Goal: Task Accomplishment & Management: Use online tool/utility

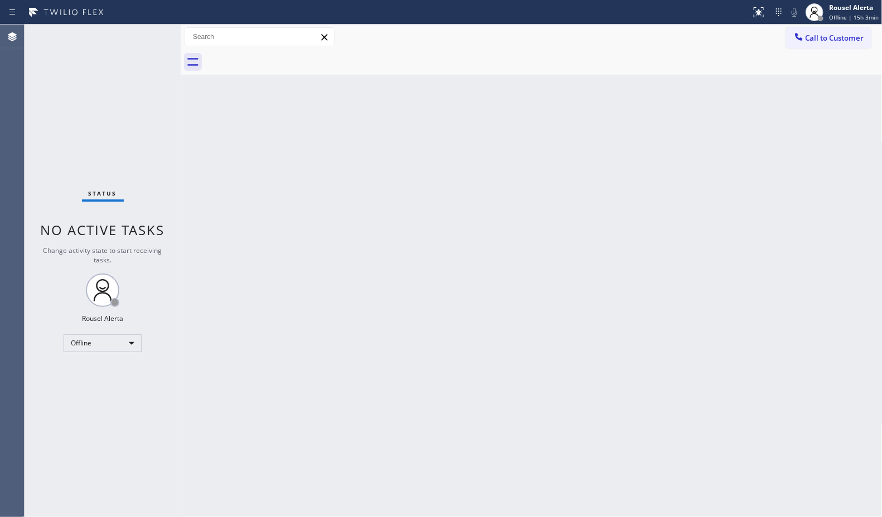
click at [324, 352] on div "Back to Dashboard Change Sender ID Customers Technicians Select a contact Outbo…" at bounding box center [532, 271] width 702 height 493
click at [129, 344] on div "Offline" at bounding box center [103, 343] width 78 height 18
click at [123, 371] on li "Available" at bounding box center [102, 372] width 76 height 13
click at [347, 380] on div "Back to Dashboard Change Sender ID Customers Technicians Select a contact Outbo…" at bounding box center [532, 271] width 702 height 493
click at [653, 336] on div "Back to Dashboard Change Sender ID Customers Technicians Select a contact Outbo…" at bounding box center [532, 271] width 702 height 493
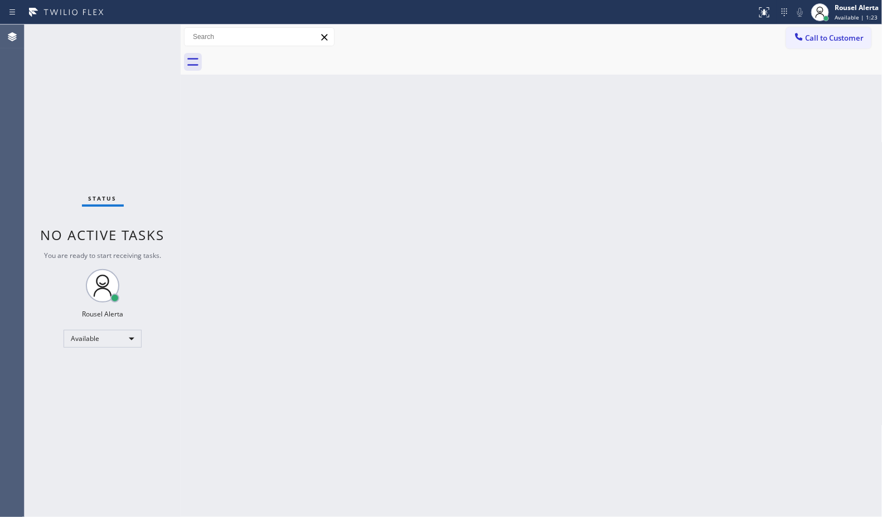
drag, startPoint x: 131, startPoint y: 48, endPoint x: 139, endPoint y: 47, distance: 8.4
click at [131, 48] on div "Status No active tasks You are ready to start receiving tasks. Rousel Alerta Av…" at bounding box center [103, 271] width 156 height 493
click at [251, 160] on div "Back to Dashboard Change Sender ID Customers Technicians Select a contact Outbo…" at bounding box center [532, 271] width 702 height 493
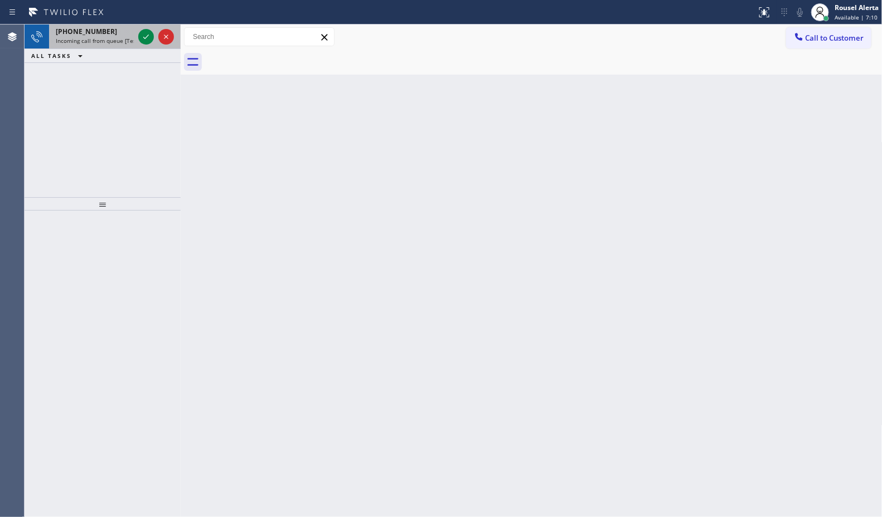
click at [110, 35] on div "[PHONE_NUMBER]" at bounding box center [95, 31] width 78 height 9
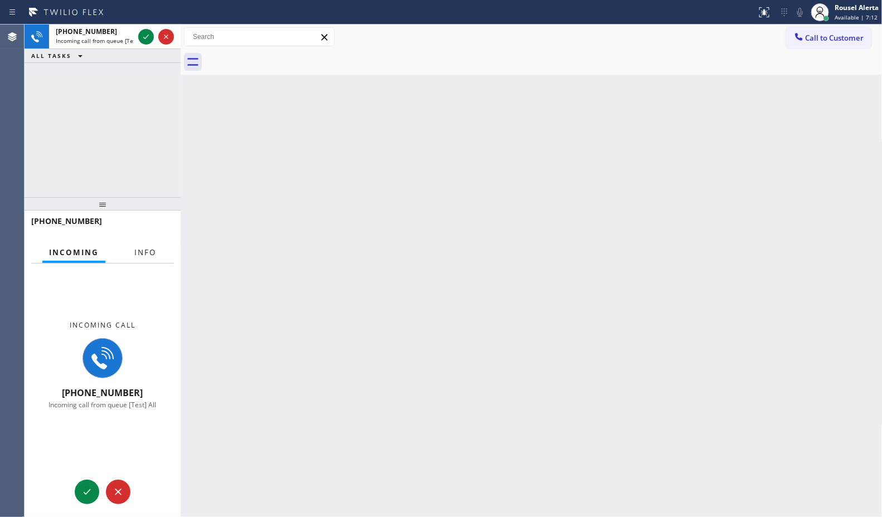
click at [140, 255] on span "Info" at bounding box center [145, 253] width 22 height 10
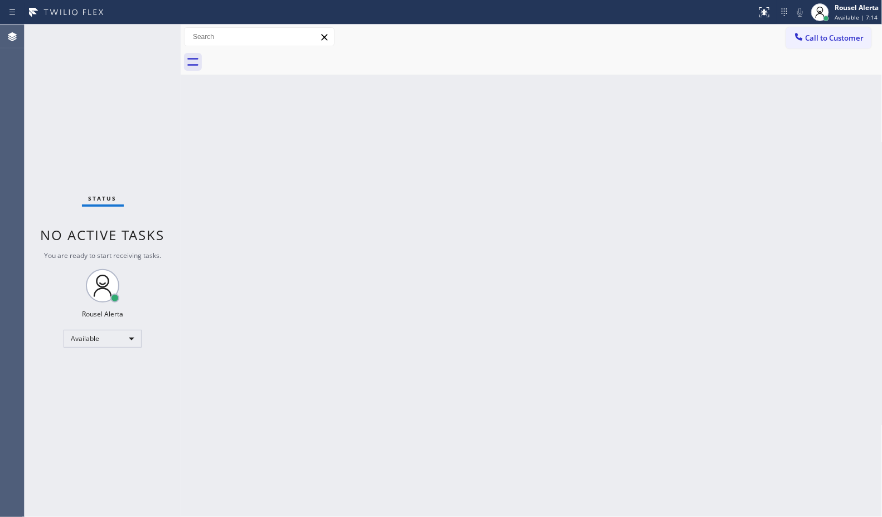
click at [137, 30] on div "Status No active tasks You are ready to start receiving tasks. Rousel Alerta Av…" at bounding box center [103, 271] width 156 height 493
click at [138, 31] on div "Status No active tasks You are ready to start receiving tasks. Rousel Alerta Av…" at bounding box center [103, 271] width 156 height 493
drag, startPoint x: 179, startPoint y: 36, endPoint x: 190, endPoint y: 36, distance: 11.1
click at [192, 36] on div at bounding box center [192, 271] width 0 height 493
click at [146, 51] on div "Status No active tasks You are ready to start receiving tasks. Rousel Alerta Av…" at bounding box center [108, 271] width 167 height 493
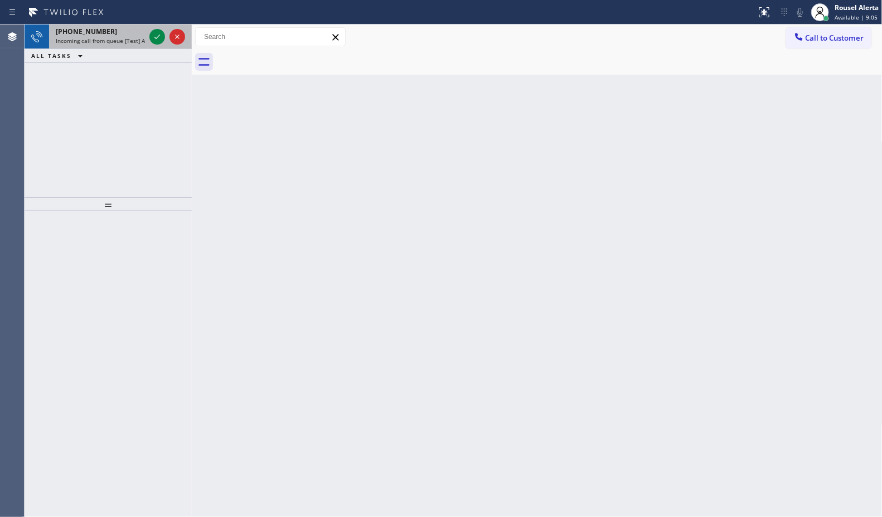
click at [127, 35] on div "[PHONE_NUMBER]" at bounding box center [100, 31] width 89 height 9
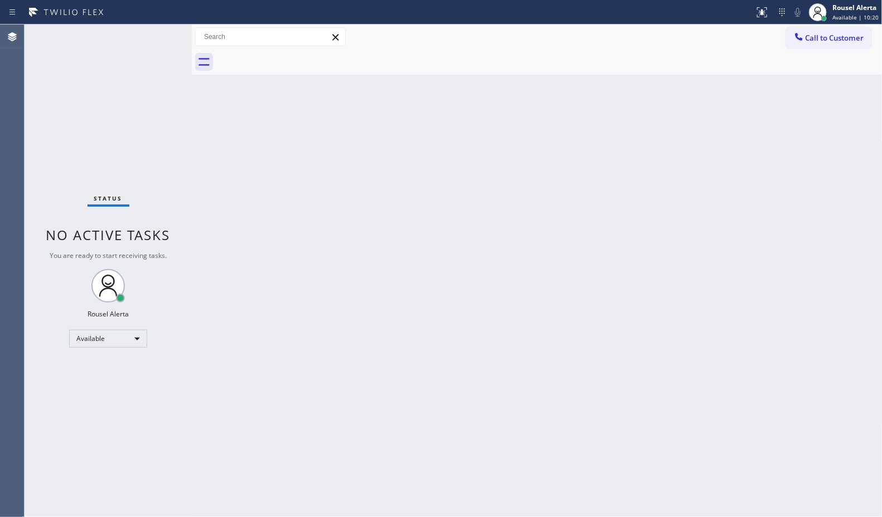
click at [378, 372] on div "Back to Dashboard Change Sender ID Customers Technicians Select a contact Outbo…" at bounding box center [537, 271] width 691 height 493
click at [161, 59] on div "Status No active tasks You are ready to start receiving tasks. Rousel Alerta Av…" at bounding box center [108, 271] width 167 height 493
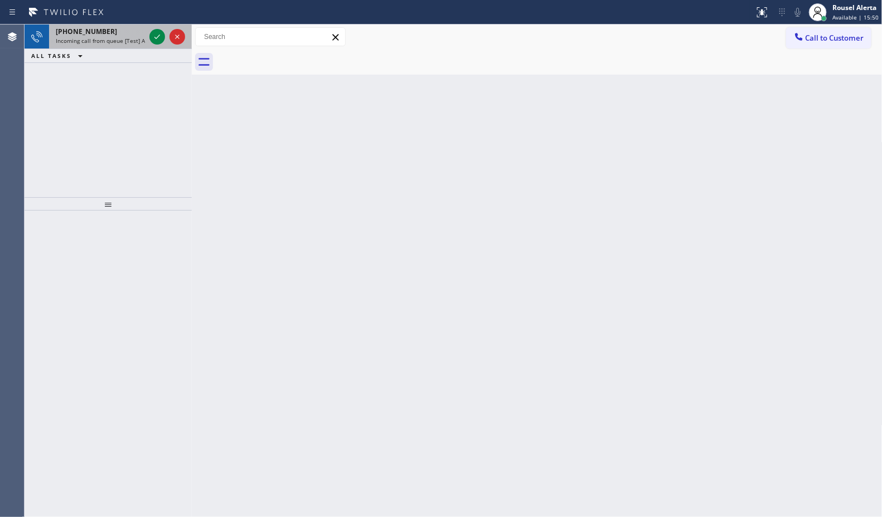
click at [127, 38] on span "Incoming call from queue [Test] All" at bounding box center [102, 41] width 93 height 8
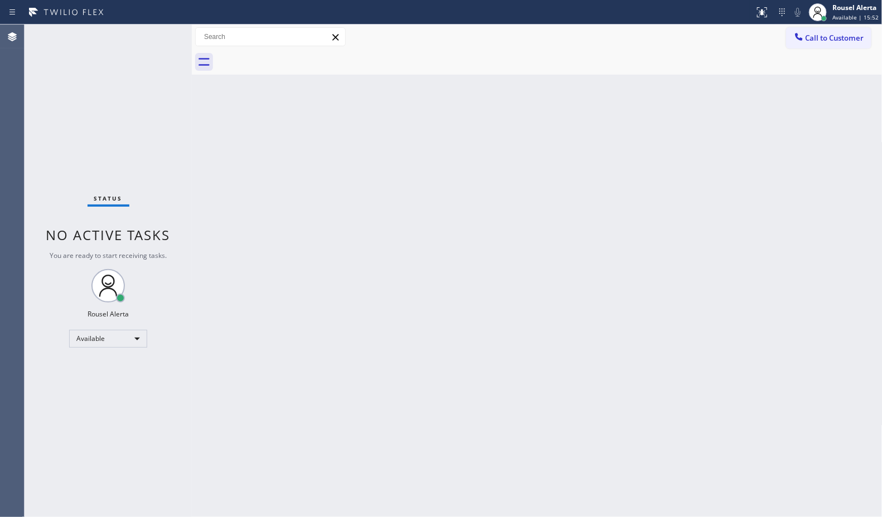
drag, startPoint x: 394, startPoint y: 286, endPoint x: 400, endPoint y: 291, distance: 7.9
click at [400, 291] on div "Back to Dashboard Change Sender ID Customers Technicians Select a contact Outbo…" at bounding box center [537, 271] width 691 height 493
click at [140, 33] on div "Status No active tasks You are ready to start receiving tasks. Rousel Alerta Av…" at bounding box center [108, 271] width 167 height 493
click at [302, 314] on div "Back to Dashboard Change Sender ID Customers Technicians Select a contact Outbo…" at bounding box center [537, 271] width 691 height 493
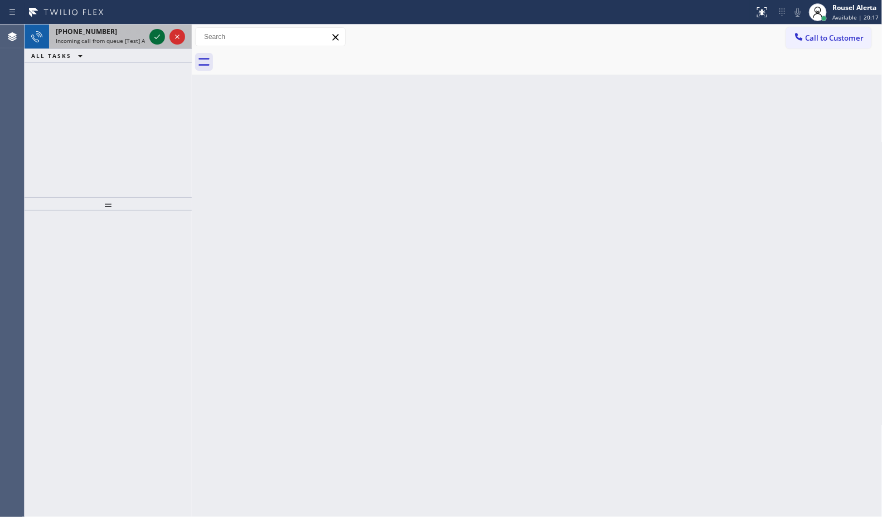
click at [158, 42] on icon at bounding box center [157, 36] width 13 height 13
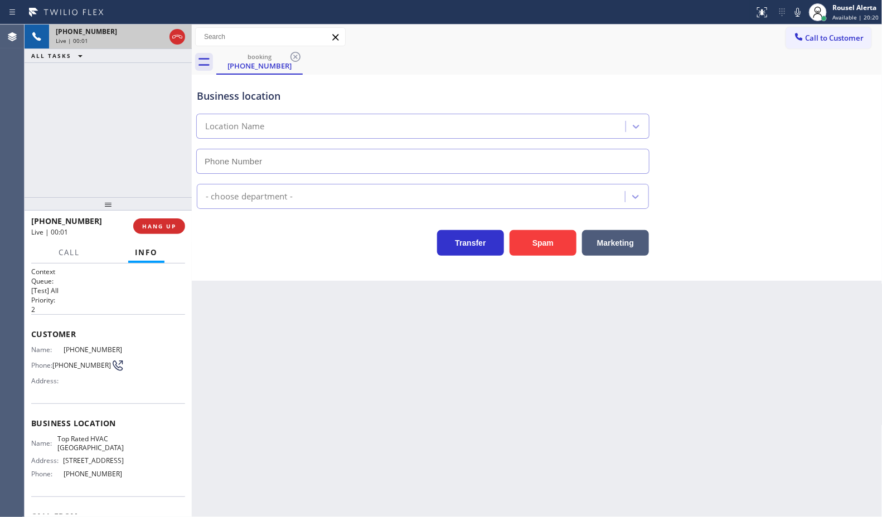
type input "[PHONE_NUMBER]"
click at [149, 226] on span "HANG UP" at bounding box center [159, 226] width 34 height 8
click at [152, 225] on span "HANG UP" at bounding box center [159, 226] width 34 height 8
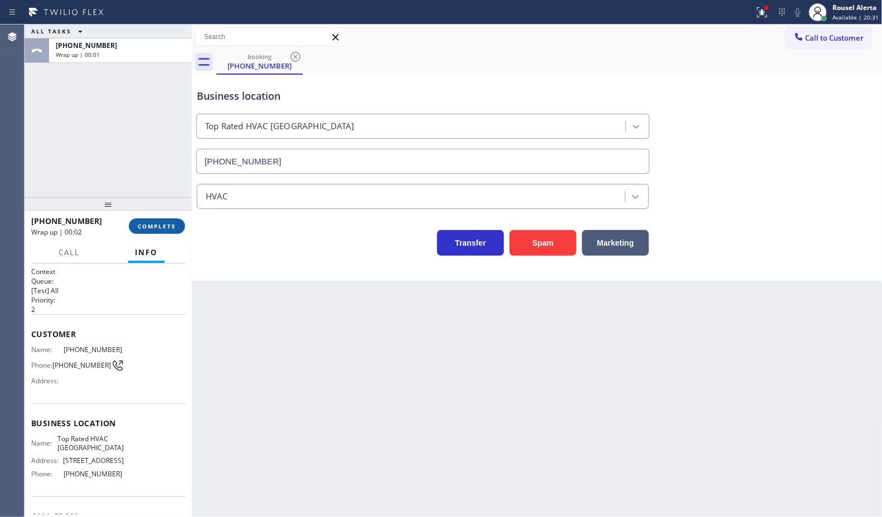
click at [155, 229] on span "COMPLETE" at bounding box center [157, 226] width 38 height 8
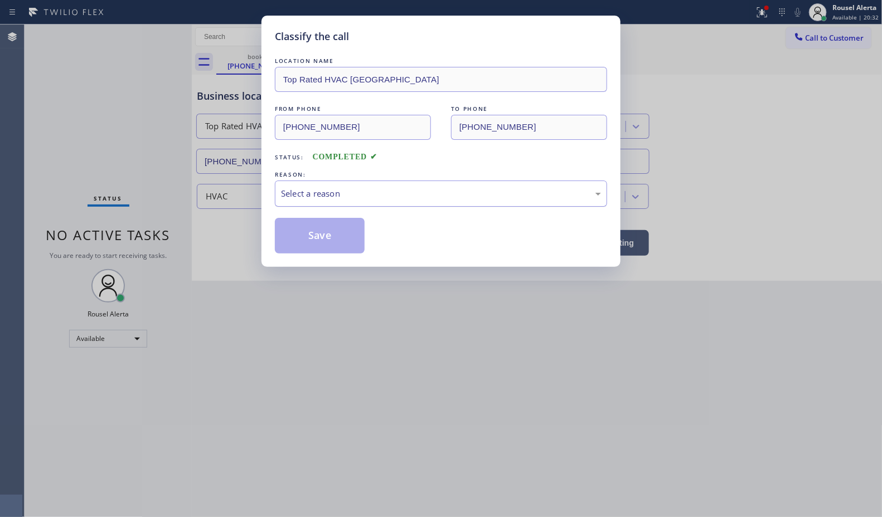
click at [322, 204] on div "Select a reason" at bounding box center [441, 194] width 332 height 26
click at [324, 249] on button "Save" at bounding box center [320, 236] width 90 height 36
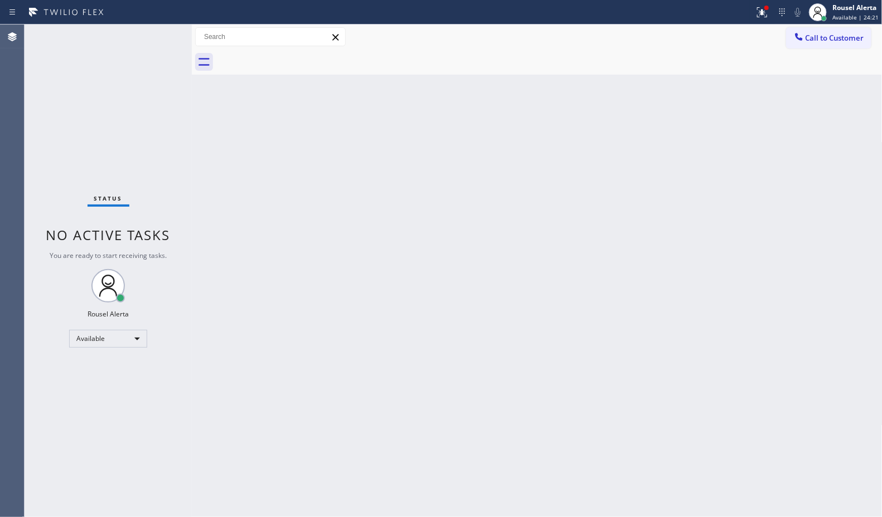
click at [149, 23] on div "Status report Issues detected These issues could affect your workflow. Please c…" at bounding box center [441, 12] width 882 height 25
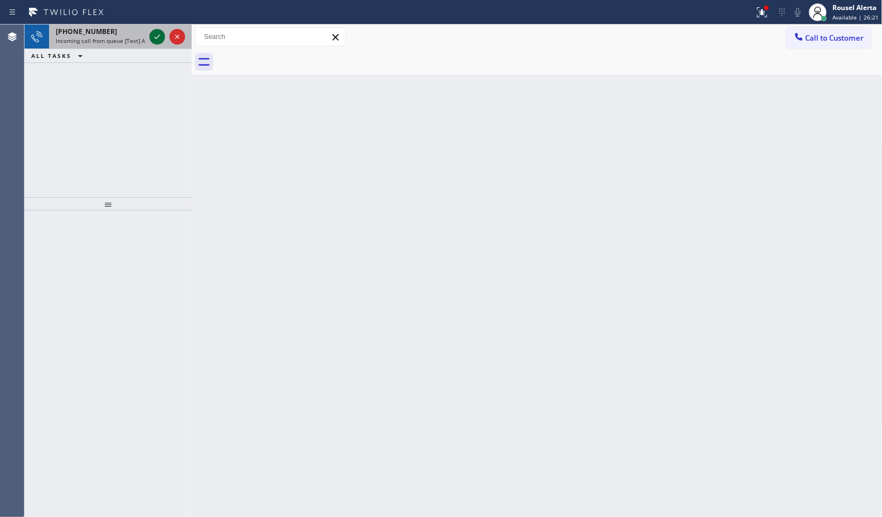
click at [158, 32] on icon at bounding box center [157, 36] width 13 height 13
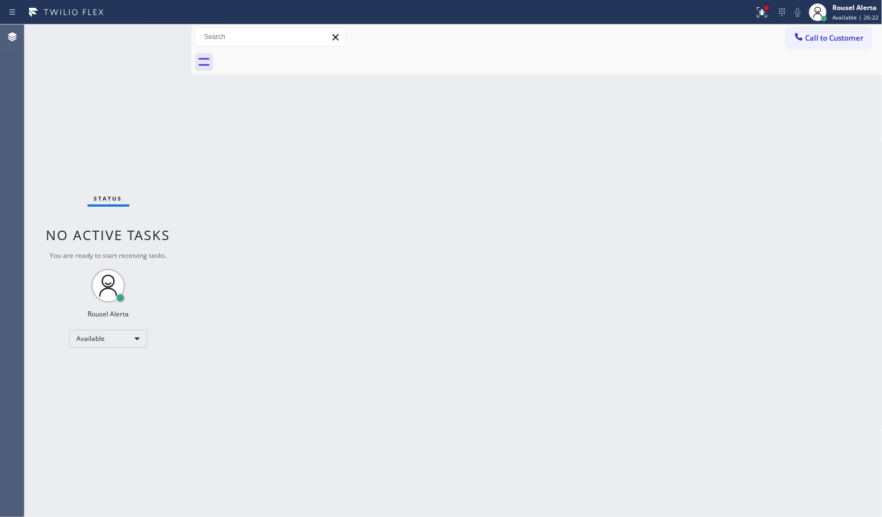
click at [158, 32] on div "Status No active tasks You are ready to start receiving tasks. Rousel Alerta Av…" at bounding box center [108, 271] width 167 height 493
click at [374, 279] on div "Back to Dashboard Change Sender ID Customers Technicians Select a contact Outbo…" at bounding box center [537, 271] width 691 height 493
click at [761, 15] on icon at bounding box center [761, 12] width 13 height 13
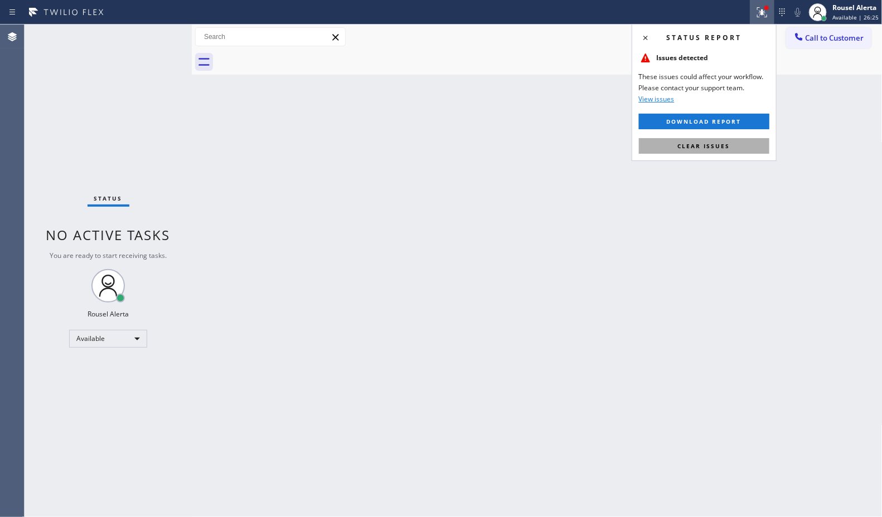
click at [727, 144] on span "Clear issues" at bounding box center [704, 146] width 52 height 8
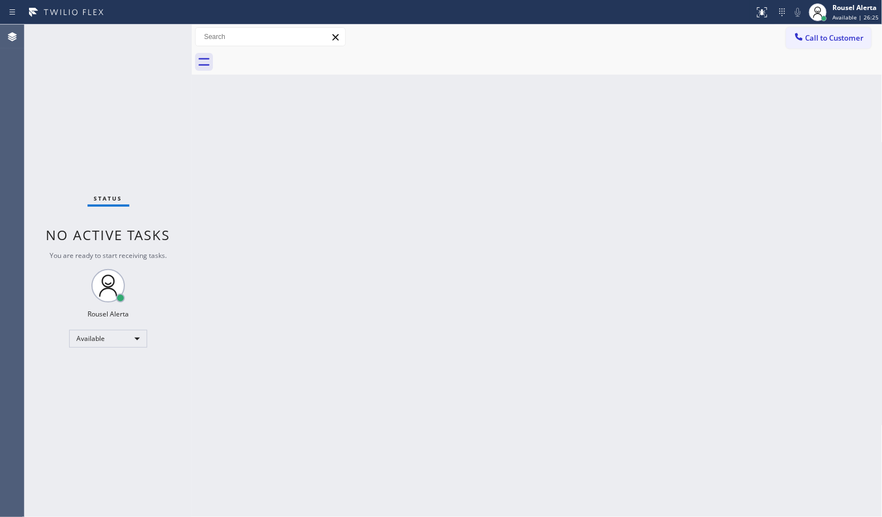
click at [702, 269] on div "Back to Dashboard Change Sender ID Customers Technicians Select a contact Outbo…" at bounding box center [537, 271] width 691 height 493
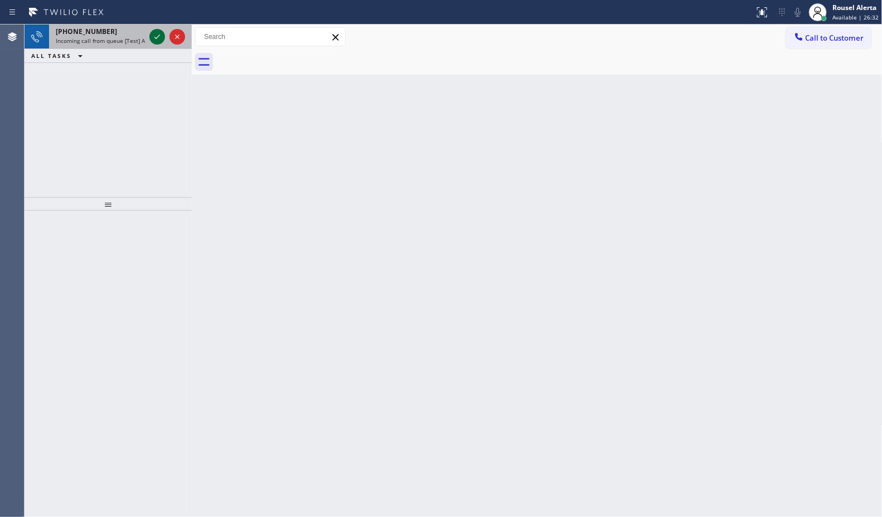
click at [155, 35] on icon at bounding box center [157, 36] width 13 height 13
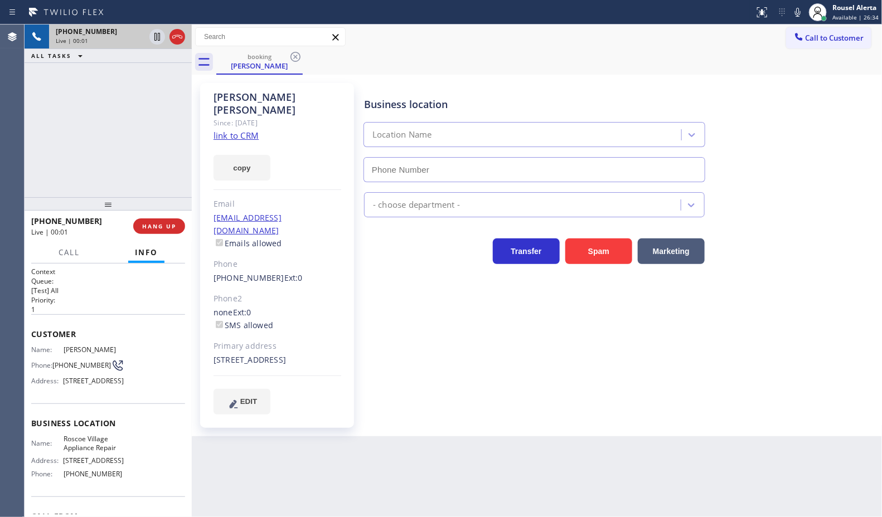
type input "[PHONE_NUMBER]"
click at [251, 130] on link "link to CRM" at bounding box center [236, 135] width 45 height 11
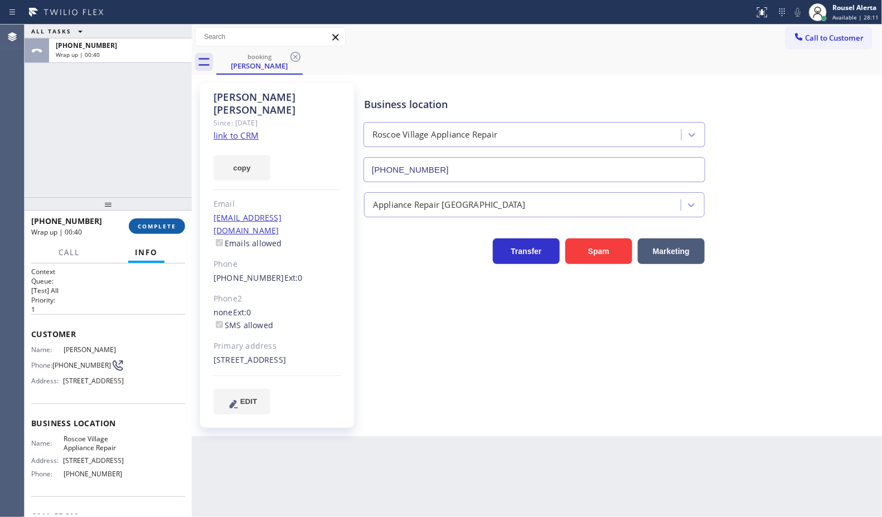
click at [162, 230] on button "COMPLETE" at bounding box center [157, 227] width 56 height 16
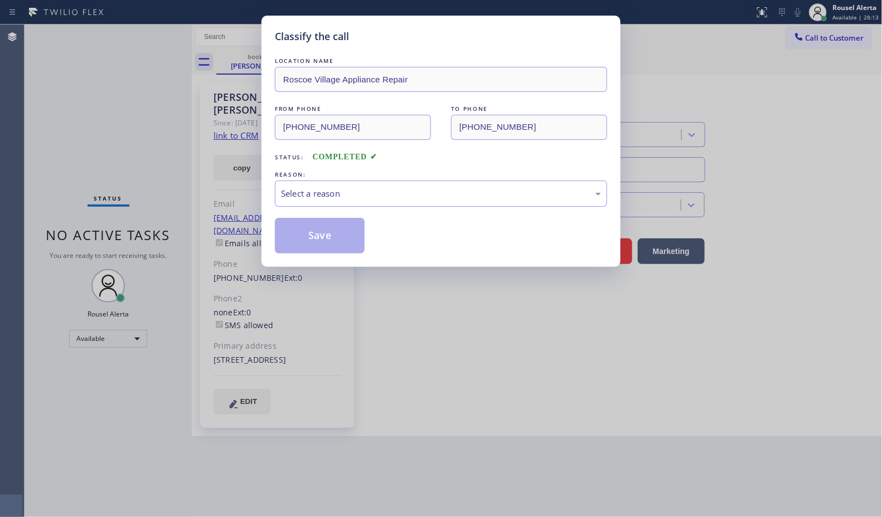
click at [318, 204] on div "Select a reason" at bounding box center [441, 194] width 332 height 26
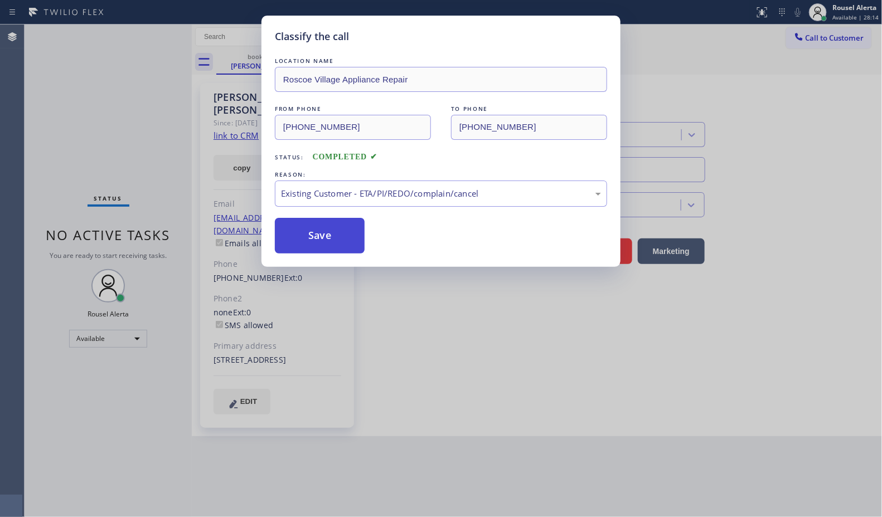
click at [319, 233] on button "Save" at bounding box center [320, 236] width 90 height 36
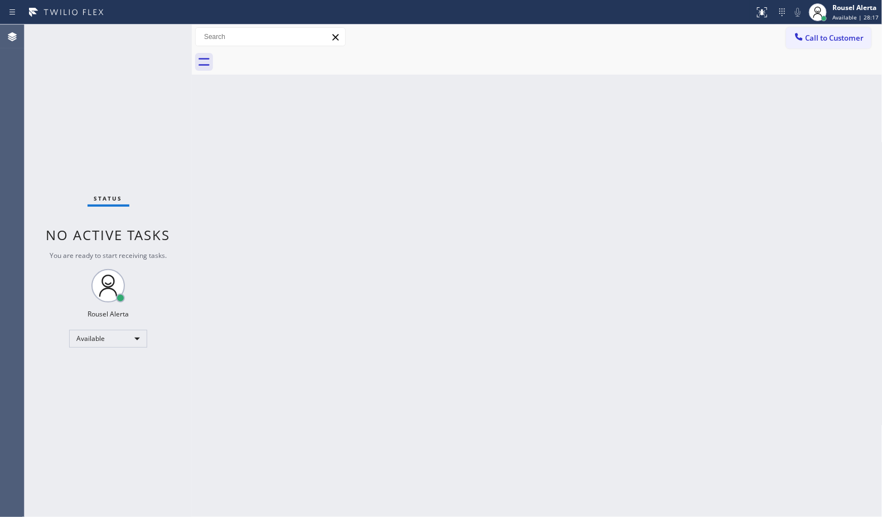
drag, startPoint x: 360, startPoint y: 314, endPoint x: 487, endPoint y: 515, distance: 237.6
click at [368, 326] on div "Back to Dashboard Change Sender ID Customers Technicians Select a contact Outbo…" at bounding box center [537, 271] width 691 height 493
click at [146, 34] on div "Status No active tasks You are ready to start receiving tasks. Rousel Alerta Av…" at bounding box center [108, 271] width 167 height 493
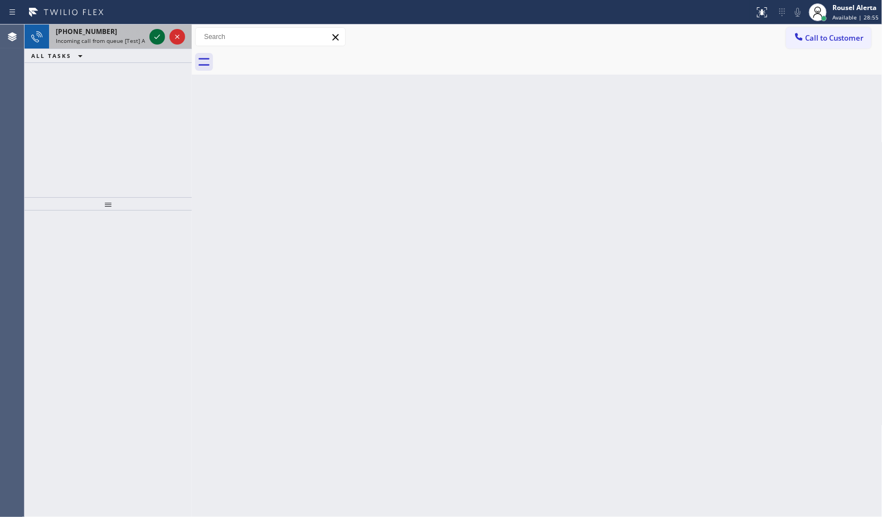
click at [157, 37] on icon at bounding box center [157, 37] width 6 height 4
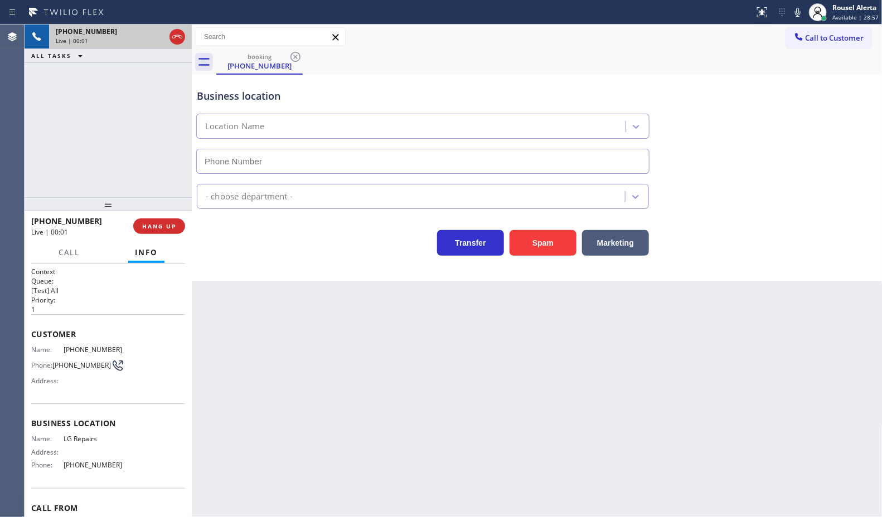
type input "[PHONE_NUMBER]"
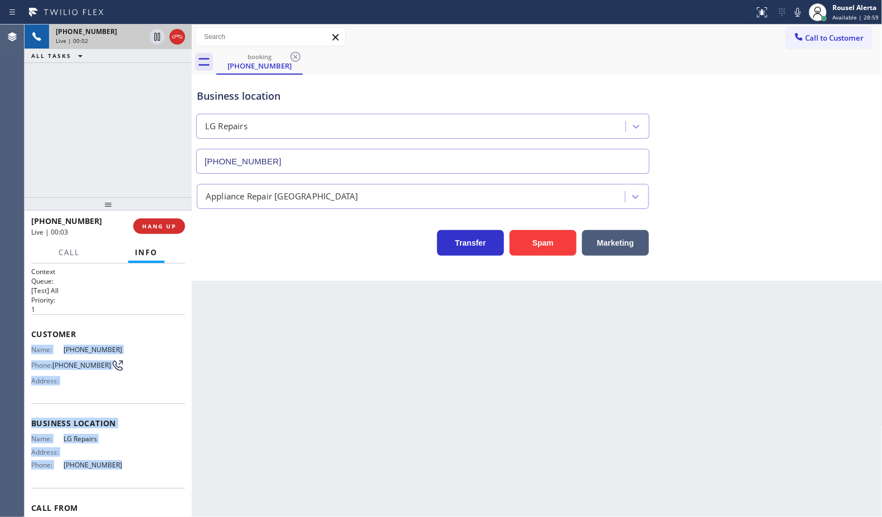
drag, startPoint x: 28, startPoint y: 345, endPoint x: 117, endPoint y: 458, distance: 144.2
click at [117, 458] on div "Context Queue: [Test] All Priority: 1 Customer Name: [PHONE_NUMBER] Phone: [PHO…" at bounding box center [108, 391] width 167 height 254
copy div "Name: [PHONE_NUMBER] Phone: [PHONE_NUMBER] Address: Business location Name: LG …"
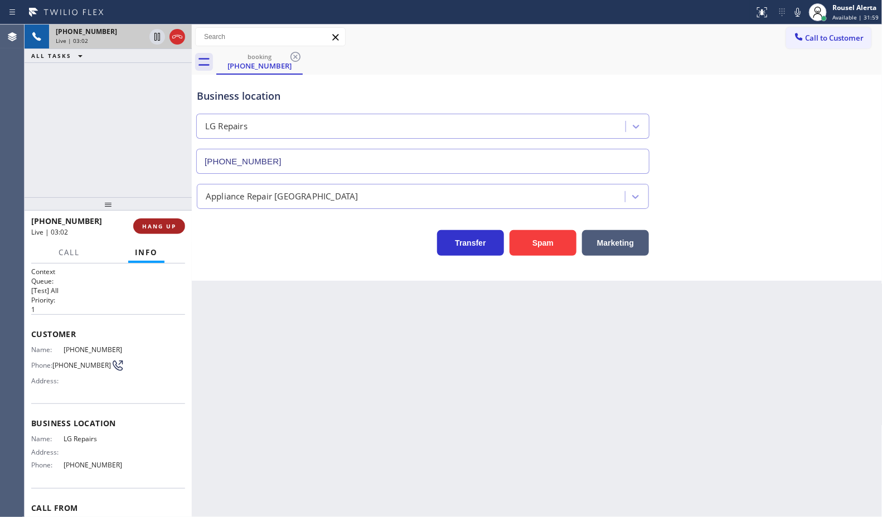
drag, startPoint x: 259, startPoint y: 328, endPoint x: 173, endPoint y: 226, distance: 133.3
click at [248, 311] on div "Back to Dashboard Change Sender ID Customers Technicians Select a contact Outbo…" at bounding box center [537, 271] width 691 height 493
drag, startPoint x: 137, startPoint y: 170, endPoint x: 140, endPoint y: 92, distance: 78.1
click at [137, 168] on div "[PHONE_NUMBER] Live | 03:03 ALL TASKS ALL TASKS ACTIVE TASKS TASKS IN WRAP UP" at bounding box center [108, 111] width 167 height 173
click at [154, 38] on icon at bounding box center [157, 36] width 13 height 13
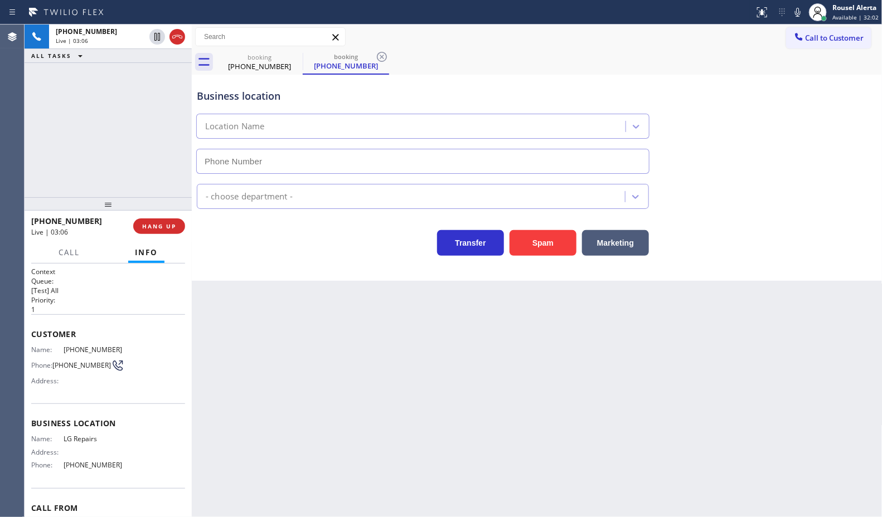
type input "[PHONE_NUMBER]"
click at [795, 10] on icon at bounding box center [797, 12] width 13 height 13
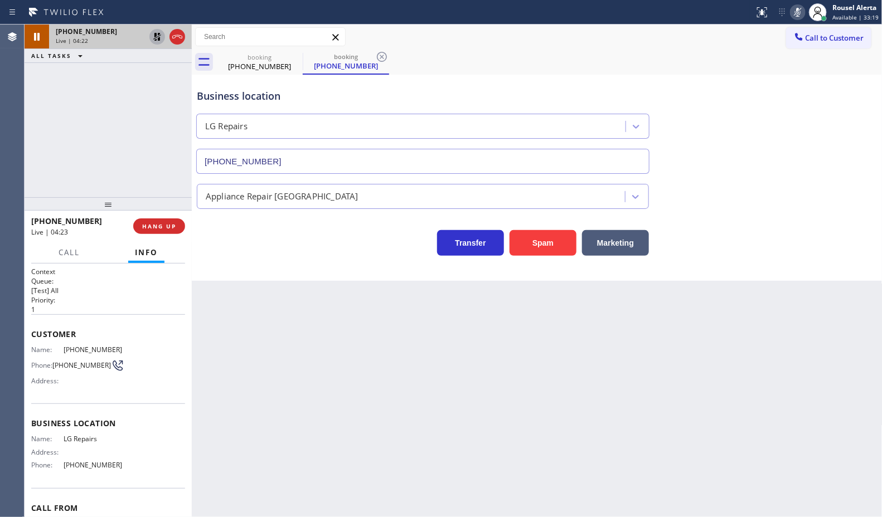
click at [152, 36] on icon at bounding box center [157, 36] width 13 height 13
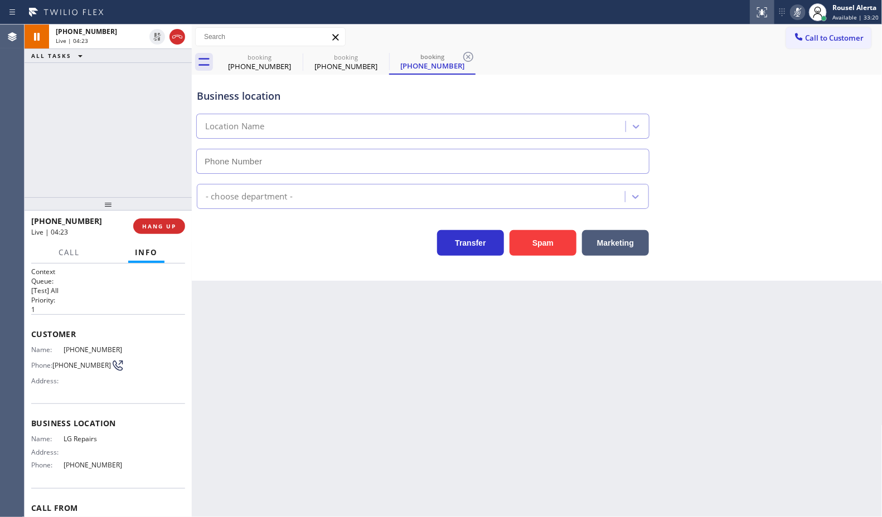
type input "[PHONE_NUMBER]"
click at [801, 17] on icon at bounding box center [797, 12] width 13 height 13
click at [59, 250] on span "Call" at bounding box center [69, 253] width 21 height 10
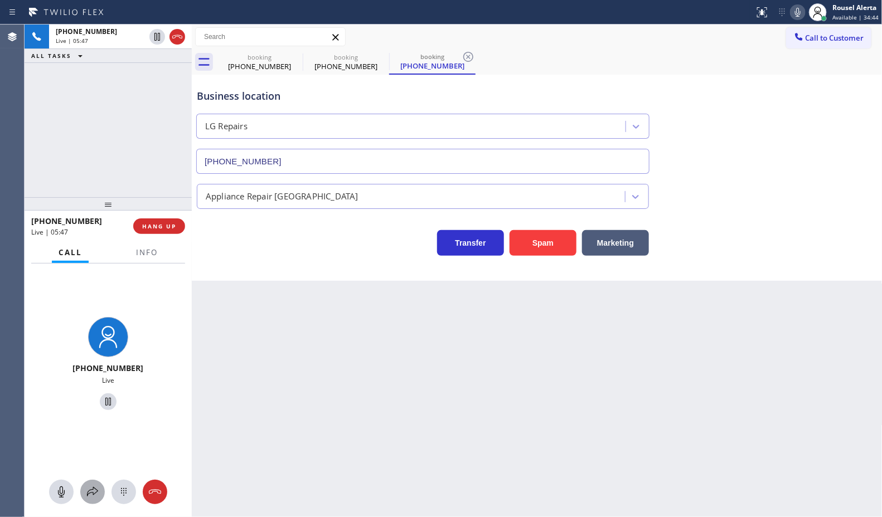
click at [100, 493] on div at bounding box center [92, 492] width 25 height 13
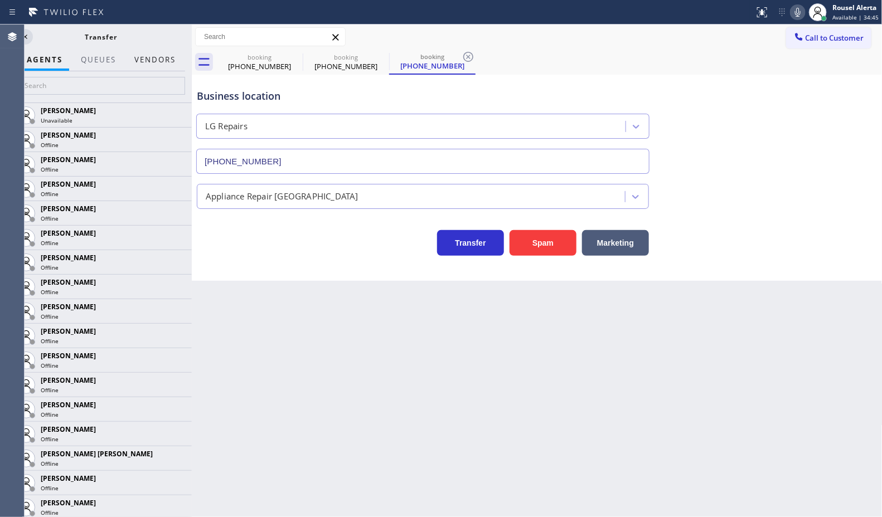
click at [154, 56] on button "Vendors" at bounding box center [155, 60] width 55 height 22
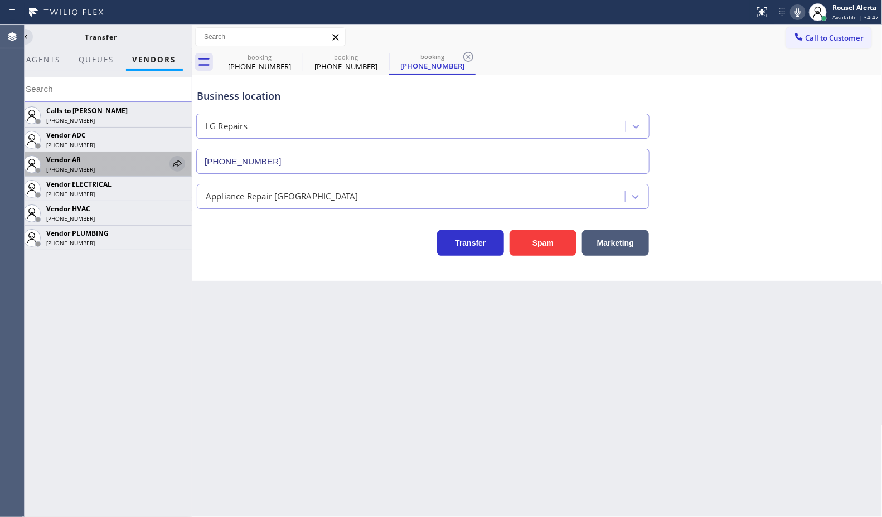
click at [176, 165] on icon at bounding box center [177, 163] width 13 height 13
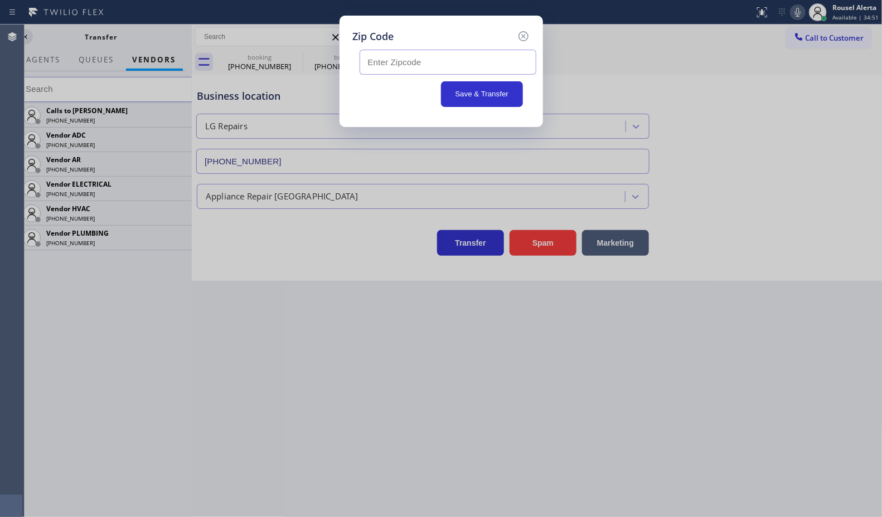
click at [508, 59] on input "text" at bounding box center [448, 62] width 177 height 25
paste input "33598"
type input "33598"
click at [728, 133] on div "Zip Code 33598 Save & Transfer" at bounding box center [441, 258] width 882 height 517
click at [482, 92] on button "Save & Transfer" at bounding box center [482, 94] width 82 height 26
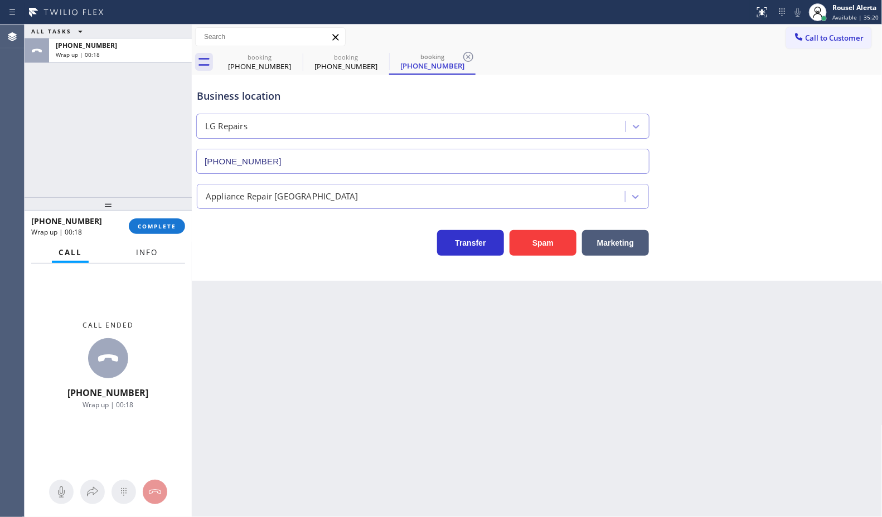
click at [156, 249] on span "Info" at bounding box center [147, 253] width 22 height 10
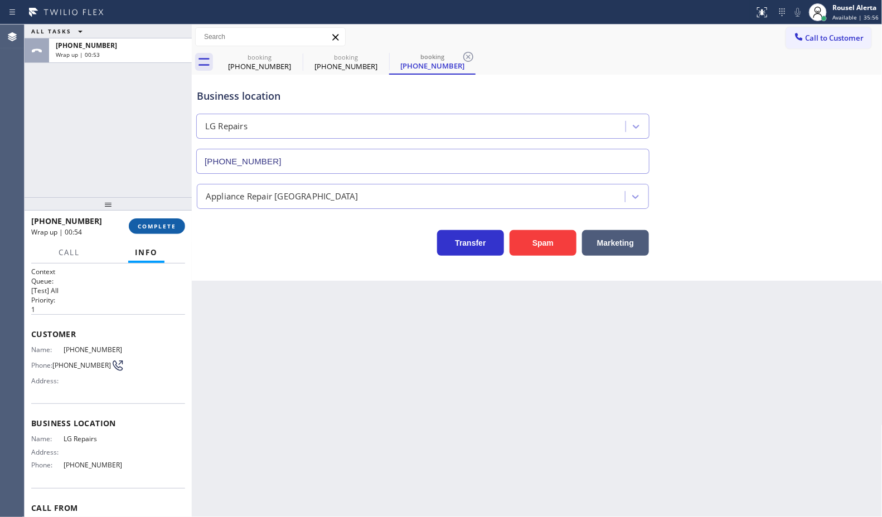
click at [152, 223] on span "COMPLETE" at bounding box center [157, 226] width 38 height 8
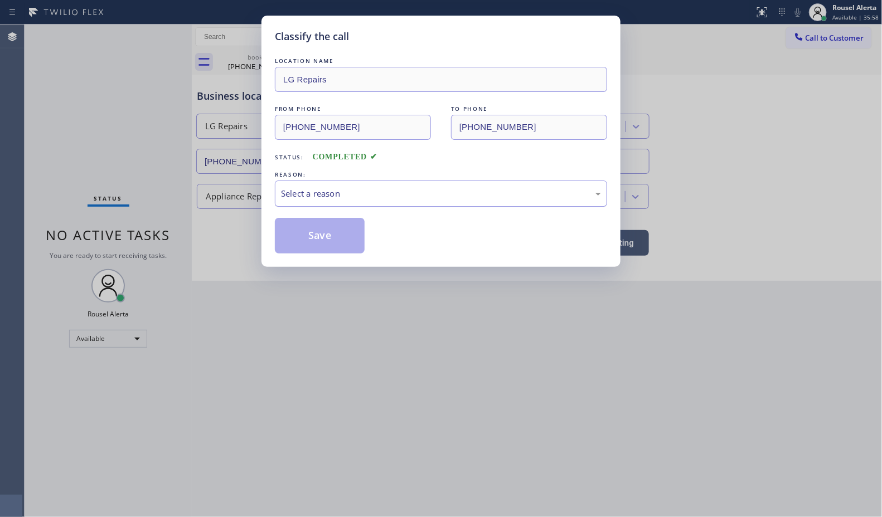
click at [377, 188] on div "Select a reason" at bounding box center [441, 193] width 320 height 13
click at [337, 237] on button "Save" at bounding box center [320, 236] width 90 height 36
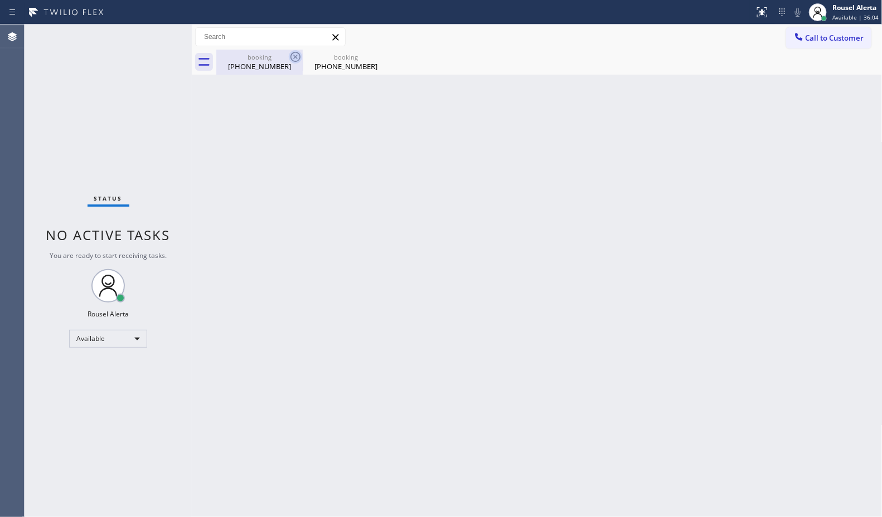
click at [293, 56] on icon at bounding box center [295, 56] width 13 height 13
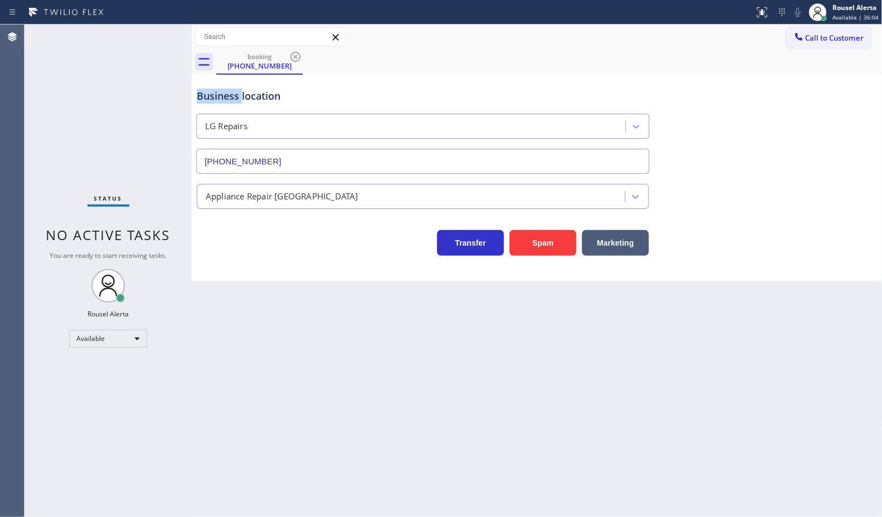
click at [293, 56] on icon at bounding box center [295, 56] width 13 height 13
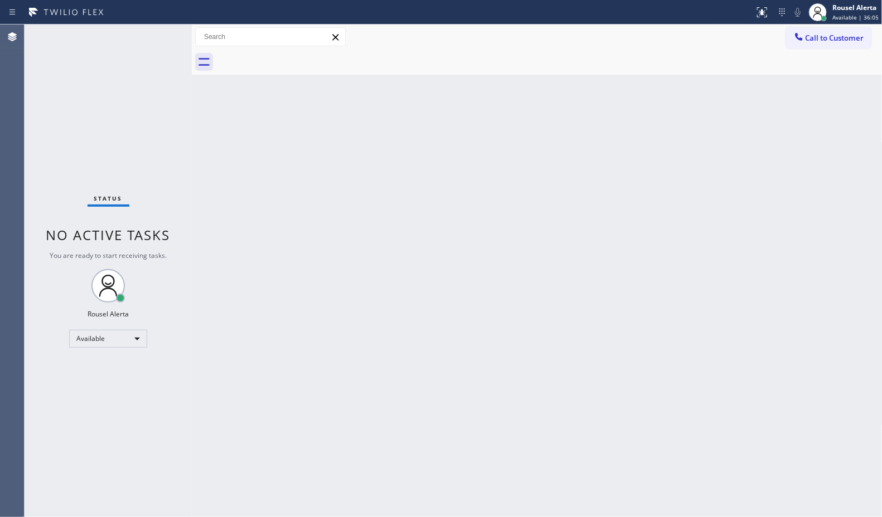
click at [360, 237] on div "Back to Dashboard Change Sender ID Customers Technicians Select a contact Outbo…" at bounding box center [537, 271] width 691 height 493
click at [415, 314] on div "Back to Dashboard Change Sender ID Customers Technicians Select a contact Outbo…" at bounding box center [537, 271] width 691 height 493
click at [168, 43] on div "Status No active tasks You are ready to start receiving tasks. Rousel Alerta Av…" at bounding box center [108, 271] width 167 height 493
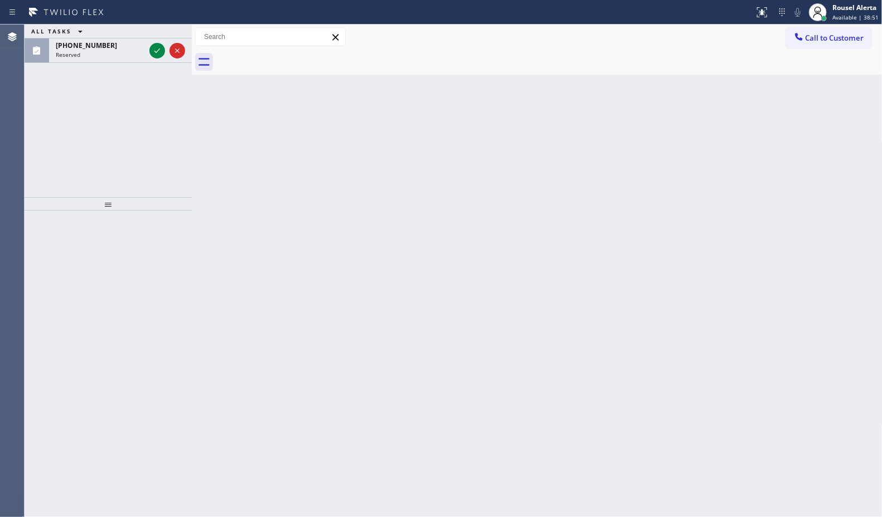
click at [268, 207] on div "Back to Dashboard Change Sender ID Customers Technicians Select a contact Outbo…" at bounding box center [537, 271] width 691 height 493
click at [149, 42] on div at bounding box center [167, 50] width 40 height 25
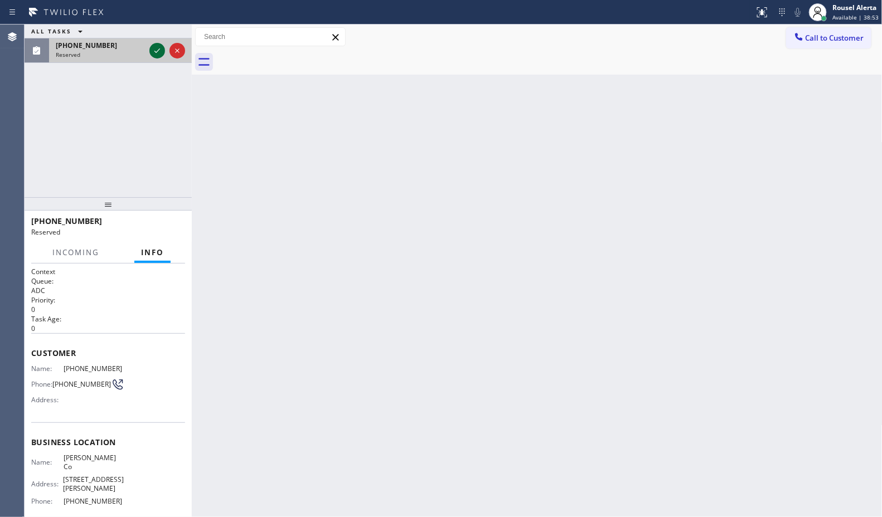
click at [154, 50] on icon at bounding box center [157, 50] width 13 height 13
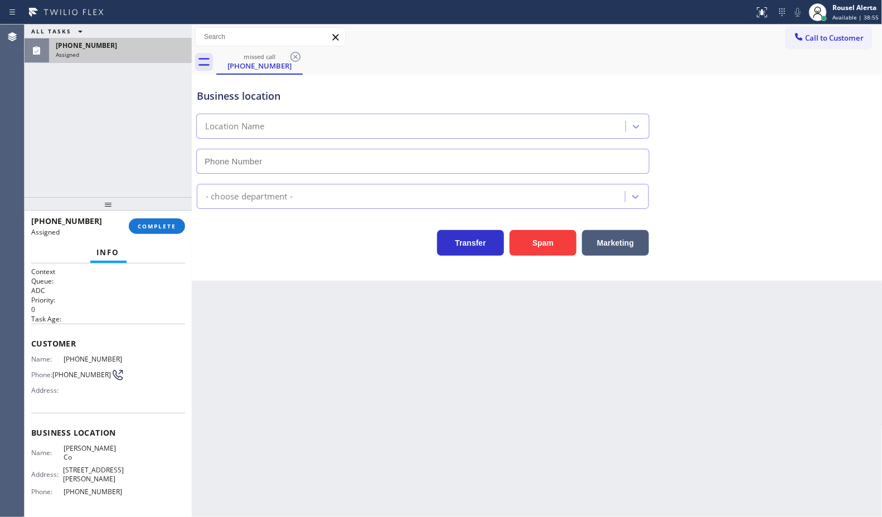
type input "[PHONE_NUMBER]"
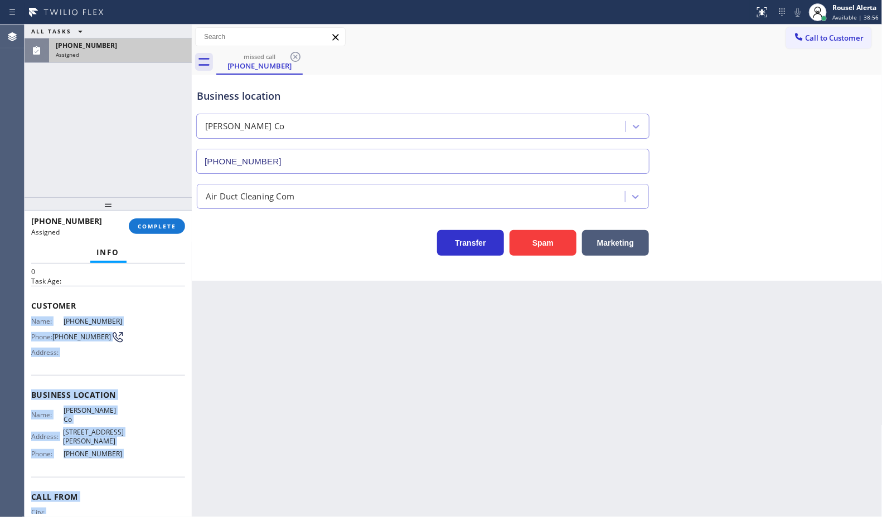
scroll to position [43, 0]
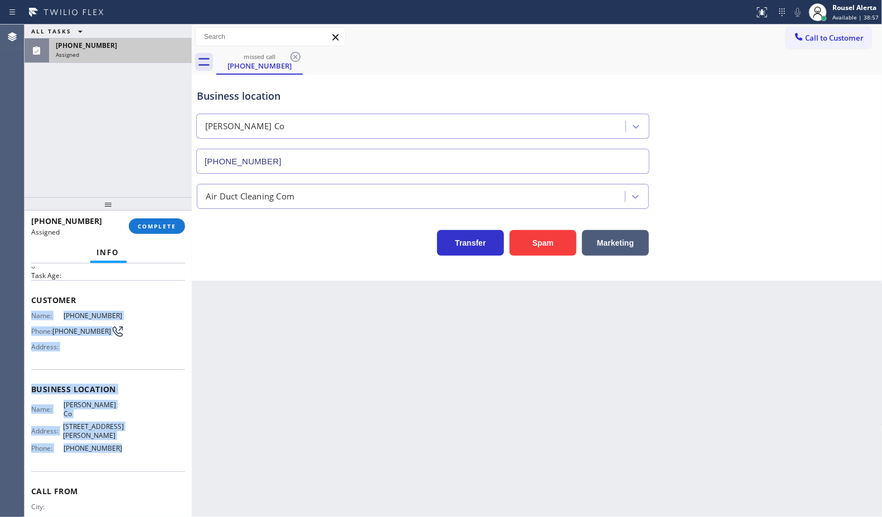
drag, startPoint x: 28, startPoint y: 356, endPoint x: 125, endPoint y: 429, distance: 122.2
click at [125, 429] on div "Context Queue: ADC Priority: 0 Task Age: Customer Name: [PHONE_NUMBER] Phone: […" at bounding box center [108, 391] width 167 height 254
copy div "Name: [PHONE_NUMBER] Phone: [PHONE_NUMBER] Address: Business location Name: [PE…"
click at [157, 230] on button "COMPLETE" at bounding box center [157, 227] width 56 height 16
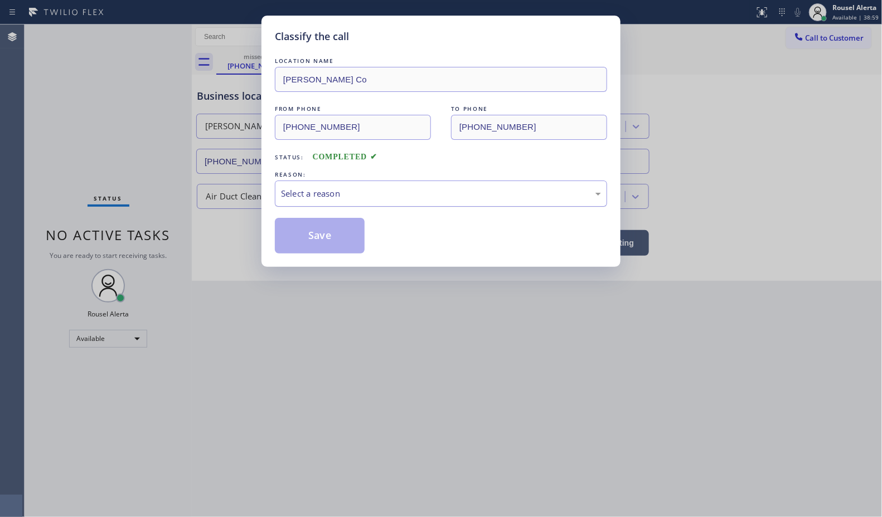
click at [294, 191] on div "Select a reason" at bounding box center [441, 193] width 320 height 13
click at [302, 248] on button "Save" at bounding box center [320, 236] width 90 height 36
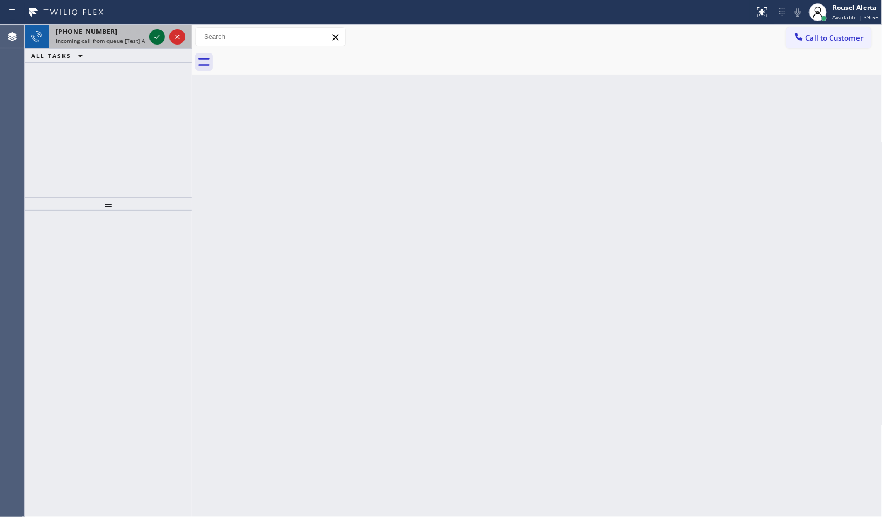
click at [156, 40] on icon at bounding box center [157, 36] width 13 height 13
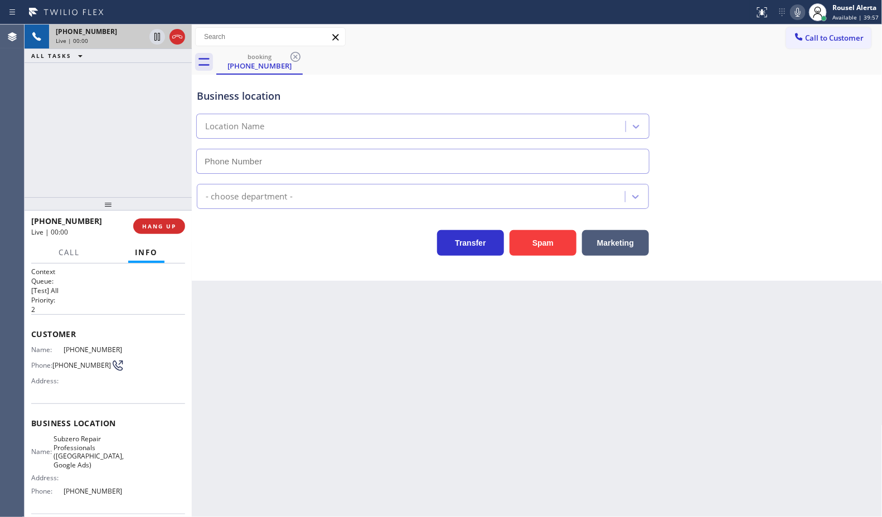
type input "[PHONE_NUMBER]"
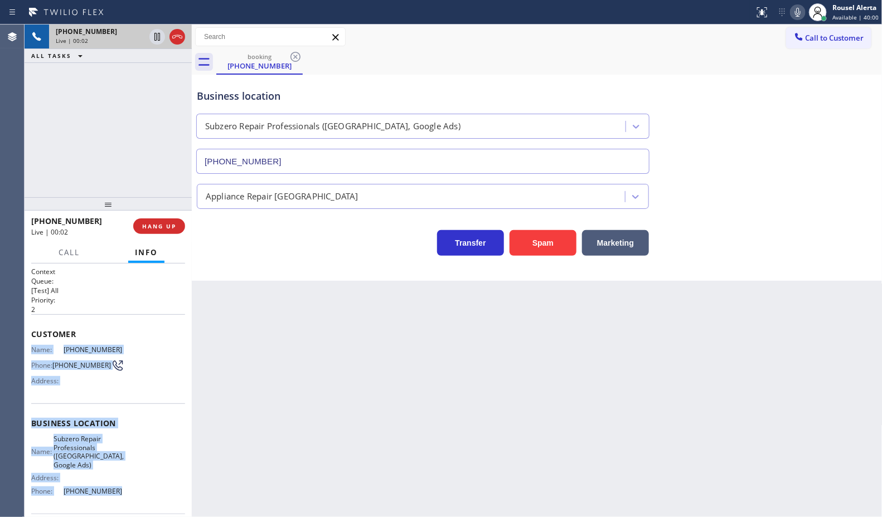
drag, startPoint x: 31, startPoint y: 347, endPoint x: 118, endPoint y: 495, distance: 171.9
click at [118, 495] on div "Context Queue: [Test] All Priority: 2 Customer Name: [PHONE_NUMBER] Phone: [PHO…" at bounding box center [108, 432] width 154 height 331
copy div "Name: [PHONE_NUMBER] Phone: [PHONE_NUMBER] Address: Business location Name: Sub…"
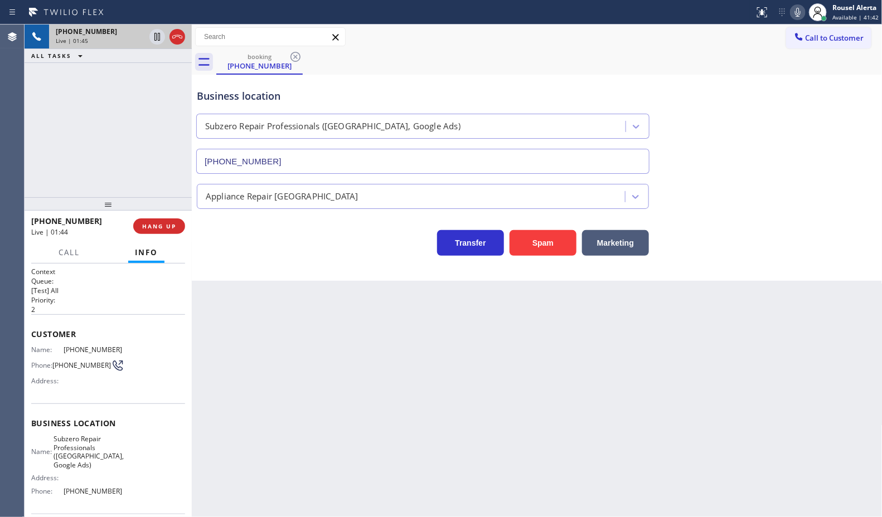
click at [364, 399] on div "Back to Dashboard Change Sender ID Customers Technicians Select a contact Outbo…" at bounding box center [537, 271] width 691 height 493
click at [142, 157] on div "[PHONE_NUMBER] Live | 01:57 ALL TASKS ALL TASKS ACTIVE TASKS TASKS IN WRAP UP" at bounding box center [108, 111] width 167 height 173
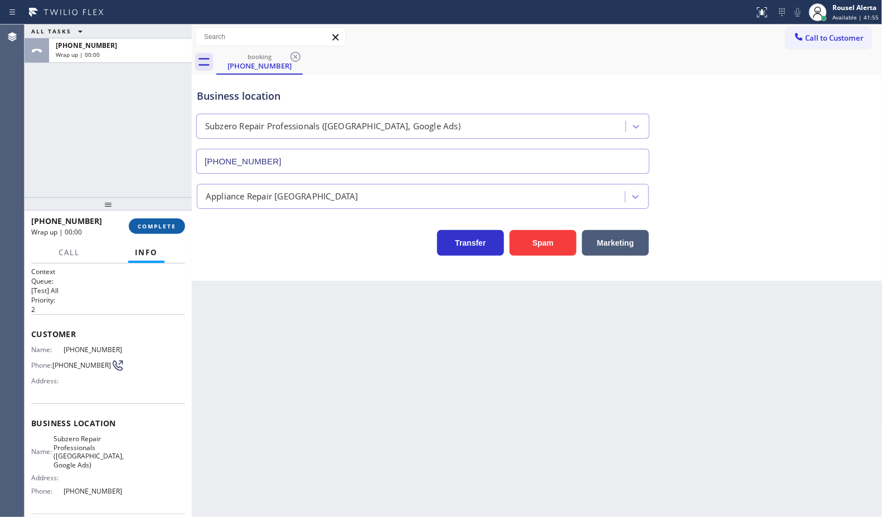
click at [155, 229] on span "COMPLETE" at bounding box center [157, 226] width 38 height 8
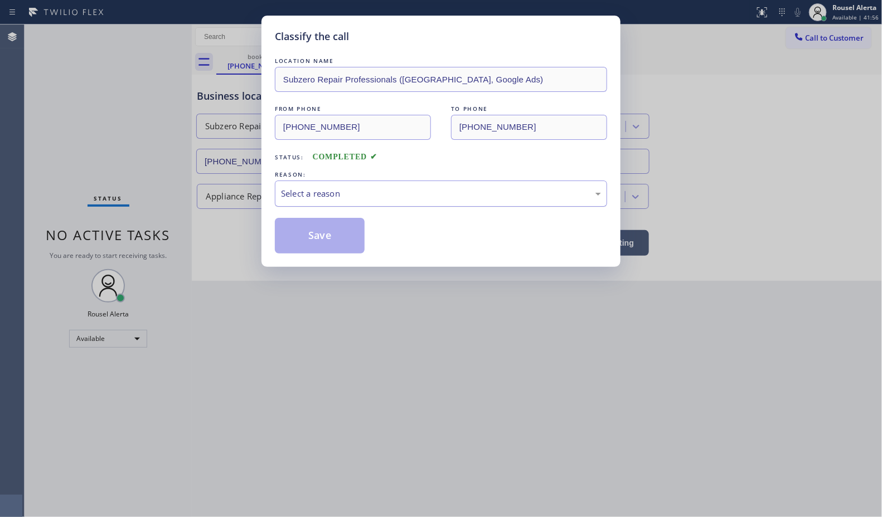
click at [327, 196] on div "Select a reason" at bounding box center [441, 193] width 320 height 13
drag, startPoint x: 329, startPoint y: 227, endPoint x: 362, endPoint y: 210, distance: 37.6
click at [328, 227] on button "Save" at bounding box center [320, 236] width 90 height 36
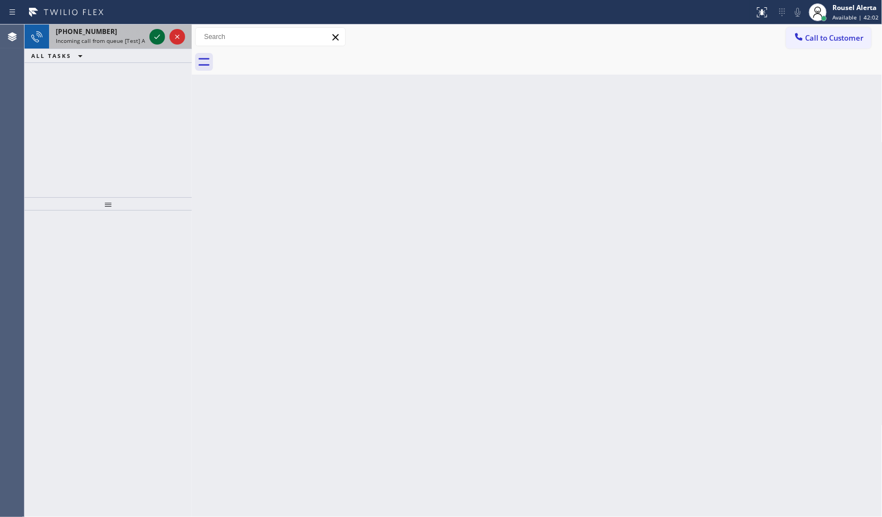
click at [157, 35] on icon at bounding box center [157, 36] width 13 height 13
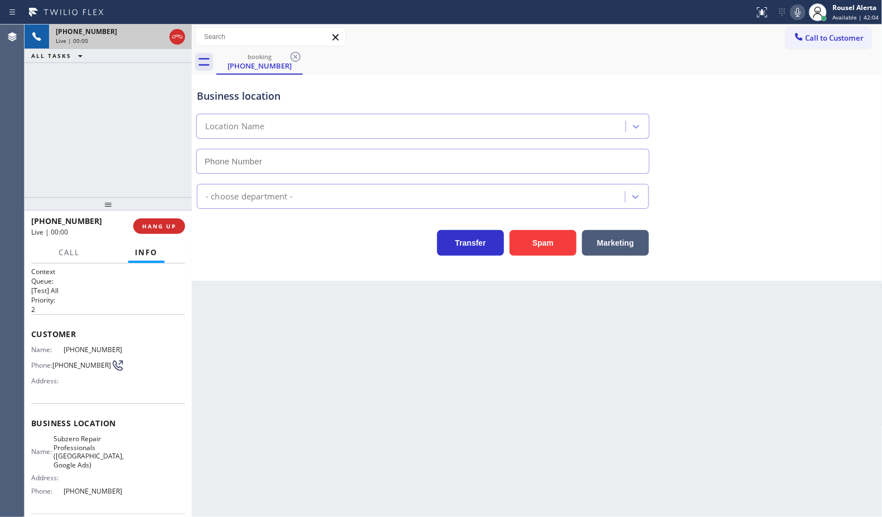
type input "[PHONE_NUMBER]"
click at [169, 232] on button "HANG UP" at bounding box center [159, 227] width 52 height 16
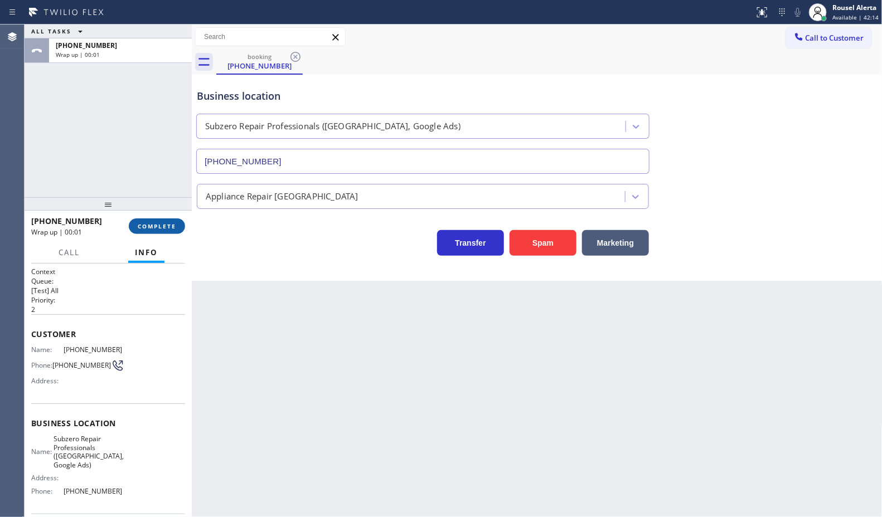
click at [162, 223] on span "COMPLETE" at bounding box center [157, 226] width 38 height 8
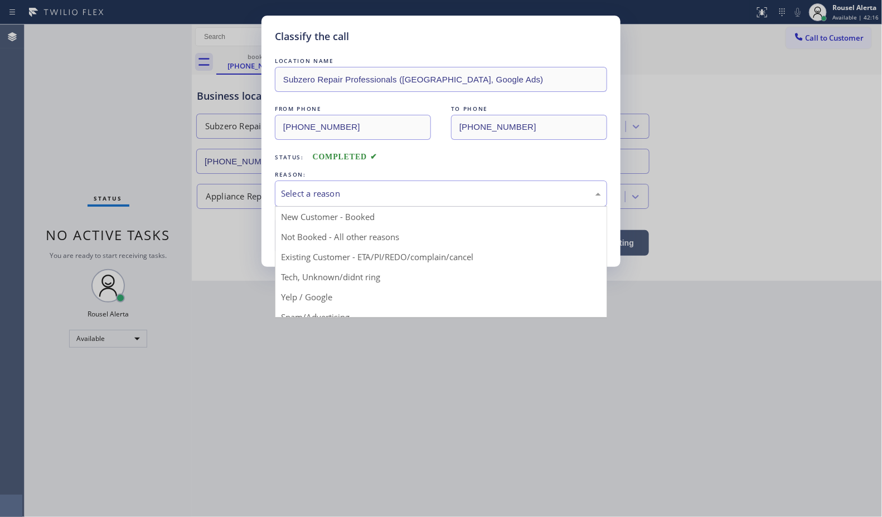
click at [361, 200] on div "Select a reason" at bounding box center [441, 193] width 320 height 13
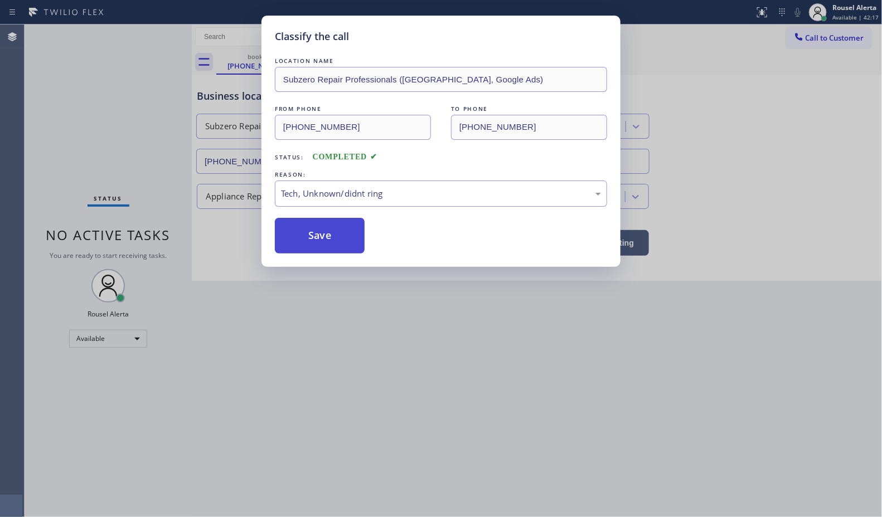
click at [329, 253] on button "Save" at bounding box center [320, 236] width 90 height 36
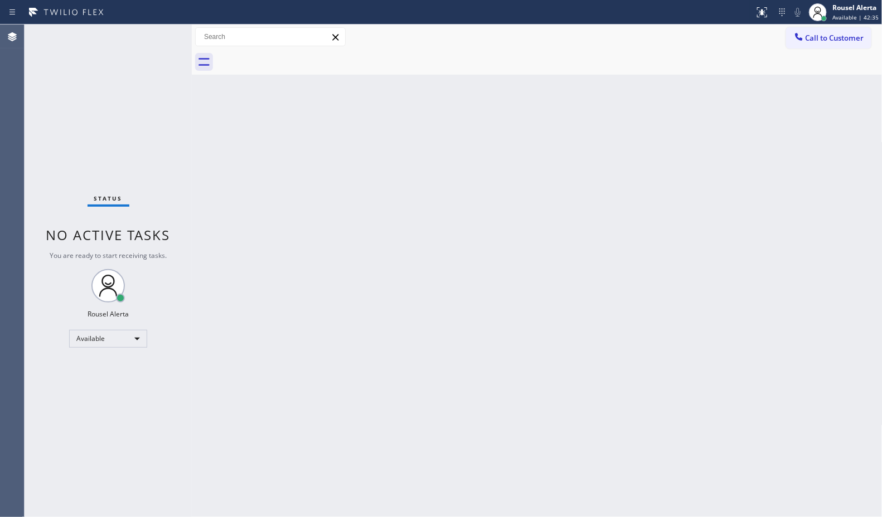
drag, startPoint x: 434, startPoint y: 407, endPoint x: 439, endPoint y: 411, distance: 6.8
click at [438, 410] on div "Back to Dashboard Change Sender ID Customers Technicians Select a contact Outbo…" at bounding box center [537, 271] width 691 height 493
click at [372, 389] on div "Back to Dashboard Change Sender ID Customers Technicians Select a contact Outbo…" at bounding box center [537, 271] width 691 height 493
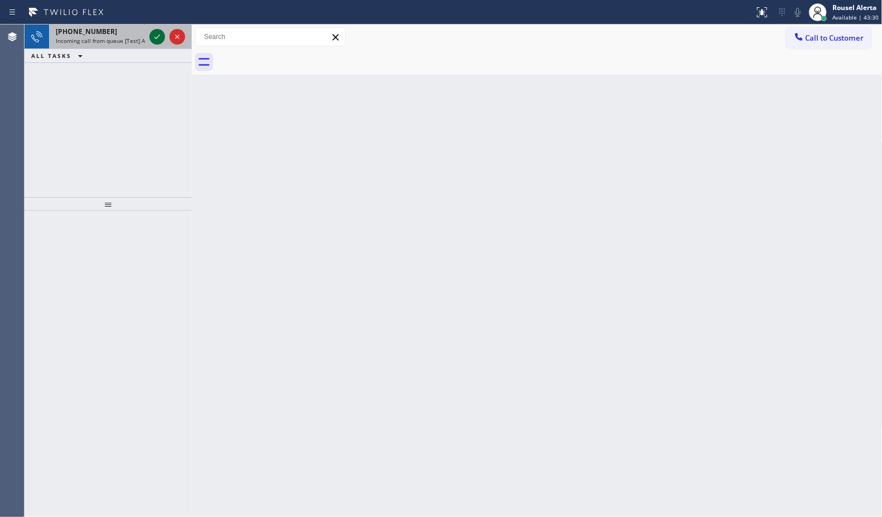
click at [155, 33] on icon at bounding box center [157, 36] width 13 height 13
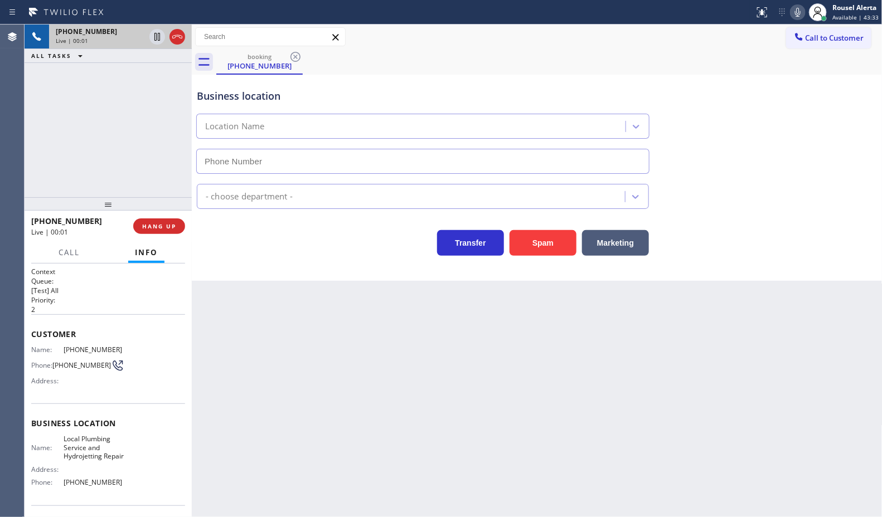
type input "[PHONE_NUMBER]"
click at [251, 329] on div "Back to Dashboard Change Sender ID Customers Technicians Select a contact Outbo…" at bounding box center [537, 271] width 691 height 493
click at [129, 145] on div "[PHONE_NUMBER] Live | 00:06 ALL TASKS ALL TASKS ACTIVE TASKS TASKS IN WRAP UP" at bounding box center [108, 111] width 167 height 173
click at [255, 342] on div "Back to Dashboard Change Sender ID Customers Technicians Select a contact Outbo…" at bounding box center [537, 271] width 691 height 493
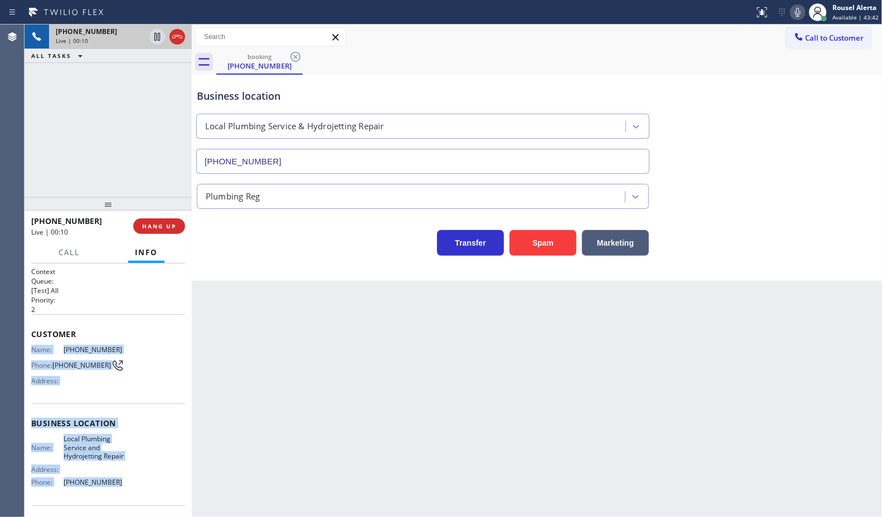
drag, startPoint x: 31, startPoint y: 347, endPoint x: 122, endPoint y: 492, distance: 170.8
click at [122, 492] on div "Context Queue: [Test] All Priority: 2 Customer Name: [PHONE_NUMBER] Phone: [PHO…" at bounding box center [108, 428] width 154 height 323
copy div "Name: [PHONE_NUMBER] Phone: [PHONE_NUMBER] Address: Business location Name: Loc…"
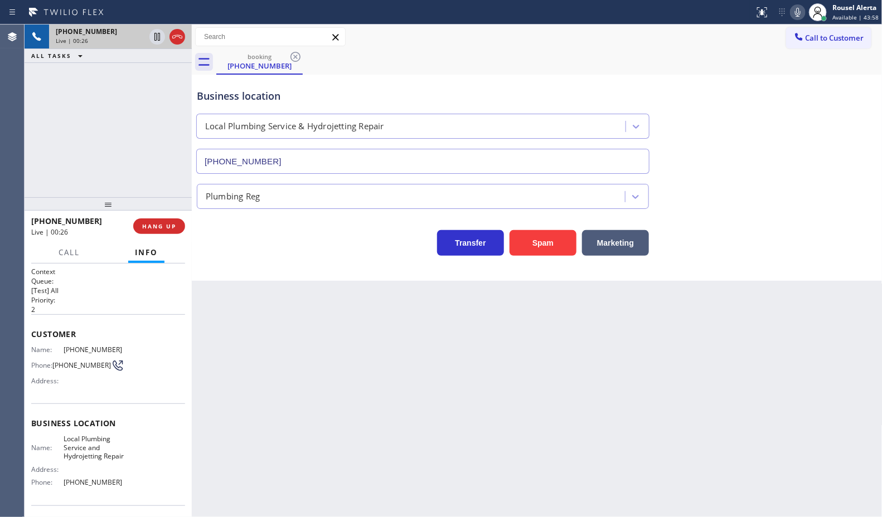
click at [742, 371] on div "Back to Dashboard Change Sender ID Customers Technicians Select a contact Outbo…" at bounding box center [537, 271] width 691 height 493
click at [284, 309] on div "Back to Dashboard Change Sender ID Customers Technicians Select a contact Outbo…" at bounding box center [537, 271] width 691 height 493
click at [126, 114] on div "[PHONE_NUMBER] Live | 01:41 ALL TASKS ALL TASKS ACTIVE TASKS TASKS IN WRAP UP" at bounding box center [108, 111] width 167 height 173
click at [154, 38] on icon at bounding box center [157, 36] width 13 height 13
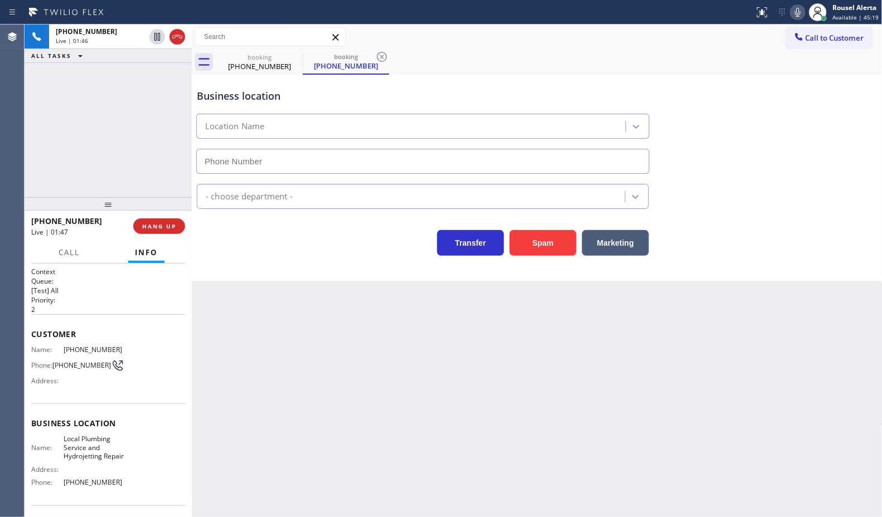
type input "[PHONE_NUMBER]"
click at [795, 11] on icon at bounding box center [797, 12] width 13 height 13
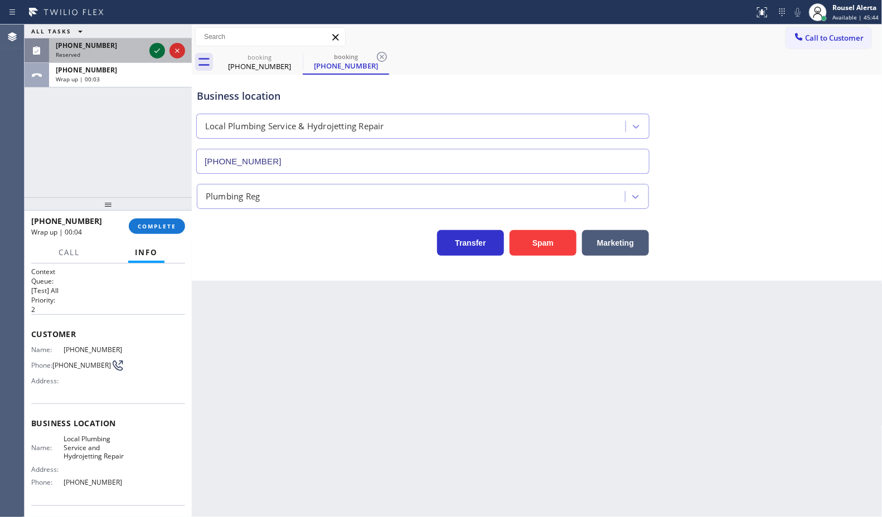
click at [154, 53] on icon at bounding box center [157, 50] width 13 height 13
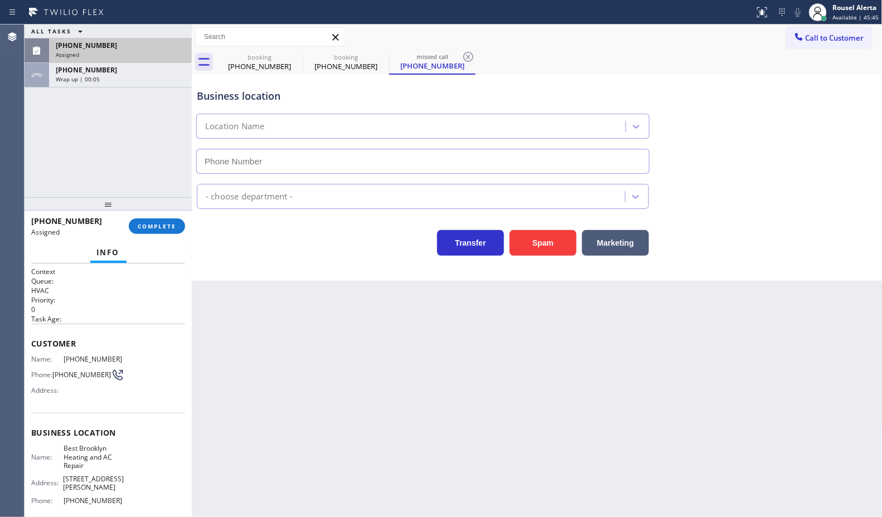
type input "[PHONE_NUMBER]"
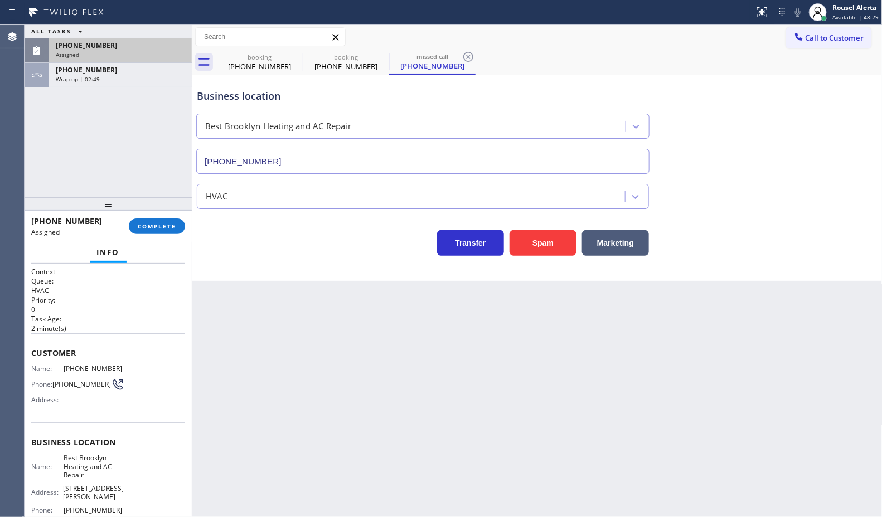
click at [127, 49] on div "[PHONE_NUMBER]" at bounding box center [120, 45] width 129 height 9
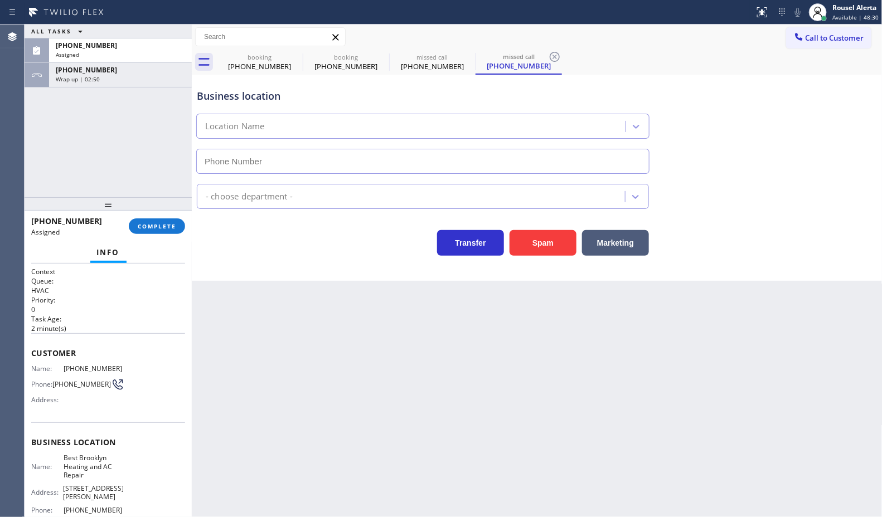
type input "[PHONE_NUMBER]"
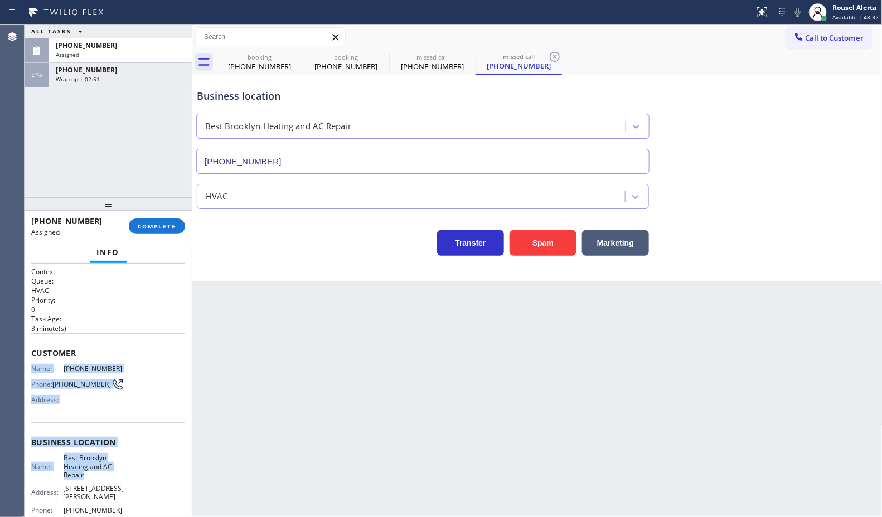
scroll to position [70, 0]
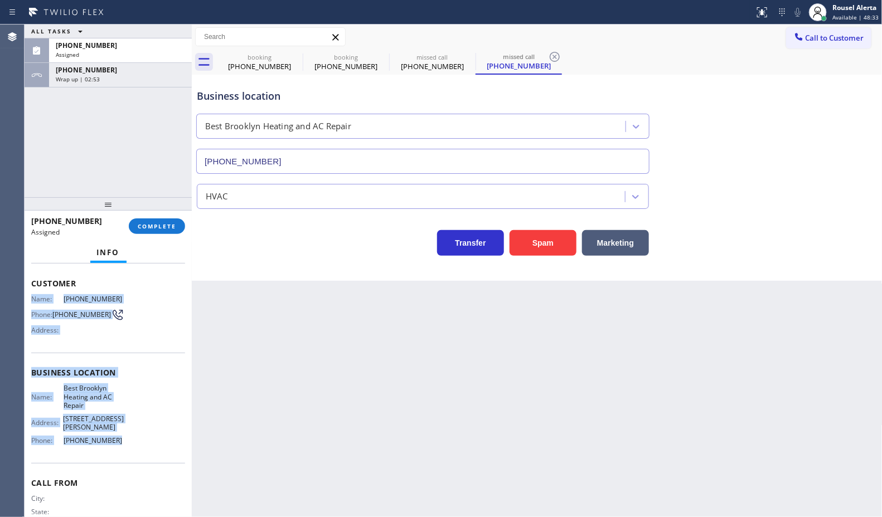
drag, startPoint x: 31, startPoint y: 363, endPoint x: 128, endPoint y: 448, distance: 128.4
click at [128, 448] on div "Context Queue: HVAC Priority: 0 Task Age: [DEMOGRAPHIC_DATA] minute(s) Customer…" at bounding box center [108, 372] width 154 height 350
copy div "Name: [PHONE_NUMBER] Phone: [PHONE_NUMBER] Address: Business location Name: Bes…"
click at [165, 67] on div "[PHONE_NUMBER]" at bounding box center [120, 69] width 129 height 9
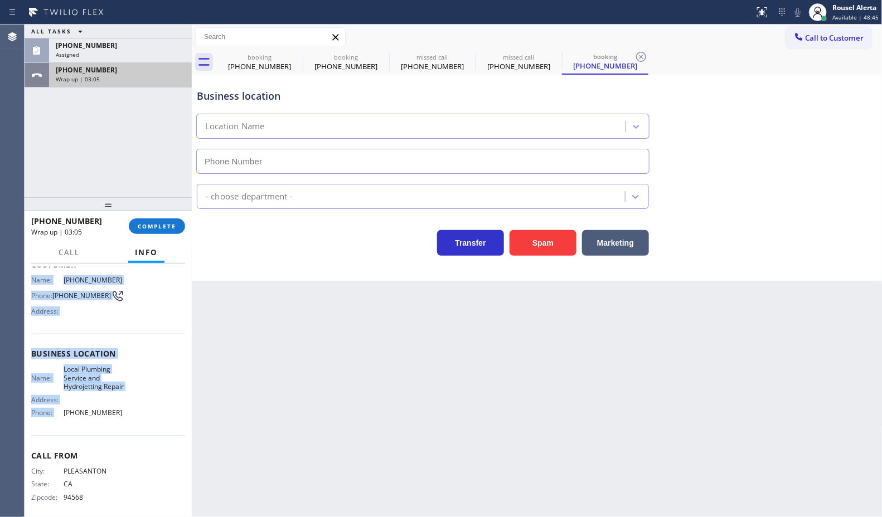
scroll to position [51, 0]
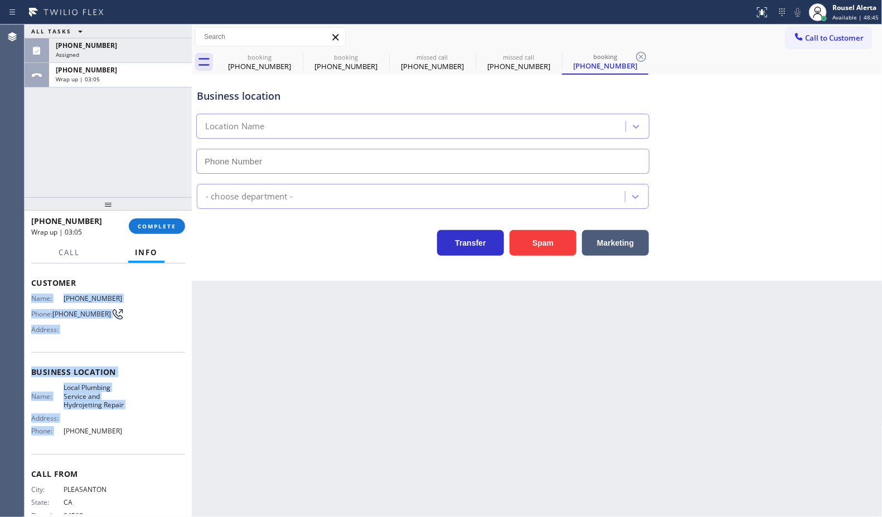
type input "[PHONE_NUMBER]"
click at [154, 231] on button "COMPLETE" at bounding box center [157, 227] width 56 height 16
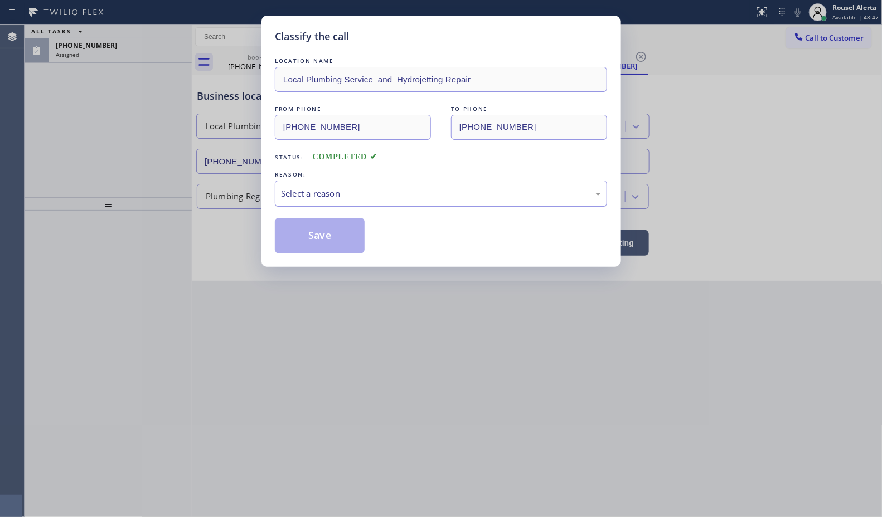
click at [343, 185] on div "Select a reason" at bounding box center [441, 194] width 332 height 26
click at [326, 232] on button "Save" at bounding box center [320, 236] width 90 height 36
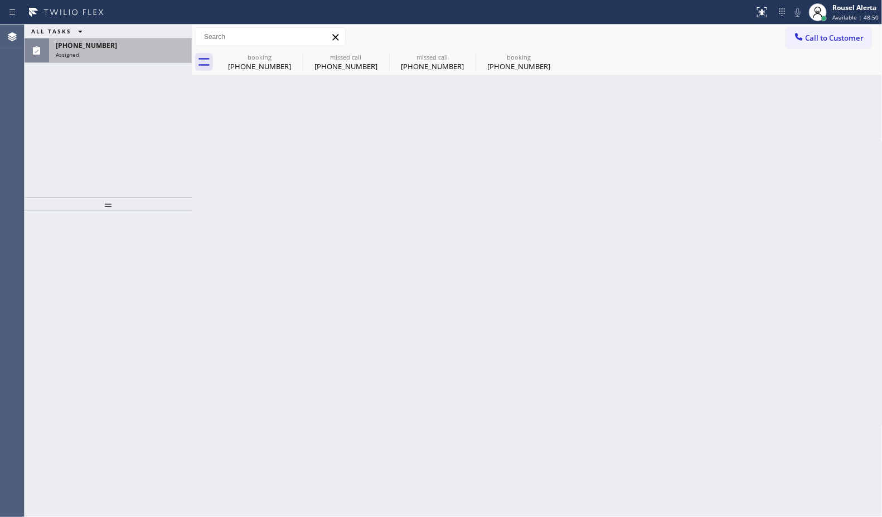
click at [120, 51] on div "Assigned" at bounding box center [120, 55] width 129 height 8
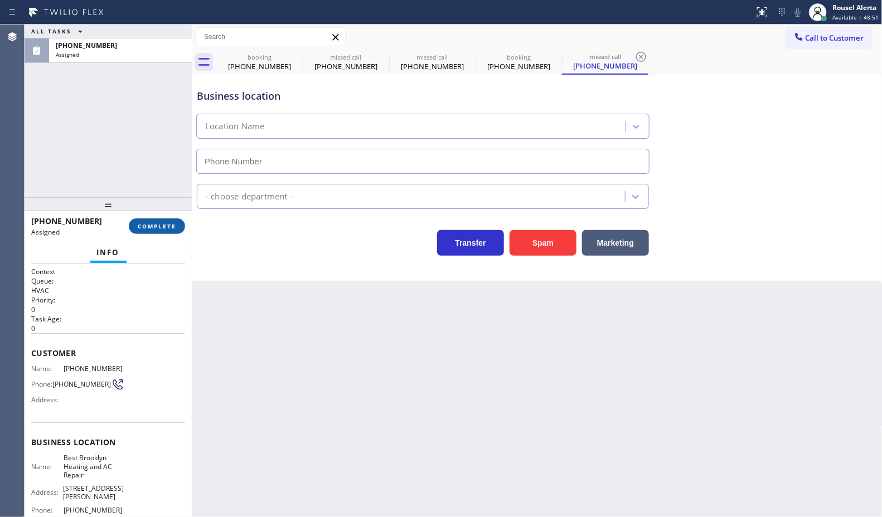
type input "[PHONE_NUMBER]"
click at [161, 230] on button "COMPLETE" at bounding box center [157, 227] width 56 height 16
click at [271, 340] on div "Back to Dashboard Change Sender ID Customers Technicians Select a contact Outbo…" at bounding box center [537, 271] width 691 height 493
click at [269, 338] on div "Back to Dashboard Change Sender ID Customers Technicians Select a contact Outbo…" at bounding box center [537, 271] width 691 height 493
click at [268, 337] on div "Back to Dashboard Change Sender ID Customers Technicians Select a contact Outbo…" at bounding box center [537, 271] width 691 height 493
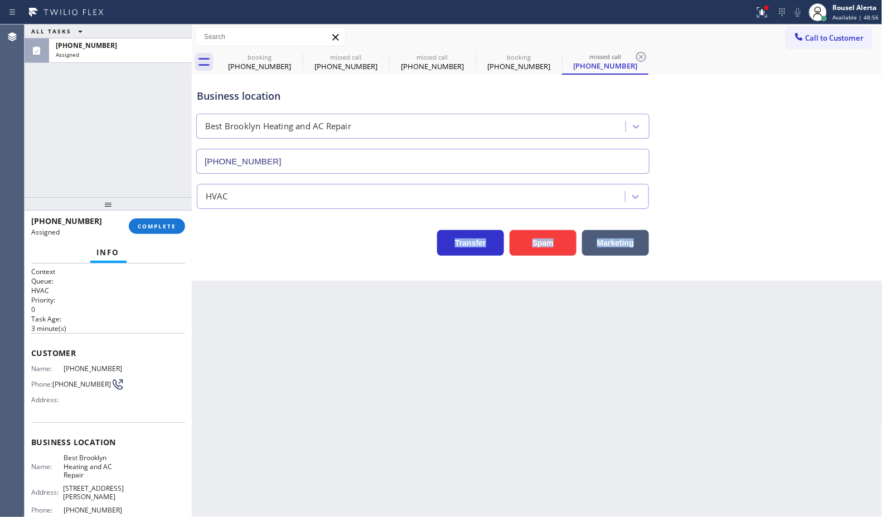
click at [268, 337] on div "Back to Dashboard Change Sender ID Customers Technicians Select a contact Outbo…" at bounding box center [537, 271] width 691 height 493
click at [143, 226] on span "COMPLETE" at bounding box center [157, 226] width 38 height 8
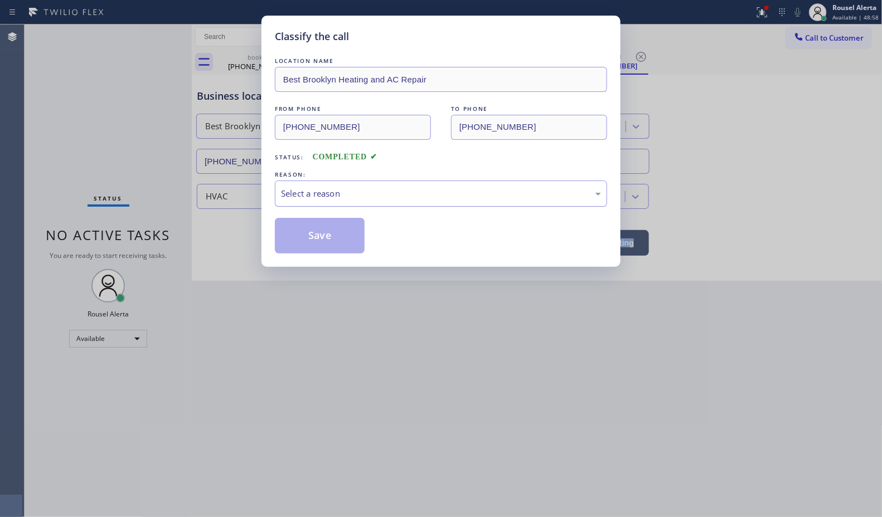
click at [277, 197] on div "Select a reason" at bounding box center [441, 194] width 332 height 26
click at [332, 236] on button "Save" at bounding box center [320, 236] width 90 height 36
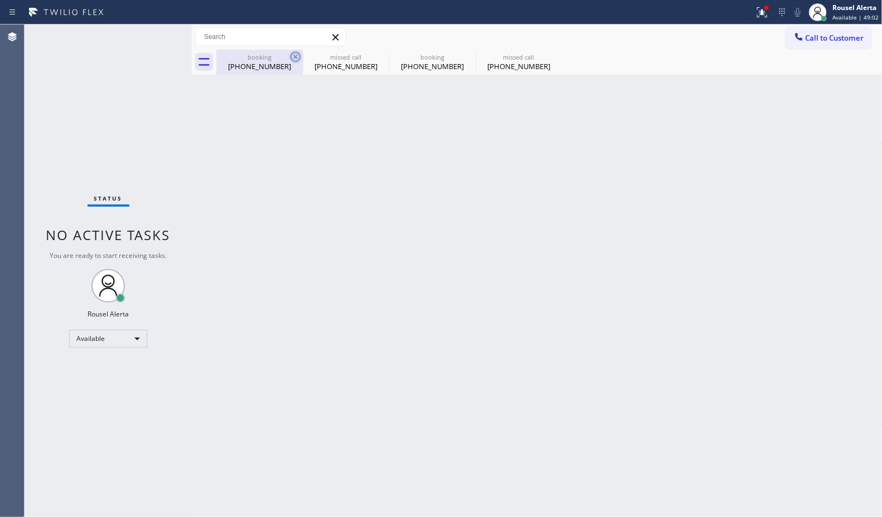
click at [295, 60] on icon at bounding box center [295, 56] width 13 height 13
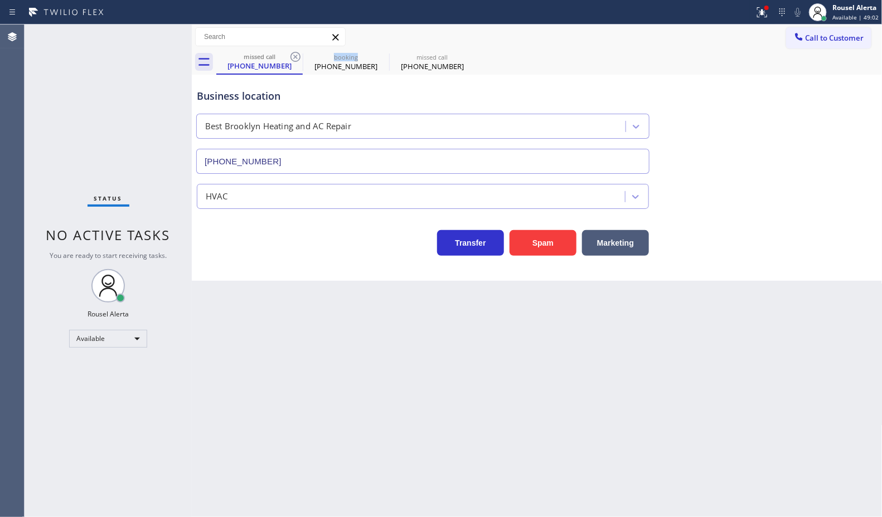
click at [295, 60] on icon at bounding box center [295, 56] width 13 height 13
click at [0, 0] on icon at bounding box center [0, 0] width 0 height 0
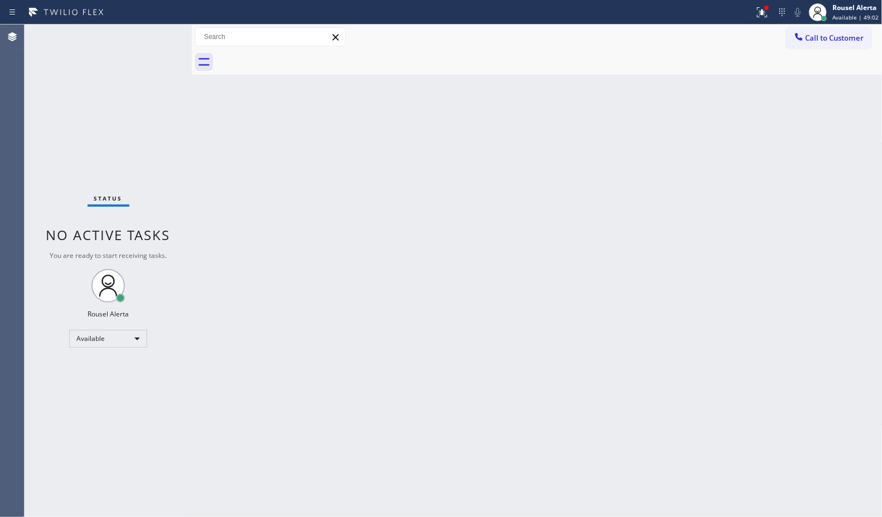
click at [295, 60] on div at bounding box center [549, 62] width 666 height 25
click at [605, 60] on div at bounding box center [549, 62] width 666 height 25
click at [758, 17] on icon at bounding box center [761, 12] width 13 height 13
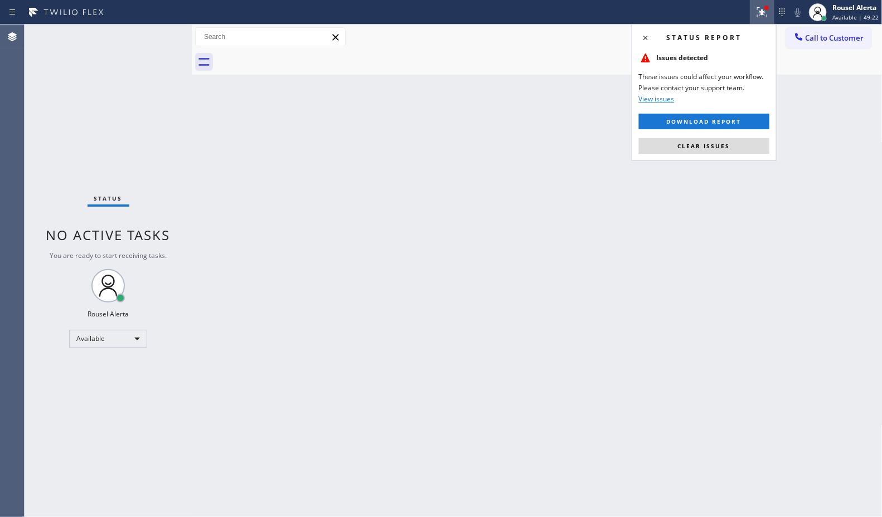
click at [750, 137] on div "Status report Issues detected These issues could affect your workflow. Please c…" at bounding box center [704, 92] width 145 height 137
click at [750, 141] on button "Clear issues" at bounding box center [704, 146] width 130 height 16
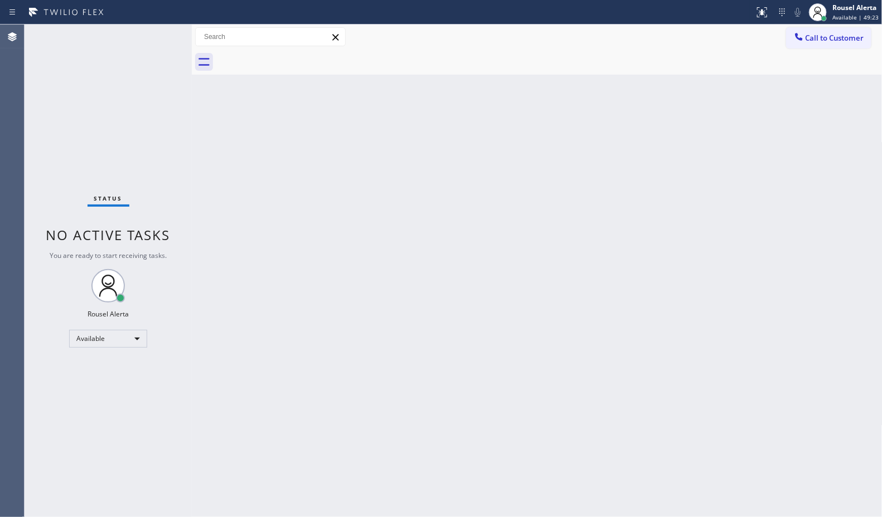
click at [756, 227] on div "Back to Dashboard Change Sender ID Customers Technicians Select a contact Outbo…" at bounding box center [537, 271] width 691 height 493
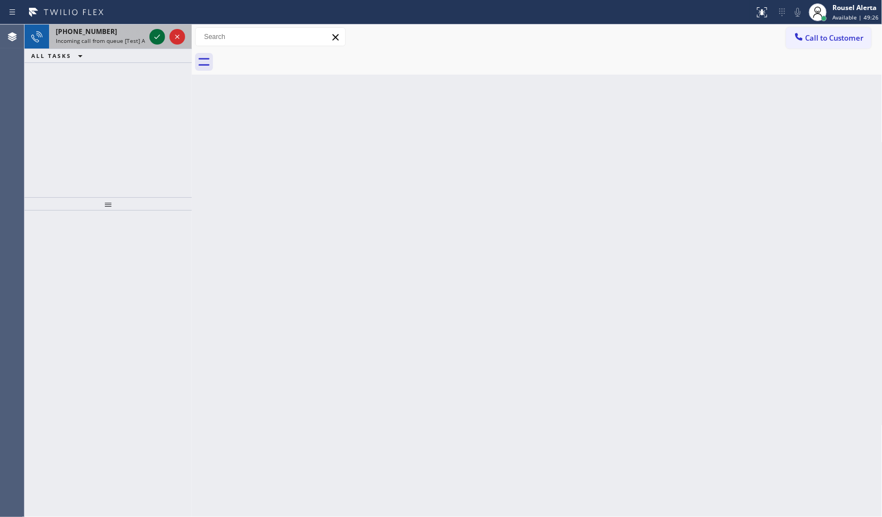
click at [154, 35] on icon at bounding box center [157, 36] width 13 height 13
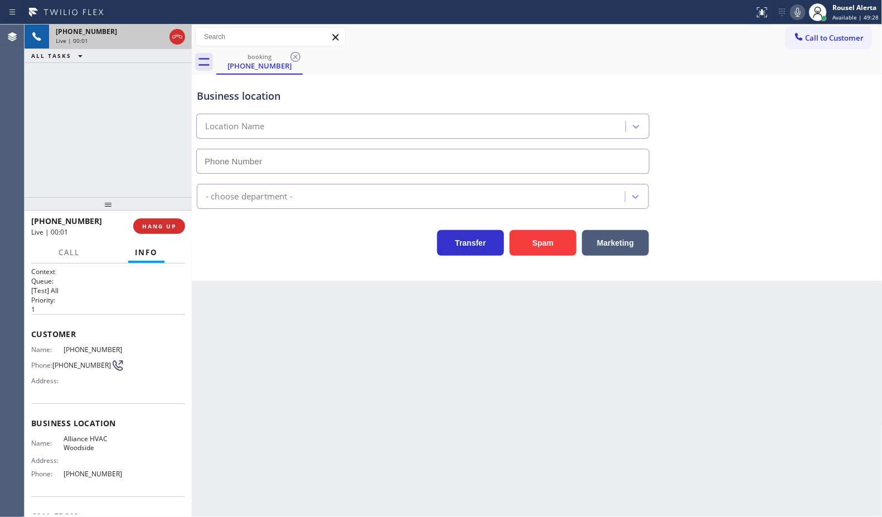
type input "[PHONE_NUMBER]"
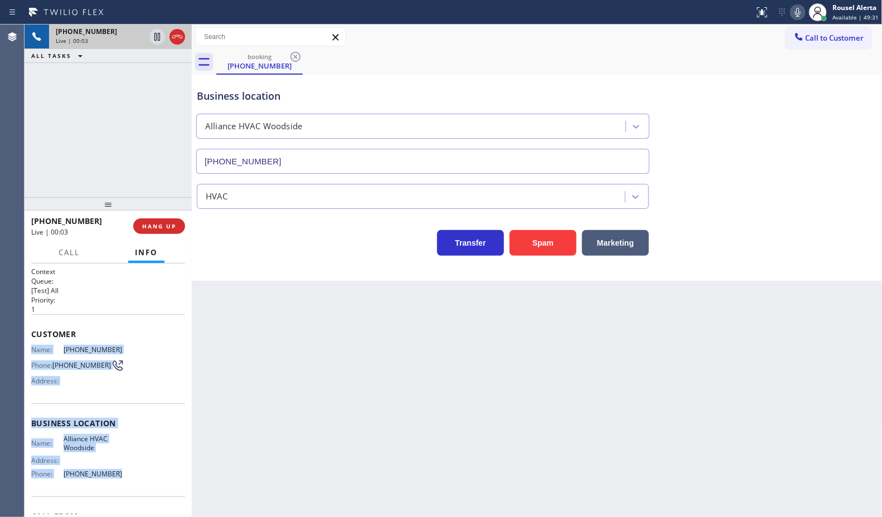
drag, startPoint x: 33, startPoint y: 347, endPoint x: 140, endPoint y: 479, distance: 170.1
click at [140, 479] on div "Context Queue: [Test] All Priority: 1 Customer Name: [PHONE_NUMBER] Phone: [PHO…" at bounding box center [108, 424] width 154 height 314
copy div "Name: [PHONE_NUMBER] Phone: [PHONE_NUMBER] Address: Business location Name: All…"
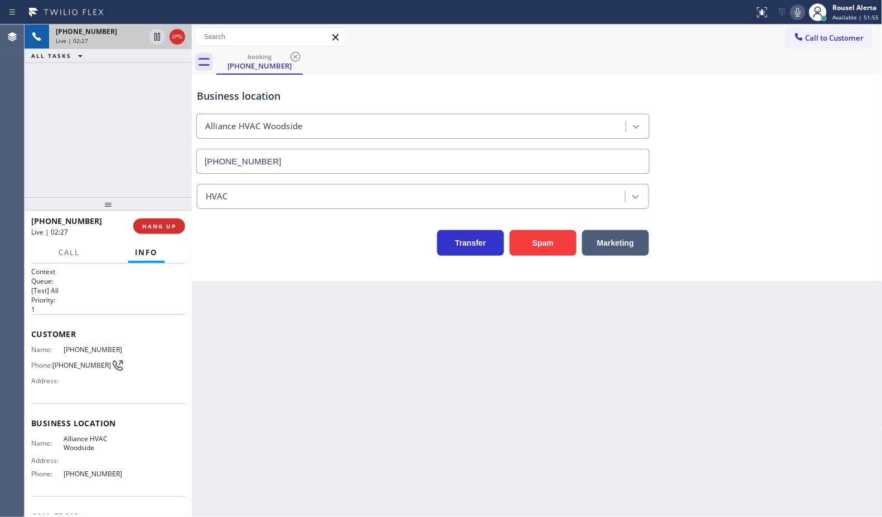
click at [285, 336] on div "Back to Dashboard Change Sender ID Customers Technicians Select a contact Outbo…" at bounding box center [537, 271] width 691 height 493
click at [135, 115] on div "[PHONE_NUMBER] Live | 02:28 ALL TASKS ALL TASKS ACTIVE TASKS TASKS IN WRAP UP" at bounding box center [108, 111] width 167 height 173
click at [142, 87] on div "[PHONE_NUMBER] Live | 02:40 ALL TASKS ALL TASKS ACTIVE TASKS TASKS IN WRAP UP" at bounding box center [108, 111] width 167 height 173
drag, startPoint x: 159, startPoint y: 39, endPoint x: 165, endPoint y: 32, distance: 8.7
click at [159, 39] on icon at bounding box center [157, 37] width 6 height 8
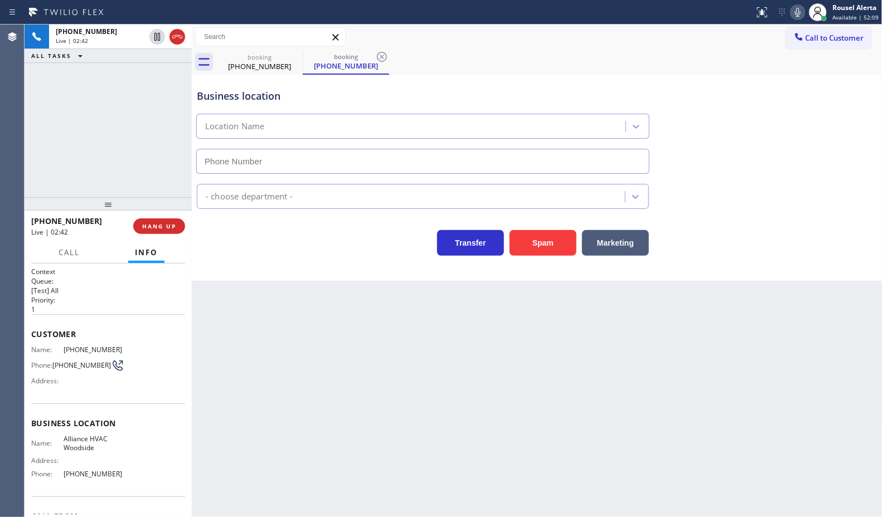
type input "[PHONE_NUMBER]"
click at [795, 10] on icon at bounding box center [797, 12] width 13 height 13
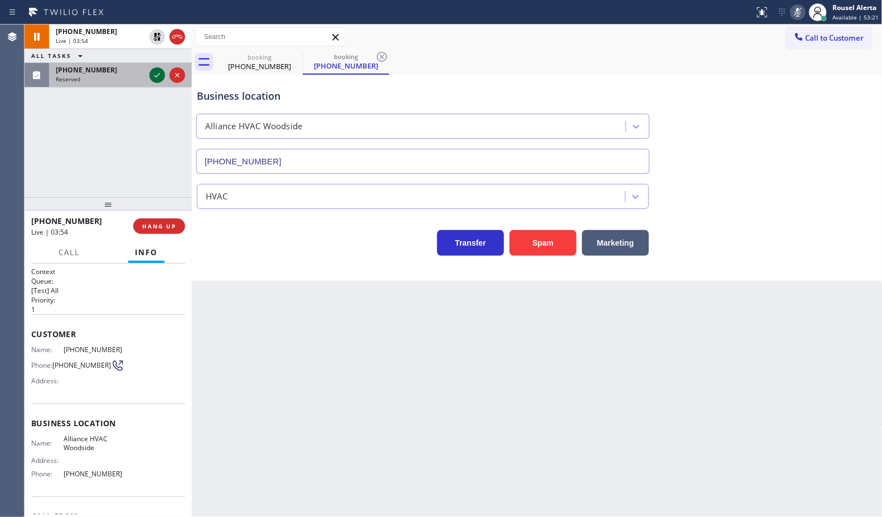
click at [149, 74] on div at bounding box center [157, 75] width 16 height 13
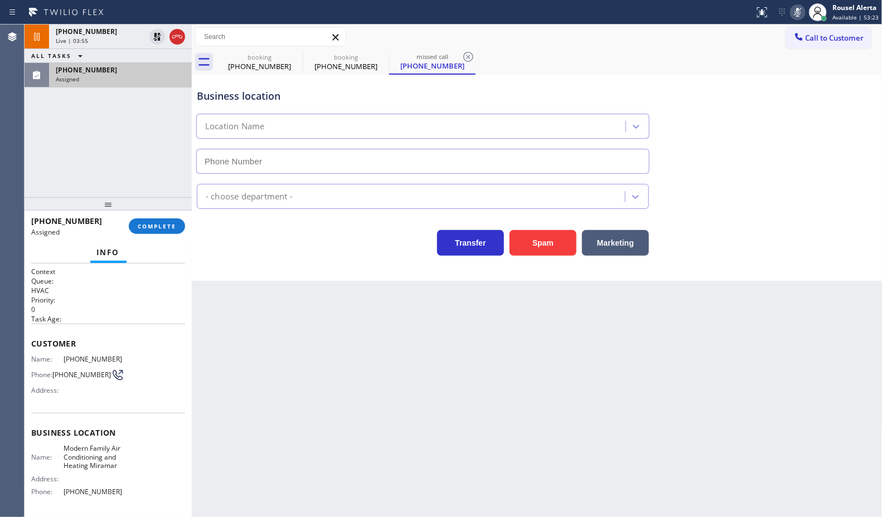
type input "[PHONE_NUMBER]"
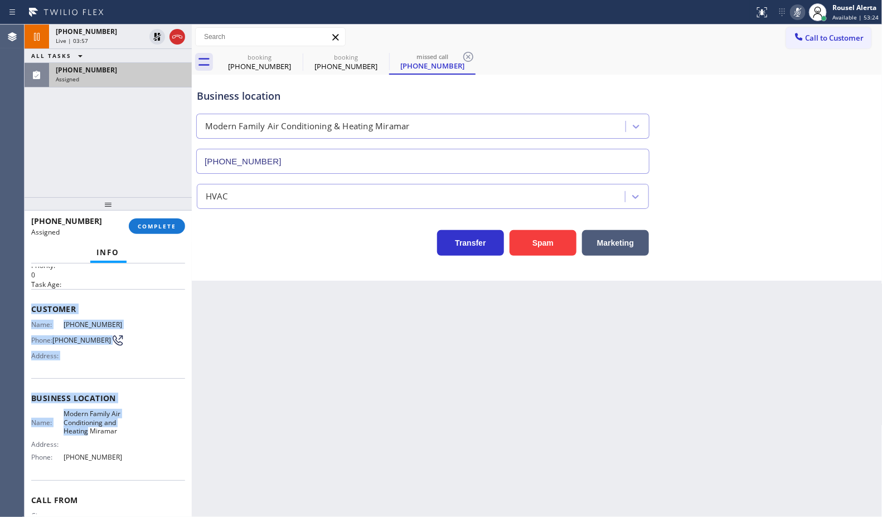
scroll to position [70, 0]
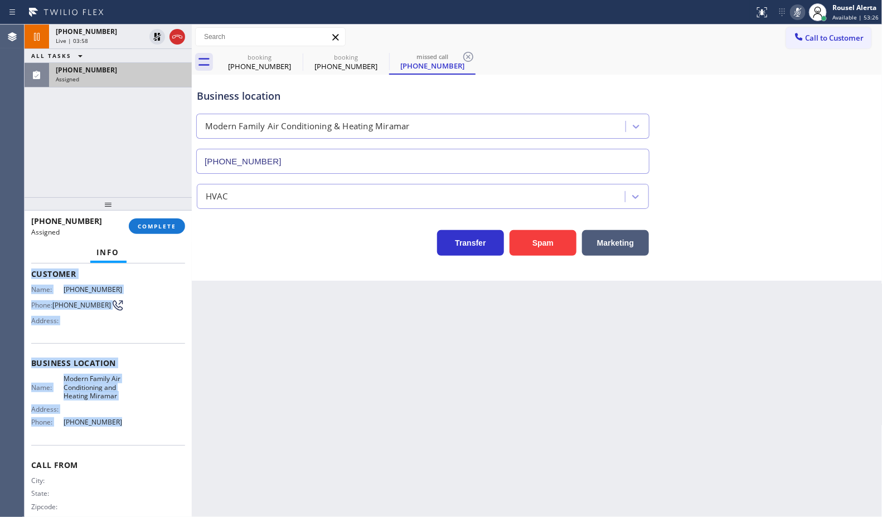
drag, startPoint x: 26, startPoint y: 339, endPoint x: 129, endPoint y: 434, distance: 139.7
click at [129, 434] on div "Context Queue: HVAC Priority: 0 Task Age: Customer Name: [PHONE_NUMBER] Phone: …" at bounding box center [108, 391] width 167 height 254
copy div "Customer Name: [PHONE_NUMBER] Phone: [PHONE_NUMBER] Address: Business location …"
click at [166, 75] on div "Assigned" at bounding box center [120, 79] width 129 height 8
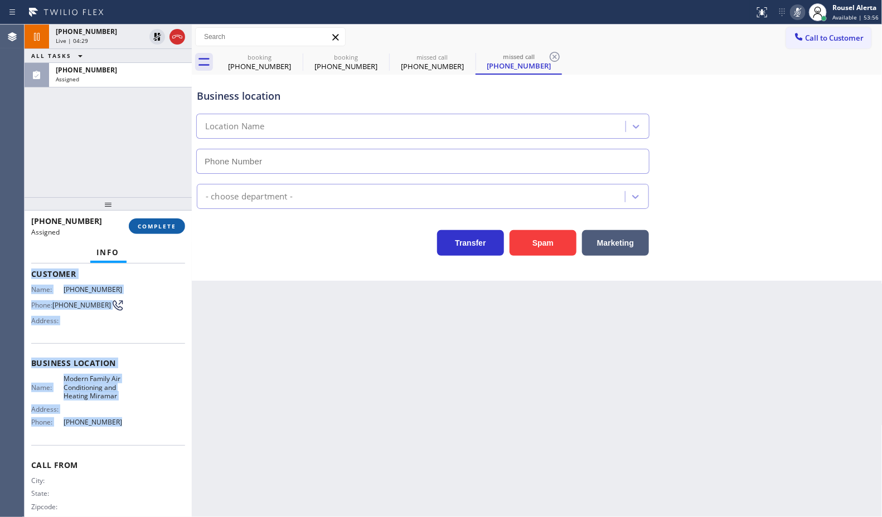
type input "[PHONE_NUMBER]"
click at [165, 224] on span "COMPLETE" at bounding box center [157, 226] width 38 height 8
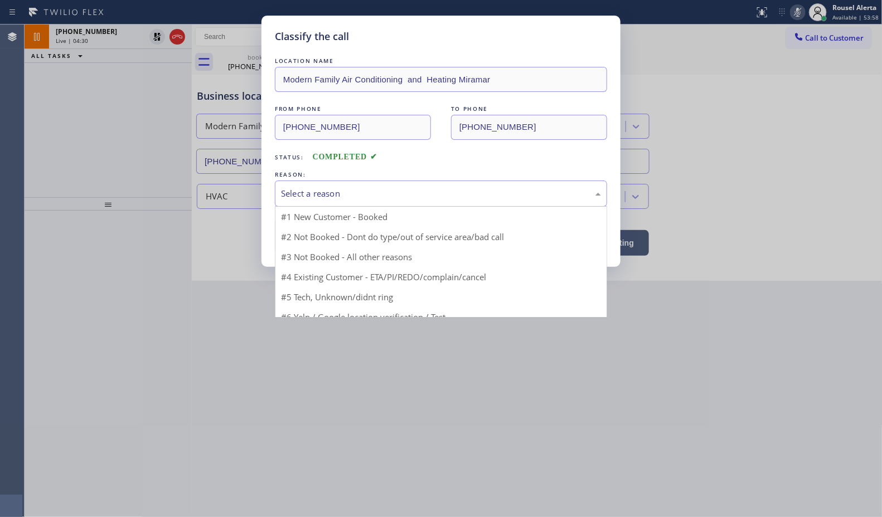
drag, startPoint x: 323, startPoint y: 194, endPoint x: 355, endPoint y: 226, distance: 44.9
click at [324, 194] on div "Select a reason" at bounding box center [441, 193] width 320 height 13
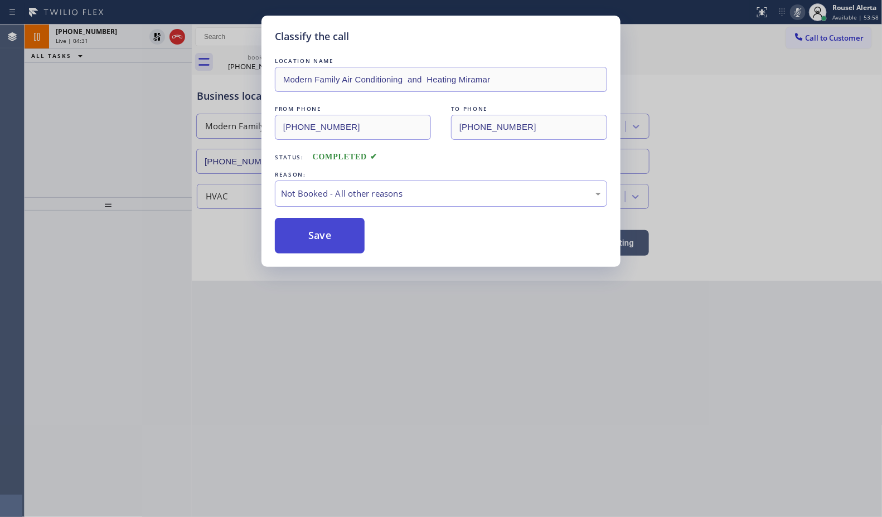
click at [316, 235] on button "Save" at bounding box center [320, 236] width 90 height 36
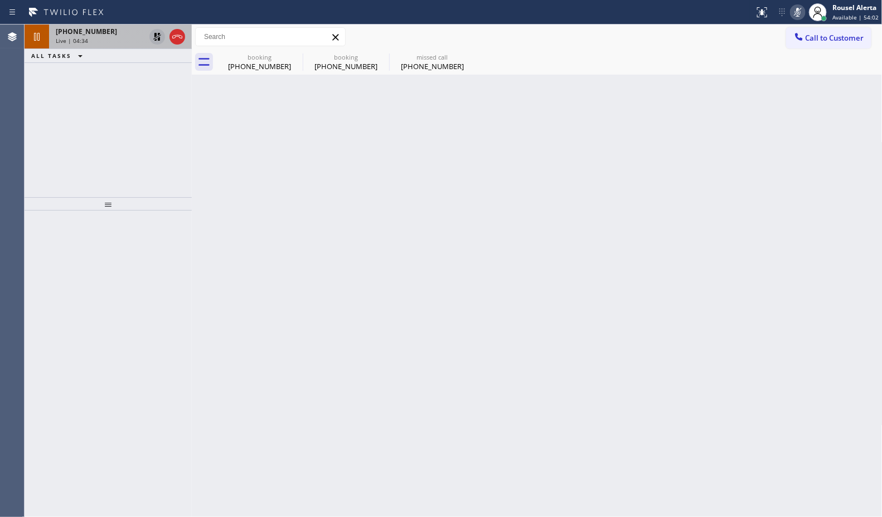
click at [153, 40] on icon at bounding box center [157, 36] width 13 height 13
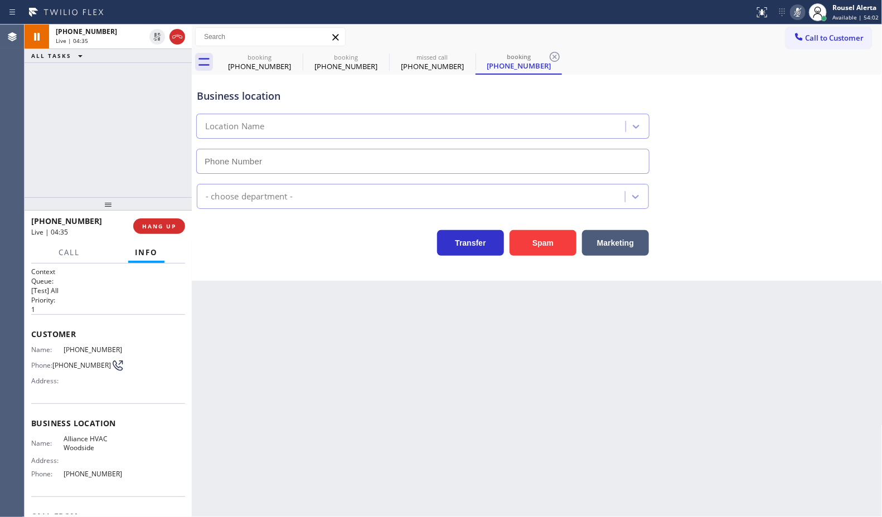
type input "[PHONE_NUMBER]"
click at [799, 15] on icon at bounding box center [797, 12] width 13 height 13
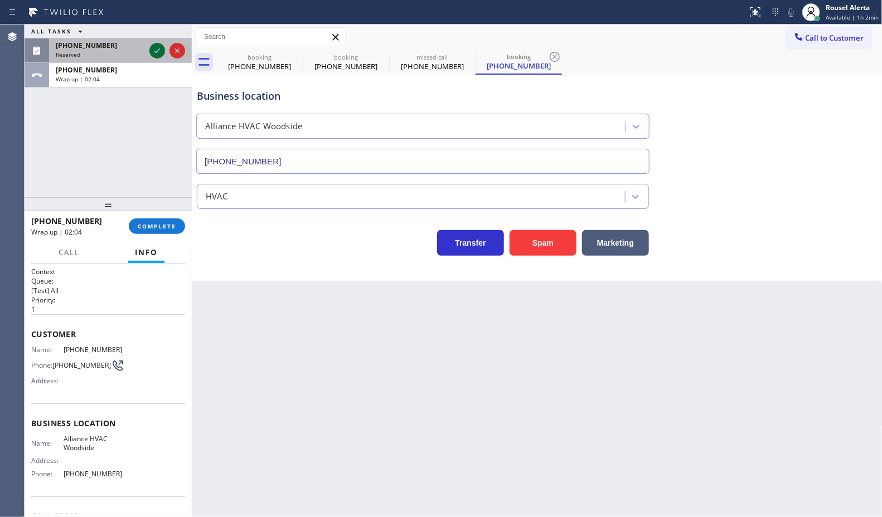
click at [154, 48] on icon at bounding box center [157, 50] width 13 height 13
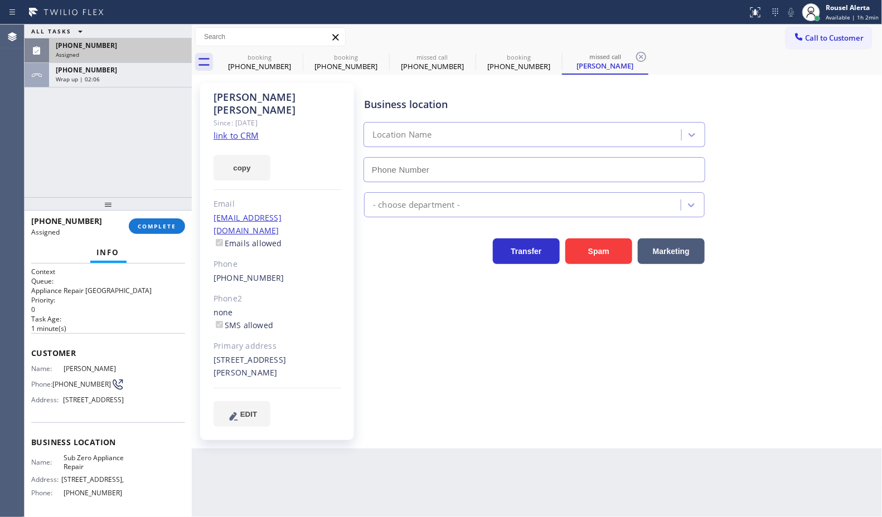
type input "[PHONE_NUMBER]"
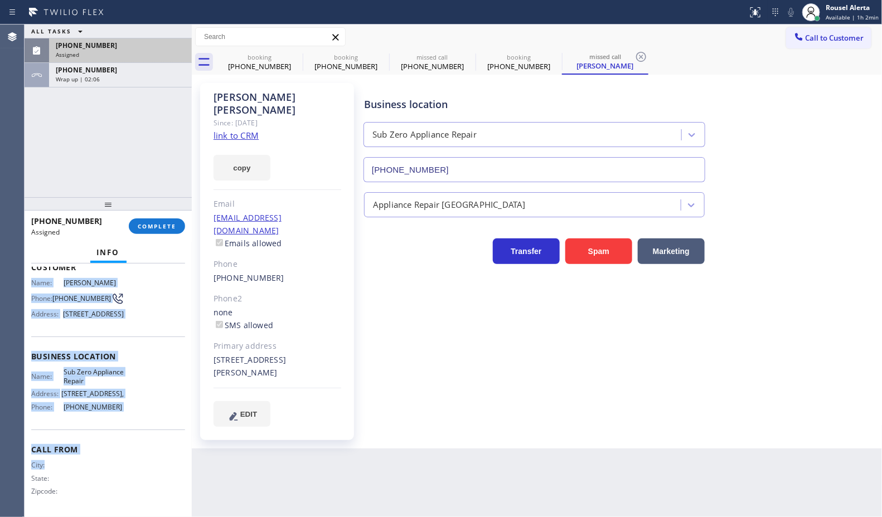
scroll to position [117, 0]
drag, startPoint x: 31, startPoint y: 365, endPoint x: 127, endPoint y: 417, distance: 109.0
click at [127, 417] on div "Context Queue: Appliance Repair High End Priority: 0 Task Age: [DEMOGRAPHIC_DAT…" at bounding box center [108, 347] width 154 height 333
copy div "Name: [PERSON_NAME] Phone: [PHONE_NUMBER] Address: [STREET_ADDRESS] Business lo…"
click at [144, 48] on div "[PHONE_NUMBER]" at bounding box center [120, 45] width 129 height 9
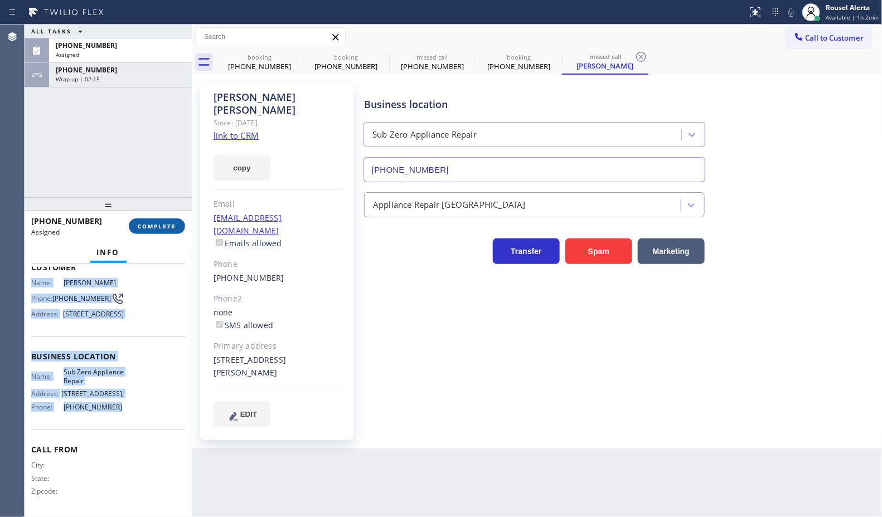
click at [163, 219] on button "COMPLETE" at bounding box center [157, 227] width 56 height 16
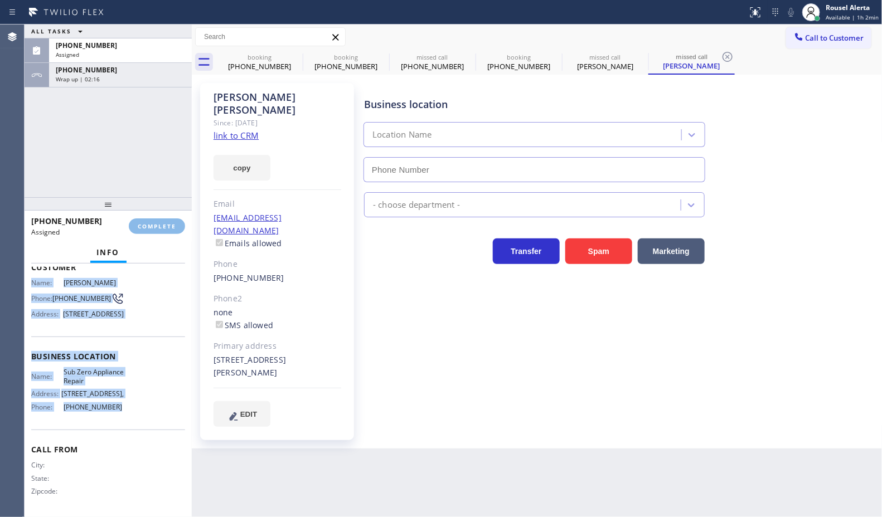
type input "[PHONE_NUMBER]"
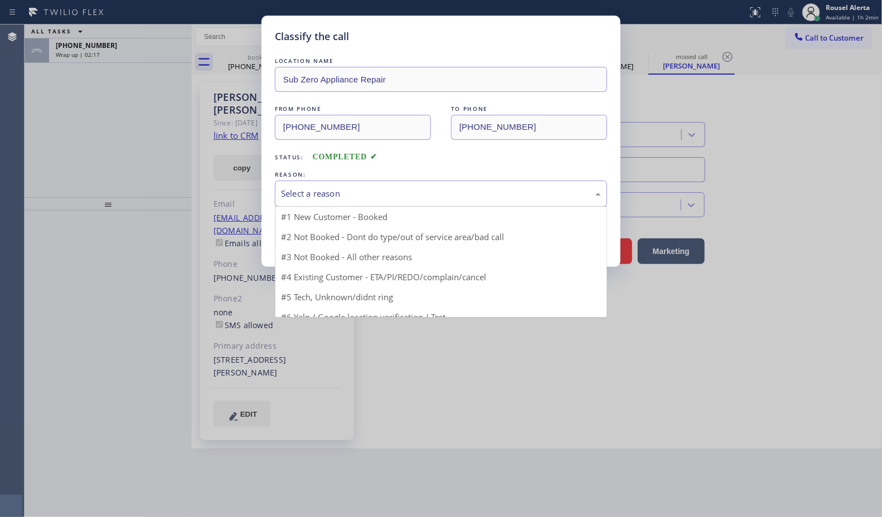
click at [318, 198] on div "Select a reason" at bounding box center [441, 193] width 320 height 13
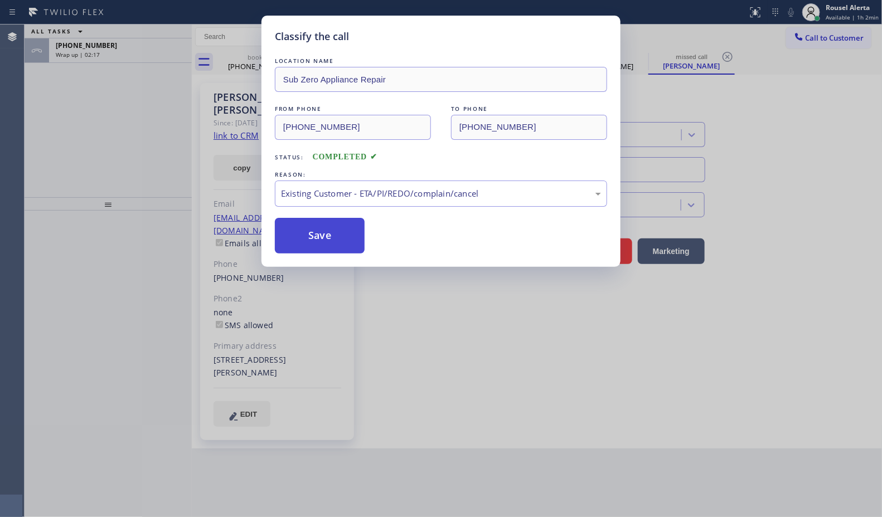
click at [321, 227] on button "Save" at bounding box center [320, 236] width 90 height 36
click at [129, 45] on div "Classify the call LOCATION NAME Sub Zero Appliance Repair FROM PHONE [PHONE_NUM…" at bounding box center [441, 258] width 882 height 517
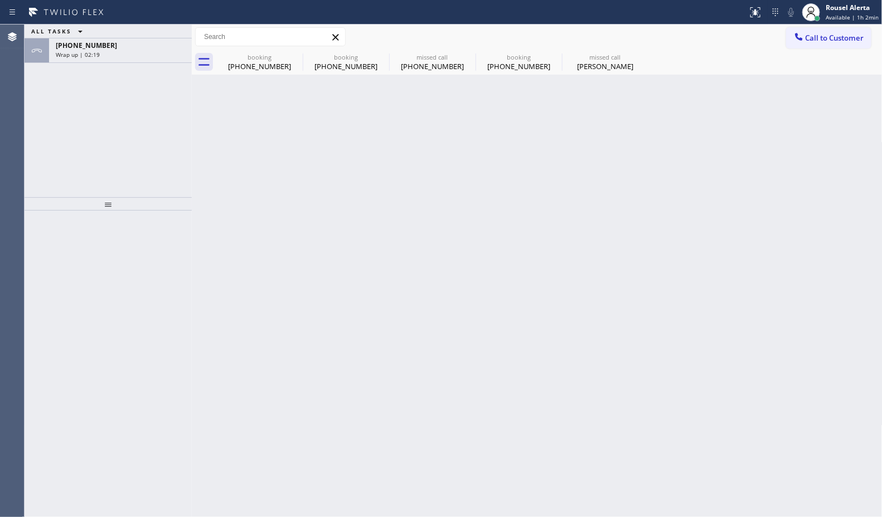
click at [129, 45] on div "[PHONE_NUMBER]" at bounding box center [120, 45] width 129 height 9
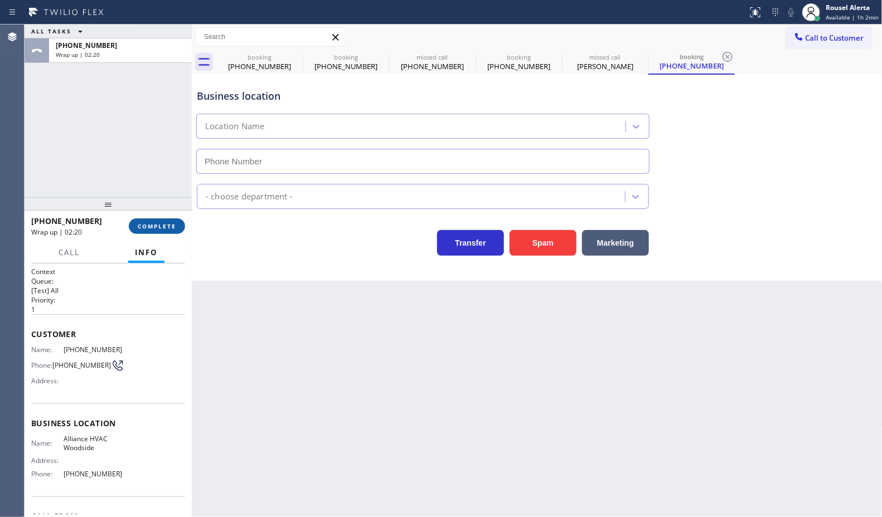
type input "[PHONE_NUMBER]"
click at [145, 232] on button "COMPLETE" at bounding box center [157, 227] width 56 height 16
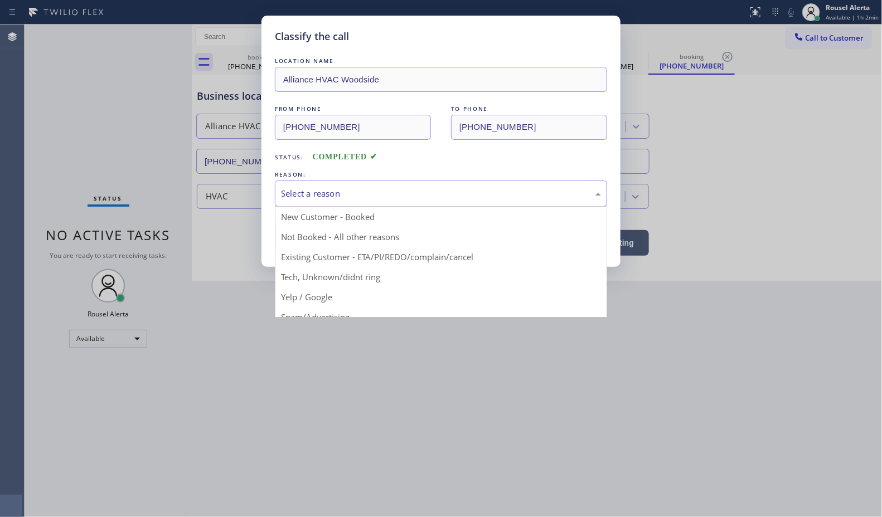
click at [289, 197] on div "Select a reason" at bounding box center [441, 193] width 320 height 13
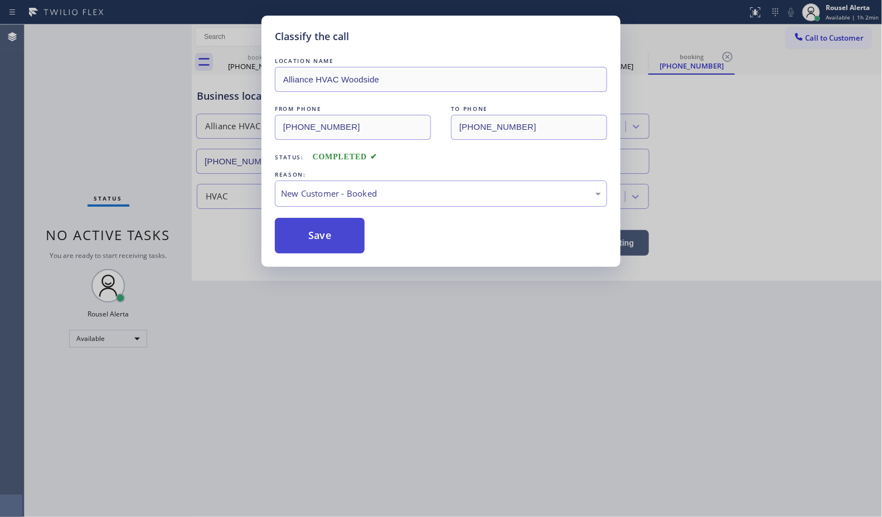
drag, startPoint x: 297, startPoint y: 235, endPoint x: 486, endPoint y: 232, distance: 189.0
click at [297, 235] on button "Save" at bounding box center [320, 236] width 90 height 36
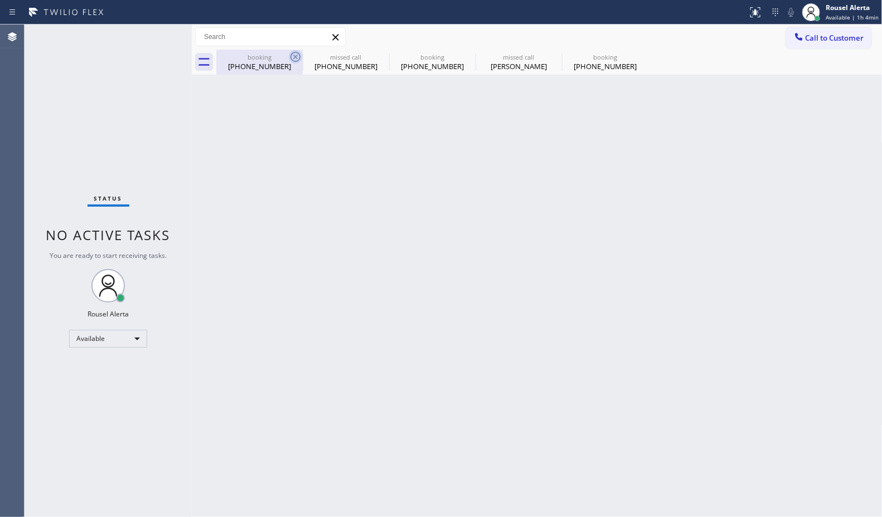
click at [295, 57] on icon at bounding box center [295, 56] width 13 height 13
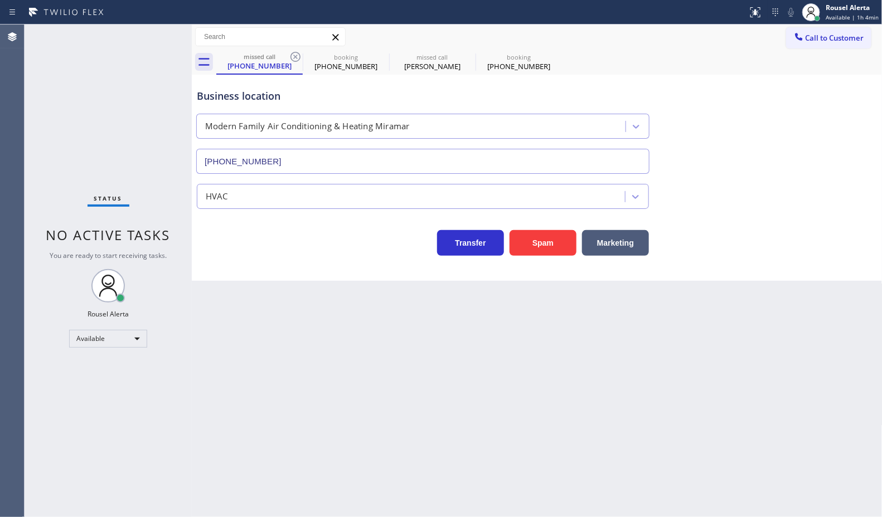
click at [295, 57] on icon at bounding box center [295, 56] width 13 height 13
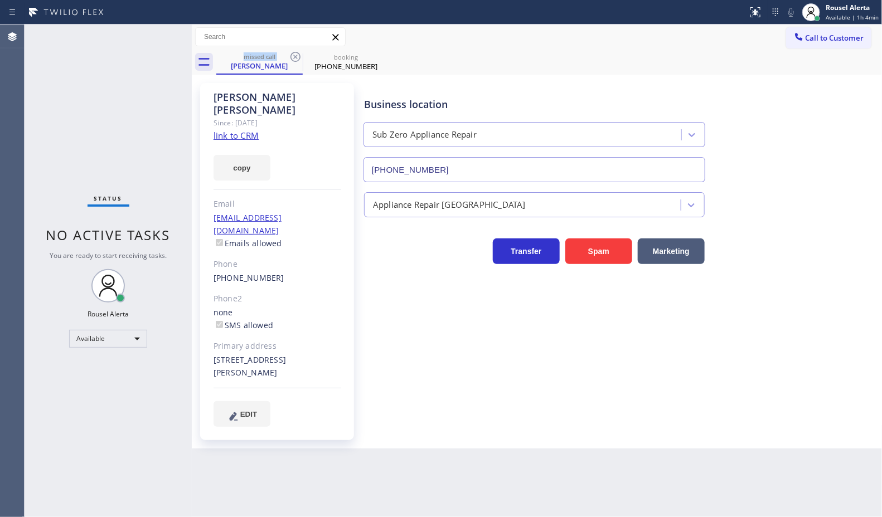
click at [295, 57] on icon at bounding box center [295, 56] width 13 height 13
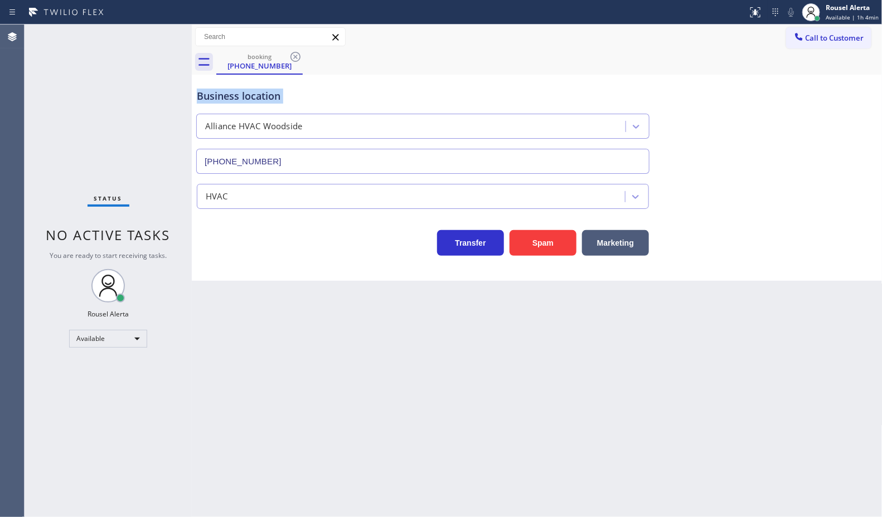
click at [295, 57] on icon at bounding box center [295, 56] width 13 height 13
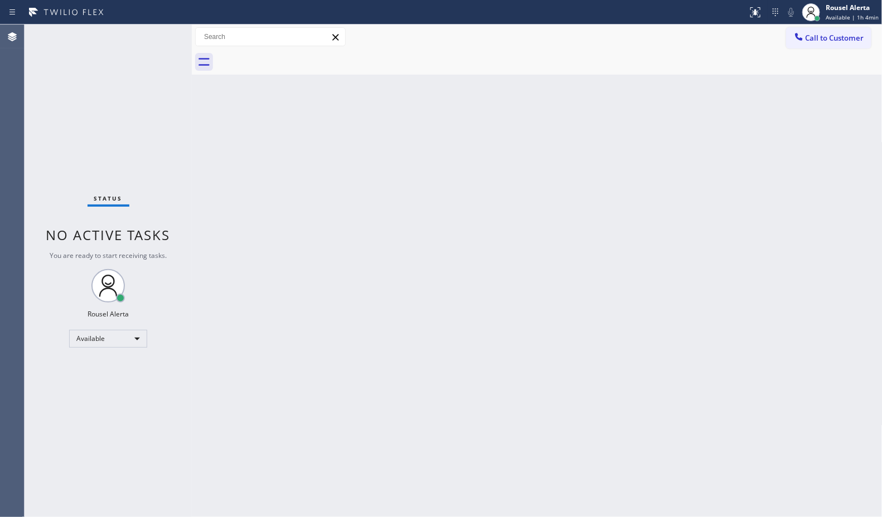
click at [324, 153] on div "Back to Dashboard Change Sender ID Customers Technicians Select a contact Outbo…" at bounding box center [537, 271] width 691 height 493
click at [469, 307] on div "Back to Dashboard Change Sender ID Customers Technicians Select a contact Outbo…" at bounding box center [537, 271] width 691 height 493
drag, startPoint x: 339, startPoint y: 349, endPoint x: 408, endPoint y: 467, distance: 136.2
click at [341, 350] on div "Back to Dashboard Change Sender ID Customers Technicians Select a contact Outbo…" at bounding box center [537, 271] width 691 height 493
click at [154, 28] on div "Status No active tasks You are ready to start receiving tasks. Rousel Alerta Av…" at bounding box center [108, 271] width 167 height 493
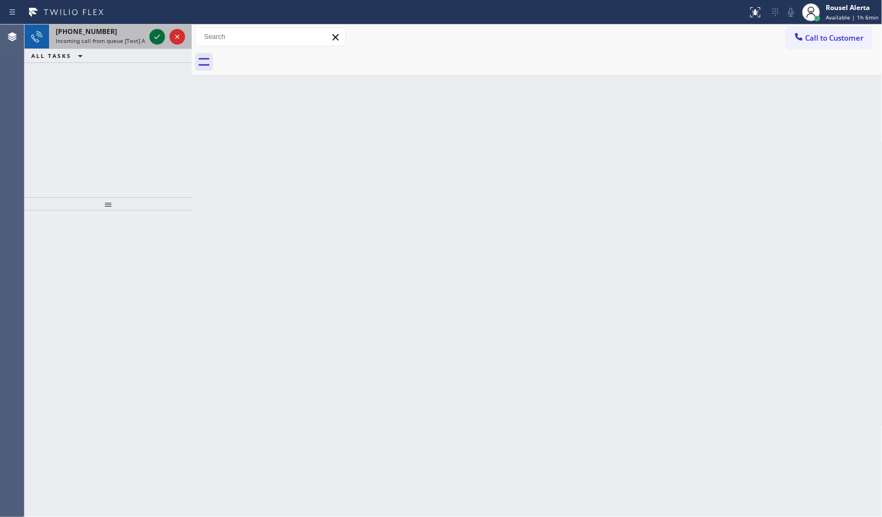
click at [159, 40] on icon at bounding box center [157, 36] width 13 height 13
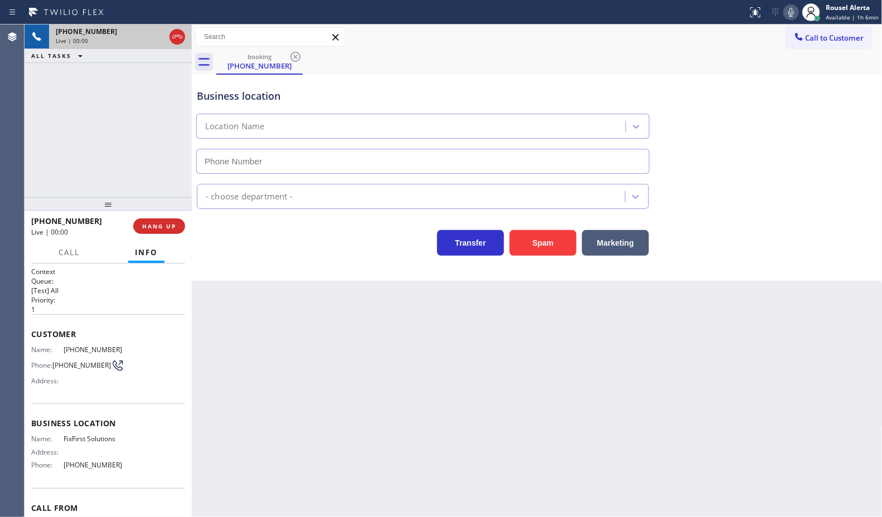
type input "[PHONE_NUMBER]"
click at [536, 253] on button "Spam" at bounding box center [543, 243] width 67 height 26
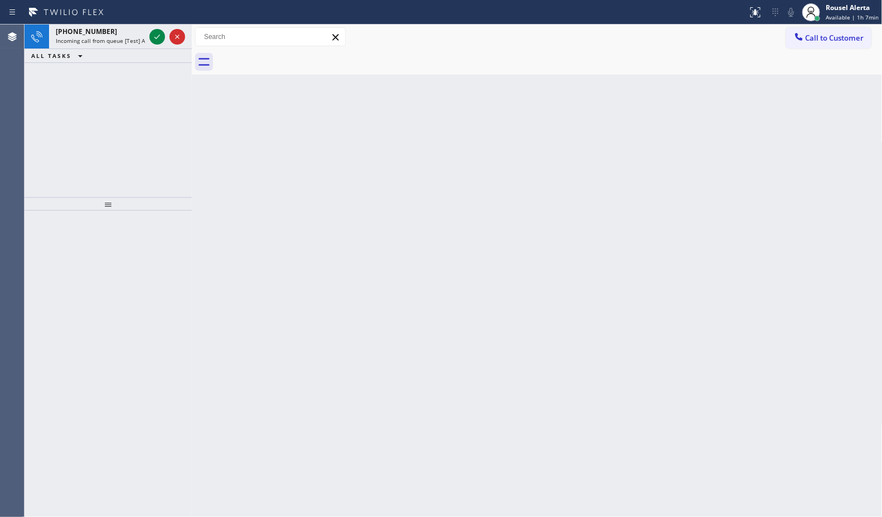
click at [148, 32] on div at bounding box center [167, 37] width 40 height 25
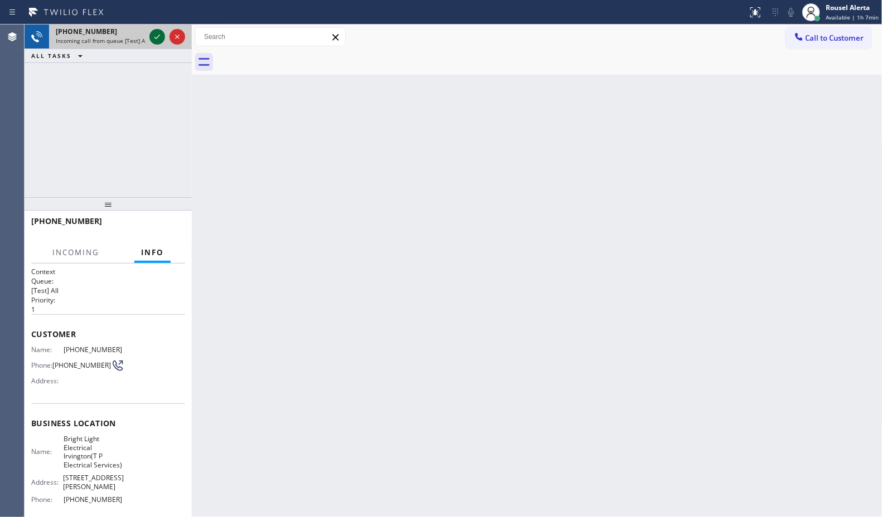
click at [152, 37] on icon at bounding box center [157, 36] width 13 height 13
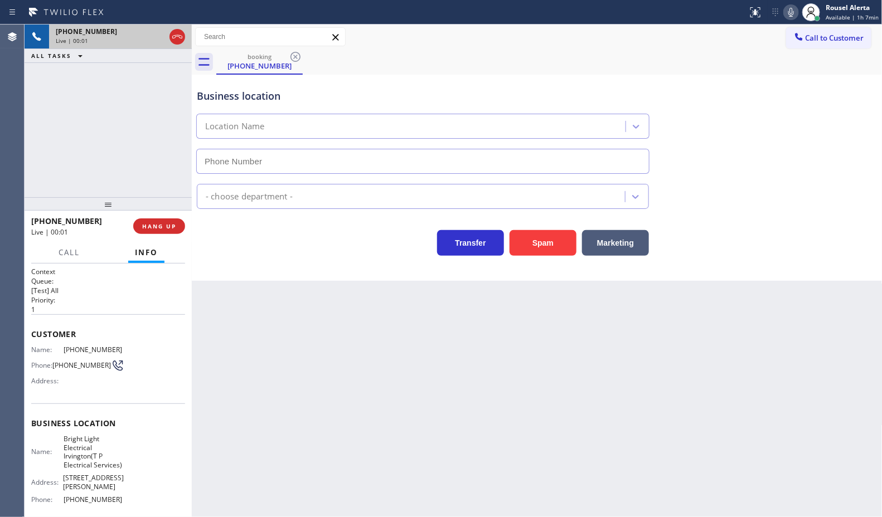
type input "[PHONE_NUMBER]"
click at [556, 242] on button "Spam" at bounding box center [543, 243] width 67 height 26
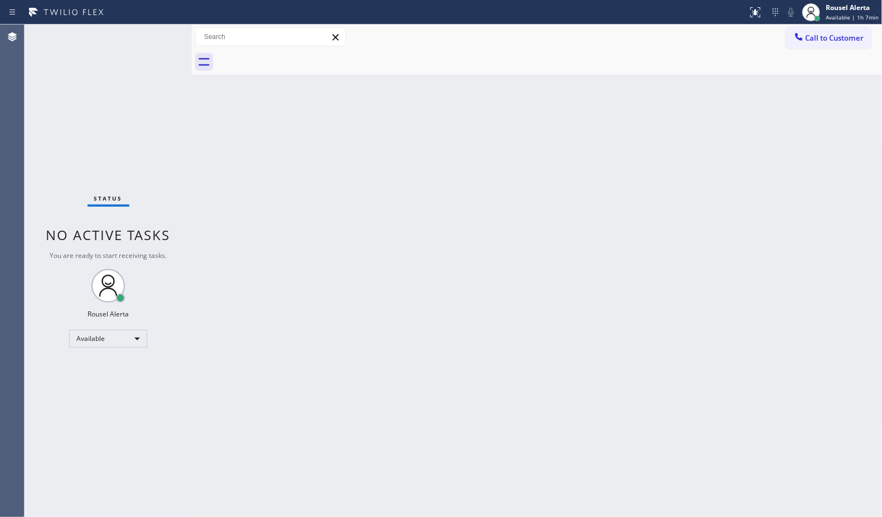
click at [319, 274] on div "Back to Dashboard Change Sender ID Customers Technicians Select a contact Outbo…" at bounding box center [537, 271] width 691 height 493
click at [301, 332] on div "Back to Dashboard Change Sender ID Customers Technicians Select a contact Outbo…" at bounding box center [537, 271] width 691 height 493
drag, startPoint x: 856, startPoint y: 98, endPoint x: 399, endPoint y: 201, distance: 467.9
click at [399, 200] on div "Back to Dashboard Change Sender ID Customers Technicians Select a contact Outbo…" at bounding box center [537, 271] width 691 height 493
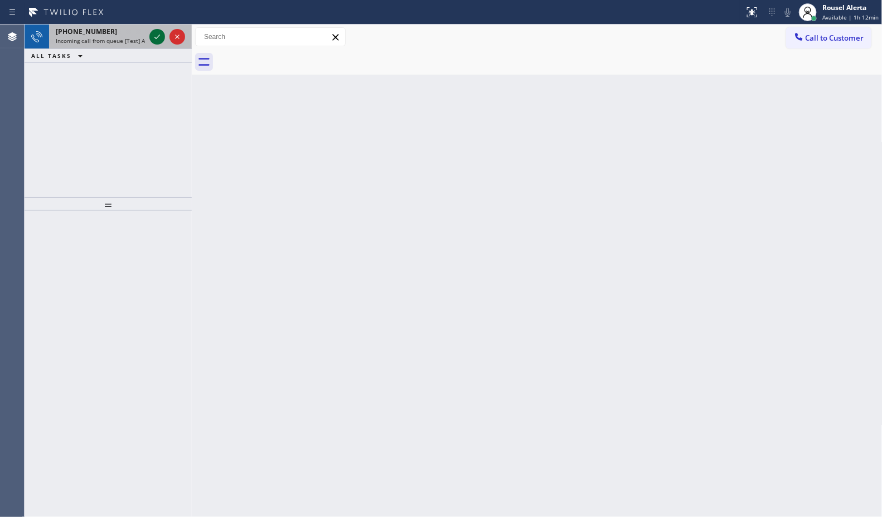
click at [152, 40] on icon at bounding box center [157, 36] width 13 height 13
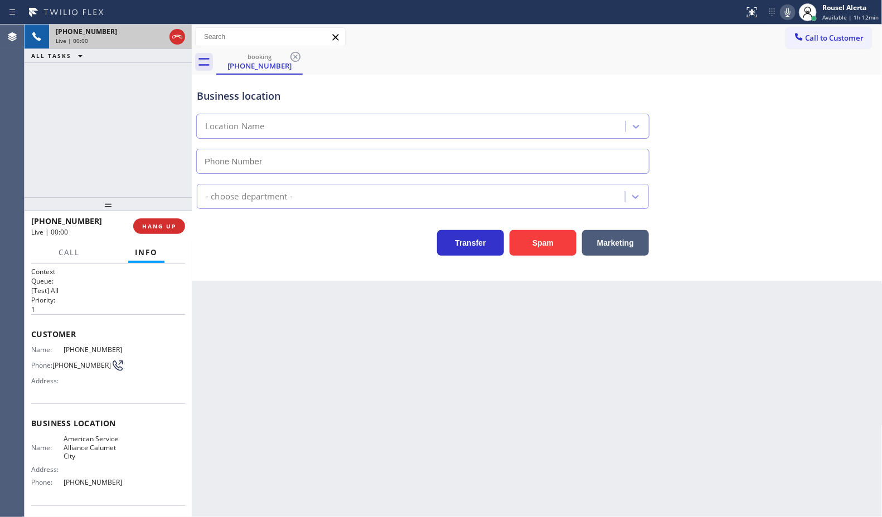
type input "[PHONE_NUMBER]"
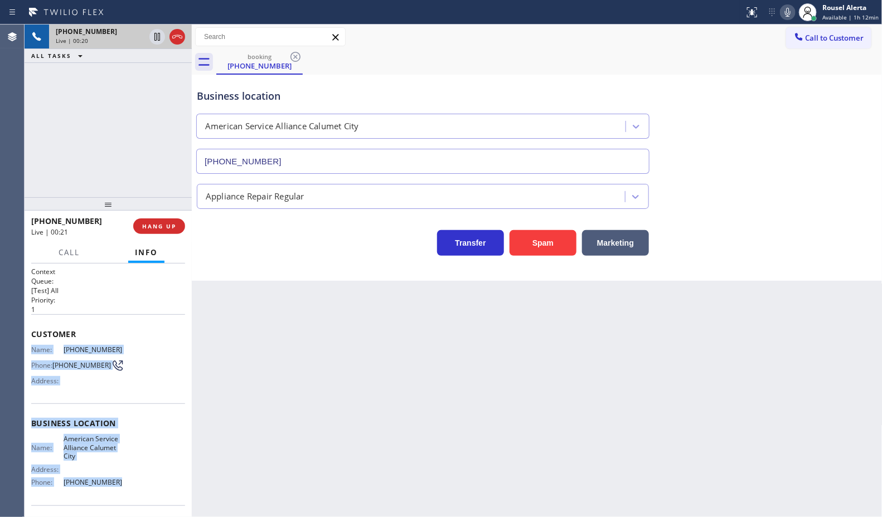
drag, startPoint x: 28, startPoint y: 341, endPoint x: 120, endPoint y: 493, distance: 178.1
click at [120, 493] on div "Context Queue: [Test] All Priority: 1 Customer Name: [PHONE_NUMBER] Phone: [PHO…" at bounding box center [108, 391] width 167 height 254
copy div "Name: [PHONE_NUMBER] Phone: [PHONE_NUMBER] Address: Business location Name: Ame…"
click at [153, 41] on icon at bounding box center [157, 36] width 13 height 13
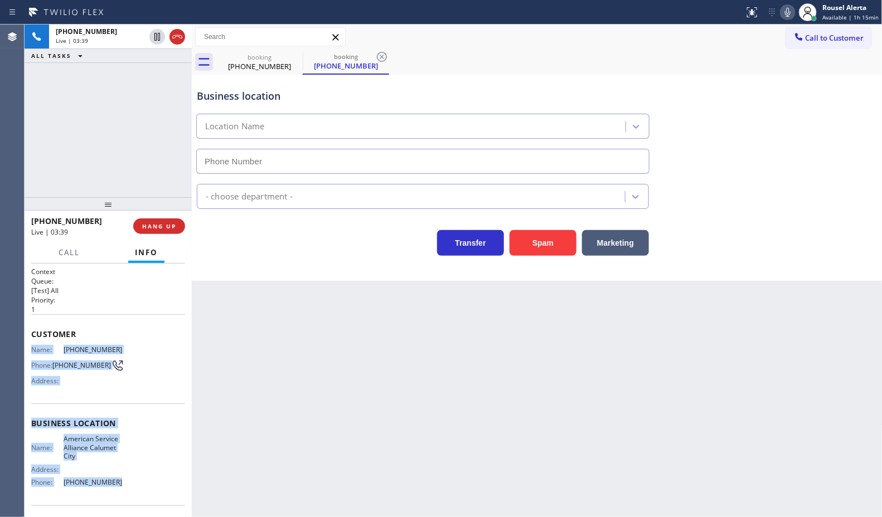
type input "[PHONE_NUMBER]"
click at [790, 8] on icon at bounding box center [787, 12] width 13 height 13
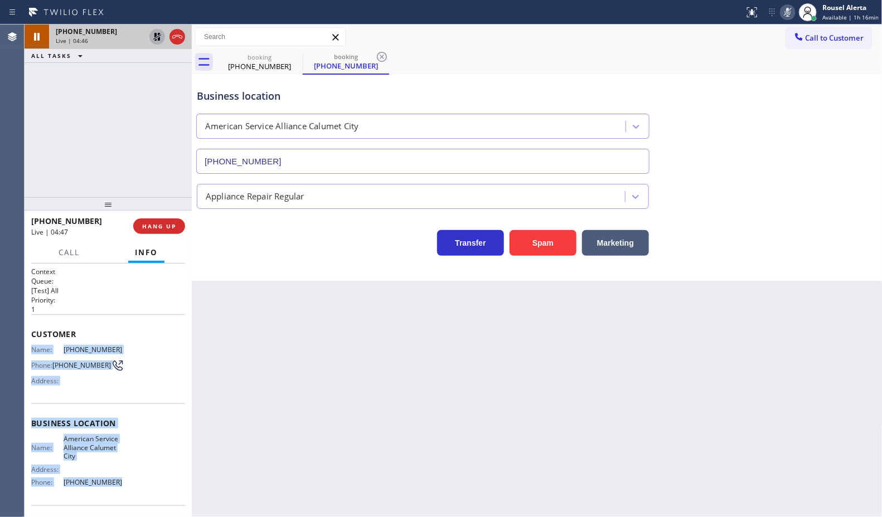
click at [155, 43] on button at bounding box center [157, 37] width 16 height 16
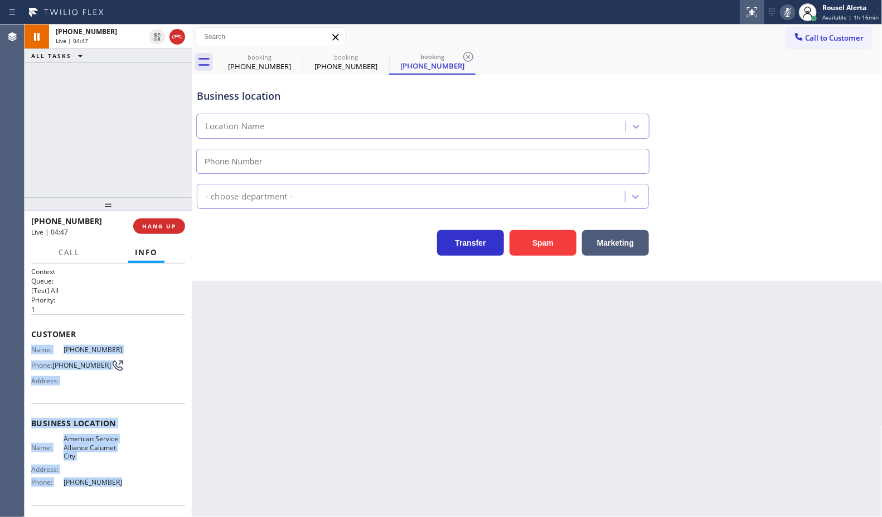
type input "[PHONE_NUMBER]"
click at [789, 12] on icon at bounding box center [787, 12] width 13 height 13
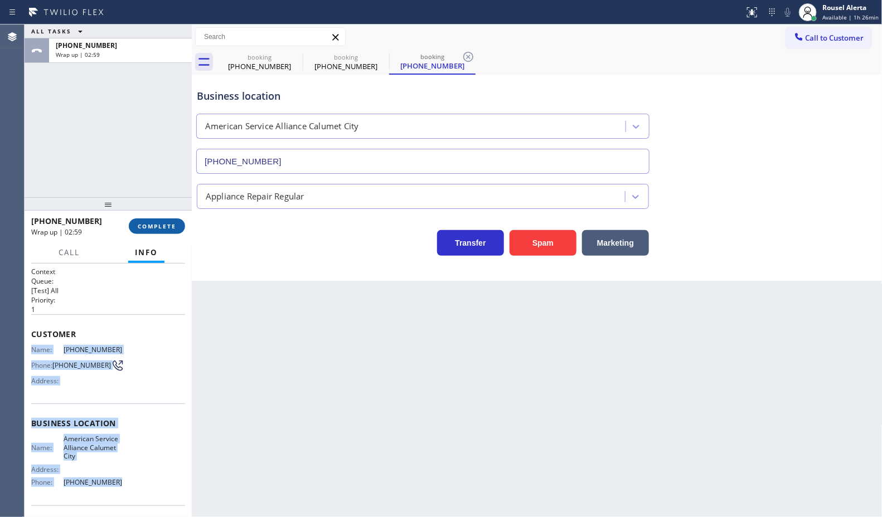
click at [151, 221] on button "COMPLETE" at bounding box center [157, 227] width 56 height 16
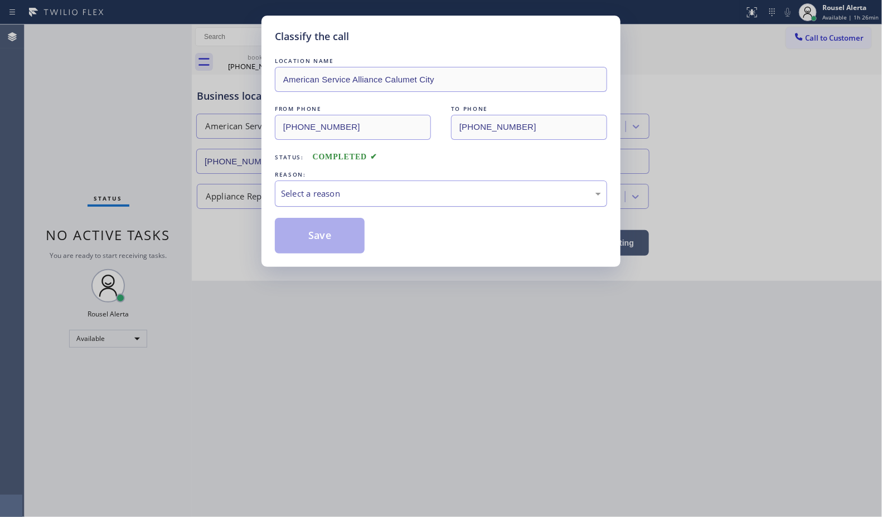
click at [333, 196] on div "Select a reason" at bounding box center [441, 193] width 320 height 13
click at [317, 232] on button "Save" at bounding box center [320, 236] width 90 height 36
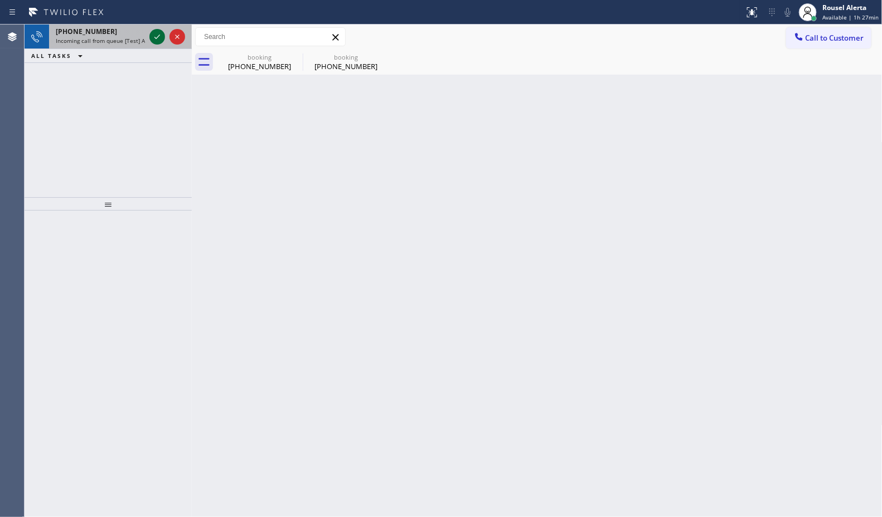
click at [155, 38] on icon at bounding box center [157, 37] width 6 height 4
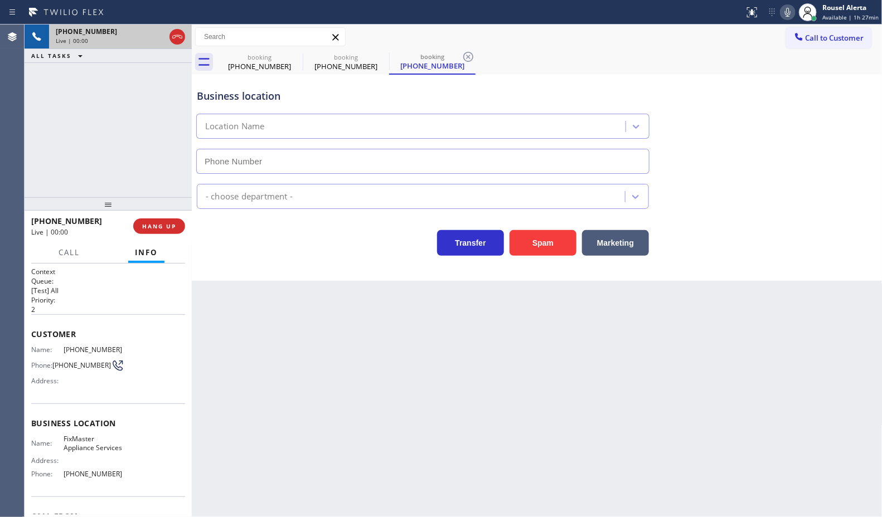
type input "[PHONE_NUMBER]"
click at [547, 251] on button "Spam" at bounding box center [543, 243] width 67 height 26
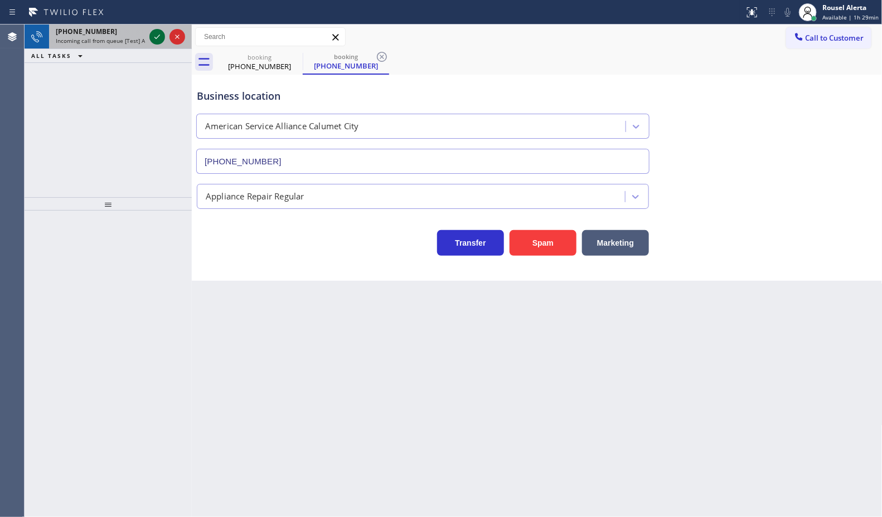
click at [157, 43] on button at bounding box center [157, 37] width 16 height 16
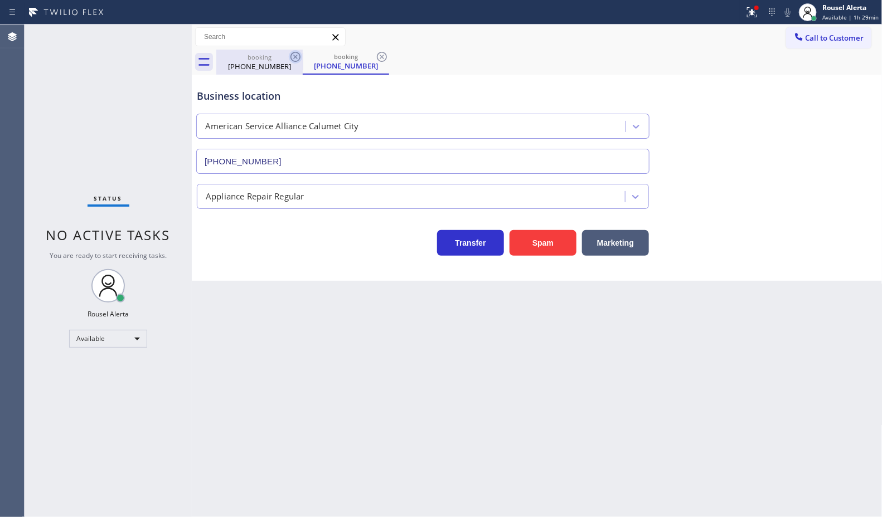
click at [295, 56] on icon at bounding box center [295, 56] width 13 height 13
click at [296, 56] on icon at bounding box center [295, 57] width 10 height 10
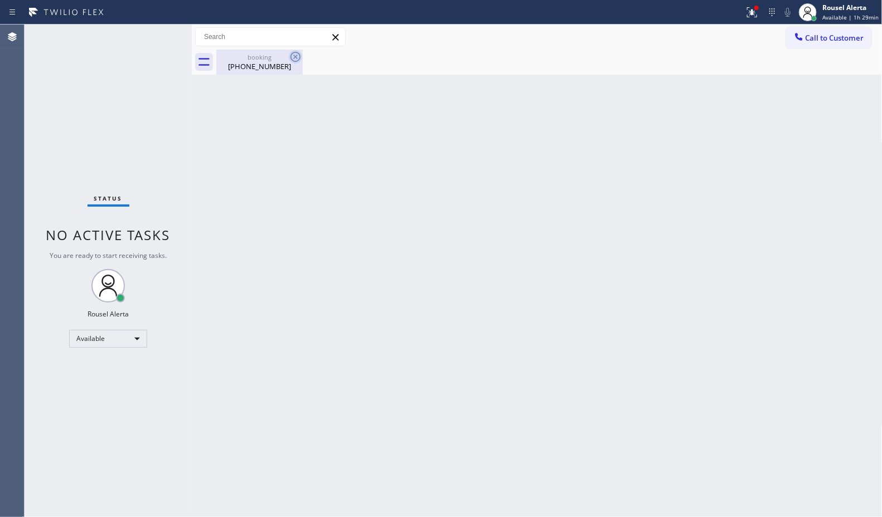
click at [289, 61] on icon at bounding box center [295, 56] width 13 height 13
click at [290, 56] on icon at bounding box center [295, 57] width 10 height 10
click at [266, 88] on div "Back to Dashboard Change Sender ID Customers Technicians Select a contact Outbo…" at bounding box center [537, 271] width 691 height 493
click at [260, 64] on div "[PHONE_NUMBER]" at bounding box center [259, 66] width 84 height 10
click at [289, 123] on div "Back to Dashboard Change Sender ID Customers Technicians Select a contact Outbo…" at bounding box center [537, 271] width 691 height 493
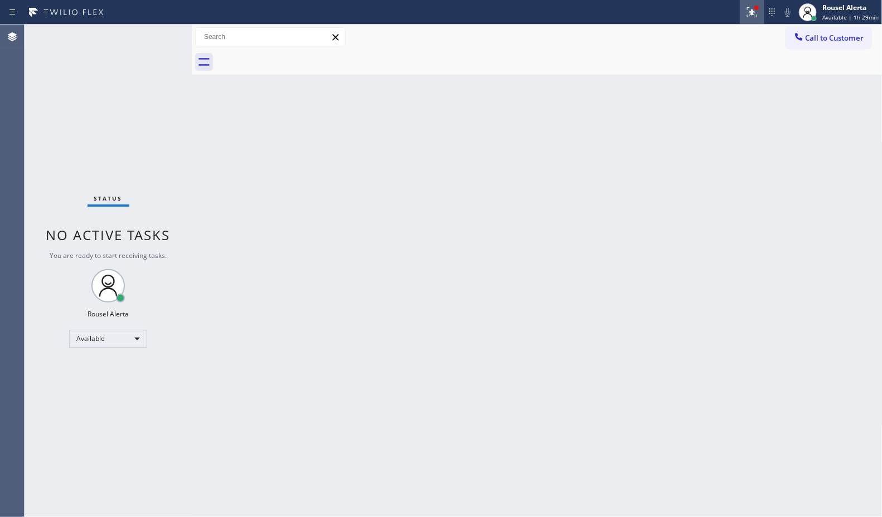
click at [751, 14] on icon at bounding box center [751, 12] width 13 height 13
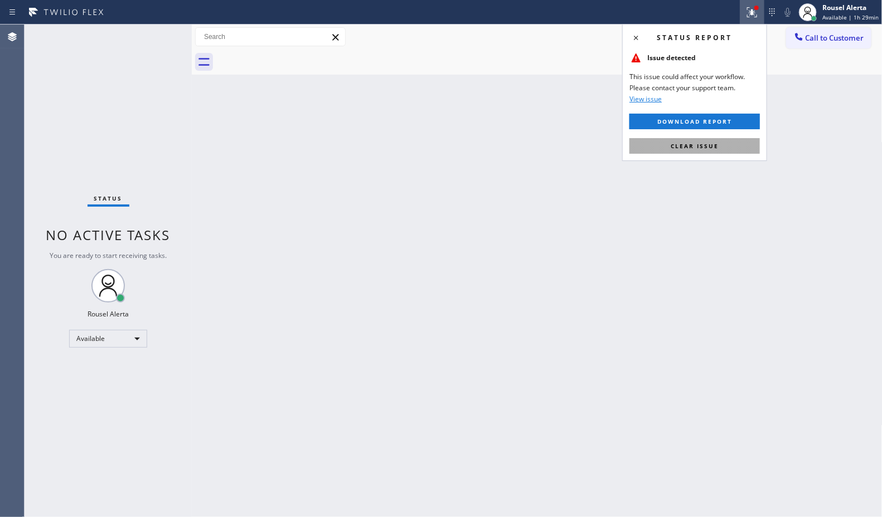
click at [691, 154] on button "Clear issue" at bounding box center [694, 146] width 130 height 16
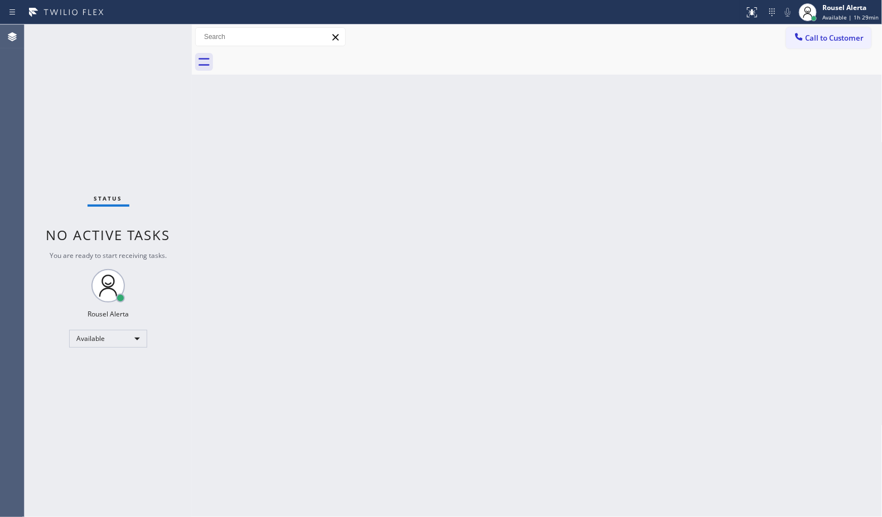
click at [650, 265] on div "Back to Dashboard Change Sender ID Customers Technicians Select a contact Outbo…" at bounding box center [537, 271] width 691 height 493
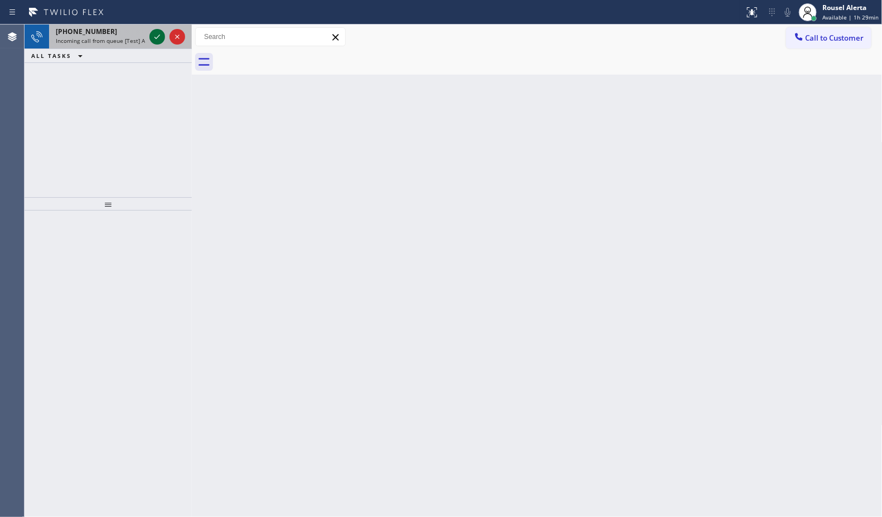
click at [151, 38] on icon at bounding box center [157, 36] width 13 height 13
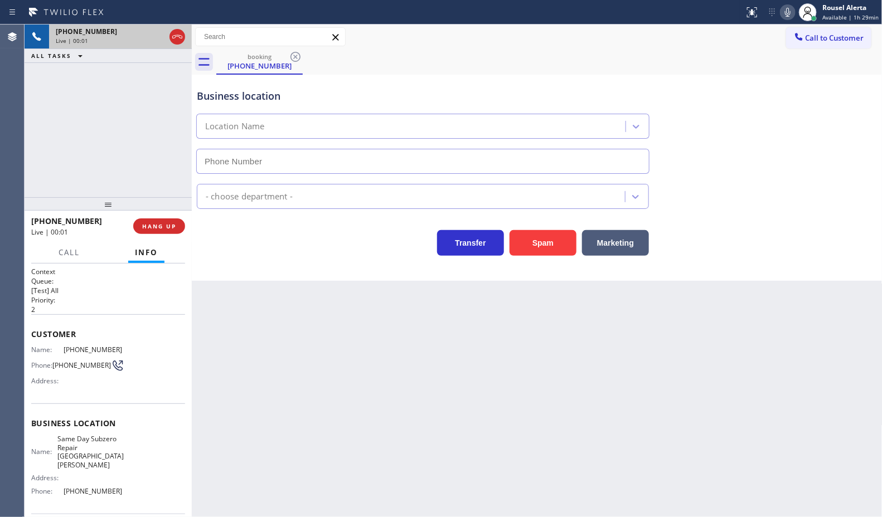
type input "[PHONE_NUMBER]"
click at [528, 253] on button "Spam" at bounding box center [543, 243] width 67 height 26
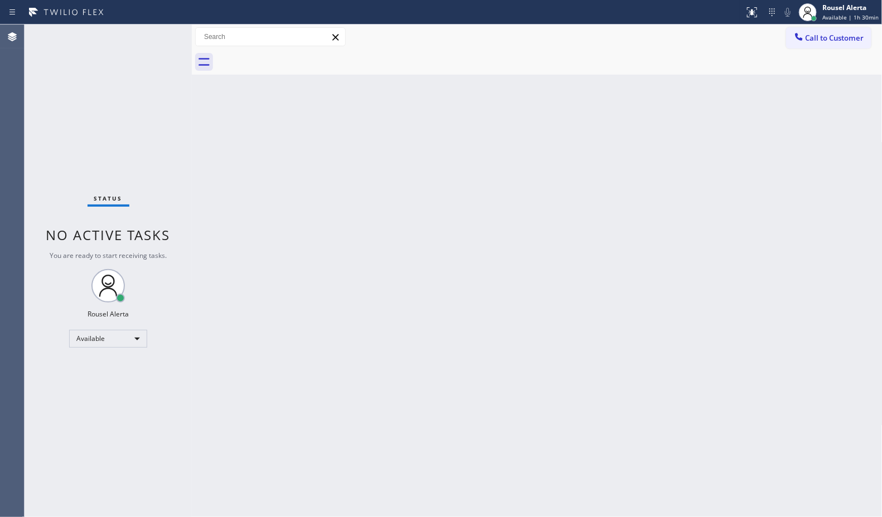
click at [336, 271] on div "Back to Dashboard Change Sender ID Customers Technicians Select a contact Outbo…" at bounding box center [537, 271] width 691 height 493
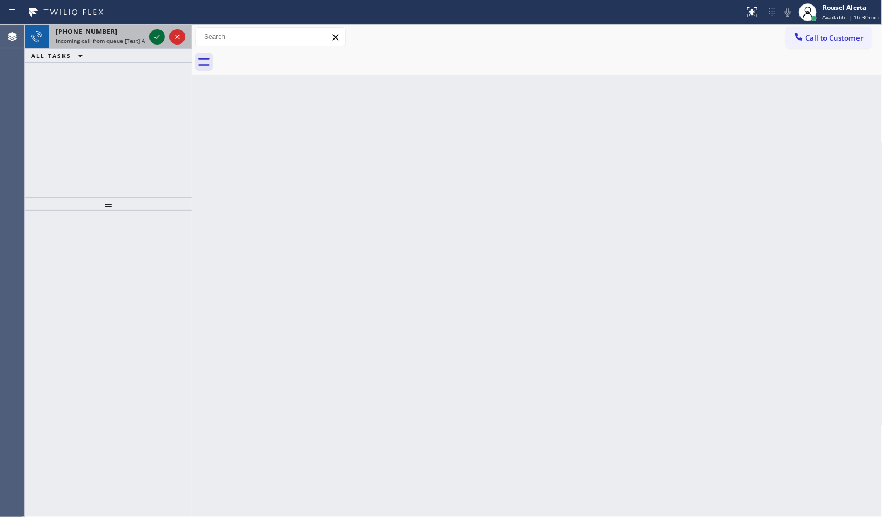
click at [154, 38] on icon at bounding box center [157, 36] width 13 height 13
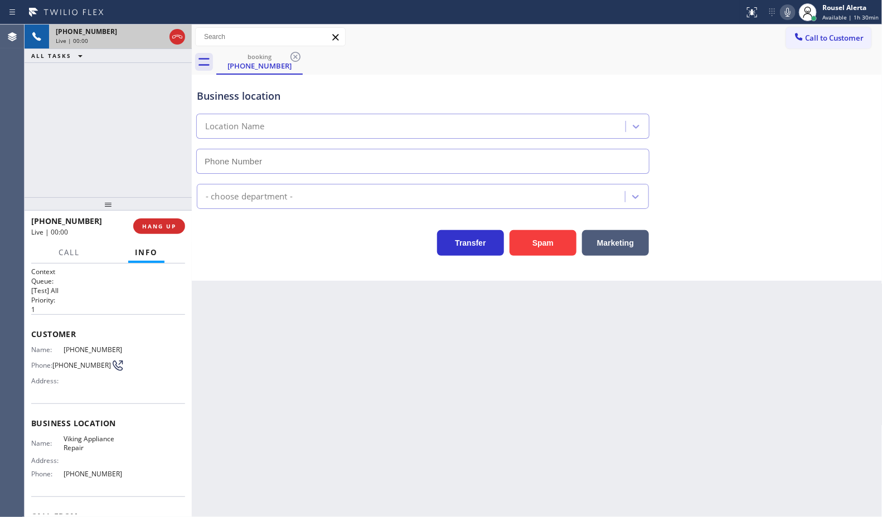
type input "[PHONE_NUMBER]"
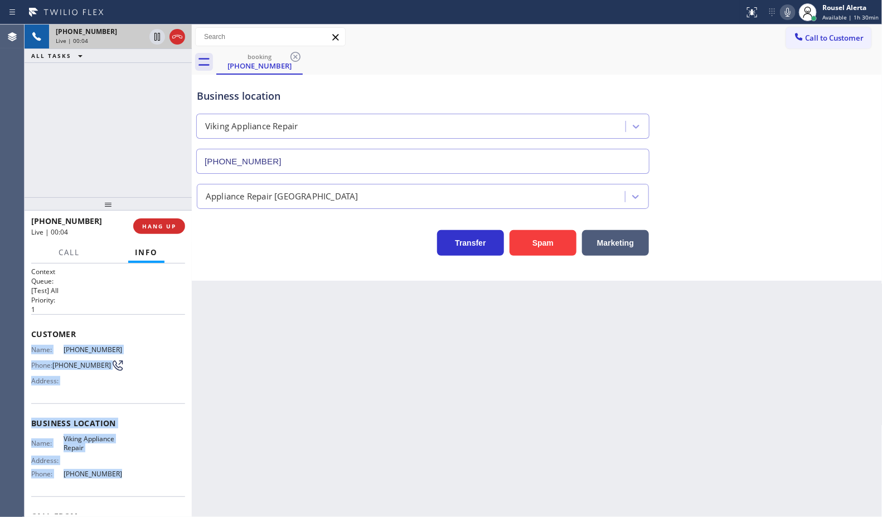
drag, startPoint x: 31, startPoint y: 341, endPoint x: 120, endPoint y: 469, distance: 155.9
click at [120, 469] on div "Context Queue: [Test] All Priority: 1 Customer Name: [PHONE_NUMBER] Phone: [PHO…" at bounding box center [108, 424] width 154 height 314
copy div "Name: [PHONE_NUMBER] Phone: [PHONE_NUMBER] Address: Business location Name: Vik…"
click at [154, 33] on icon at bounding box center [157, 37] width 6 height 8
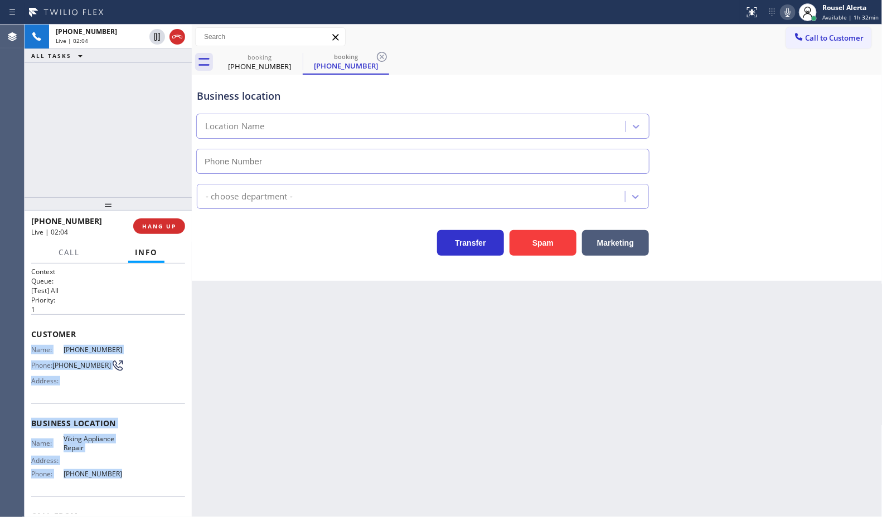
type input "[PHONE_NUMBER]"
click at [793, 13] on icon at bounding box center [787, 12] width 13 height 13
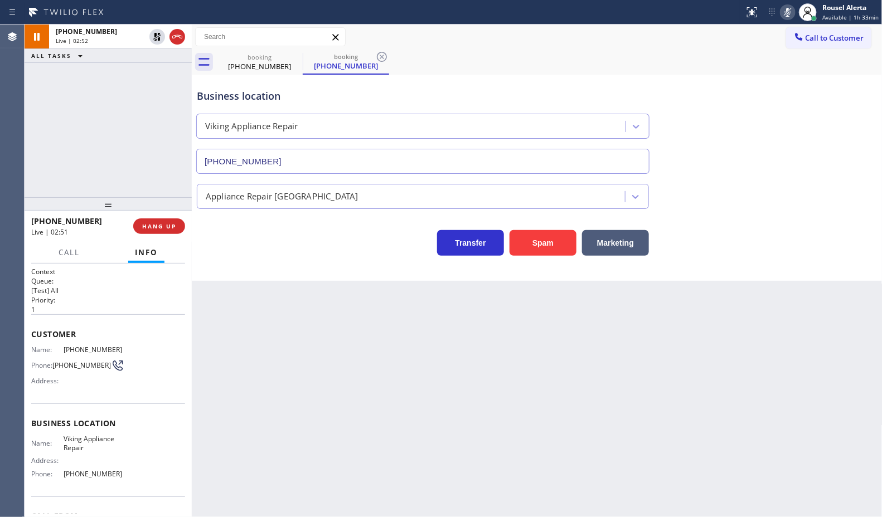
click at [313, 319] on div "Back to Dashboard Change Sender ID Customers Technicians Select a contact Outbo…" at bounding box center [537, 271] width 691 height 493
click at [151, 40] on icon at bounding box center [157, 36] width 13 height 13
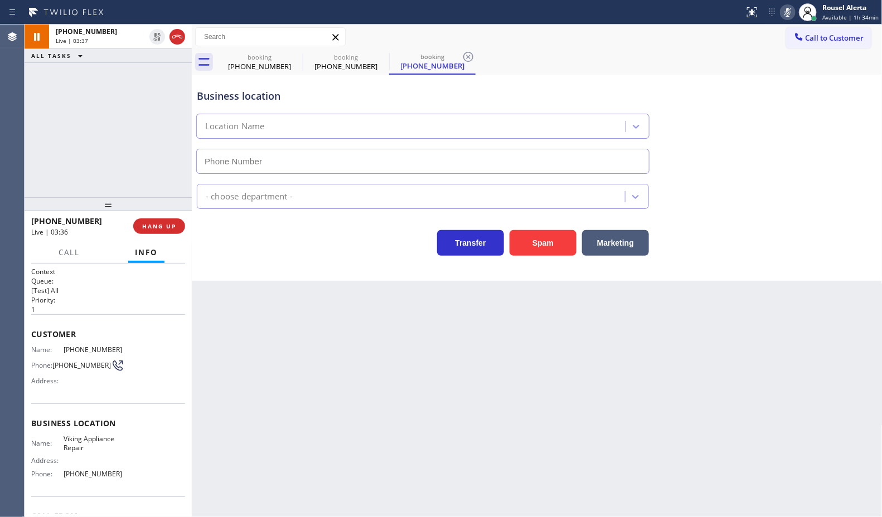
type input "[PHONE_NUMBER]"
click at [786, 10] on icon at bounding box center [787, 12] width 13 height 13
click at [319, 475] on div "Back to Dashboard Change Sender ID Customers Technicians Select a contact Outbo…" at bounding box center [537, 271] width 691 height 493
click at [54, 249] on button "Call" at bounding box center [69, 253] width 35 height 22
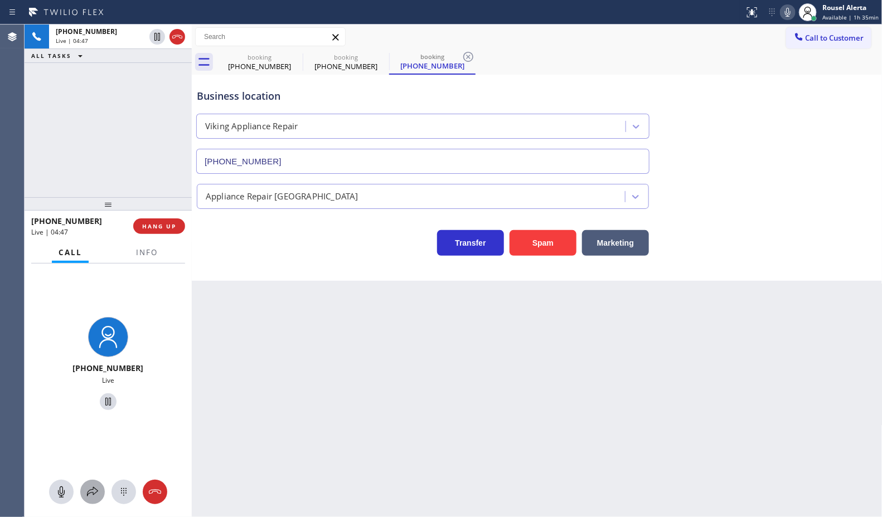
click at [90, 497] on icon at bounding box center [92, 492] width 13 height 13
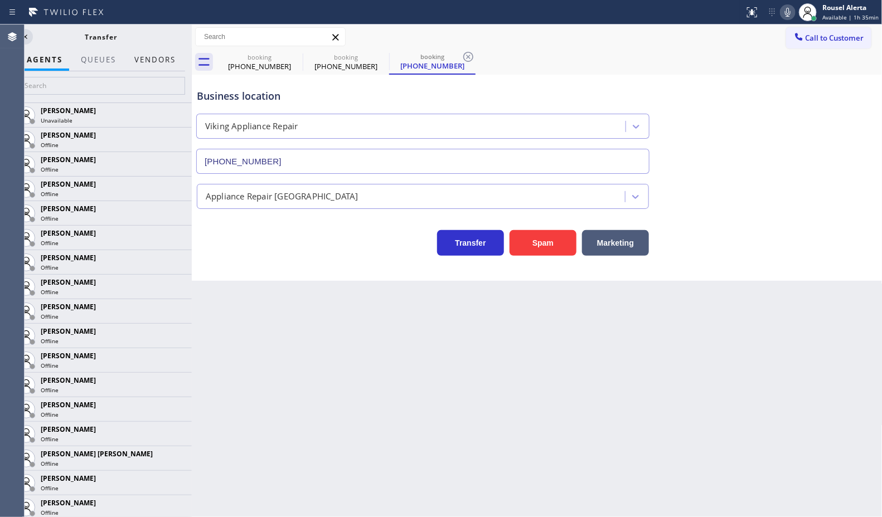
click at [164, 59] on button "Vendors" at bounding box center [155, 60] width 55 height 22
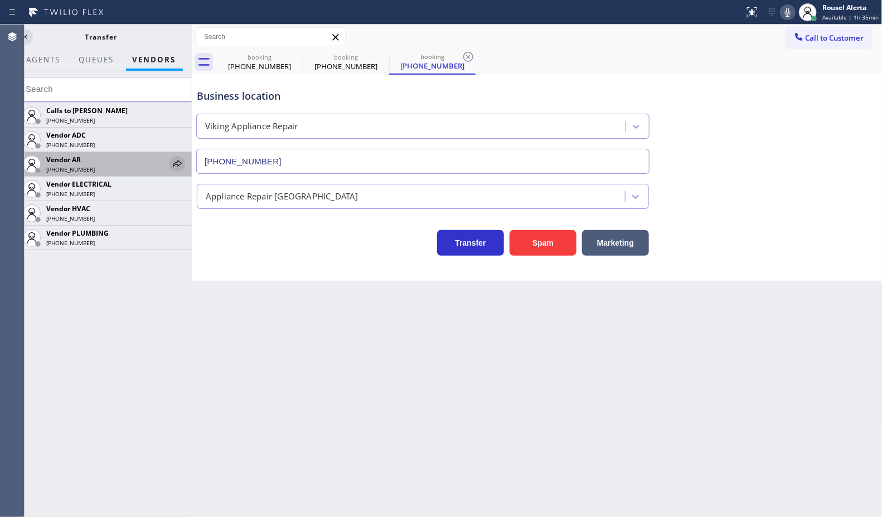
click at [181, 166] on icon at bounding box center [177, 163] width 13 height 13
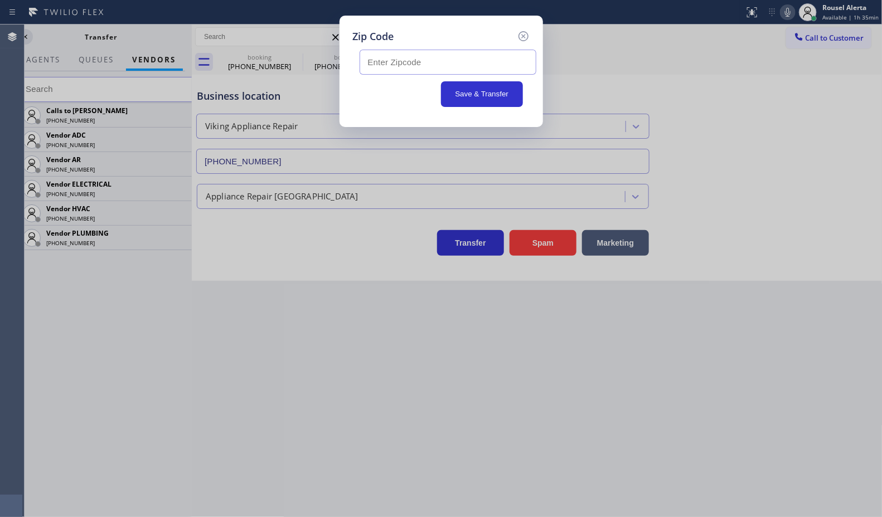
click at [429, 67] on input "text" at bounding box center [448, 62] width 177 height 25
paste input "28625"
type input "28625"
click at [468, 65] on input "28625" at bounding box center [448, 62] width 177 height 25
click at [472, 95] on button "Save & Transfer" at bounding box center [482, 94] width 82 height 26
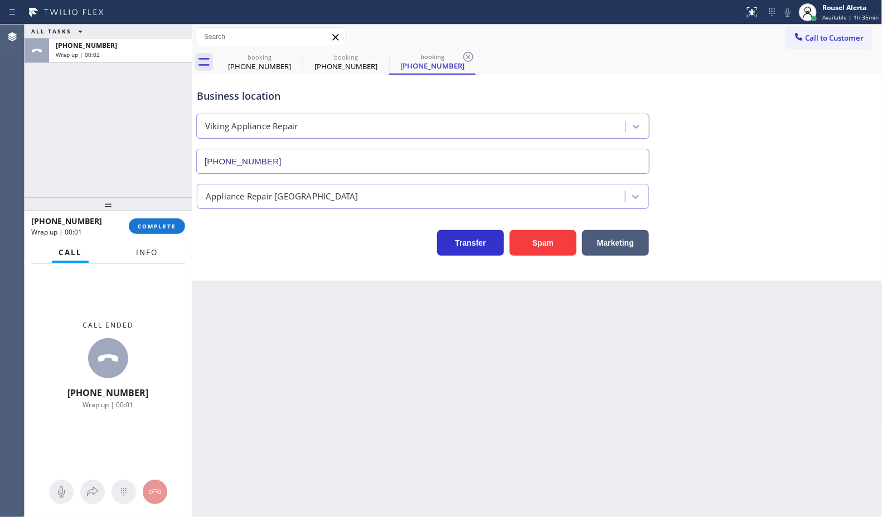
click at [144, 257] on button "Info" at bounding box center [146, 253] width 35 height 22
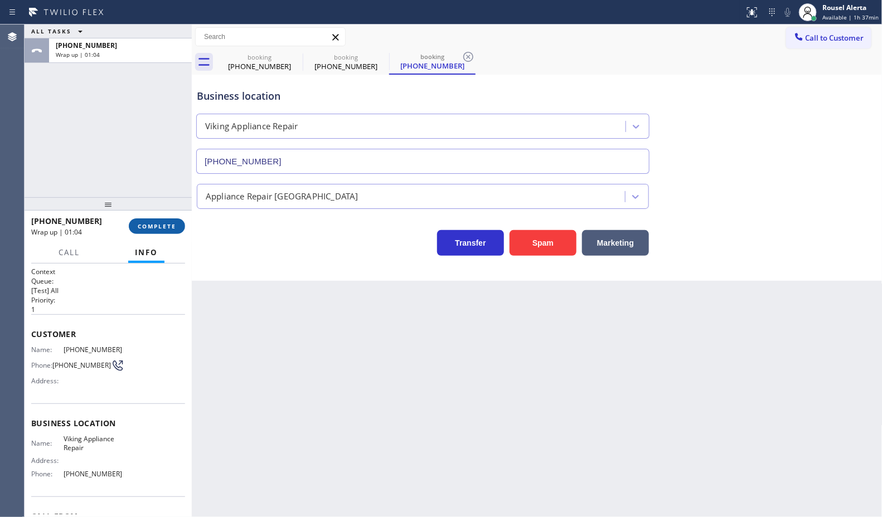
click at [147, 226] on span "COMPLETE" at bounding box center [157, 226] width 38 height 8
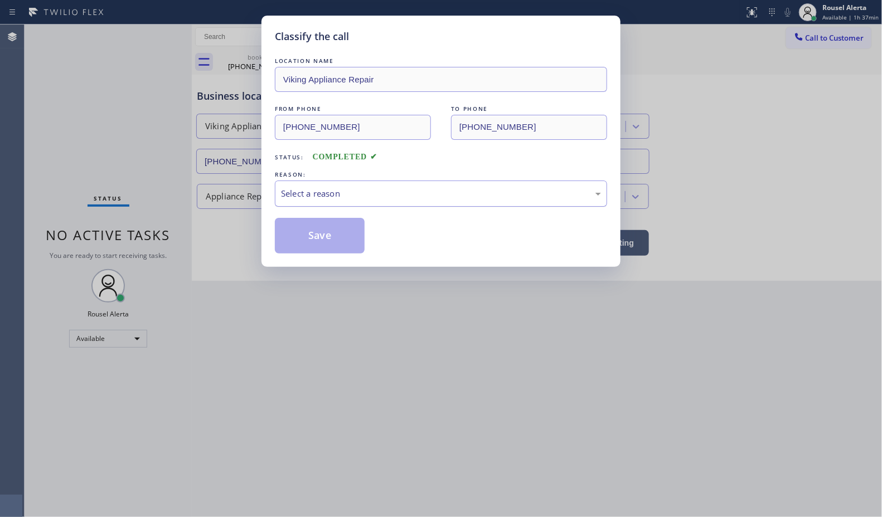
click at [283, 198] on div "Select a reason" at bounding box center [441, 193] width 320 height 13
click at [309, 236] on button "Save" at bounding box center [320, 236] width 90 height 36
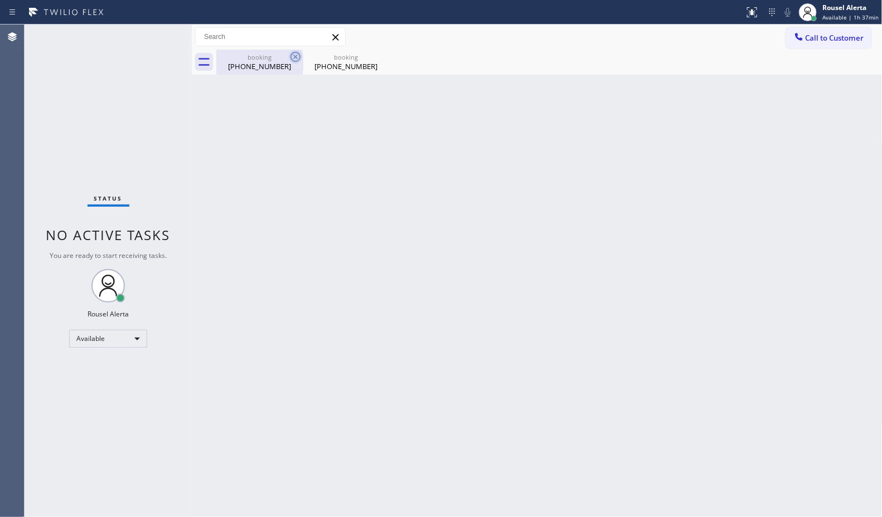
click at [290, 56] on icon at bounding box center [295, 57] width 10 height 10
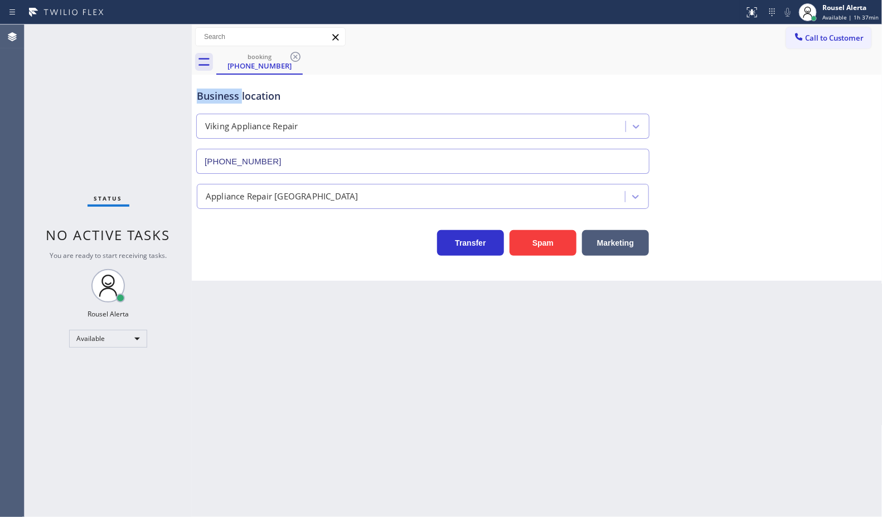
click at [290, 56] on icon at bounding box center [295, 57] width 10 height 10
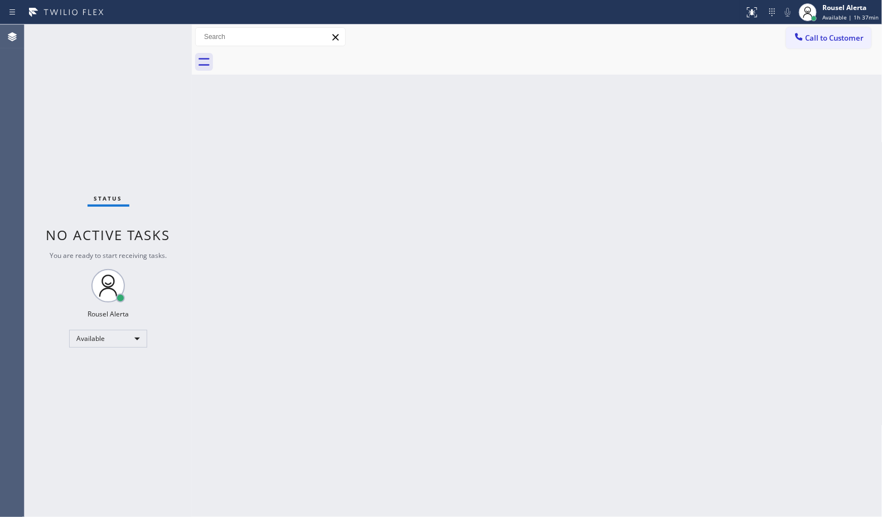
click at [385, 255] on div "Back to Dashboard Change Sender ID Customers Technicians Select a contact Outbo…" at bounding box center [537, 271] width 691 height 493
click at [409, 157] on div "Back to Dashboard Change Sender ID Customers Technicians Select a contact Outbo…" at bounding box center [537, 271] width 691 height 493
click at [149, 30] on div "Status No active tasks You are ready to start receiving tasks. Rousel Alerta Av…" at bounding box center [108, 271] width 167 height 493
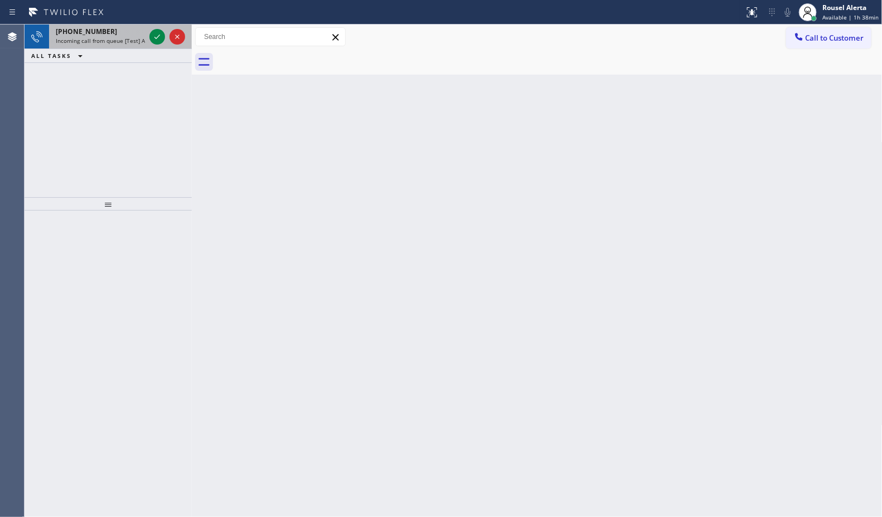
click at [148, 38] on div at bounding box center [167, 37] width 40 height 25
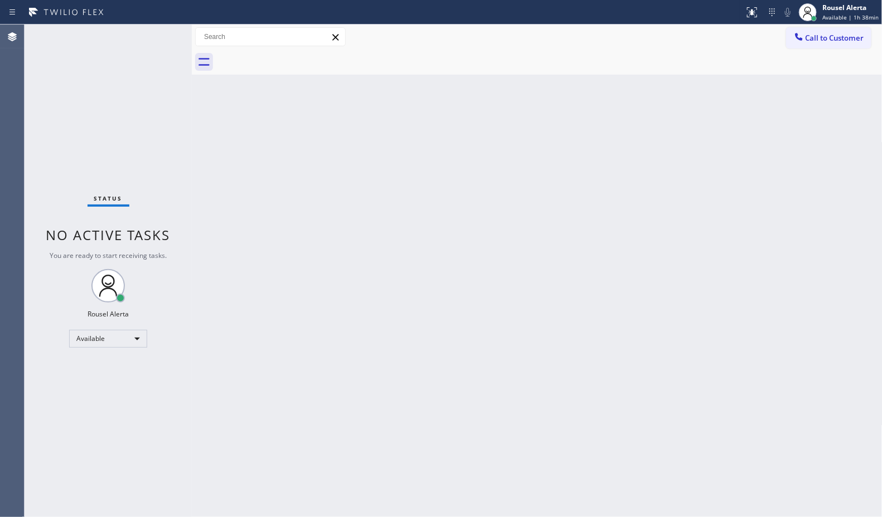
click at [149, 38] on div "Status No active tasks You are ready to start receiving tasks. Rousel Alerta Av…" at bounding box center [108, 271] width 167 height 493
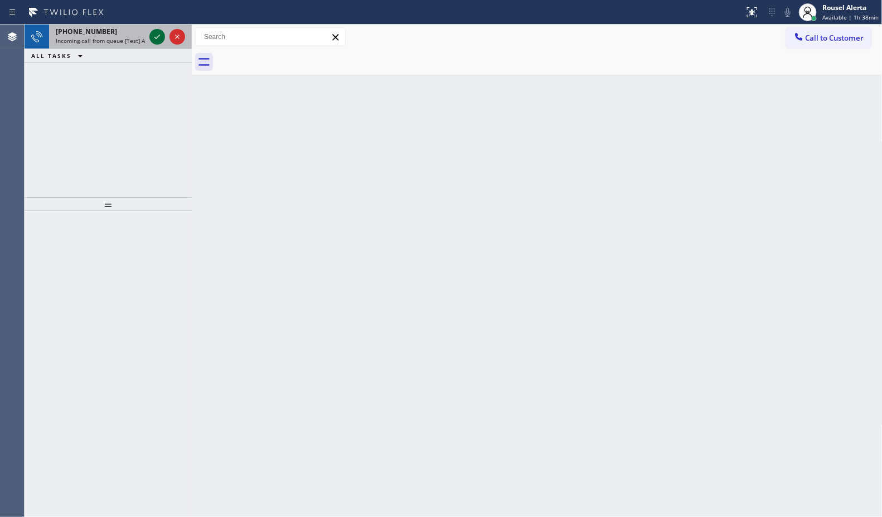
click at [153, 40] on icon at bounding box center [157, 36] width 13 height 13
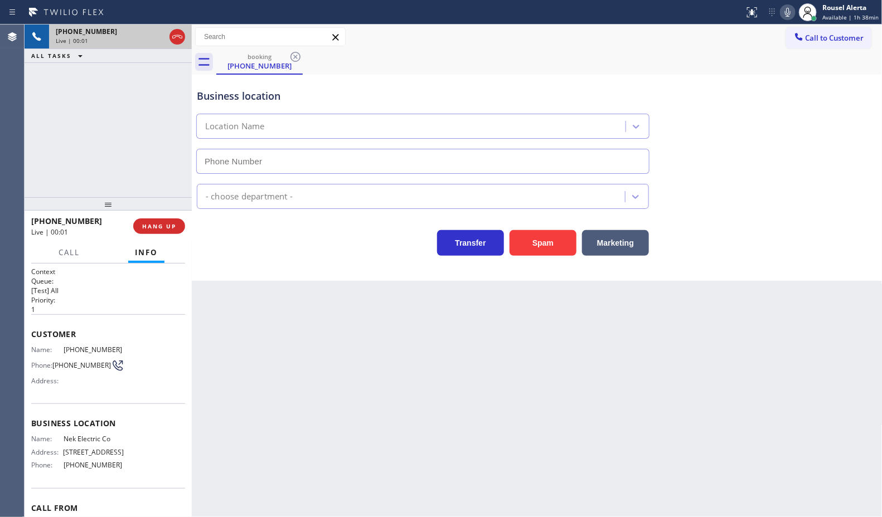
type input "[PHONE_NUMBER]"
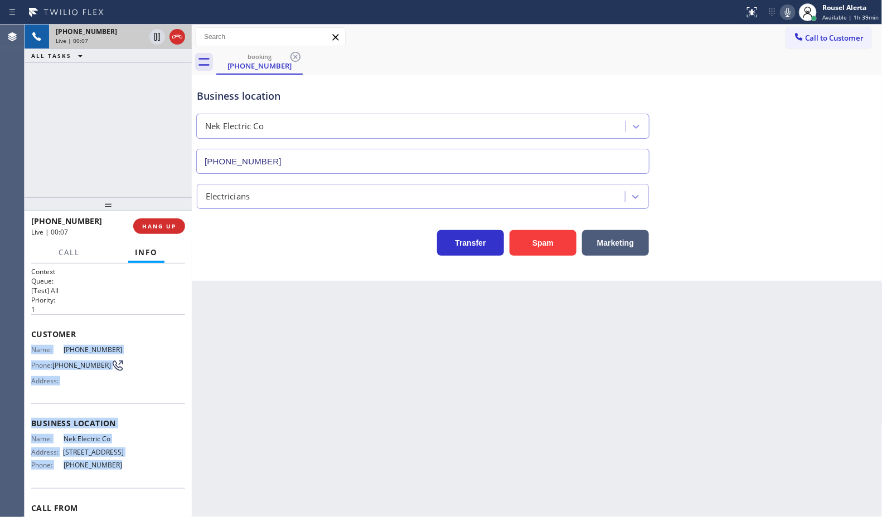
drag, startPoint x: 28, startPoint y: 347, endPoint x: 133, endPoint y: 483, distance: 171.4
click at [133, 483] on div "Context Queue: [Test] All Priority: 1 Customer Name: [PHONE_NUMBER] Phone: [PHO…" at bounding box center [108, 391] width 167 height 254
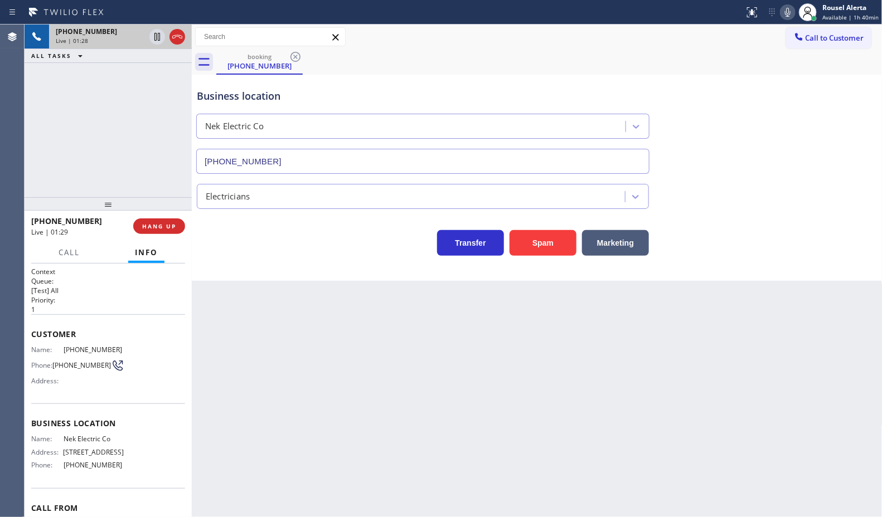
click at [442, 354] on div "Back to Dashboard Change Sender ID Customers Technicians Select a contact Outbo…" at bounding box center [537, 271] width 691 height 493
click at [415, 414] on div "Back to Dashboard Change Sender ID Customers Technicians Select a contact Outbo…" at bounding box center [537, 271] width 691 height 493
click at [347, 371] on div "Back to Dashboard Change Sender ID Customers Technicians Select a contact Outbo…" at bounding box center [537, 271] width 691 height 493
click at [177, 182] on div "[PHONE_NUMBER] Live | 03:33 ALL TASKS ALL TASKS ACTIVE TASKS TASKS IN WRAP UP" at bounding box center [108, 111] width 167 height 173
click at [316, 397] on div "Back to Dashboard Change Sender ID Customers Technicians Select a contact Outbo…" at bounding box center [537, 271] width 691 height 493
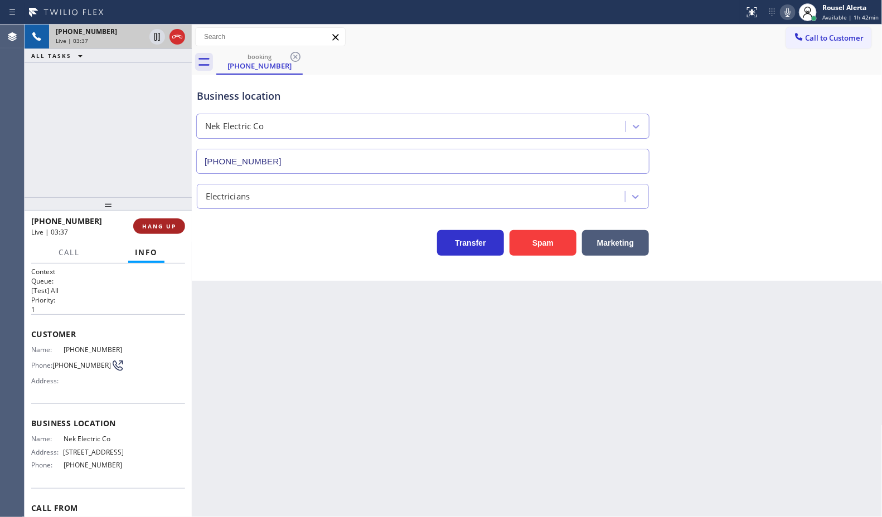
click at [160, 227] on span "HANG UP" at bounding box center [159, 226] width 34 height 8
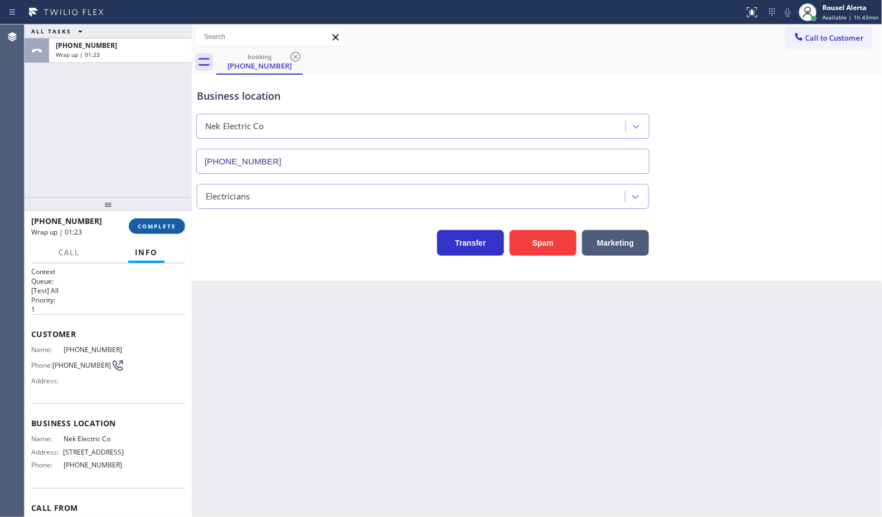
click at [164, 226] on span "COMPLETE" at bounding box center [157, 226] width 38 height 8
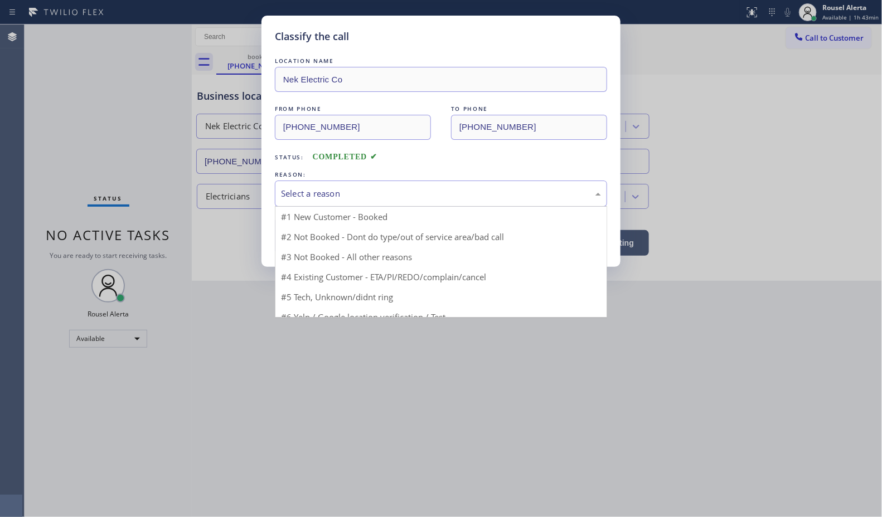
drag, startPoint x: 316, startPoint y: 196, endPoint x: 321, endPoint y: 198, distance: 5.7
click at [316, 196] on div "Select a reason" at bounding box center [441, 193] width 320 height 13
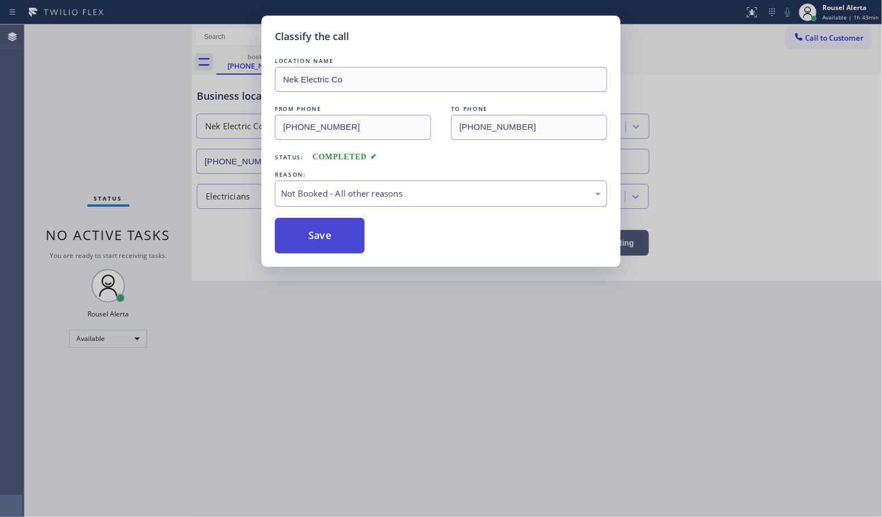
click at [336, 236] on button "Save" at bounding box center [320, 236] width 90 height 36
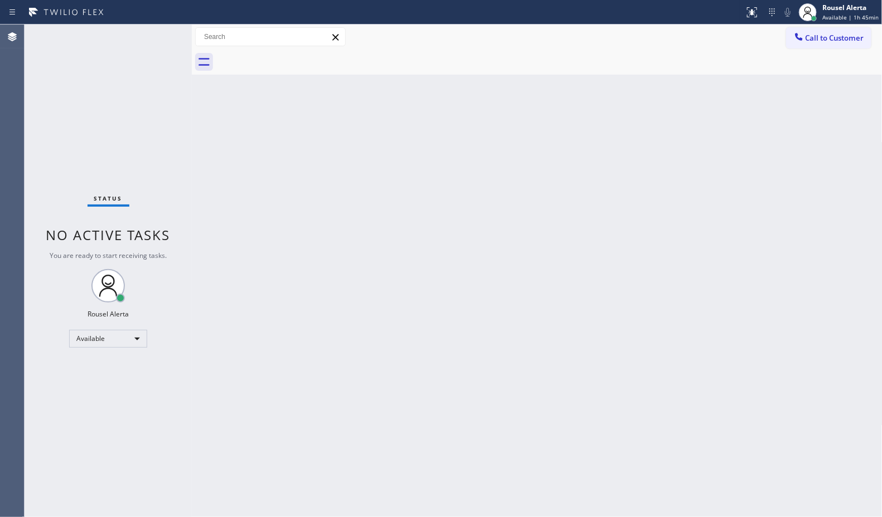
drag, startPoint x: 205, startPoint y: 168, endPoint x: 207, endPoint y: 174, distance: 6.7
click at [207, 174] on div "Back to Dashboard Change Sender ID Customers Technicians Select a contact Outbo…" at bounding box center [537, 271] width 691 height 493
click at [142, 27] on div "Status No active tasks You are ready to start receiving tasks. Rousel Alerta Av…" at bounding box center [108, 271] width 167 height 493
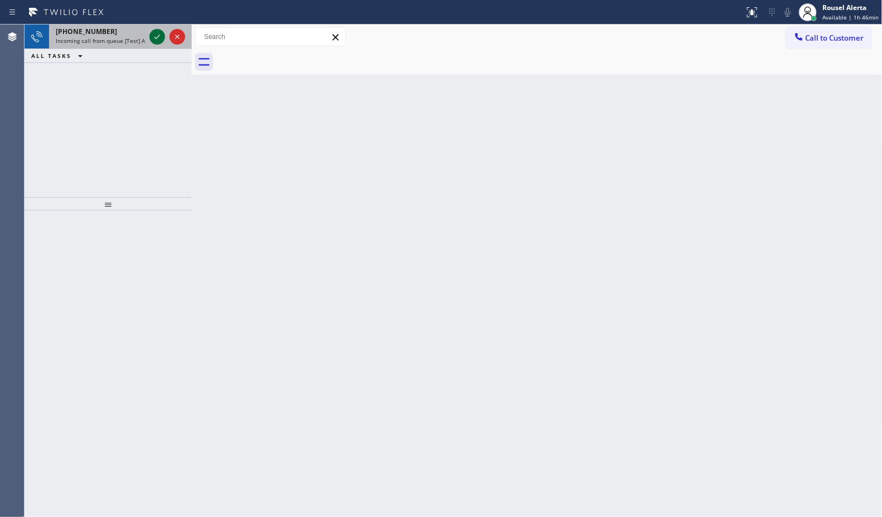
click at [158, 40] on icon at bounding box center [157, 36] width 13 height 13
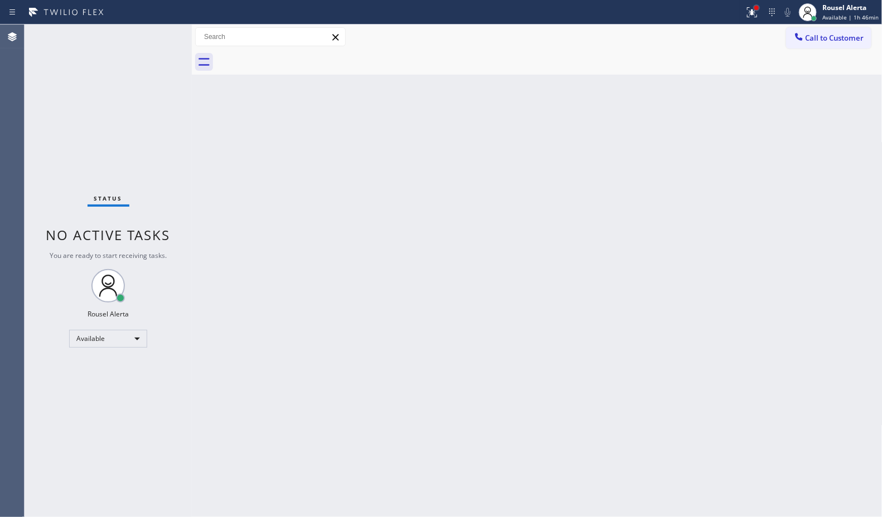
click at [757, 7] on div at bounding box center [756, 8] width 4 height 4
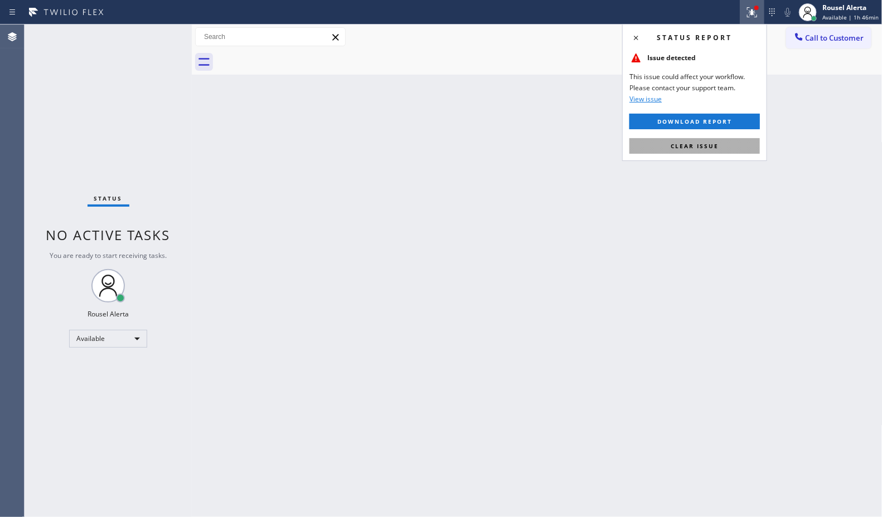
click at [723, 141] on button "Clear issue" at bounding box center [694, 146] width 130 height 16
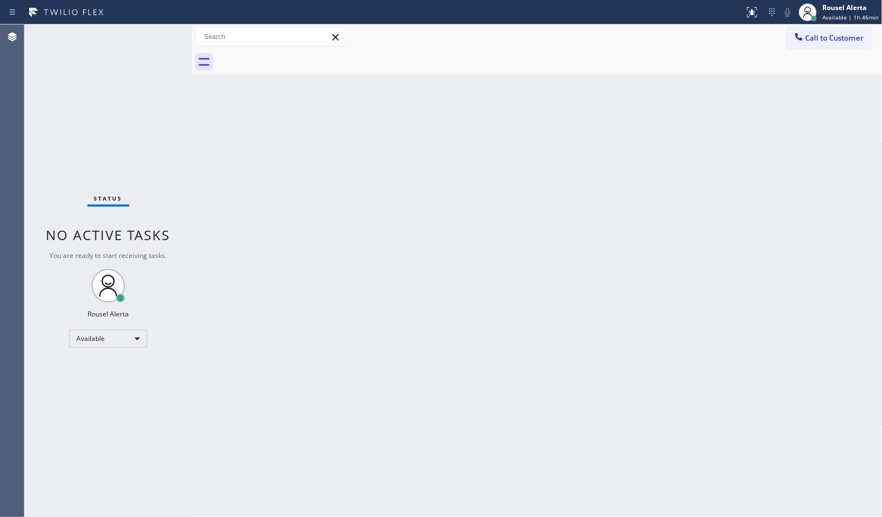
drag, startPoint x: 718, startPoint y: 265, endPoint x: 726, endPoint y: 336, distance: 71.2
click at [719, 271] on div "Back to Dashboard Change Sender ID Customers Technicians Select a contact Outbo…" at bounding box center [537, 271] width 691 height 493
click at [138, 66] on div "Status No active tasks You are ready to start receiving tasks. Rousel Alerta Av…" at bounding box center [108, 271] width 167 height 493
click at [317, 229] on div "Back to Dashboard Change Sender ID Customers Technicians Select a contact Outbo…" at bounding box center [537, 271] width 691 height 493
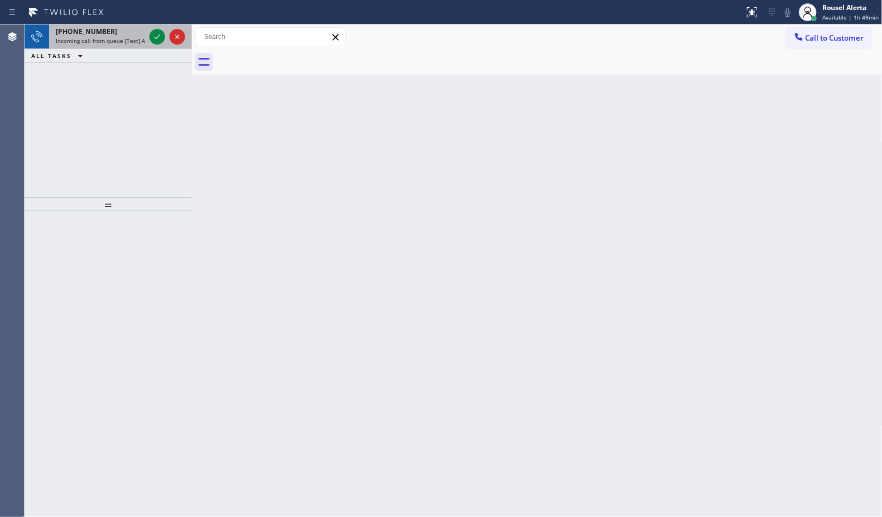
click at [152, 28] on div at bounding box center [167, 37] width 40 height 25
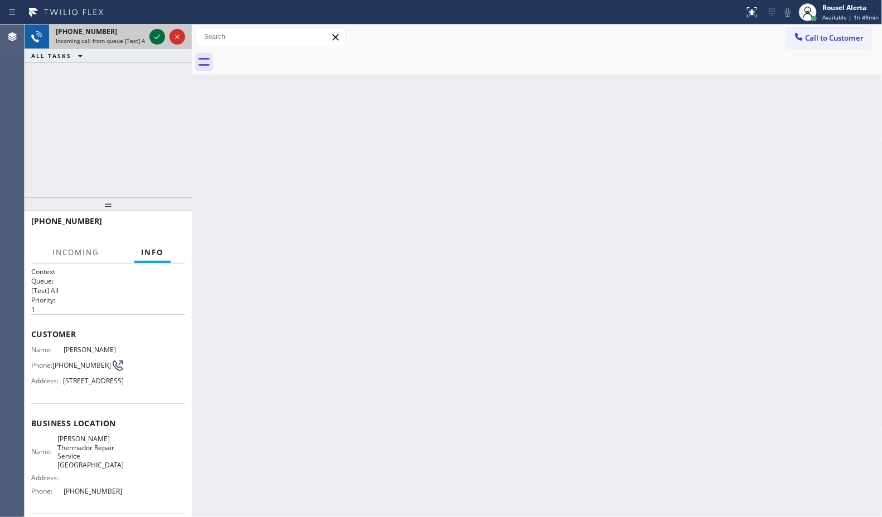
click at [152, 34] on icon at bounding box center [157, 36] width 13 height 13
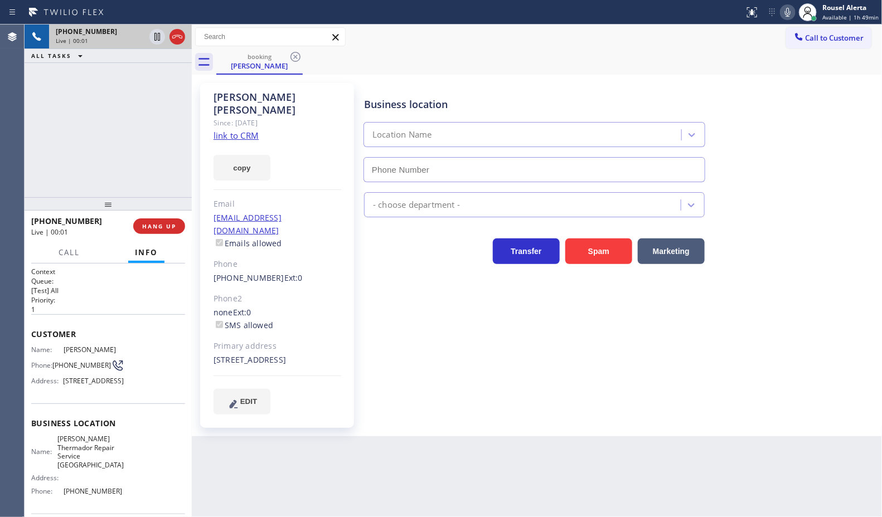
type input "[PHONE_NUMBER]"
click at [249, 130] on link "link to CRM" at bounding box center [236, 135] width 45 height 11
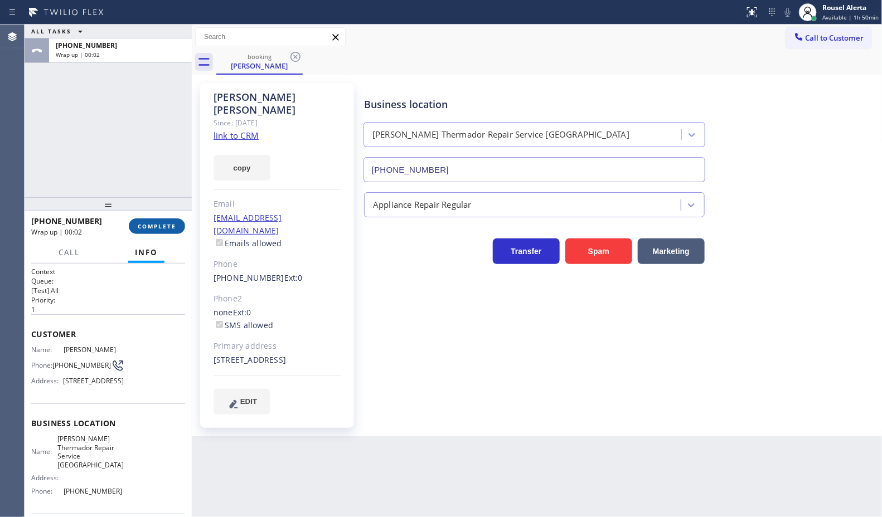
click at [159, 227] on span "COMPLETE" at bounding box center [157, 226] width 38 height 8
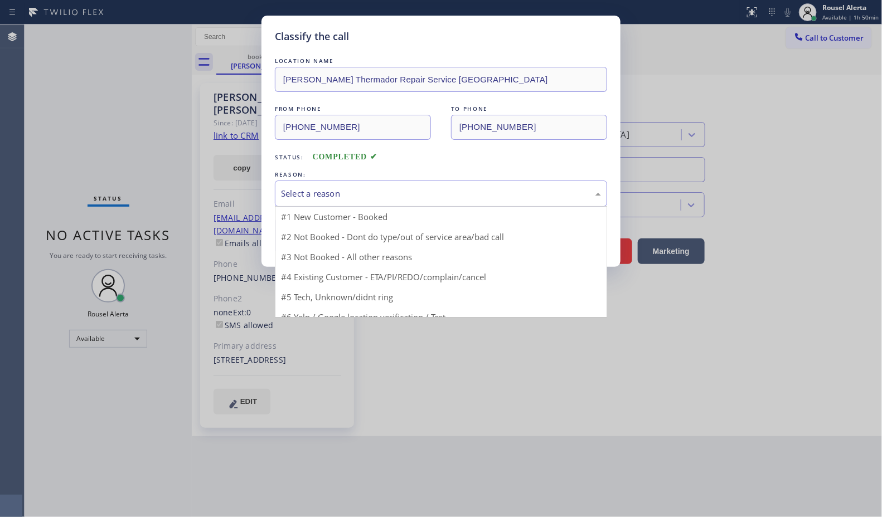
click at [366, 202] on div "Select a reason" at bounding box center [441, 194] width 332 height 26
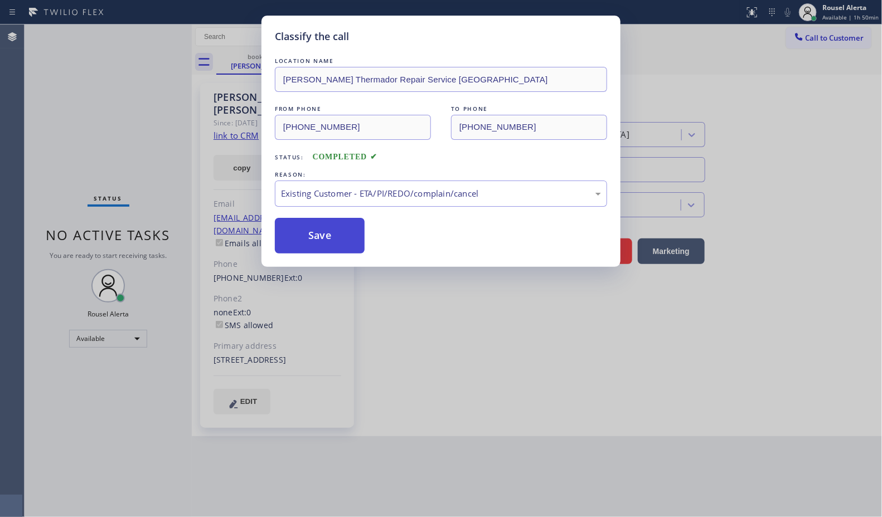
click at [332, 246] on button "Save" at bounding box center [320, 236] width 90 height 36
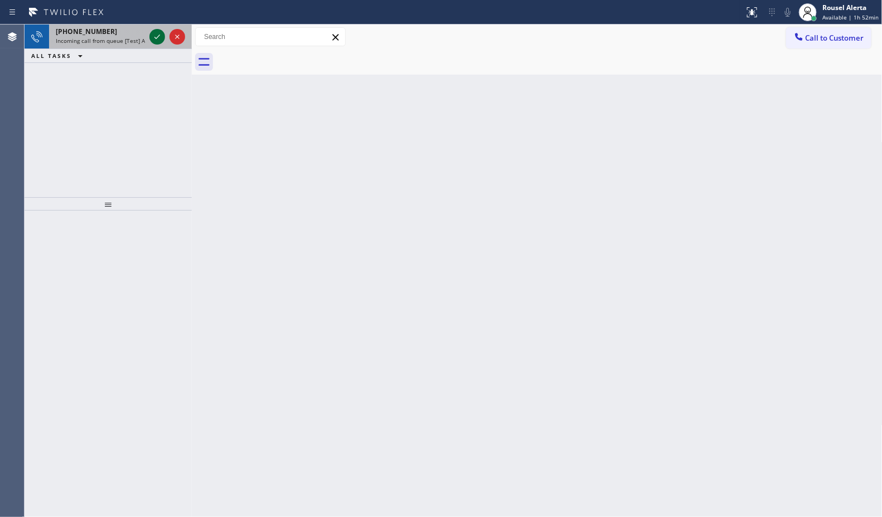
click at [157, 39] on icon at bounding box center [157, 36] width 13 height 13
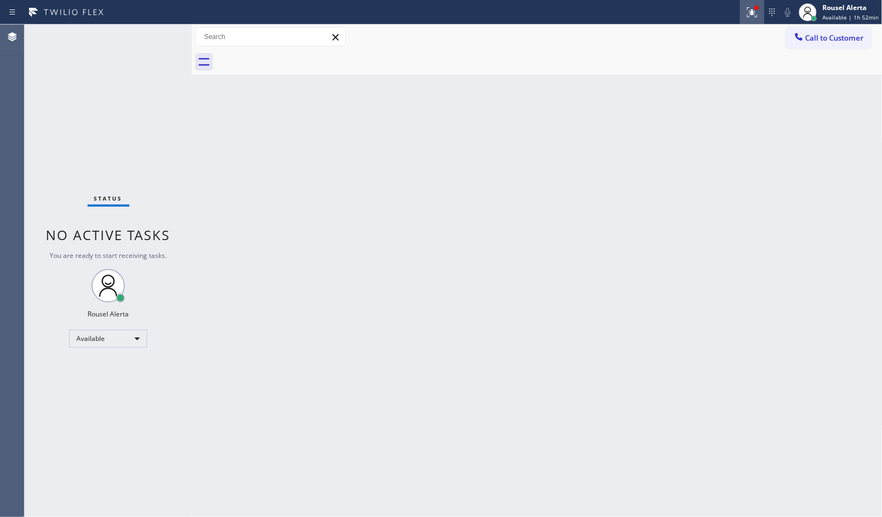
click at [753, 16] on icon at bounding box center [751, 12] width 13 height 13
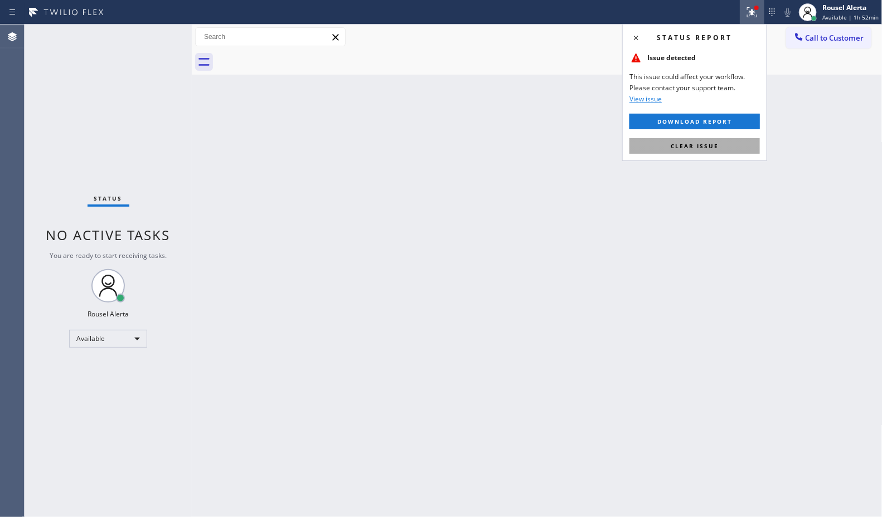
click at [729, 140] on button "Clear issue" at bounding box center [694, 146] width 130 height 16
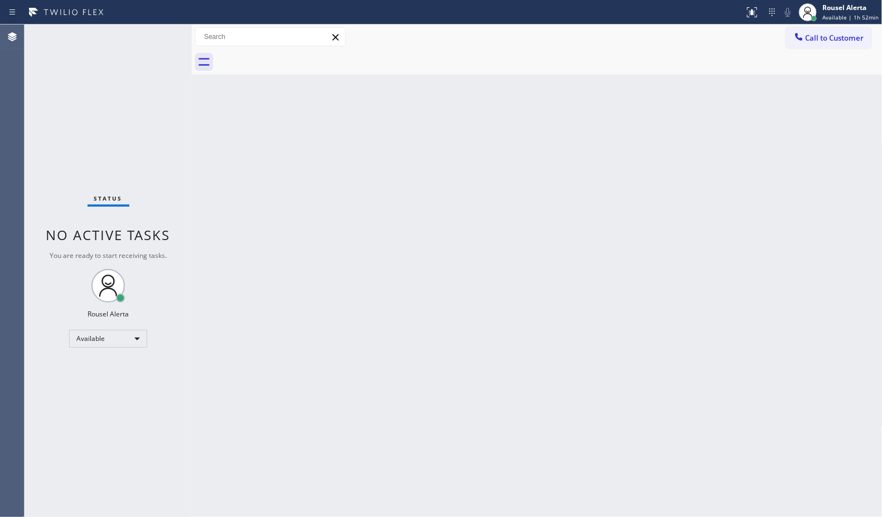
click at [731, 201] on div "Back to Dashboard Change Sender ID Customers Technicians Select a contact Outbo…" at bounding box center [537, 271] width 691 height 493
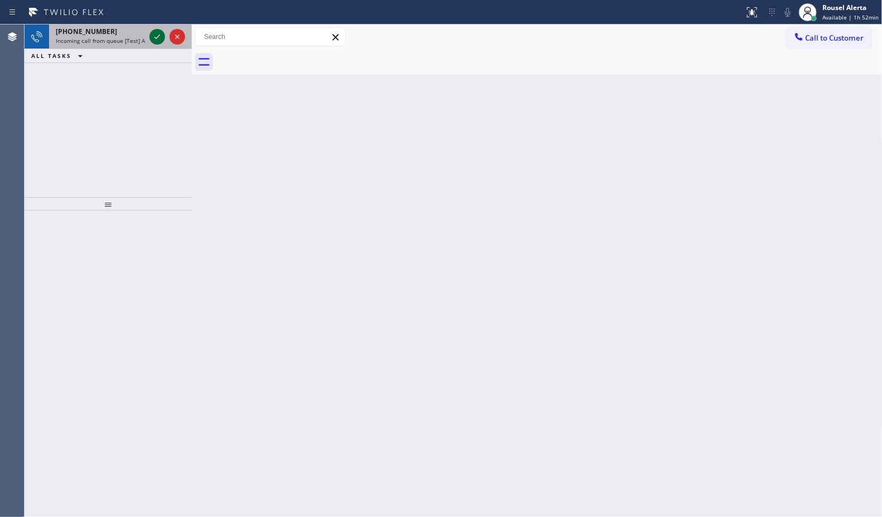
click at [152, 35] on icon at bounding box center [157, 36] width 13 height 13
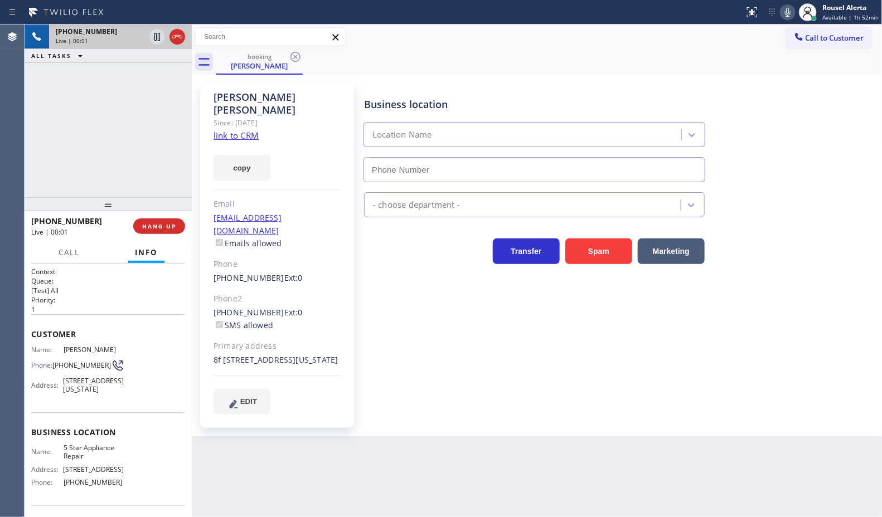
type input "[PHONE_NUMBER]"
click at [241, 130] on link "link to CRM" at bounding box center [236, 135] width 45 height 11
click at [787, 11] on icon at bounding box center [787, 12] width 13 height 13
click at [787, 17] on icon at bounding box center [787, 12] width 13 height 13
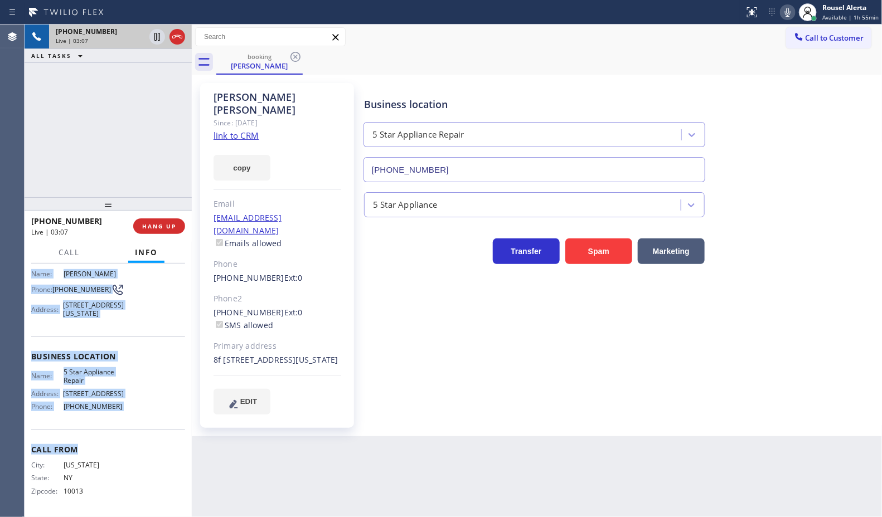
scroll to position [90, 0]
drag, startPoint x: 31, startPoint y: 346, endPoint x: 121, endPoint y: 411, distance: 110.9
click at [121, 411] on div "Context Queue: [Test] All Priority: 1 Customer Name: [PERSON_NAME] Phone: [PHON…" at bounding box center [108, 352] width 154 height 323
click at [66, 249] on span "Call" at bounding box center [69, 253] width 21 height 10
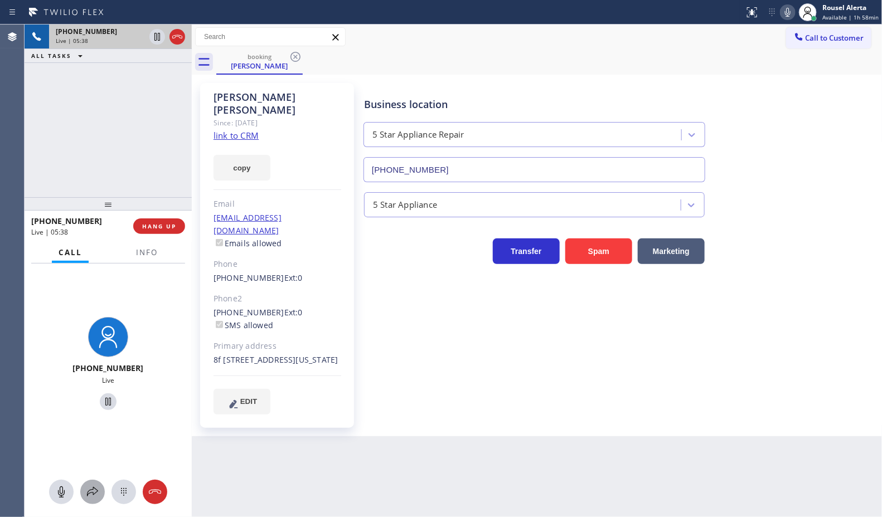
click at [95, 491] on icon at bounding box center [92, 492] width 13 height 13
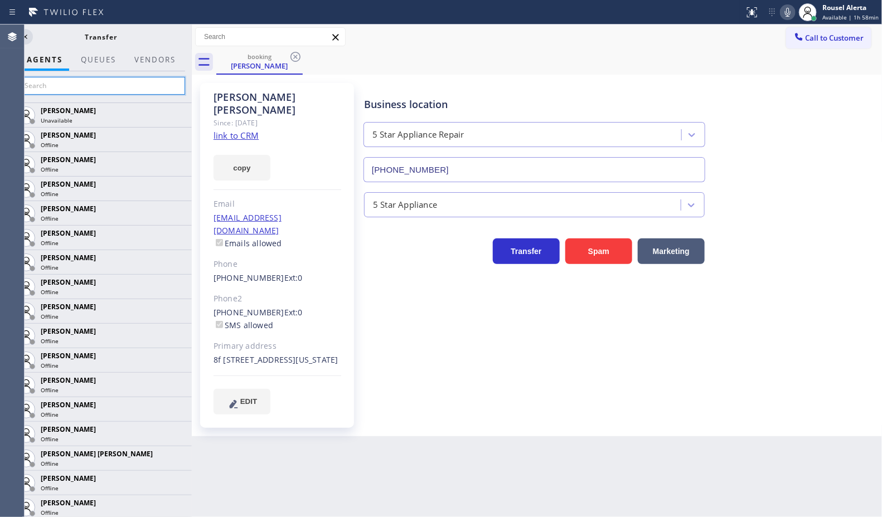
click at [120, 88] on input "text" at bounding box center [101, 86] width 168 height 18
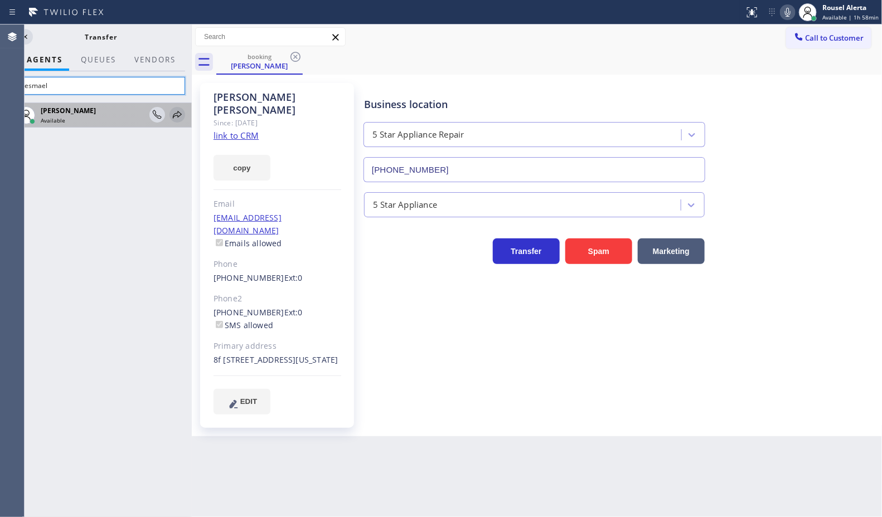
type input "esmael"
click at [176, 113] on icon at bounding box center [177, 114] width 13 height 13
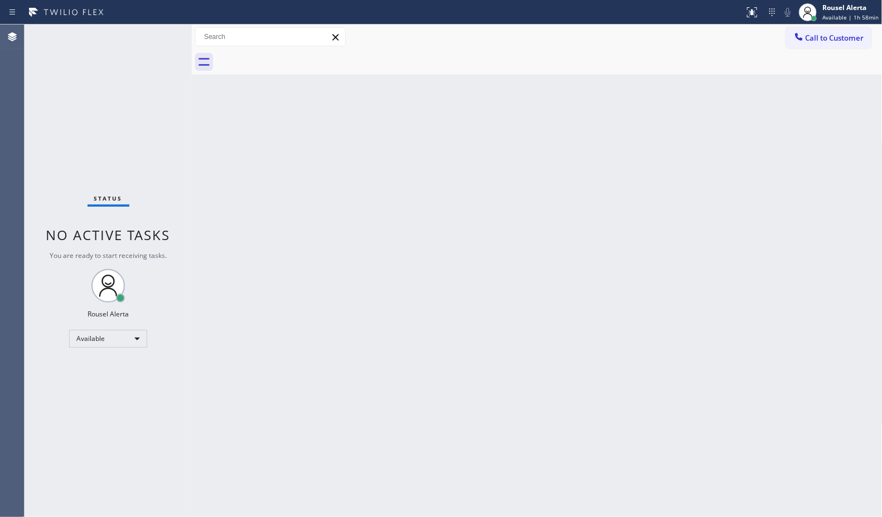
drag, startPoint x: 129, startPoint y: 81, endPoint x: 145, endPoint y: 85, distance: 16.1
click at [129, 81] on div "Status No active tasks You are ready to start receiving tasks. Rousel Alerta Av…" at bounding box center [108, 271] width 167 height 493
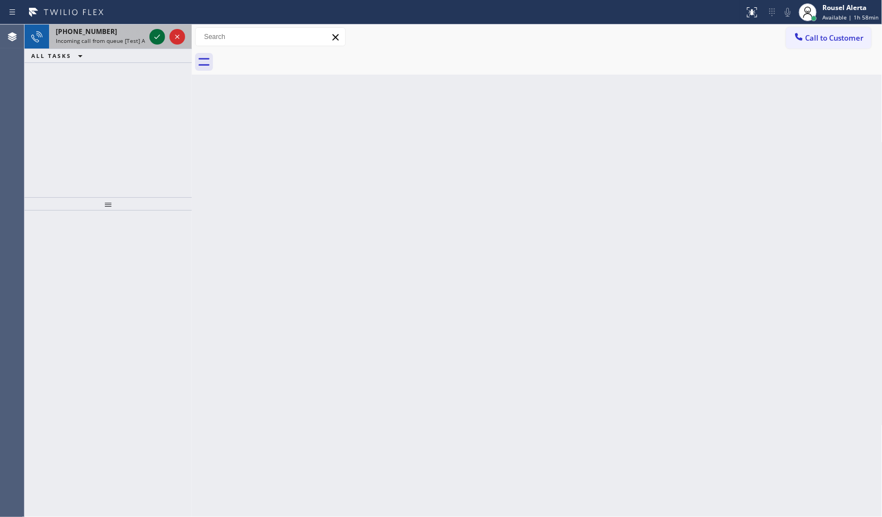
click at [152, 38] on icon at bounding box center [157, 36] width 13 height 13
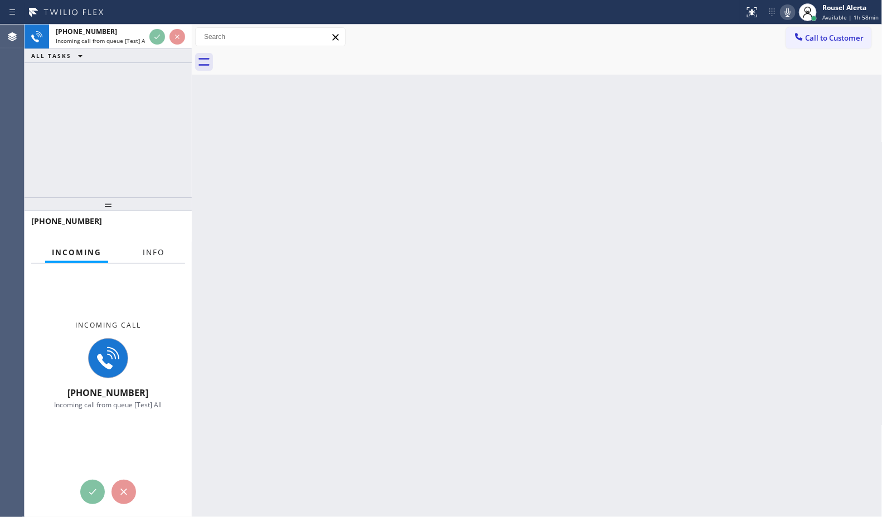
click at [157, 251] on span "Info" at bounding box center [154, 253] width 22 height 10
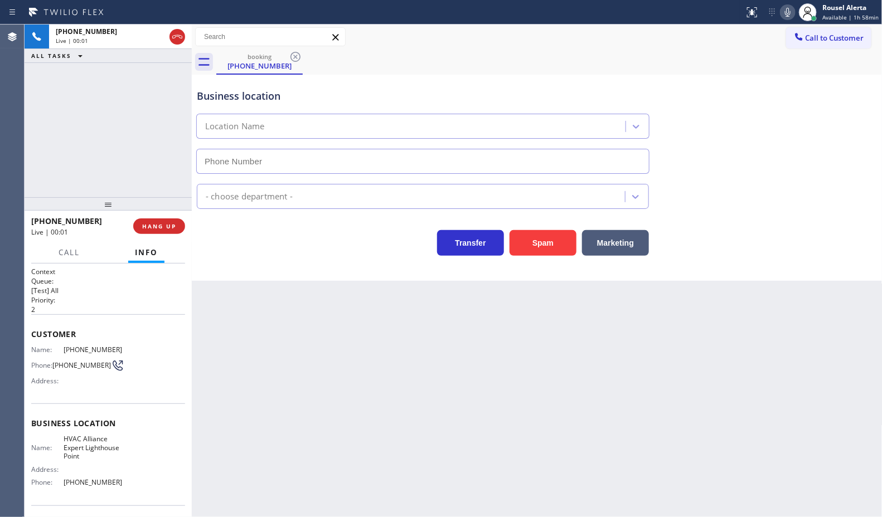
type input "[PHONE_NUMBER]"
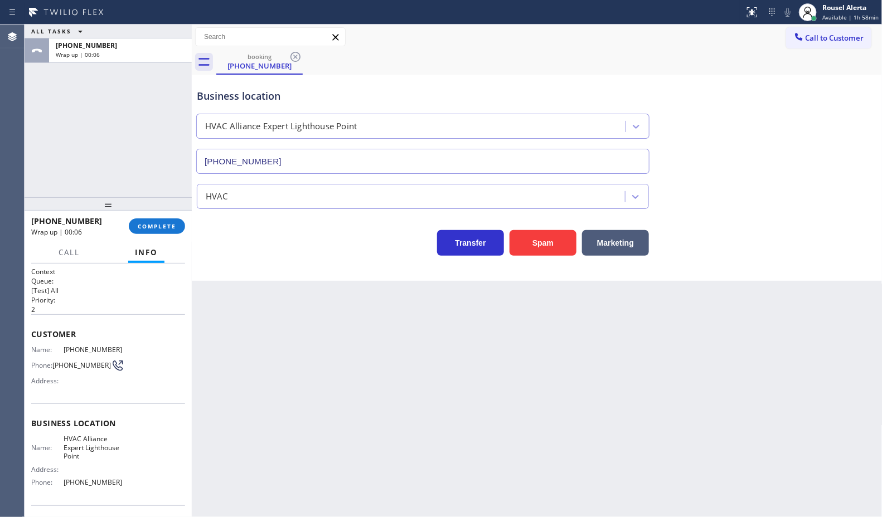
click at [318, 433] on div "Back to Dashboard Change Sender ID Customers Technicians Select a contact Outbo…" at bounding box center [537, 271] width 691 height 493
click at [155, 225] on span "COMPLETE" at bounding box center [157, 226] width 38 height 8
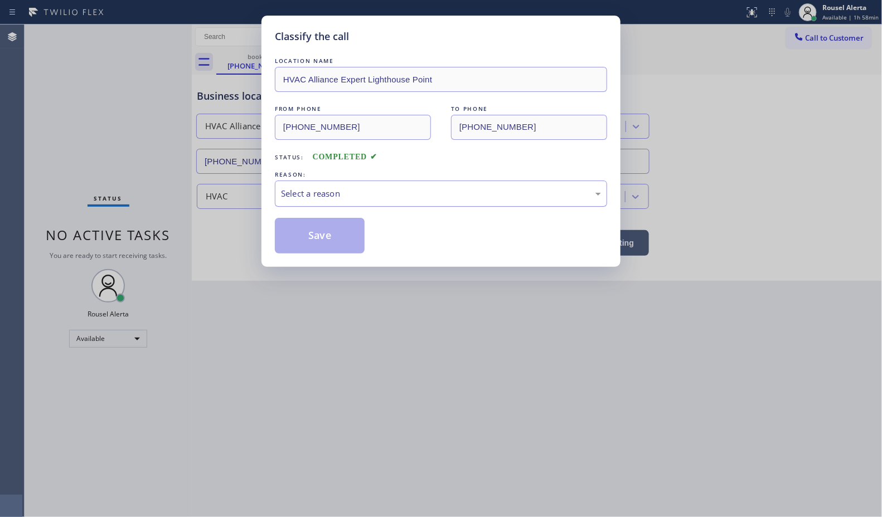
click at [363, 205] on div "Select a reason" at bounding box center [441, 194] width 332 height 26
click at [315, 250] on button "Save" at bounding box center [320, 236] width 90 height 36
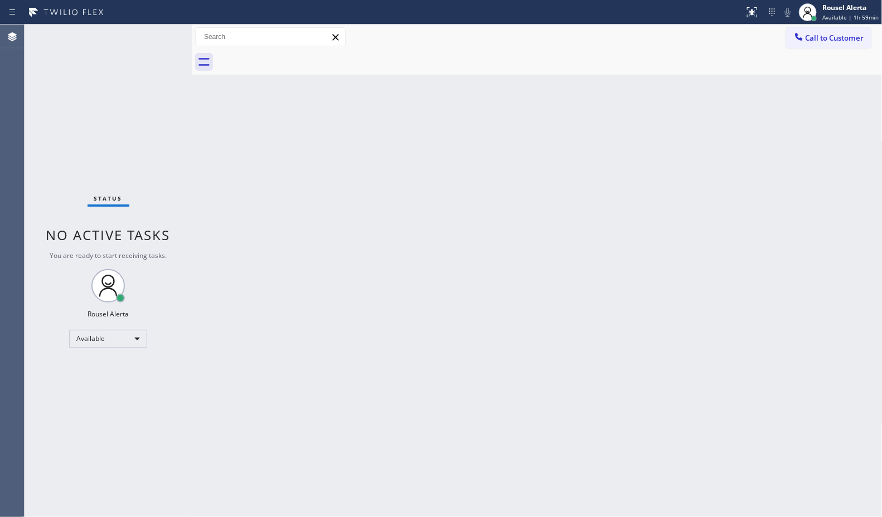
click at [152, 37] on div "Status No active tasks You are ready to start receiving tasks. Rousel Alerta Av…" at bounding box center [108, 271] width 167 height 493
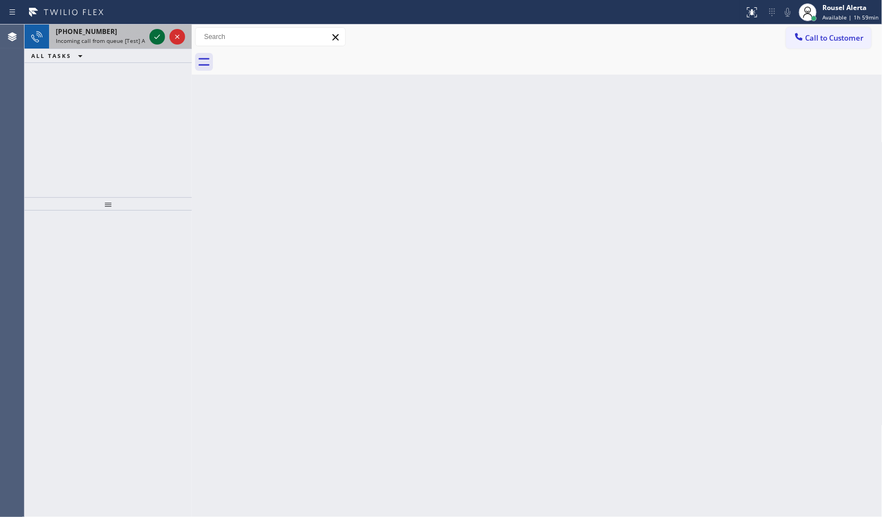
click at [157, 40] on icon at bounding box center [157, 36] width 13 height 13
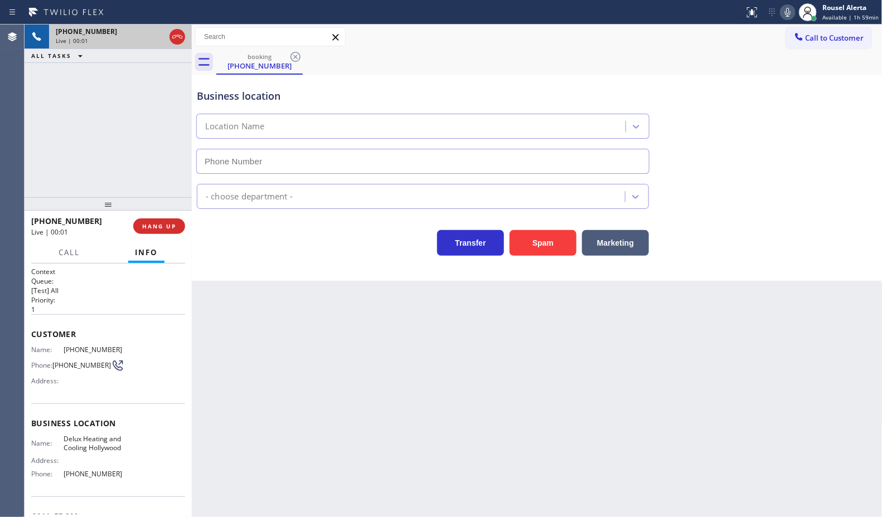
type input "[PHONE_NUMBER]"
click at [522, 246] on button "Spam" at bounding box center [543, 243] width 67 height 26
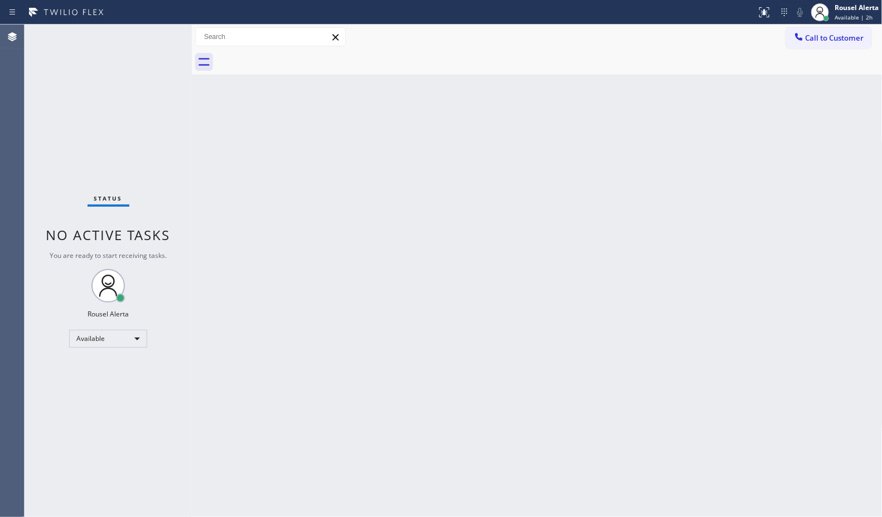
click at [294, 235] on div "Back to Dashboard Change Sender ID Customers Technicians Select a contact Outbo…" at bounding box center [537, 271] width 691 height 493
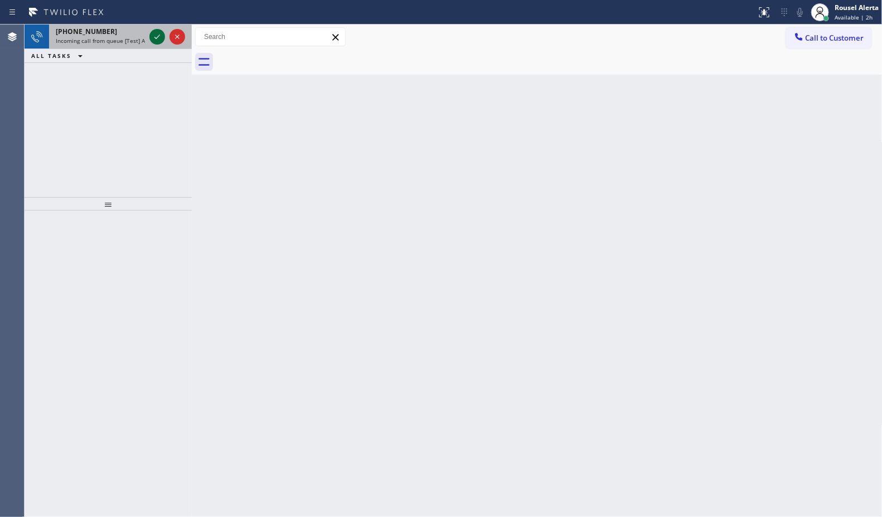
click at [156, 37] on icon at bounding box center [157, 36] width 13 height 13
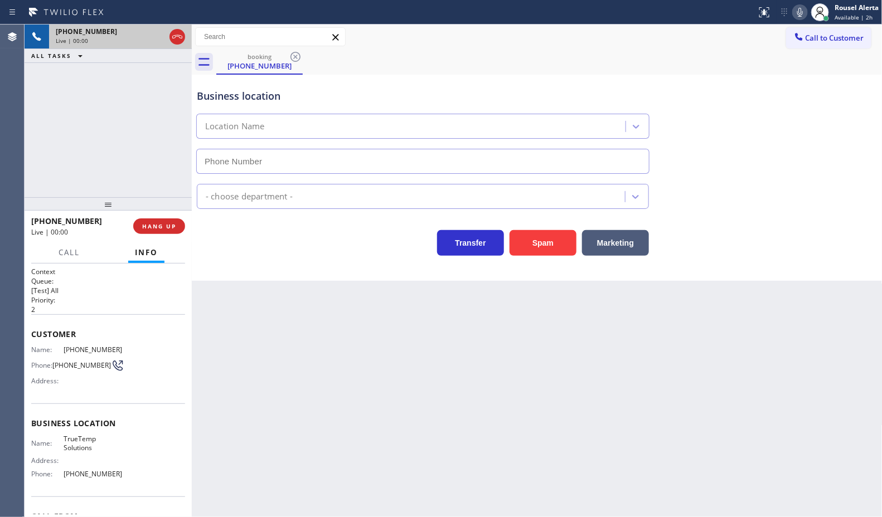
type input "[PHONE_NUMBER]"
click at [548, 258] on div "Business location TrueTemp Solutions [PHONE_NUMBER] HVAC Transfer Spam Marketing" at bounding box center [537, 178] width 691 height 206
click at [548, 257] on div "Business location TrueTemp Solutions [PHONE_NUMBER] HVAC Transfer Spam Marketing" at bounding box center [537, 178] width 691 height 206
click at [549, 241] on button "Spam" at bounding box center [543, 243] width 67 height 26
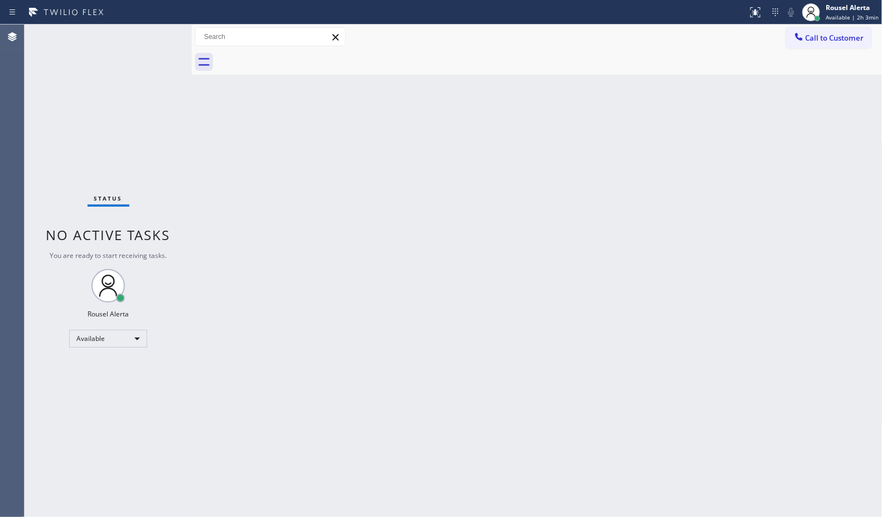
click at [260, 174] on div "Back to Dashboard Change Sender ID Customers Technicians Select a contact Outbo…" at bounding box center [537, 271] width 691 height 493
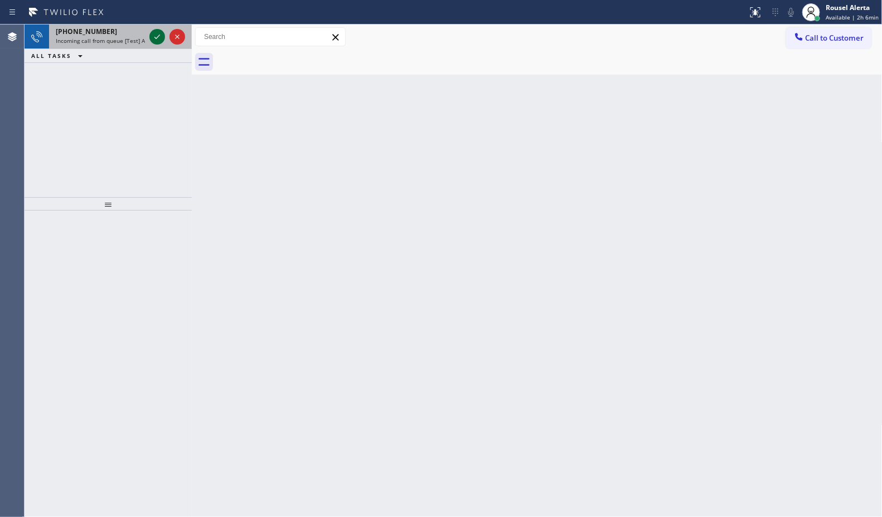
click at [155, 35] on icon at bounding box center [157, 36] width 13 height 13
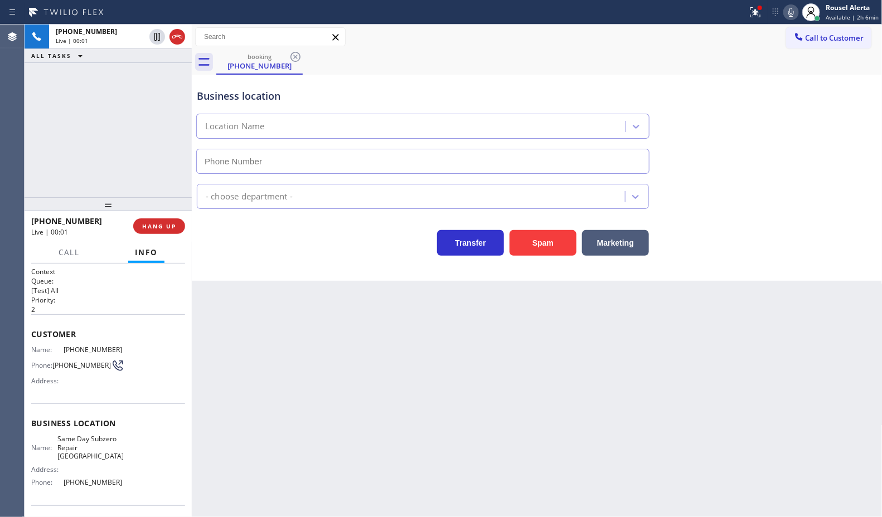
type input "[PHONE_NUMBER]"
click at [541, 243] on button "Spam" at bounding box center [543, 243] width 67 height 26
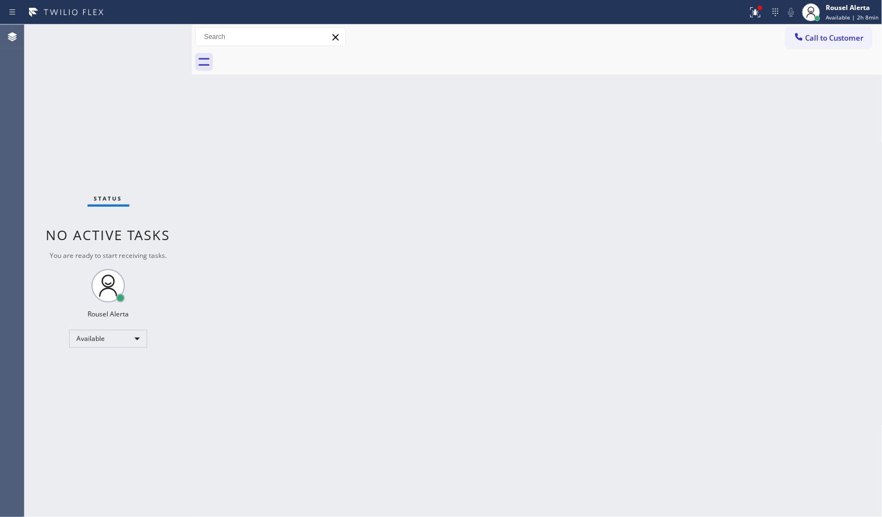
click at [356, 327] on div "Back to Dashboard Change Sender ID Customers Technicians Select a contact Outbo…" at bounding box center [537, 271] width 691 height 493
click at [754, 14] on icon at bounding box center [755, 12] width 13 height 13
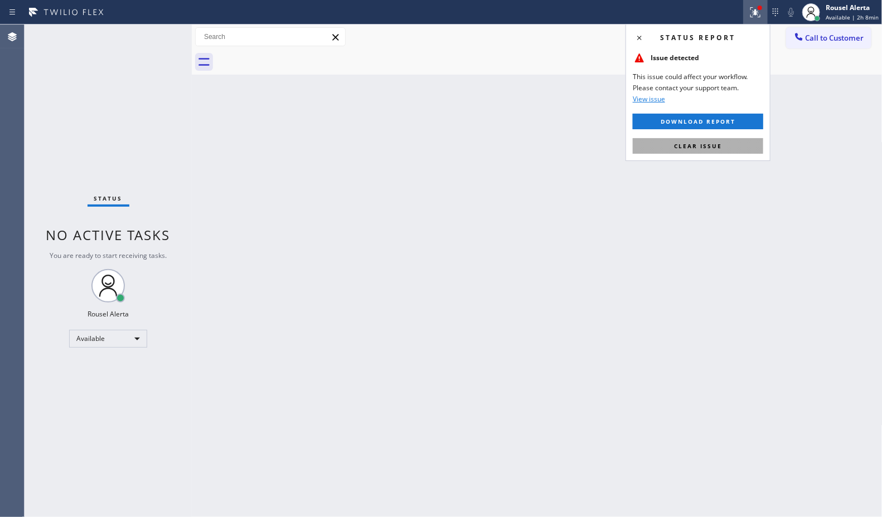
click at [741, 143] on button "Clear issue" at bounding box center [698, 146] width 130 height 16
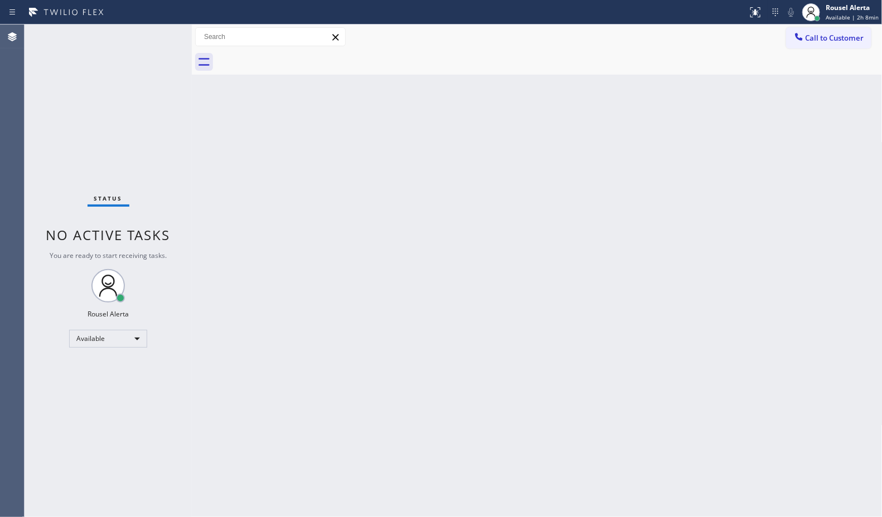
drag, startPoint x: 149, startPoint y: 52, endPoint x: 193, endPoint y: 63, distance: 46.0
click at [149, 53] on div "Status No active tasks You are ready to start receiving tasks. Rousel Alerta Av…" at bounding box center [108, 271] width 167 height 493
click at [157, 23] on div "Status report No issues detected If you experience an issue, please download th…" at bounding box center [441, 12] width 882 height 25
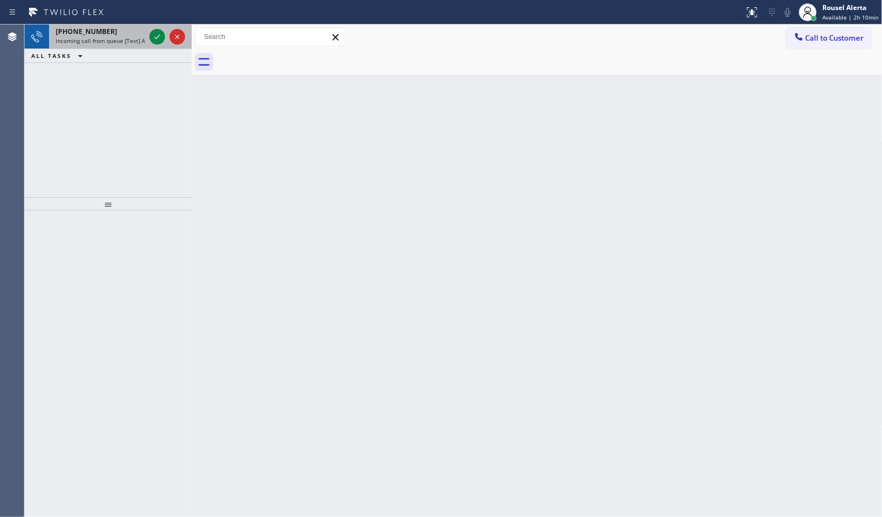
click at [118, 27] on div "[PHONE_NUMBER] Incoming call from queue [Test] All" at bounding box center [98, 37] width 98 height 25
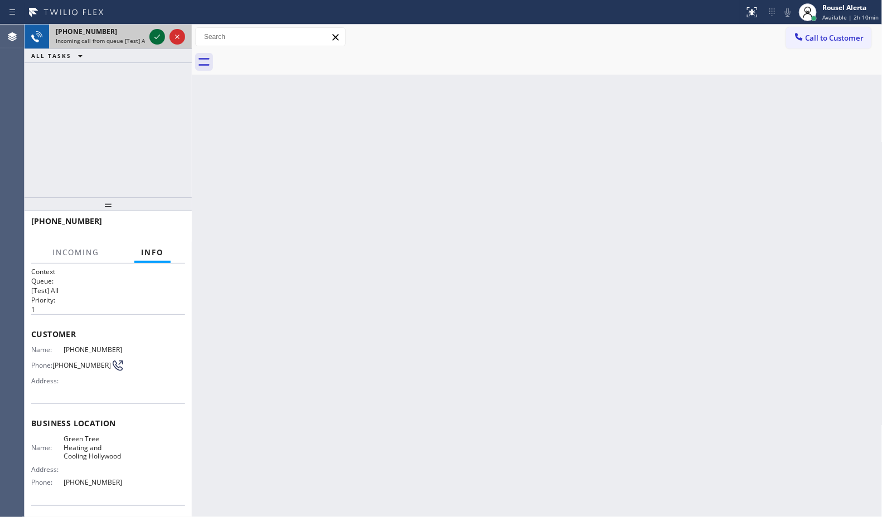
click at [162, 39] on icon at bounding box center [157, 36] width 13 height 13
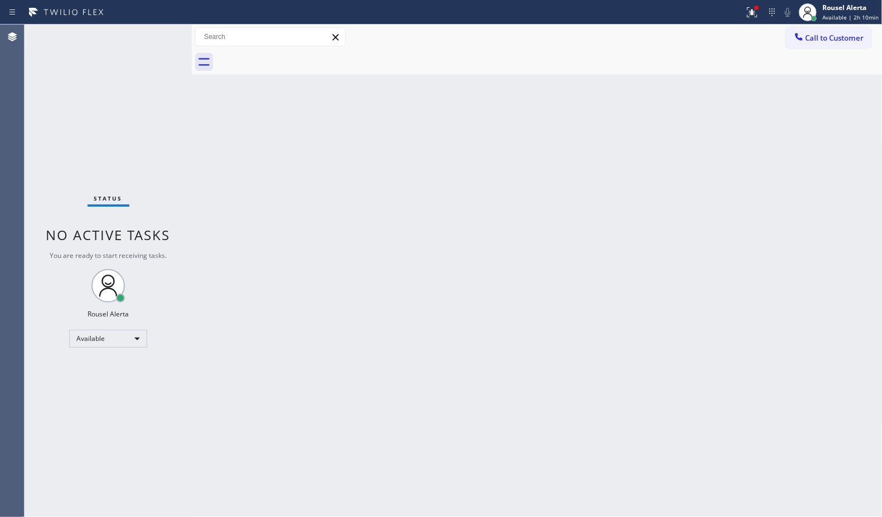
drag, startPoint x: 272, startPoint y: 249, endPoint x: 288, endPoint y: 277, distance: 31.7
click at [288, 277] on div "Back to Dashboard Change Sender ID Customers Technicians Select a contact Outbo…" at bounding box center [537, 271] width 691 height 493
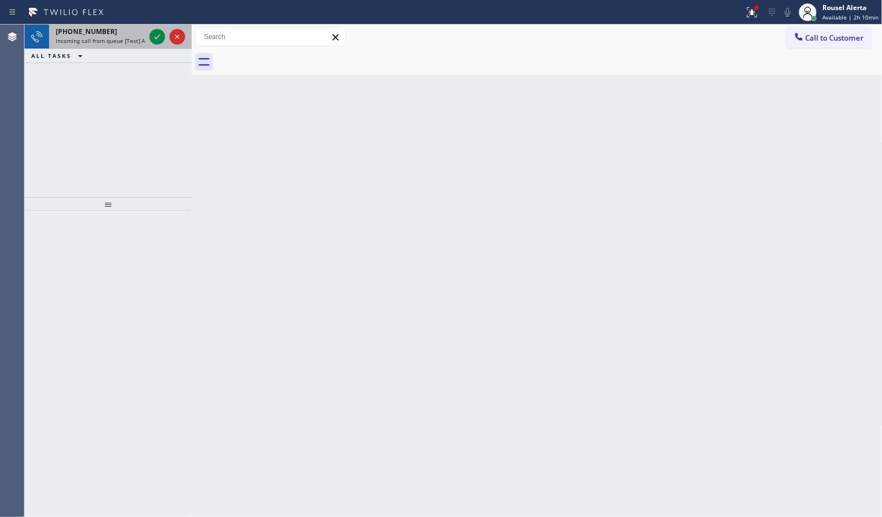
drag, startPoint x: 139, startPoint y: 26, endPoint x: 148, endPoint y: 31, distance: 10.0
click at [139, 27] on div "[PHONE_NUMBER]" at bounding box center [100, 31] width 89 height 9
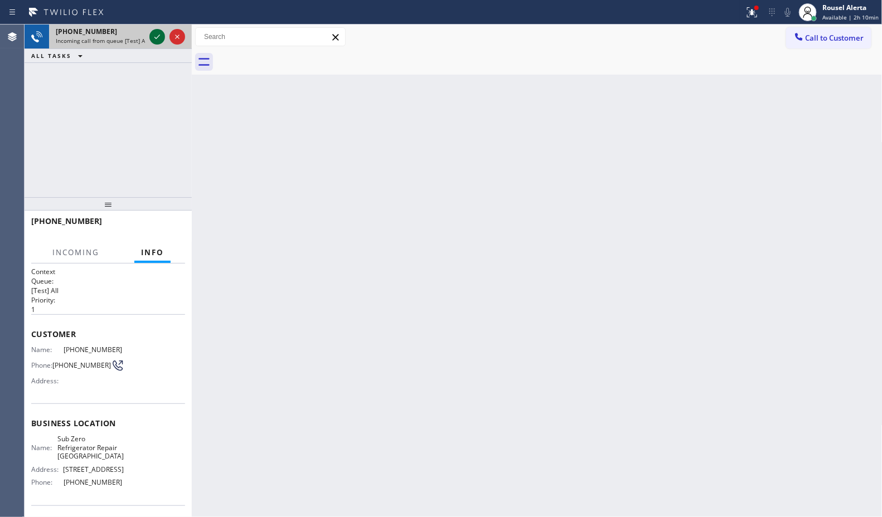
click at [157, 37] on icon at bounding box center [157, 37] width 6 height 4
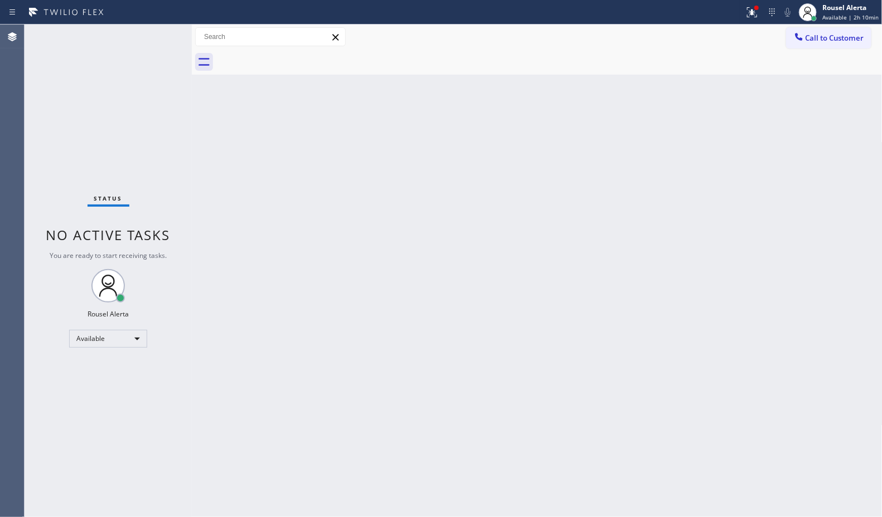
click at [148, 36] on div "Status No active tasks You are ready to start receiving tasks. Rousel Alerta Av…" at bounding box center [108, 271] width 167 height 493
click at [751, 12] on icon at bounding box center [751, 12] width 13 height 13
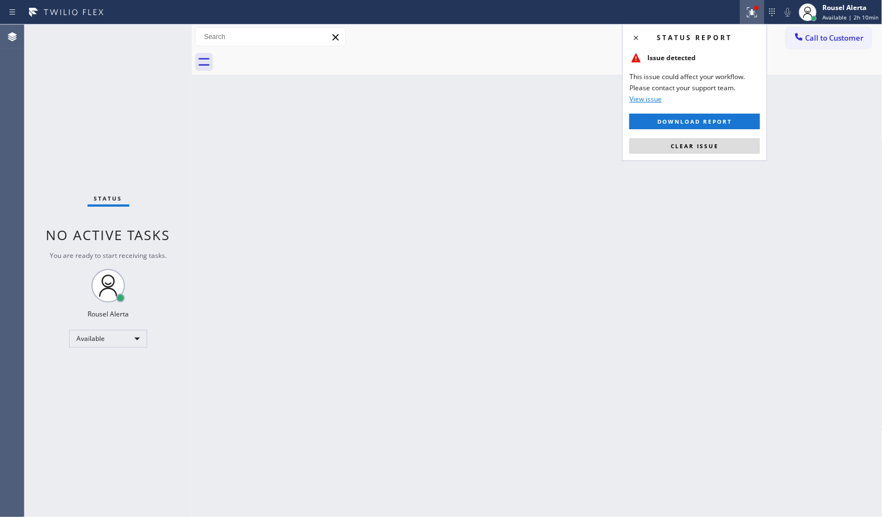
drag, startPoint x: 719, startPoint y: 148, endPoint x: 714, endPoint y: 151, distance: 5.7
click at [718, 149] on button "Clear issue" at bounding box center [694, 146] width 130 height 16
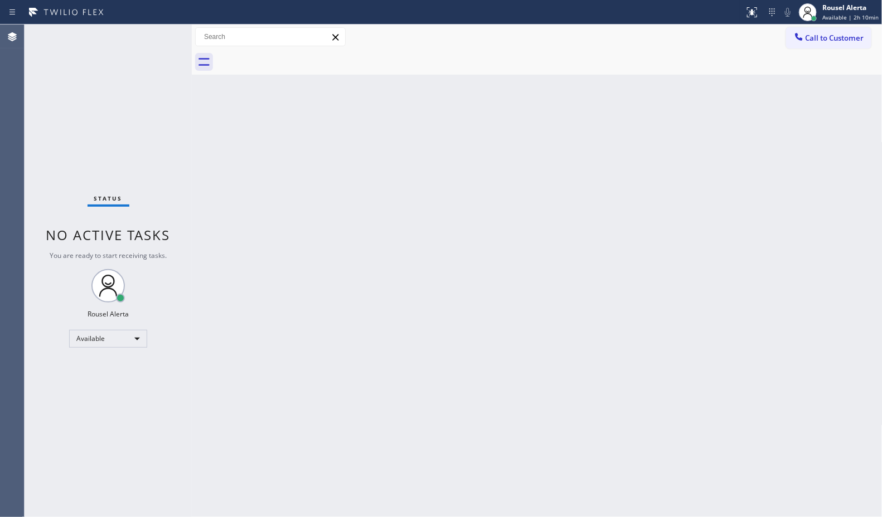
click at [692, 180] on div "Back to Dashboard Change Sender ID Customers Technicians Select a contact Outbo…" at bounding box center [537, 271] width 691 height 493
click at [823, 10] on div "Rousel Alerta Available | 2h 10min" at bounding box center [851, 12] width 62 height 20
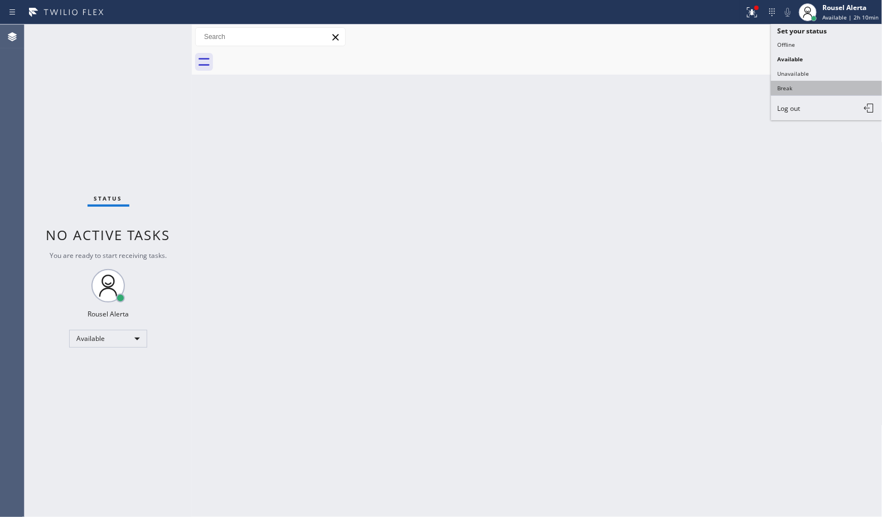
click at [813, 90] on button "Break" at bounding box center [826, 88] width 111 height 14
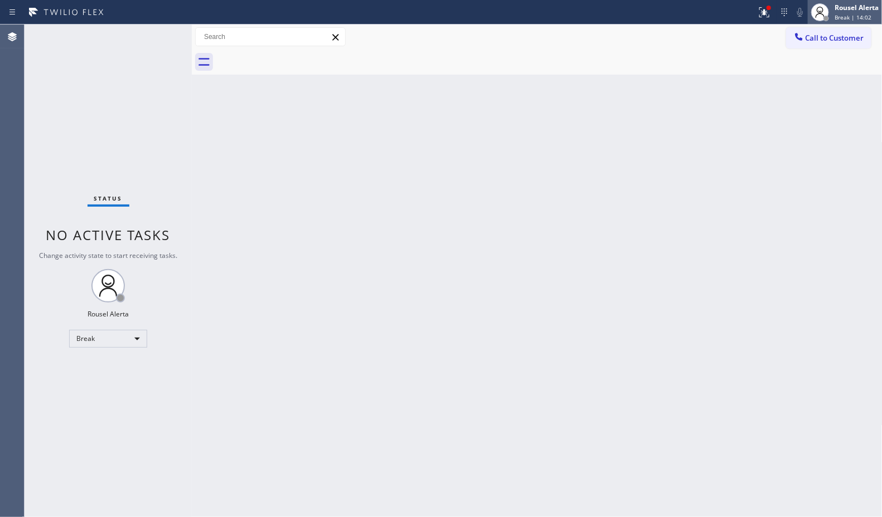
click at [870, 9] on div "Rousel Alerta" at bounding box center [857, 7] width 44 height 9
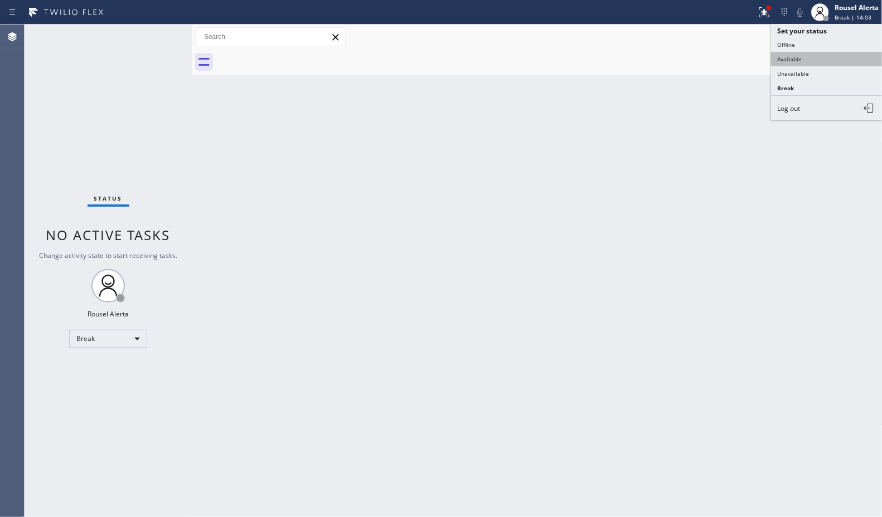
click at [831, 64] on button "Available" at bounding box center [826, 59] width 111 height 14
click at [554, 229] on div "Back to Dashboard Change Sender ID Customers Technicians Select a contact Outbo…" at bounding box center [537, 271] width 691 height 493
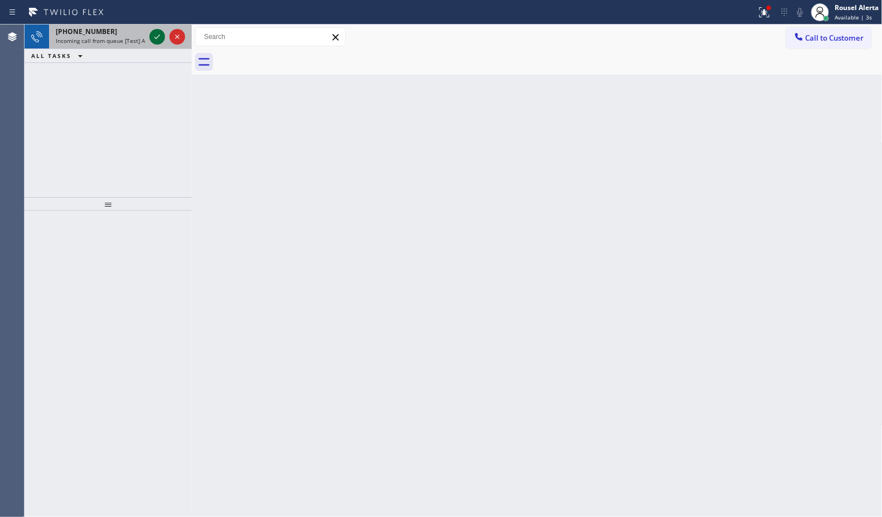
click at [152, 37] on icon at bounding box center [157, 36] width 13 height 13
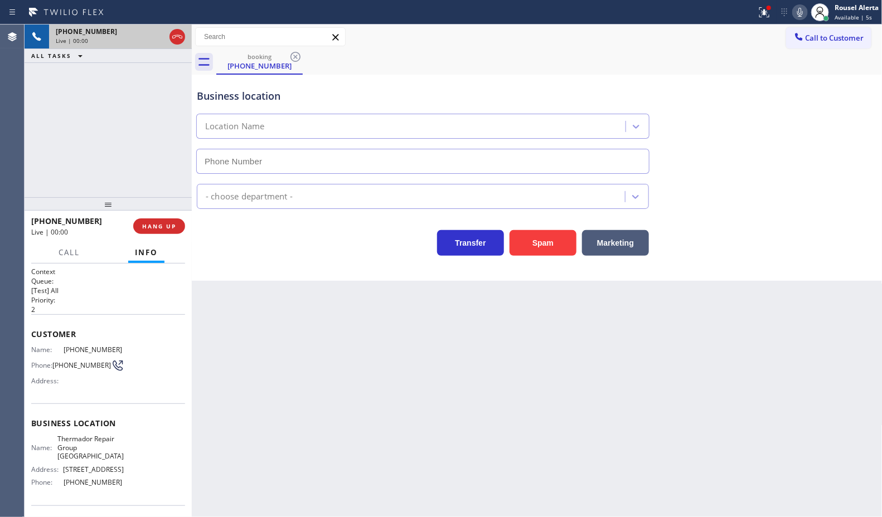
type input "[PHONE_NUMBER]"
click at [547, 244] on button "Spam" at bounding box center [543, 243] width 67 height 26
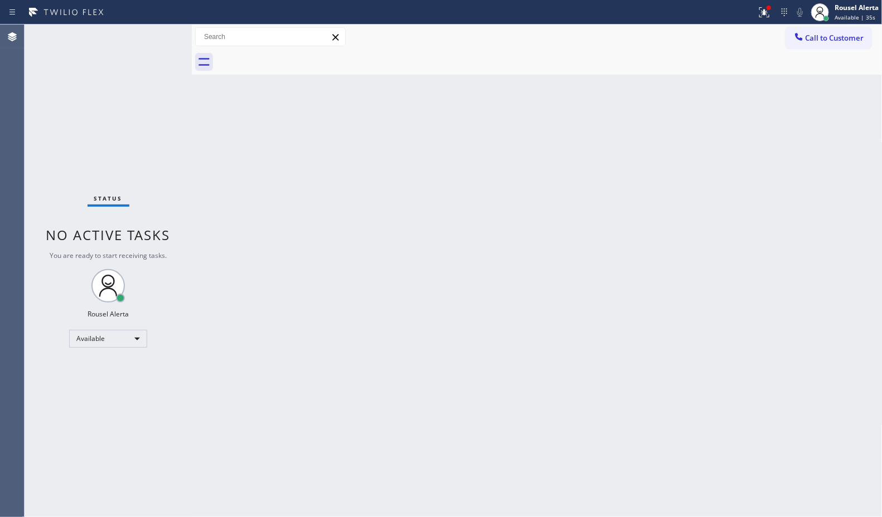
drag, startPoint x: 168, startPoint y: 45, endPoint x: 158, endPoint y: 23, distance: 23.4
click at [168, 45] on div "Status No active tasks You are ready to start receiving tasks. Rousel Alerta Av…" at bounding box center [108, 271] width 167 height 493
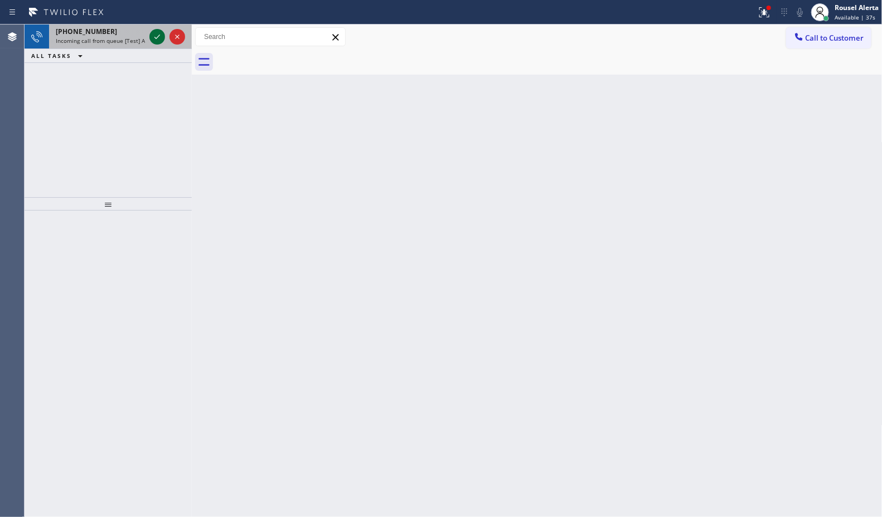
click at [153, 35] on icon at bounding box center [157, 36] width 13 height 13
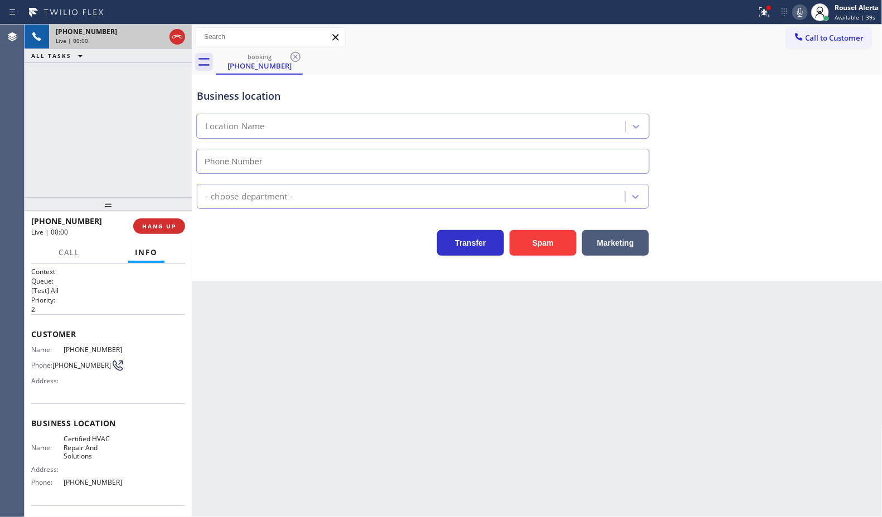
type input "[PHONE_NUMBER]"
click at [557, 235] on button "Spam" at bounding box center [543, 243] width 67 height 26
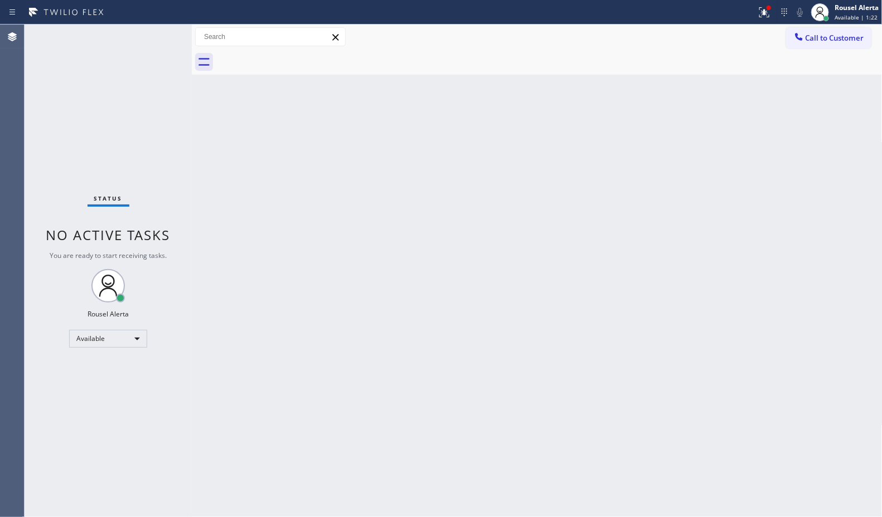
click at [146, 27] on div "Status No active tasks You are ready to start receiving tasks. Rousel Alerta Av…" at bounding box center [108, 271] width 167 height 493
click at [153, 43] on div "Status No active tasks You are ready to start receiving tasks. Rousel Alerta Av…" at bounding box center [108, 271] width 167 height 493
click at [145, 38] on div "Status No active tasks You are ready to start receiving tasks. Rousel Alerta Av…" at bounding box center [108, 271] width 167 height 493
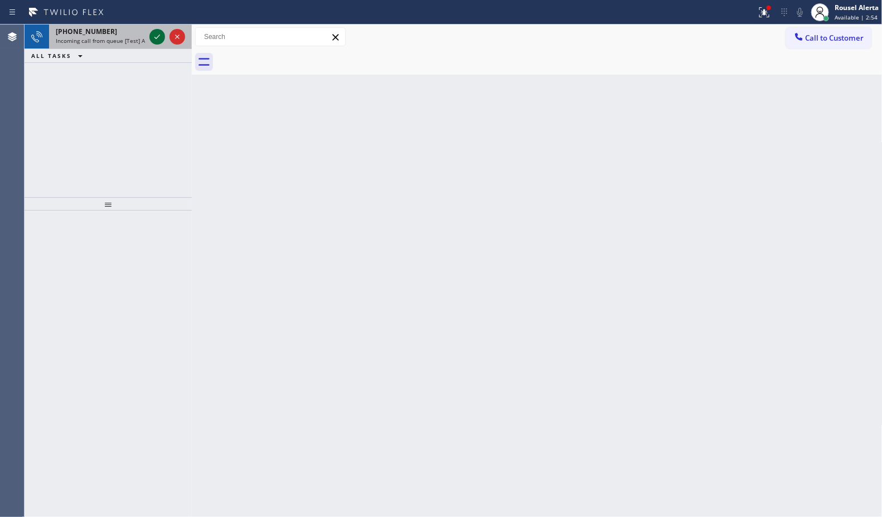
click at [154, 37] on icon at bounding box center [157, 36] width 13 height 13
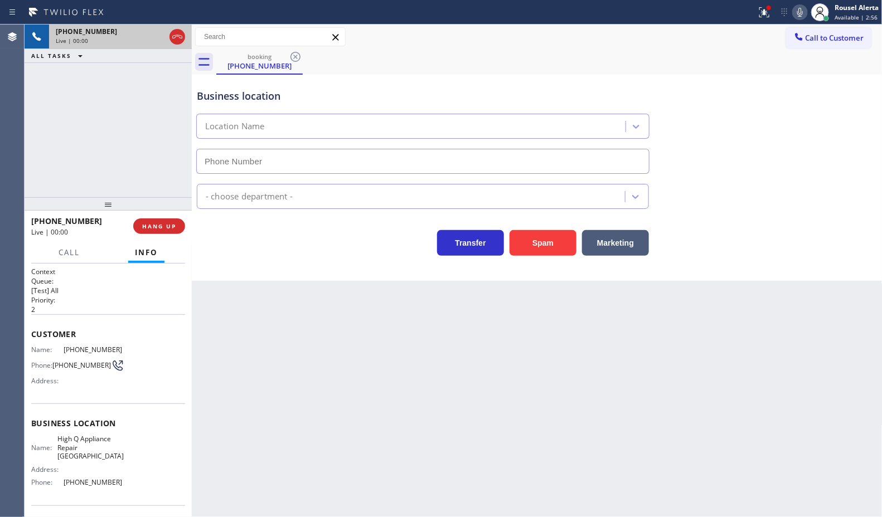
type input "[PHONE_NUMBER]"
click at [548, 245] on button "Spam" at bounding box center [543, 243] width 67 height 26
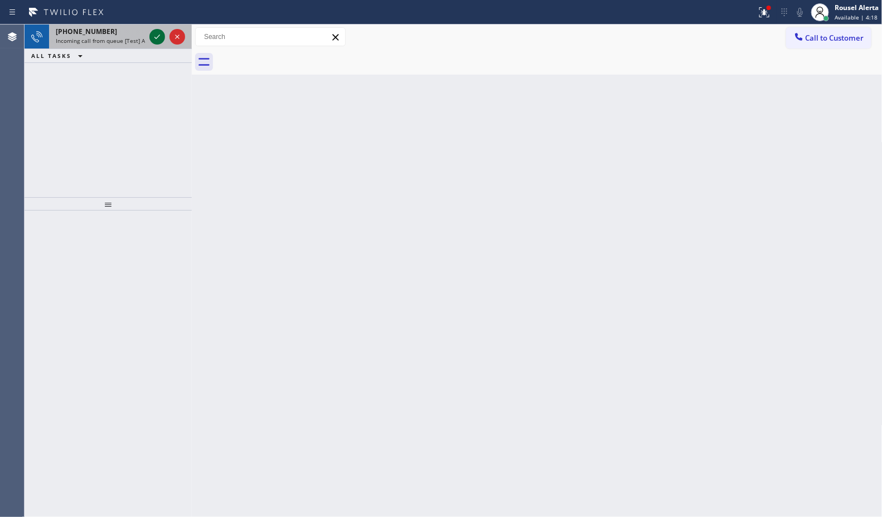
click at [153, 37] on icon at bounding box center [157, 36] width 13 height 13
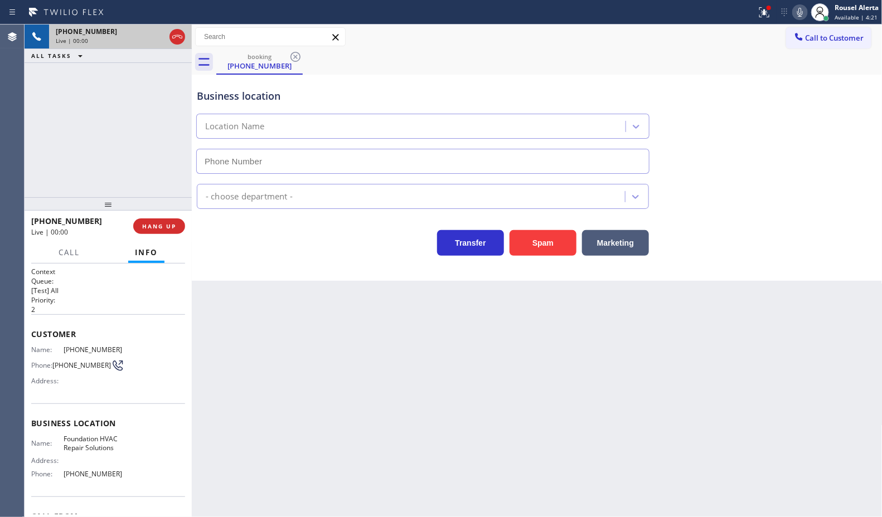
type input "[PHONE_NUMBER]"
click at [535, 249] on button "Spam" at bounding box center [543, 243] width 67 height 26
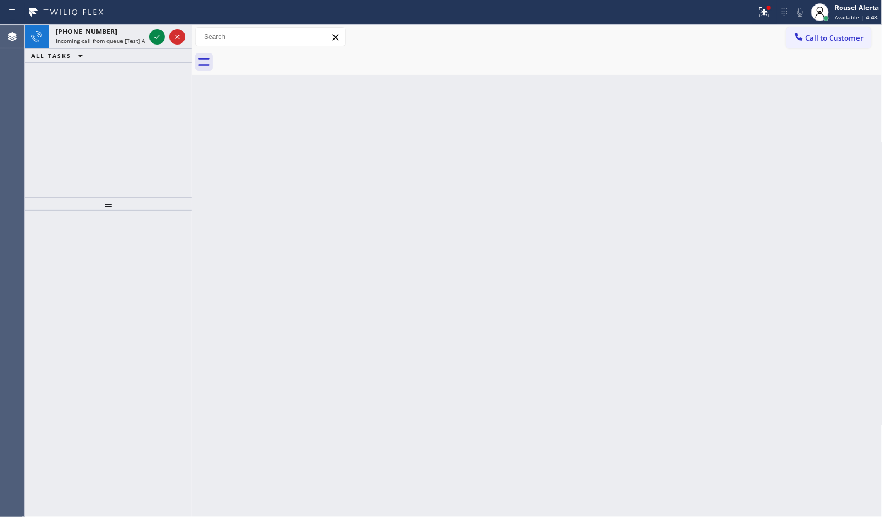
click at [140, 25] on div "[PHONE_NUMBER] Incoming call from queue [Test] All" at bounding box center [98, 37] width 98 height 25
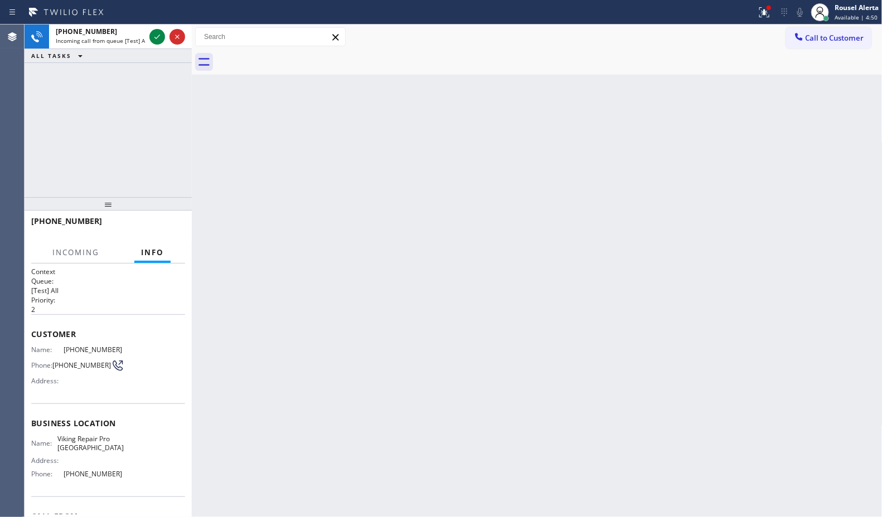
click at [140, 25] on div "[PHONE_NUMBER] Incoming call from queue [Test] All" at bounding box center [98, 37] width 98 height 25
click at [155, 35] on icon at bounding box center [157, 36] width 13 height 13
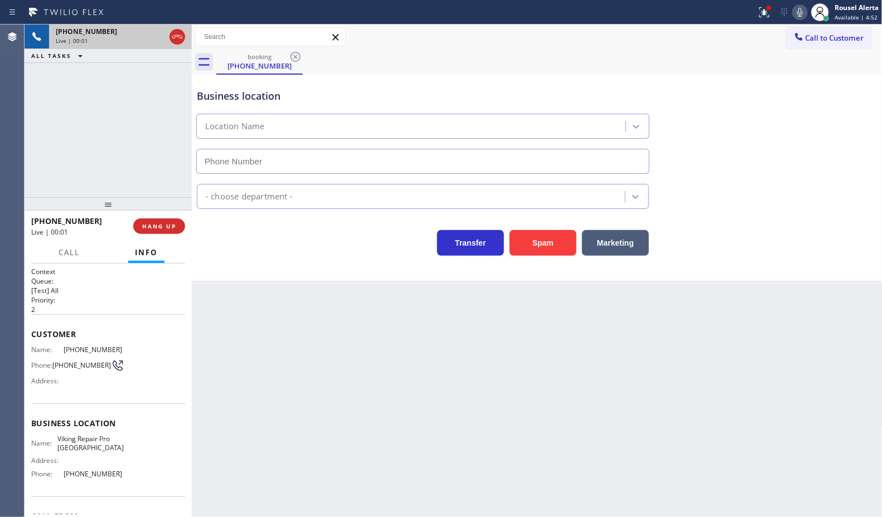
type input "[PHONE_NUMBER]"
click at [536, 249] on button "Spam" at bounding box center [543, 243] width 67 height 26
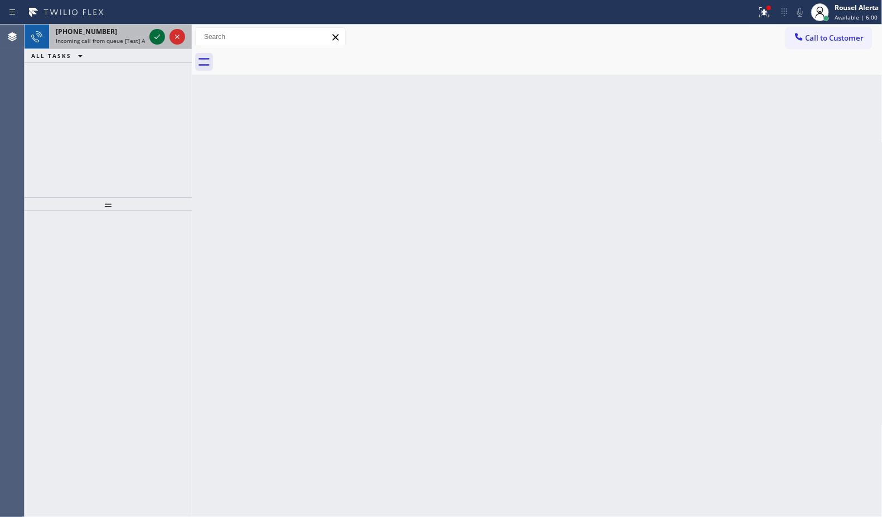
click at [151, 40] on icon at bounding box center [157, 36] width 13 height 13
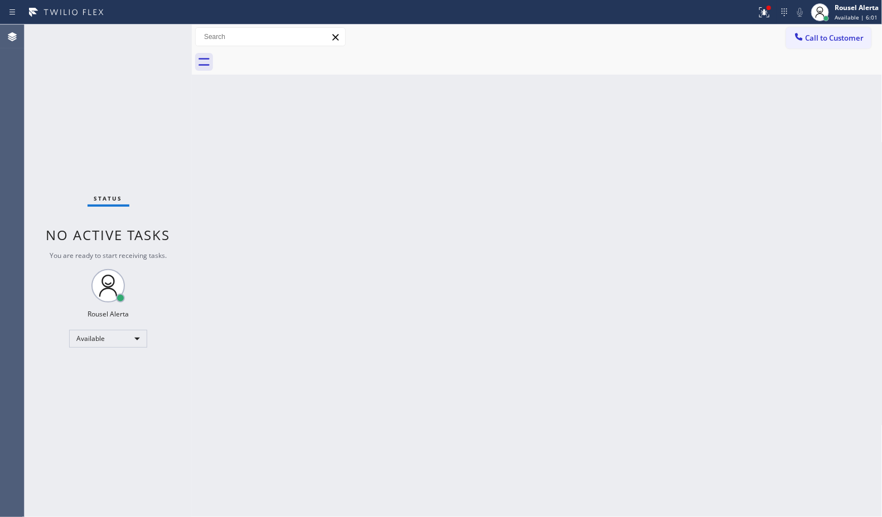
click at [153, 40] on div "Status No active tasks You are ready to start receiving tasks. Rousel Alerta Av…" at bounding box center [108, 271] width 167 height 493
click at [151, 37] on div "Status No active tasks You are ready to start receiving tasks. Rousel Alerta Av…" at bounding box center [108, 271] width 167 height 493
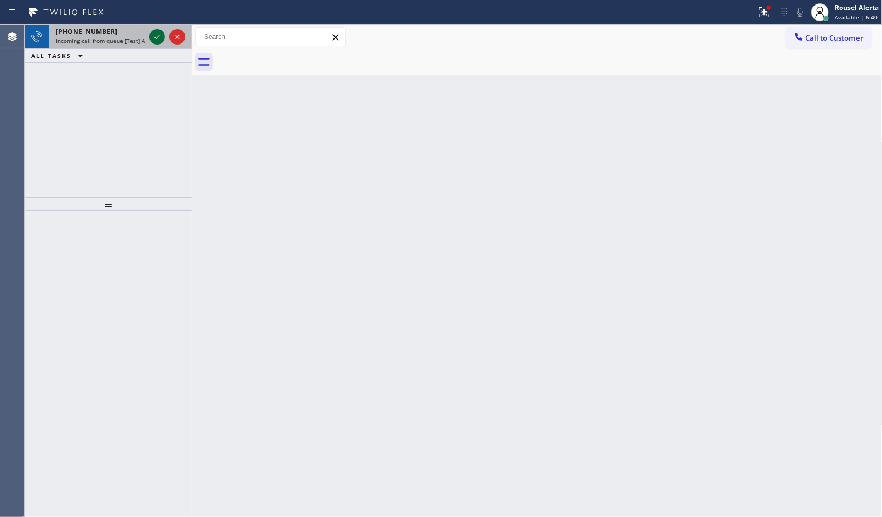
click at [151, 37] on icon at bounding box center [157, 36] width 13 height 13
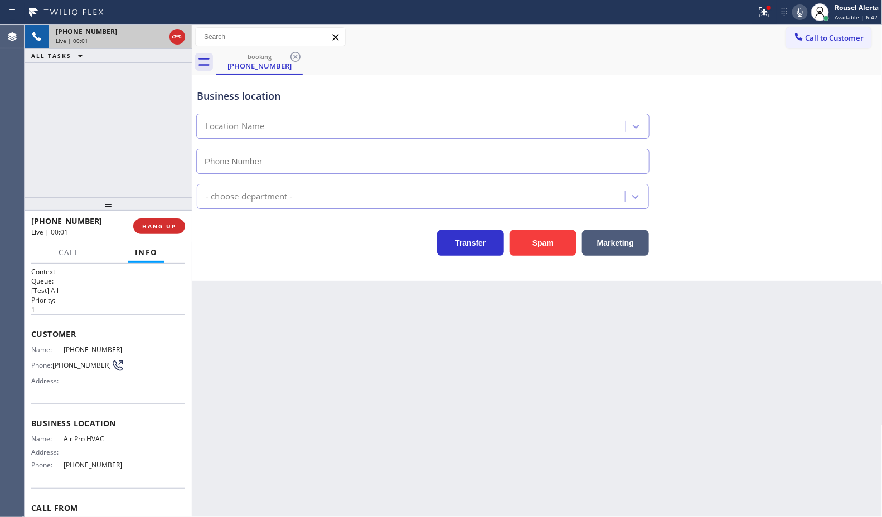
type input "[PHONE_NUMBER]"
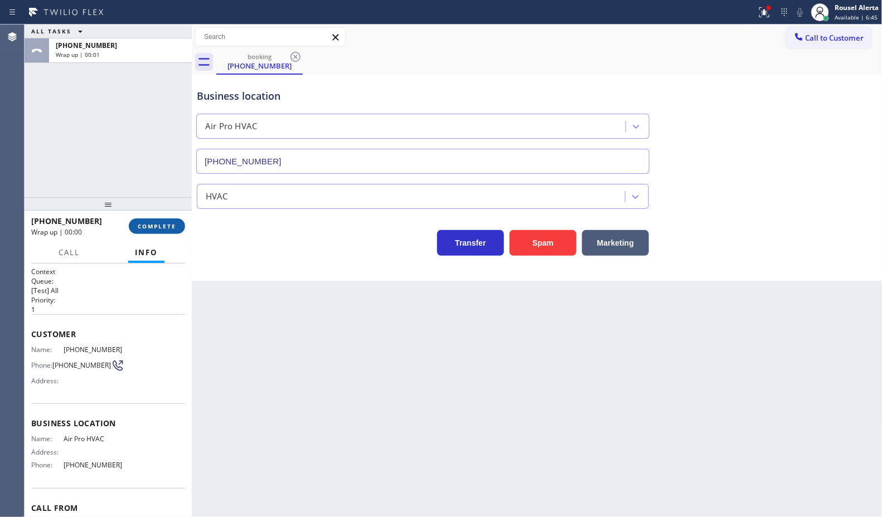
click at [158, 227] on span "COMPLETE" at bounding box center [157, 226] width 38 height 8
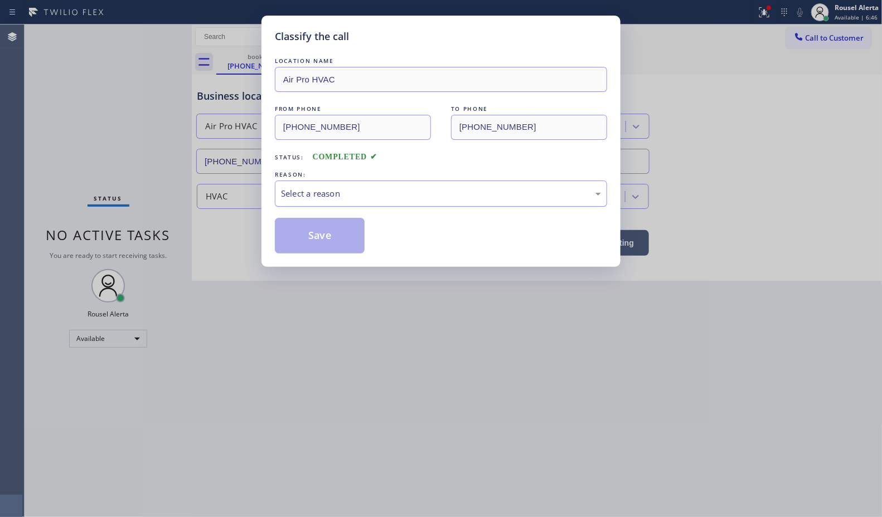
click at [383, 200] on div "Select a reason" at bounding box center [441, 193] width 320 height 13
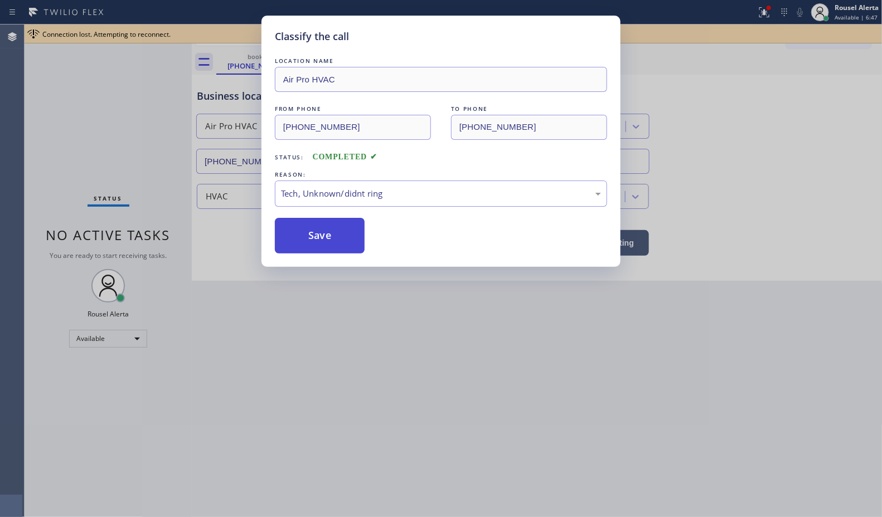
click at [304, 237] on button "Save" at bounding box center [320, 236] width 90 height 36
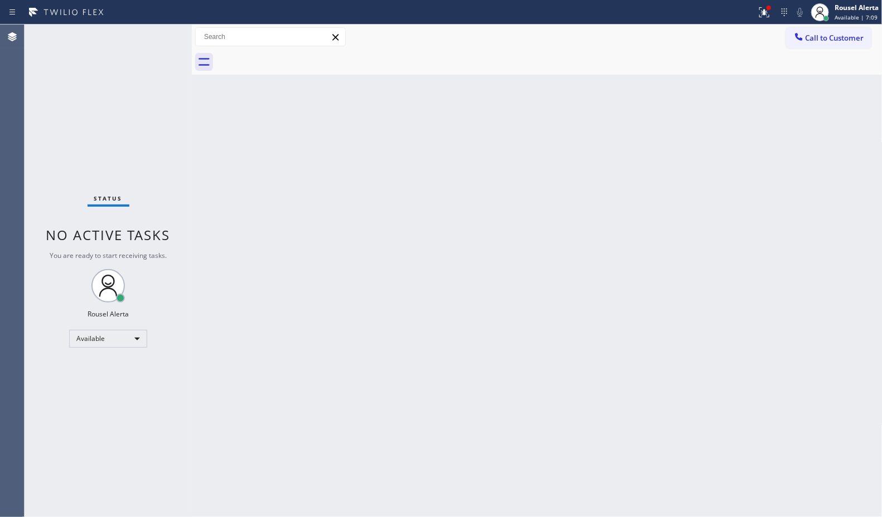
click at [126, 38] on div "Status No active tasks You are ready to start receiving tasks. Rousel Alerta Av…" at bounding box center [108, 271] width 167 height 493
click at [148, 40] on div "Status No active tasks You are ready to start receiving tasks. Rousel Alerta Av…" at bounding box center [108, 271] width 167 height 493
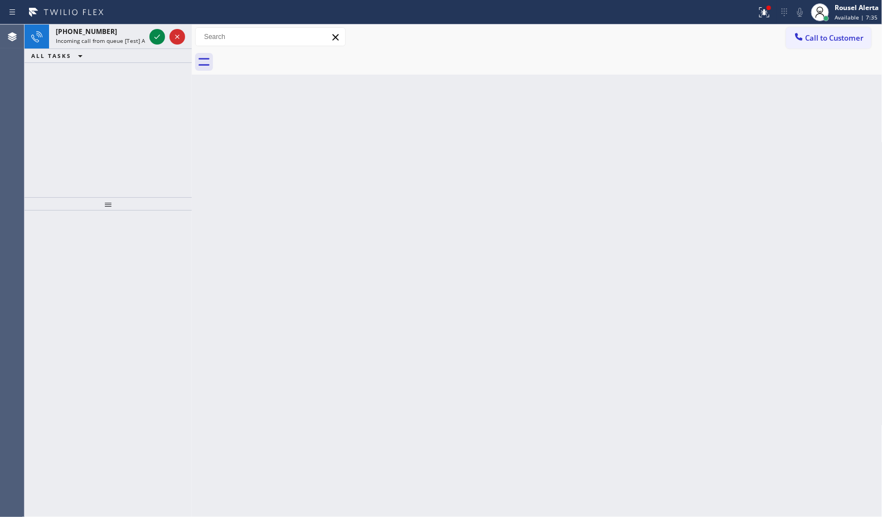
click at [0, 7] on div "Status report Issues detected These issues could affect your workflow. Please c…" at bounding box center [441, 12] width 882 height 25
click at [148, 33] on div at bounding box center [167, 37] width 40 height 25
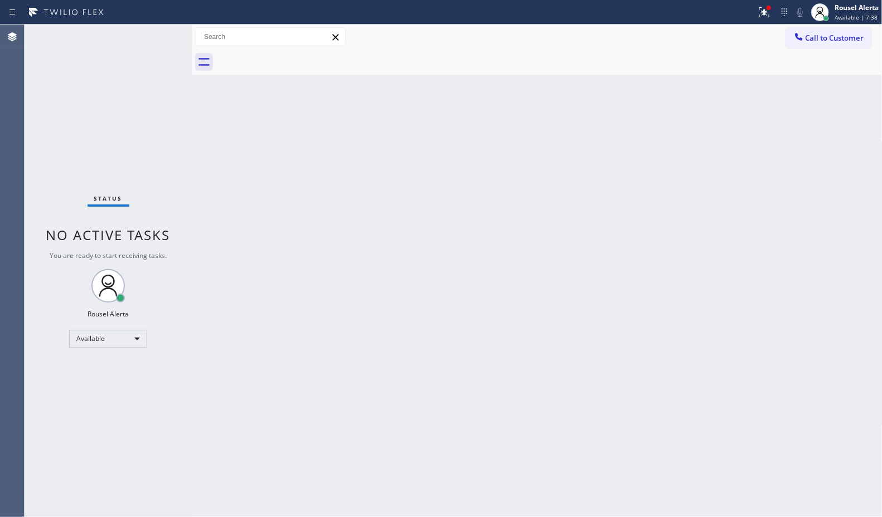
click at [152, 40] on div "Status No active tasks You are ready to start receiving tasks. Rousel Alerta Av…" at bounding box center [108, 271] width 167 height 493
click at [759, 21] on button at bounding box center [764, 12] width 25 height 25
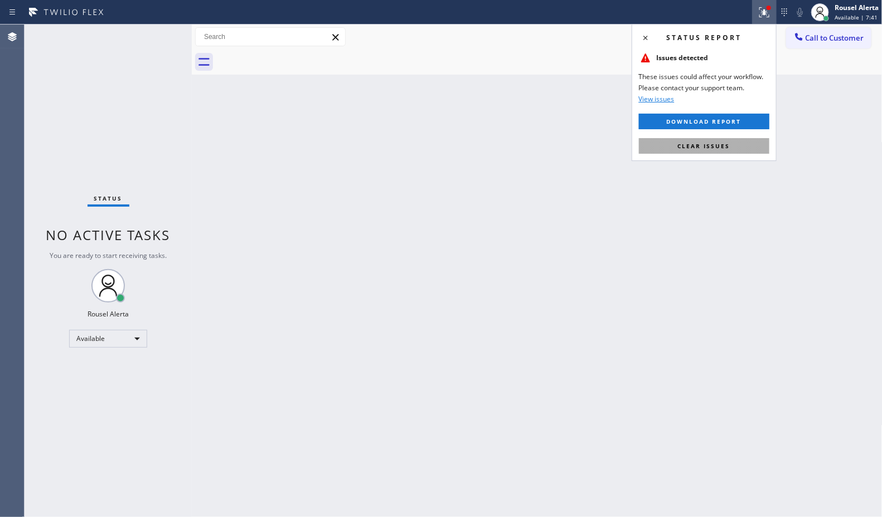
click at [712, 152] on button "Clear issues" at bounding box center [704, 146] width 130 height 16
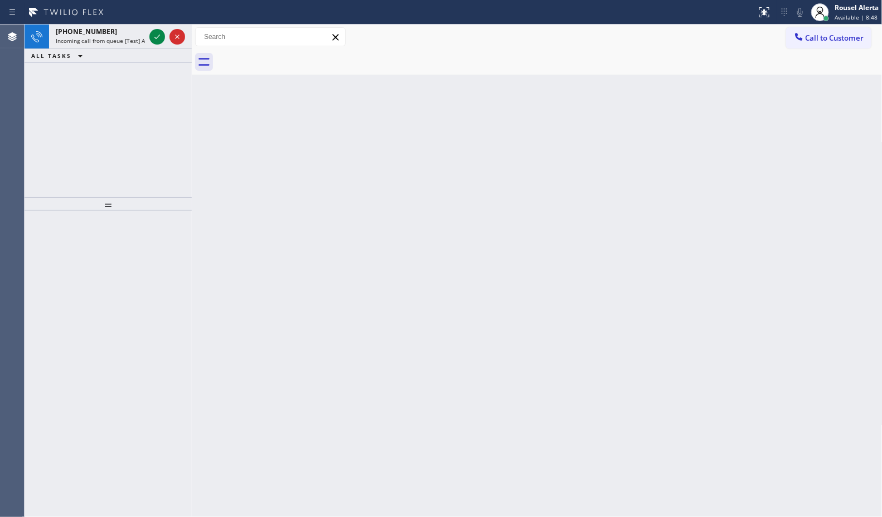
click at [144, 32] on div "[PHONE_NUMBER]" at bounding box center [100, 31] width 89 height 9
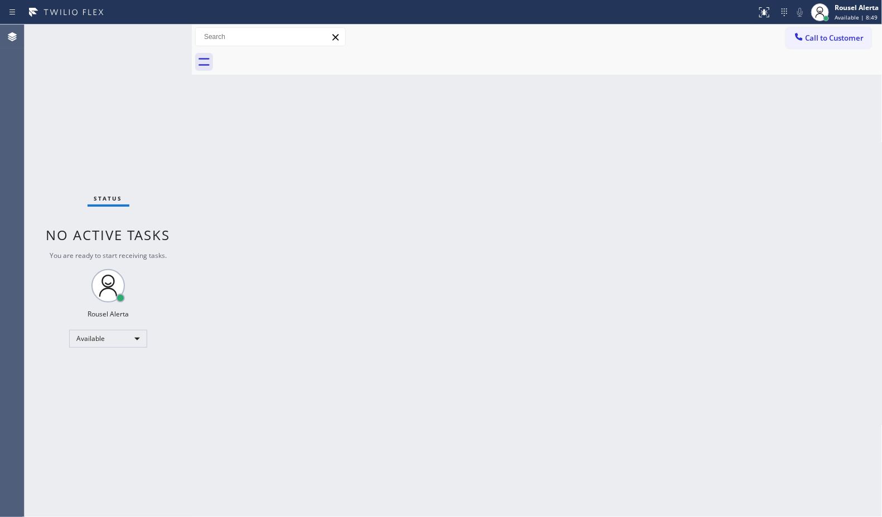
click at [149, 35] on div "Status No active tasks You are ready to start receiving tasks. Rousel Alerta Av…" at bounding box center [108, 271] width 167 height 493
click at [149, 36] on div "Status No active tasks You are ready to start receiving tasks. Rousel Alerta Av…" at bounding box center [108, 271] width 167 height 493
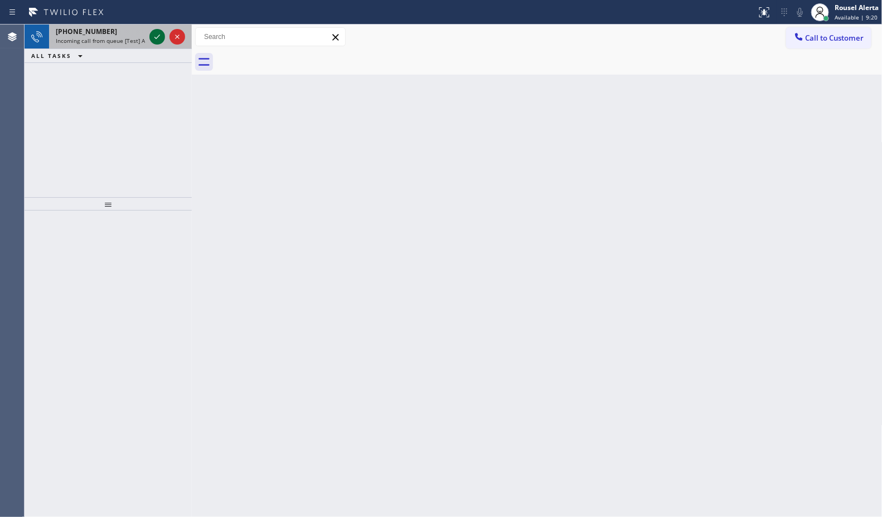
click at [157, 36] on icon at bounding box center [157, 36] width 13 height 13
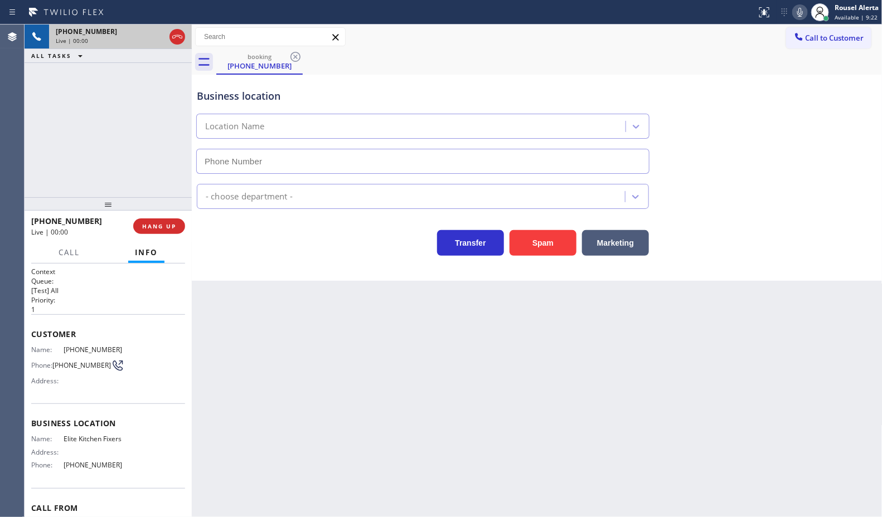
type input "[PHONE_NUMBER]"
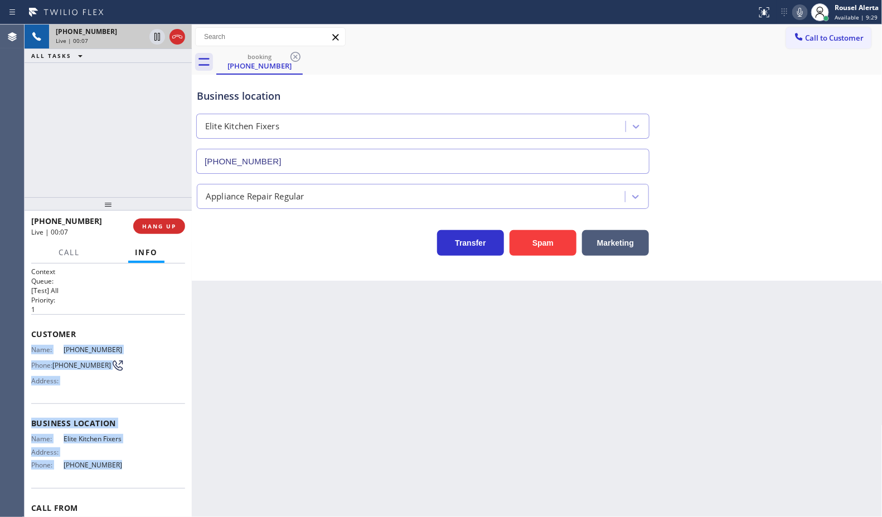
drag, startPoint x: 27, startPoint y: 350, endPoint x: 121, endPoint y: 473, distance: 155.1
click at [121, 473] on div "Context Queue: [Test] All Priority: 1 Customer Name: [PHONE_NUMBER] Phone: [PHO…" at bounding box center [108, 391] width 167 height 254
click at [156, 42] on icon at bounding box center [157, 36] width 13 height 13
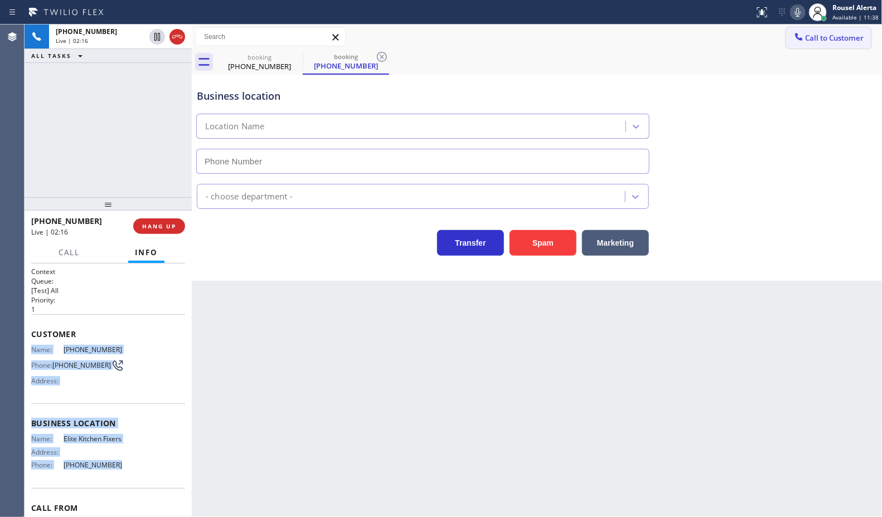
type input "[PHONE_NUMBER]"
click at [803, 17] on icon at bounding box center [797, 12] width 13 height 13
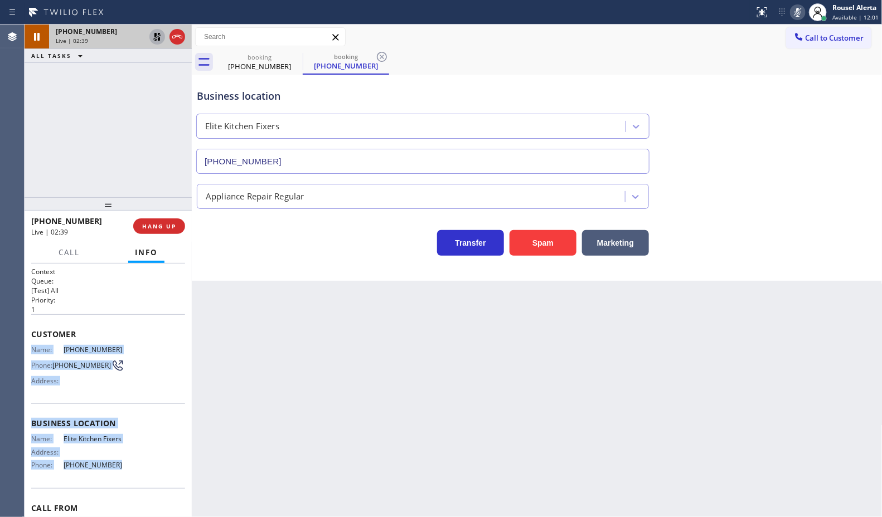
click at [159, 40] on icon at bounding box center [157, 37] width 8 height 8
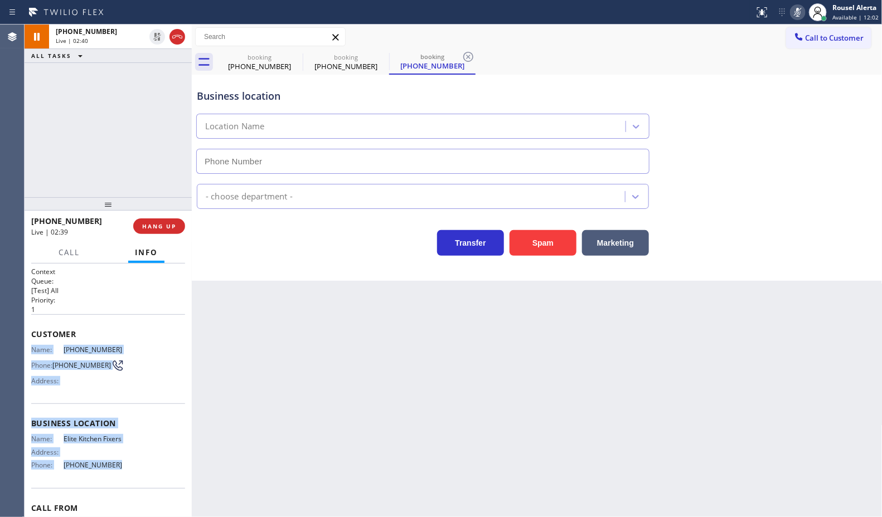
type input "[PHONE_NUMBER]"
click at [797, 9] on icon at bounding box center [797, 12] width 13 height 13
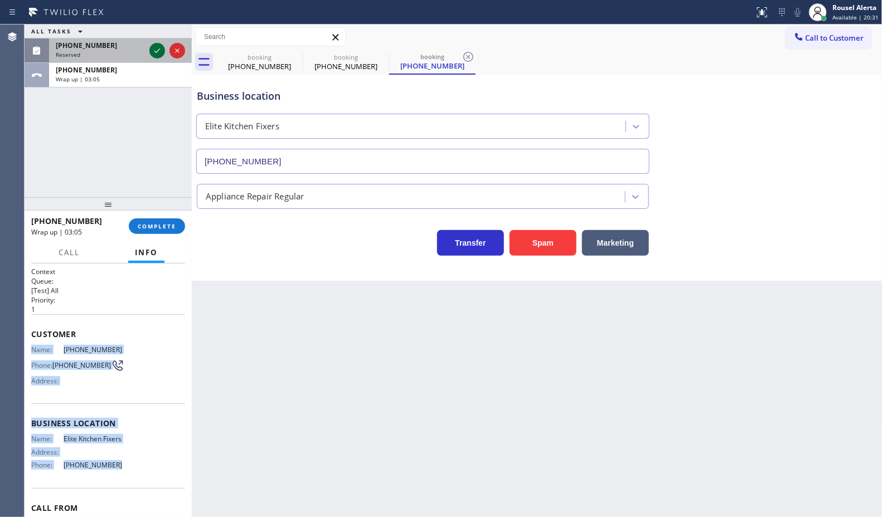
click at [151, 50] on icon at bounding box center [157, 50] width 13 height 13
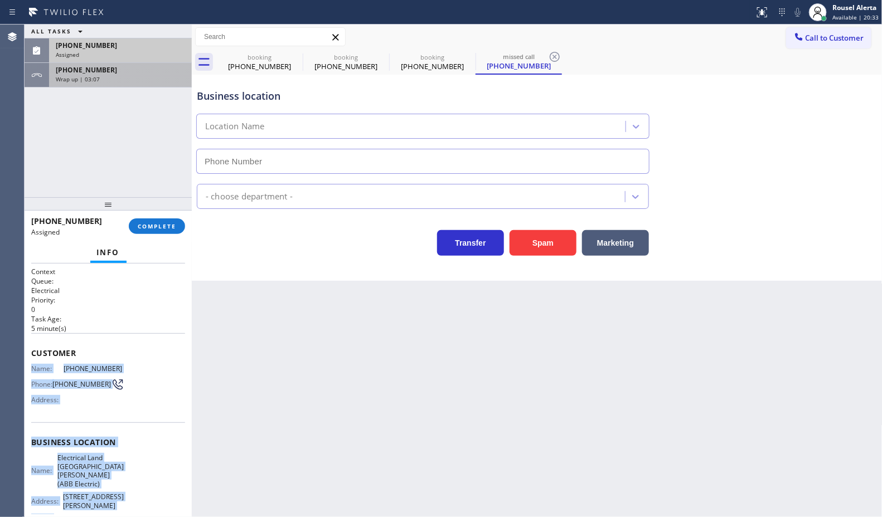
type input "[PHONE_NUMBER]"
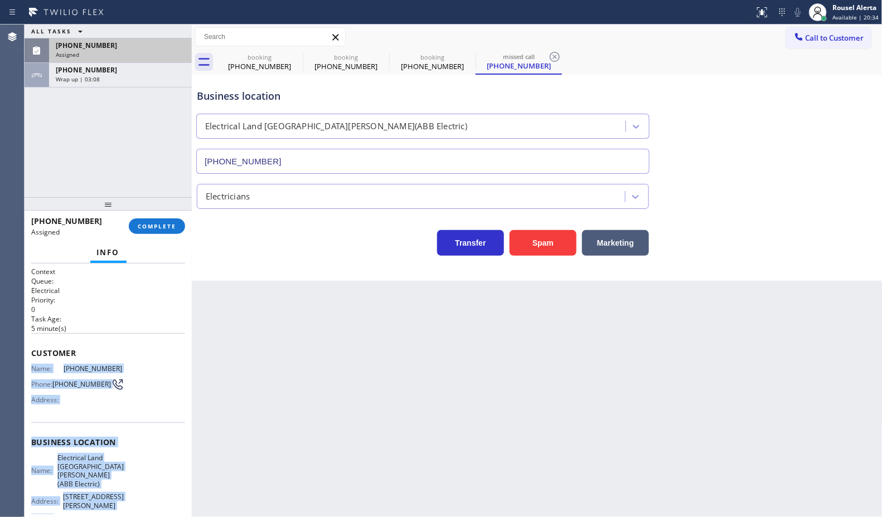
drag, startPoint x: 50, startPoint y: 377, endPoint x: 39, endPoint y: 375, distance: 11.4
click at [49, 380] on span "Phone:" at bounding box center [41, 384] width 21 height 8
click at [32, 368] on span "Name:" at bounding box center [47, 369] width 32 height 8
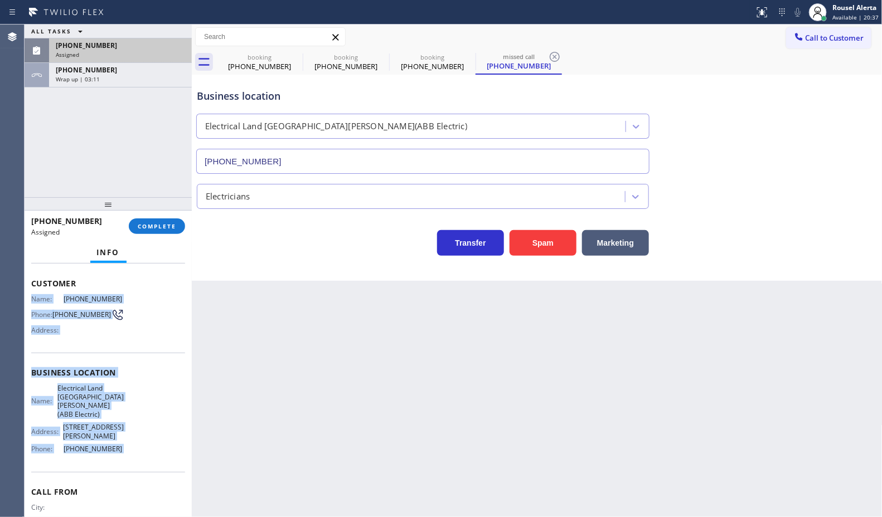
drag, startPoint x: 31, startPoint y: 367, endPoint x: 117, endPoint y: 455, distance: 123.4
click at [117, 455] on div "Context Queue: Electrical Priority: 0 Task Age: [DEMOGRAPHIC_DATA] minute(s) Cu…" at bounding box center [108, 376] width 154 height 359
drag, startPoint x: 115, startPoint y: 55, endPoint x: 145, endPoint y: 198, distance: 146.4
click at [115, 55] on div "Assigned" at bounding box center [120, 55] width 129 height 8
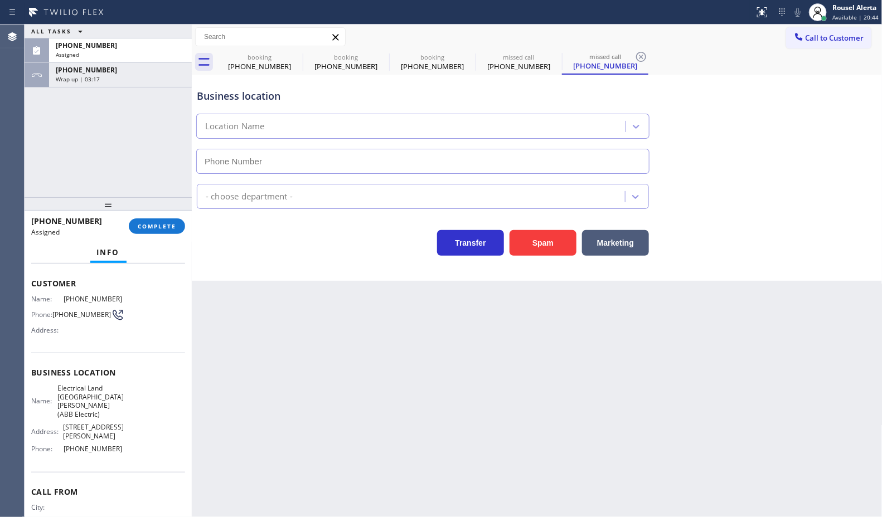
click at [145, 211] on div at bounding box center [108, 203] width 167 height 13
type input "[PHONE_NUMBER]"
click at [148, 219] on button "COMPLETE" at bounding box center [157, 227] width 56 height 16
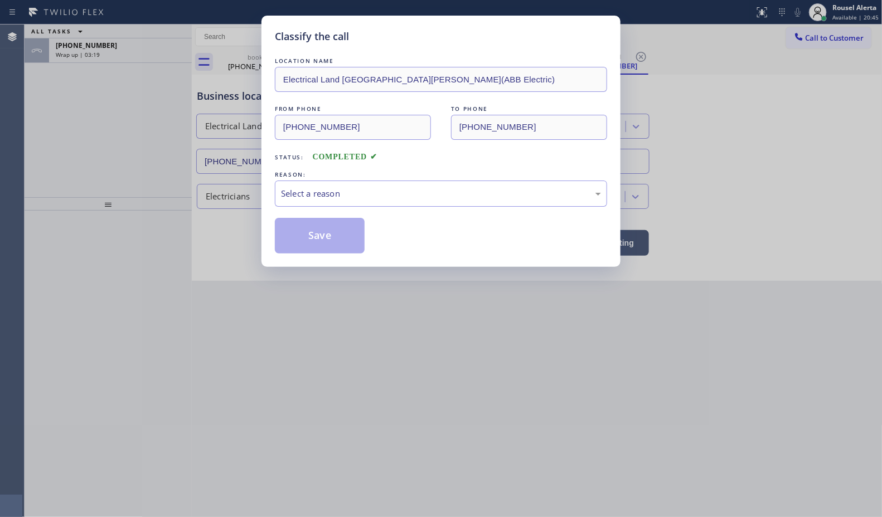
click at [149, 230] on div "Classify the call LOCATION NAME Electrical Land [GEOGRAPHIC_DATA][PERSON_NAME](…" at bounding box center [441, 258] width 882 height 517
click at [385, 191] on div "Select a reason" at bounding box center [441, 193] width 320 height 13
click at [312, 225] on button "Save" at bounding box center [320, 236] width 90 height 36
click at [153, 54] on div "Classify the call LOCATION NAME Electrical Land [GEOGRAPHIC_DATA][PERSON_NAME](…" at bounding box center [441, 258] width 882 height 517
click at [153, 54] on div "Wrap up | 03:21" at bounding box center [120, 55] width 129 height 8
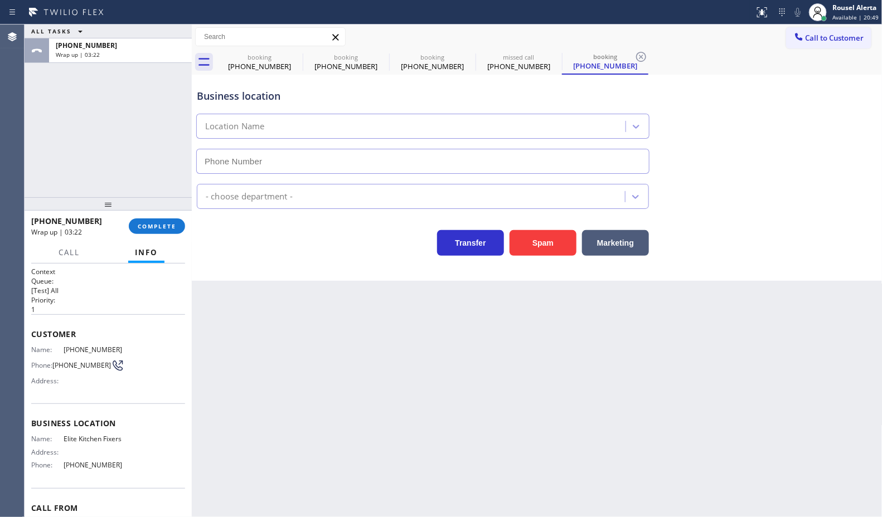
click at [155, 217] on div "[PHONE_NUMBER] Wrap up | 03:22 COMPLETE" at bounding box center [108, 226] width 154 height 29
type input "[PHONE_NUMBER]"
click at [157, 221] on button "COMPLETE" at bounding box center [157, 227] width 56 height 16
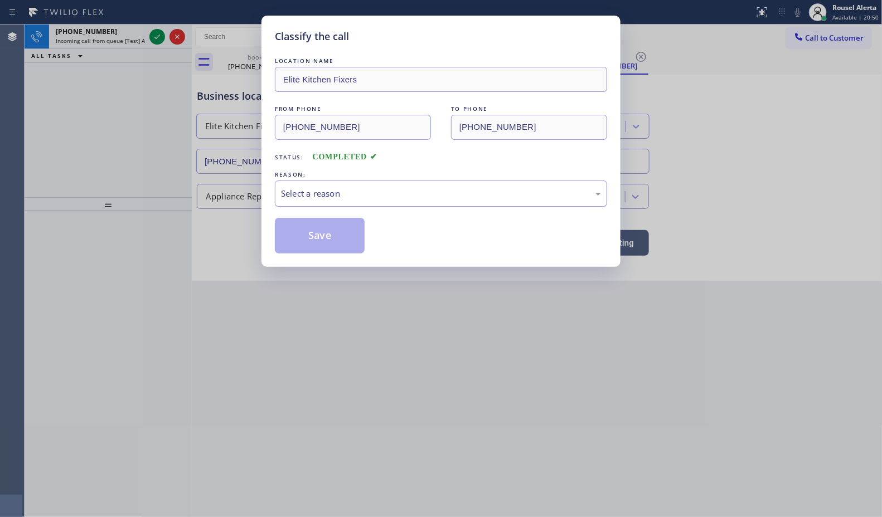
click at [332, 198] on div "Select a reason" at bounding box center [441, 193] width 320 height 13
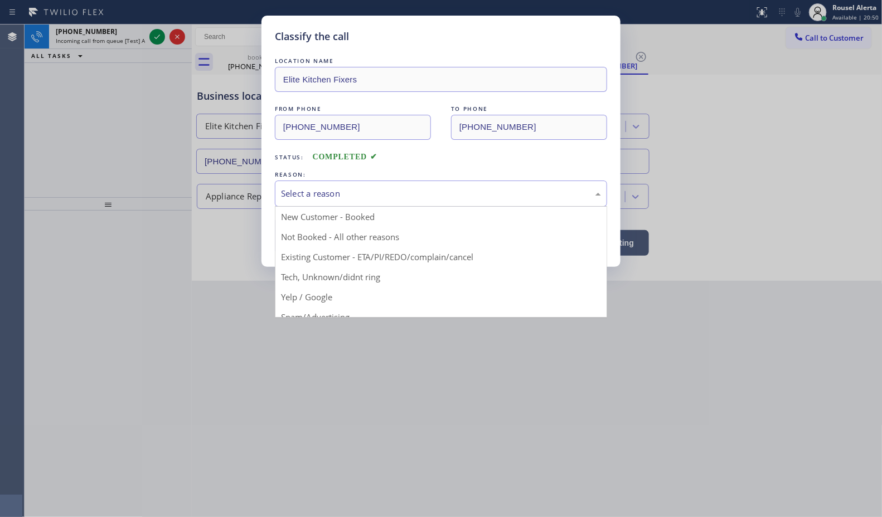
drag, startPoint x: 343, startPoint y: 212, endPoint x: 341, endPoint y: 219, distance: 7.1
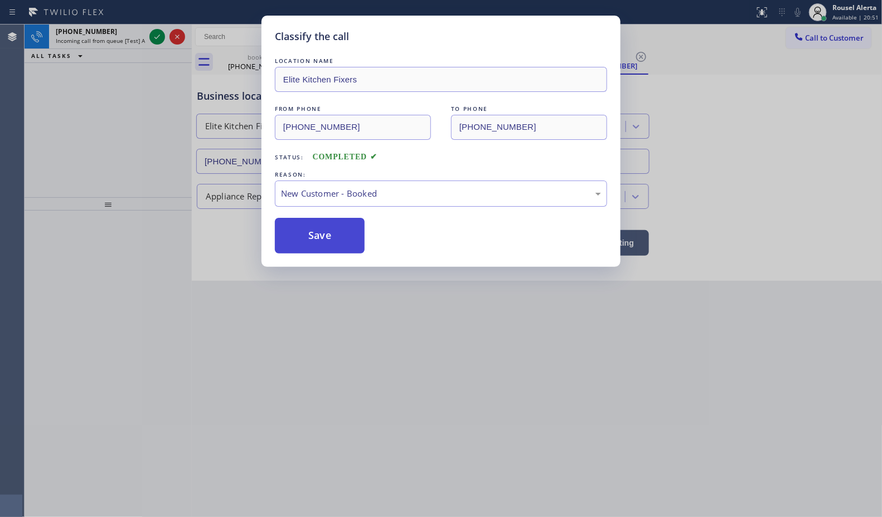
click at [324, 234] on button "Save" at bounding box center [320, 236] width 90 height 36
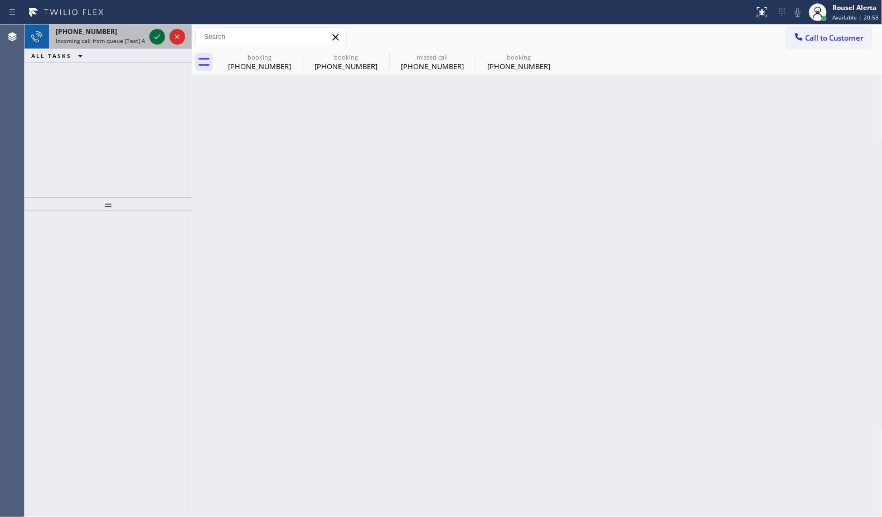
click at [152, 37] on icon at bounding box center [157, 36] width 13 height 13
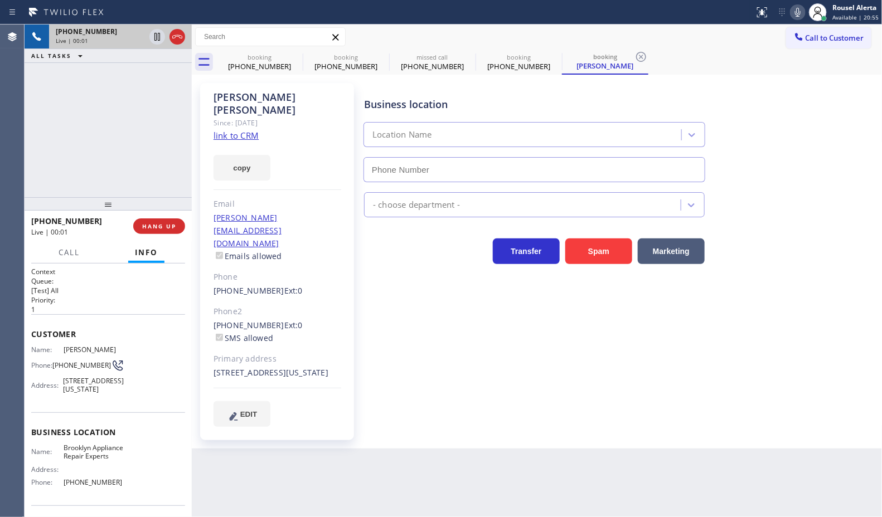
type input "[PHONE_NUMBER]"
click at [235, 130] on link "link to CRM" at bounding box center [236, 135] width 45 height 11
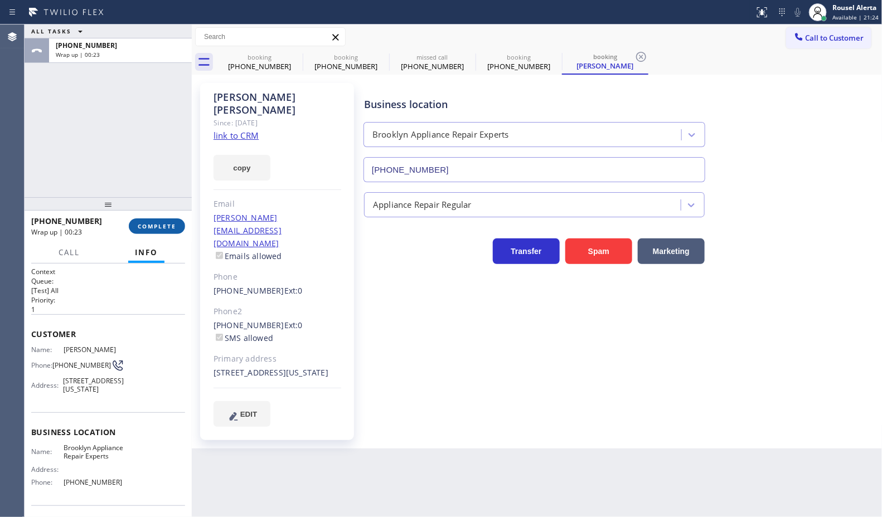
click at [149, 221] on button "COMPLETE" at bounding box center [157, 227] width 56 height 16
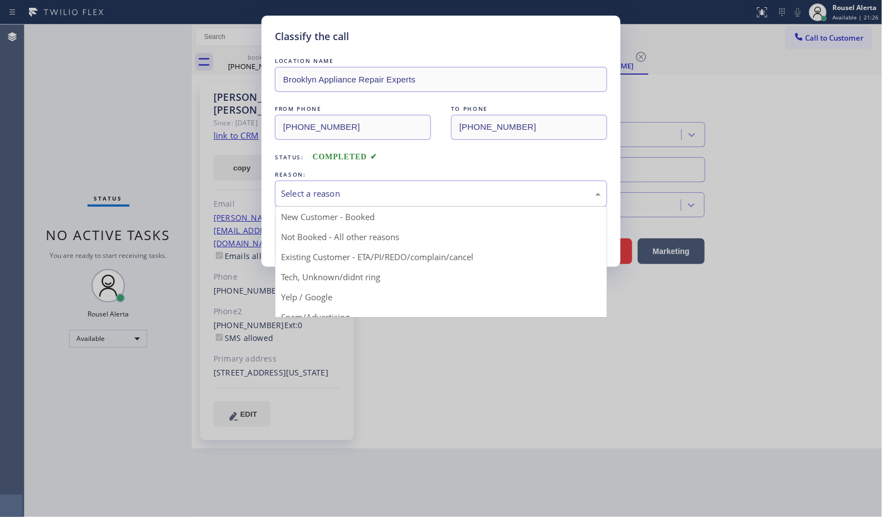
click at [379, 191] on div "Select a reason" at bounding box center [441, 193] width 320 height 13
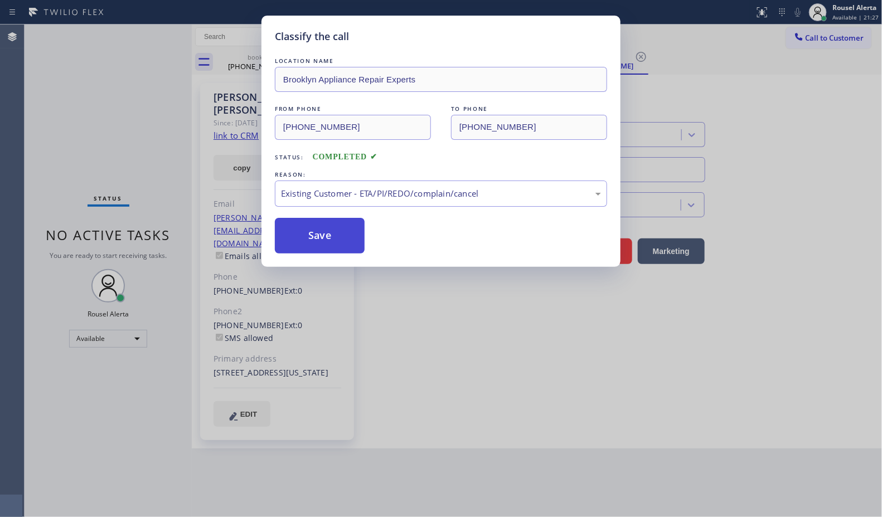
click at [289, 220] on button "Save" at bounding box center [320, 236] width 90 height 36
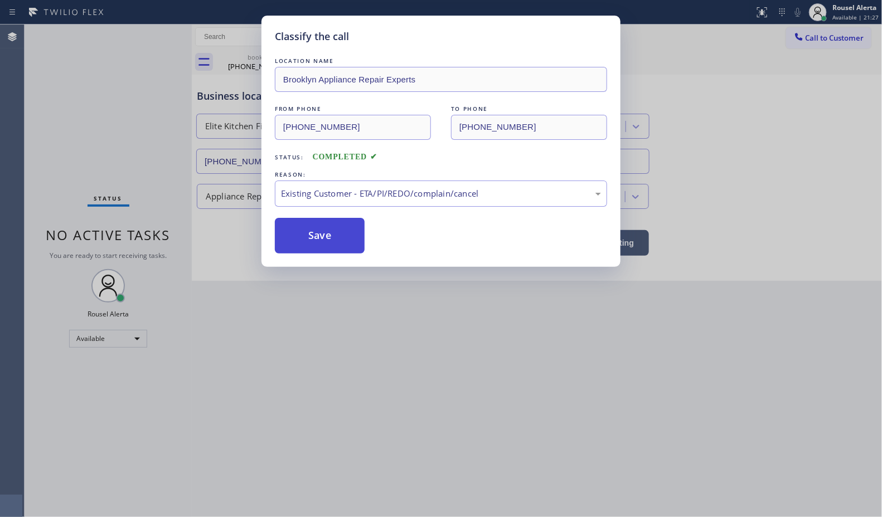
click at [313, 229] on button "Save" at bounding box center [320, 236] width 90 height 36
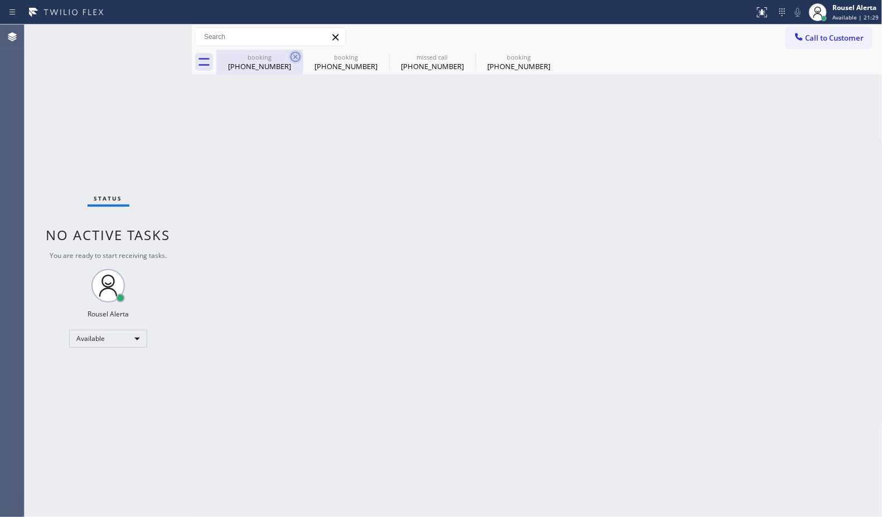
click at [293, 56] on icon at bounding box center [295, 56] width 13 height 13
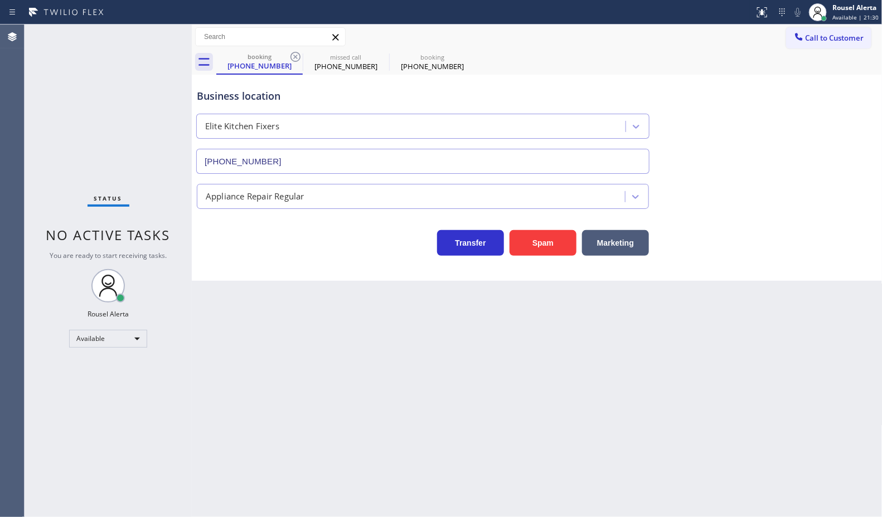
click at [293, 56] on icon at bounding box center [295, 56] width 13 height 13
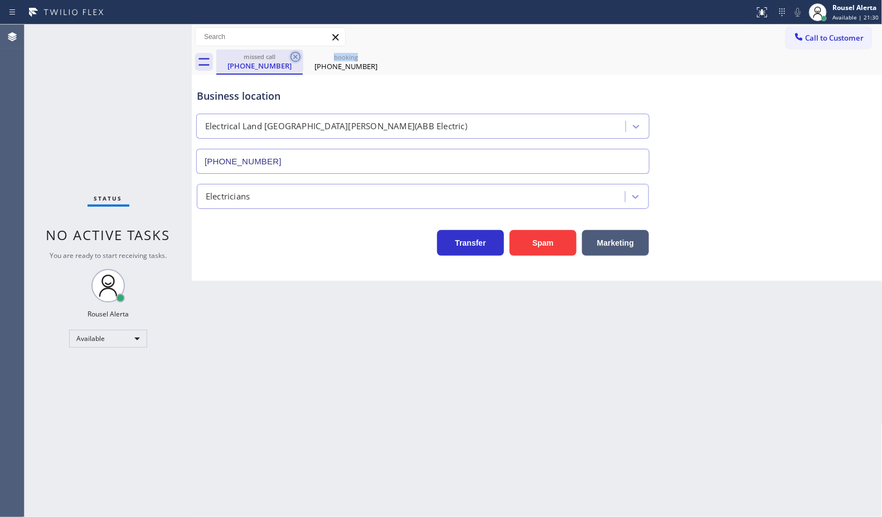
click at [294, 55] on icon at bounding box center [295, 57] width 10 height 10
click at [294, 55] on icon at bounding box center [295, 56] width 13 height 13
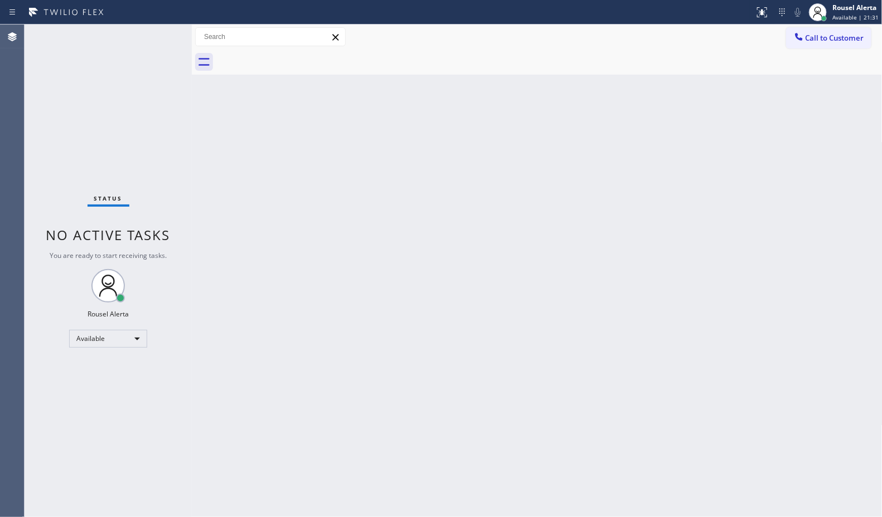
click at [333, 316] on div "Back to Dashboard Change Sender ID Customers Technicians Select a contact Outbo…" at bounding box center [537, 271] width 691 height 493
click at [309, 238] on div "Back to Dashboard Change Sender ID Customers Technicians Select a contact Outbo…" at bounding box center [537, 271] width 691 height 493
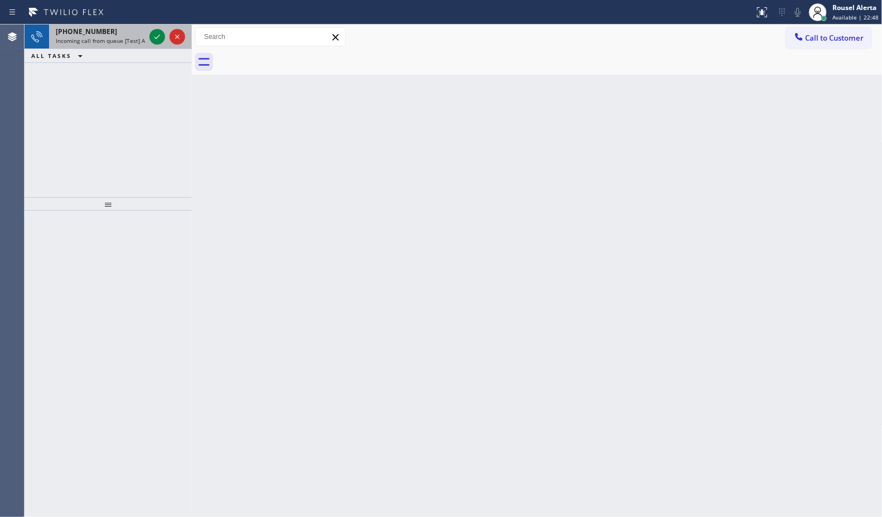
drag, startPoint x: 137, startPoint y: 31, endPoint x: 143, endPoint y: 30, distance: 6.2
click at [137, 31] on div "[PHONE_NUMBER]" at bounding box center [100, 31] width 89 height 9
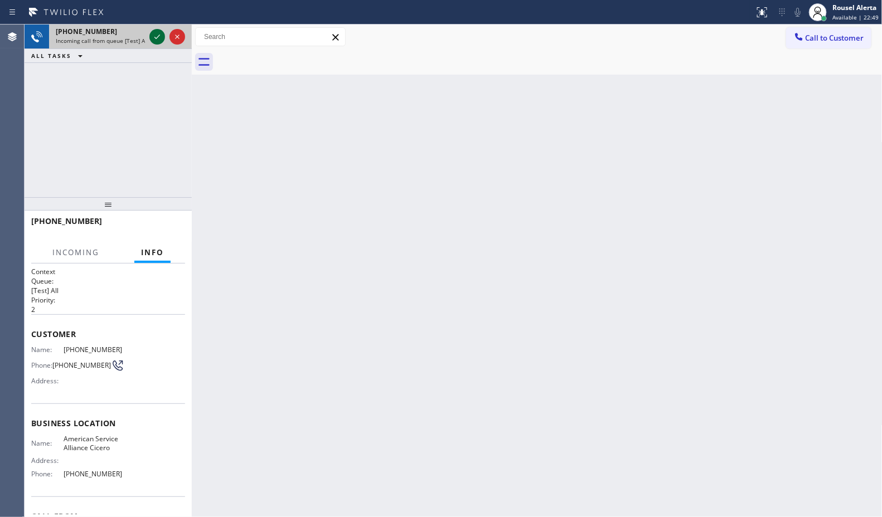
click at [153, 34] on icon at bounding box center [157, 36] width 13 height 13
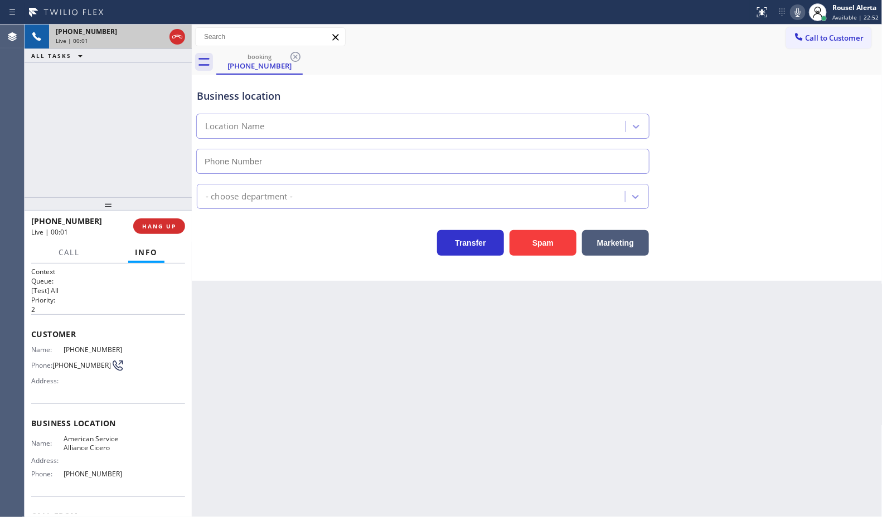
type input "[PHONE_NUMBER]"
click at [534, 253] on button "Spam" at bounding box center [543, 243] width 67 height 26
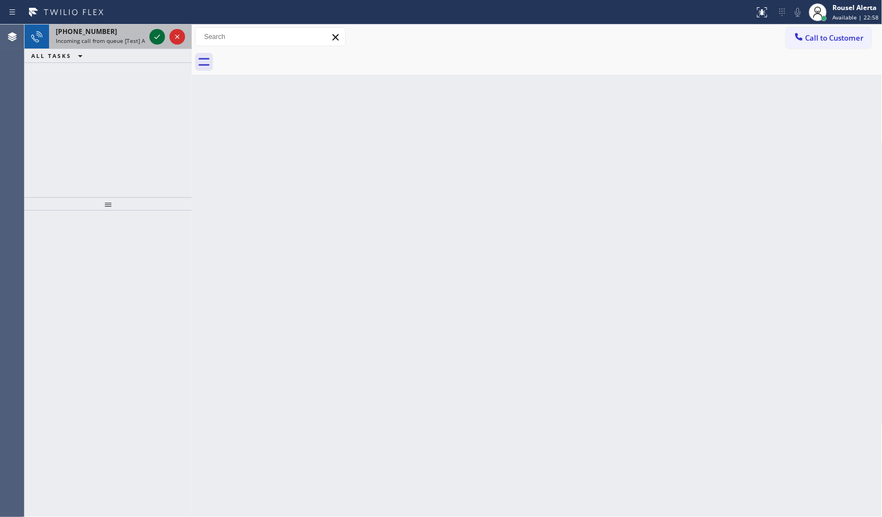
click at [152, 38] on icon at bounding box center [157, 36] width 13 height 13
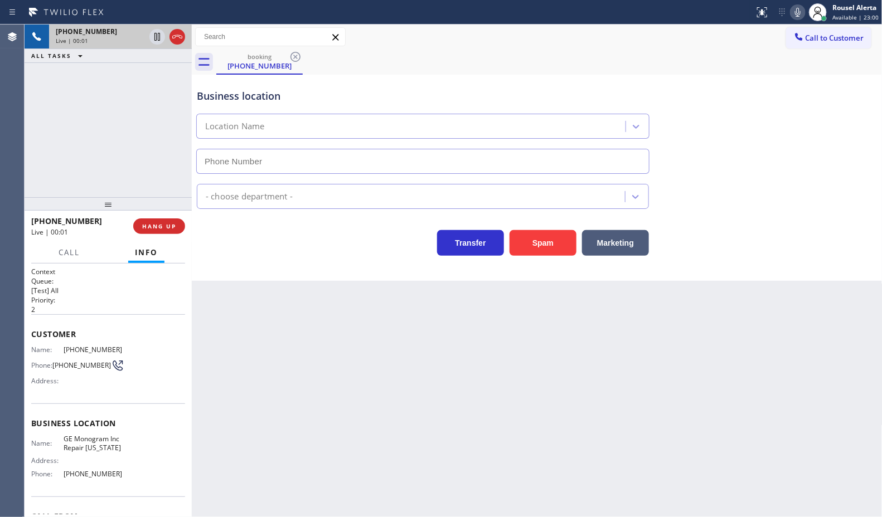
type input "[PHONE_NUMBER]"
click at [536, 243] on button "Spam" at bounding box center [543, 243] width 67 height 26
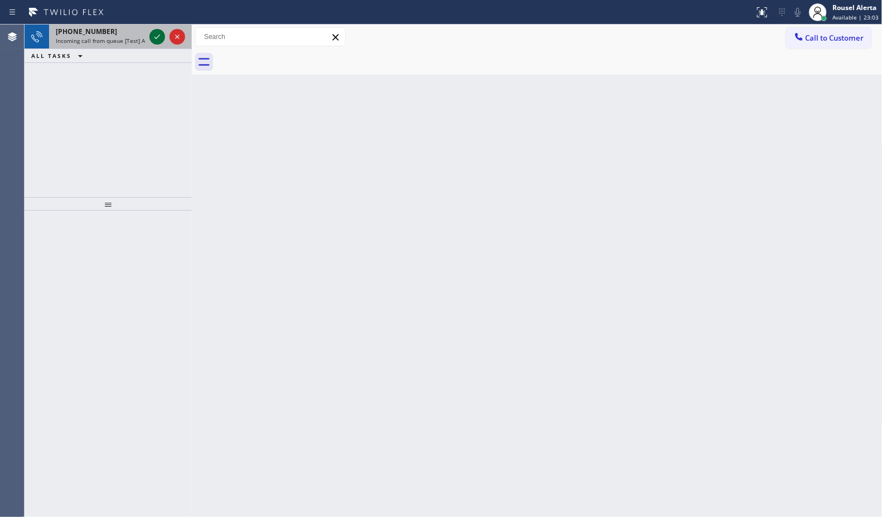
click at [154, 32] on icon at bounding box center [157, 36] width 13 height 13
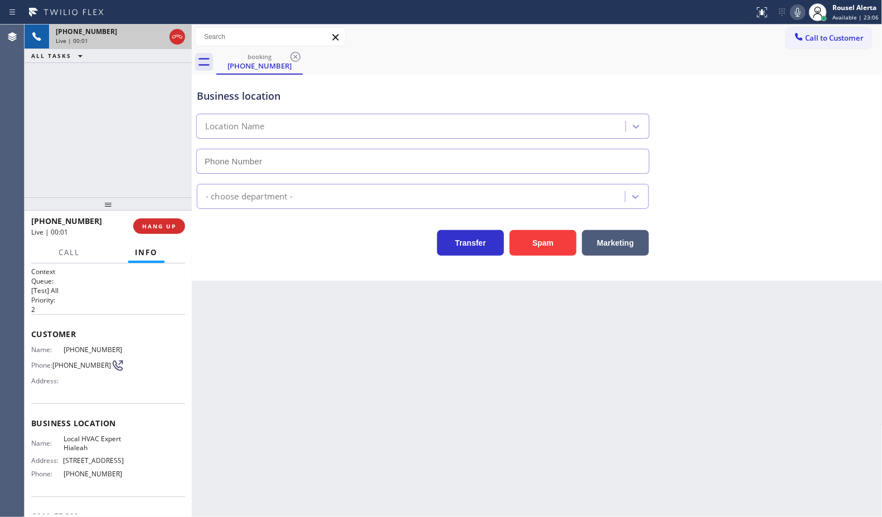
type input "[PHONE_NUMBER]"
click at [177, 237] on div "[PHONE_NUMBER] Live | 00:10 HANG UP" at bounding box center [108, 226] width 154 height 29
click at [176, 230] on button "HANG UP" at bounding box center [159, 227] width 52 height 16
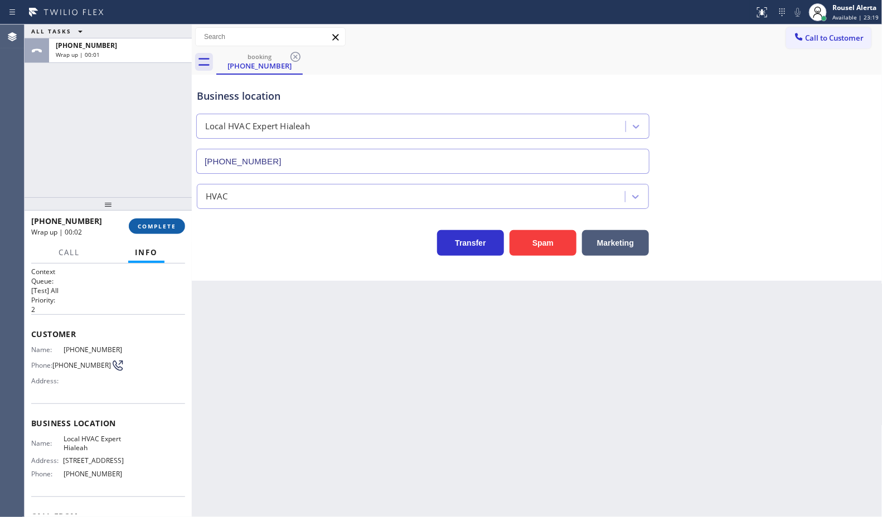
click at [167, 230] on button "COMPLETE" at bounding box center [157, 227] width 56 height 16
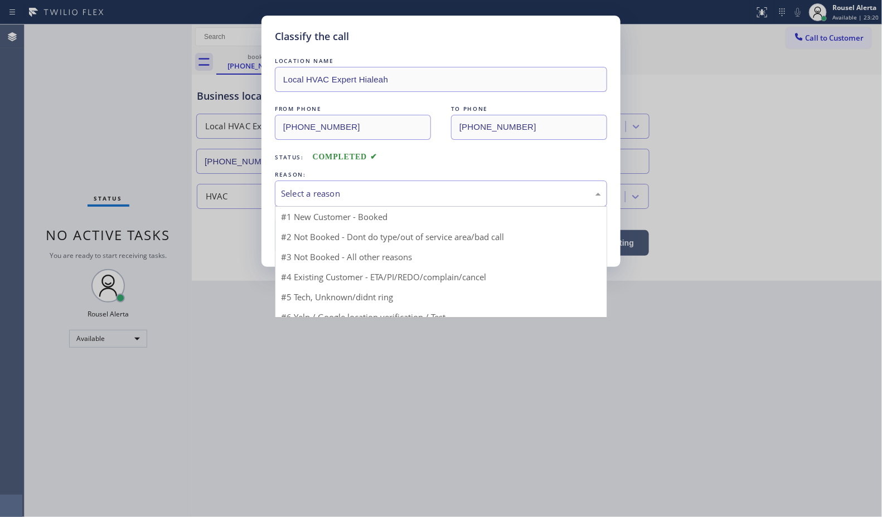
click at [305, 195] on div "Select a reason" at bounding box center [441, 193] width 320 height 13
drag, startPoint x: 346, startPoint y: 277, endPoint x: 338, endPoint y: 265, distance: 14.4
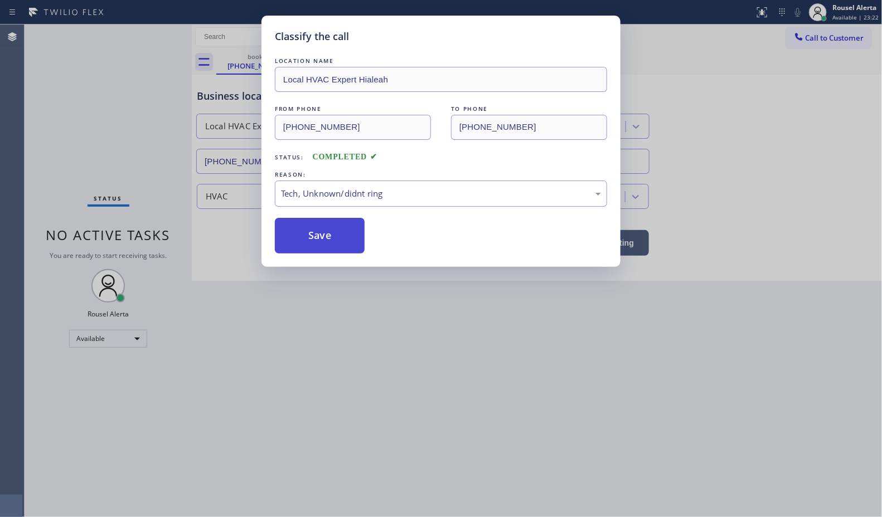
click at [316, 237] on button "Save" at bounding box center [320, 236] width 90 height 36
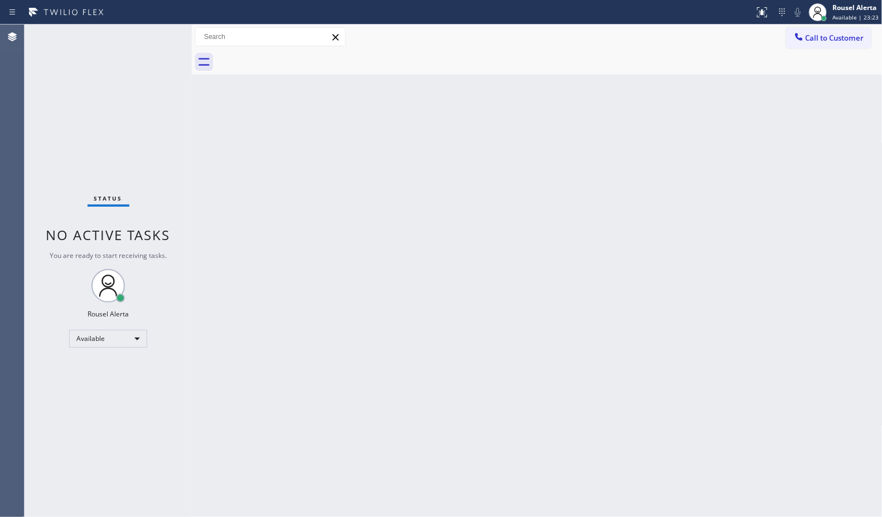
click at [421, 445] on div "Back to Dashboard Change Sender ID Customers Technicians Select a contact Outbo…" at bounding box center [537, 271] width 691 height 493
click at [346, 255] on div "Back to Dashboard Change Sender ID Customers Technicians Select a contact Outbo…" at bounding box center [537, 271] width 691 height 493
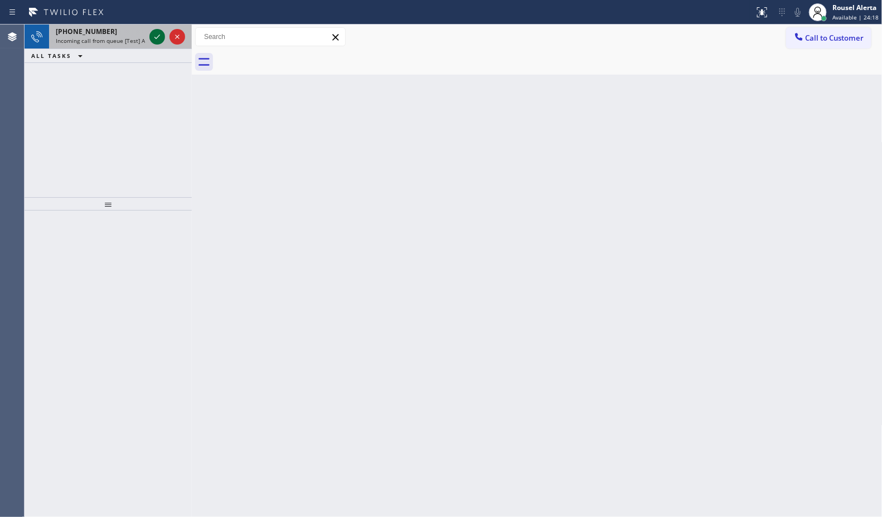
click at [149, 39] on div at bounding box center [157, 36] width 16 height 13
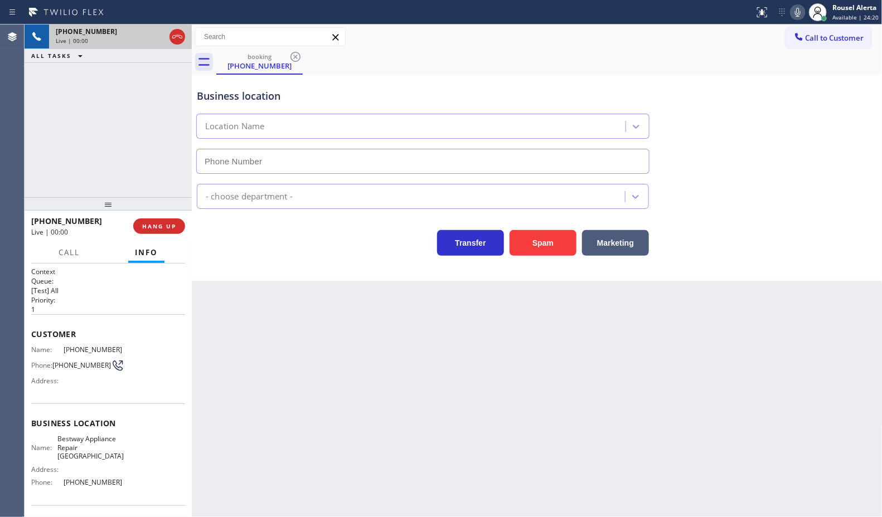
type input "[PHONE_NUMBER]"
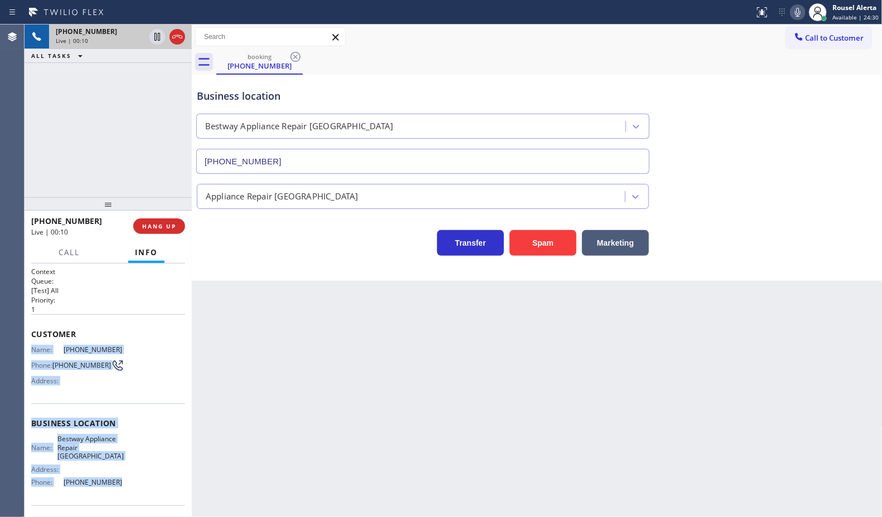
drag, startPoint x: 26, startPoint y: 346, endPoint x: 129, endPoint y: 488, distance: 174.8
click at [129, 488] on div "Context Queue: [Test] All Priority: 1 Customer Name: [PHONE_NUMBER] Phone: [PHO…" at bounding box center [108, 391] width 167 height 254
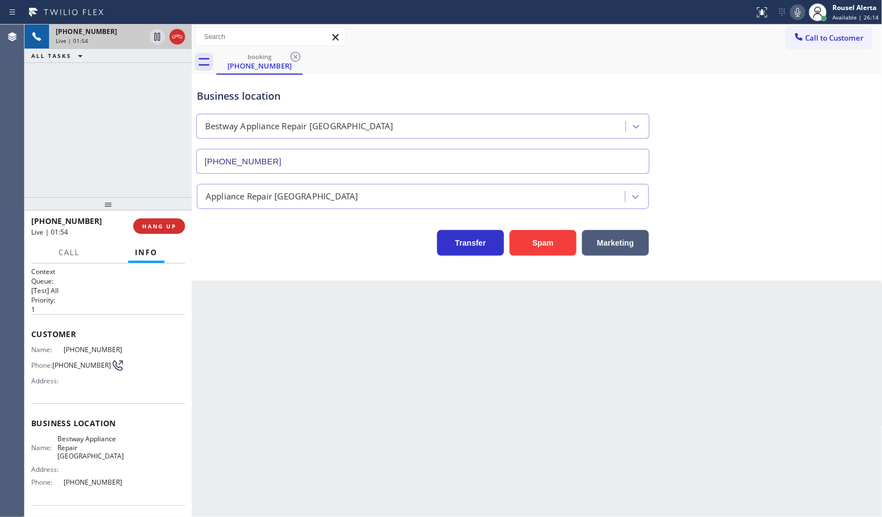
click at [499, 47] on div "Call to Customer Outbound call Location Search location Your caller id phone nu…" at bounding box center [537, 37] width 691 height 25
click at [128, 104] on div "[PHONE_NUMBER] Live | 02:55 ALL TASKS ALL TASKS ACTIVE TASKS TASKS IN WRAP UP" at bounding box center [108, 111] width 167 height 173
click at [152, 42] on icon at bounding box center [157, 36] width 13 height 13
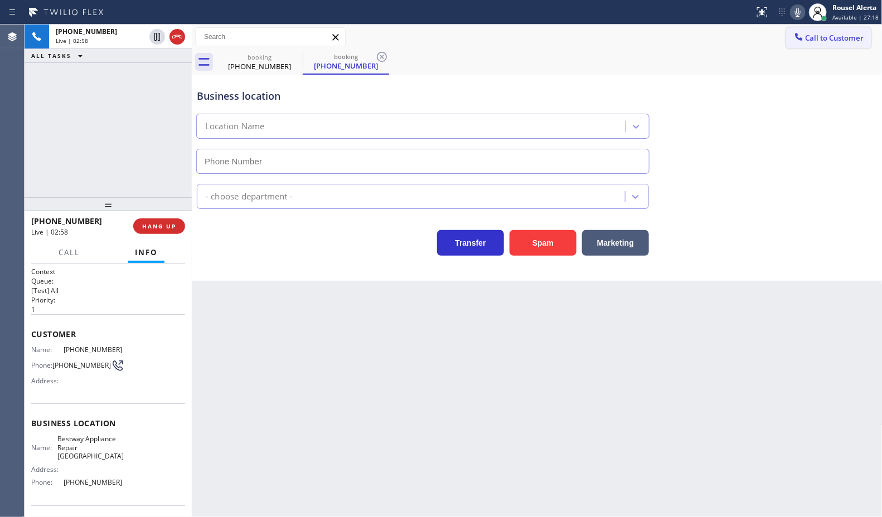
type input "[PHONE_NUMBER]"
click at [799, 13] on icon at bounding box center [798, 12] width 6 height 9
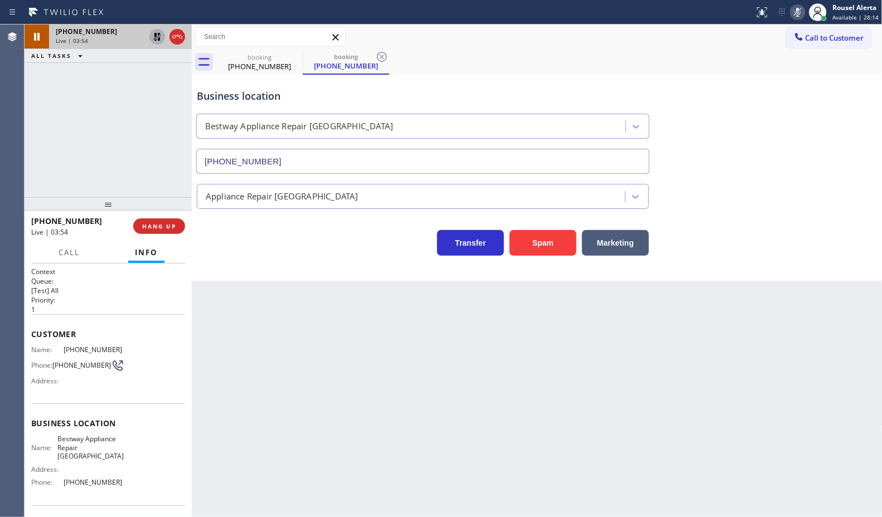
click at [157, 36] on icon at bounding box center [157, 36] width 13 height 13
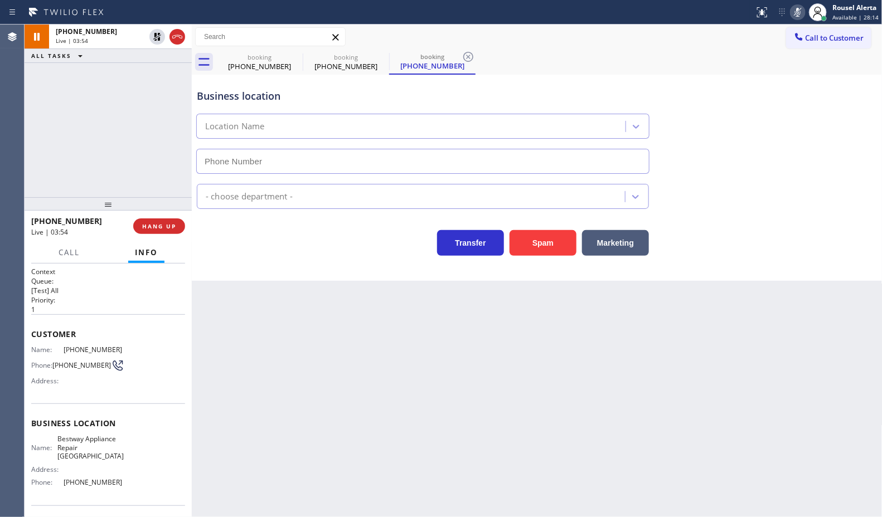
type input "[PHONE_NUMBER]"
drag, startPoint x: 803, startPoint y: 14, endPoint x: 828, endPoint y: 51, distance: 44.1
click at [803, 14] on icon at bounding box center [797, 12] width 13 height 13
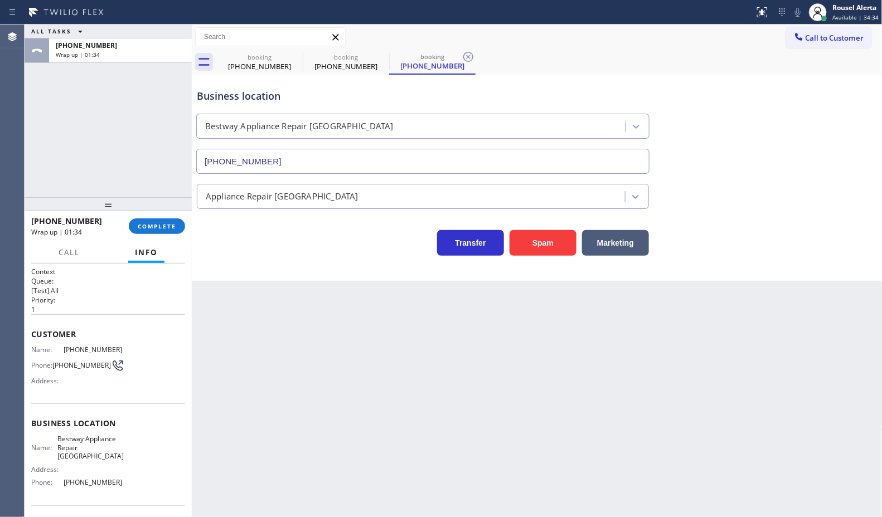
click at [157, 94] on div "ALL TASKS ALL TASKS ACTIVE TASKS TASKS IN WRAP UP [PHONE_NUMBER] Wrap up | 01:34" at bounding box center [108, 111] width 167 height 173
click at [151, 224] on span "COMPLETE" at bounding box center [157, 226] width 38 height 8
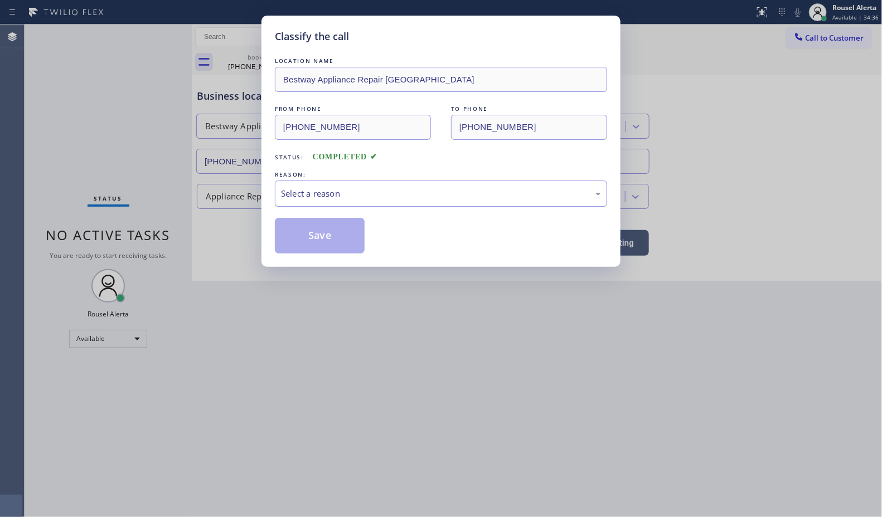
click at [400, 203] on div "Select a reason" at bounding box center [441, 194] width 332 height 26
drag, startPoint x: 340, startPoint y: 232, endPoint x: 452, endPoint y: 433, distance: 229.4
click at [339, 232] on button "Save" at bounding box center [320, 236] width 90 height 36
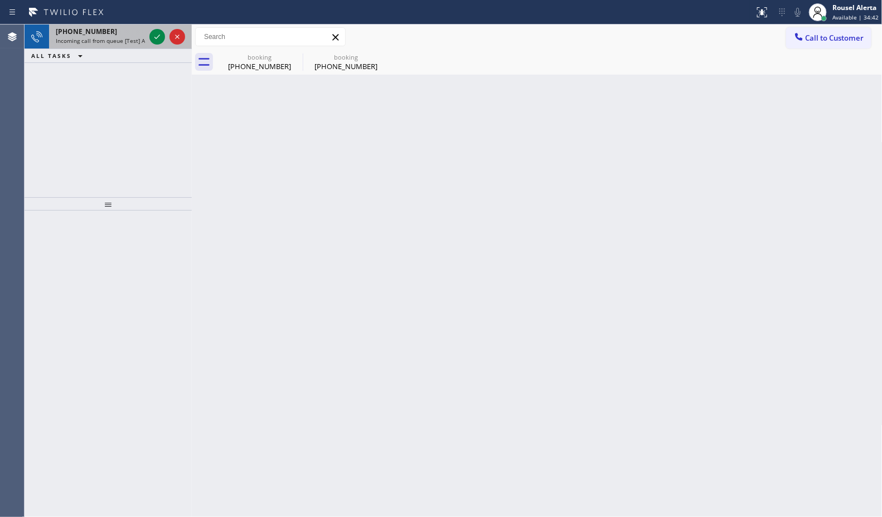
click at [155, 28] on div at bounding box center [167, 37] width 40 height 25
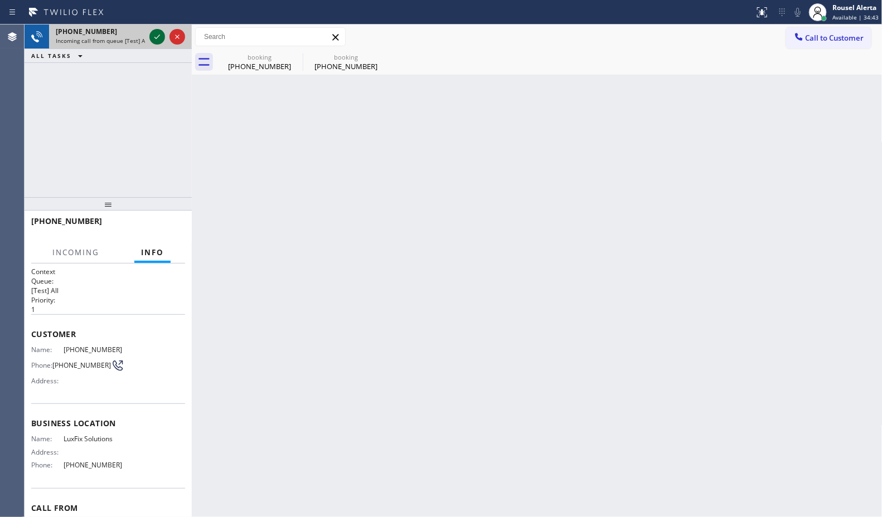
click at [154, 36] on icon at bounding box center [157, 36] width 13 height 13
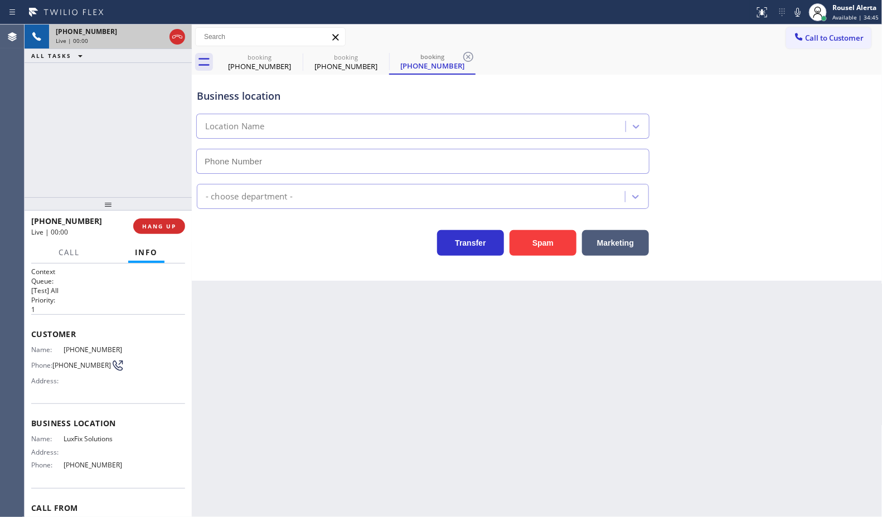
type input "[PHONE_NUMBER]"
click at [531, 254] on button "Spam" at bounding box center [543, 243] width 67 height 26
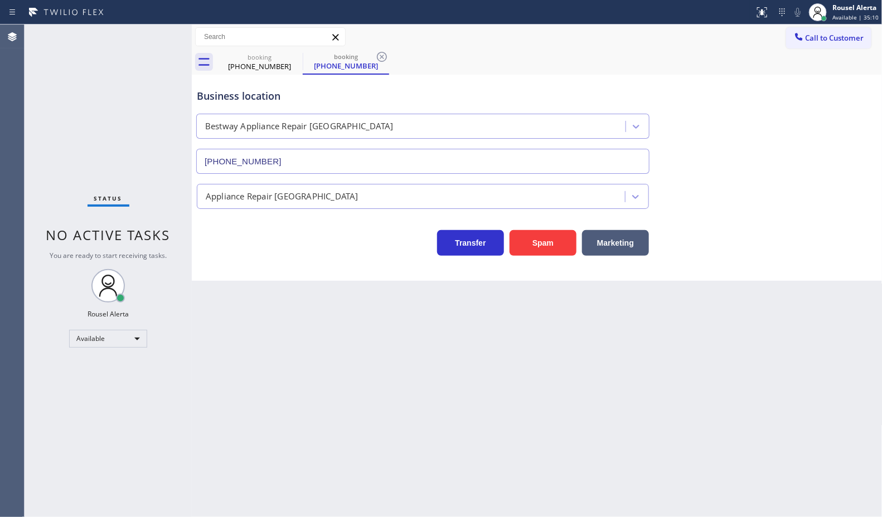
click at [328, 410] on div "Back to Dashboard Change Sender ID Customers Technicians Select a contact Outbo…" at bounding box center [537, 271] width 691 height 493
click at [296, 56] on icon at bounding box center [295, 57] width 10 height 10
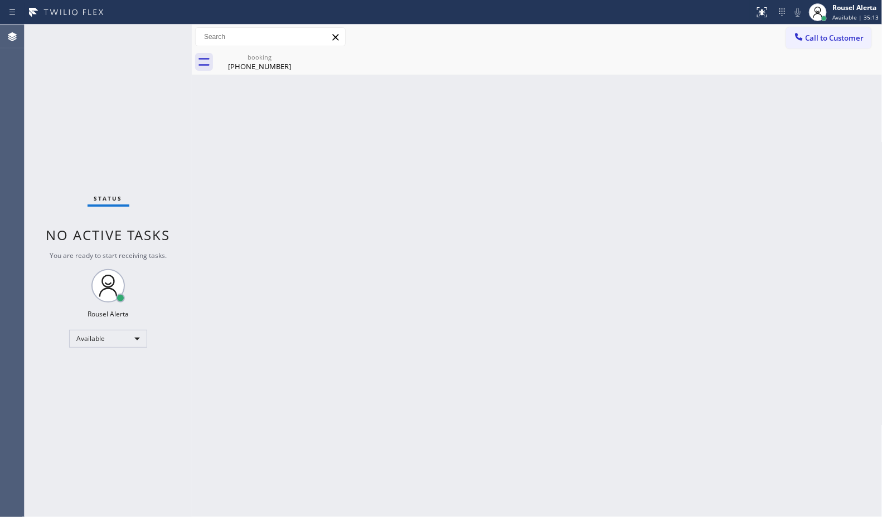
click at [0, 0] on icon at bounding box center [0, 0] width 0 height 0
click at [261, 65] on div "[PHONE_NUMBER]" at bounding box center [259, 66] width 84 height 10
click at [315, 180] on div "Back to Dashboard Change Sender ID Customers Technicians Select a contact Outbo…" at bounding box center [537, 271] width 691 height 493
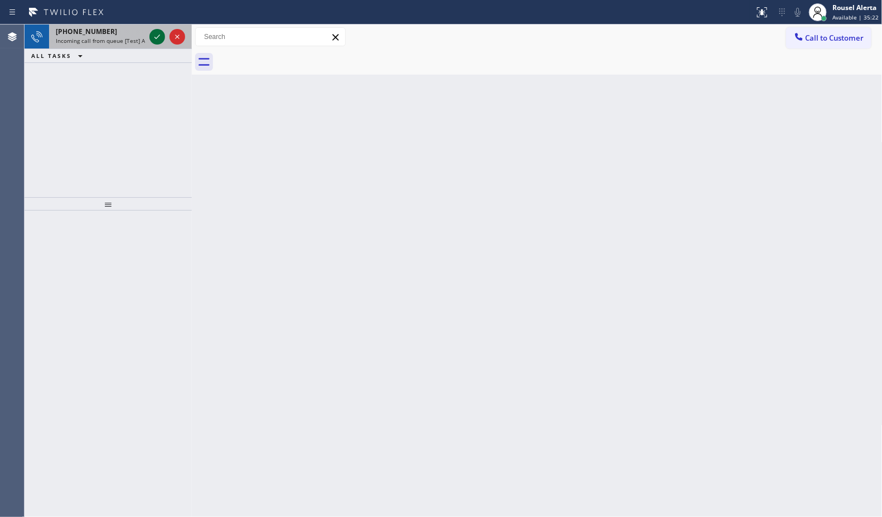
click at [152, 36] on icon at bounding box center [157, 36] width 13 height 13
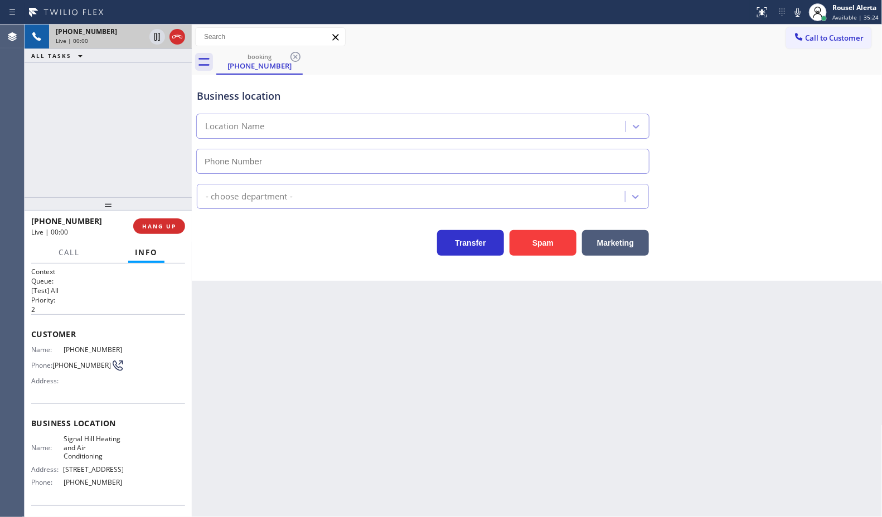
type input "[PHONE_NUMBER]"
click at [149, 226] on span "HANG UP" at bounding box center [159, 226] width 34 height 8
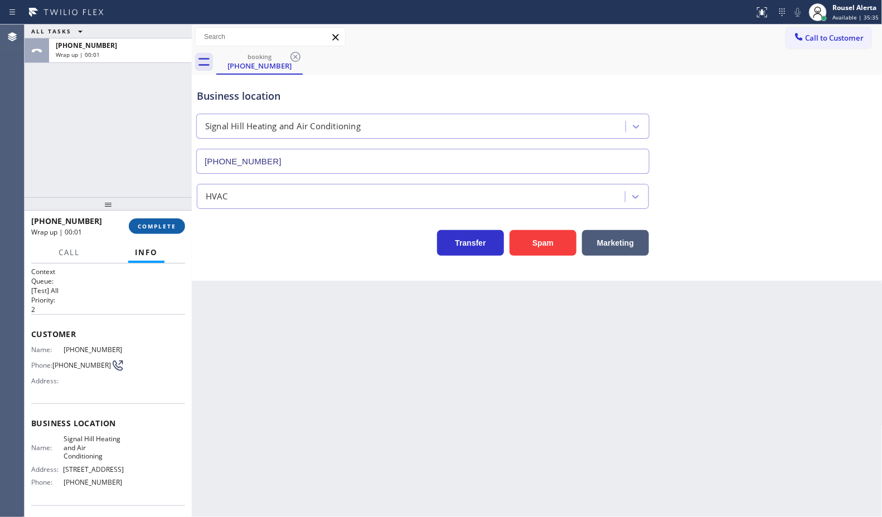
drag, startPoint x: 173, startPoint y: 229, endPoint x: 180, endPoint y: 227, distance: 6.9
click at [173, 229] on span "COMPLETE" at bounding box center [157, 226] width 38 height 8
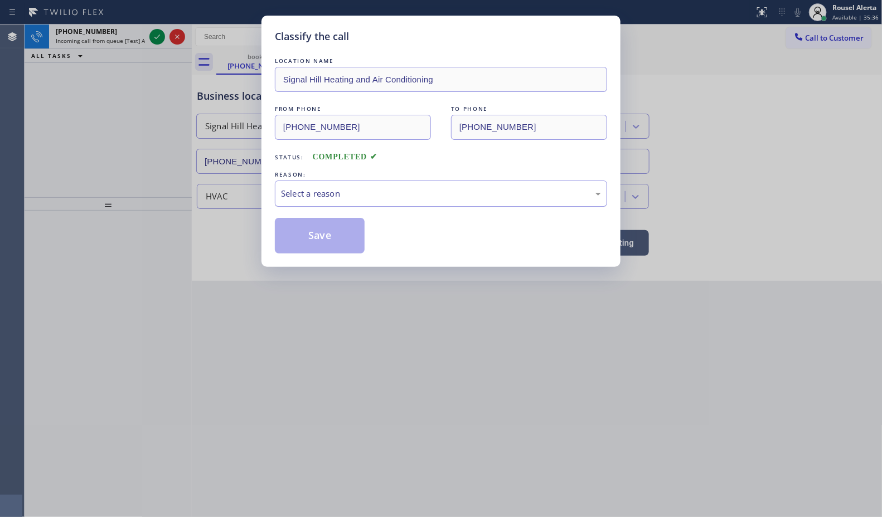
click at [421, 196] on div "Select a reason" at bounding box center [441, 193] width 320 height 13
drag, startPoint x: 314, startPoint y: 244, endPoint x: 223, endPoint y: 133, distance: 143.8
click at [313, 243] on button "Save" at bounding box center [320, 236] width 90 height 36
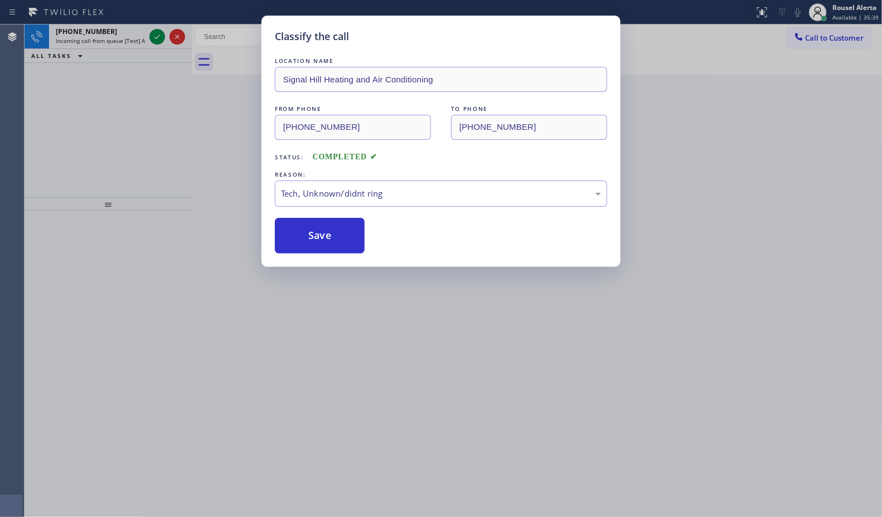
click at [152, 31] on div "Classify the call LOCATION NAME Top Rated HVAC Miami FROM PHONE [PHONE_NUMBER] …" at bounding box center [453, 271] width 857 height 493
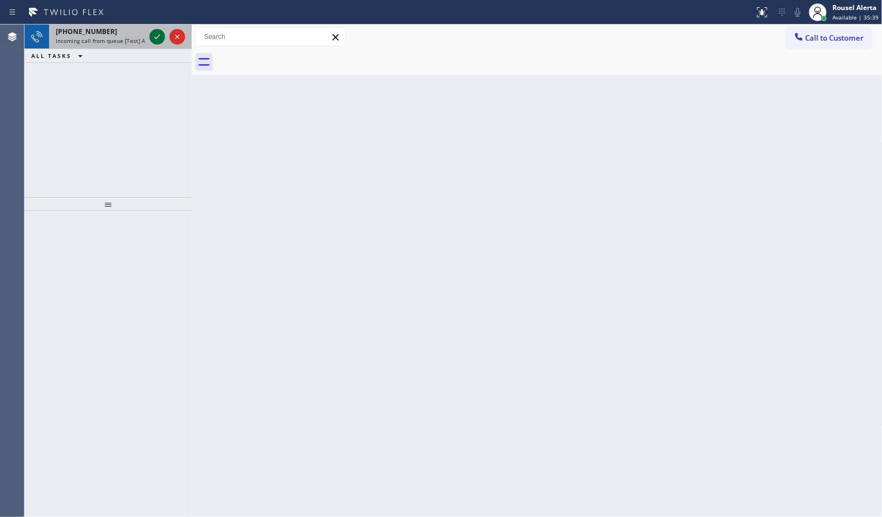
click at [152, 34] on icon at bounding box center [157, 36] width 13 height 13
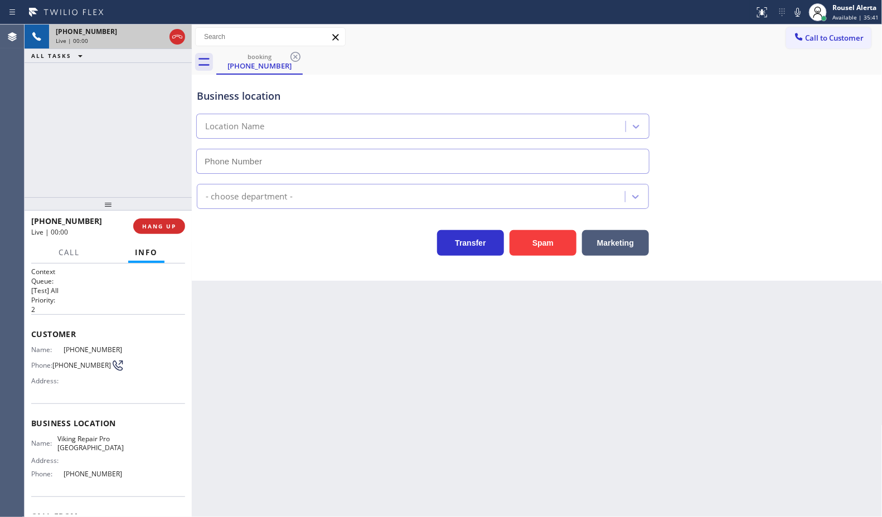
type input "[PHONE_NUMBER]"
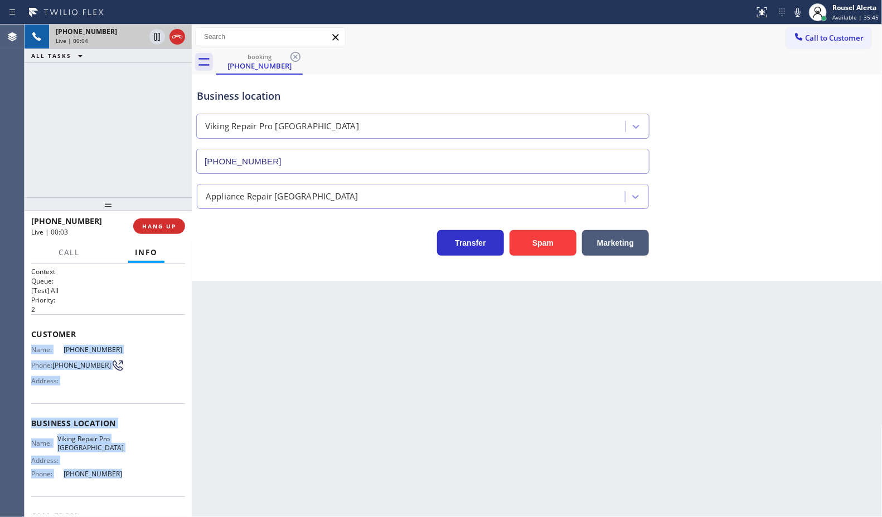
drag, startPoint x: 31, startPoint y: 346, endPoint x: 126, endPoint y: 474, distance: 159.8
click at [126, 474] on div "Context Queue: [Test] All Priority: 2 Customer Name: [PHONE_NUMBER] Phone: [PHO…" at bounding box center [108, 424] width 154 height 314
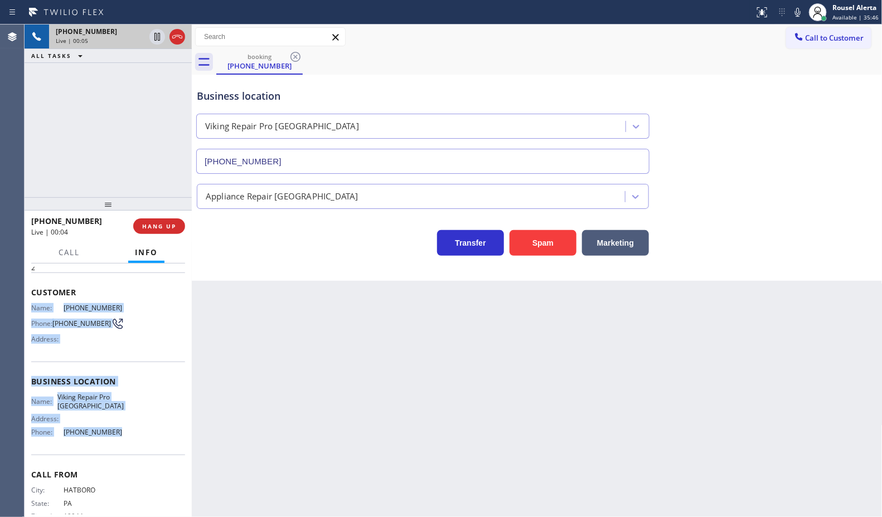
scroll to position [64, 0]
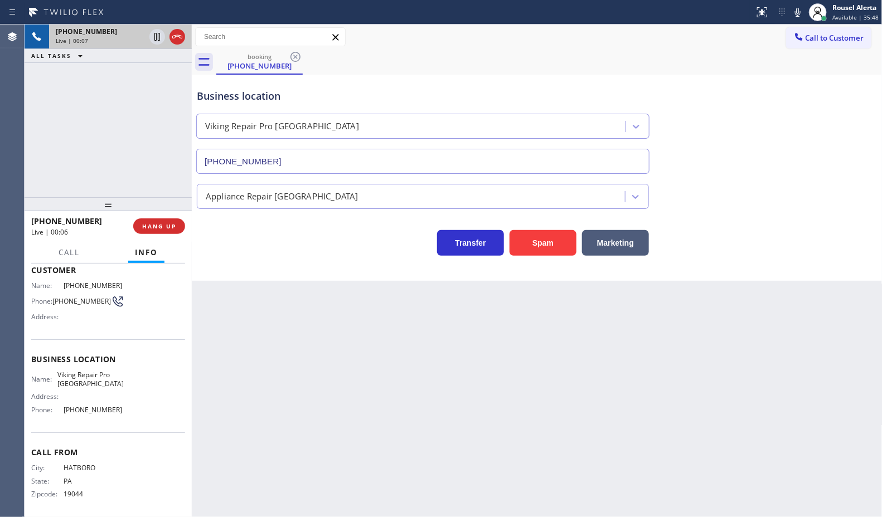
drag, startPoint x: 310, startPoint y: 370, endPoint x: 244, endPoint y: 284, distance: 108.1
click at [310, 368] on div "Back to Dashboard Change Sender ID Customers Technicians Select a contact Outbo…" at bounding box center [537, 271] width 691 height 493
click at [167, 232] on button "HANG UP" at bounding box center [159, 227] width 52 height 16
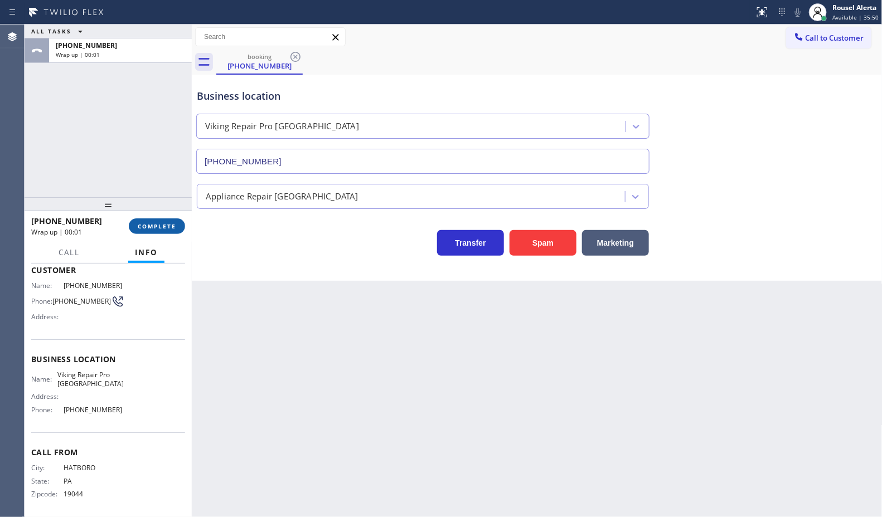
click at [163, 226] on span "COMPLETE" at bounding box center [157, 226] width 38 height 8
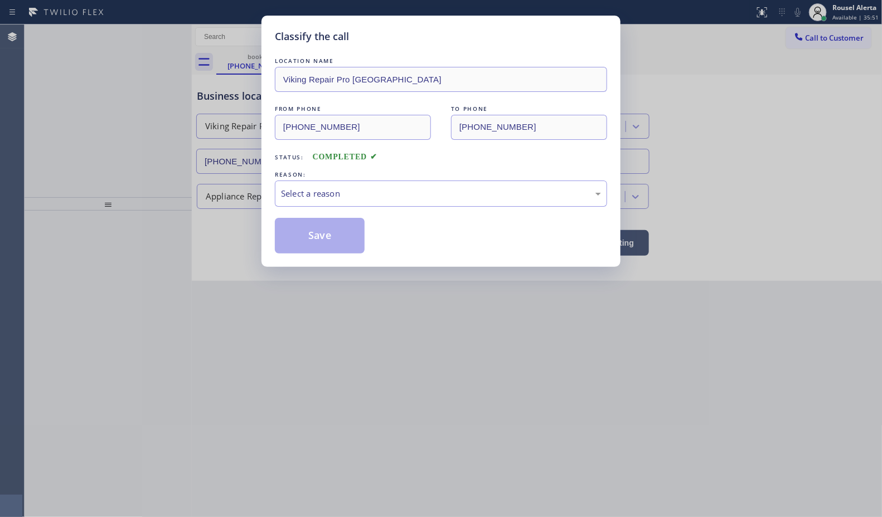
click at [315, 187] on div "Select a reason" at bounding box center [441, 193] width 320 height 13
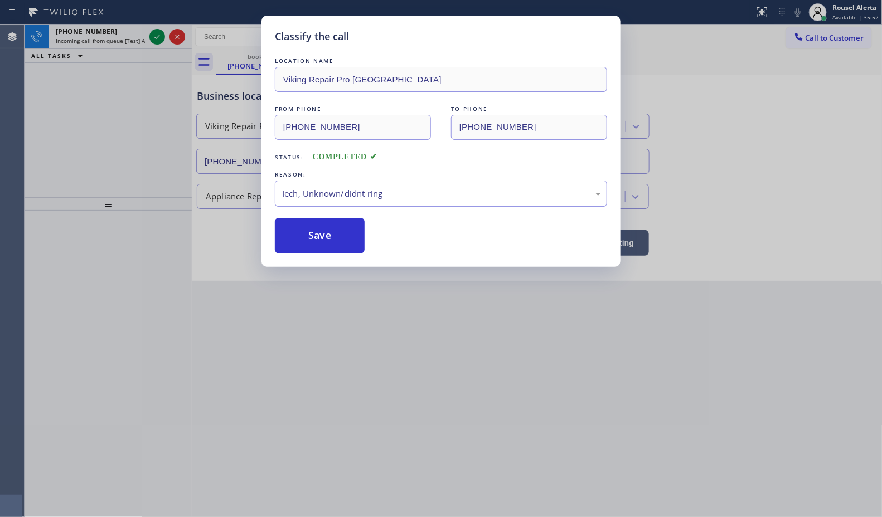
click at [321, 251] on button "Save" at bounding box center [320, 236] width 90 height 36
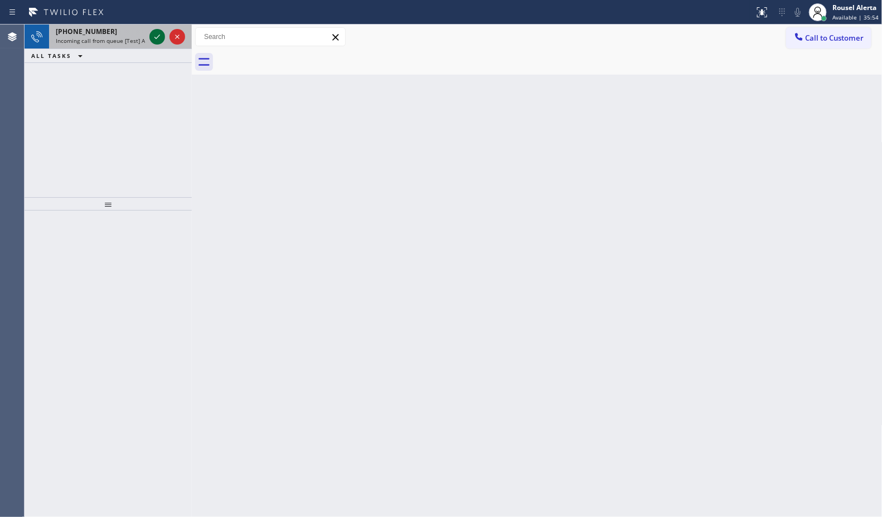
click at [158, 37] on icon at bounding box center [157, 37] width 6 height 4
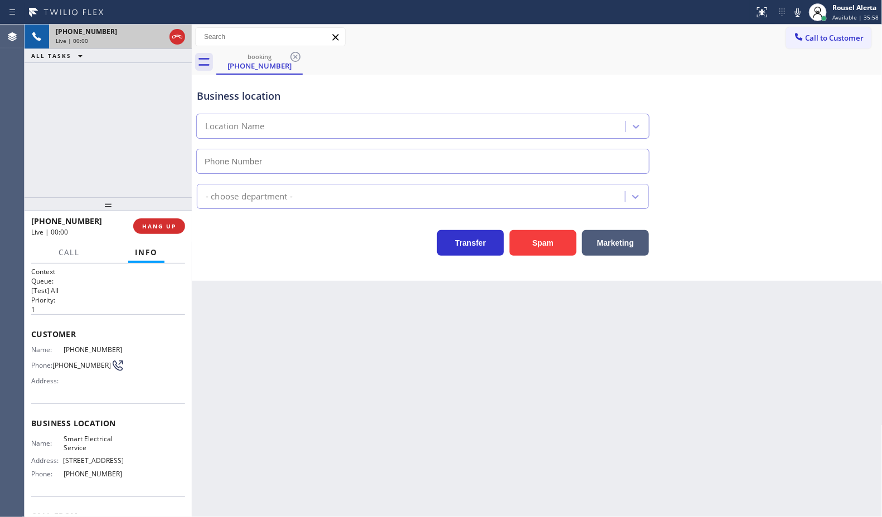
type input "[PHONE_NUMBER]"
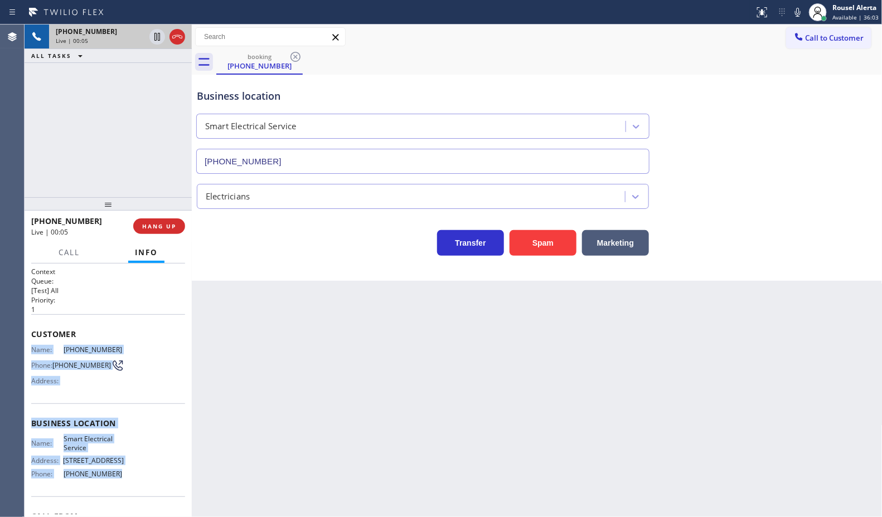
drag, startPoint x: 32, startPoint y: 344, endPoint x: 126, endPoint y: 485, distance: 169.6
click at [126, 485] on div "Context Queue: [Test] All Priority: 1 Customer Name: [PHONE_NUMBER] Phone: [PHO…" at bounding box center [108, 424] width 154 height 314
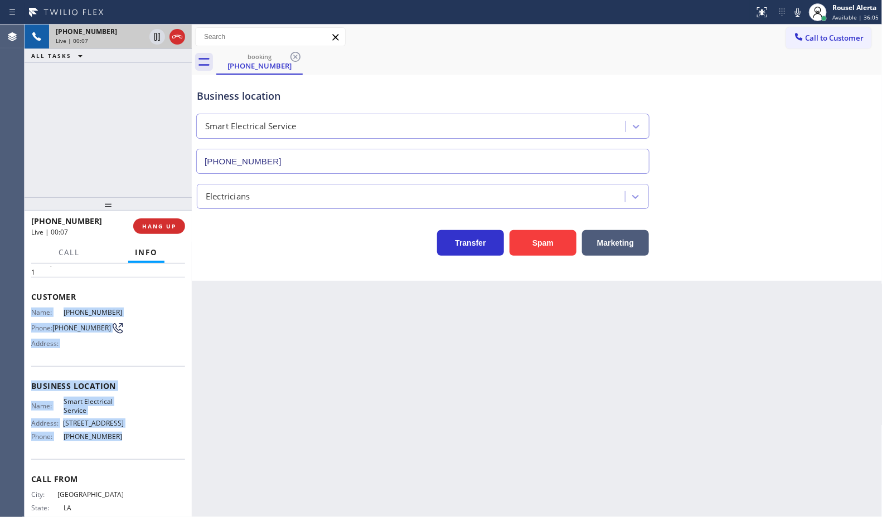
scroll to position [73, 0]
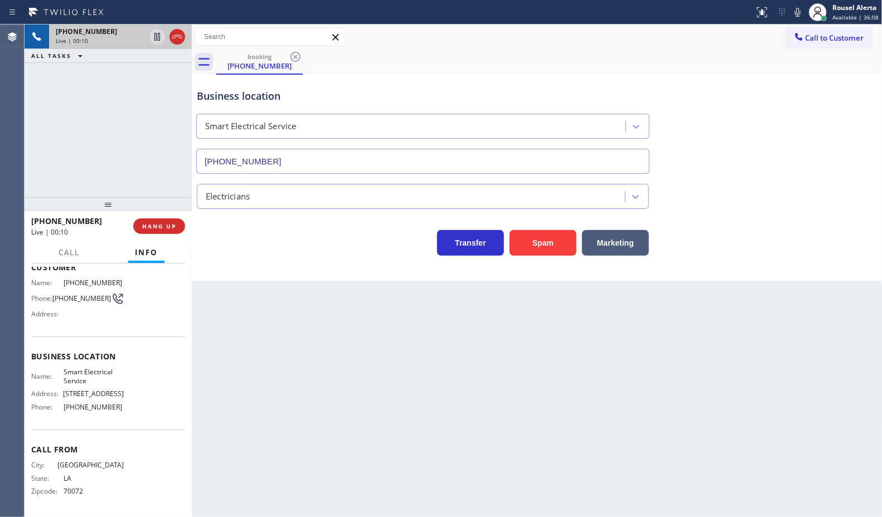
click at [279, 353] on div "Back to Dashboard Change Sender ID Customers Technicians Select a contact Outbo…" at bounding box center [537, 271] width 691 height 493
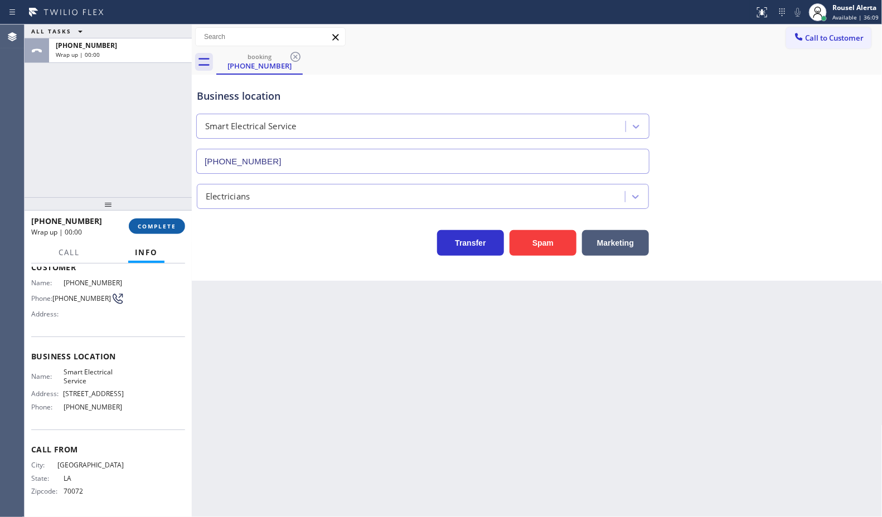
click at [169, 232] on button "COMPLETE" at bounding box center [157, 227] width 56 height 16
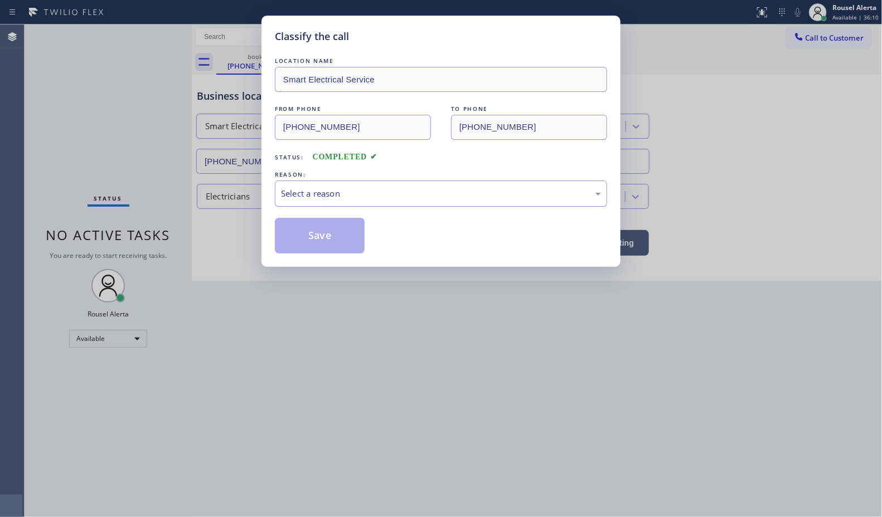
click at [356, 195] on div "Select a reason" at bounding box center [441, 193] width 320 height 13
click at [322, 232] on button "Save" at bounding box center [320, 236] width 90 height 36
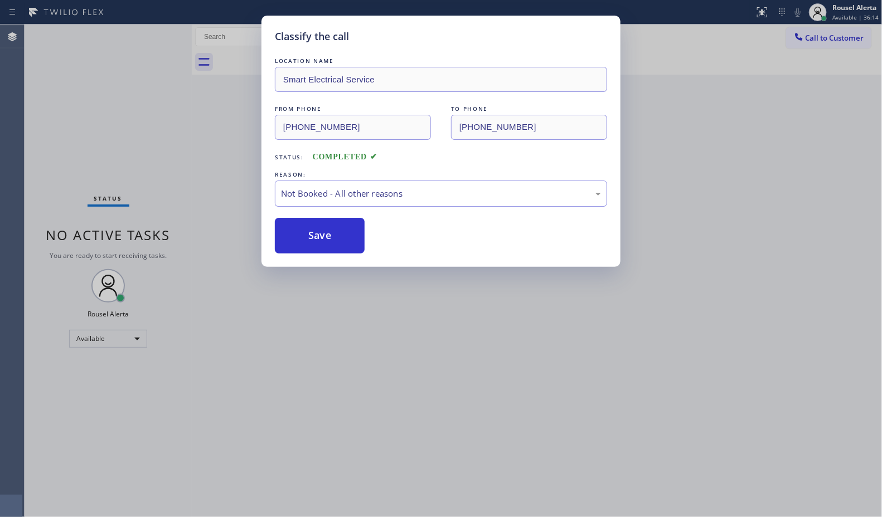
click at [371, 332] on div "Classify the call LOCATION NAME Smart Electrical Service FROM PHONE [PHONE_NUMB…" at bounding box center [441, 258] width 882 height 517
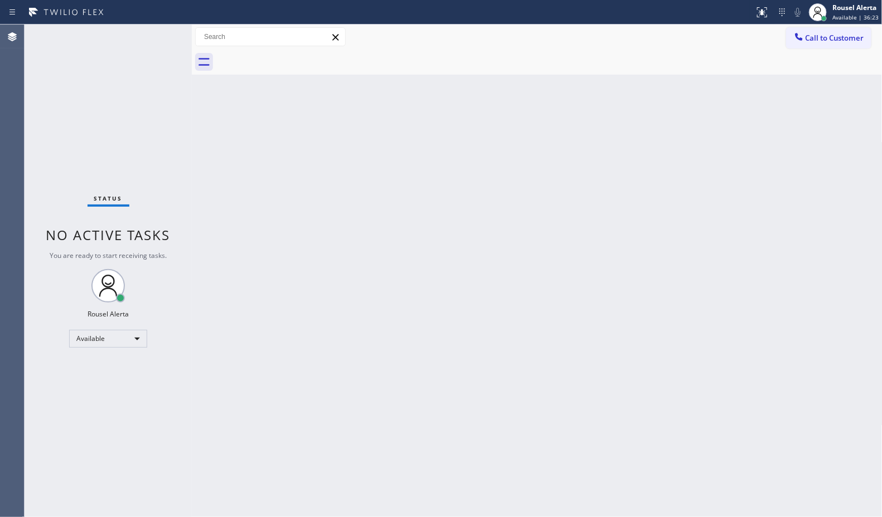
click at [277, 249] on div "Back to Dashboard Change Sender ID Customers Technicians Select a contact Outbo…" at bounding box center [537, 271] width 691 height 493
click at [313, 221] on div "Back to Dashboard Change Sender ID Customers Technicians Select a contact Outbo…" at bounding box center [537, 271] width 691 height 493
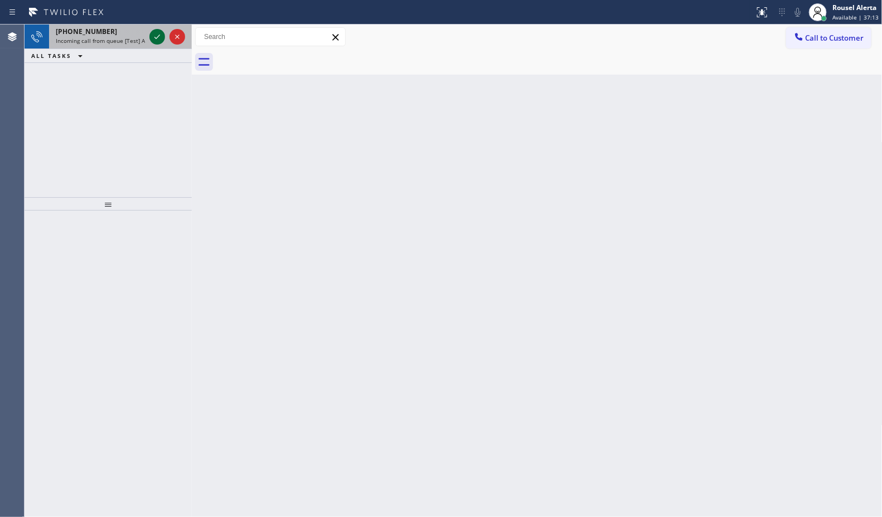
click at [155, 40] on icon at bounding box center [157, 36] width 13 height 13
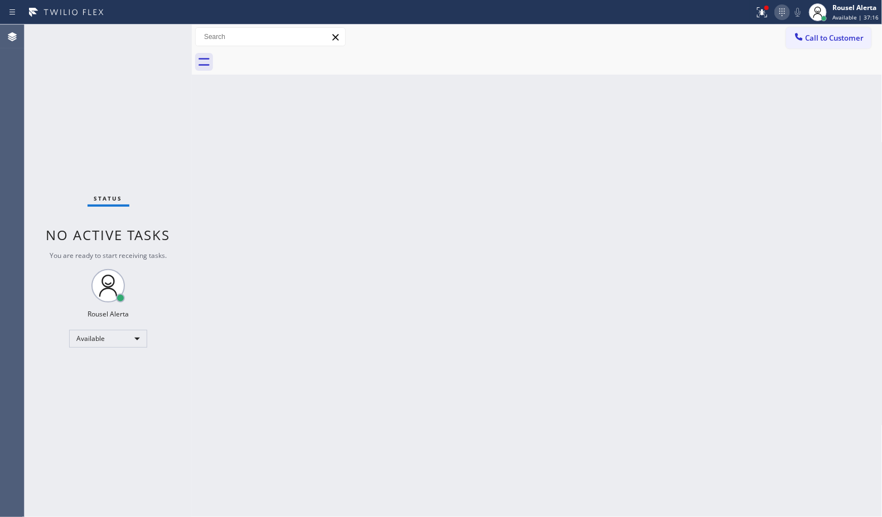
click at [778, 12] on icon at bounding box center [781, 12] width 13 height 13
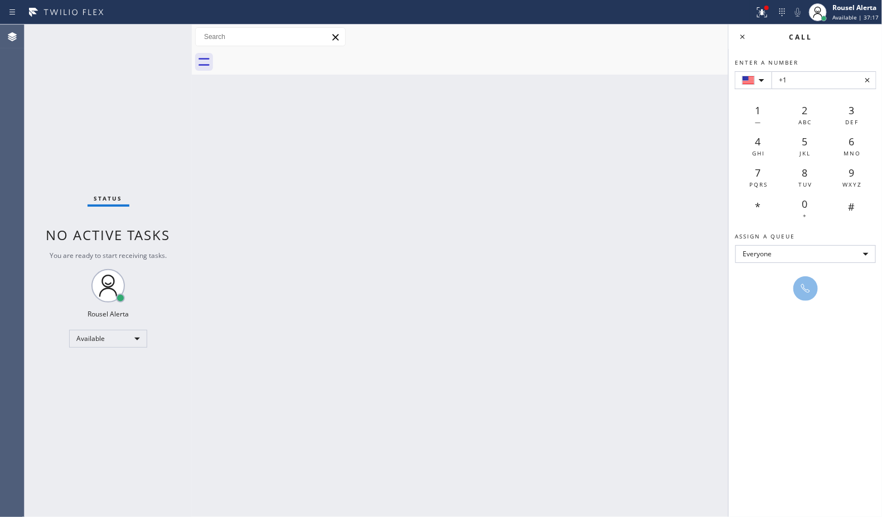
click at [648, 46] on div "Call to Customer Outbound call Location Search location Your caller id phone nu…" at bounding box center [537, 37] width 691 height 20
click at [866, 80] on icon at bounding box center [867, 80] width 13 height 13
click at [745, 34] on icon at bounding box center [742, 36] width 13 height 13
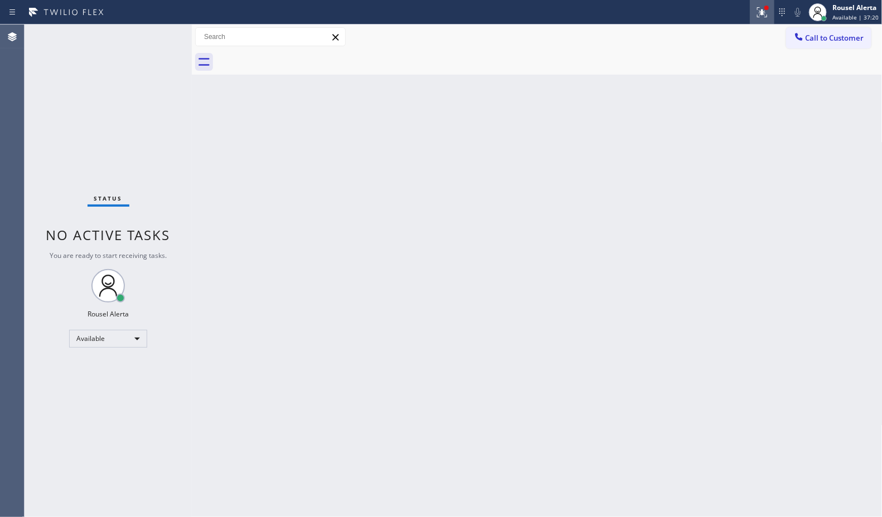
click at [760, 6] on icon at bounding box center [761, 12] width 13 height 13
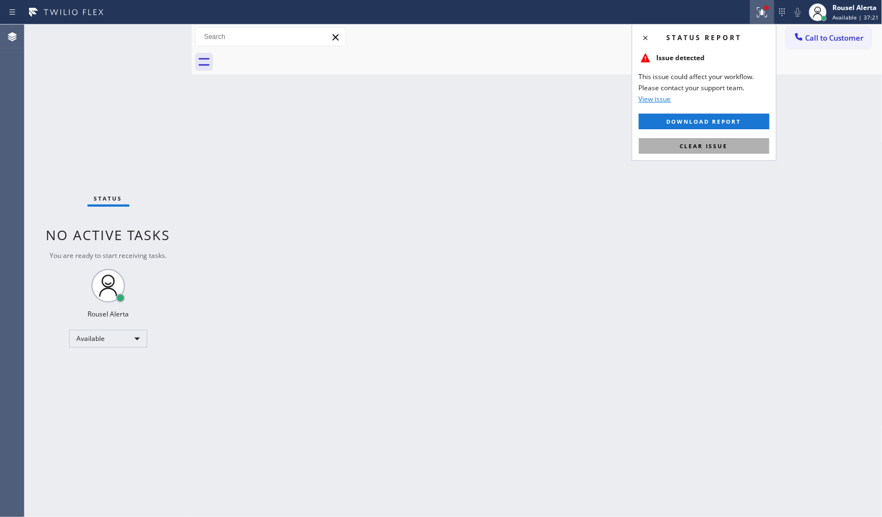
click at [725, 148] on span "Clear issue" at bounding box center [704, 146] width 48 height 8
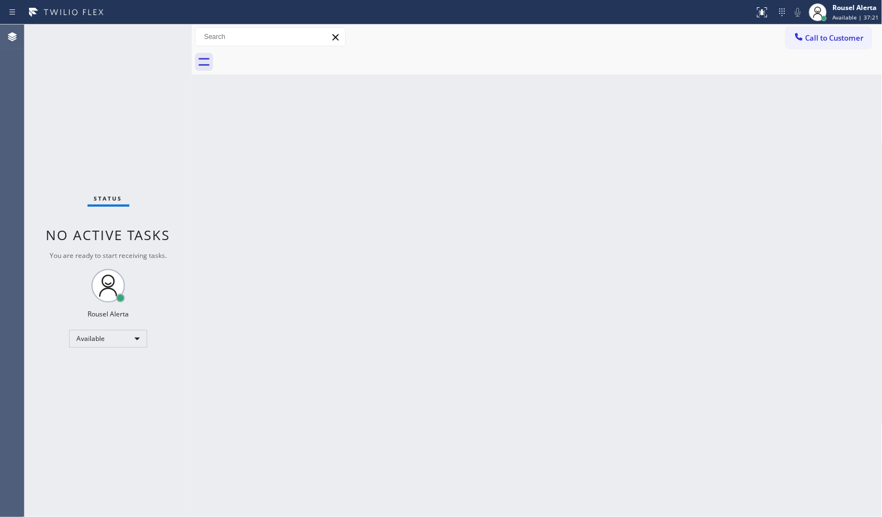
click at [682, 279] on div "Back to Dashboard Change Sender ID Customers Technicians Select a contact Outbo…" at bounding box center [537, 271] width 691 height 493
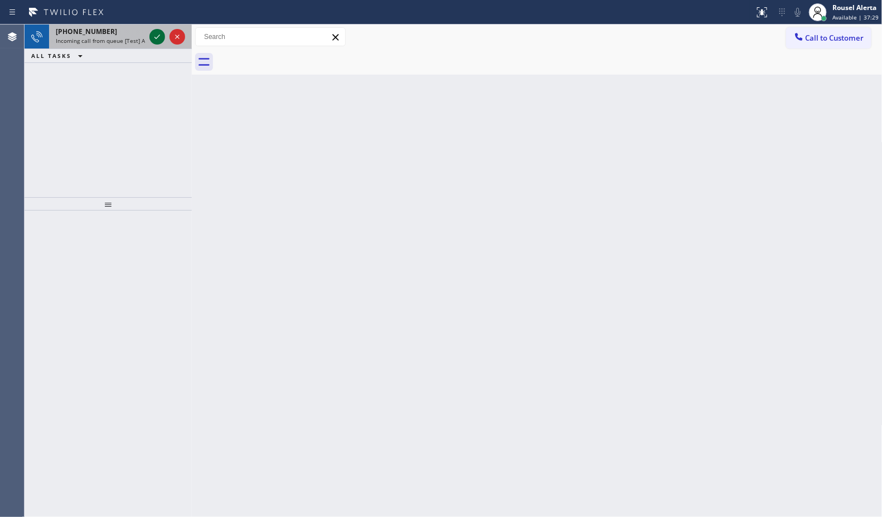
click at [157, 37] on icon at bounding box center [157, 36] width 13 height 13
click at [159, 35] on icon at bounding box center [157, 36] width 13 height 13
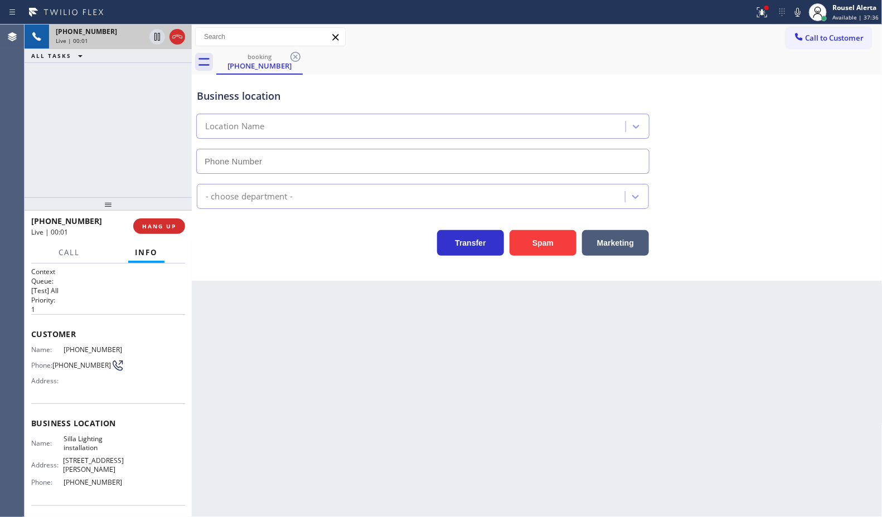
type input "[PHONE_NUMBER]"
click at [163, 98] on div "[PHONE_NUMBER] Live | 00:07 ALL TASKS ALL TASKS ACTIVE TASKS TASKS IN WRAP UP" at bounding box center [108, 111] width 167 height 173
click at [302, 360] on div "Back to Dashboard Change Sender ID Customers Technicians Select a contact Outbo…" at bounding box center [537, 271] width 691 height 493
click at [279, 333] on div "Back to Dashboard Change Sender ID Customers Technicians Select a contact Outbo…" at bounding box center [537, 271] width 691 height 493
click at [140, 134] on div "[PHONE_NUMBER] Live | 00:15 ALL TASKS ALL TASKS ACTIVE TASKS TASKS IN WRAP UP" at bounding box center [108, 111] width 167 height 173
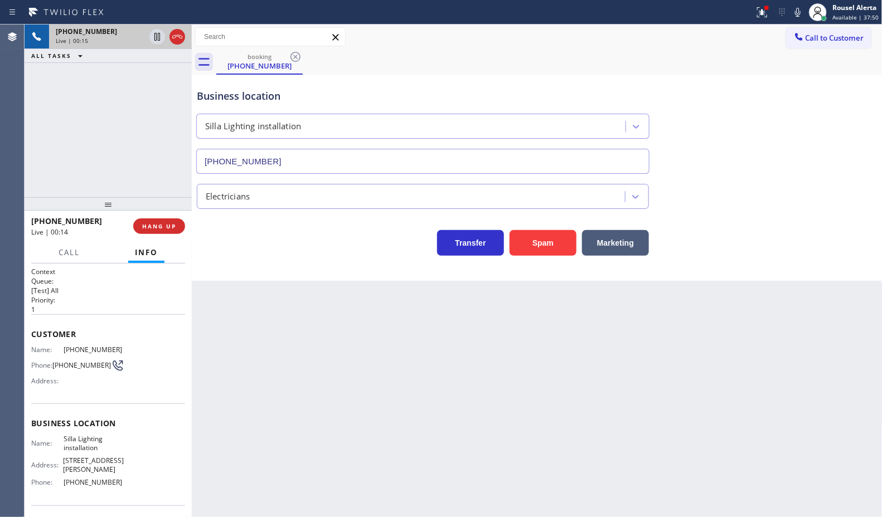
click at [303, 425] on div "Back to Dashboard Change Sender ID Customers Technicians Select a contact Outbo…" at bounding box center [537, 271] width 691 height 493
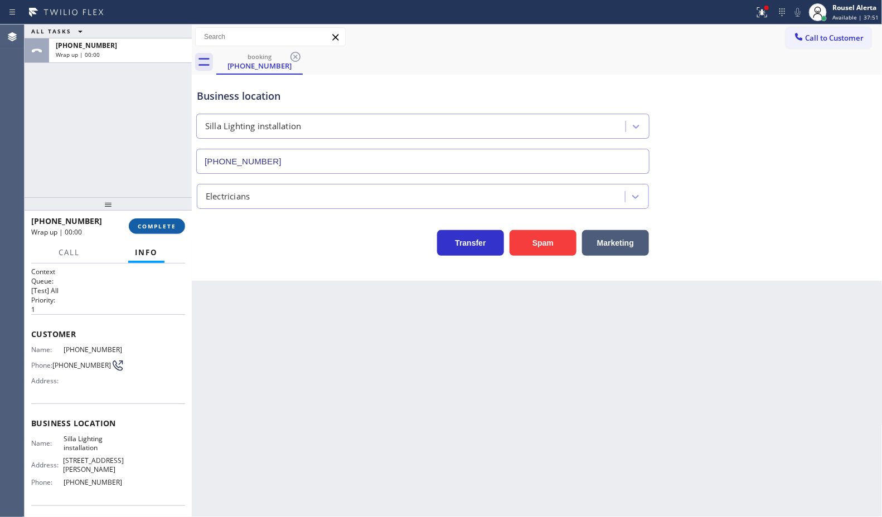
click at [163, 222] on span "COMPLETE" at bounding box center [157, 226] width 38 height 8
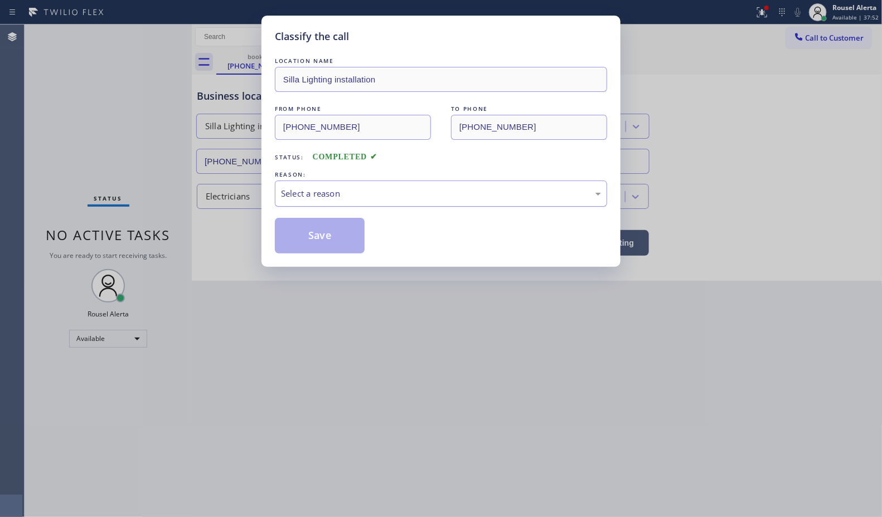
click at [348, 187] on div "Select a reason" at bounding box center [441, 194] width 332 height 26
drag, startPoint x: 344, startPoint y: 227, endPoint x: 368, endPoint y: 274, distance: 52.9
click at [343, 227] on button "Save" at bounding box center [320, 236] width 90 height 36
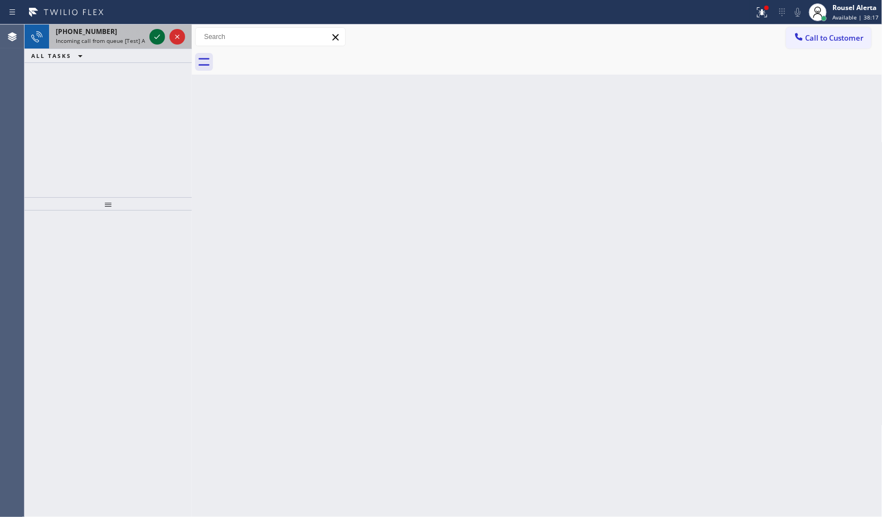
click at [156, 39] on icon at bounding box center [157, 36] width 13 height 13
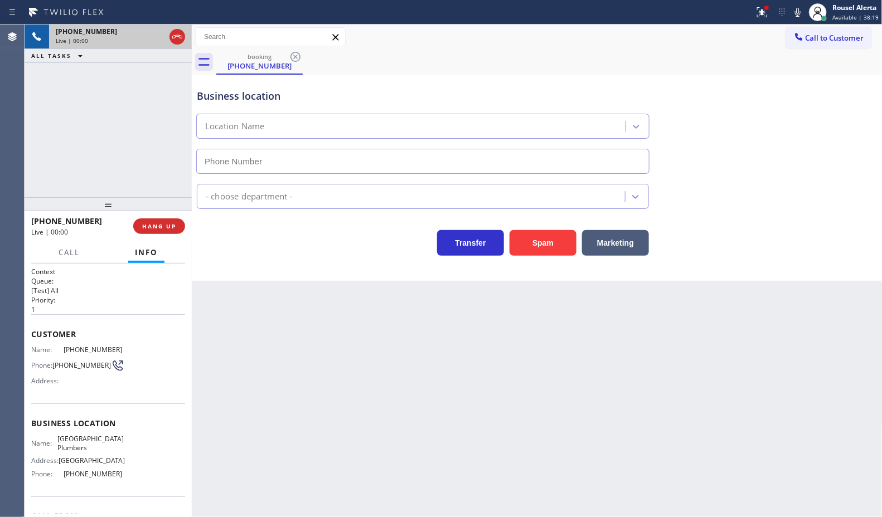
type input "[PHONE_NUMBER]"
click at [288, 327] on div "Back to Dashboard Change Sender ID Customers Technicians Select a contact Outbo…" at bounding box center [537, 271] width 691 height 493
click at [761, 16] on icon at bounding box center [761, 12] width 13 height 13
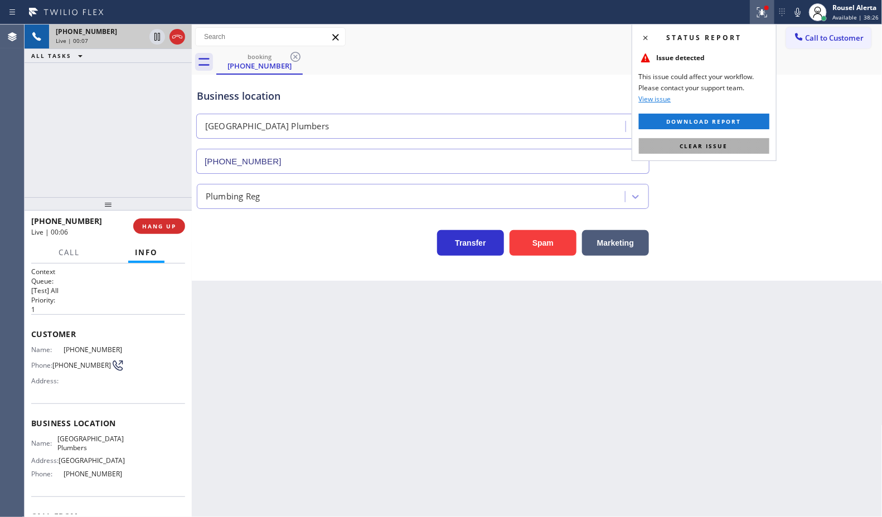
click at [734, 149] on button "Clear issue" at bounding box center [704, 146] width 130 height 16
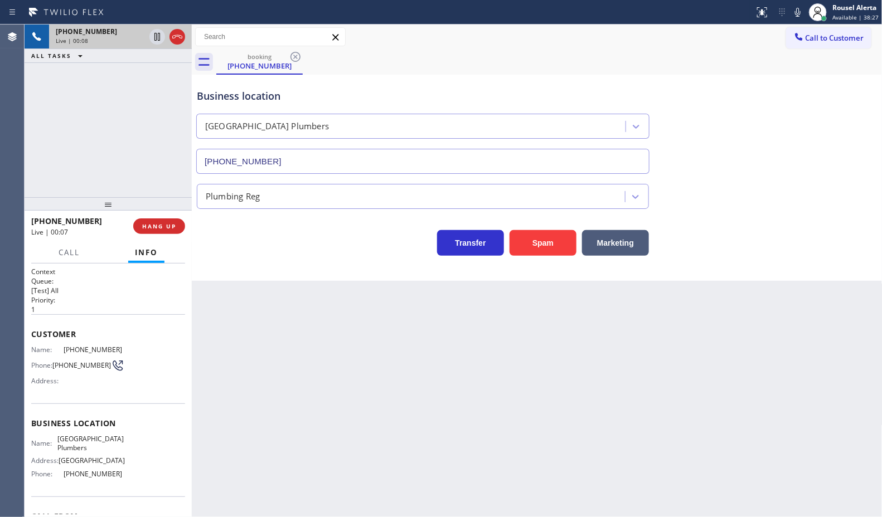
click at [732, 269] on div "Business location [GEOGRAPHIC_DATA] [PHONE_NUMBER] Plumbing Reg Transfer Spam M…" at bounding box center [537, 178] width 691 height 206
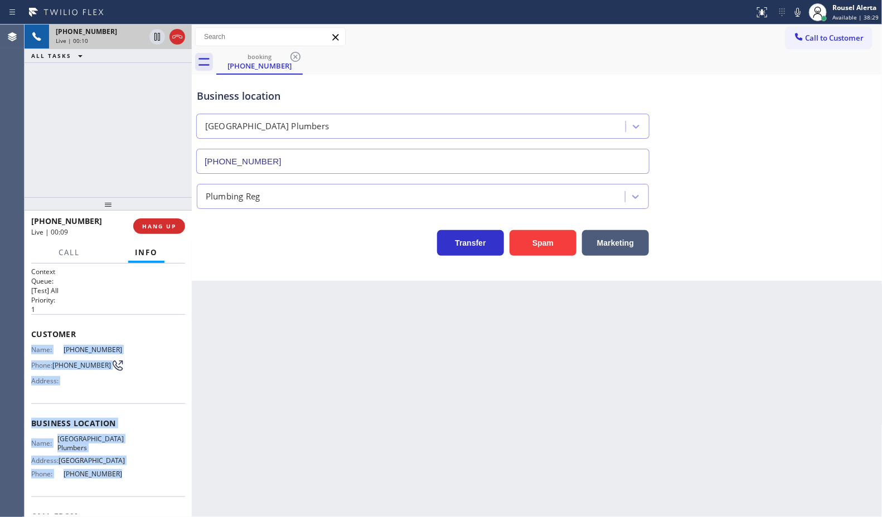
drag, startPoint x: 32, startPoint y: 347, endPoint x: 109, endPoint y: 469, distance: 145.1
click at [109, 469] on div "Context Queue: [Test] All Priority: 1 Customer Name: [PHONE_NUMBER] Phone: [PHO…" at bounding box center [108, 424] width 154 height 314
click at [102, 146] on div "[PHONE_NUMBER] Live | 02:10 ALL TASKS ALL TASKS ACTIVE TASKS TASKS IN WRAP UP" at bounding box center [108, 111] width 167 height 173
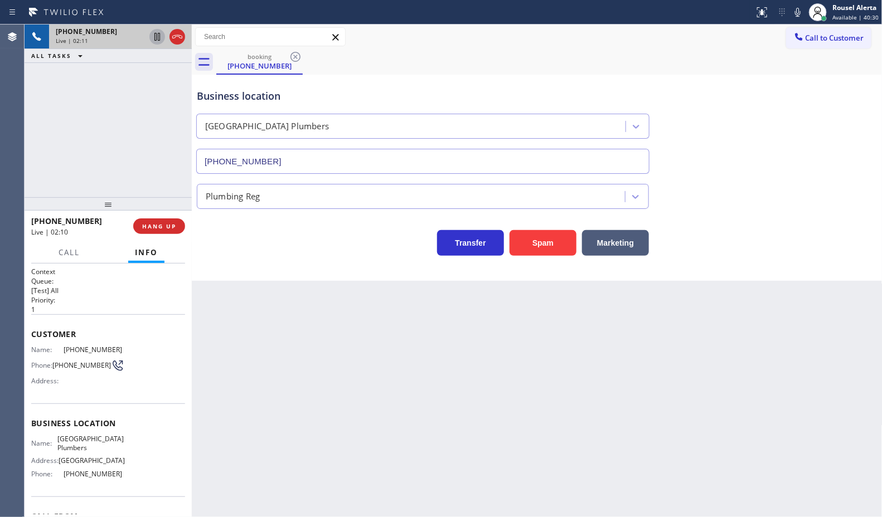
click at [156, 39] on icon at bounding box center [157, 36] width 13 height 13
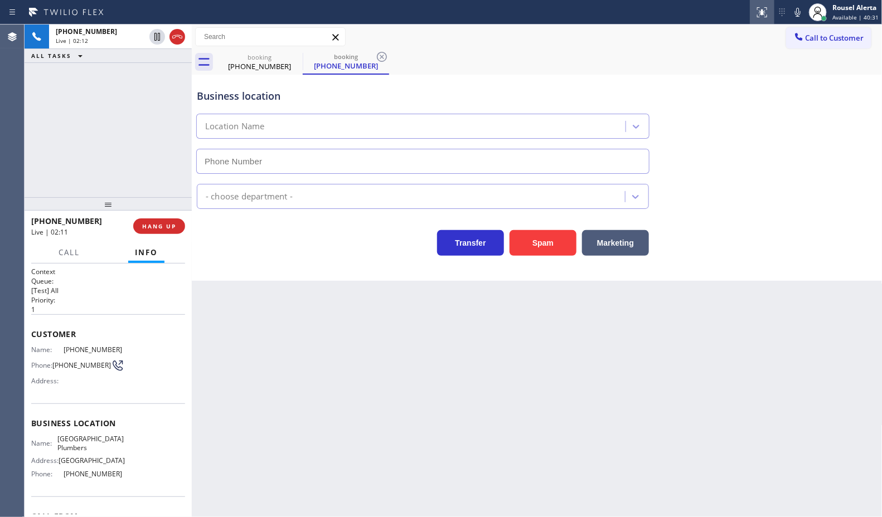
type input "[PHONE_NUMBER]"
click at [800, 7] on icon at bounding box center [797, 12] width 13 height 13
click at [123, 71] on div "[PHONE_NUMBER] Live | 02:55 ALL TASKS ALL TASKS ACTIVE TASKS TASKS IN WRAP UP" at bounding box center [108, 111] width 167 height 173
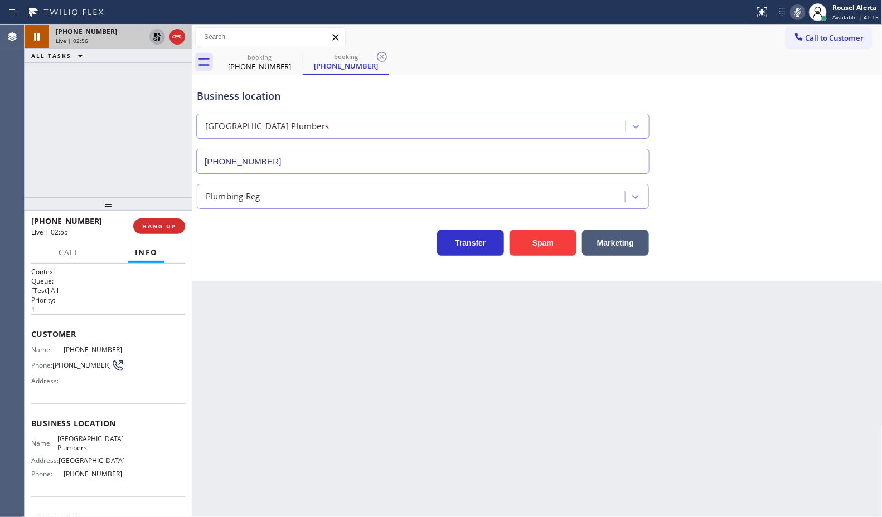
click at [159, 36] on icon at bounding box center [157, 37] width 8 height 8
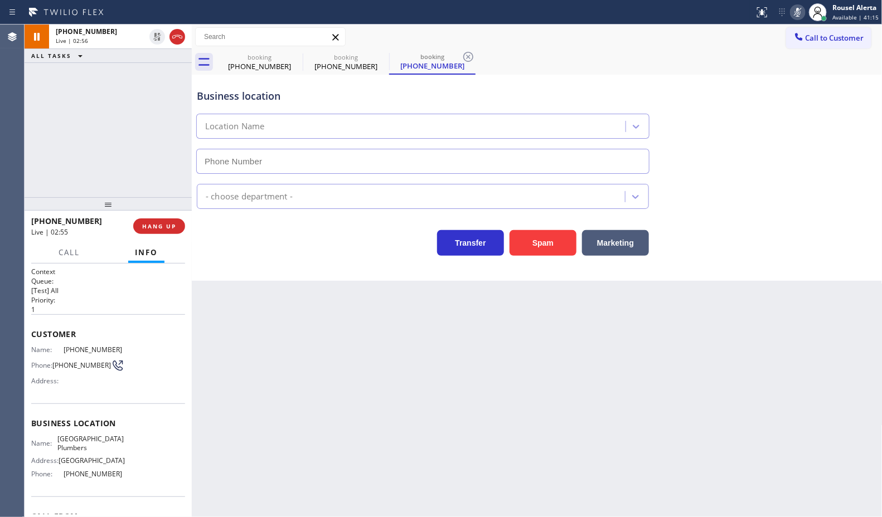
type input "[PHONE_NUMBER]"
click at [798, 14] on icon at bounding box center [798, 12] width 6 height 9
click at [156, 229] on span "HANG UP" at bounding box center [159, 226] width 34 height 8
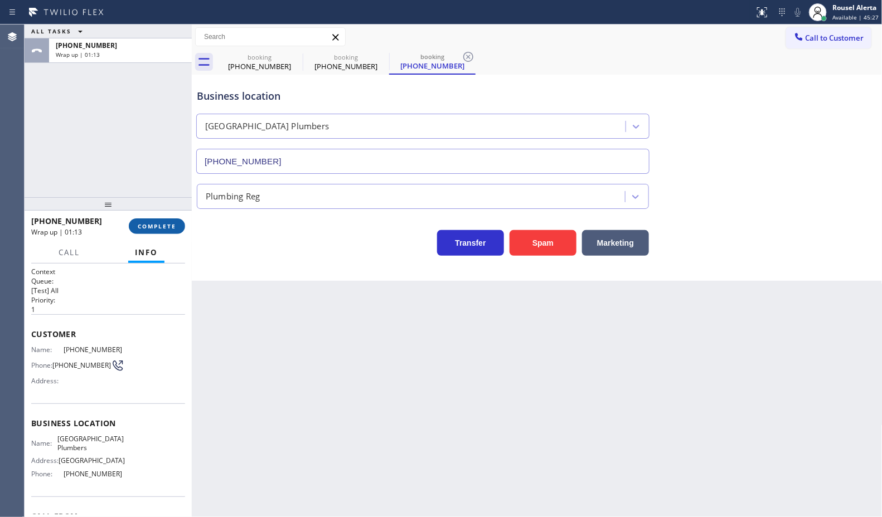
click at [166, 227] on span "COMPLETE" at bounding box center [157, 226] width 38 height 8
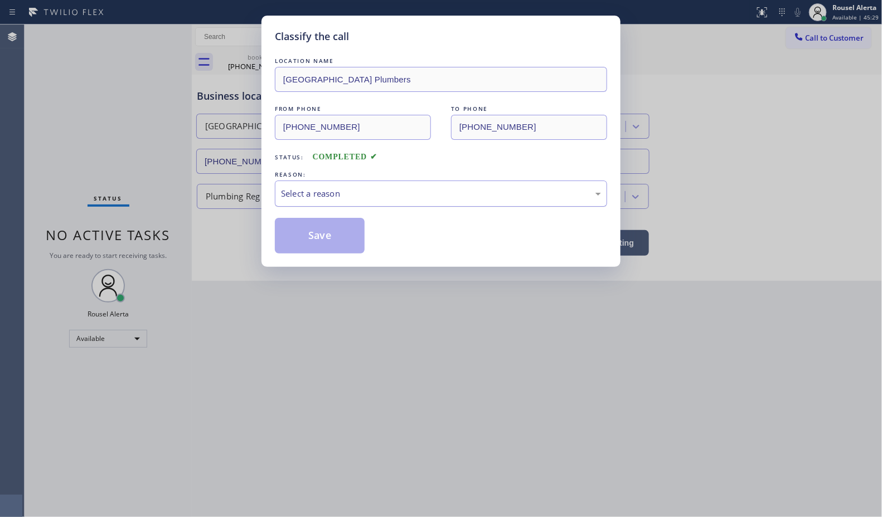
click at [416, 196] on div "Select a reason" at bounding box center [441, 193] width 320 height 13
click at [324, 226] on button "Save" at bounding box center [320, 236] width 90 height 36
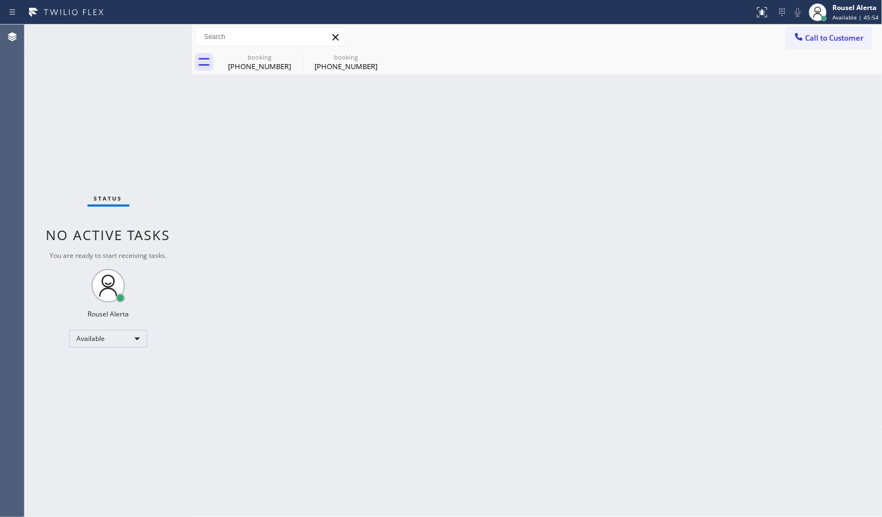
click at [304, 277] on div "Back to Dashboard Change Sender ID Customers Technicians Select a contact Outbo…" at bounding box center [537, 271] width 691 height 493
click at [0, 0] on icon at bounding box center [0, 0] width 0 height 0
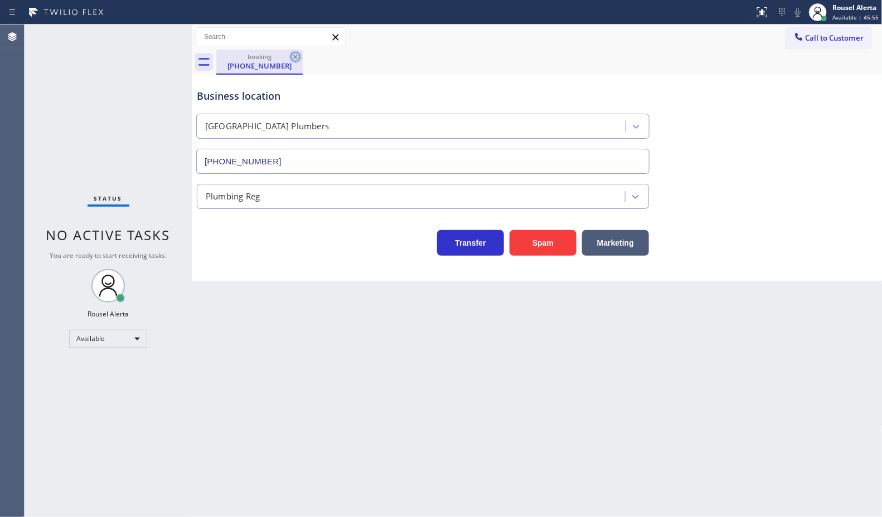
click at [293, 57] on icon at bounding box center [295, 56] width 13 height 13
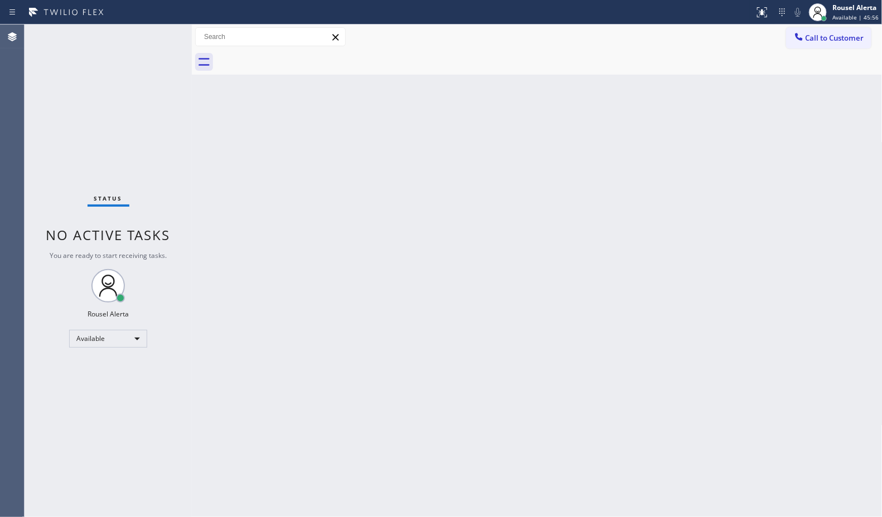
click at [430, 360] on div "Back to Dashboard Change Sender ID Customers Technicians Select a contact Outbo…" at bounding box center [537, 271] width 691 height 493
click at [588, 139] on div "Back to Dashboard Change Sender ID Customers Technicians Select a contact Outbo…" at bounding box center [537, 271] width 691 height 493
click at [232, 132] on div "Back to Dashboard Change Sender ID Customers Technicians Select a contact Outbo…" at bounding box center [537, 271] width 691 height 493
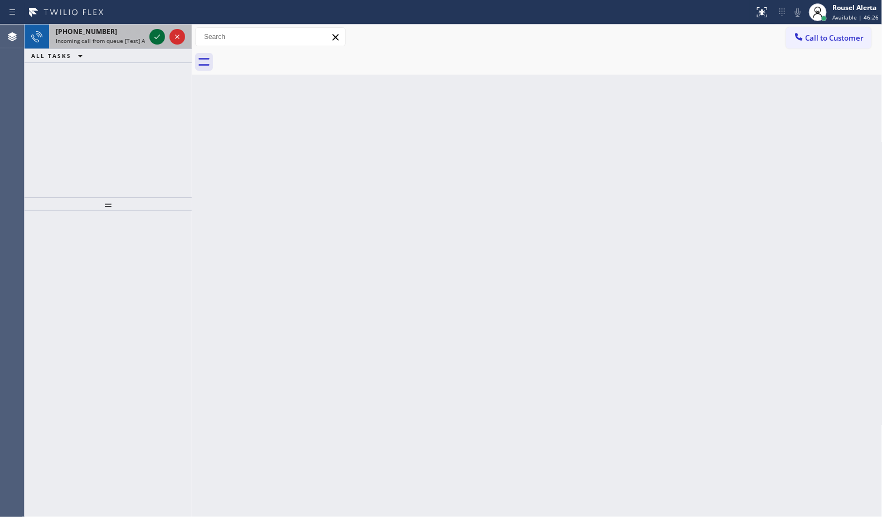
click at [156, 32] on icon at bounding box center [157, 36] width 13 height 13
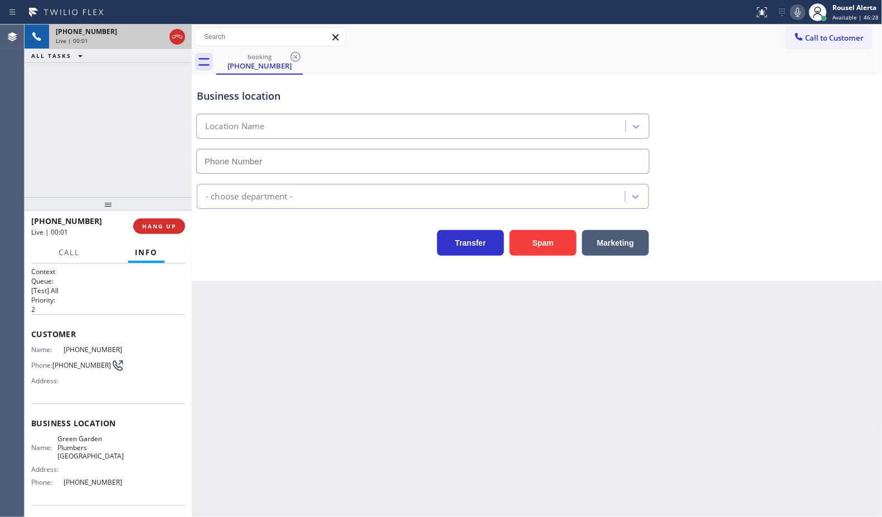
type input "[PHONE_NUMBER]"
click at [509, 257] on div "Business location [GEOGRAPHIC_DATA] [GEOGRAPHIC_DATA] [PHONE_NUMBER] Plumbing R…" at bounding box center [537, 178] width 691 height 206
drag, startPoint x: 528, startPoint y: 258, endPoint x: 536, endPoint y: 249, distance: 11.5
click at [530, 258] on div "Business location [GEOGRAPHIC_DATA] [GEOGRAPHIC_DATA] [PHONE_NUMBER] Plumbing R…" at bounding box center [537, 178] width 691 height 206
click at [536, 249] on button "Spam" at bounding box center [543, 243] width 67 height 26
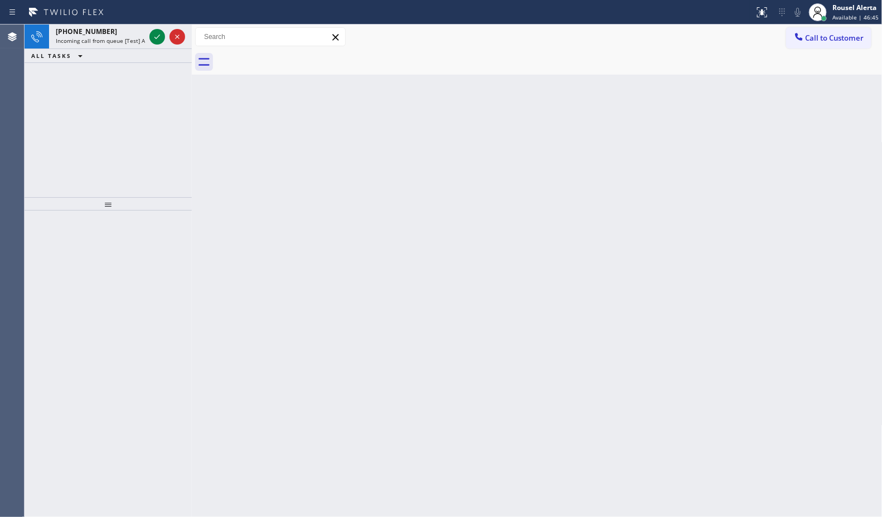
click at [157, 36] on icon at bounding box center [157, 36] width 13 height 13
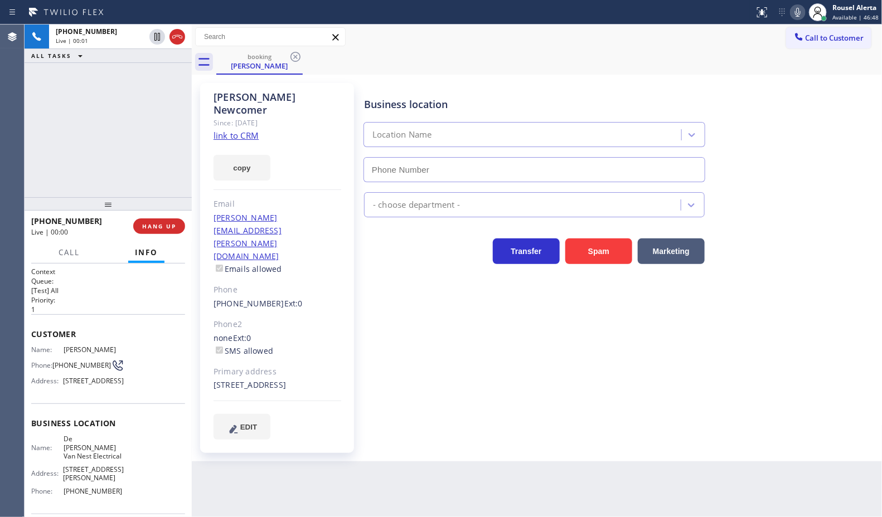
type input "[PHONE_NUMBER]"
click at [239, 130] on link "link to CRM" at bounding box center [236, 135] width 45 height 11
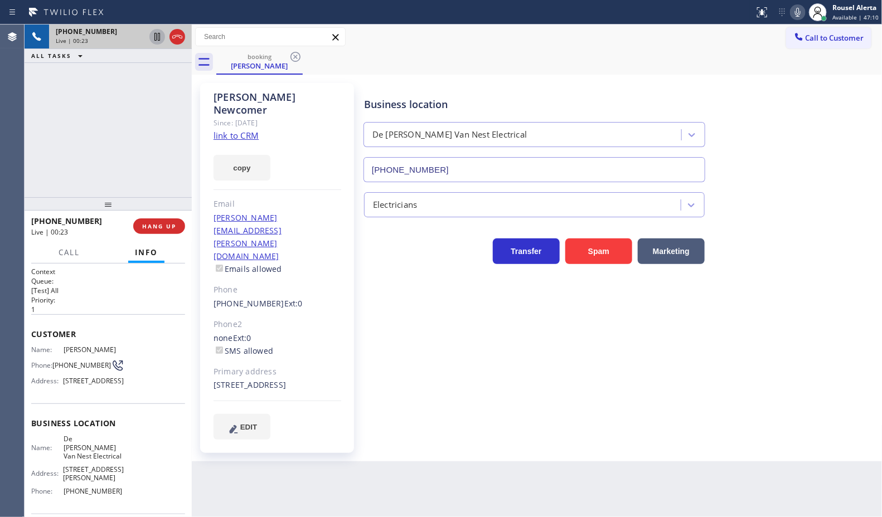
click at [153, 39] on icon at bounding box center [157, 36] width 13 height 13
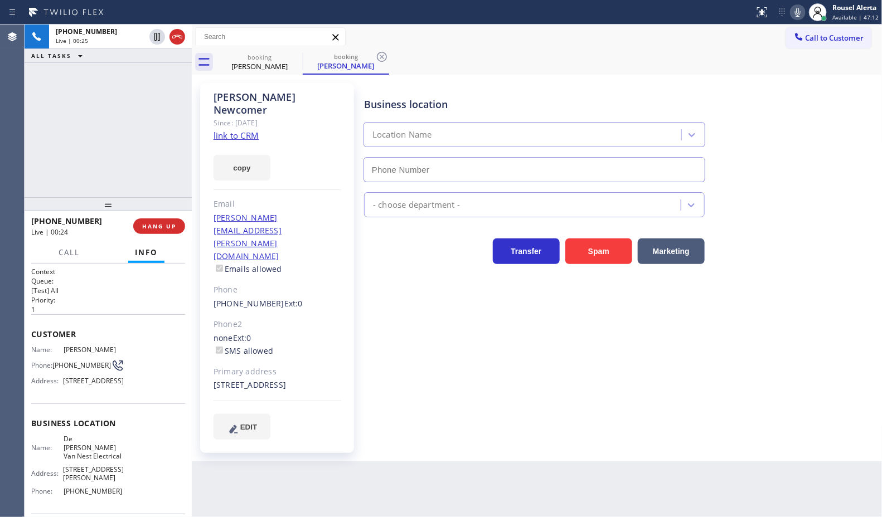
type input "[PHONE_NUMBER]"
click at [794, 17] on icon at bounding box center [797, 12] width 13 height 13
click at [65, 244] on button "Call" at bounding box center [69, 253] width 35 height 22
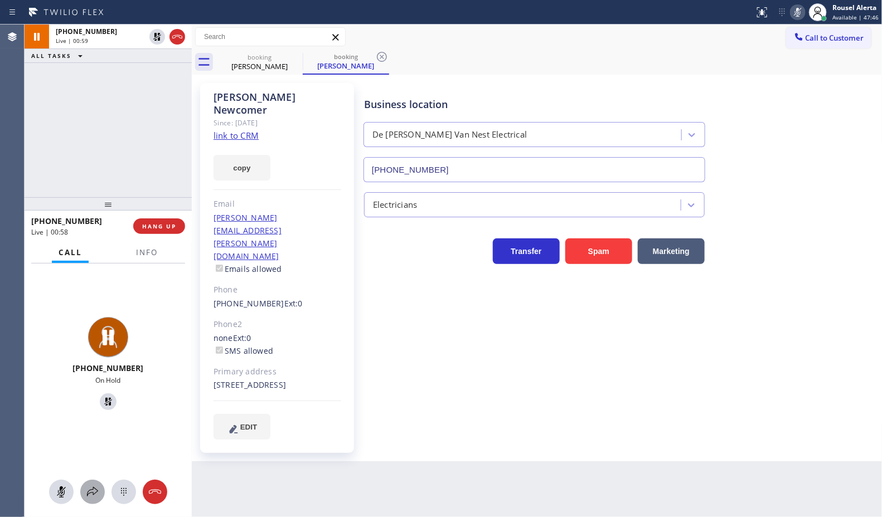
click at [92, 492] on icon at bounding box center [92, 492] width 13 height 13
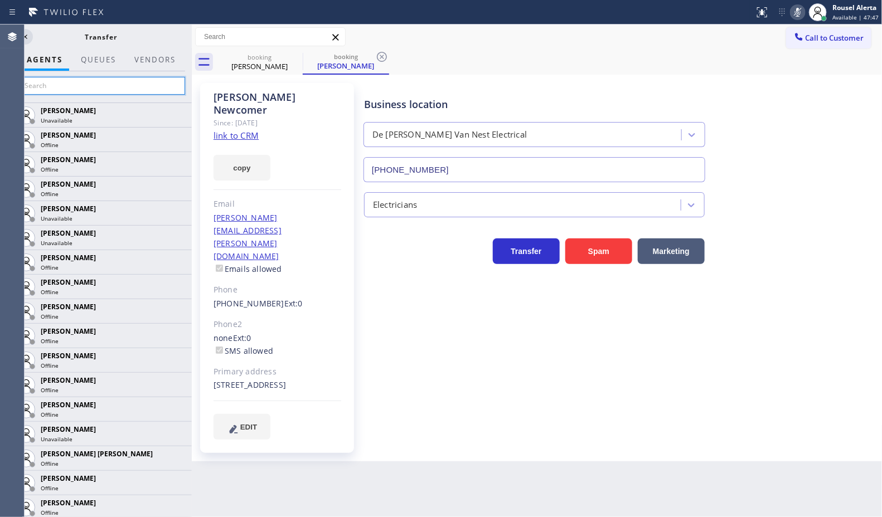
click at [90, 89] on input "text" at bounding box center [101, 86] width 168 height 18
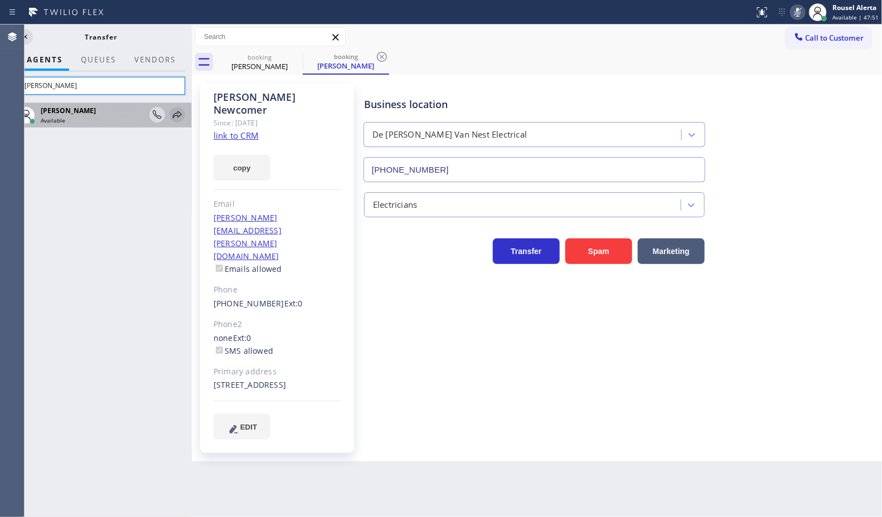
type input "[PERSON_NAME]"
click at [174, 114] on icon at bounding box center [177, 114] width 13 height 13
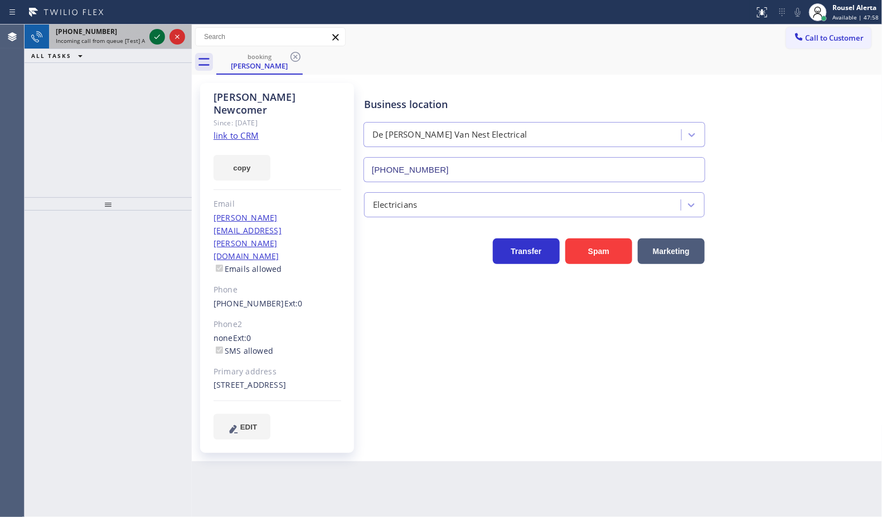
click at [151, 40] on icon at bounding box center [157, 36] width 13 height 13
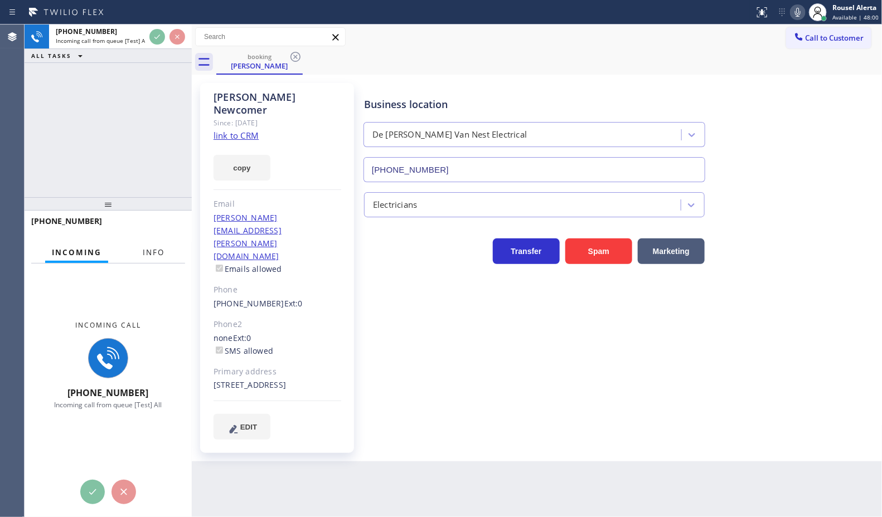
click at [155, 255] on span "Info" at bounding box center [154, 253] width 22 height 10
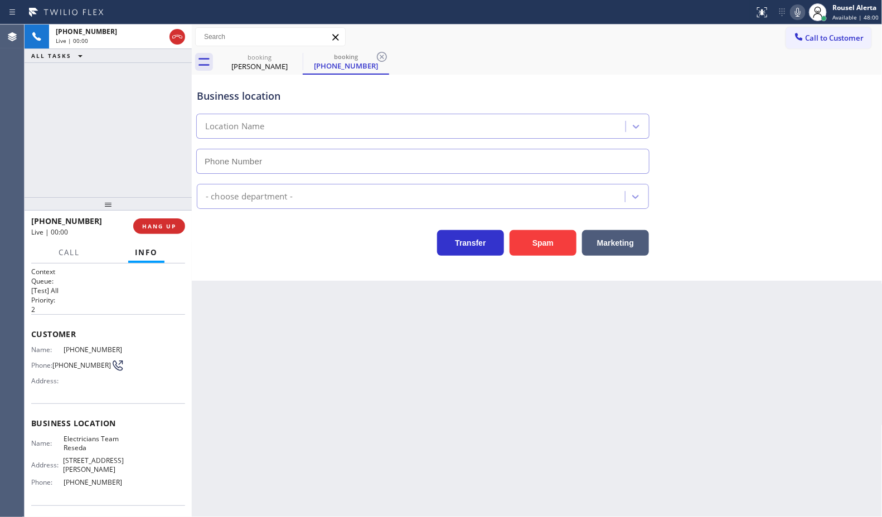
type input "[PHONE_NUMBER]"
click at [286, 51] on div "booking [PERSON_NAME]" at bounding box center [259, 62] width 84 height 25
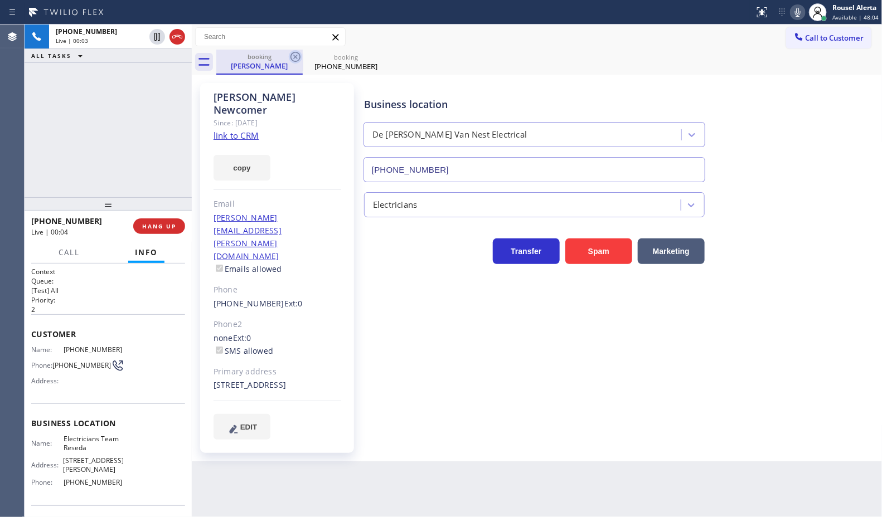
click at [293, 54] on icon at bounding box center [295, 56] width 13 height 13
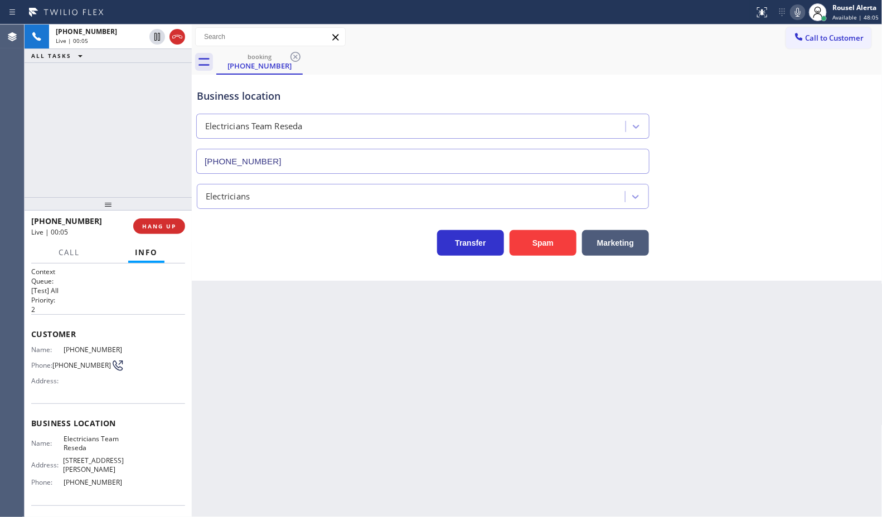
click at [266, 442] on div "Back to Dashboard Change Sender ID Customers Technicians Select a contact Outbo…" at bounding box center [537, 271] width 691 height 493
click at [114, 161] on div "[PHONE_NUMBER] Live | 00:05 ALL TASKS ALL TASKS ACTIVE TASKS TASKS IN WRAP UP" at bounding box center [108, 111] width 167 height 173
click at [159, 232] on button "HANG UP" at bounding box center [159, 227] width 52 height 16
click at [145, 231] on button "HANG UP" at bounding box center [159, 227] width 52 height 16
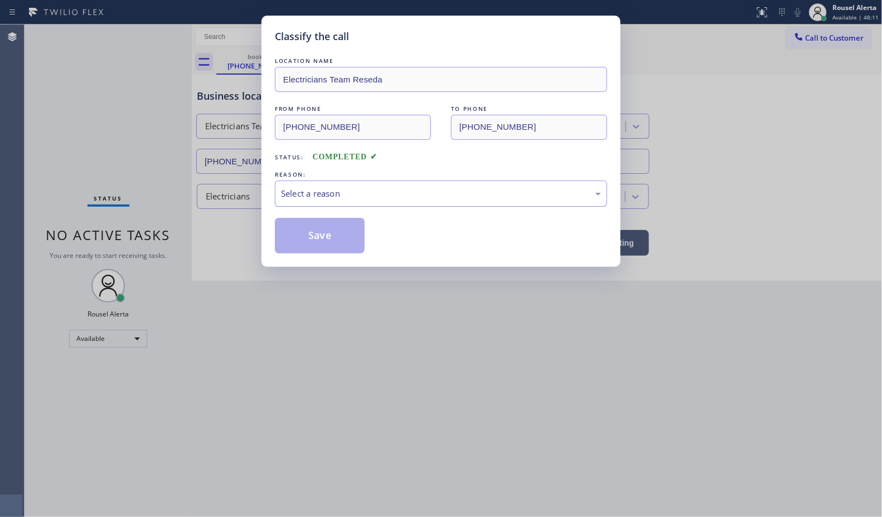
click at [377, 205] on div "Select a reason" at bounding box center [441, 194] width 332 height 26
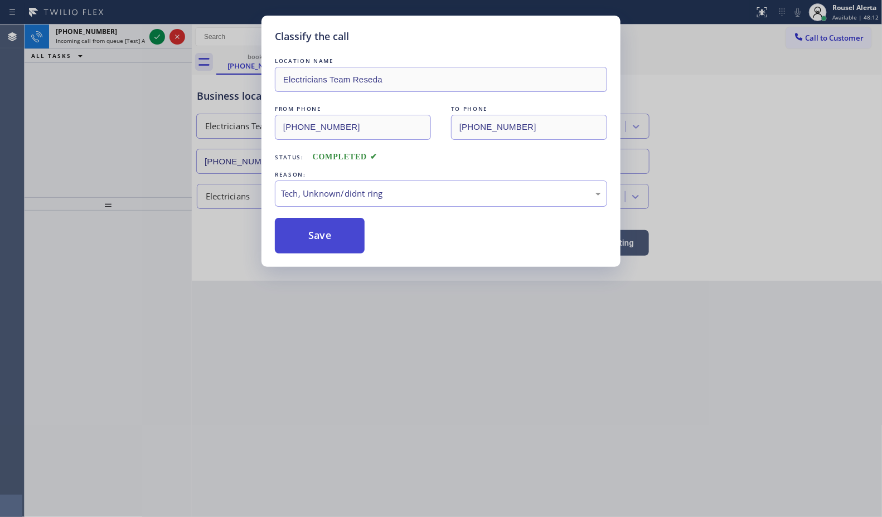
click at [316, 241] on button "Save" at bounding box center [320, 236] width 90 height 36
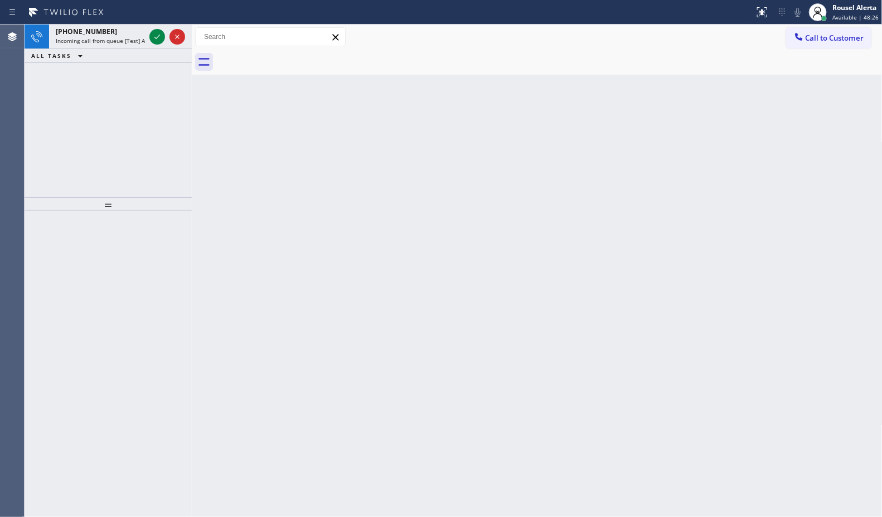
click at [435, 213] on div "Back to Dashboard Change Sender ID Customers Technicians Select a contact Outbo…" at bounding box center [537, 271] width 691 height 493
click at [153, 38] on icon at bounding box center [157, 36] width 13 height 13
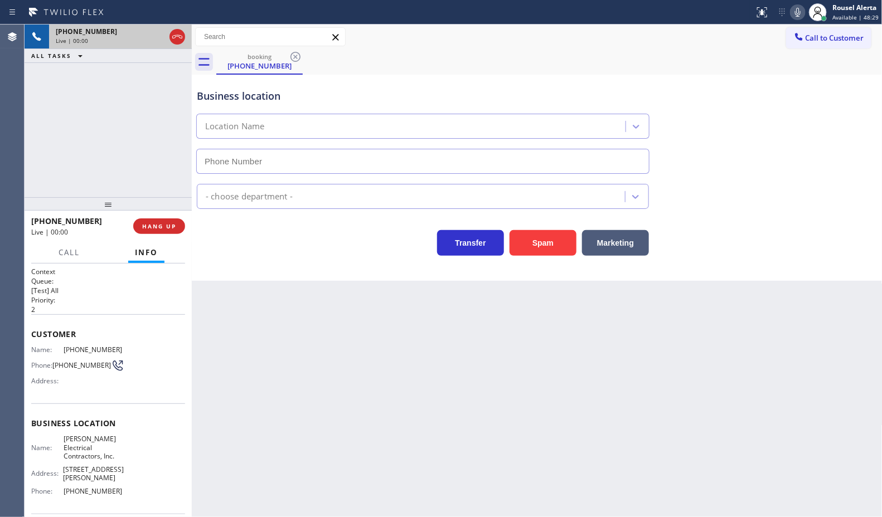
type input "[PHONE_NUMBER]"
click at [530, 241] on button "Spam" at bounding box center [543, 243] width 67 height 26
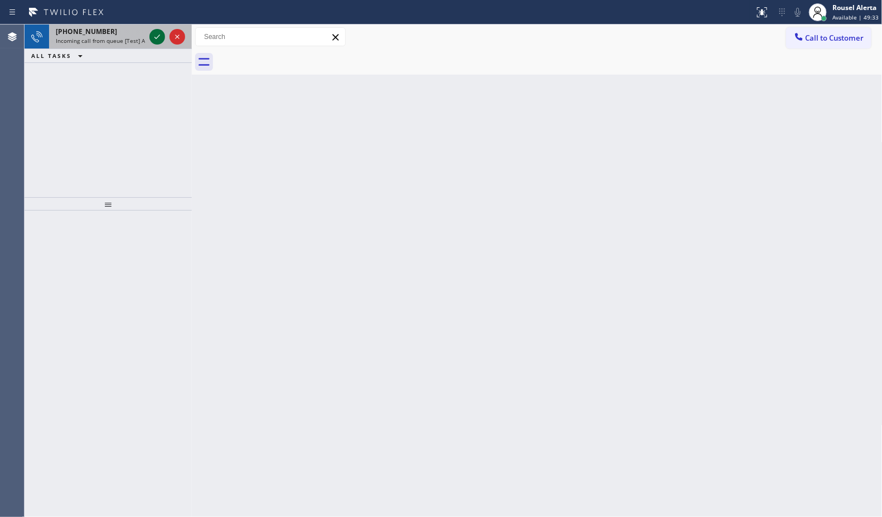
click at [153, 40] on icon at bounding box center [157, 36] width 13 height 13
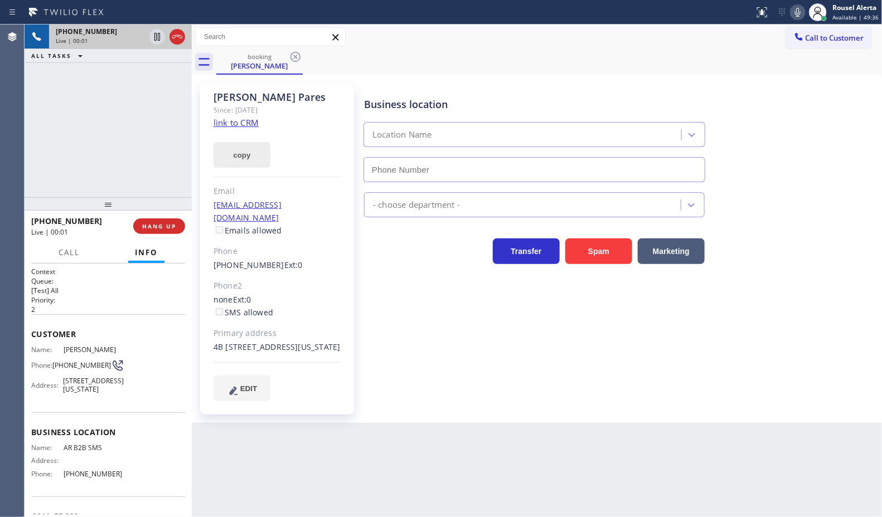
type input "[PHONE_NUMBER]"
click at [236, 123] on link "link to CRM" at bounding box center [236, 122] width 45 height 11
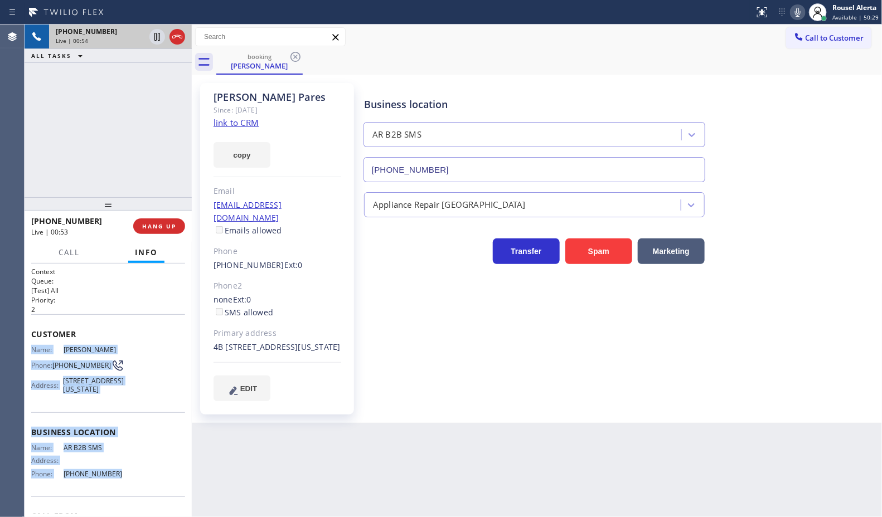
drag, startPoint x: 27, startPoint y: 348, endPoint x: 140, endPoint y: 492, distance: 183.4
click at [140, 492] on div "Context Queue: [Test] All Priority: 2 Customer Name: [PERSON_NAME] Phone: [PHON…" at bounding box center [108, 391] width 167 height 254
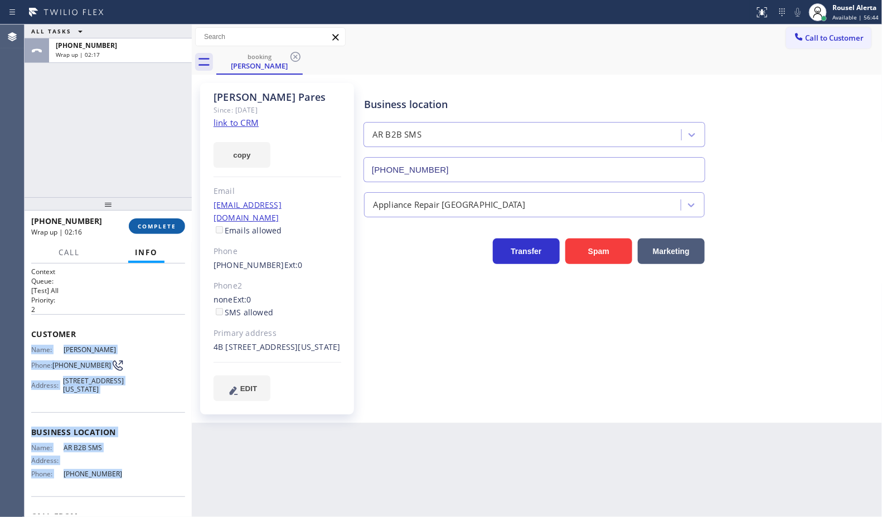
click at [155, 226] on span "COMPLETE" at bounding box center [157, 226] width 38 height 8
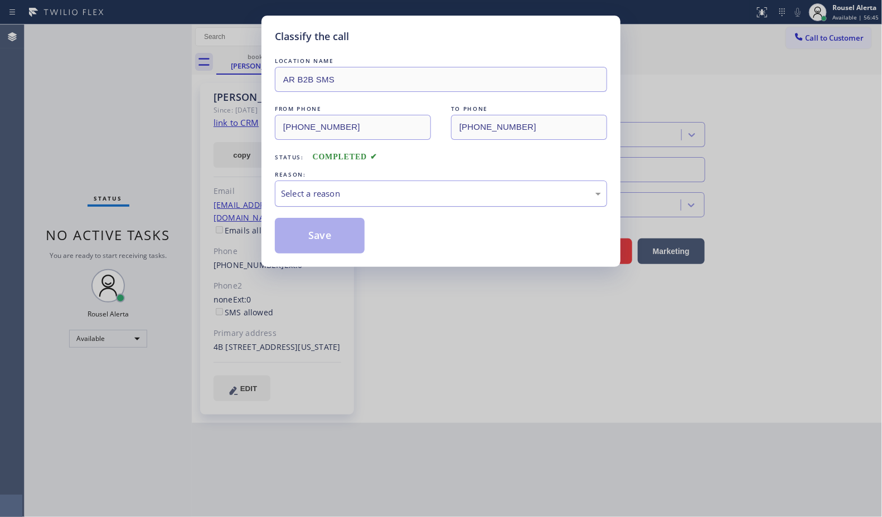
click at [334, 194] on div "Select a reason" at bounding box center [441, 193] width 320 height 13
click at [305, 242] on button "Save" at bounding box center [320, 236] width 90 height 36
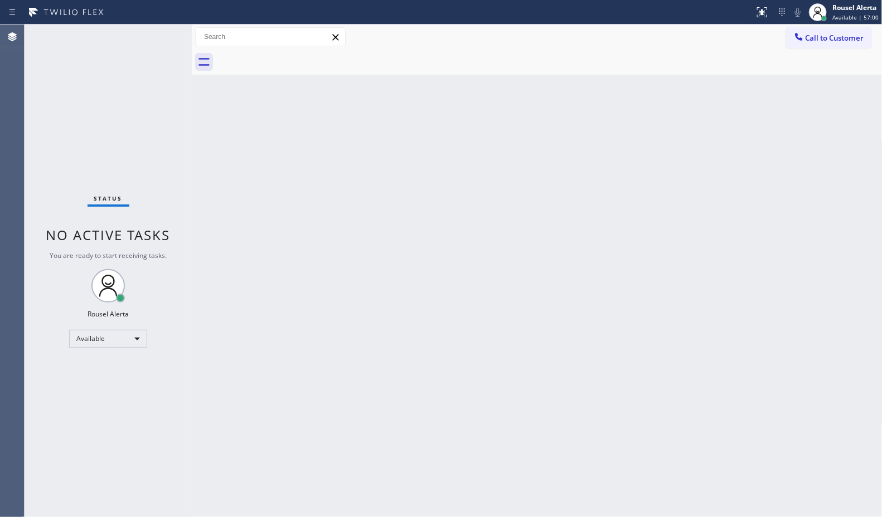
click at [333, 316] on div "Back to Dashboard Change Sender ID Customers Technicians Select a contact Outbo…" at bounding box center [537, 271] width 691 height 493
click at [307, 240] on div "Back to Dashboard Change Sender ID Customers Technicians Select a contact Outbo…" at bounding box center [537, 271] width 691 height 493
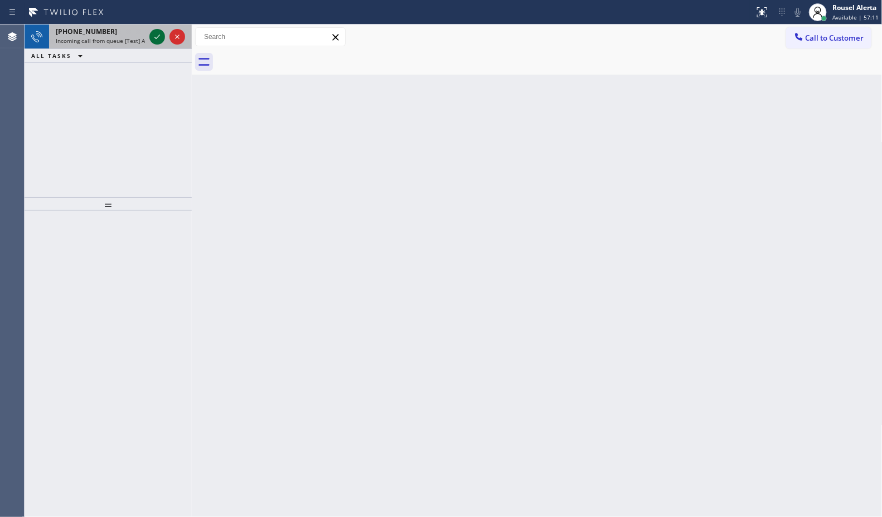
click at [153, 34] on icon at bounding box center [157, 36] width 13 height 13
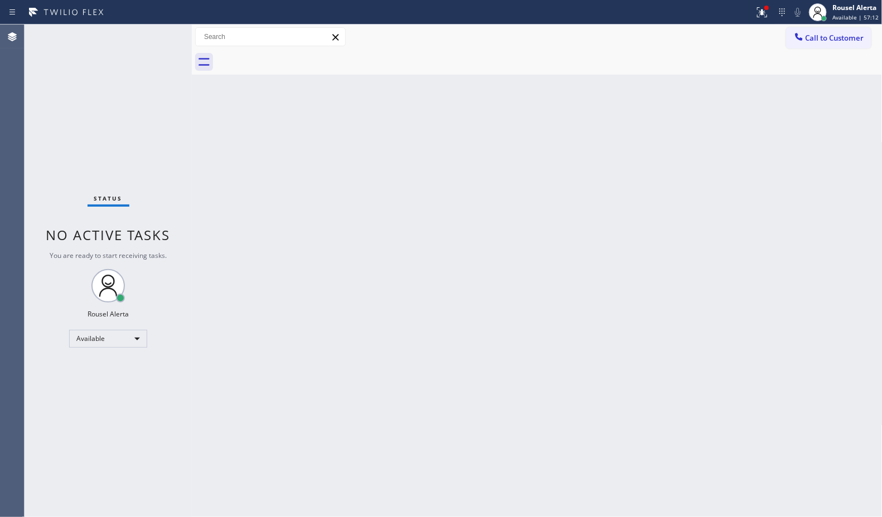
click at [295, 340] on div "Back to Dashboard Change Sender ID Customers Technicians Select a contact Outbo…" at bounding box center [537, 271] width 691 height 493
click at [756, 20] on button at bounding box center [762, 12] width 25 height 25
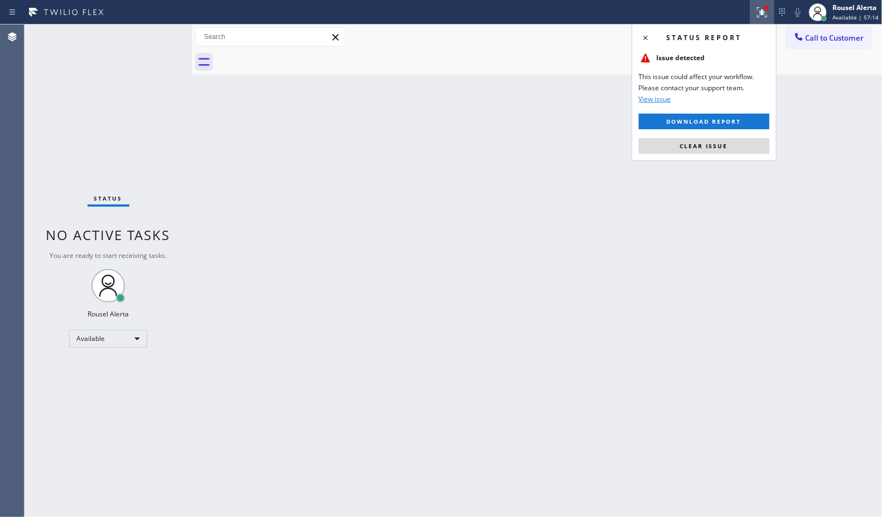
click at [726, 152] on button "Clear issue" at bounding box center [704, 146] width 130 height 16
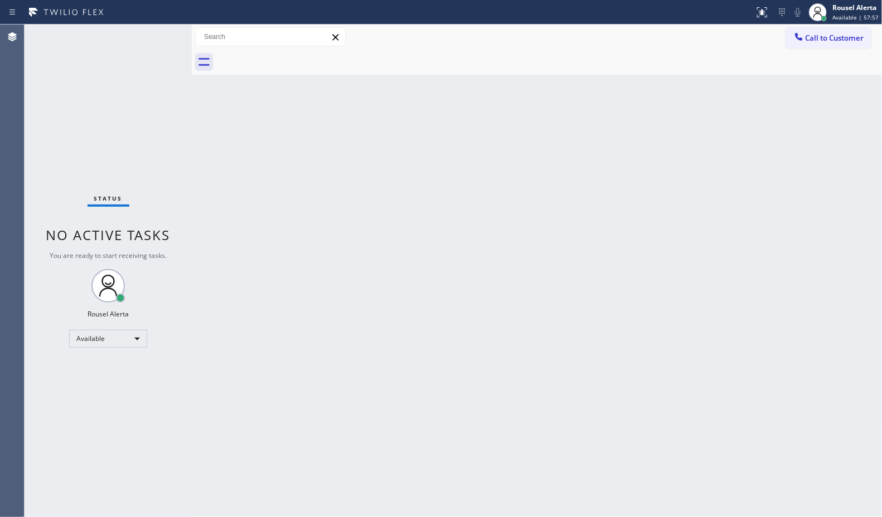
click at [430, 266] on div "Back to Dashboard Change Sender ID Customers Technicians Select a contact Outbo…" at bounding box center [537, 271] width 691 height 493
click at [476, 322] on div "Back to Dashboard Change Sender ID Customers Technicians Select a contact Outbo…" at bounding box center [537, 271] width 691 height 493
click at [132, 37] on div "Status No active tasks You are ready to start receiving tasks. Rousel Alerta Av…" at bounding box center [108, 271] width 167 height 493
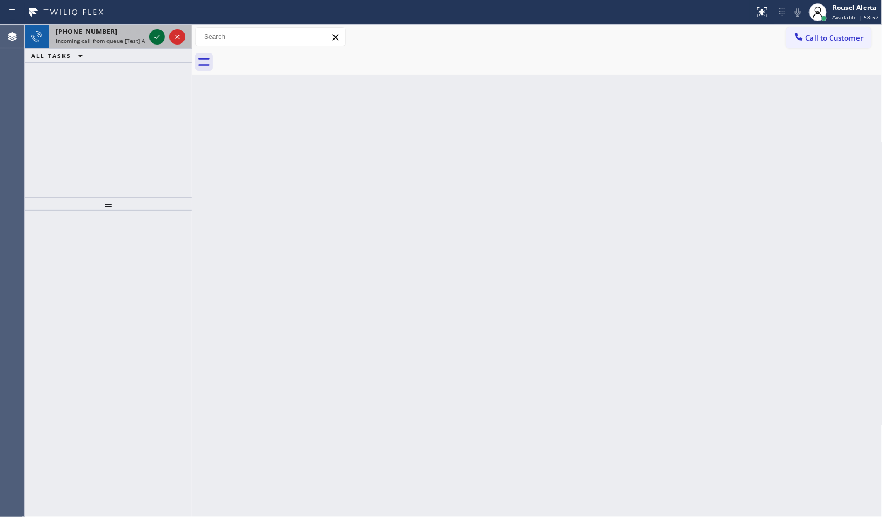
click at [154, 43] on icon at bounding box center [157, 36] width 13 height 13
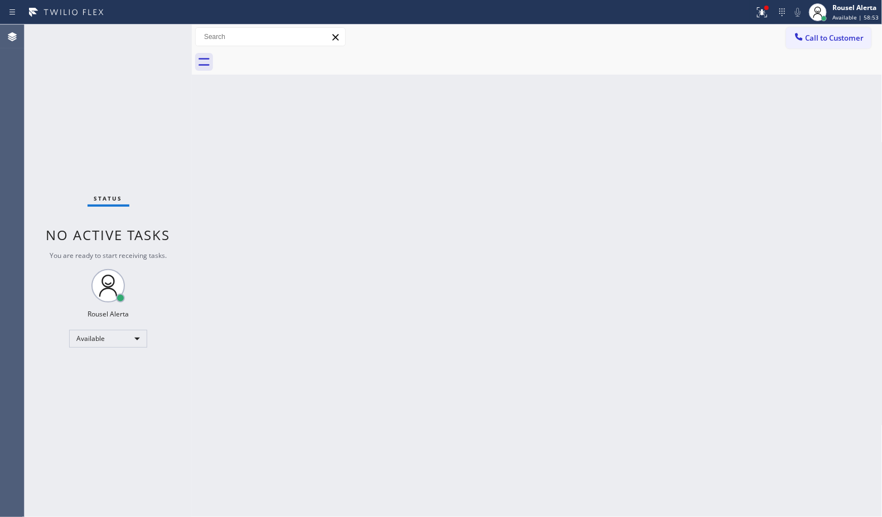
click at [154, 43] on div "Status No active tasks You are ready to start receiving tasks. Rousel Alerta Av…" at bounding box center [108, 271] width 167 height 493
click at [154, 42] on div "Status No active tasks You are ready to start receiving tasks. Rousel Alerta Av…" at bounding box center [108, 271] width 167 height 493
click at [765, 17] on icon at bounding box center [761, 12] width 13 height 13
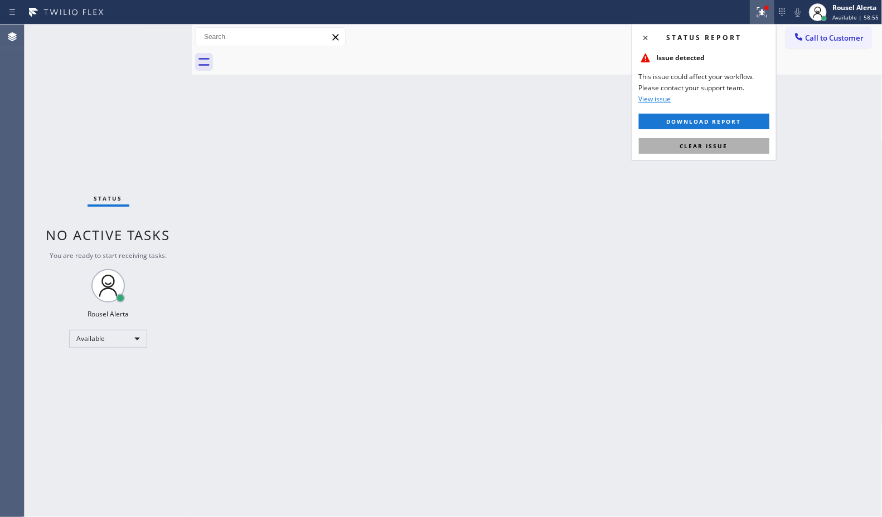
click at [731, 147] on button "Clear issue" at bounding box center [704, 146] width 130 height 16
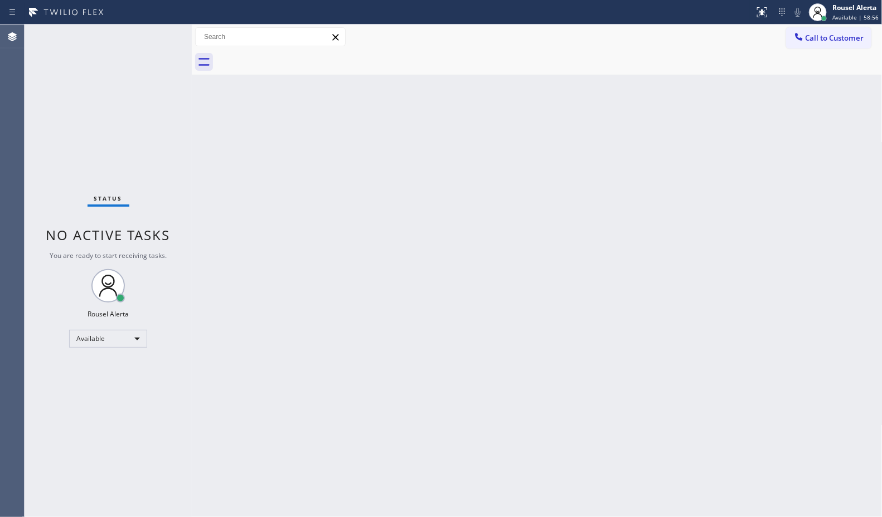
click at [729, 202] on div "Back to Dashboard Change Sender ID Customers Technicians Select a contact Outbo…" at bounding box center [537, 271] width 691 height 493
click at [731, 258] on div "Back to Dashboard Change Sender ID Customers Technicians Select a contact Outbo…" at bounding box center [537, 271] width 691 height 493
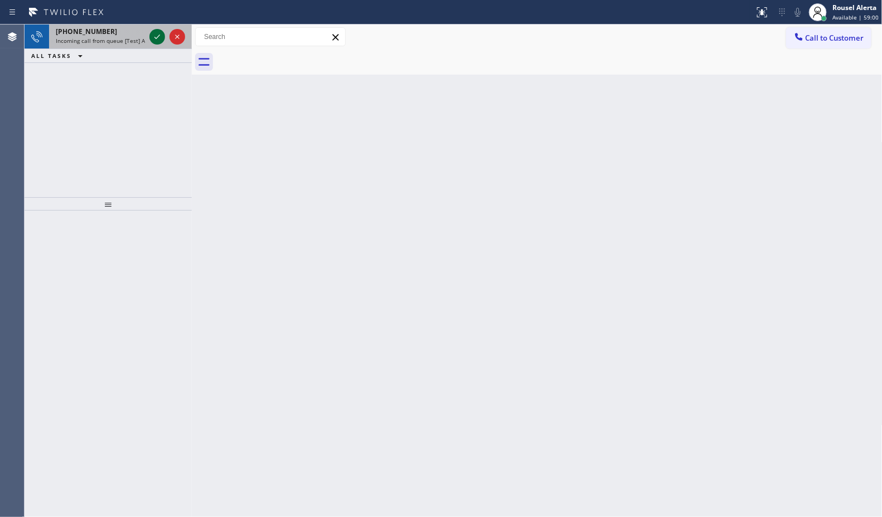
click at [152, 40] on icon at bounding box center [157, 36] width 13 height 13
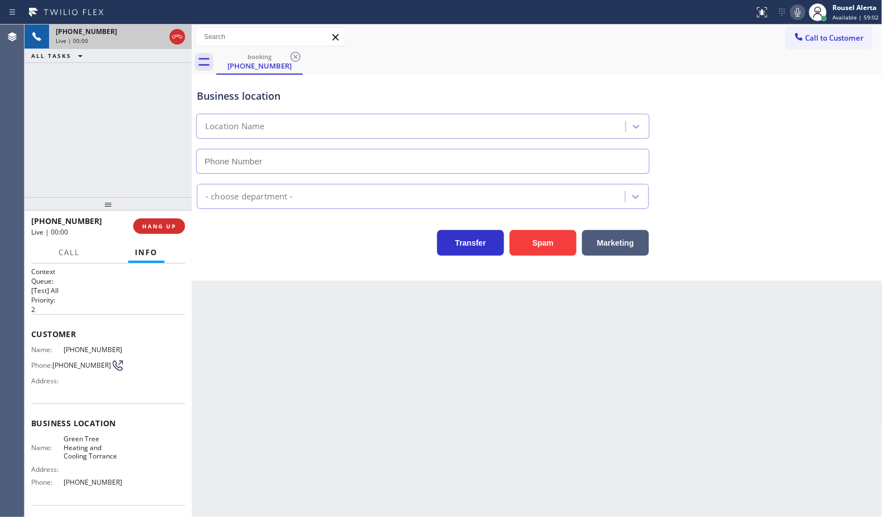
type input "[PHONE_NUMBER]"
click at [542, 254] on button "Spam" at bounding box center [543, 243] width 67 height 26
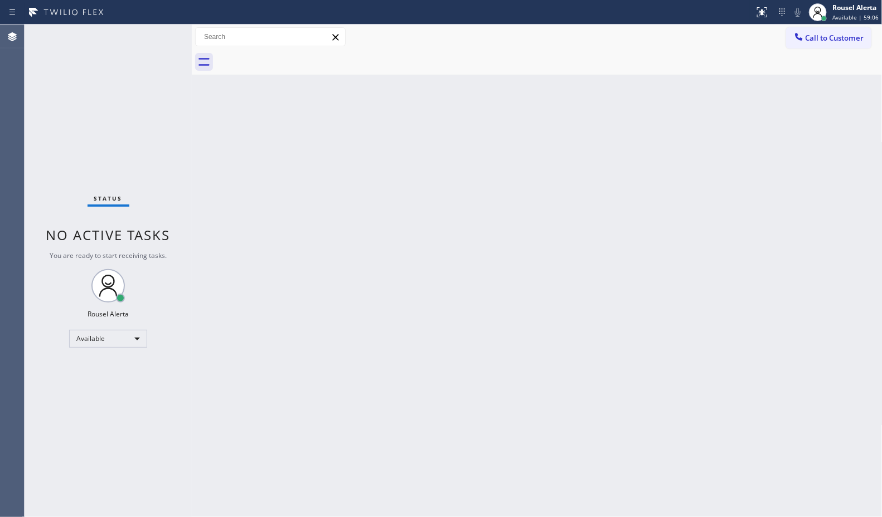
click at [541, 333] on div "Back to Dashboard Change Sender ID Customers Technicians Select a contact Outbo…" at bounding box center [537, 271] width 691 height 493
click at [151, 34] on div "Status No active tasks You are ready to start receiving tasks. Rousel Alerta Av…" at bounding box center [108, 271] width 167 height 493
click at [313, 279] on div "Back to Dashboard Change Sender ID Customers Technicians Select a contact Outbo…" at bounding box center [537, 271] width 691 height 493
click at [154, 39] on div "Status No active tasks You are ready to start receiving tasks. Rousel Alerta Av…" at bounding box center [108, 271] width 167 height 493
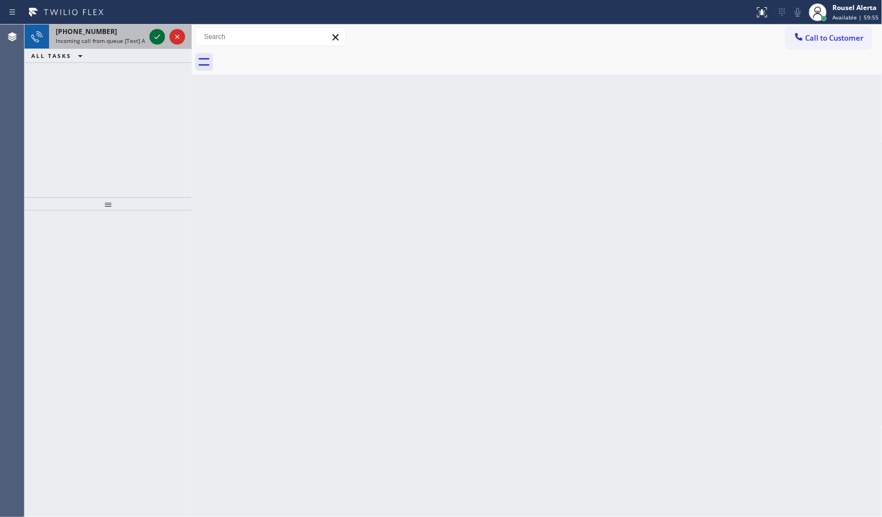
click at [154, 39] on icon at bounding box center [157, 36] width 13 height 13
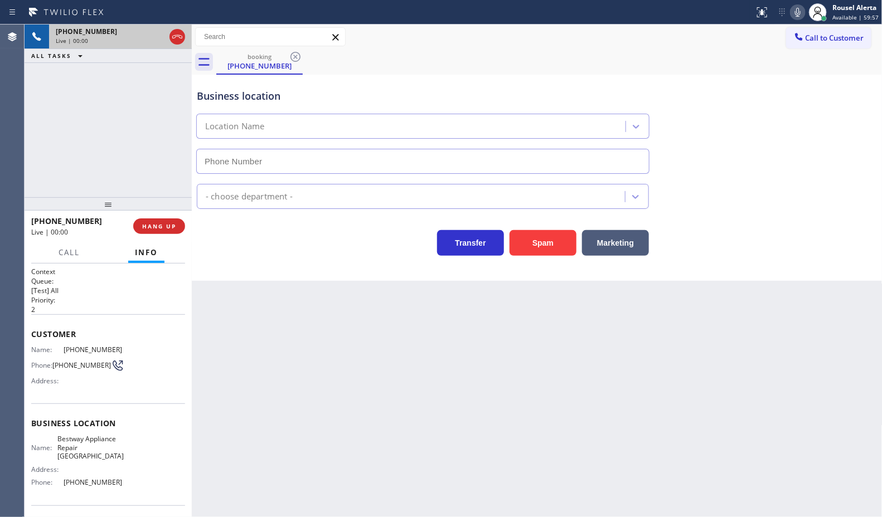
type input "[PHONE_NUMBER]"
click at [552, 243] on button "Spam" at bounding box center [543, 243] width 67 height 26
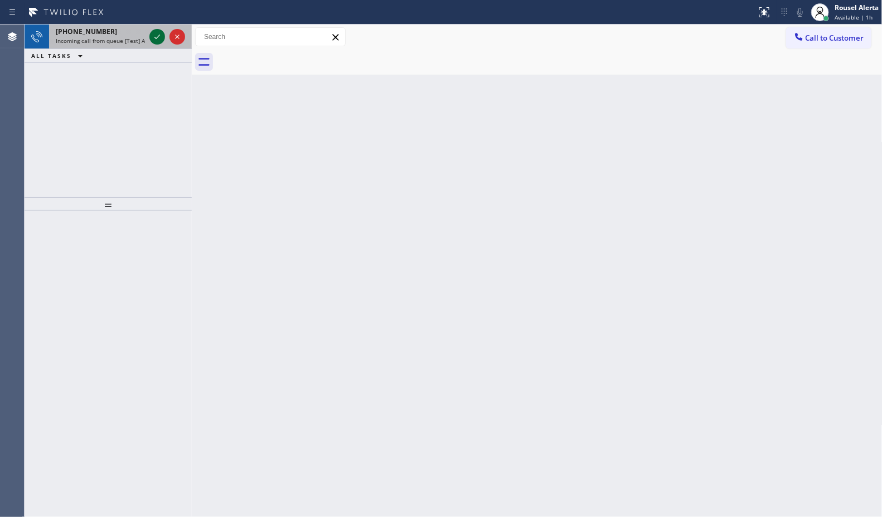
click at [160, 32] on icon at bounding box center [157, 36] width 13 height 13
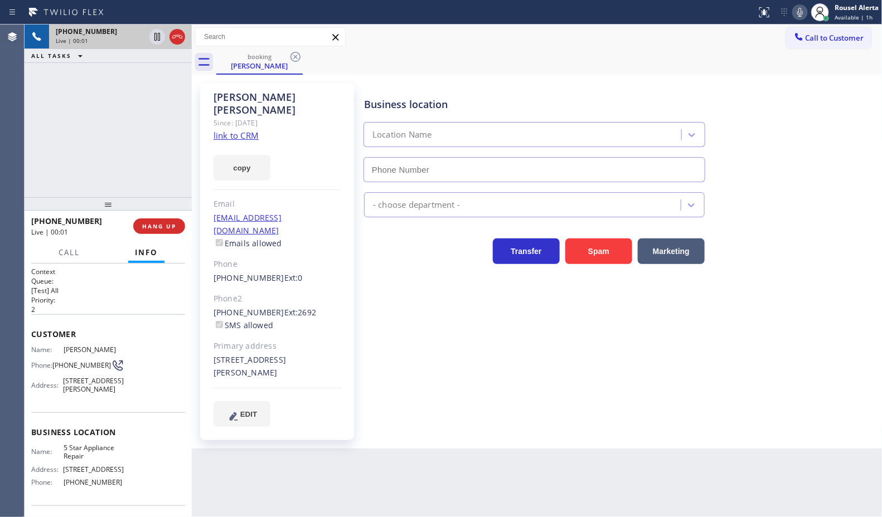
type input "[PHONE_NUMBER]"
click at [246, 130] on link "link to CRM" at bounding box center [236, 135] width 45 height 11
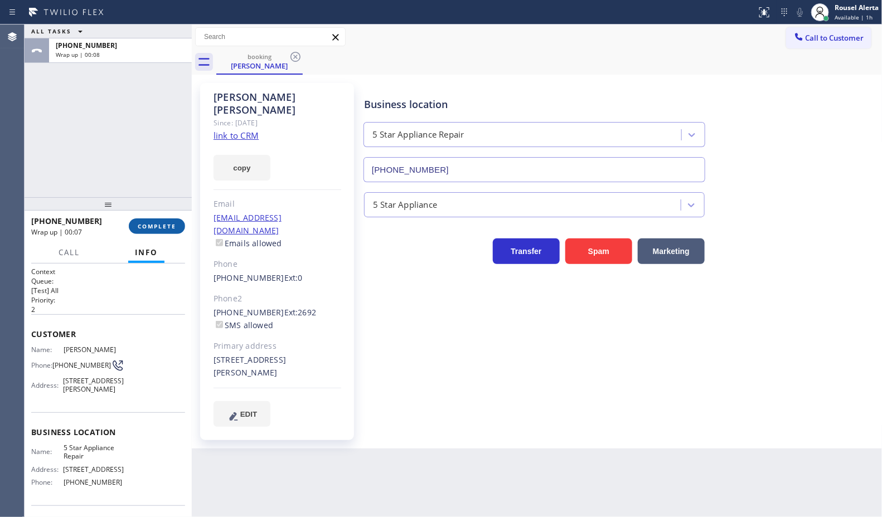
click at [152, 232] on button "COMPLETE" at bounding box center [157, 227] width 56 height 16
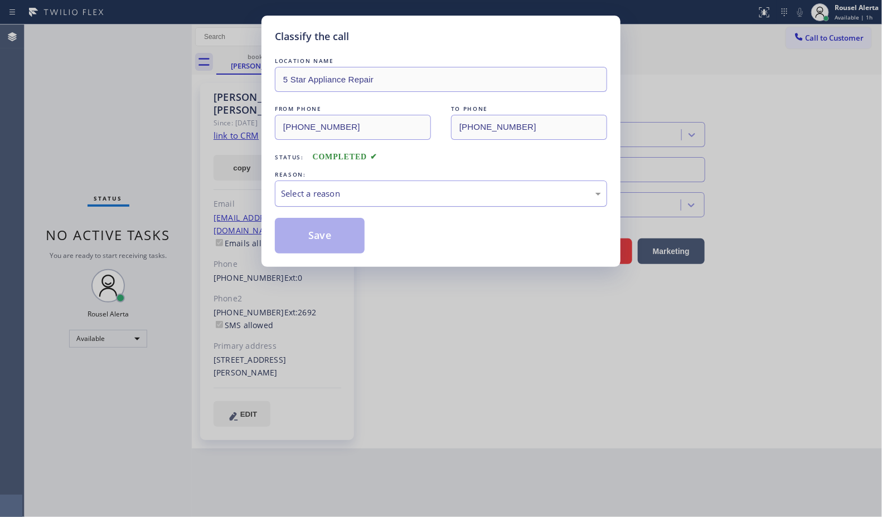
click at [367, 194] on div "Select a reason" at bounding box center [441, 193] width 320 height 13
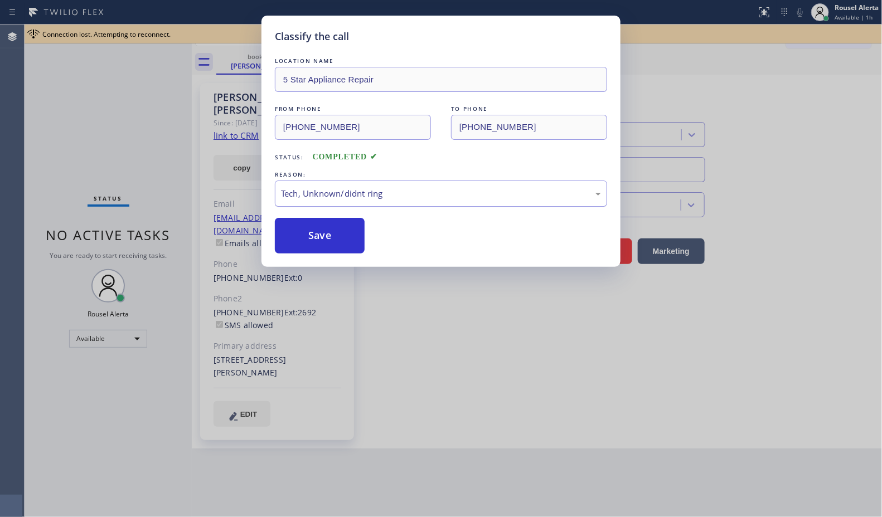
click at [379, 196] on div "Tech, Unknown/didnt ring" at bounding box center [441, 193] width 320 height 13
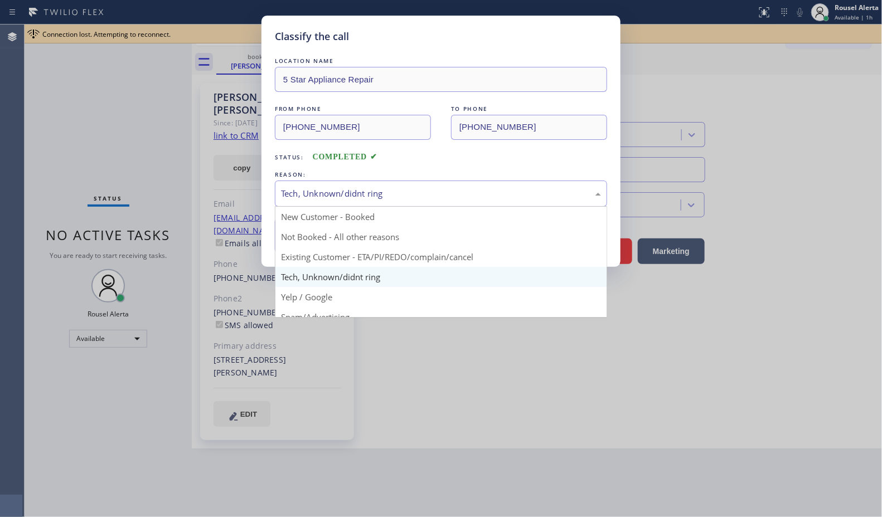
drag, startPoint x: 386, startPoint y: 261, endPoint x: 375, endPoint y: 258, distance: 11.0
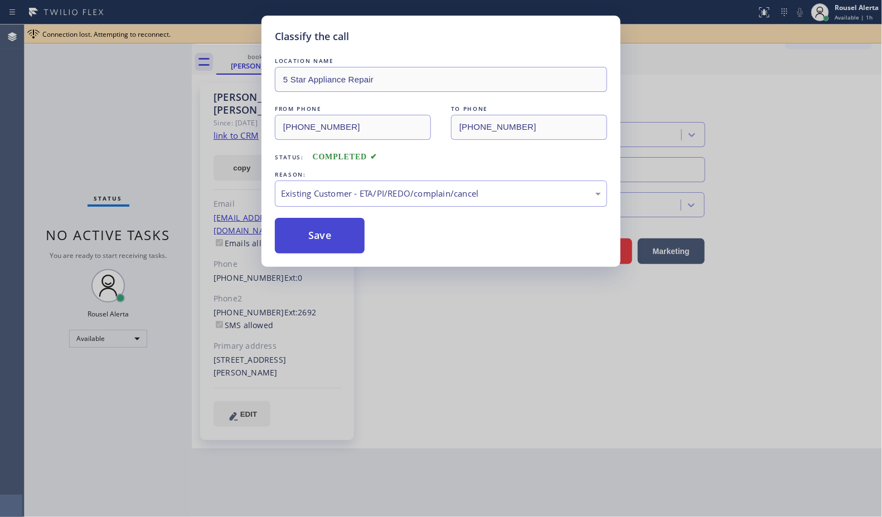
click at [340, 246] on button "Save" at bounding box center [320, 236] width 90 height 36
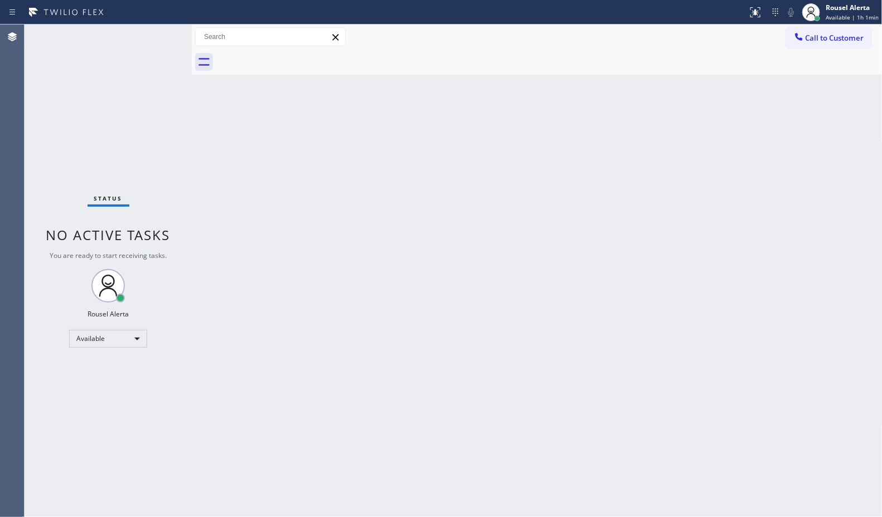
click at [500, 462] on div "Back to Dashboard Change Sender ID Customers Technicians Select a contact Outbo…" at bounding box center [537, 271] width 691 height 493
click at [324, 299] on div "Back to Dashboard Change Sender ID Customers Technicians Select a contact Outbo…" at bounding box center [537, 271] width 691 height 493
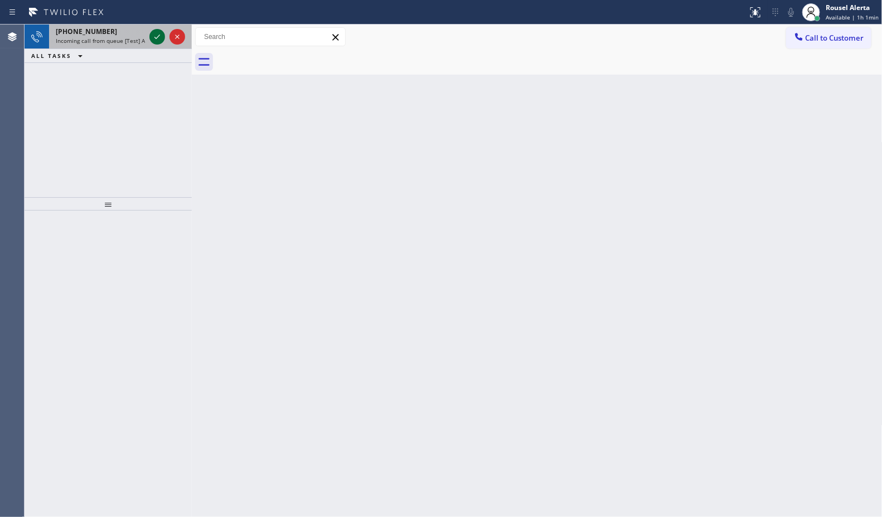
click at [159, 39] on icon at bounding box center [157, 36] width 13 height 13
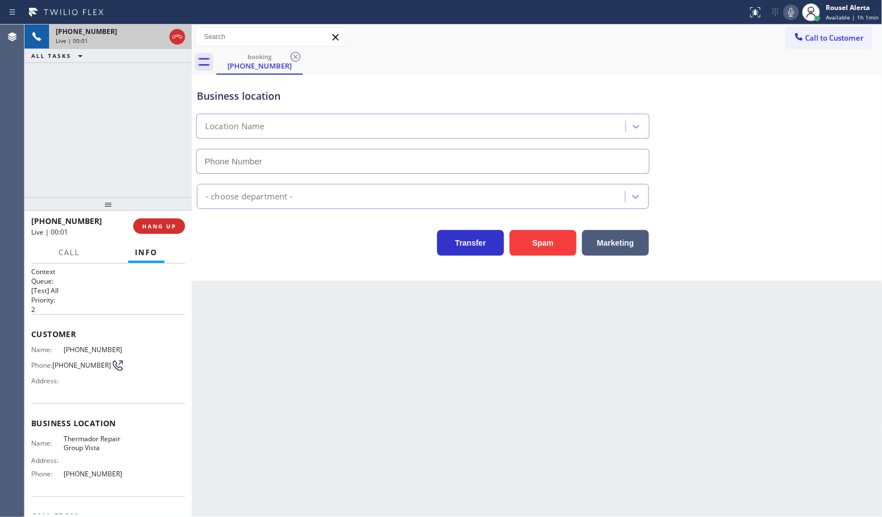
type input "[PHONE_NUMBER]"
click at [544, 244] on button "Spam" at bounding box center [543, 243] width 67 height 26
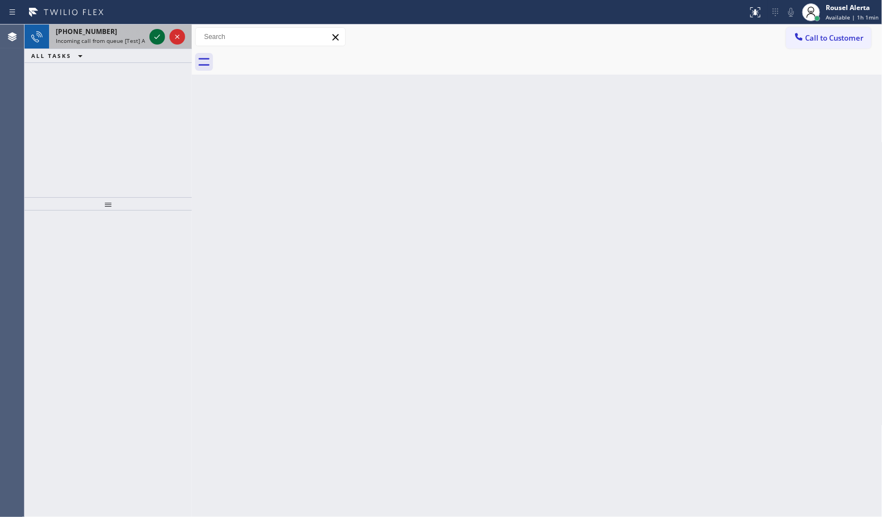
click at [158, 36] on icon at bounding box center [157, 37] width 6 height 4
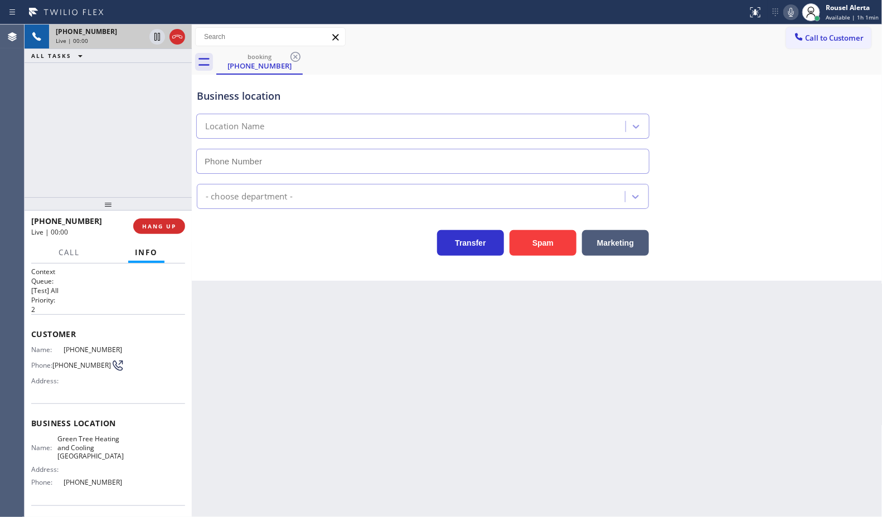
type input "[PHONE_NUMBER]"
click at [536, 251] on button "Spam" at bounding box center [543, 243] width 67 height 26
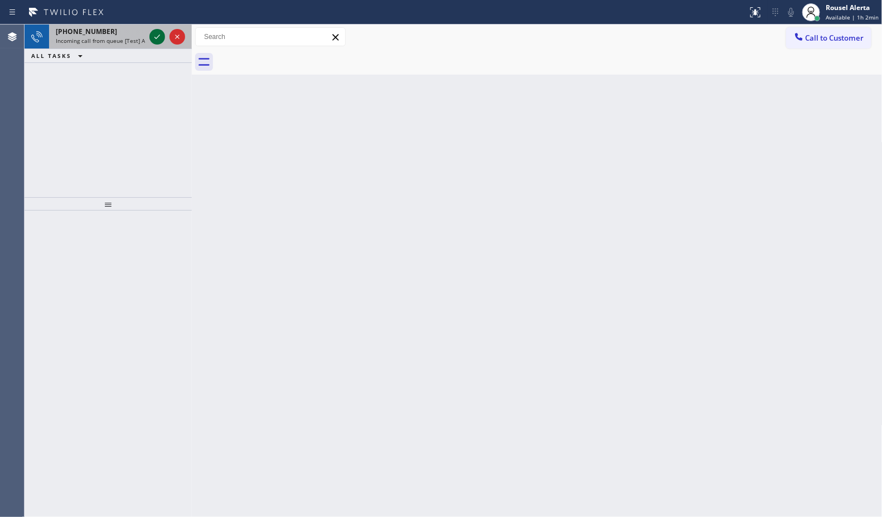
click at [153, 35] on icon at bounding box center [157, 36] width 13 height 13
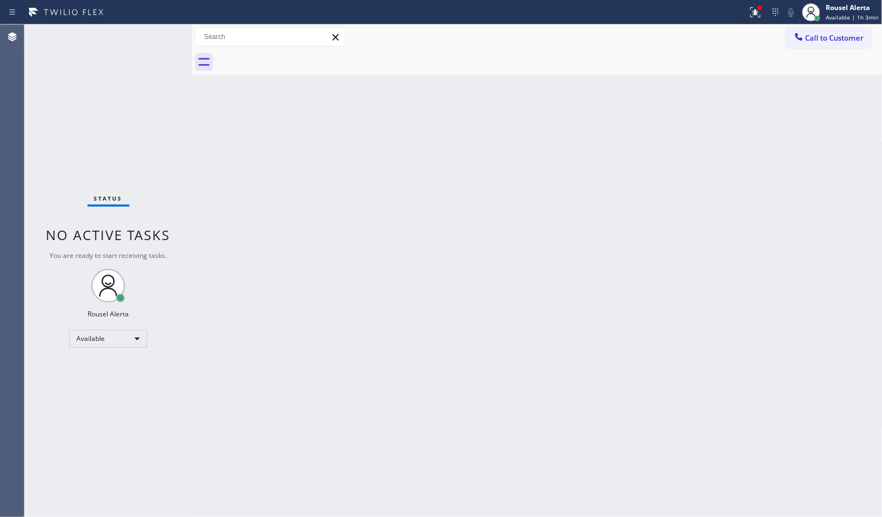
click at [153, 35] on div "Status No active tasks You are ready to start receiving tasks. Rousel Alerta Av…" at bounding box center [108, 271] width 167 height 493
click at [154, 37] on div "Status No active tasks You are ready to start receiving tasks. Rousel Alerta Av…" at bounding box center [108, 271] width 167 height 493
click at [759, 10] on icon at bounding box center [755, 12] width 13 height 13
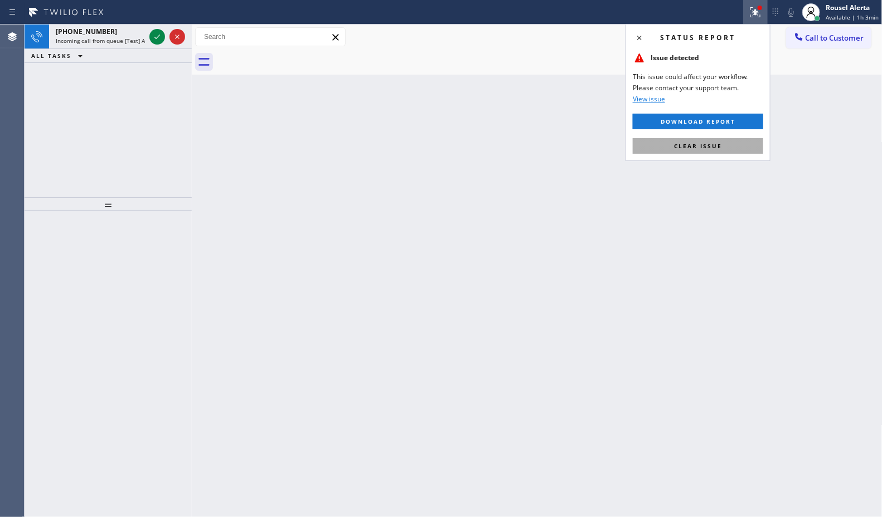
click at [731, 144] on button "Clear issue" at bounding box center [698, 146] width 130 height 16
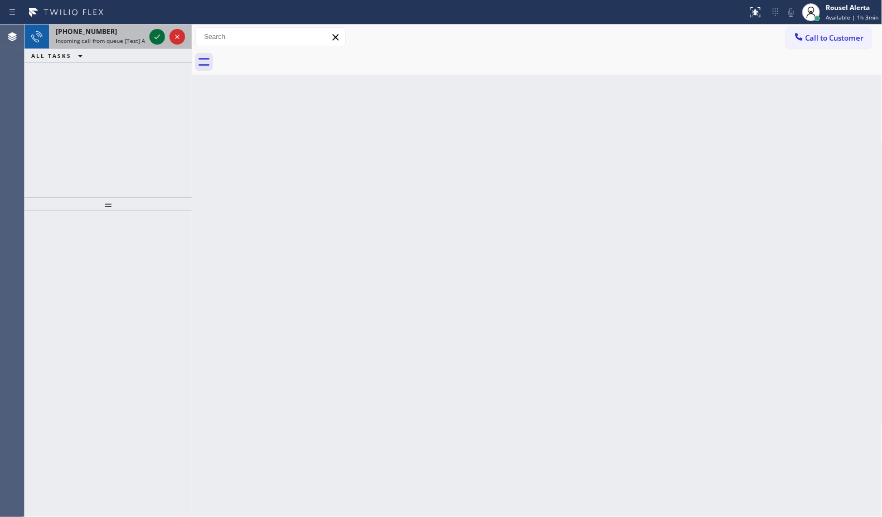
click at [159, 38] on icon at bounding box center [157, 36] width 13 height 13
click at [152, 36] on icon at bounding box center [157, 36] width 13 height 13
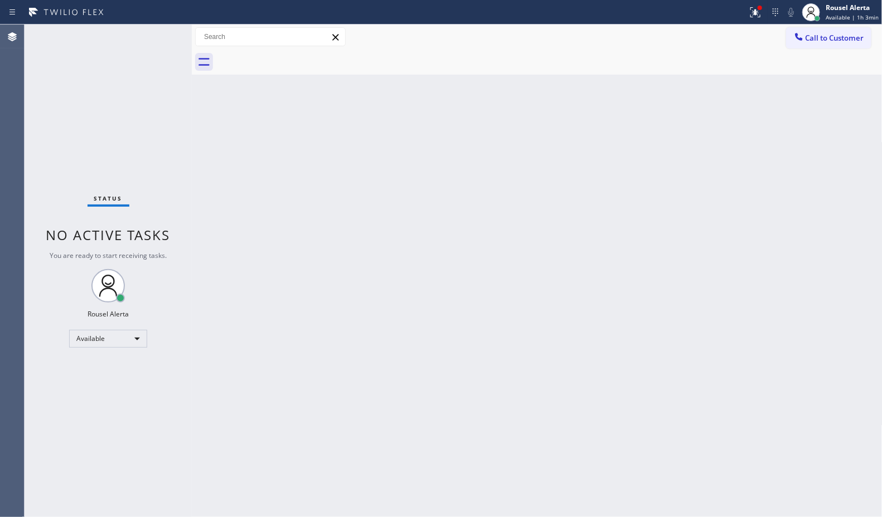
click at [152, 36] on div "Status No active tasks You are ready to start receiving tasks. Rousel Alerta Av…" at bounding box center [108, 271] width 167 height 493
click at [152, 35] on div "Status No active tasks You are ready to start receiving tasks. Rousel Alerta Av…" at bounding box center [108, 271] width 167 height 493
click at [153, 39] on div "Status No active tasks You are ready to start receiving tasks. Rousel Alerta Av…" at bounding box center [108, 271] width 167 height 493
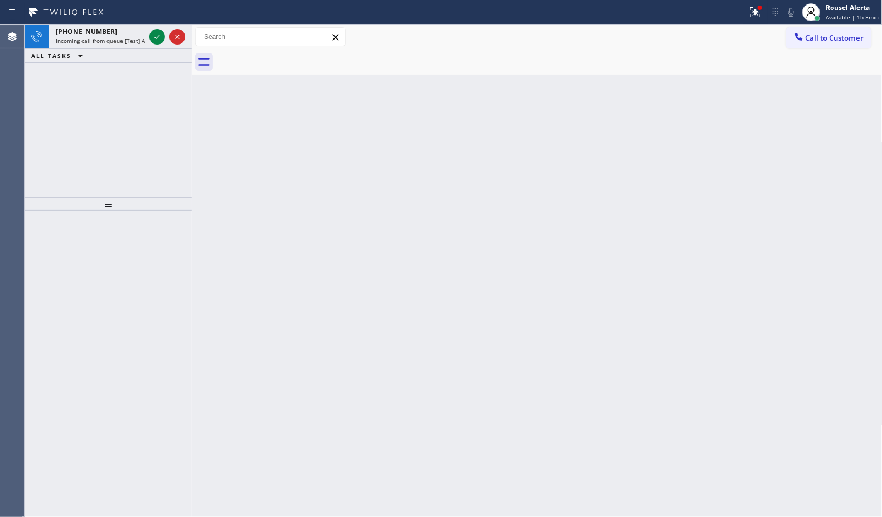
click at [155, 35] on icon at bounding box center [157, 36] width 13 height 13
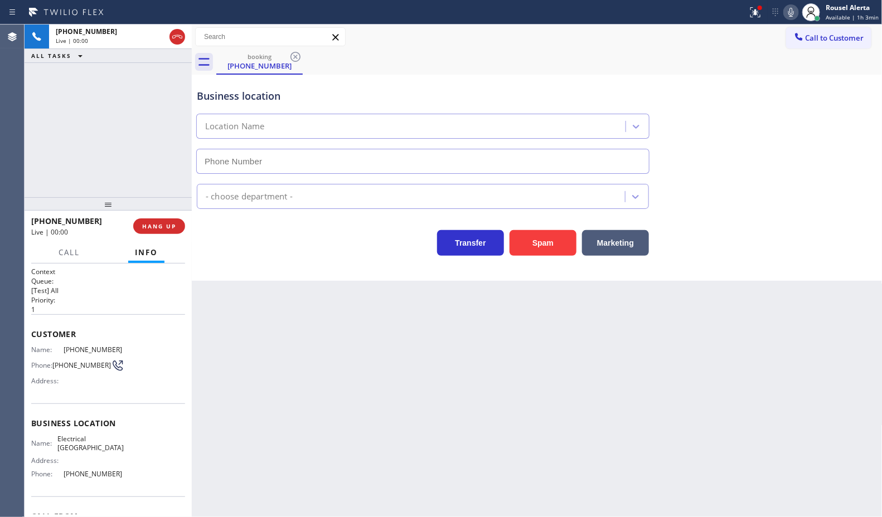
type input "[PHONE_NUMBER]"
click at [557, 242] on button "Spam" at bounding box center [543, 243] width 67 height 26
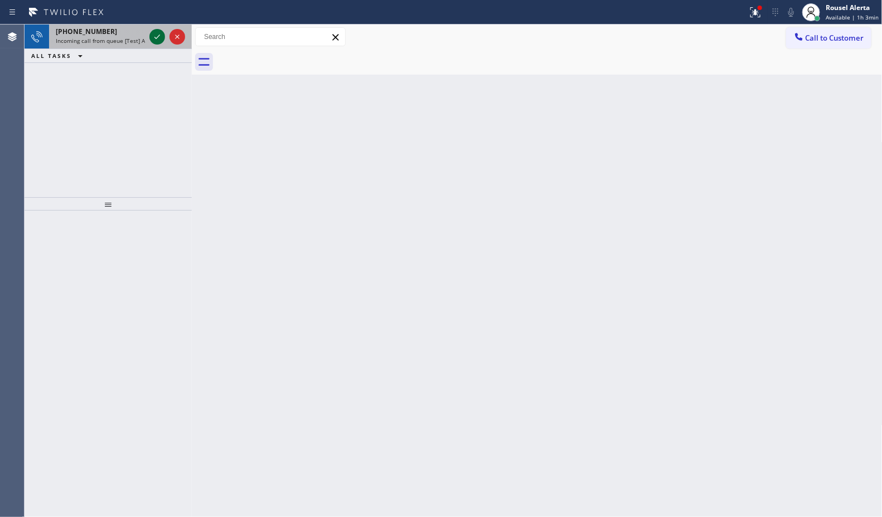
click at [154, 36] on icon at bounding box center [157, 36] width 13 height 13
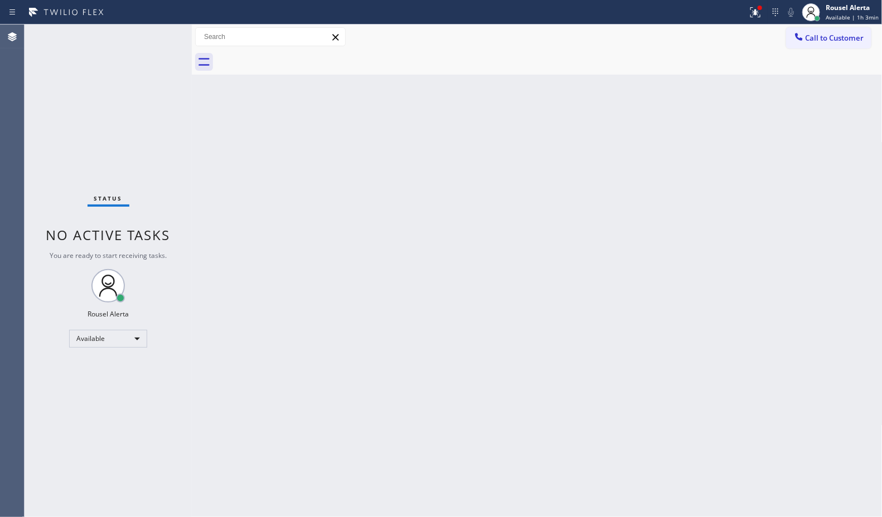
click at [154, 36] on div "Status No active tasks You are ready to start receiving tasks. Rousel Alerta Av…" at bounding box center [108, 271] width 167 height 493
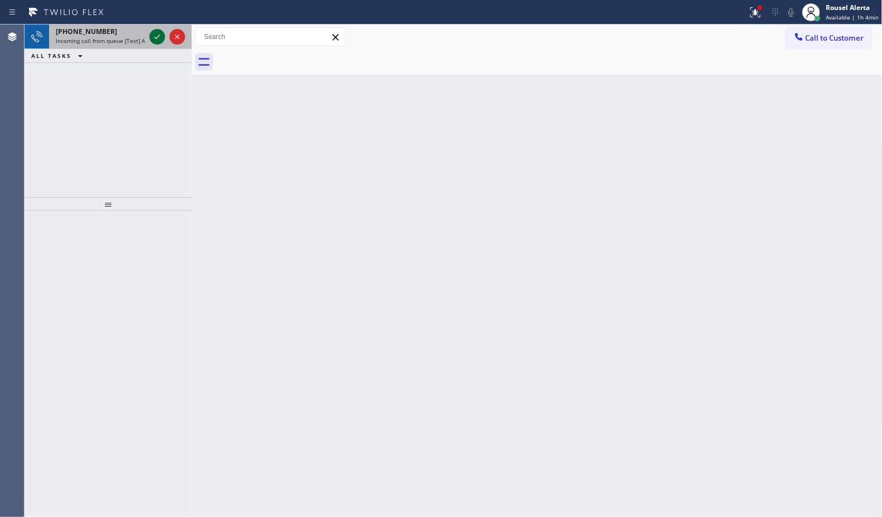
click at [158, 38] on icon at bounding box center [157, 36] width 13 height 13
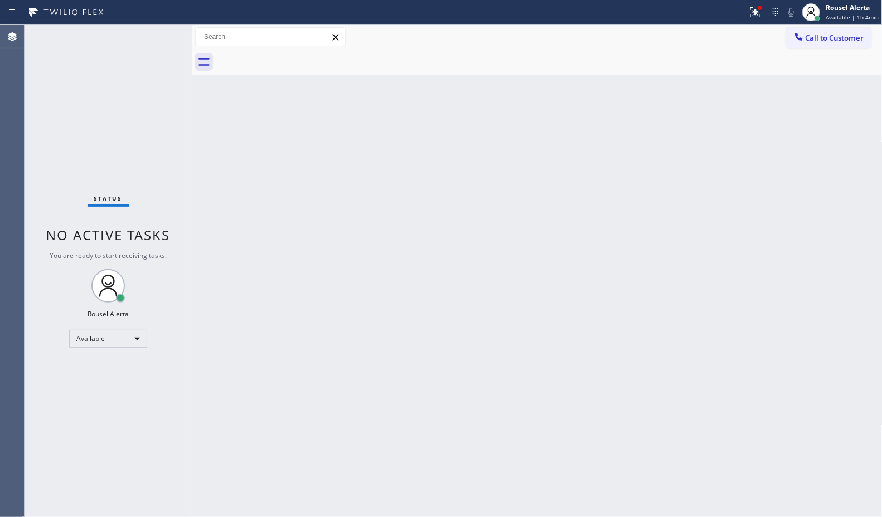
click at [158, 38] on div "Status No active tasks You are ready to start receiving tasks. Rousel Alerta Av…" at bounding box center [108, 271] width 167 height 493
click at [753, 6] on icon at bounding box center [755, 12] width 13 height 13
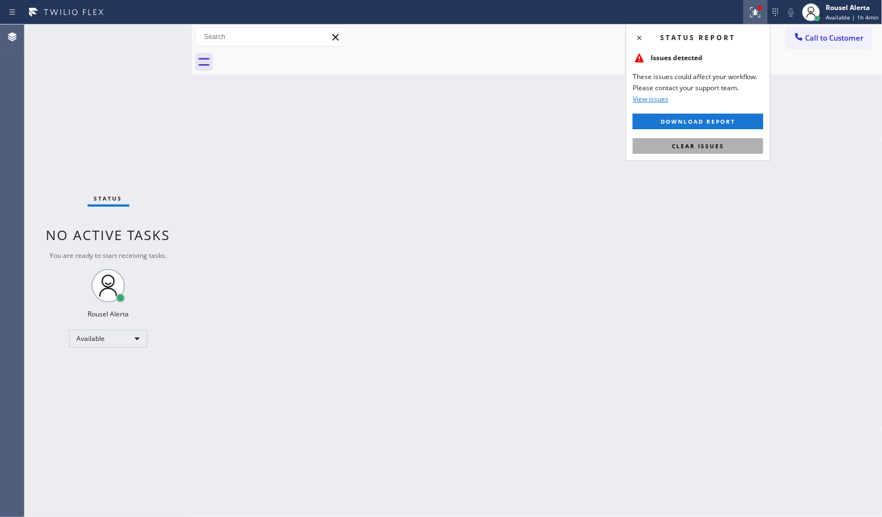
click at [735, 142] on button "Clear issues" at bounding box center [698, 146] width 130 height 16
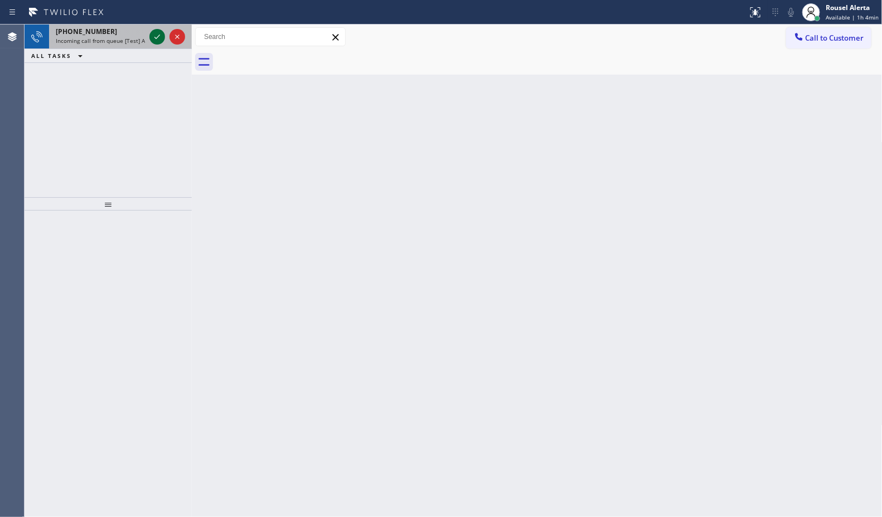
click at [161, 39] on icon at bounding box center [157, 36] width 13 height 13
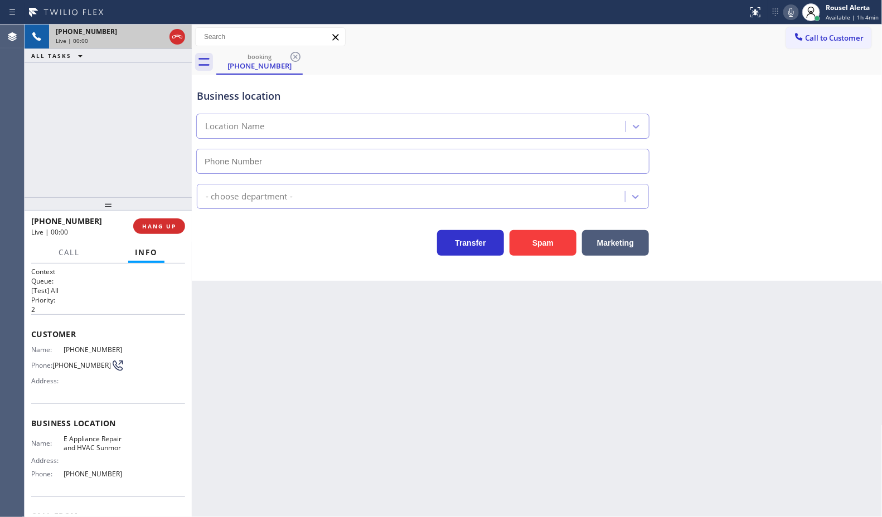
type input "[PHONE_NUMBER]"
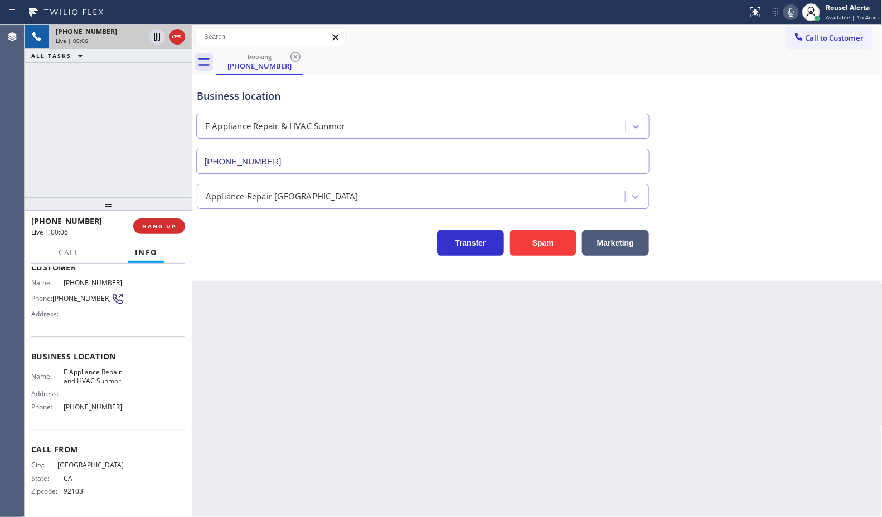
scroll to position [11, 0]
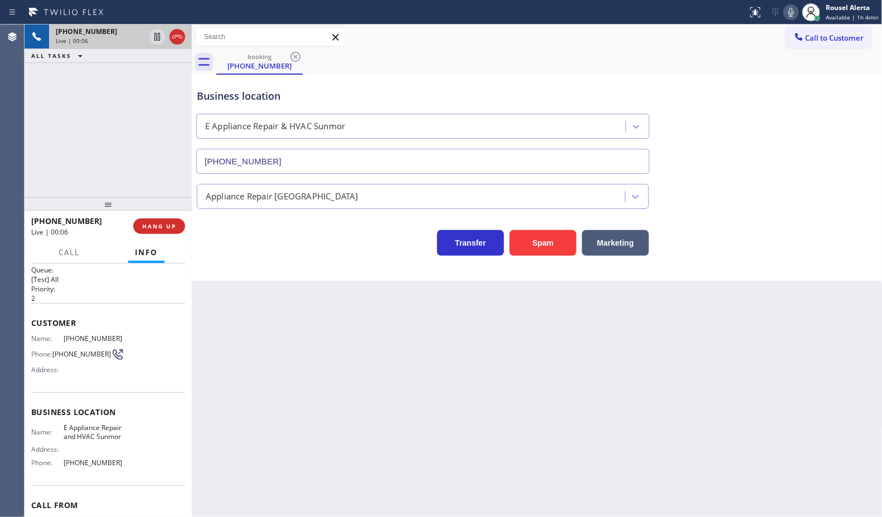
click at [310, 355] on div "Back to Dashboard Change Sender ID Customers Technicians Select a contact Outbo…" at bounding box center [537, 271] width 691 height 493
click at [179, 229] on button "HANG UP" at bounding box center [159, 227] width 52 height 16
click at [174, 226] on span "HANG UP" at bounding box center [159, 226] width 34 height 8
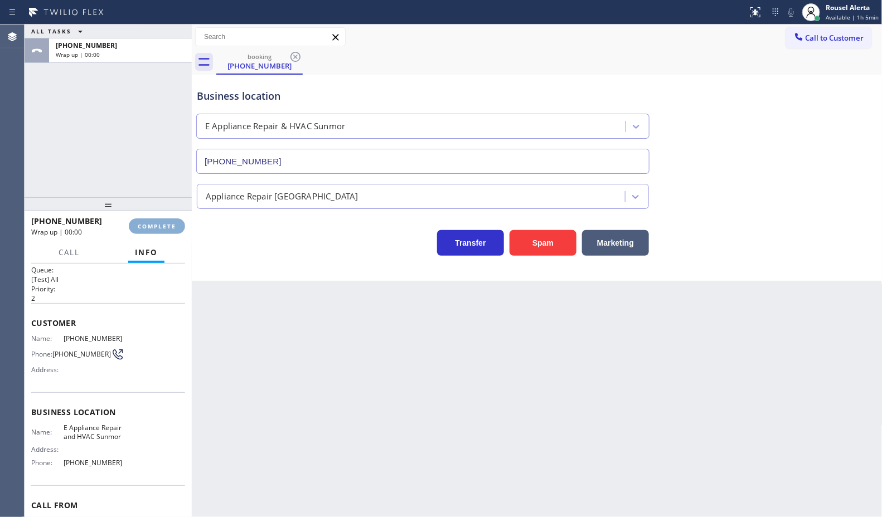
click at [174, 227] on span "COMPLETE" at bounding box center [157, 226] width 38 height 8
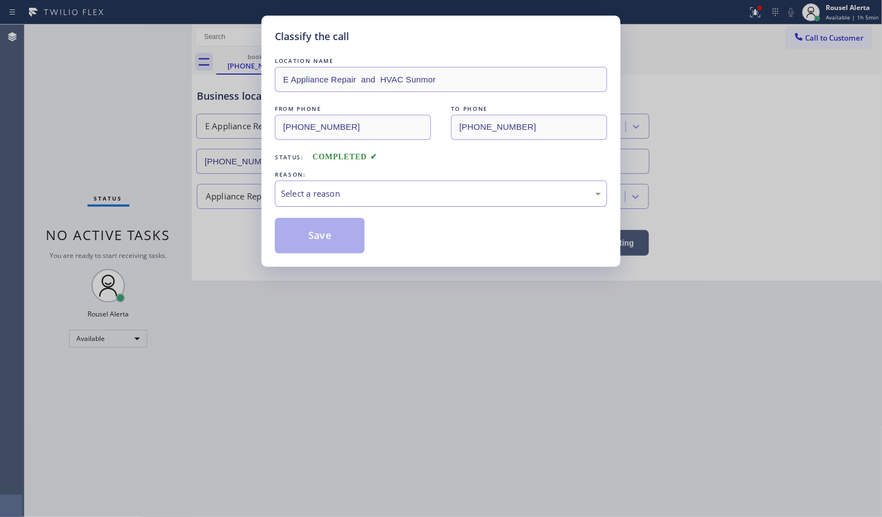
click at [318, 205] on div "Select a reason" at bounding box center [441, 194] width 332 height 26
click at [326, 246] on button "Save" at bounding box center [320, 236] width 90 height 36
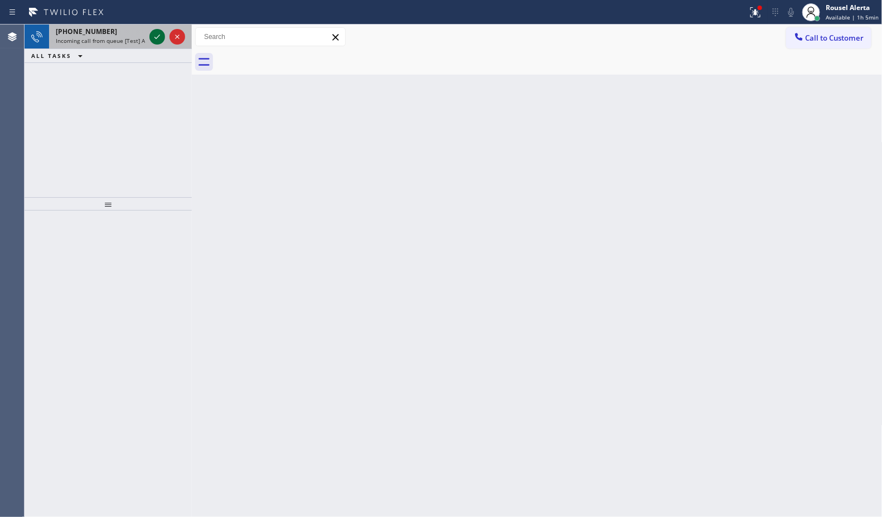
click at [156, 37] on icon at bounding box center [157, 36] width 13 height 13
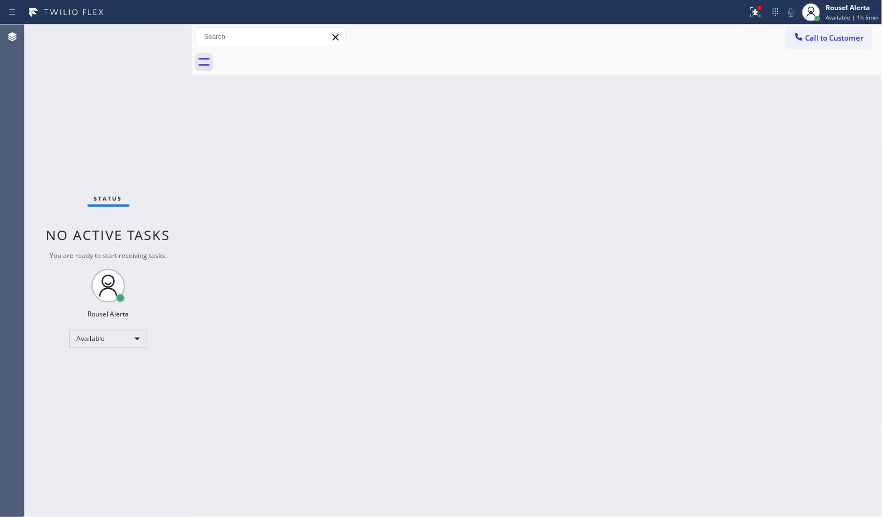
click at [156, 37] on div "Status No active tasks You are ready to start receiving tasks. Rousel Alerta Av…" at bounding box center [108, 271] width 167 height 493
click at [748, 8] on div at bounding box center [755, 12] width 25 height 13
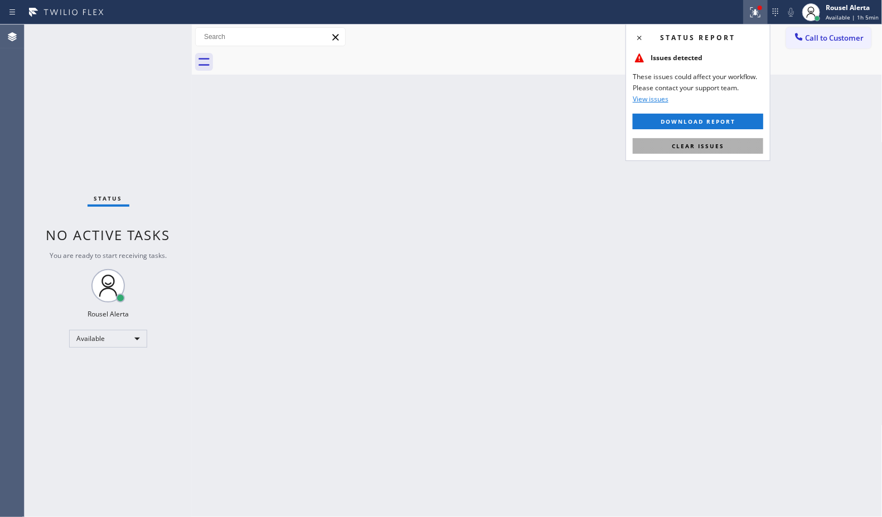
click at [737, 142] on button "Clear issues" at bounding box center [698, 146] width 130 height 16
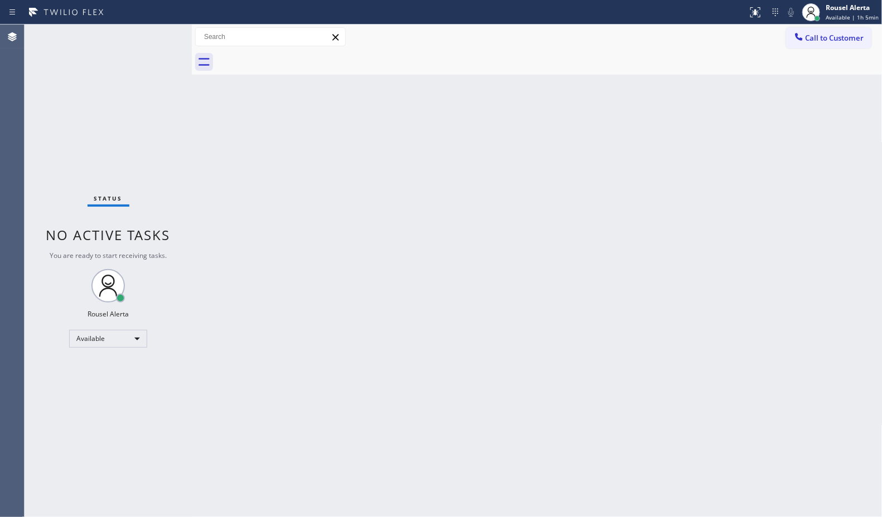
click at [630, 184] on div "Back to Dashboard Change Sender ID Customers Technicians Select a contact Outbo…" at bounding box center [537, 271] width 691 height 493
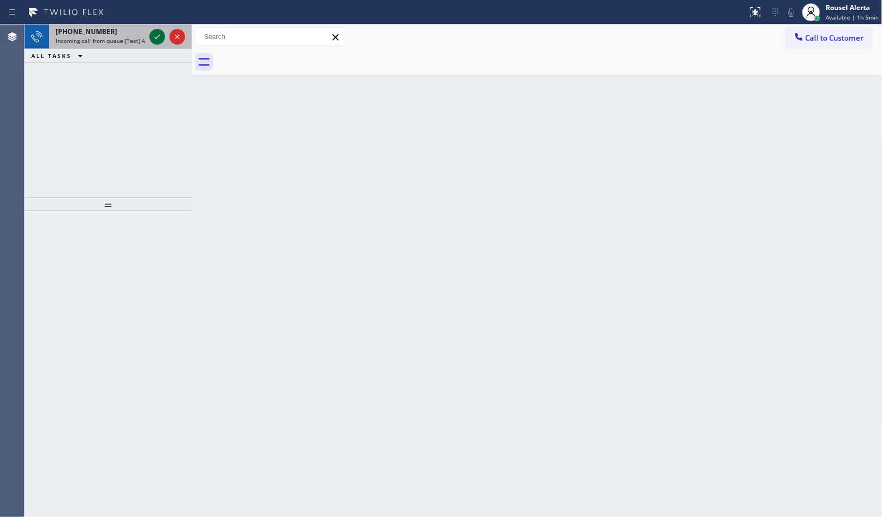
click at [156, 42] on icon at bounding box center [157, 36] width 13 height 13
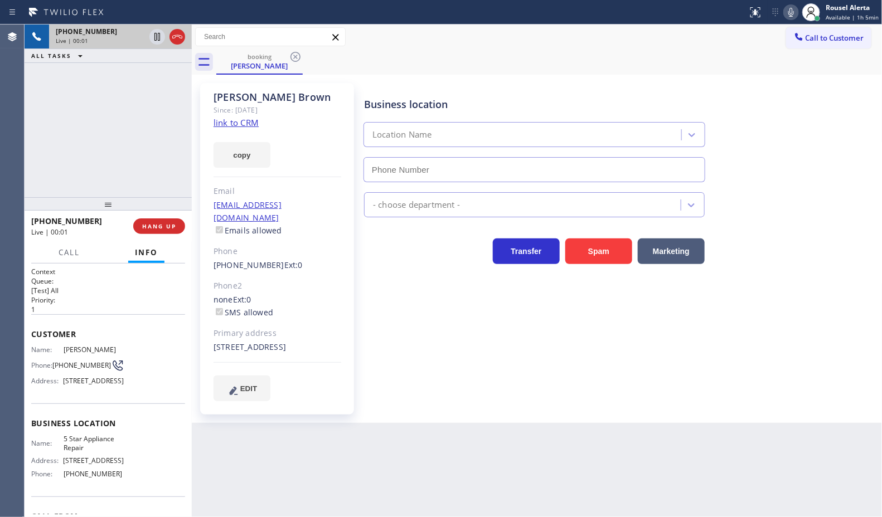
type input "[PHONE_NUMBER]"
click at [245, 124] on link "link to CRM" at bounding box center [236, 122] width 45 height 11
click at [134, 149] on div "[PHONE_NUMBER] Live | 00:47 ALL TASKS ALL TASKS ACTIVE TASKS TASKS IN WRAP UP" at bounding box center [108, 111] width 167 height 173
click at [158, 35] on icon at bounding box center [157, 37] width 6 height 8
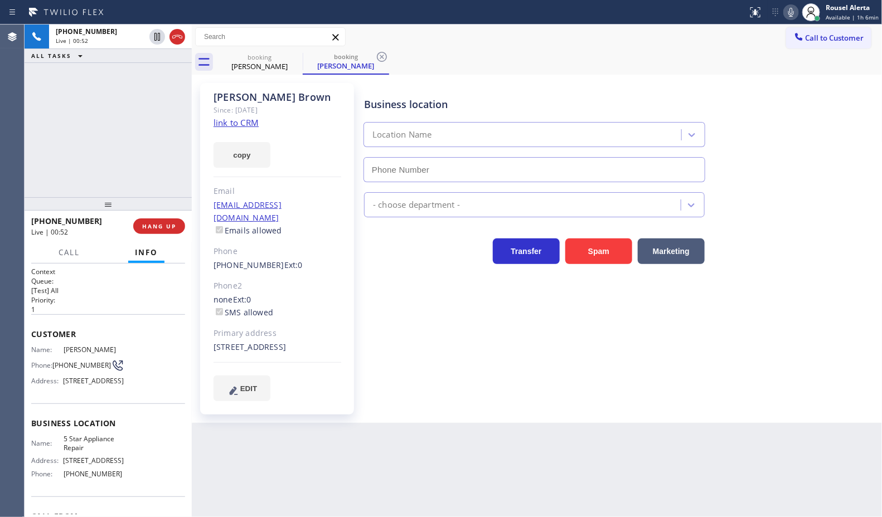
type input "[PHONE_NUMBER]"
click at [788, 14] on icon at bounding box center [790, 12] width 13 height 13
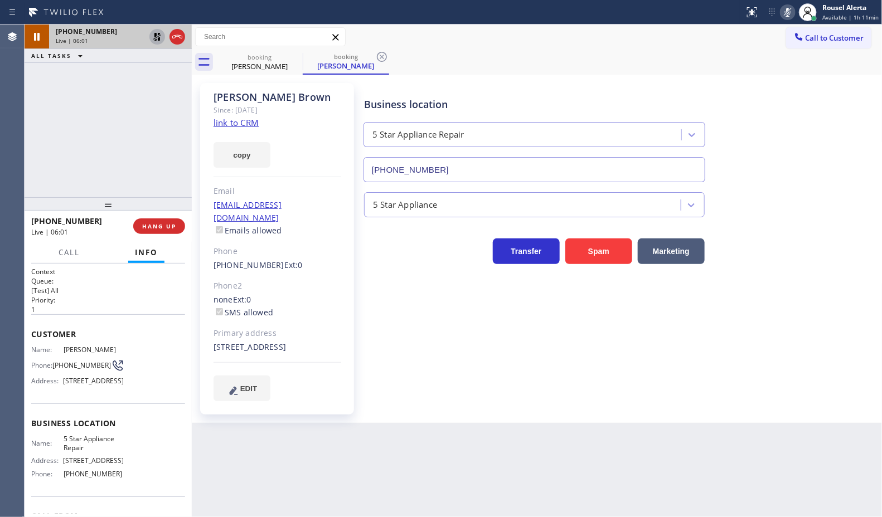
click at [157, 38] on icon at bounding box center [157, 36] width 13 height 13
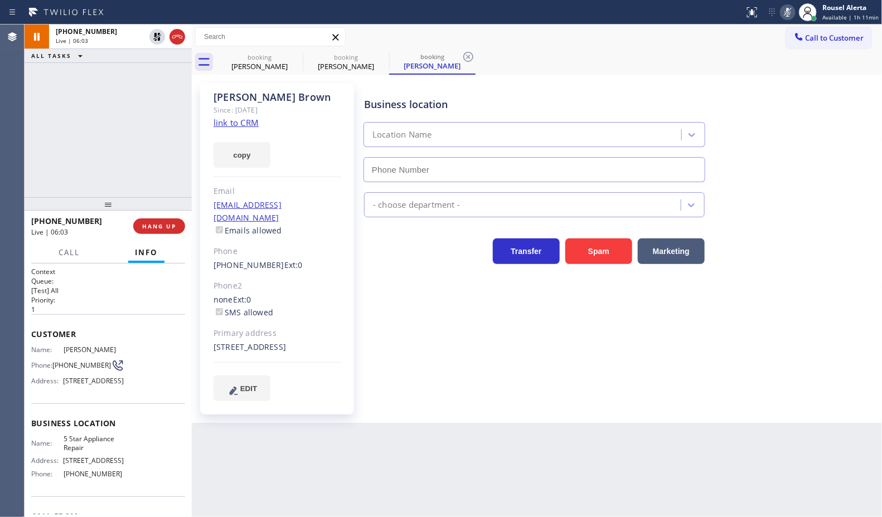
type input "[PHONE_NUMBER]"
click at [792, 15] on icon at bounding box center [787, 12] width 13 height 13
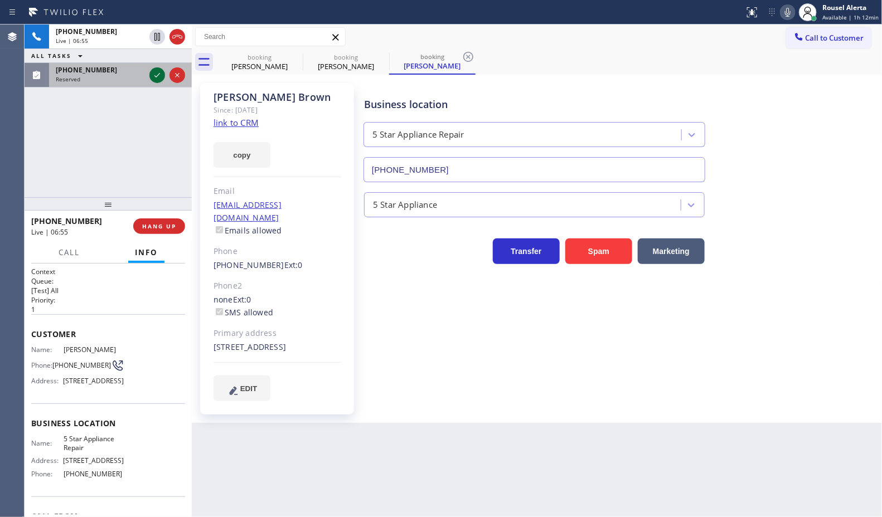
click at [149, 72] on div at bounding box center [157, 75] width 16 height 13
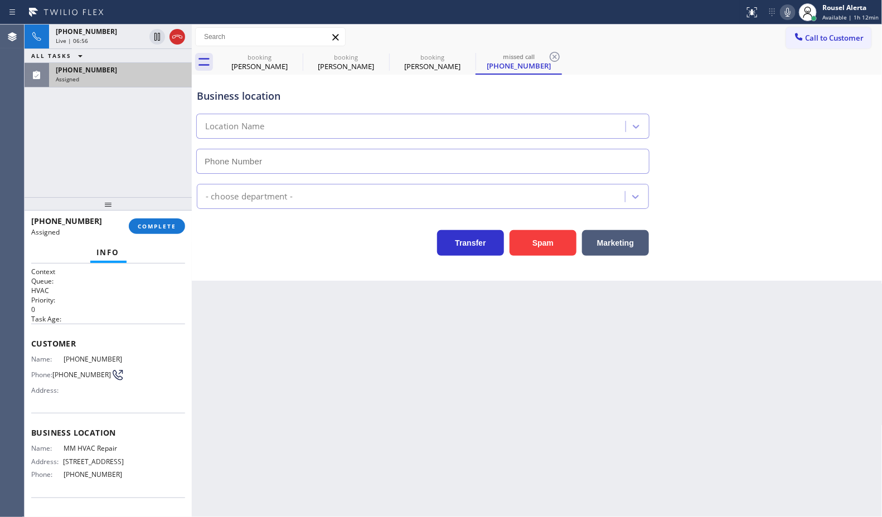
type input "[PHONE_NUMBER]"
click at [110, 27] on div "[PHONE_NUMBER]" at bounding box center [100, 31] width 89 height 9
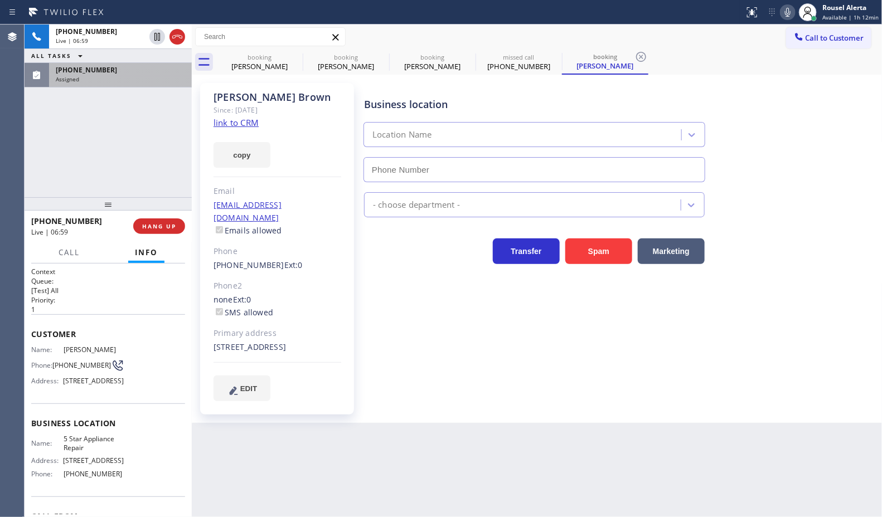
type input "[PHONE_NUMBER]"
click at [117, 75] on div "Assigned" at bounding box center [120, 79] width 129 height 8
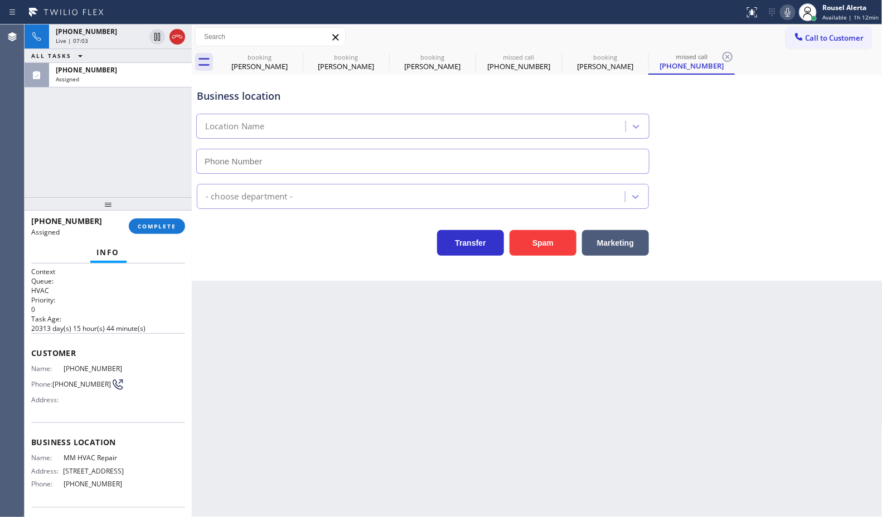
type input "[PHONE_NUMBER]"
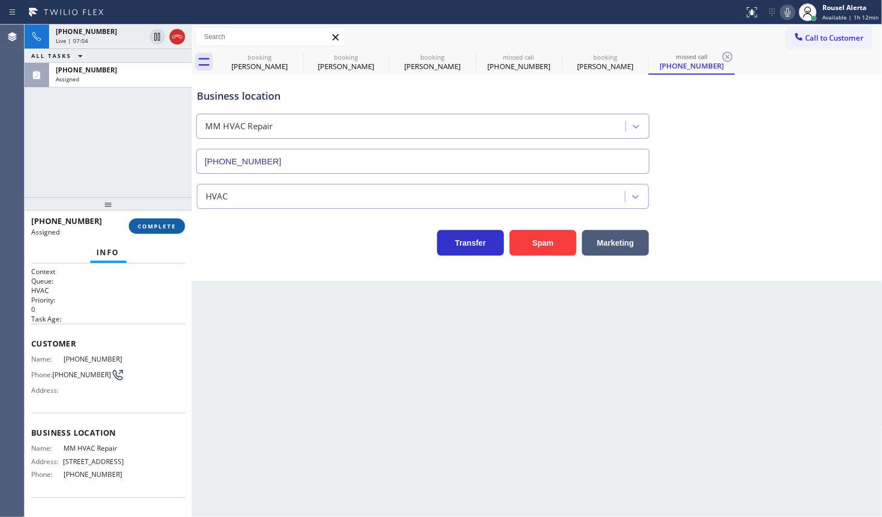
drag, startPoint x: 154, startPoint y: 230, endPoint x: 165, endPoint y: 225, distance: 12.0
click at [154, 230] on button "COMPLETE" at bounding box center [157, 227] width 56 height 16
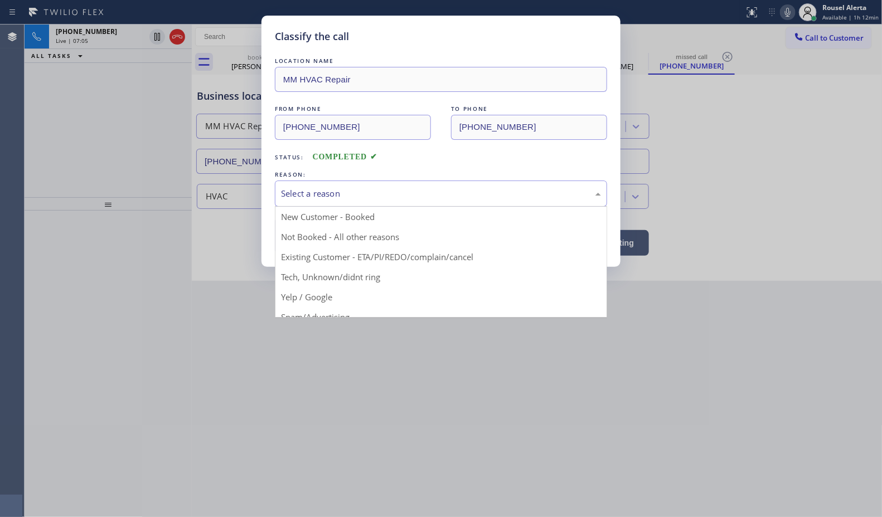
click at [291, 194] on div "Select a reason" at bounding box center [441, 193] width 320 height 13
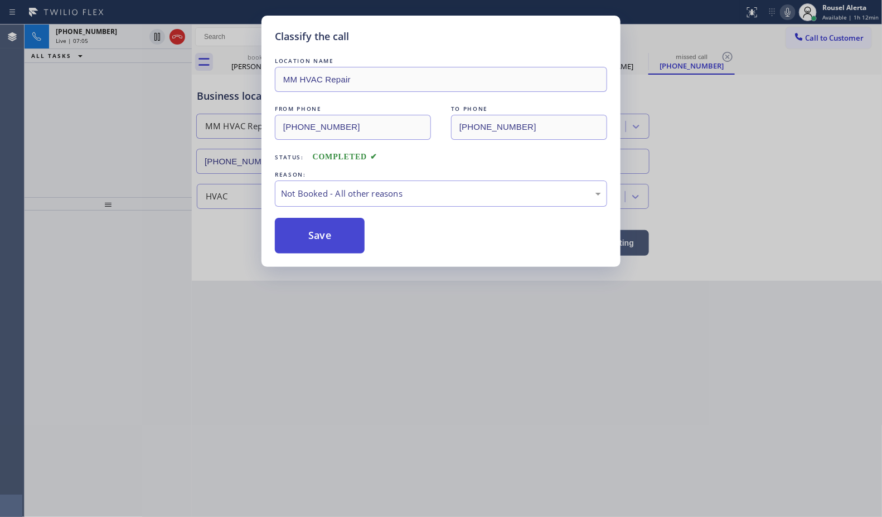
click at [327, 242] on button "Save" at bounding box center [320, 236] width 90 height 36
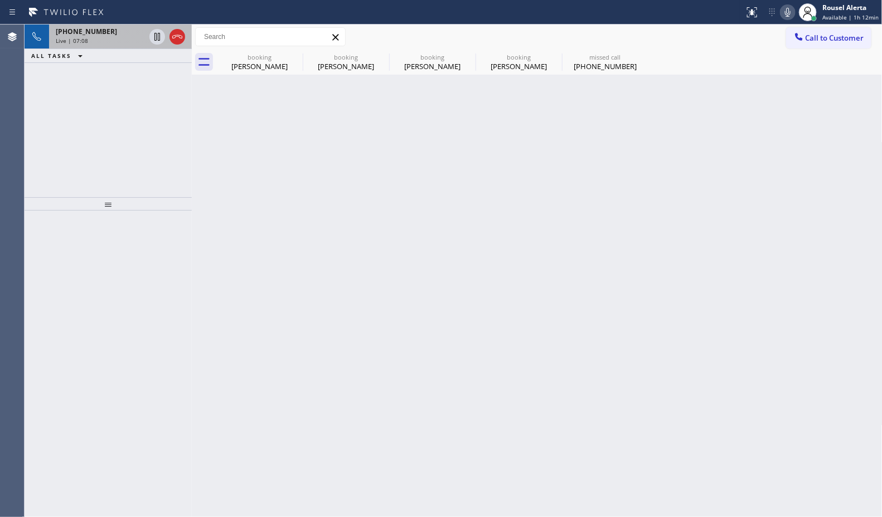
click at [111, 43] on div "Live | 07:08" at bounding box center [100, 41] width 89 height 8
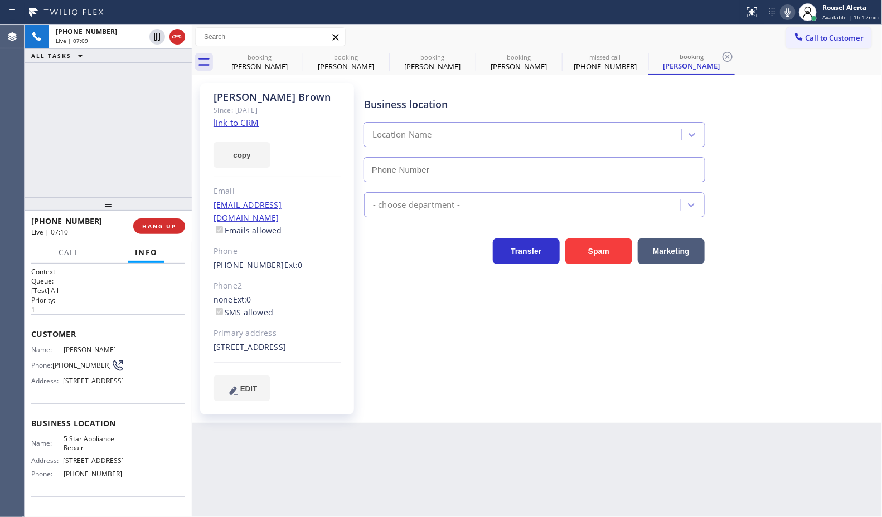
type input "[PHONE_NUMBER]"
click at [144, 66] on div "[PHONE_NUMBER] Live | 07:14 ALL TASKS ALL TASKS ACTIVE TASKS TASKS IN WRAP UP" at bounding box center [108, 111] width 167 height 173
click at [787, 10] on icon at bounding box center [787, 12] width 13 height 13
click at [787, 6] on icon at bounding box center [787, 12] width 13 height 13
click at [132, 91] on div "[PHONE_NUMBER] Live | 08:03 ALL TASKS ALL TASKS ACTIVE TASKS TASKS IN WRAP UP" at bounding box center [108, 111] width 167 height 173
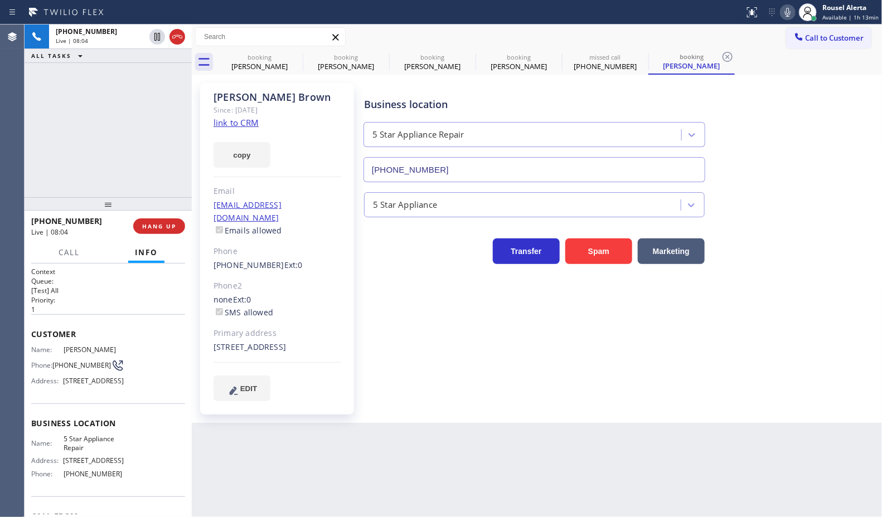
click at [360, 485] on div "Back to Dashboard Change Sender ID Customers Technicians Select a contact Outbo…" at bounding box center [537, 271] width 691 height 493
click at [141, 88] on div "[PHONE_NUMBER] Live | 08:12 ALL TASKS ALL TASKS ACTIVE TASKS TASKS IN WRAP UP" at bounding box center [108, 111] width 167 height 173
click at [382, 476] on div "Back to Dashboard Change Sender ID Customers Technicians Select a contact Outbo…" at bounding box center [537, 271] width 691 height 493
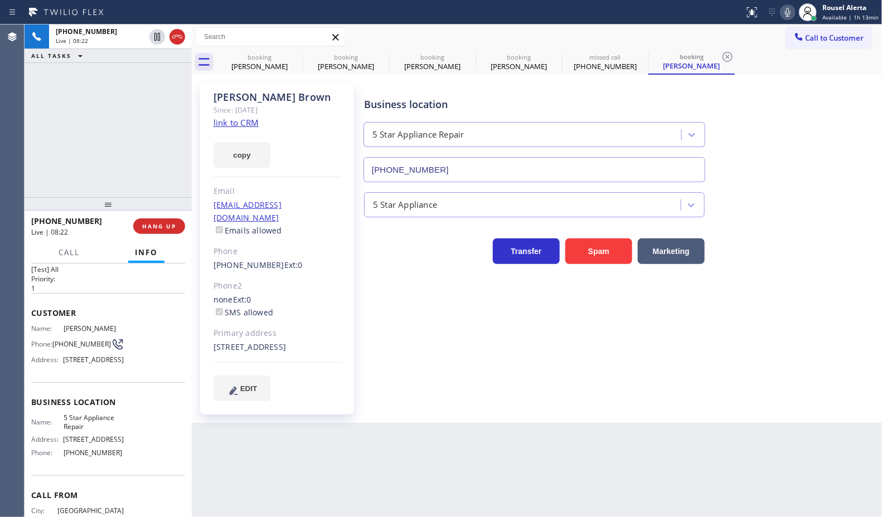
scroll to position [1, 0]
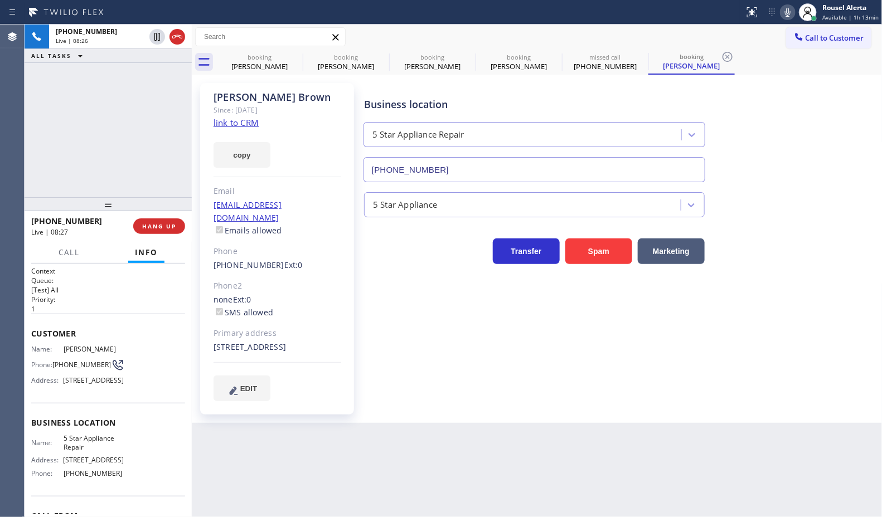
click at [127, 69] on div "[PHONE_NUMBER] Live | 08:26 ALL TASKS ALL TASKS ACTIVE TASKS TASKS IN WRAP UP" at bounding box center [108, 111] width 167 height 173
click at [789, 14] on icon at bounding box center [787, 12] width 13 height 13
drag, startPoint x: 152, startPoint y: 36, endPoint x: 203, endPoint y: 147, distance: 121.7
click at [153, 37] on icon at bounding box center [157, 36] width 13 height 13
type input "[PHONE_NUMBER]"
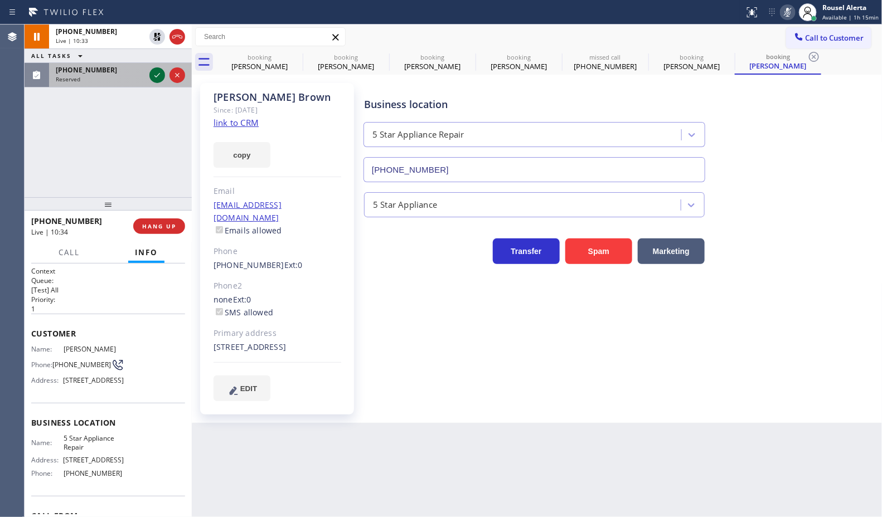
click at [154, 76] on icon at bounding box center [157, 75] width 13 height 13
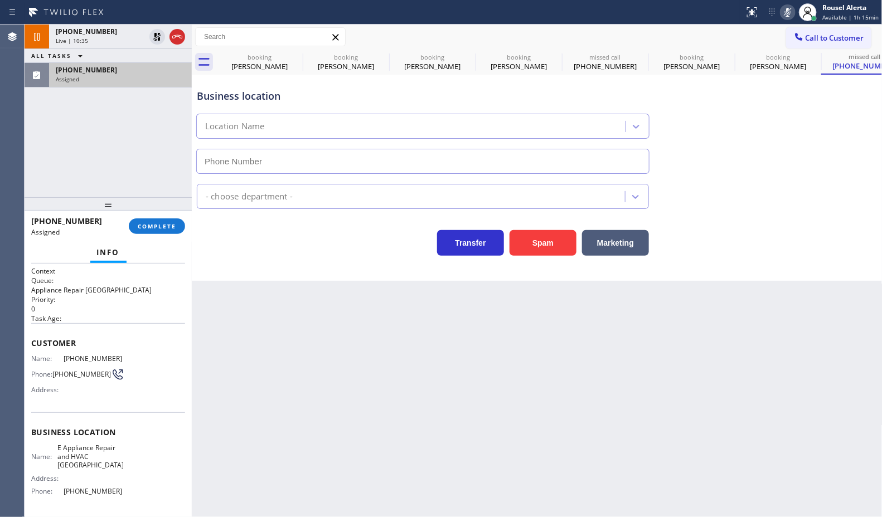
type input "[PHONE_NUMBER]"
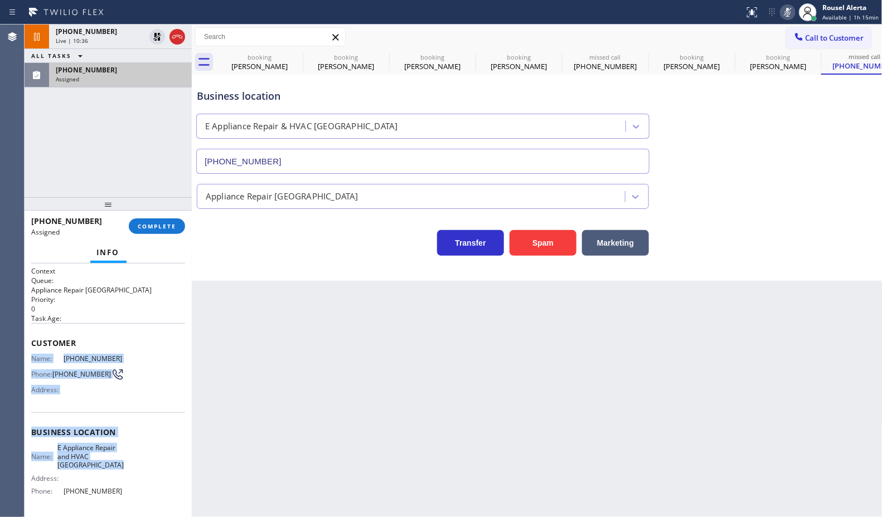
scroll to position [70, 0]
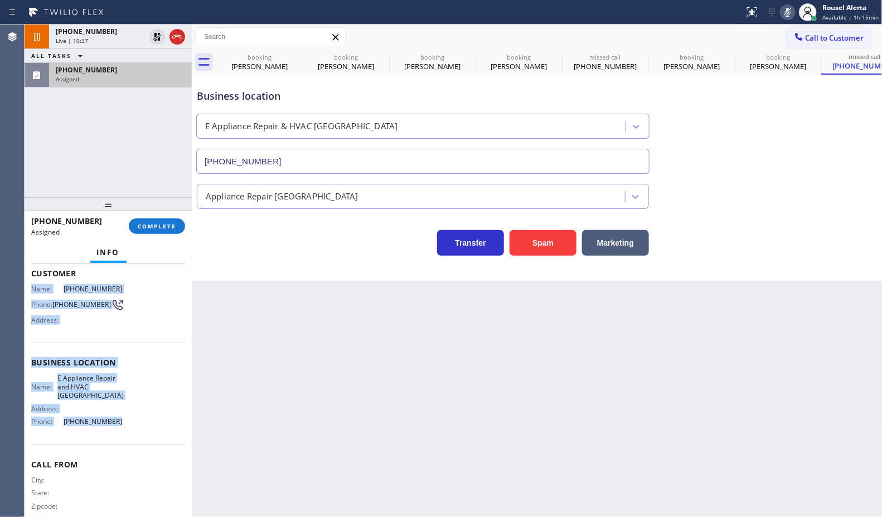
drag, startPoint x: 32, startPoint y: 358, endPoint x: 133, endPoint y: 427, distance: 122.3
click at [133, 427] on div "Context Queue: Appliance Repair High End Priority: 0 Task Age: Customer Name: […" at bounding box center [108, 363] width 154 height 332
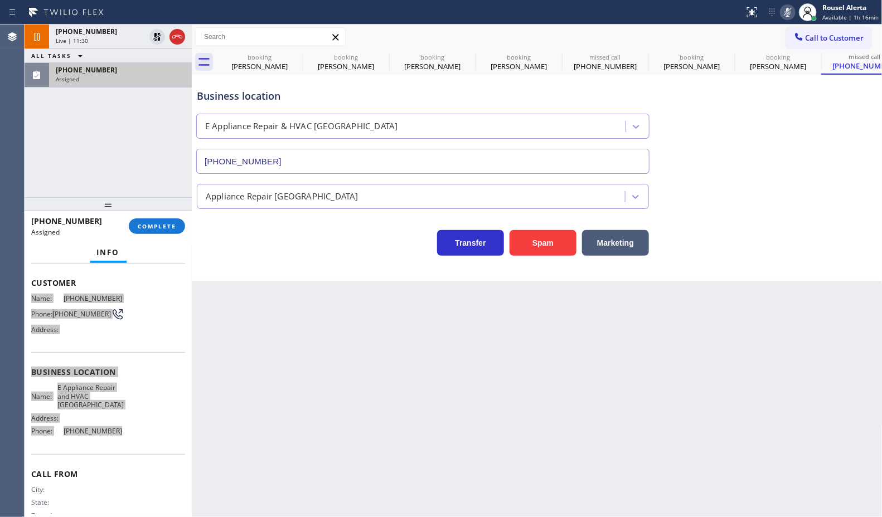
scroll to position [79, 0]
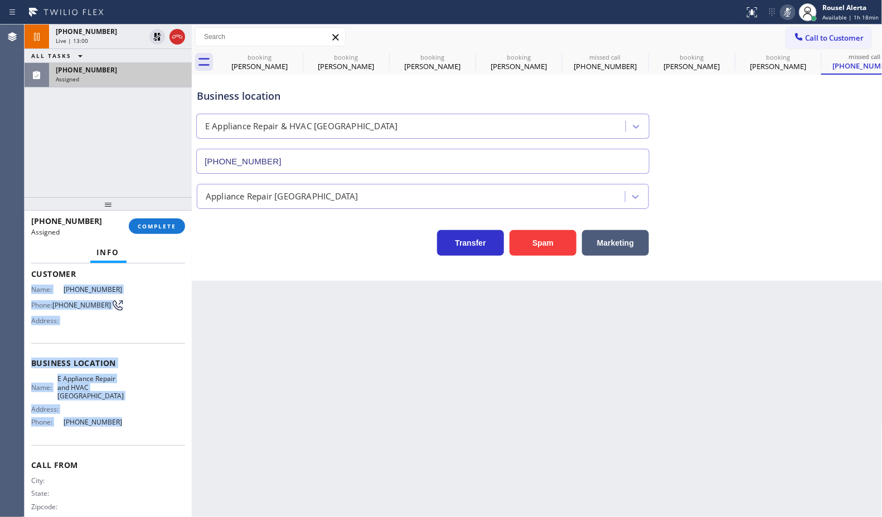
click at [115, 84] on div "[PHONE_NUMBER] Assigned" at bounding box center [118, 75] width 138 height 25
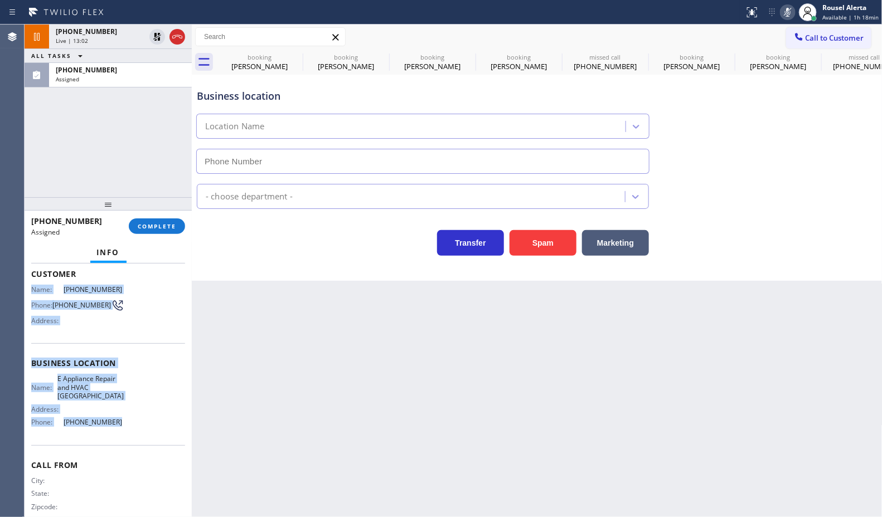
type input "[PHONE_NUMBER]"
click at [152, 231] on button "COMPLETE" at bounding box center [157, 227] width 56 height 16
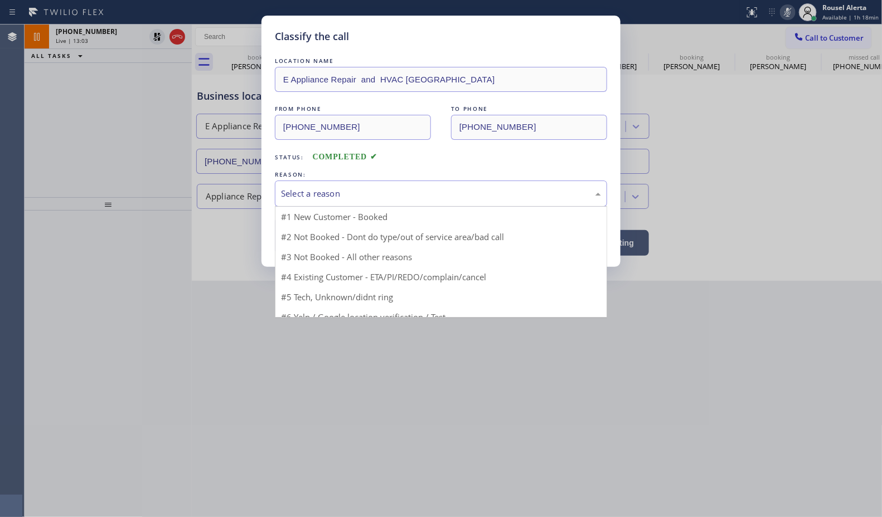
click at [360, 198] on div "Select a reason" at bounding box center [441, 193] width 320 height 13
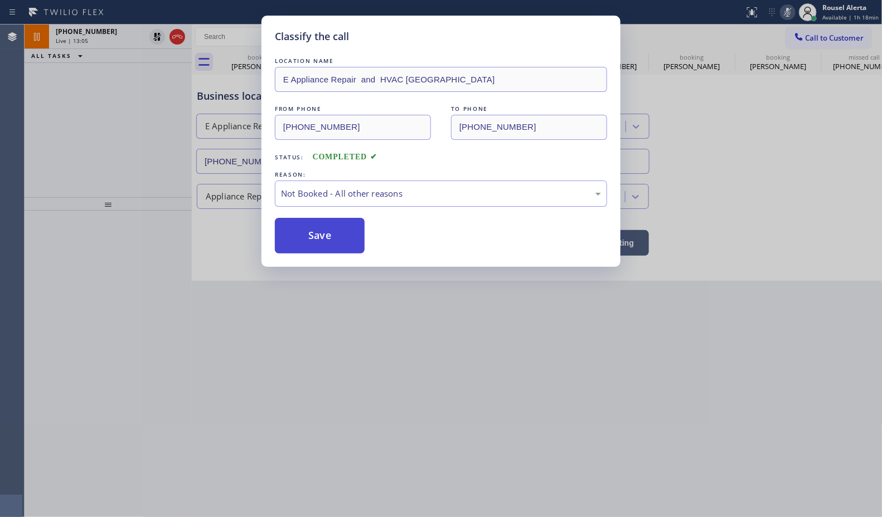
click at [322, 237] on button "Save" at bounding box center [320, 236] width 90 height 36
click at [363, 338] on div "Classify the call LOCATION NAME E Appliance Repair and HVAC [GEOGRAPHIC_DATA] F…" at bounding box center [441, 258] width 882 height 517
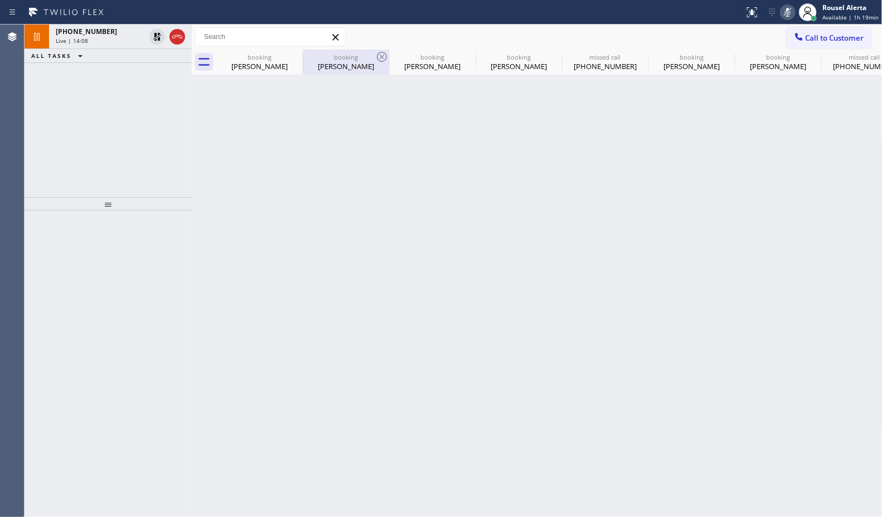
click at [369, 67] on div "[PERSON_NAME]" at bounding box center [346, 66] width 84 height 10
type input "[PHONE_NUMBER]"
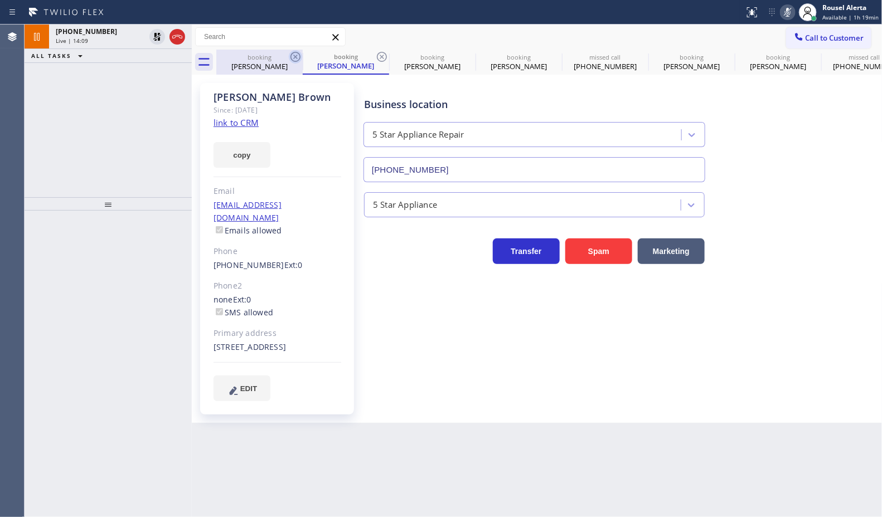
click at [293, 50] on icon at bounding box center [295, 56] width 13 height 13
click at [293, 57] on icon at bounding box center [295, 56] width 13 height 13
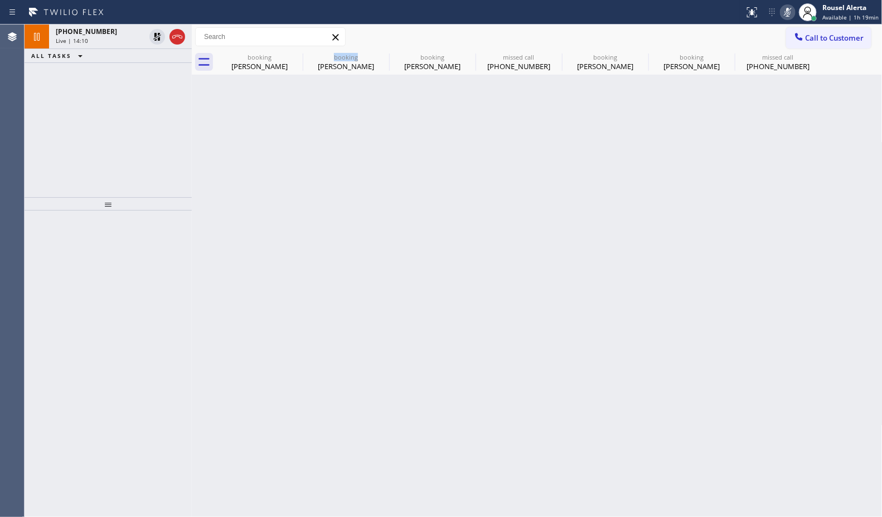
click at [0, 0] on icon at bounding box center [0, 0] width 0 height 0
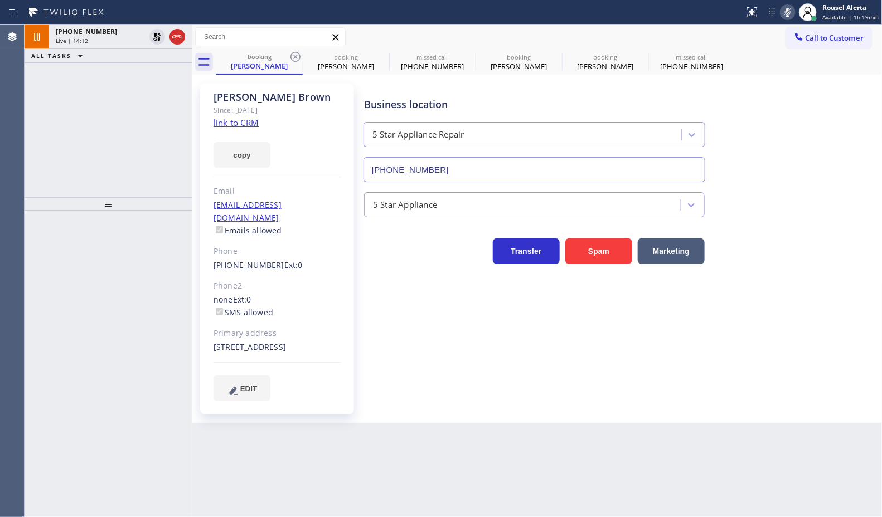
click at [293, 57] on icon at bounding box center [295, 56] width 13 height 13
click at [377, 57] on icon at bounding box center [382, 57] width 10 height 10
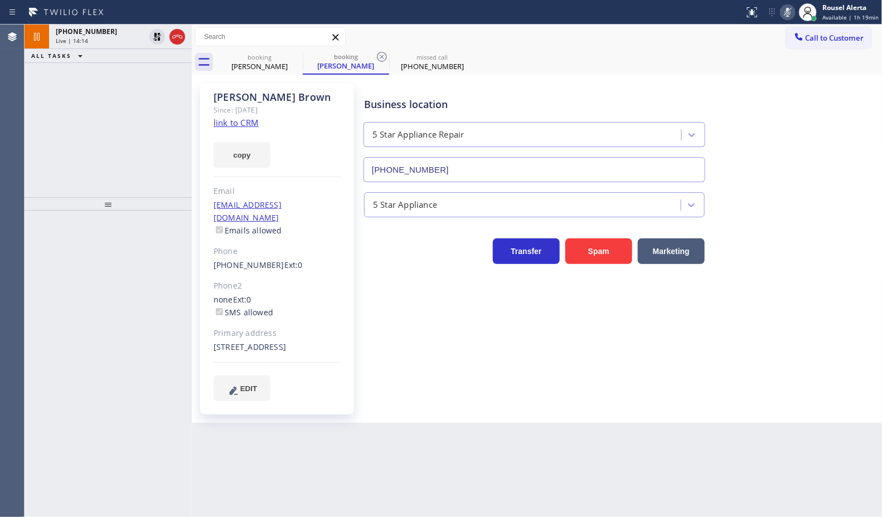
click at [377, 57] on icon at bounding box center [382, 57] width 10 height 10
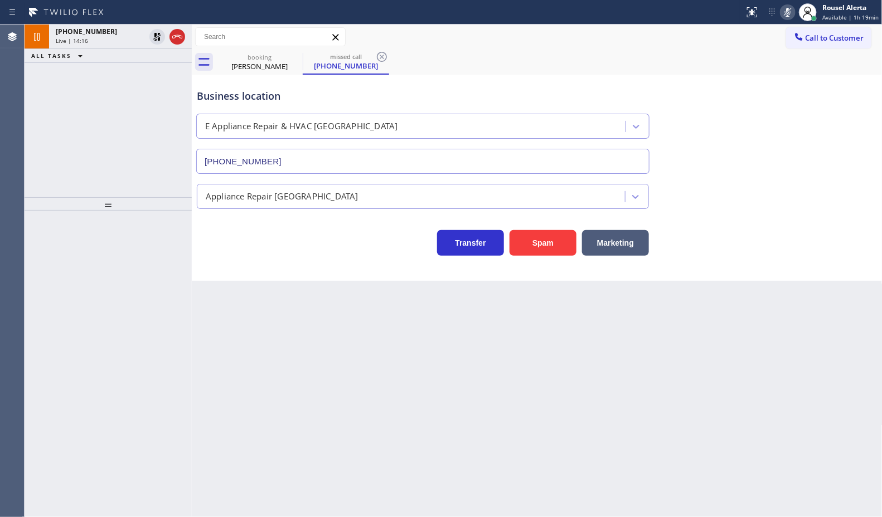
click at [377, 57] on icon at bounding box center [382, 57] width 10 height 10
type input "[PHONE_NUMBER]"
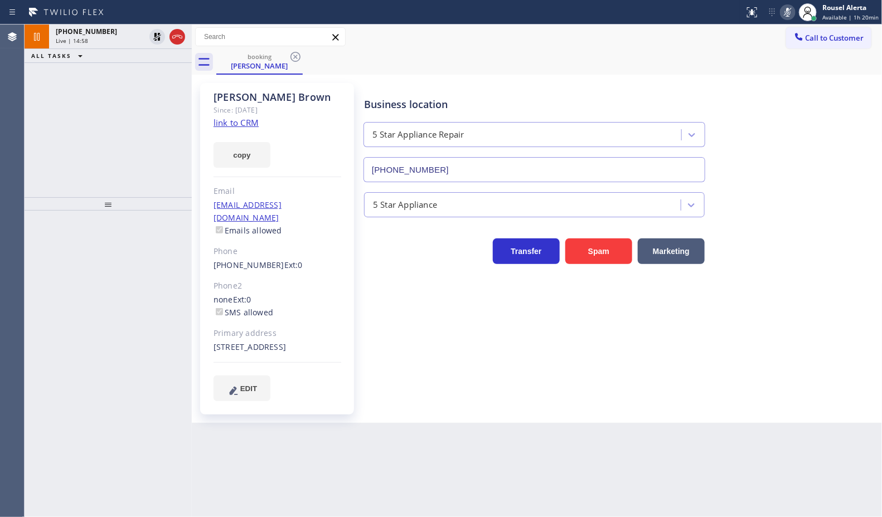
drag, startPoint x: 145, startPoint y: 77, endPoint x: 178, endPoint y: 113, distance: 48.9
click at [145, 77] on div "[PHONE_NUMBER] Live | 14:58 ALL TASKS ALL TASKS ACTIVE TASKS TASKS IN WRAP UP" at bounding box center [108, 111] width 167 height 173
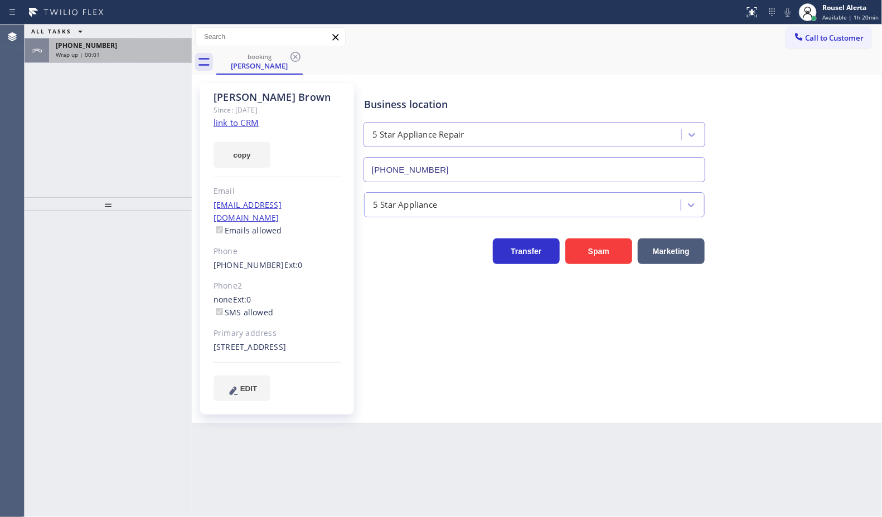
click at [140, 59] on div "[PHONE_NUMBER] Wrap up | 00:01" at bounding box center [118, 50] width 138 height 25
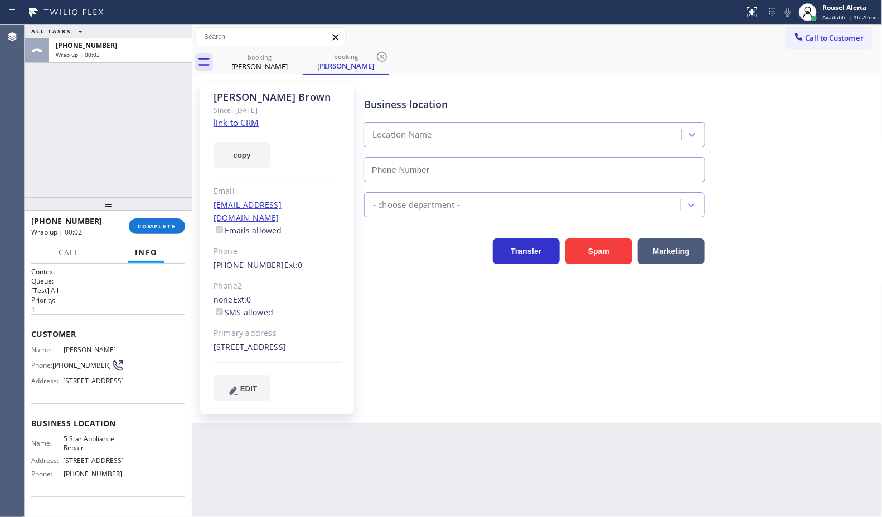
click at [410, 495] on div "Back to Dashboard Change Sender ID Customers Technicians Select a contact Outbo…" at bounding box center [537, 271] width 691 height 493
type input "[PHONE_NUMBER]"
click at [148, 57] on div "Wrap up | 00:36" at bounding box center [120, 55] width 129 height 8
click at [154, 227] on span "COMPLETE" at bounding box center [157, 226] width 38 height 8
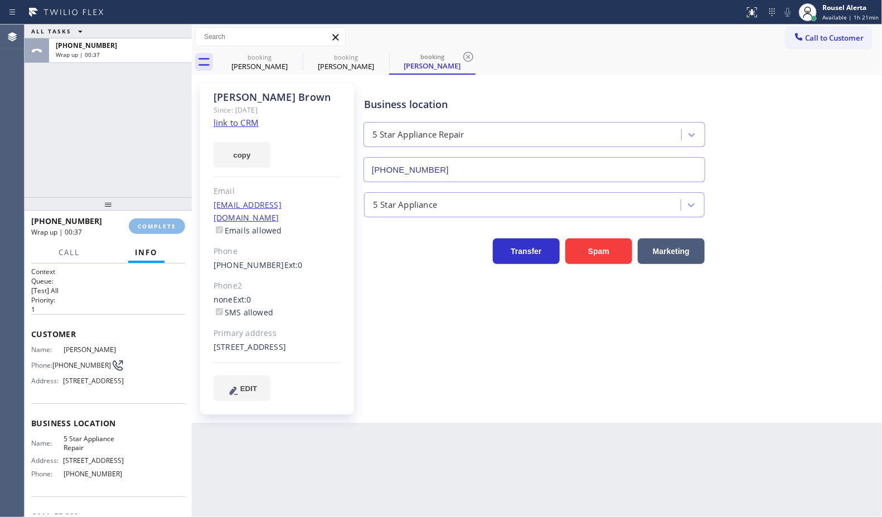
type input "[PHONE_NUMBER]"
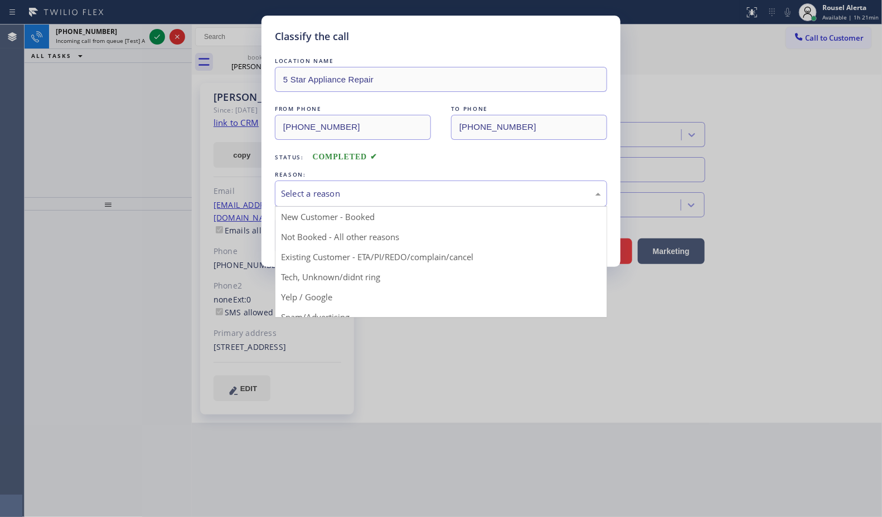
click at [358, 197] on div "Select a reason" at bounding box center [441, 193] width 320 height 13
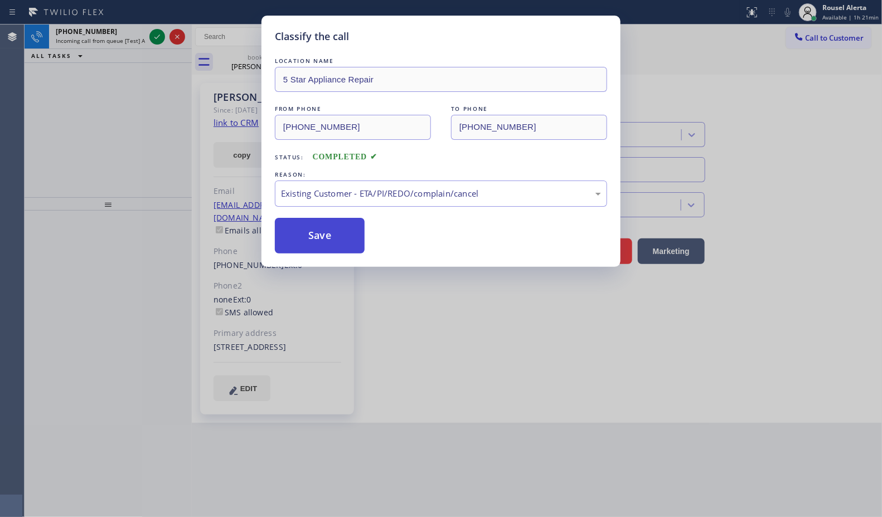
click at [323, 230] on button "Save" at bounding box center [320, 236] width 90 height 36
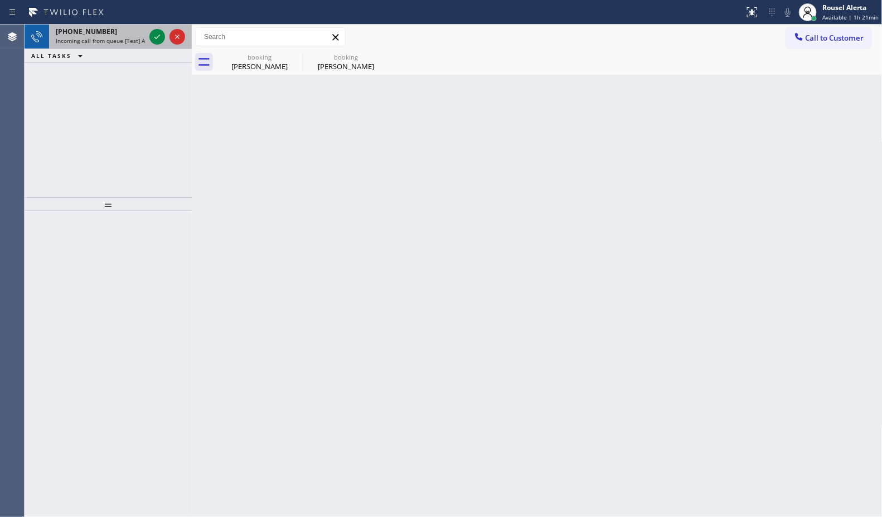
click at [80, 29] on span "[PHONE_NUMBER]" at bounding box center [86, 31] width 61 height 9
click at [126, 33] on div "[PHONE_NUMBER]" at bounding box center [100, 31] width 89 height 9
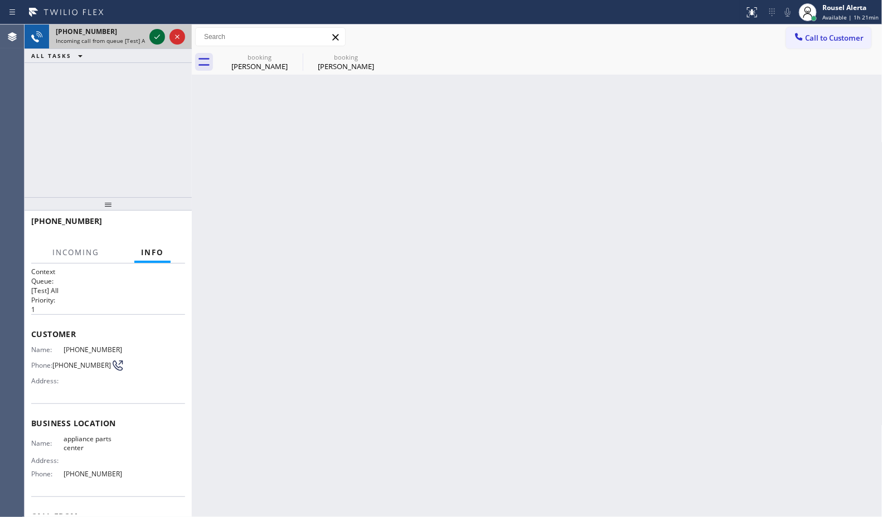
click at [152, 39] on icon at bounding box center [157, 36] width 13 height 13
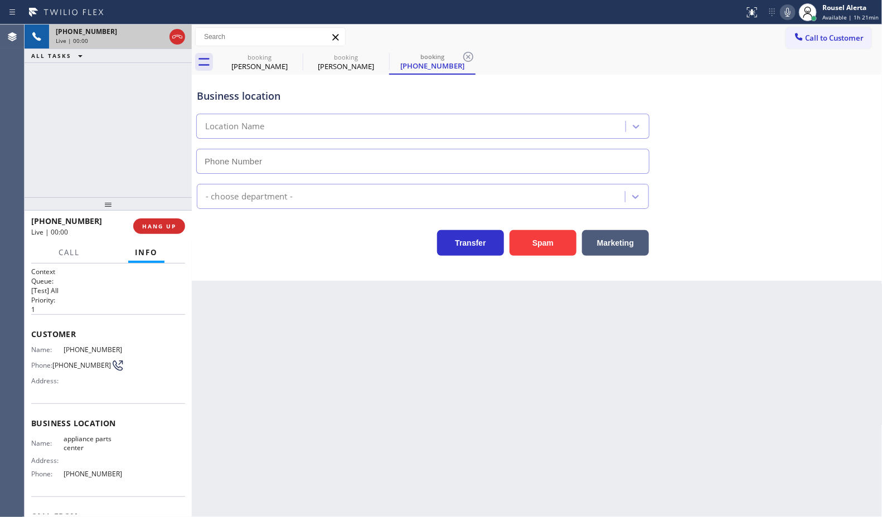
type input "[PHONE_NUMBER]"
click at [460, 329] on div "Back to Dashboard Change Sender ID Customers Technicians Select a contact Outbo…" at bounding box center [537, 271] width 691 height 493
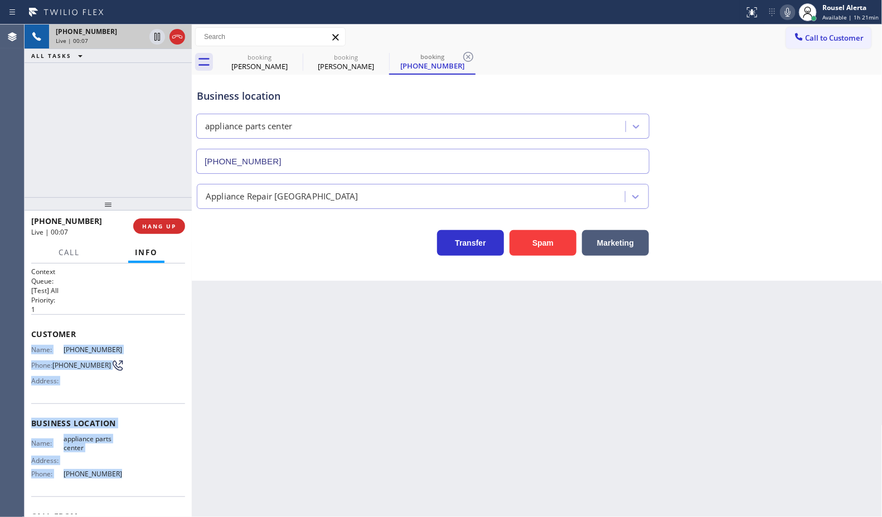
drag, startPoint x: 27, startPoint y: 347, endPoint x: 119, endPoint y: 474, distance: 156.9
click at [119, 474] on div "Context Queue: [Test] All Priority: 1 Customer Name: [PHONE_NUMBER] Phone: [PHO…" at bounding box center [108, 391] width 167 height 254
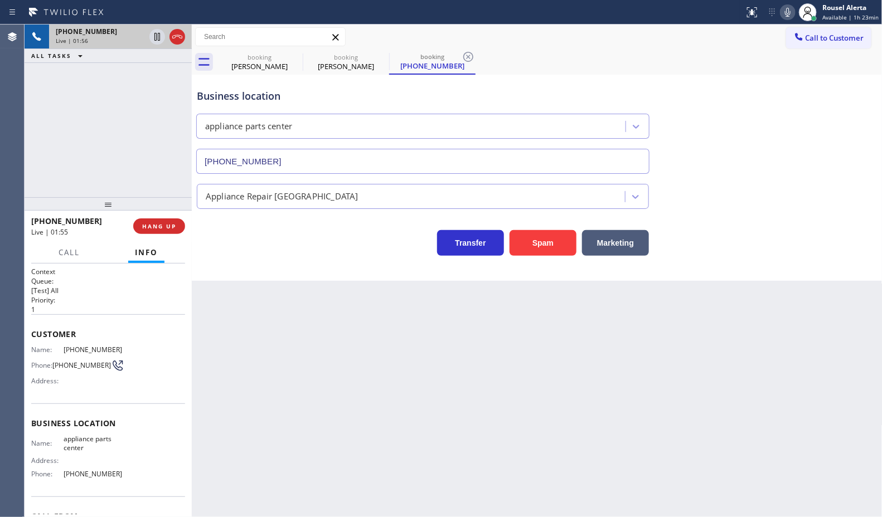
click at [107, 135] on div "[PHONE_NUMBER] Live | 01:56 ALL TASKS ALL TASKS ACTIVE TASKS TASKS IN WRAP UP" at bounding box center [108, 111] width 167 height 173
click at [154, 37] on icon at bounding box center [157, 36] width 13 height 13
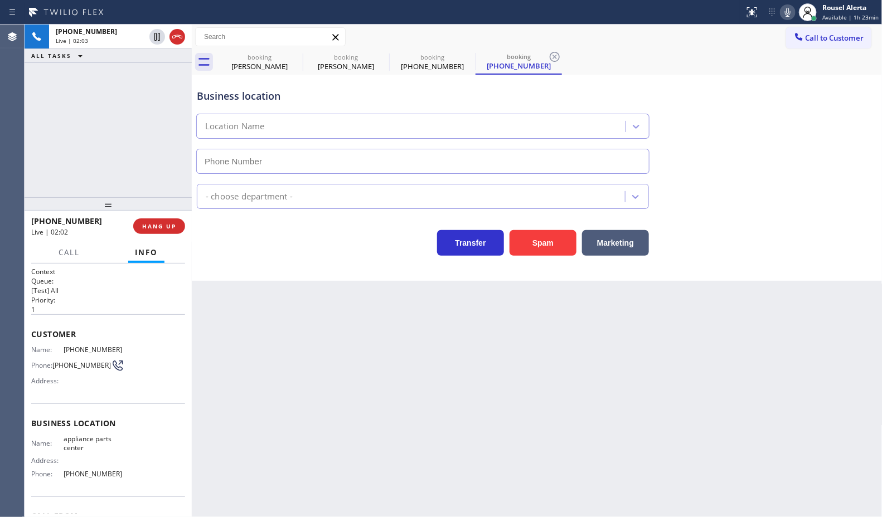
type input "[PHONE_NUMBER]"
click at [787, 9] on icon at bounding box center [787, 12] width 13 height 13
click at [615, 50] on div "booking [PERSON_NAME] booking [PERSON_NAME] booking [PHONE_NUMBER] booking [PHO…" at bounding box center [549, 62] width 666 height 25
click at [126, 104] on div "[PHONE_NUMBER] Live | 02:34 ALL TASKS ALL TASKS ACTIVE TASKS TASKS IN WRAP UP" at bounding box center [108, 111] width 167 height 173
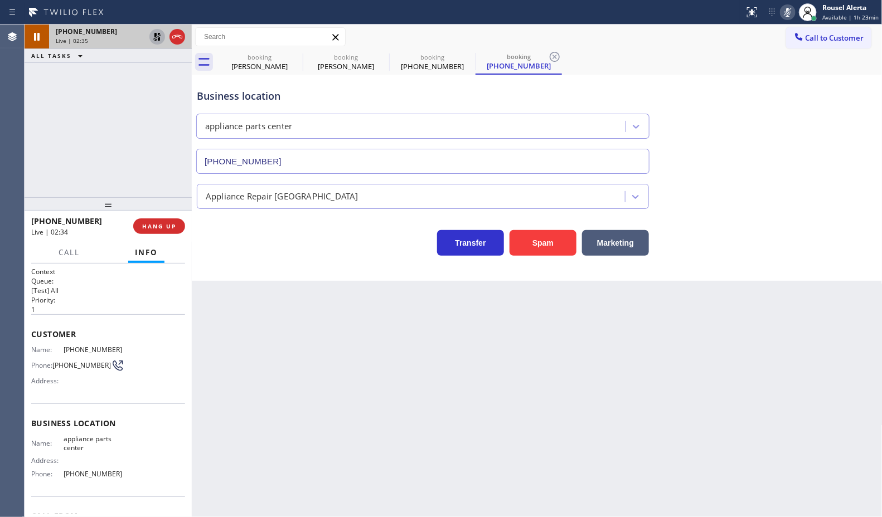
click at [151, 40] on icon at bounding box center [157, 36] width 13 height 13
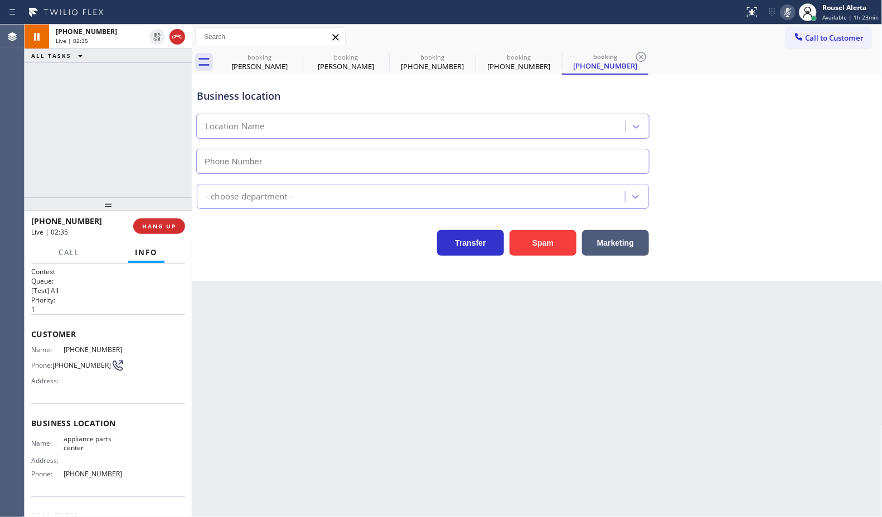
type input "[PHONE_NUMBER]"
click at [790, 14] on icon at bounding box center [788, 12] width 6 height 9
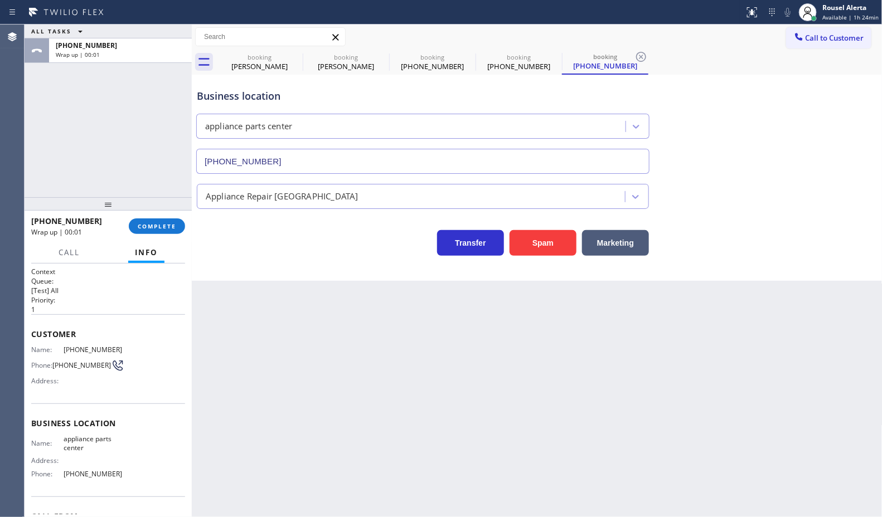
click at [311, 404] on div "Back to Dashboard Change Sender ID Customers Technicians Select a contact Outbo…" at bounding box center [537, 271] width 691 height 493
click at [148, 226] on span "COMPLETE" at bounding box center [157, 226] width 38 height 8
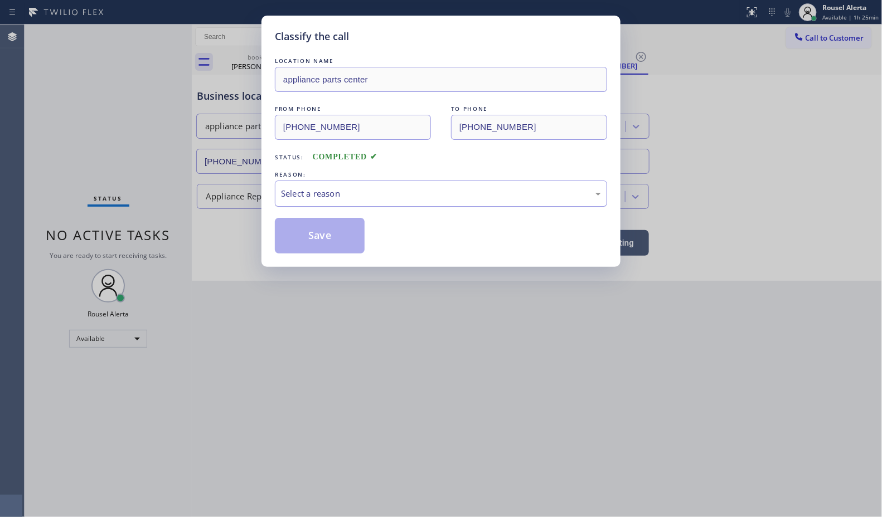
click at [341, 188] on div "Select a reason" at bounding box center [441, 193] width 320 height 13
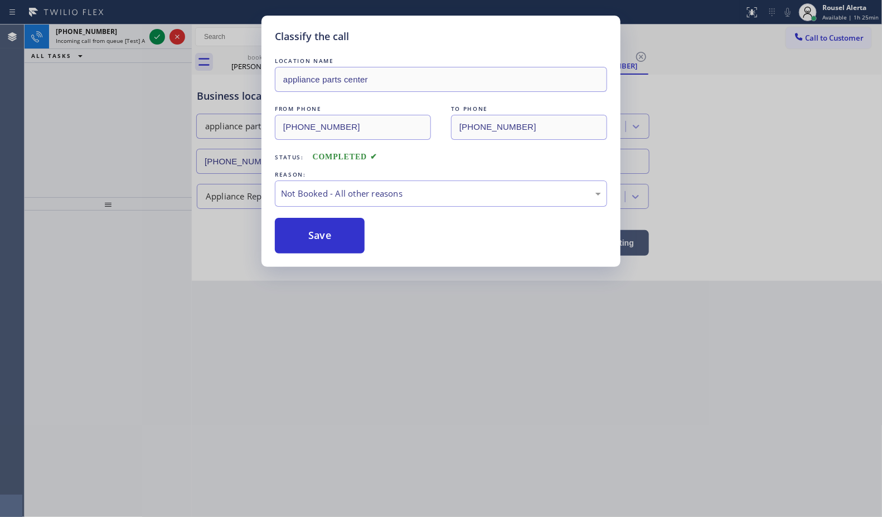
click at [324, 238] on button "Save" at bounding box center [320, 236] width 90 height 36
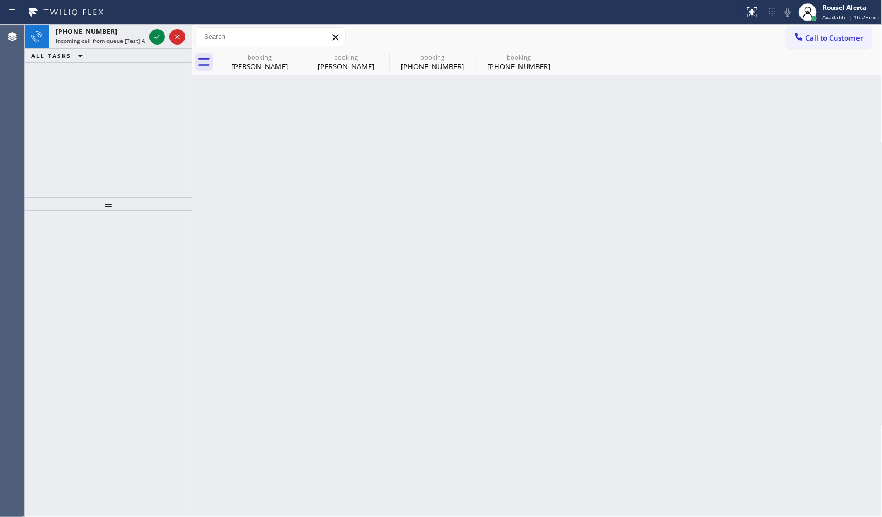
click at [144, 39] on span "Incoming call from queue [Test] All" at bounding box center [102, 41] width 93 height 8
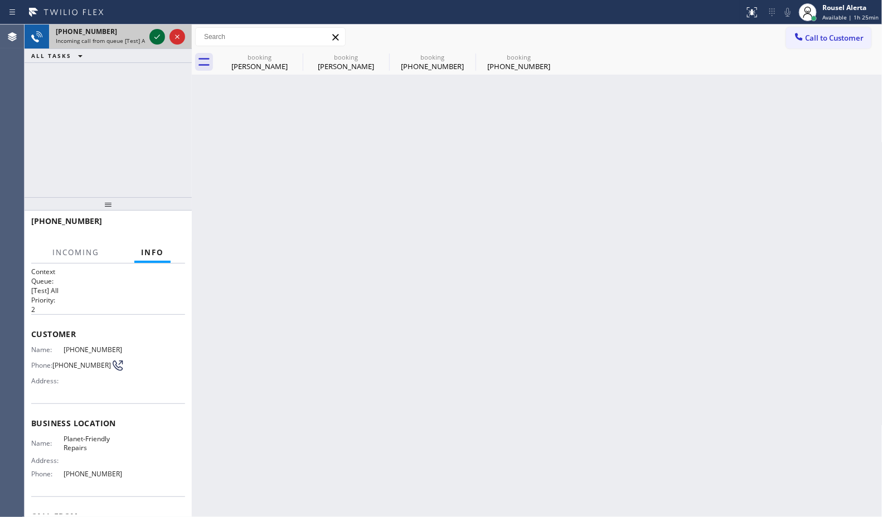
click at [154, 41] on icon at bounding box center [157, 36] width 13 height 13
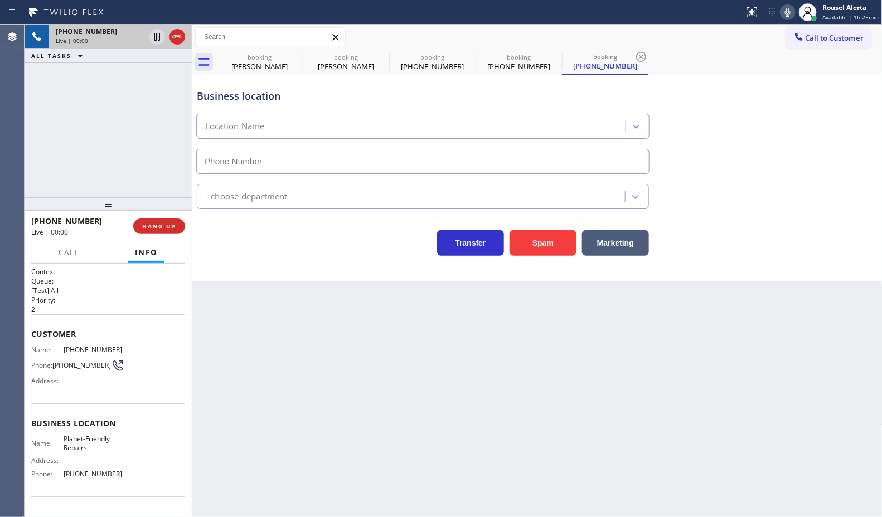
type input "[PHONE_NUMBER]"
click at [536, 254] on button "Spam" at bounding box center [543, 243] width 67 height 26
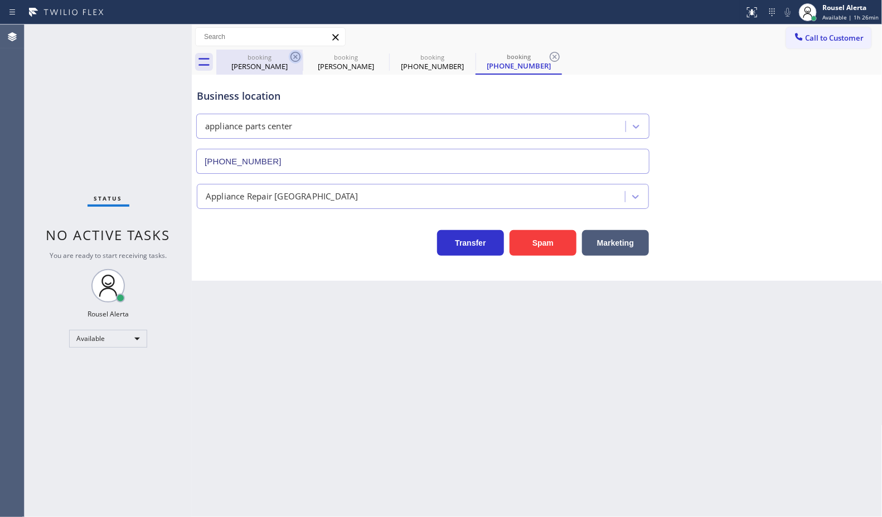
click at [294, 59] on icon at bounding box center [295, 57] width 10 height 10
type input "[PHONE_NUMBER]"
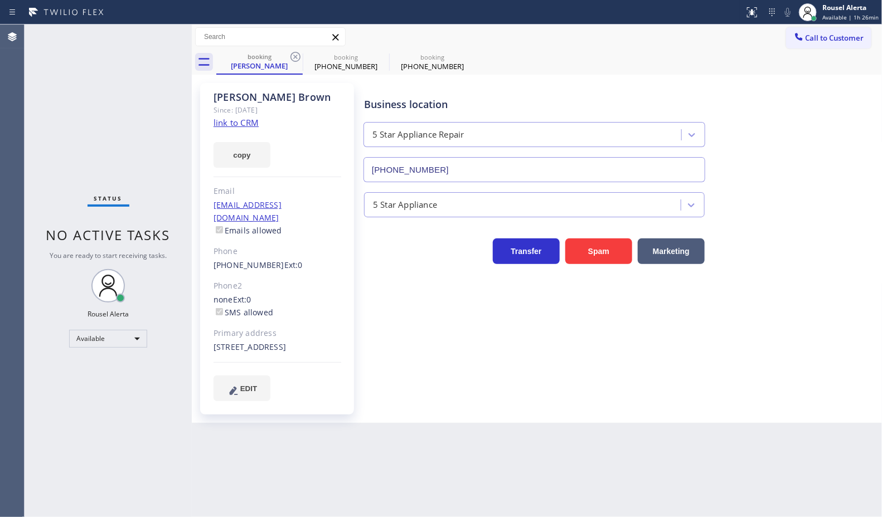
click at [294, 59] on icon at bounding box center [295, 57] width 10 height 10
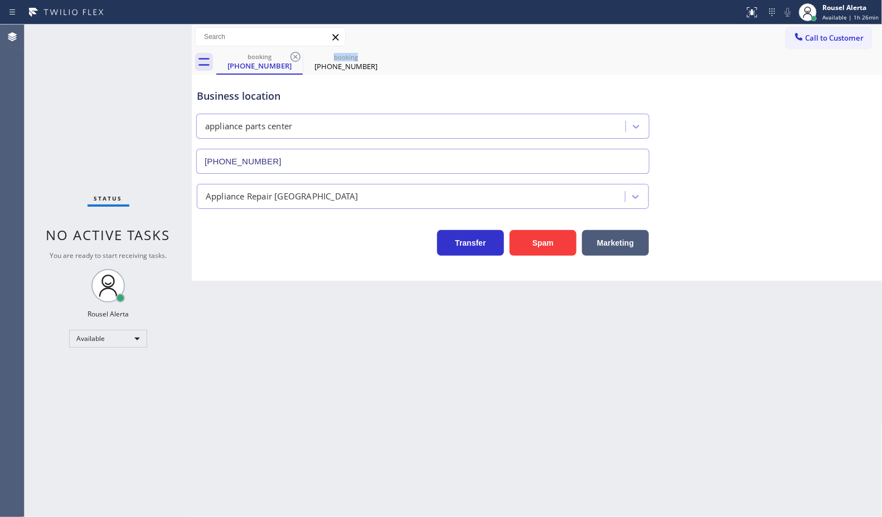
click at [294, 59] on icon at bounding box center [295, 56] width 13 height 13
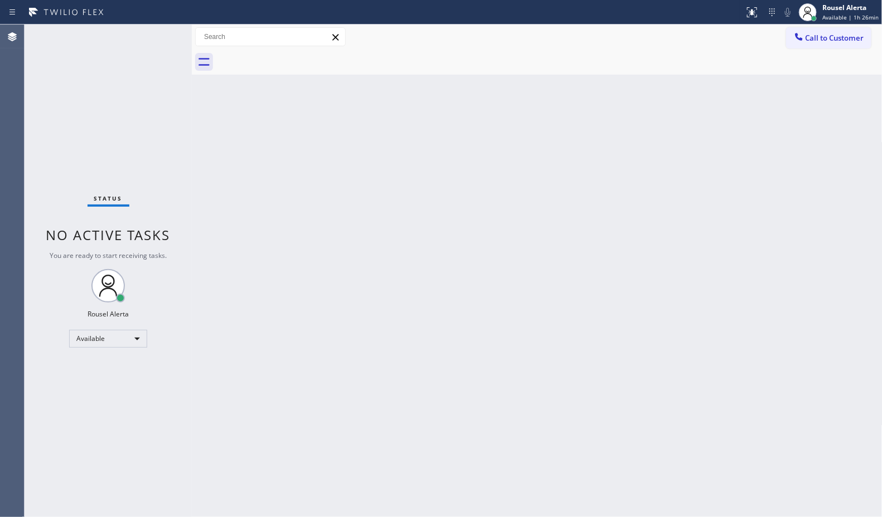
click at [294, 59] on div at bounding box center [549, 62] width 666 height 25
click at [326, 174] on div "Back to Dashboard Change Sender ID Customers Technicians Select a contact Outbo…" at bounding box center [537, 271] width 691 height 493
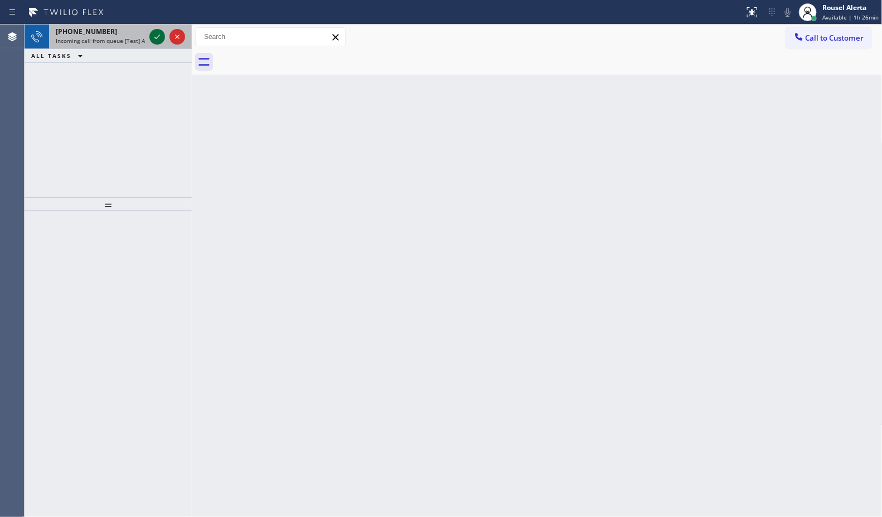
click at [155, 37] on icon at bounding box center [157, 37] width 6 height 4
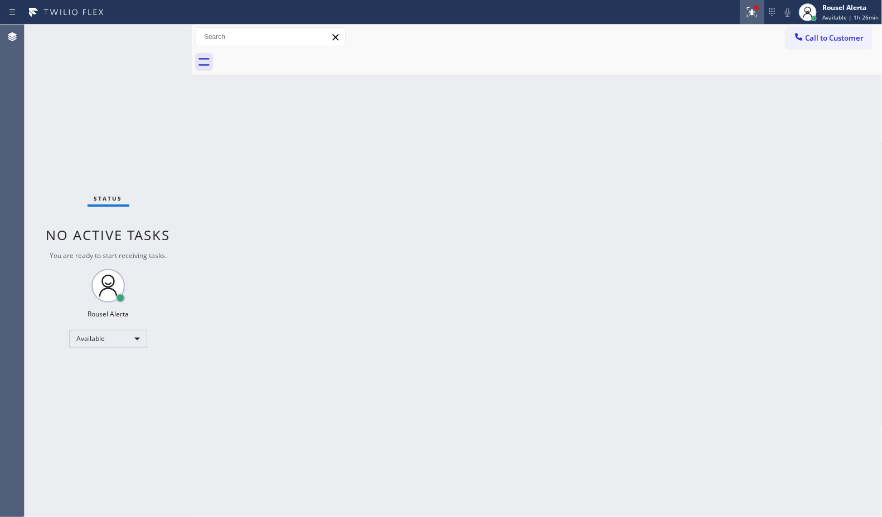
click at [751, 3] on button at bounding box center [752, 12] width 25 height 25
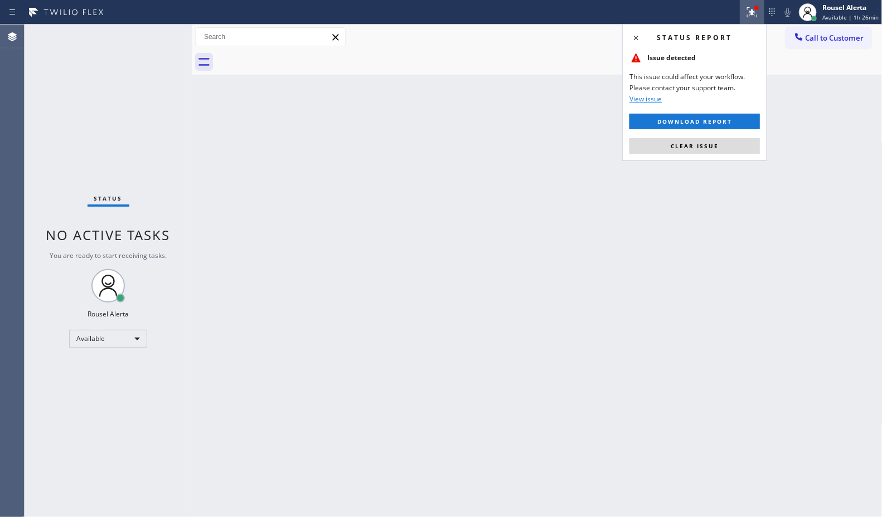
click at [729, 155] on div "Status report Issue detected This issue could affect your workflow. Please cont…" at bounding box center [694, 92] width 145 height 137
click at [726, 148] on button "Clear issue" at bounding box center [694, 146] width 130 height 16
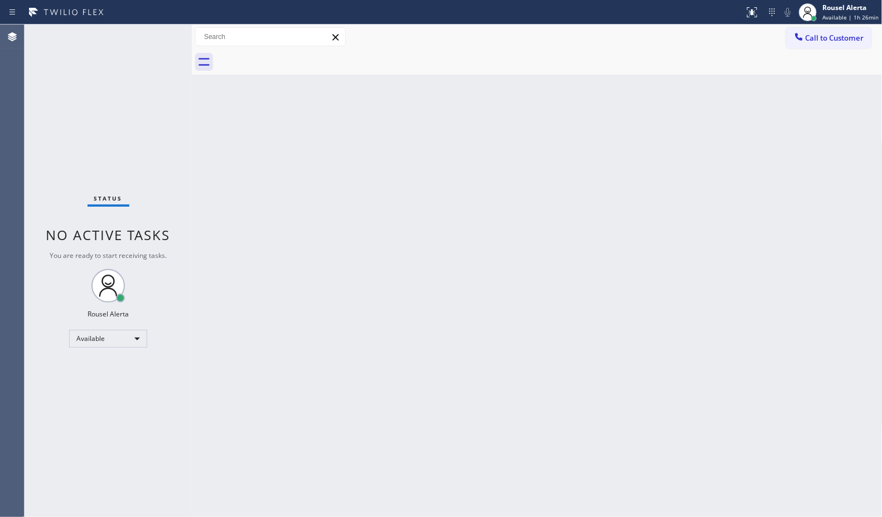
drag, startPoint x: 701, startPoint y: 300, endPoint x: 719, endPoint y: 409, distance: 110.3
click at [701, 302] on div "Back to Dashboard Change Sender ID Customers Technicians Select a contact Outbo…" at bounding box center [537, 271] width 691 height 493
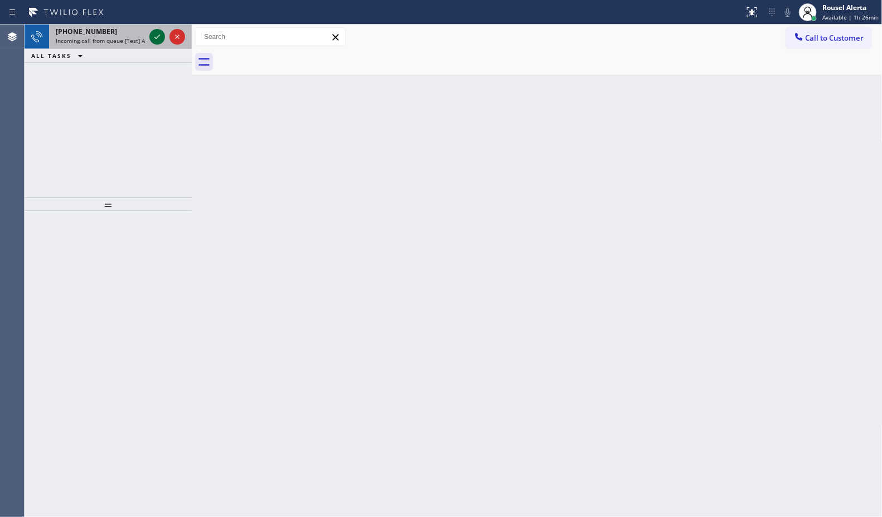
click at [152, 35] on icon at bounding box center [157, 36] width 13 height 13
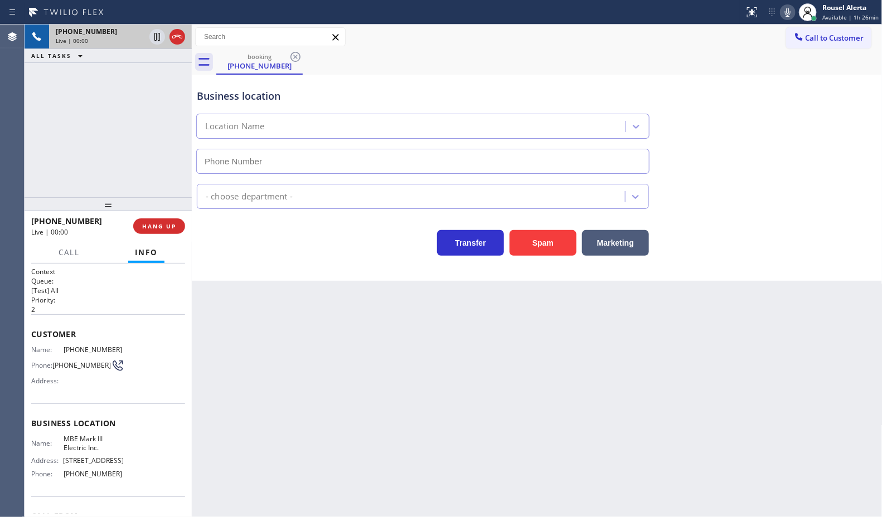
type input "[PHONE_NUMBER]"
click at [541, 254] on button "Spam" at bounding box center [543, 243] width 67 height 26
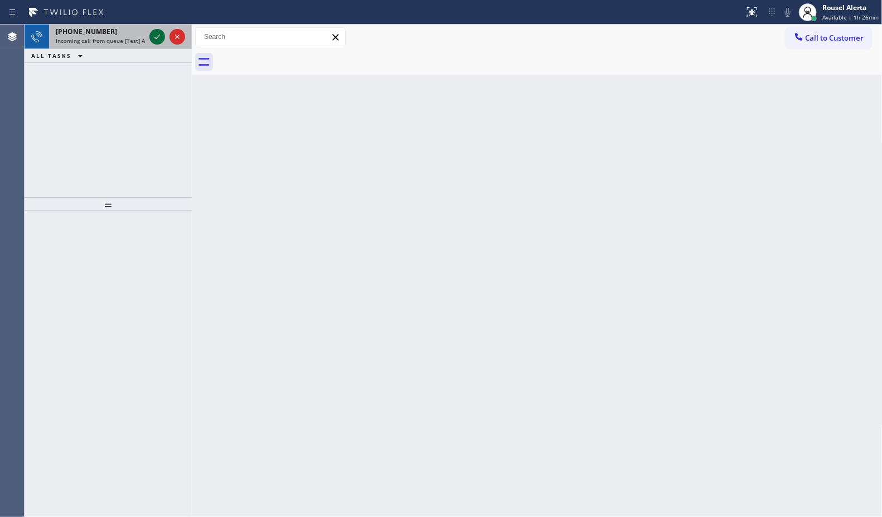
click at [155, 43] on button at bounding box center [157, 37] width 16 height 16
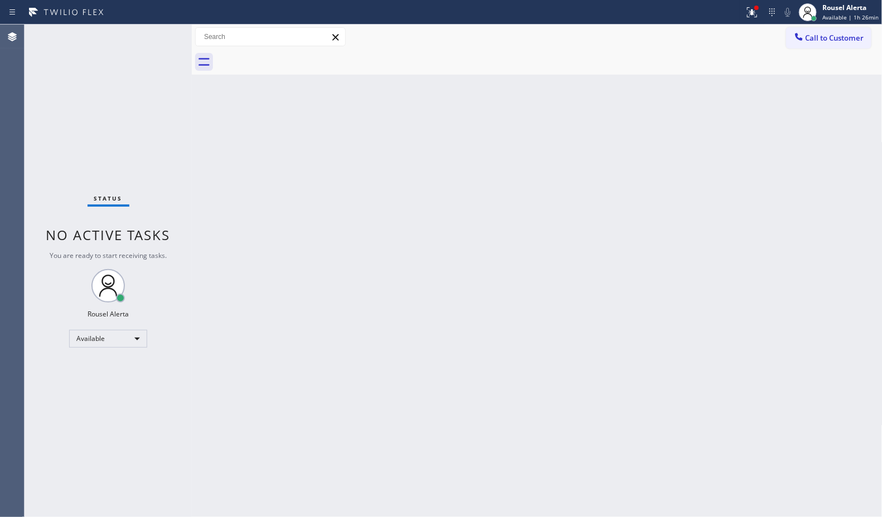
drag, startPoint x: 293, startPoint y: 180, endPoint x: 298, endPoint y: 184, distance: 6.7
click at [294, 180] on div "Back to Dashboard Change Sender ID Customers Technicians Select a contact Outbo…" at bounding box center [537, 271] width 691 height 493
click at [761, 17] on div at bounding box center [752, 12] width 25 height 13
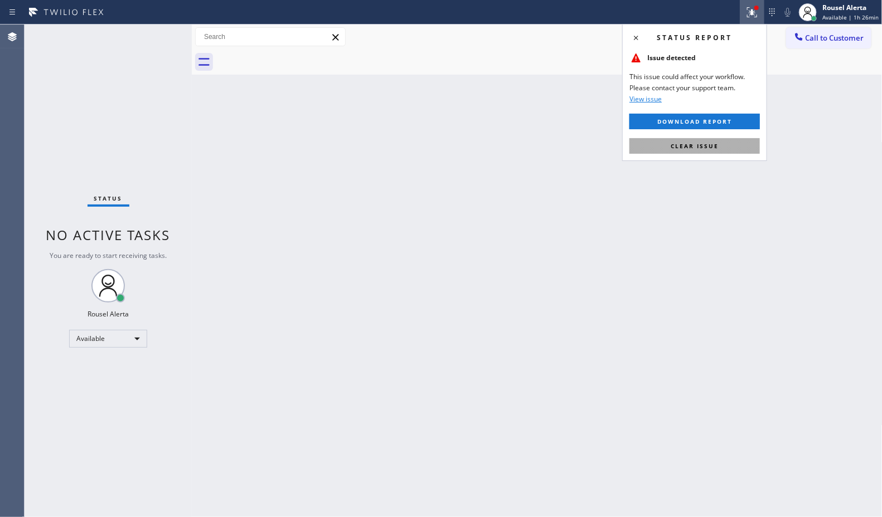
click at [712, 149] on span "Clear issue" at bounding box center [695, 146] width 48 height 8
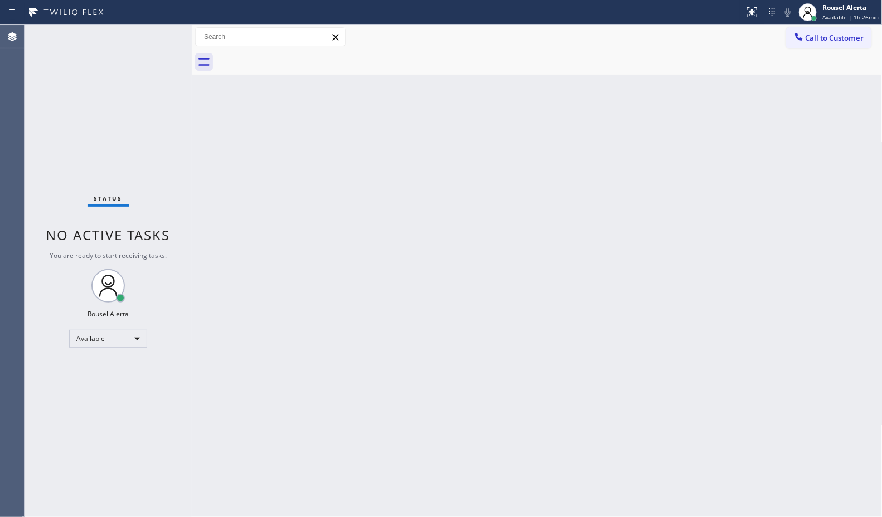
click at [718, 240] on div "Back to Dashboard Change Sender ID Customers Technicians Select a contact Outbo…" at bounding box center [537, 271] width 691 height 493
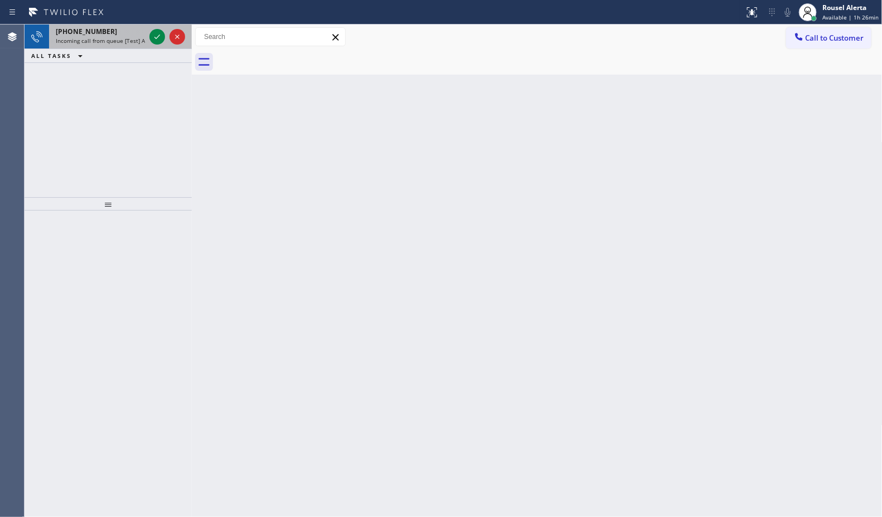
click at [134, 37] on span "Incoming call from queue [Test] All" at bounding box center [102, 41] width 93 height 8
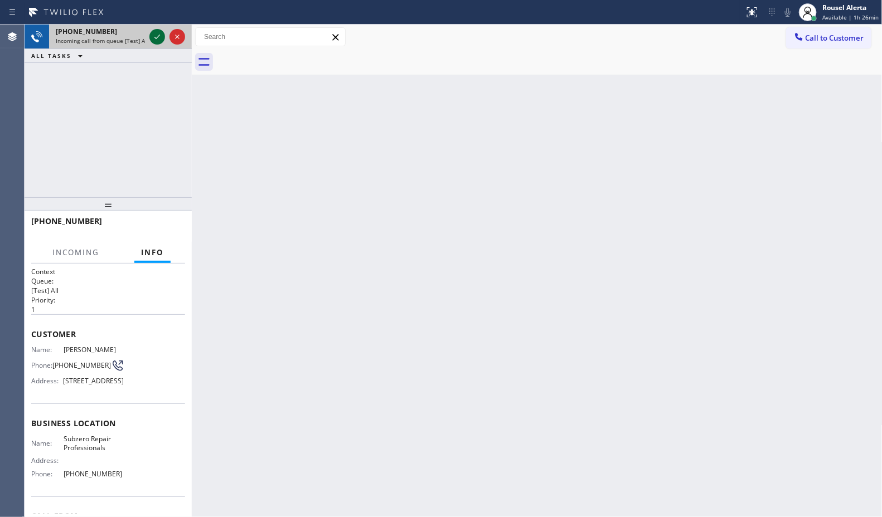
click at [151, 37] on icon at bounding box center [157, 36] width 13 height 13
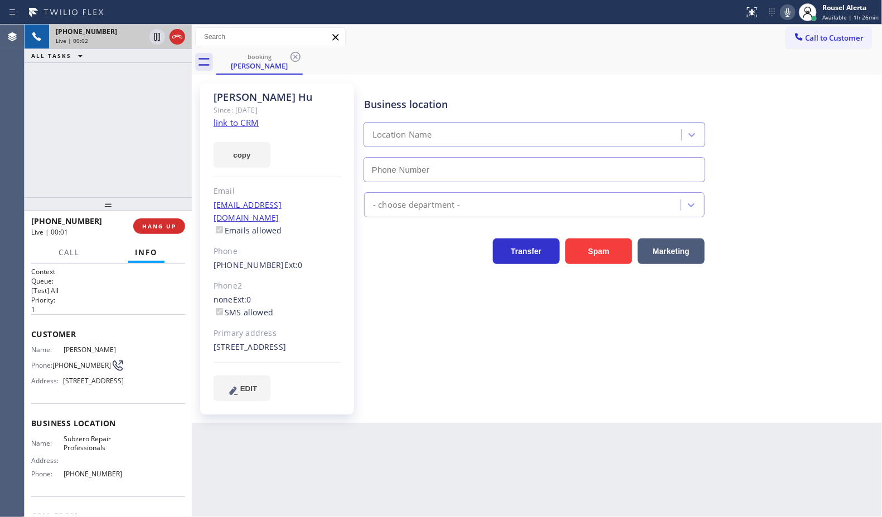
type input "[PHONE_NUMBER]"
click at [225, 124] on link "link to CRM" at bounding box center [236, 122] width 45 height 11
click at [489, 458] on div "Back to Dashboard Change Sender ID Customers Technicians Select a contact Outbo…" at bounding box center [537, 271] width 691 height 493
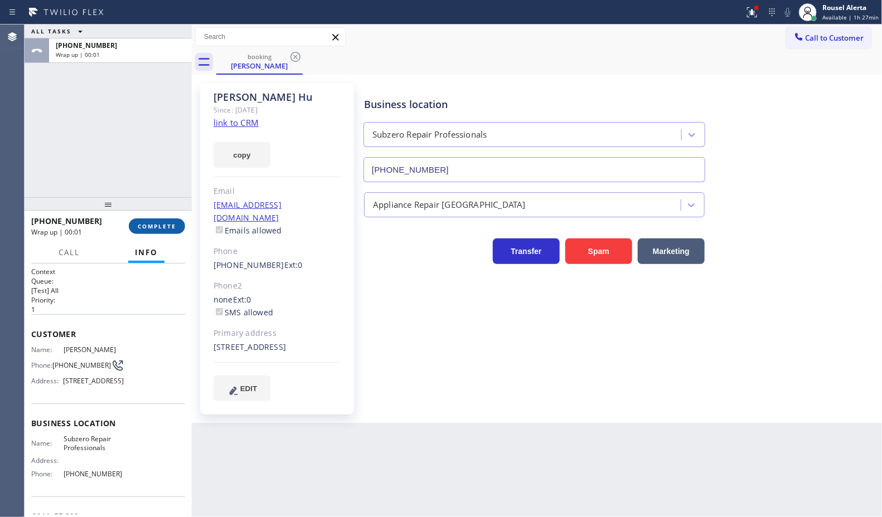
click at [169, 230] on button "COMPLETE" at bounding box center [157, 227] width 56 height 16
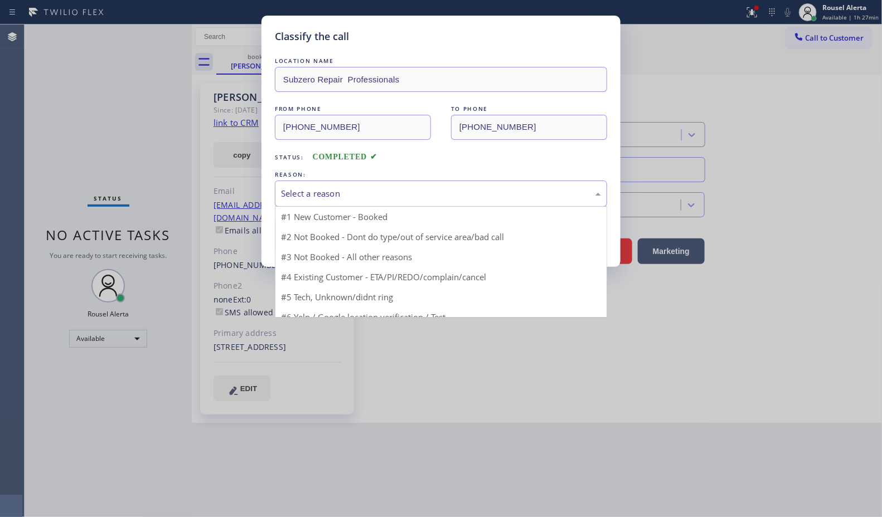
click at [396, 198] on div "Select a reason" at bounding box center [441, 193] width 320 height 13
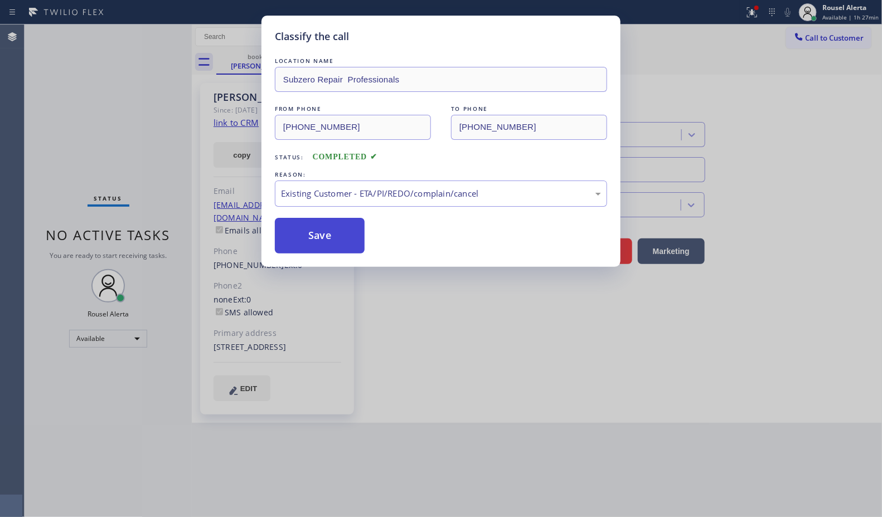
click at [333, 247] on button "Save" at bounding box center [320, 236] width 90 height 36
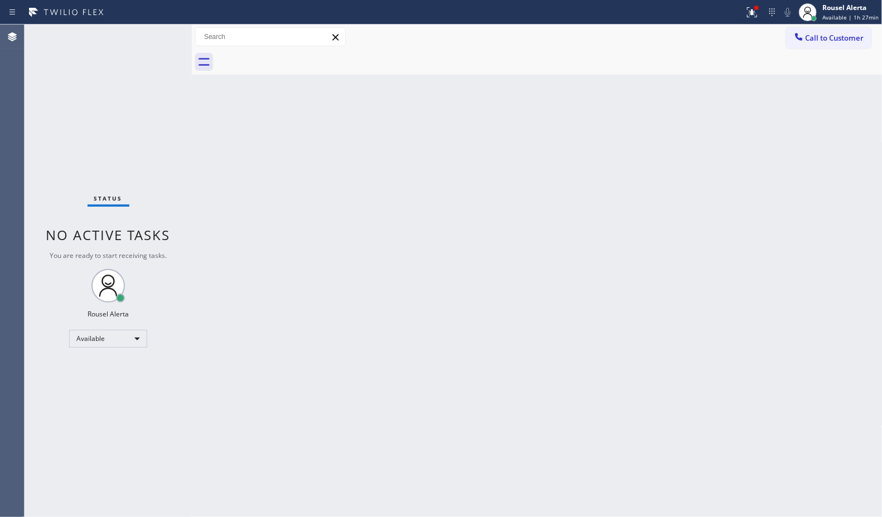
click at [131, 39] on div "Status No active tasks You are ready to start receiving tasks. Rousel Alerta Av…" at bounding box center [108, 271] width 167 height 493
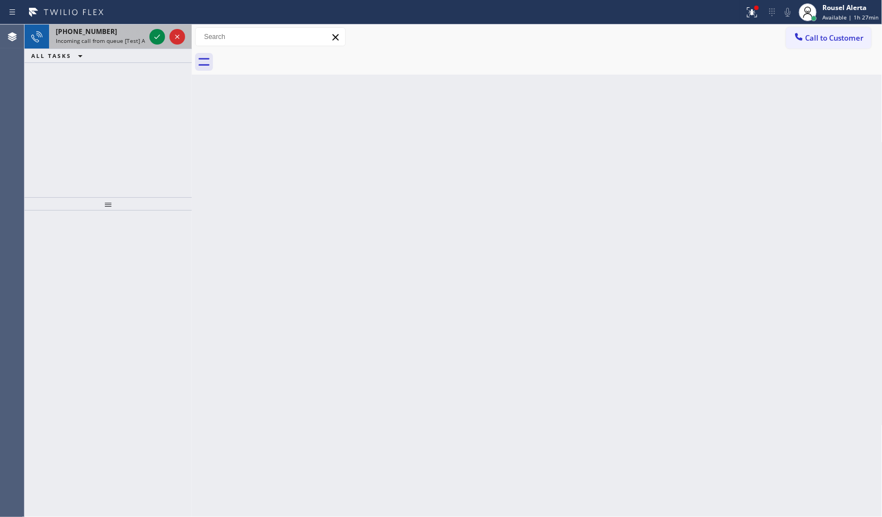
drag, startPoint x: 113, startPoint y: 35, endPoint x: 141, endPoint y: 43, distance: 29.3
click at [113, 34] on div "[PHONE_NUMBER]" at bounding box center [100, 31] width 89 height 9
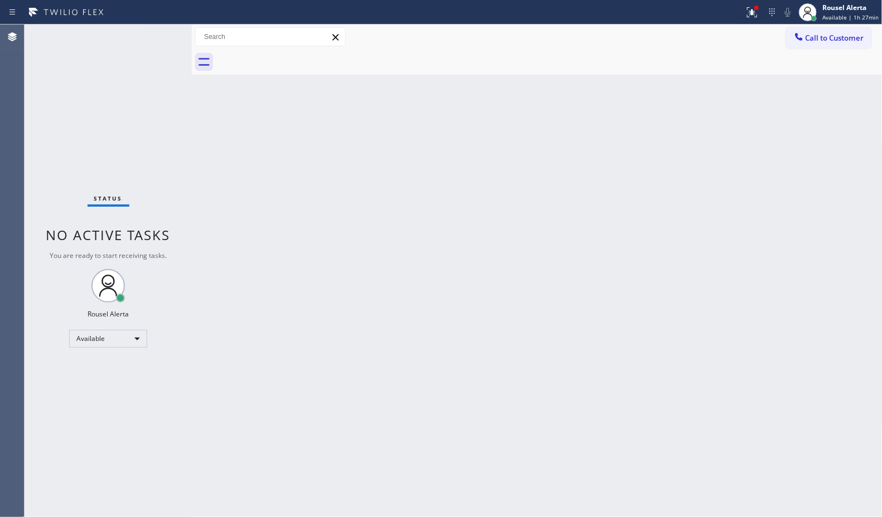
drag, startPoint x: 85, startPoint y: 60, endPoint x: 333, endPoint y: 72, distance: 248.4
click at [90, 62] on div "Status No active tasks You are ready to start receiving tasks. Rousel Alerta Av…" at bounding box center [108, 271] width 167 height 493
click at [750, 12] on icon at bounding box center [751, 12] width 13 height 13
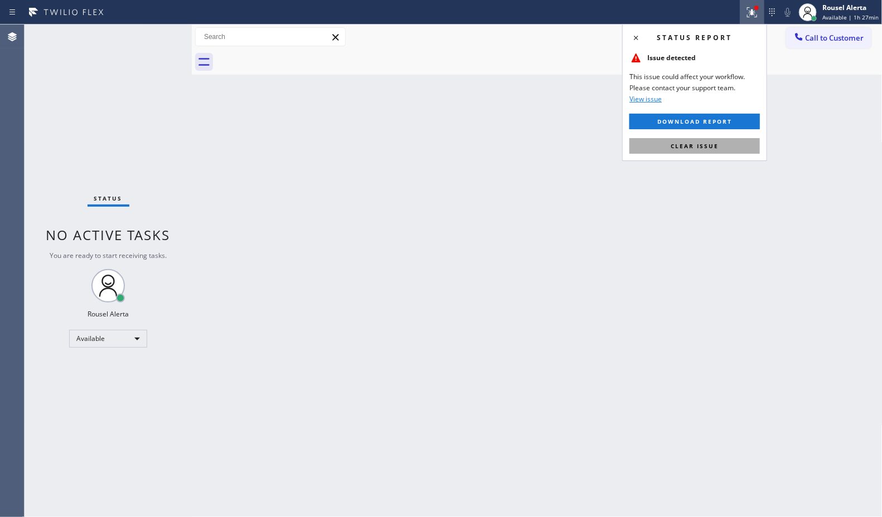
click at [736, 145] on button "Clear issue" at bounding box center [694, 146] width 130 height 16
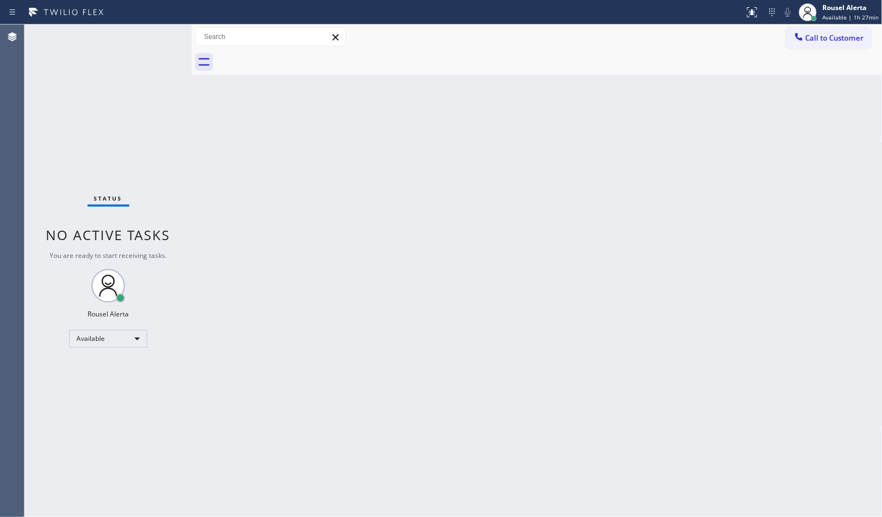
click at [735, 171] on div "Back to Dashboard Change Sender ID Customers Technicians Select a contact Outbo…" at bounding box center [537, 271] width 691 height 493
click at [128, 36] on div "Status No active tasks You are ready to start receiving tasks. Rousel Alerta Av…" at bounding box center [108, 271] width 167 height 493
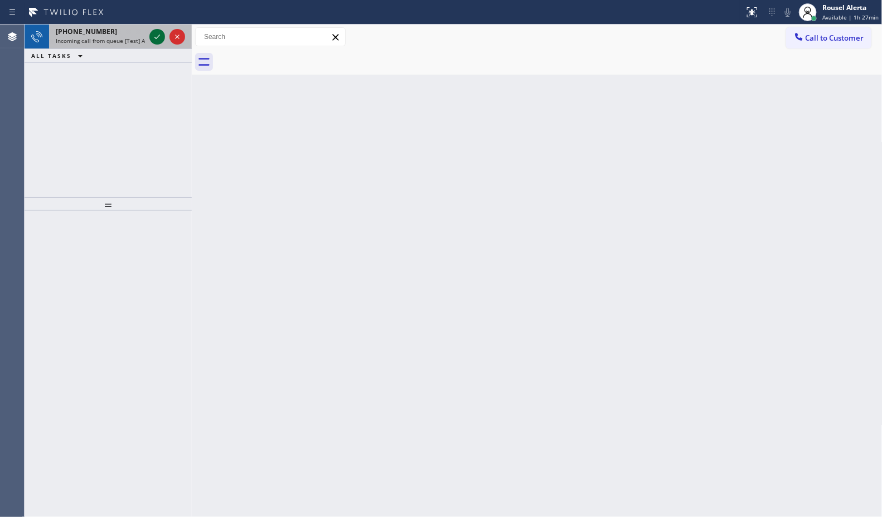
click at [152, 35] on icon at bounding box center [157, 36] width 13 height 13
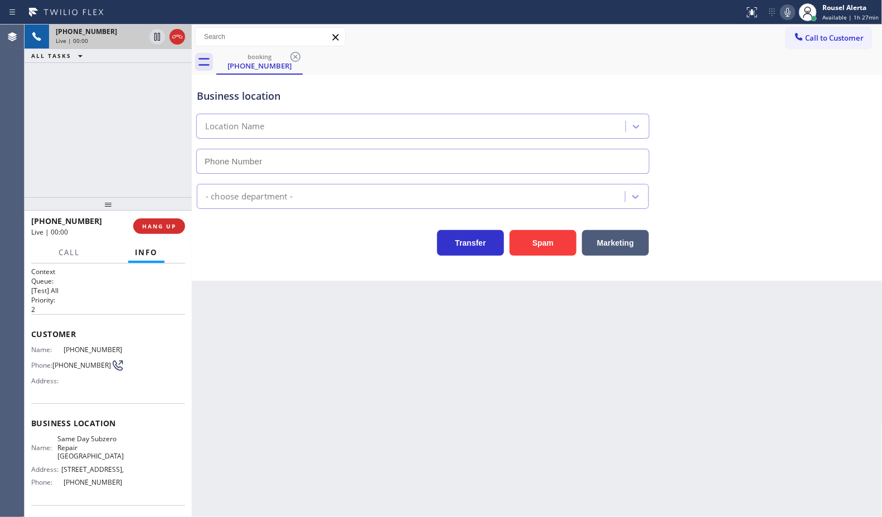
type input "[PHONE_NUMBER]"
click at [528, 240] on button "Spam" at bounding box center [543, 243] width 67 height 26
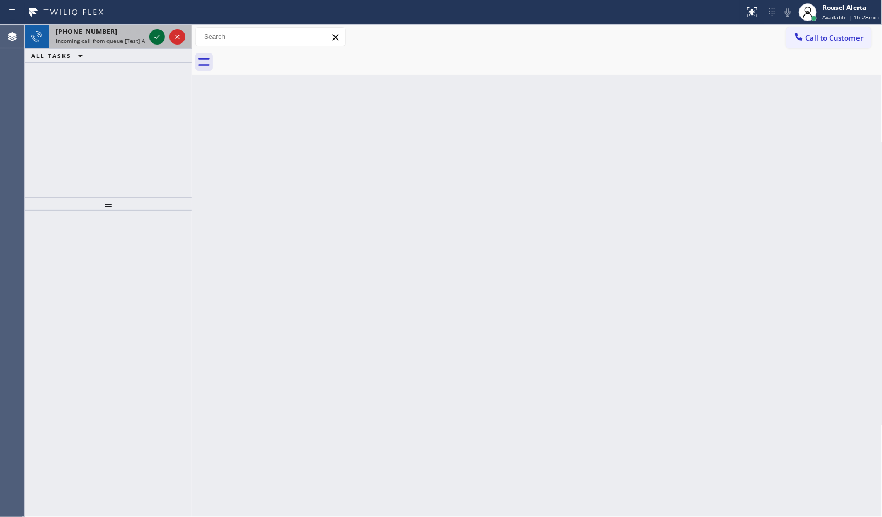
click at [154, 38] on icon at bounding box center [157, 36] width 13 height 13
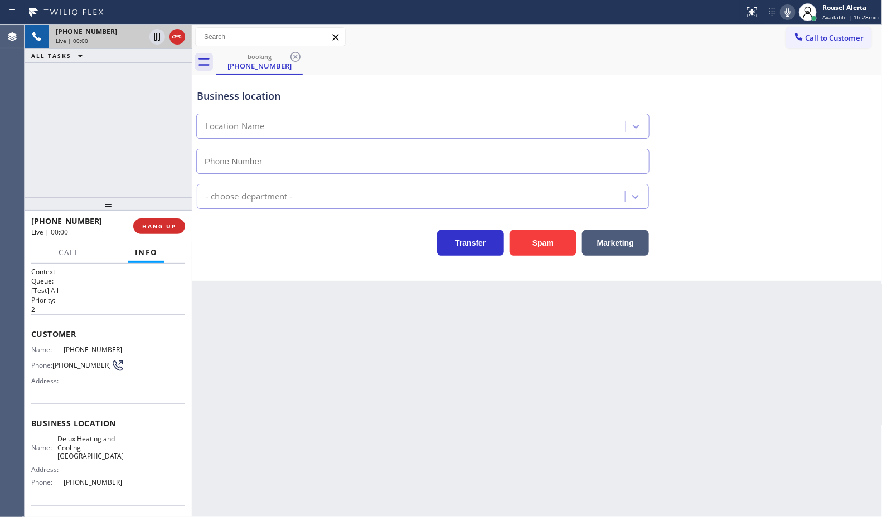
type input "[PHONE_NUMBER]"
click at [541, 244] on button "Spam" at bounding box center [543, 243] width 67 height 26
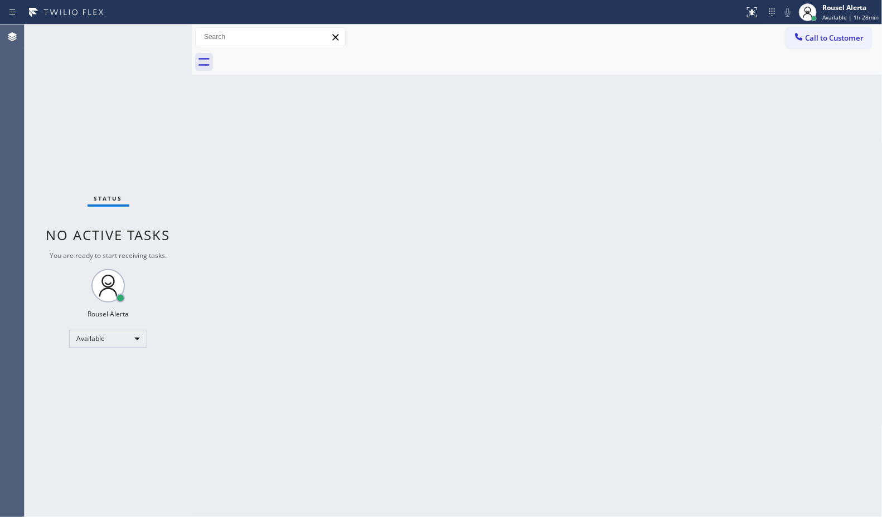
drag, startPoint x: 389, startPoint y: 198, endPoint x: 389, endPoint y: 206, distance: 8.4
click at [389, 198] on div "Back to Dashboard Change Sender ID Customers Technicians Select a contact Outbo…" at bounding box center [537, 271] width 691 height 493
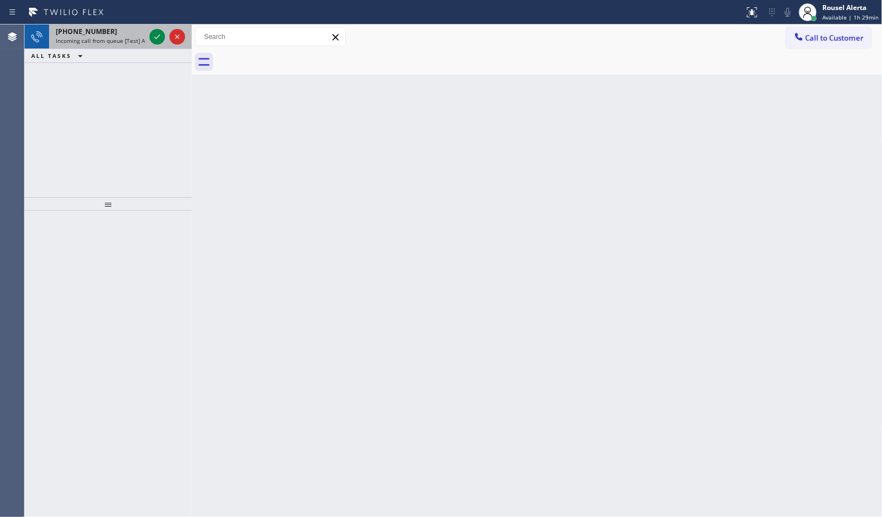
drag, startPoint x: 141, startPoint y: 31, endPoint x: 153, endPoint y: 45, distance: 18.1
click at [142, 33] on div "[PHONE_NUMBER]" at bounding box center [100, 31] width 89 height 9
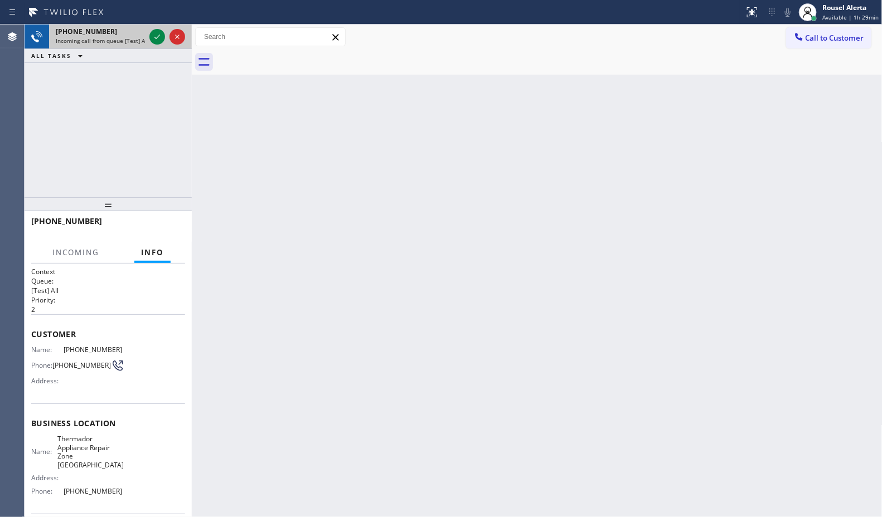
click at [157, 45] on div at bounding box center [167, 37] width 40 height 25
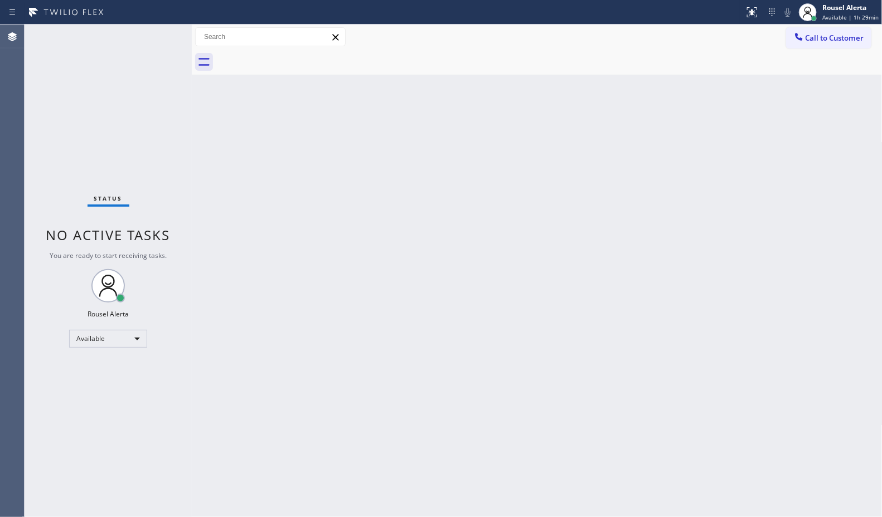
click at [156, 42] on div "Status No active tasks You are ready to start receiving tasks. Rousel Alerta Av…" at bounding box center [108, 271] width 167 height 493
click at [122, 60] on div "Status No active tasks You are ready to start receiving tasks. Rousel Alerta Av…" at bounding box center [108, 271] width 167 height 493
click at [140, 35] on div "Status No active tasks You are ready to start receiving tasks. Rousel Alerta Av…" at bounding box center [108, 271] width 167 height 493
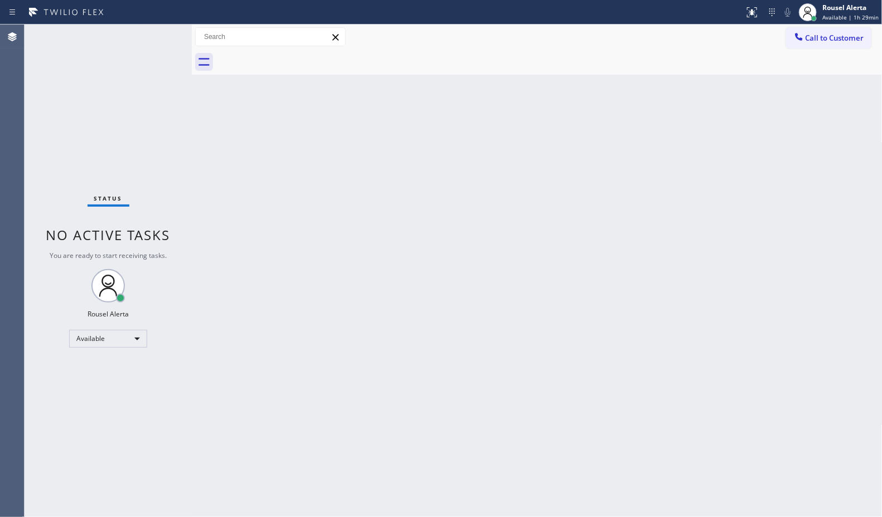
click at [152, 40] on div "Status No active tasks You are ready to start receiving tasks. Rousel Alerta Av…" at bounding box center [108, 271] width 167 height 493
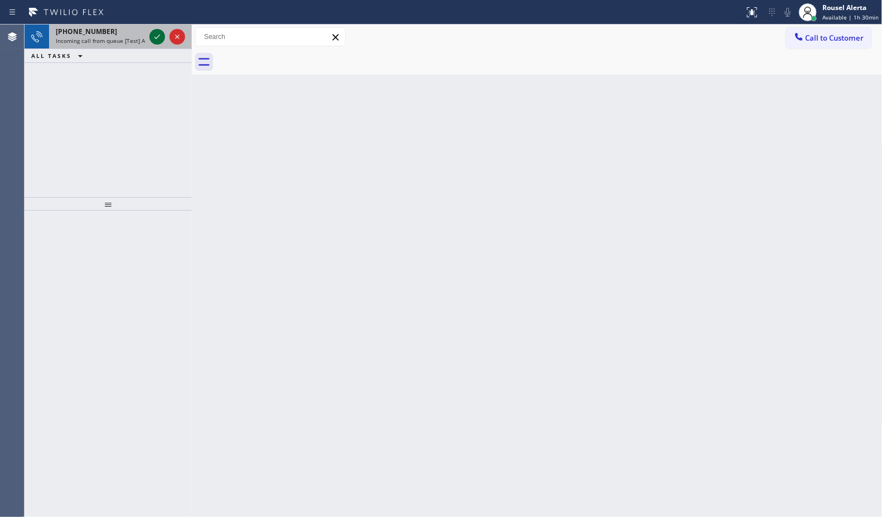
click at [152, 40] on icon at bounding box center [157, 36] width 13 height 13
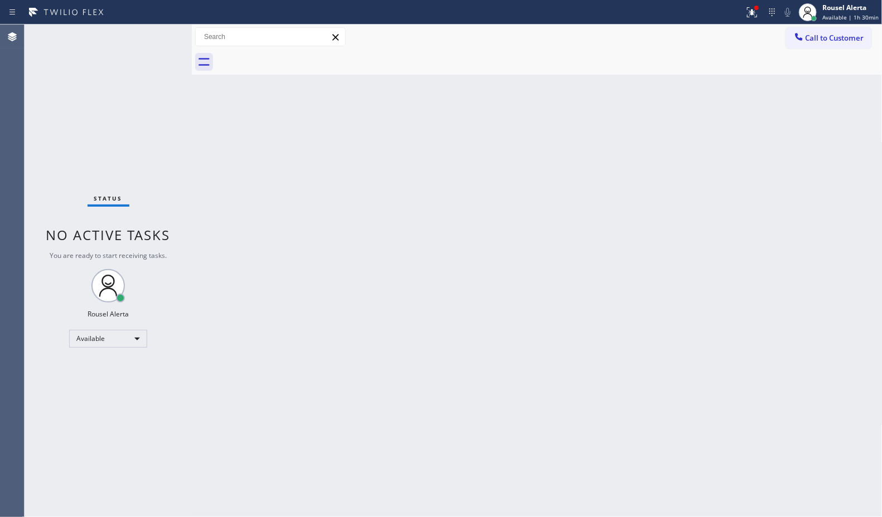
click at [129, 42] on div "Status No active tasks You are ready to start receiving tasks. Rousel Alerta Av…" at bounding box center [108, 271] width 167 height 493
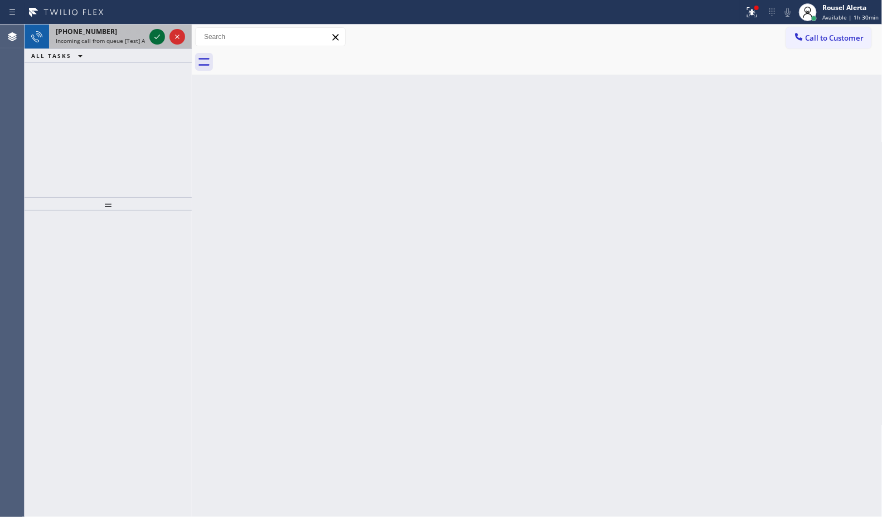
click at [154, 32] on icon at bounding box center [157, 36] width 13 height 13
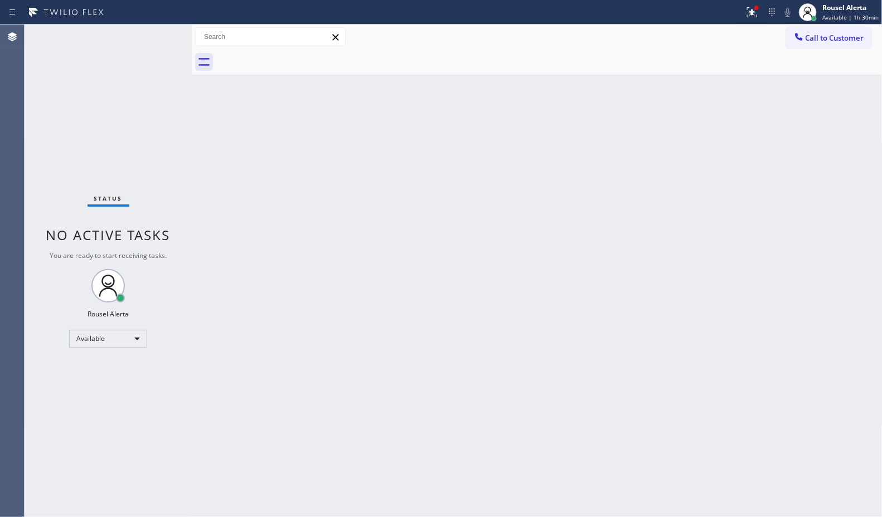
click at [154, 32] on div "Status No active tasks You are ready to start receiving tasks. Rousel Alerta Av…" at bounding box center [108, 271] width 167 height 493
click at [152, 33] on div "Status No active tasks You are ready to start receiving tasks. Rousel Alerta Av…" at bounding box center [108, 271] width 167 height 493
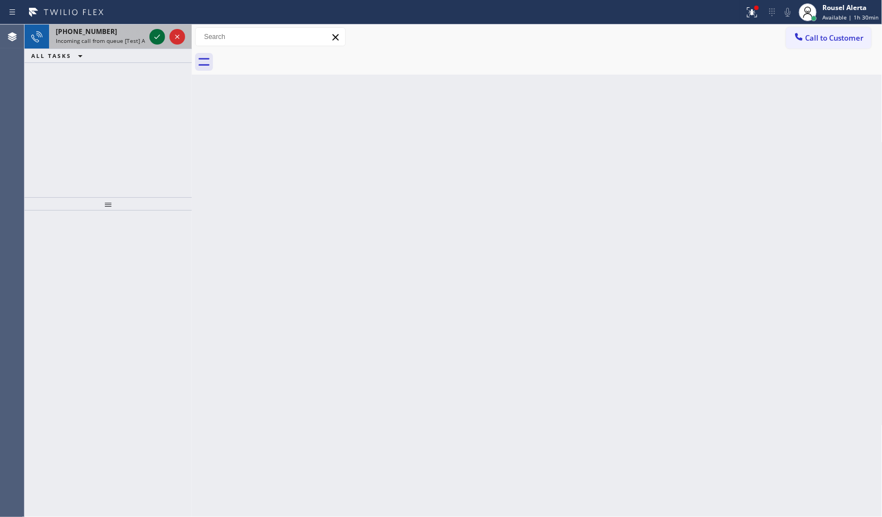
click at [152, 30] on icon at bounding box center [157, 36] width 13 height 13
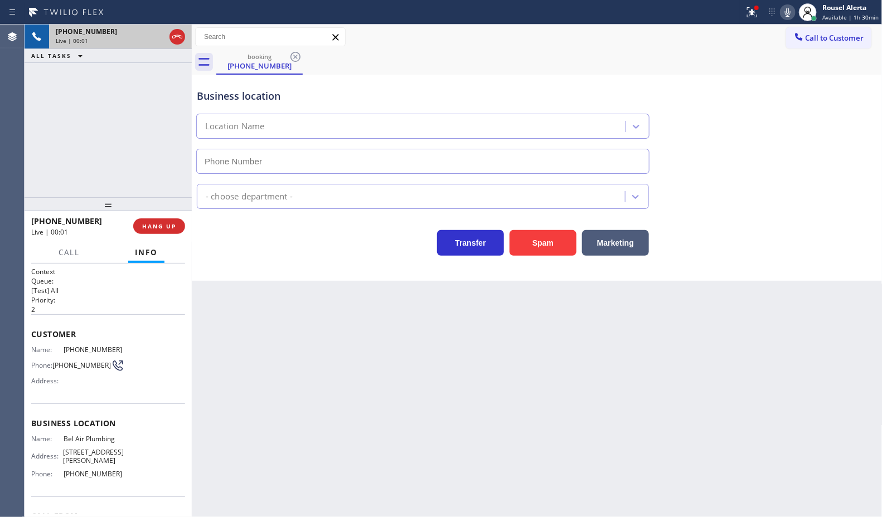
type input "[PHONE_NUMBER]"
click at [297, 330] on div "Back to Dashboard Change Sender ID Customers Technicians Select a contact Outbo…" at bounding box center [537, 271] width 691 height 493
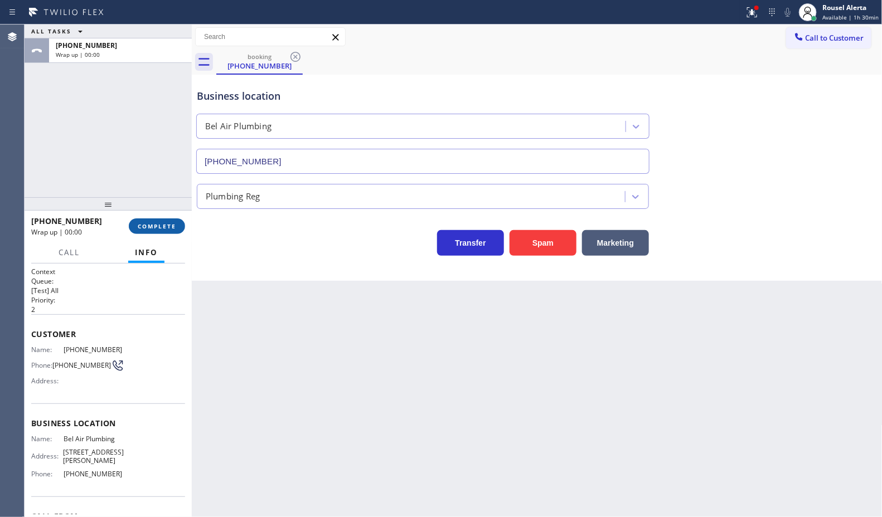
click at [159, 224] on span "COMPLETE" at bounding box center [157, 226] width 38 height 8
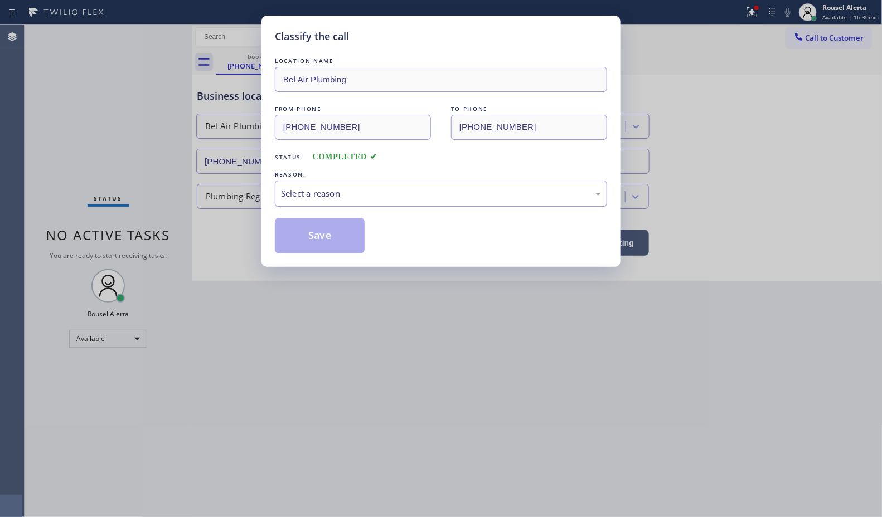
click at [411, 194] on div "Select a reason" at bounding box center [441, 193] width 320 height 13
click at [338, 237] on button "Save" at bounding box center [320, 236] width 90 height 36
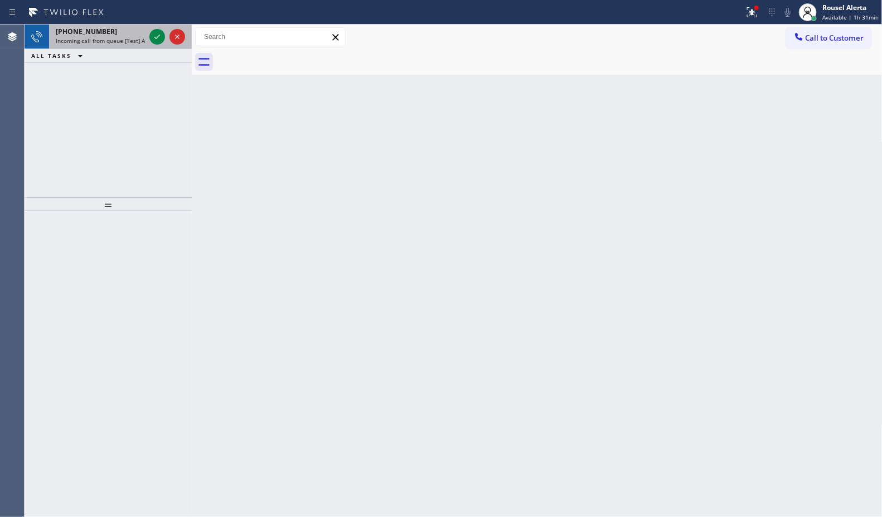
drag, startPoint x: 126, startPoint y: 39, endPoint x: 137, endPoint y: 38, distance: 10.7
click at [126, 39] on span "Incoming call from queue [Test] All" at bounding box center [102, 41] width 93 height 8
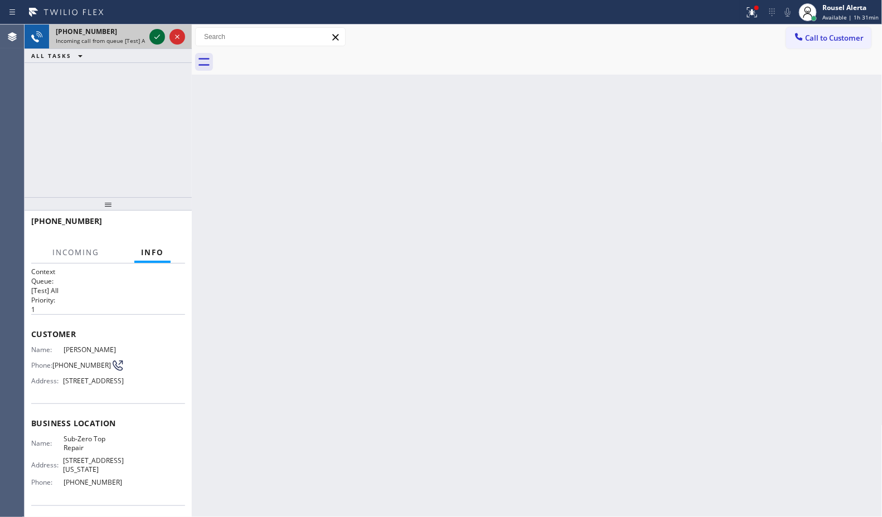
click at [155, 38] on icon at bounding box center [157, 37] width 6 height 4
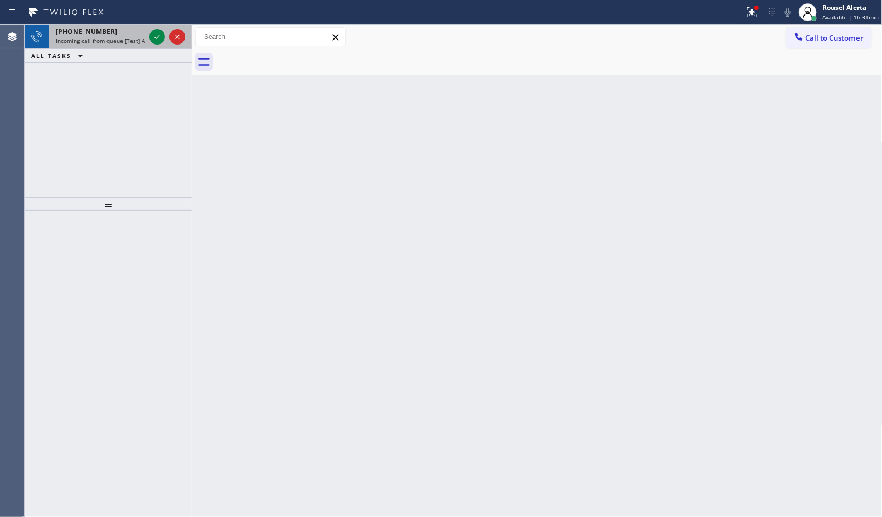
click at [126, 35] on div "[PHONE_NUMBER]" at bounding box center [100, 31] width 89 height 9
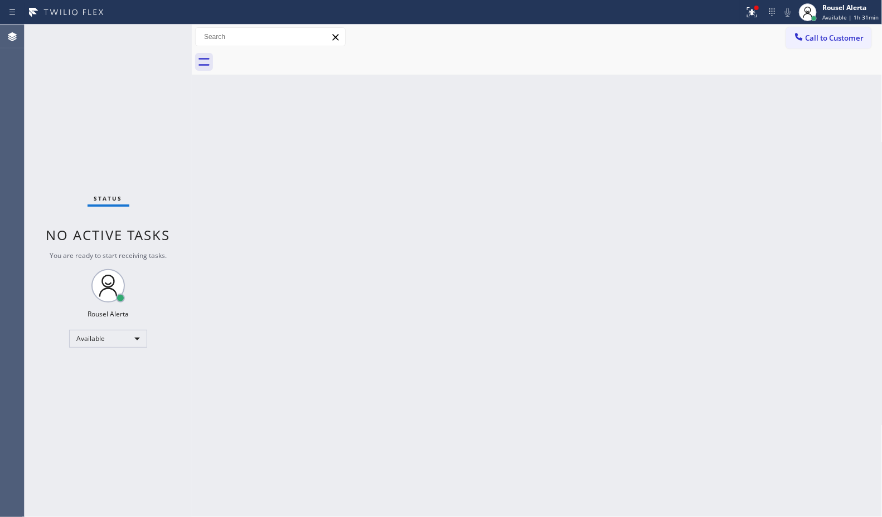
click at [151, 33] on div "Status No active tasks You are ready to start receiving tasks. Rousel Alerta Av…" at bounding box center [108, 271] width 167 height 493
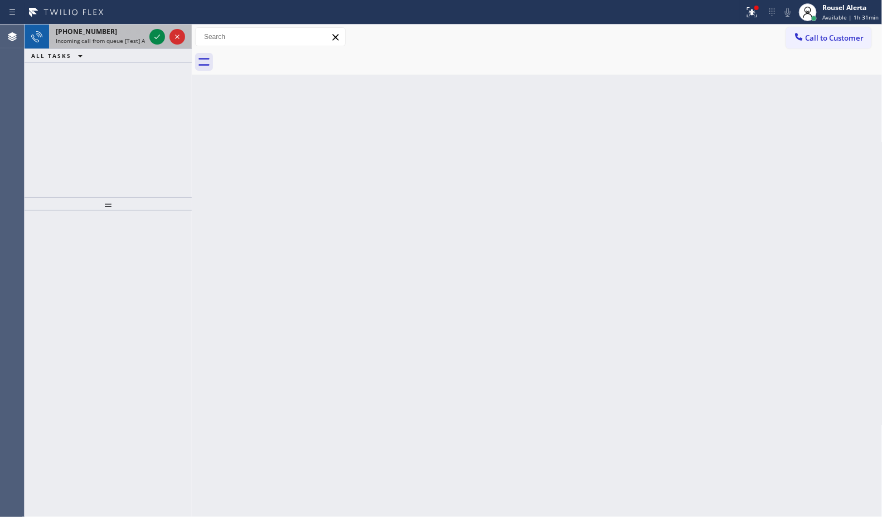
click at [121, 34] on div "[PHONE_NUMBER]" at bounding box center [100, 31] width 89 height 9
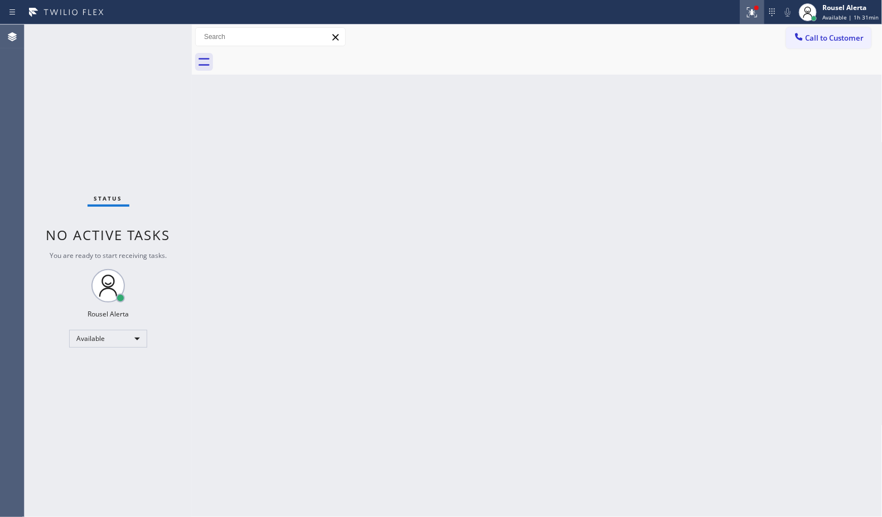
click at [750, 18] on icon at bounding box center [751, 12] width 13 height 13
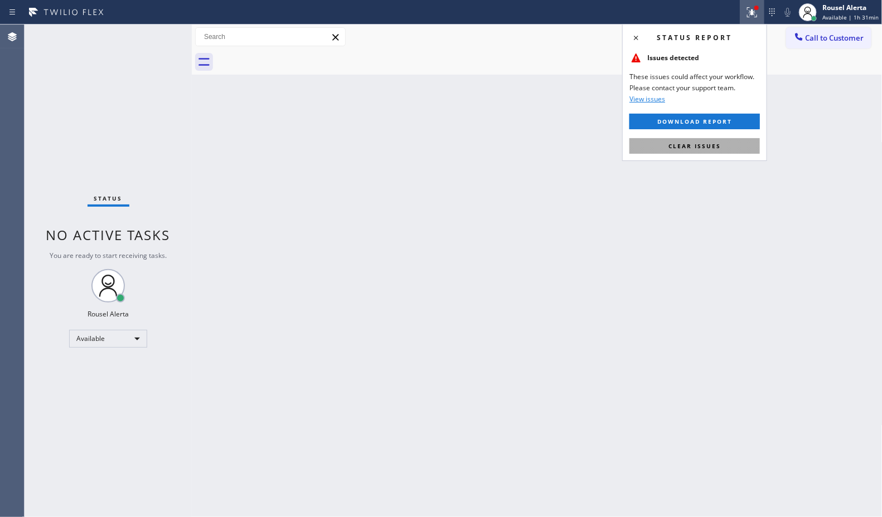
click at [704, 143] on span "Clear issues" at bounding box center [694, 146] width 52 height 8
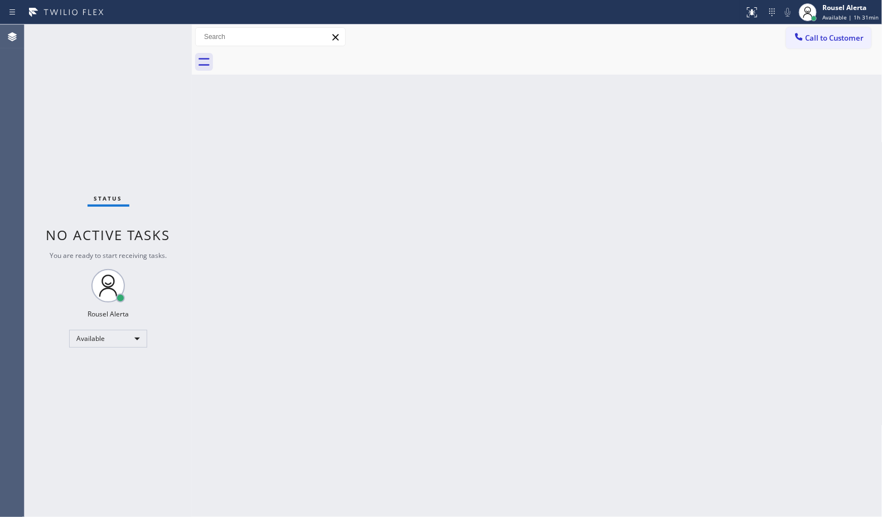
click at [711, 198] on div "Back to Dashboard Change Sender ID Customers Technicians Select a contact Outbo…" at bounding box center [537, 271] width 691 height 493
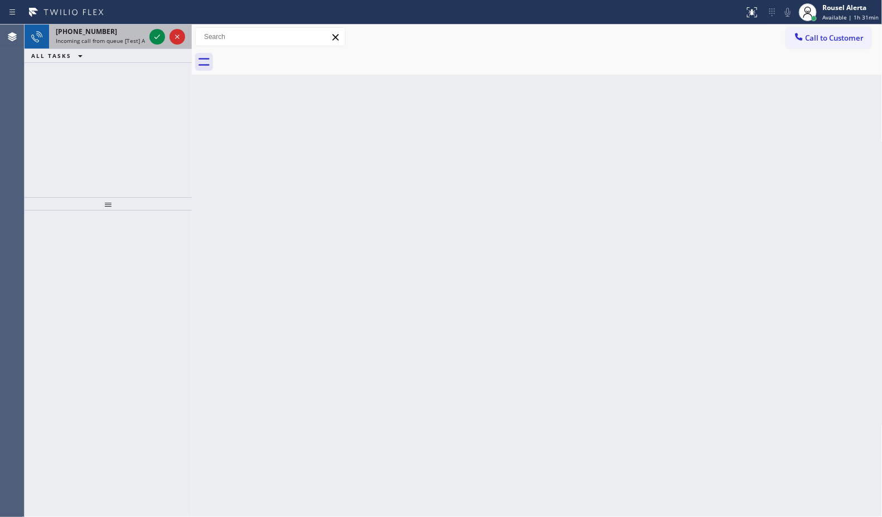
click at [118, 39] on span "Incoming call from queue [Test] All" at bounding box center [102, 41] width 93 height 8
click at [151, 37] on icon at bounding box center [157, 36] width 13 height 13
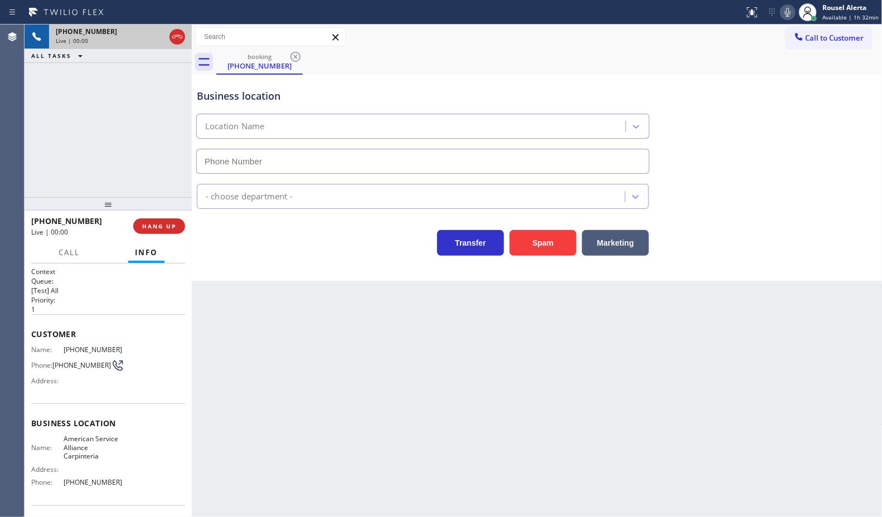
type input "[PHONE_NUMBER]"
click at [527, 241] on button "Spam" at bounding box center [543, 243] width 67 height 26
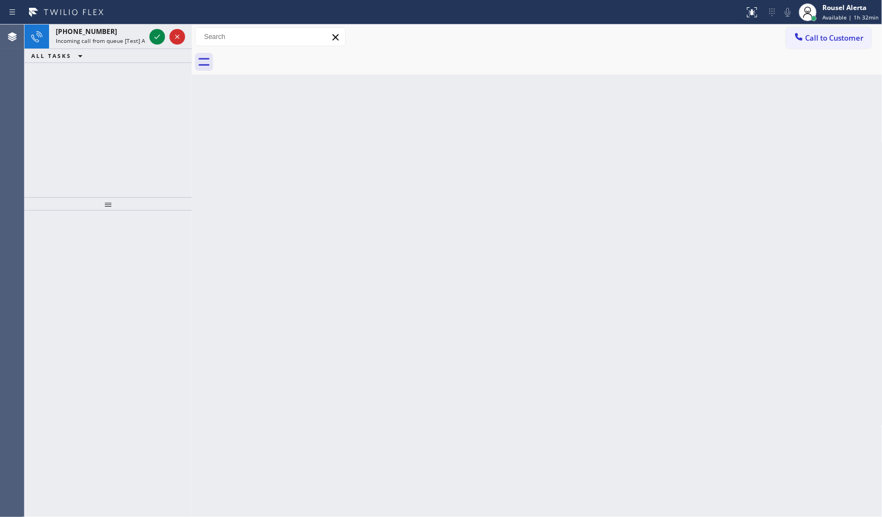
click at [140, 39] on span "Incoming call from queue [Test] All" at bounding box center [102, 41] width 93 height 8
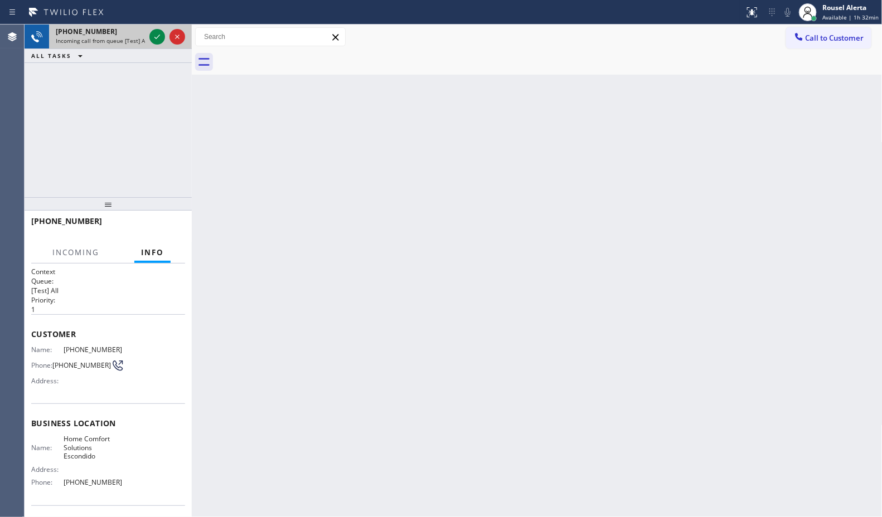
click at [148, 36] on div at bounding box center [167, 37] width 40 height 25
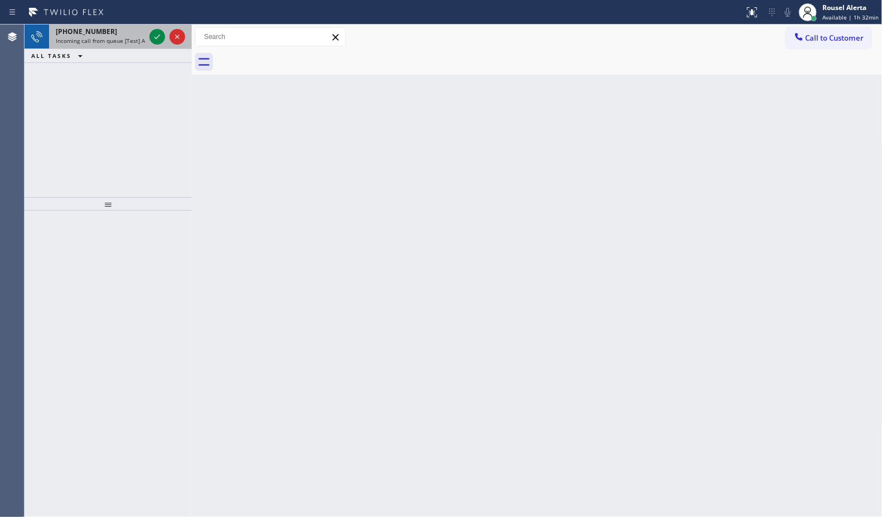
click at [132, 40] on span "Incoming call from queue [Test] All" at bounding box center [102, 41] width 93 height 8
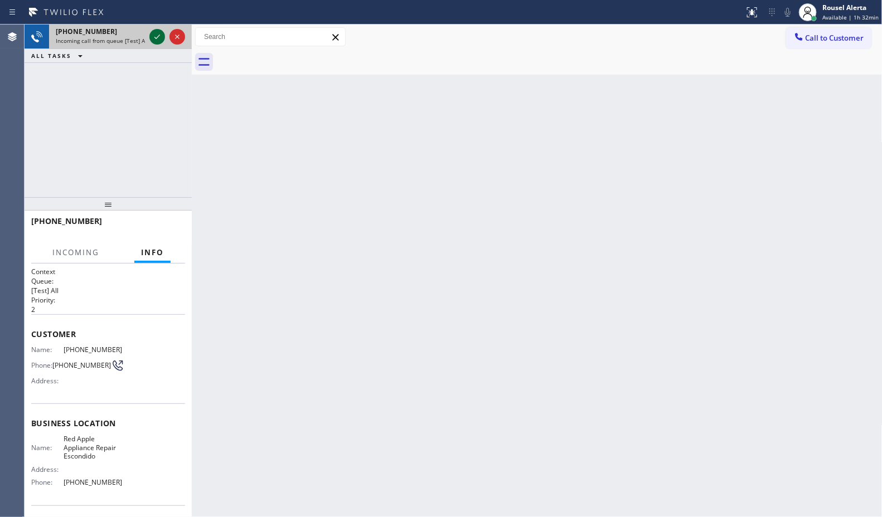
click at [155, 37] on icon at bounding box center [157, 37] width 6 height 4
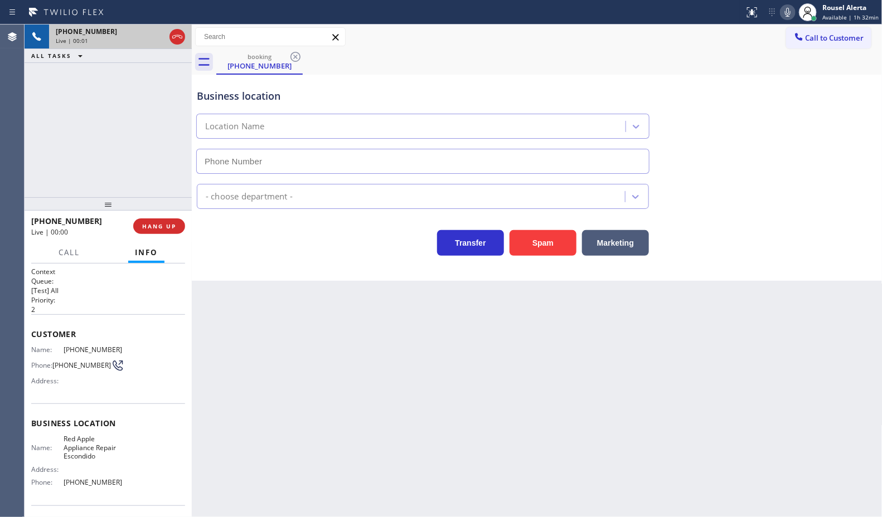
type input "[PHONE_NUMBER]"
click at [530, 246] on button "Spam" at bounding box center [543, 243] width 67 height 26
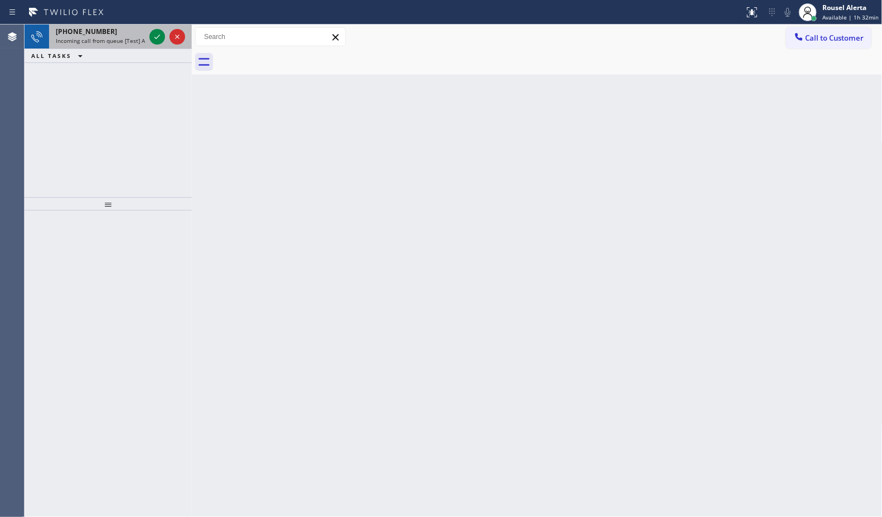
drag, startPoint x: 131, startPoint y: 40, endPoint x: 141, endPoint y: 40, distance: 10.0
click at [131, 40] on span "Incoming call from queue [Test] All" at bounding box center [102, 41] width 93 height 8
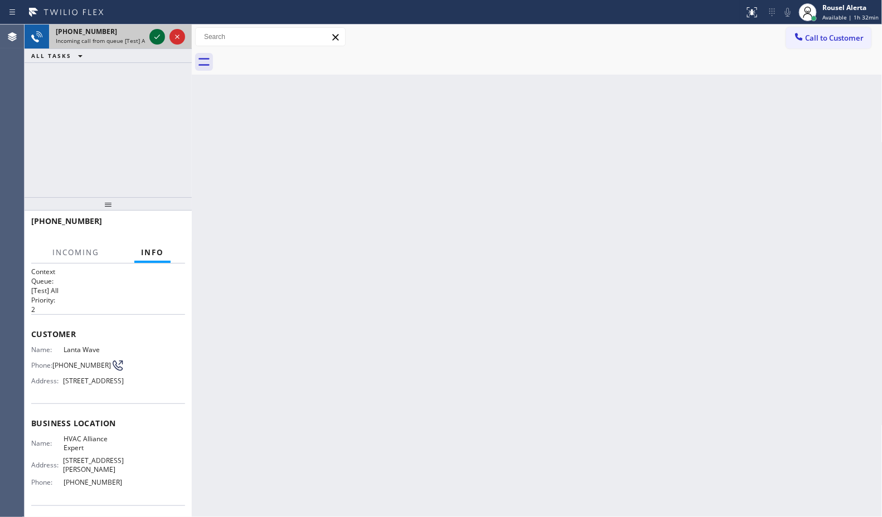
click at [154, 40] on icon at bounding box center [157, 36] width 13 height 13
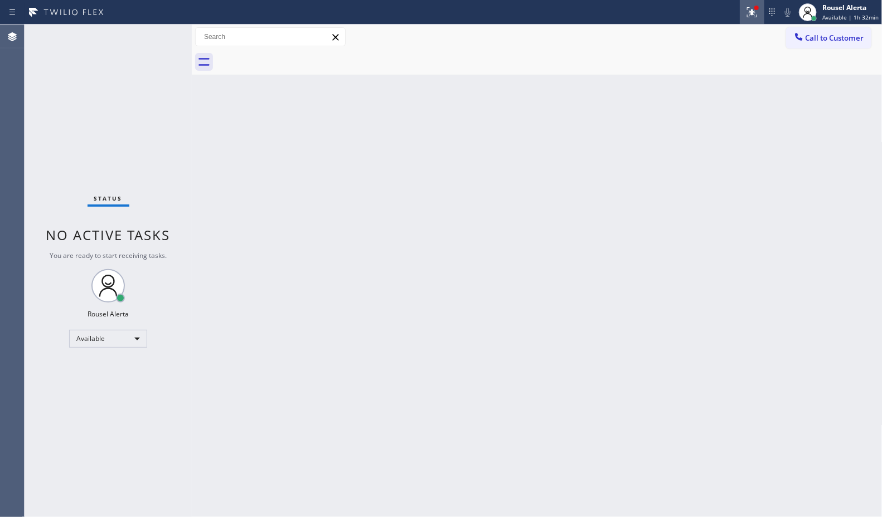
click at [745, 18] on div at bounding box center [752, 12] width 25 height 13
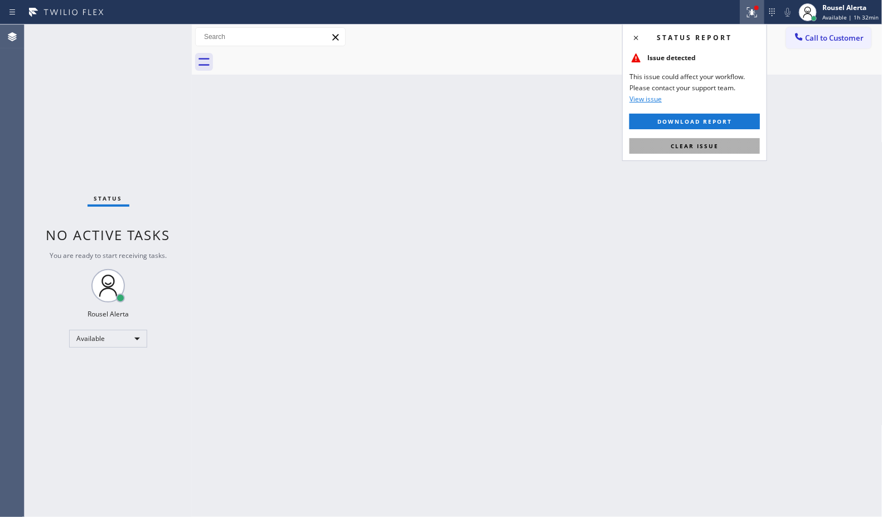
click at [712, 138] on button "Clear issue" at bounding box center [694, 146] width 130 height 16
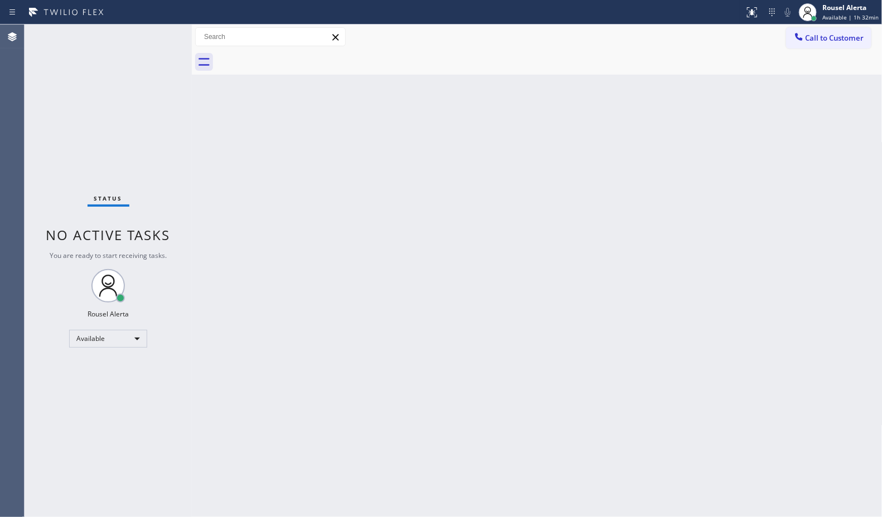
click at [697, 198] on div "Back to Dashboard Change Sender ID Customers Technicians Select a contact Outbo…" at bounding box center [537, 271] width 691 height 493
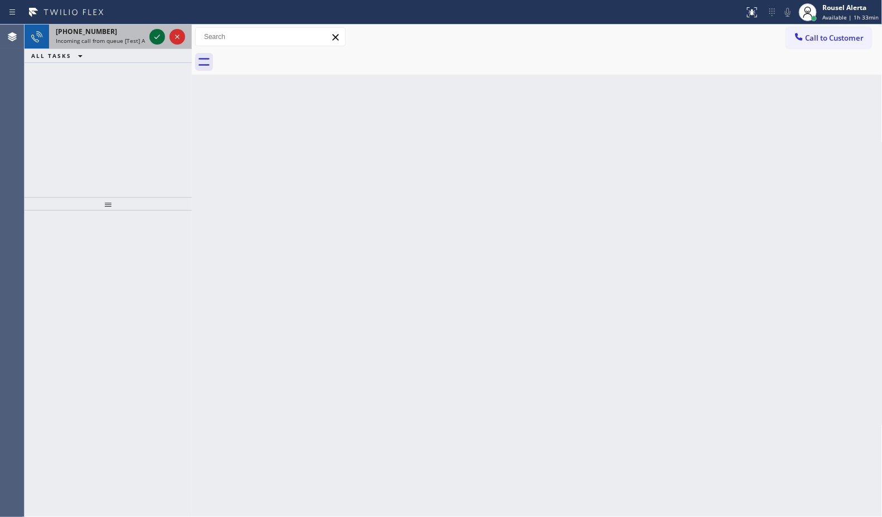
click at [155, 36] on icon at bounding box center [157, 36] width 13 height 13
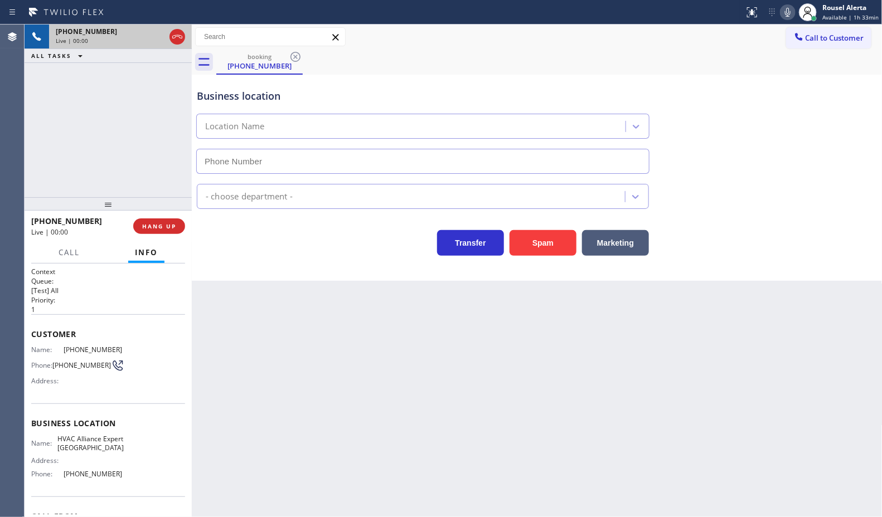
type input "[PHONE_NUMBER]"
click at [541, 249] on button "Spam" at bounding box center [543, 243] width 67 height 26
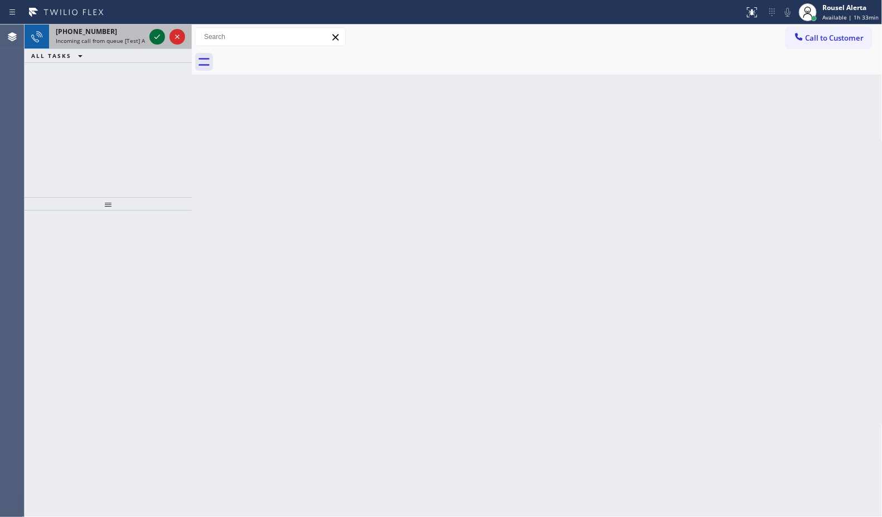
click at [153, 37] on icon at bounding box center [157, 36] width 13 height 13
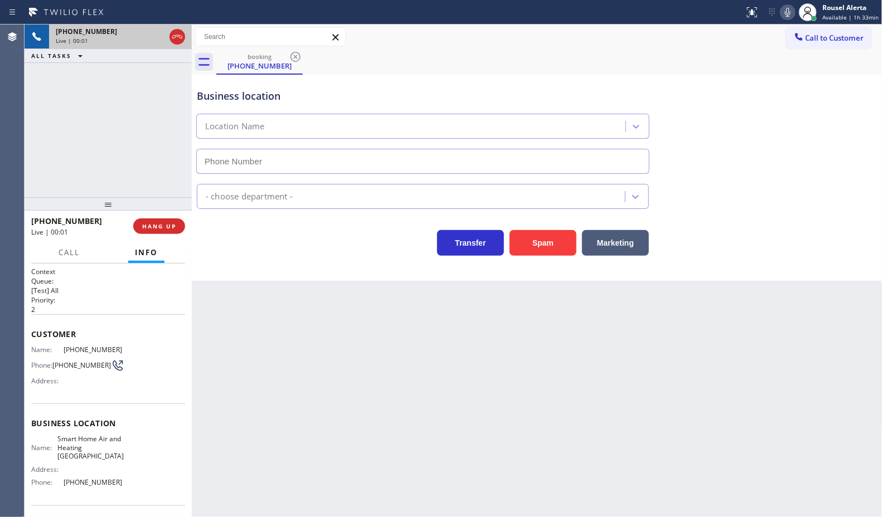
type input "[PHONE_NUMBER]"
click at [356, 430] on div "Back to Dashboard Change Sender ID Customers Technicians Select a contact Outbo…" at bounding box center [537, 271] width 691 height 493
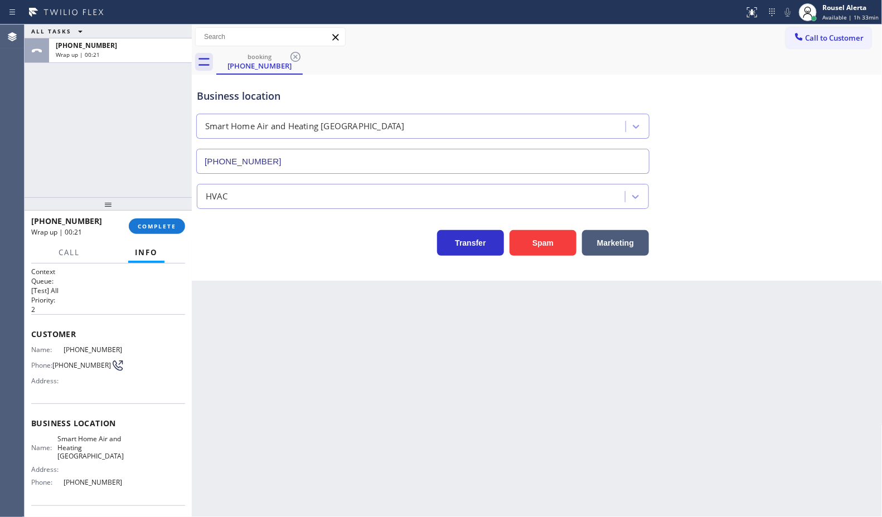
drag, startPoint x: 135, startPoint y: 95, endPoint x: 134, endPoint y: 129, distance: 34.0
click at [135, 95] on div "ALL TASKS ALL TASKS ACTIVE TASKS TASKS IN WRAP UP [PHONE_NUMBER] Wrap up | 00:21" at bounding box center [108, 111] width 167 height 173
click at [140, 224] on span "COMPLETE" at bounding box center [157, 226] width 38 height 8
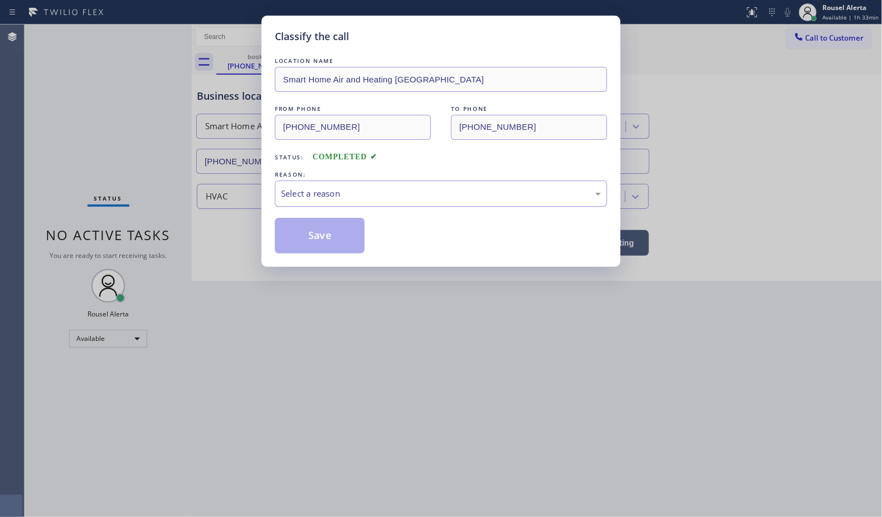
click at [348, 190] on div "Select a reason" at bounding box center [441, 193] width 320 height 13
click at [345, 235] on button "Save" at bounding box center [320, 236] width 90 height 36
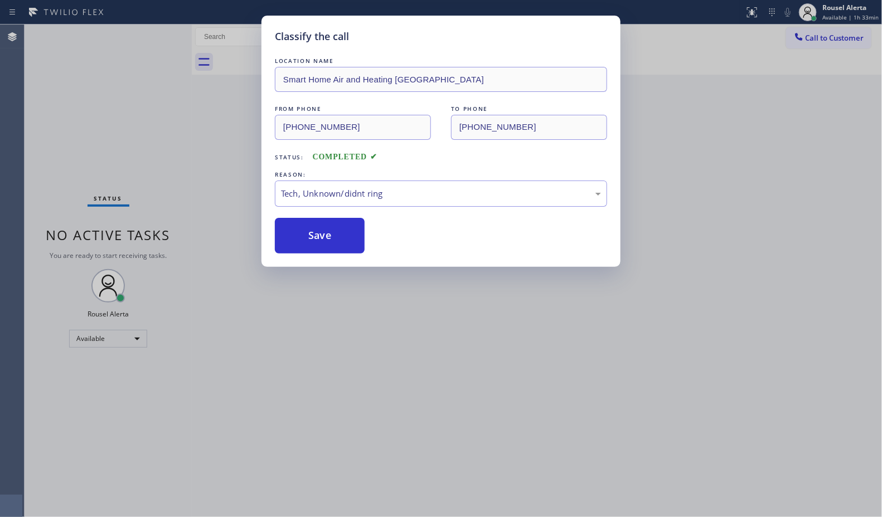
click at [419, 340] on div "Classify the call LOCATION NAME Smart Home Air and Heating Boca Raton FROM PHON…" at bounding box center [441, 258] width 882 height 517
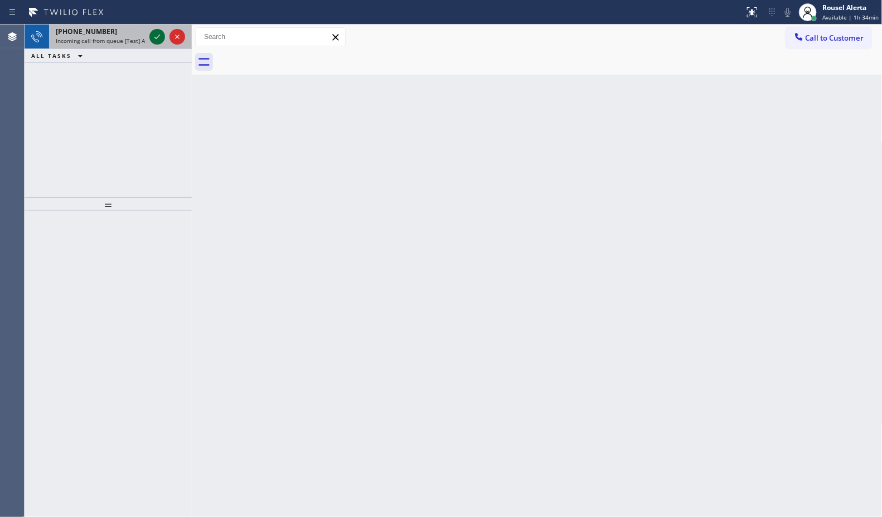
click at [152, 34] on icon at bounding box center [157, 36] width 13 height 13
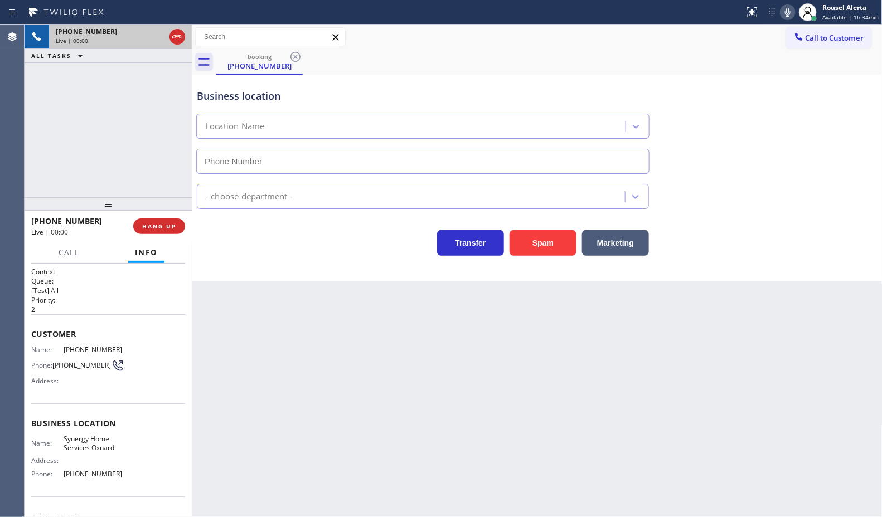
type input "[PHONE_NUMBER]"
click at [536, 253] on button "Spam" at bounding box center [543, 243] width 67 height 26
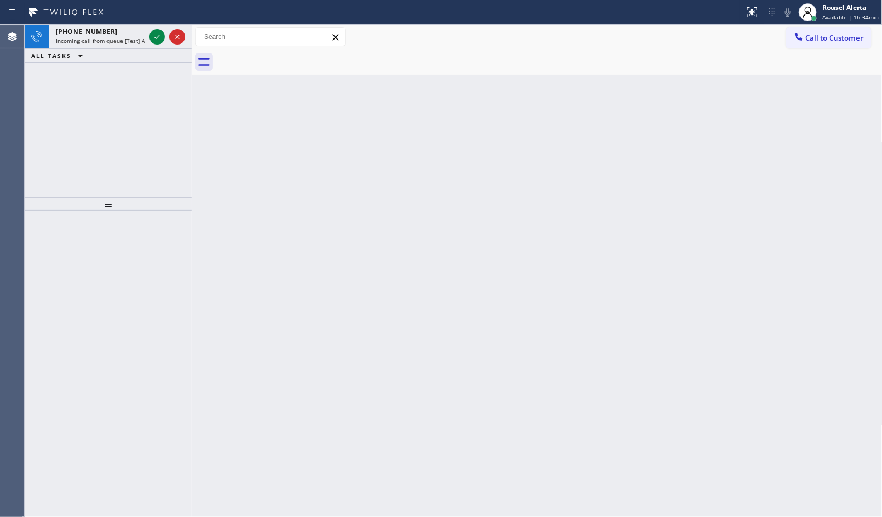
click at [148, 34] on div at bounding box center [167, 37] width 40 height 25
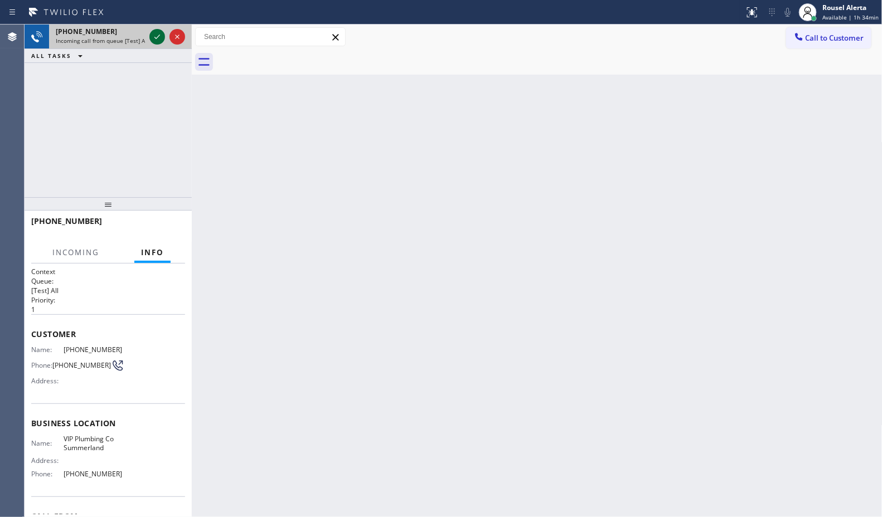
click at [154, 36] on icon at bounding box center [157, 36] width 13 height 13
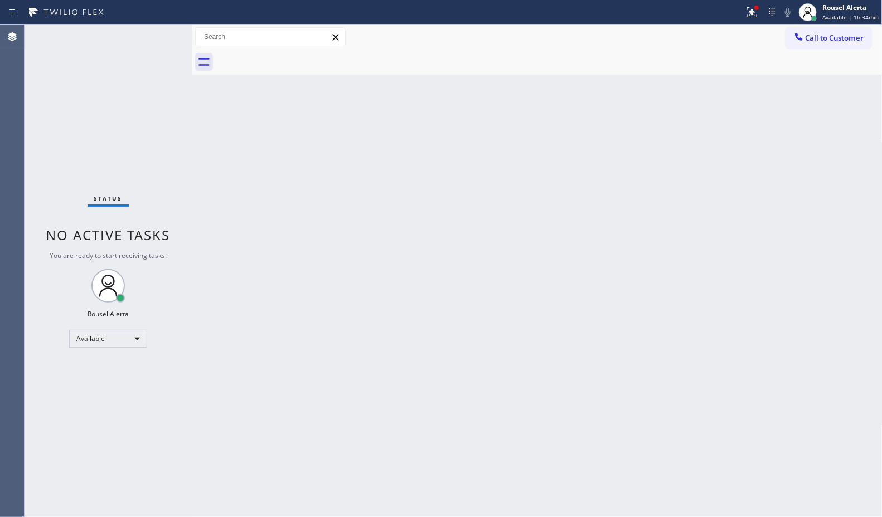
click at [154, 36] on div "Status No active tasks You are ready to start receiving tasks. Rousel Alerta Av…" at bounding box center [108, 271] width 167 height 493
click at [759, 7] on div at bounding box center [756, 8] width 4 height 4
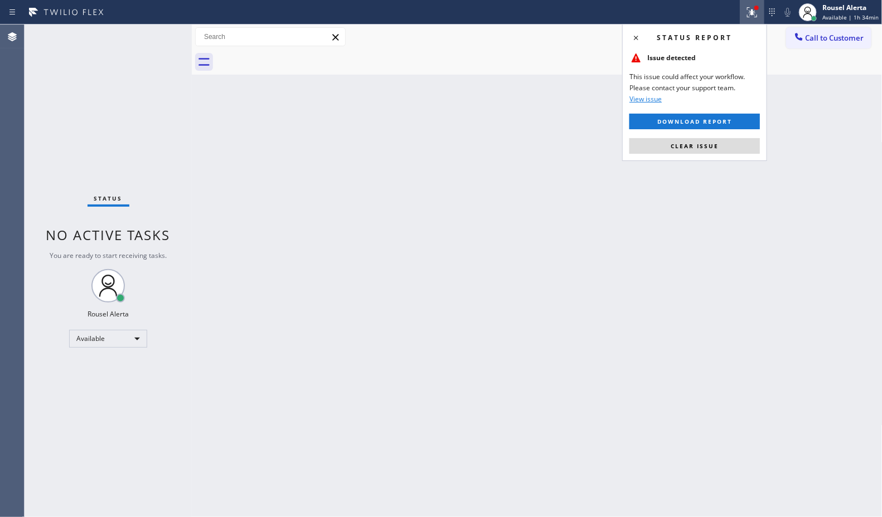
click at [736, 143] on button "Clear issue" at bounding box center [694, 146] width 130 height 16
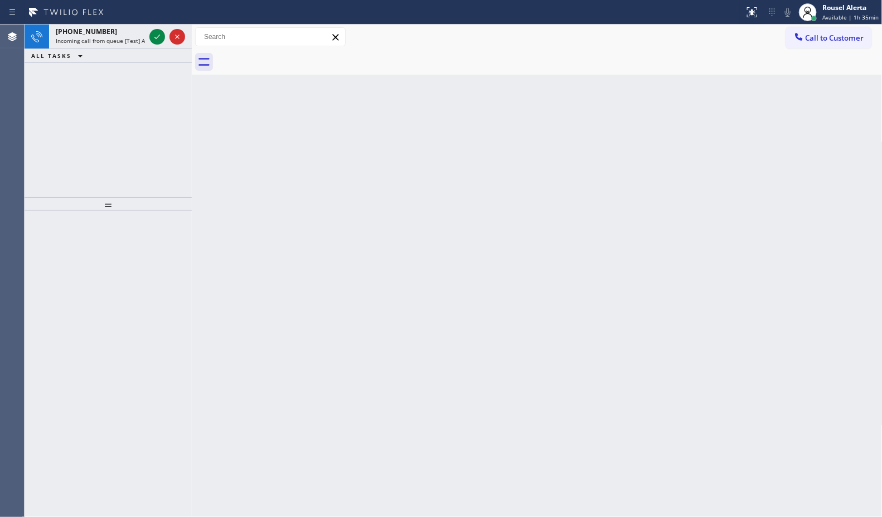
click at [144, 29] on div "[PHONE_NUMBER]" at bounding box center [100, 31] width 89 height 9
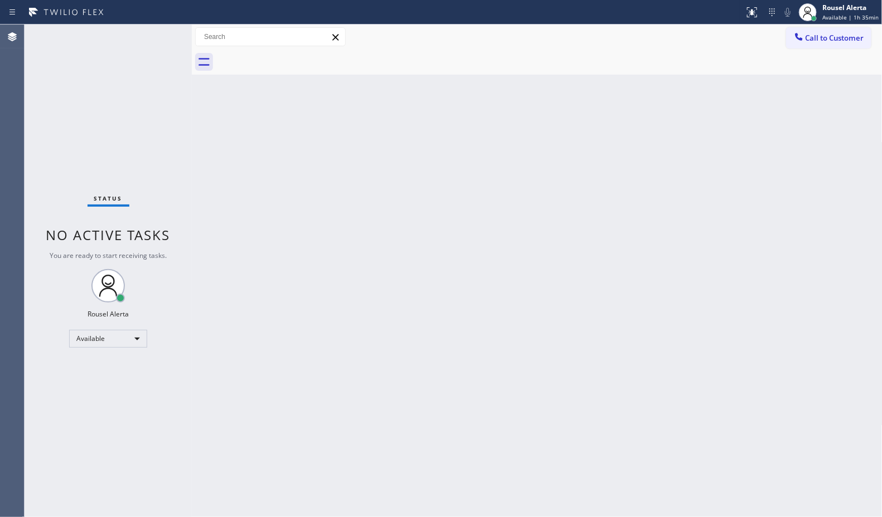
click at [151, 35] on div "Status No active tasks You are ready to start receiving tasks. Rousel Alerta Av…" at bounding box center [108, 271] width 167 height 493
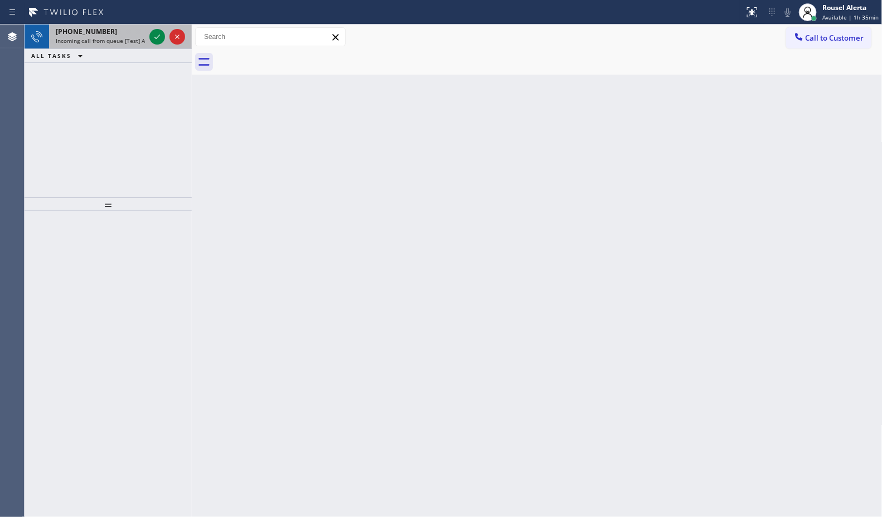
click at [116, 39] on span "Incoming call from queue [Test] All" at bounding box center [102, 41] width 93 height 8
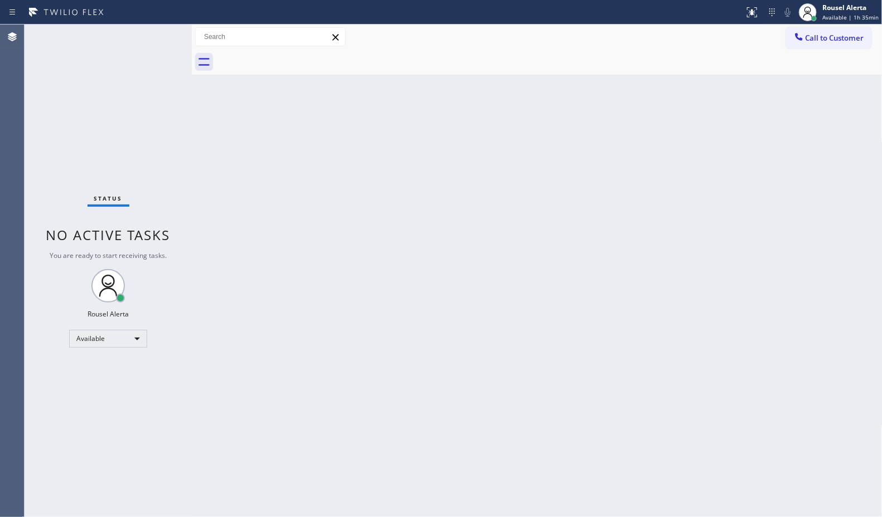
click at [299, 268] on div "Back to Dashboard Change Sender ID Customers Technicians Select a contact Outbo…" at bounding box center [537, 271] width 691 height 493
click at [116, 42] on div "Status No active tasks You are ready to start receiving tasks. Rousel Alerta Av…" at bounding box center [108, 271] width 167 height 493
click at [117, 36] on div "Status No active tasks You are ready to start receiving tasks. Rousel Alerta Av…" at bounding box center [108, 271] width 167 height 493
click at [246, 324] on div "Back to Dashboard Change Sender ID Customers Technicians Select a contact Outbo…" at bounding box center [537, 271] width 691 height 493
click at [142, 43] on div "Status No active tasks You are ready to start receiving tasks. Rousel Alerta Av…" at bounding box center [108, 271] width 167 height 493
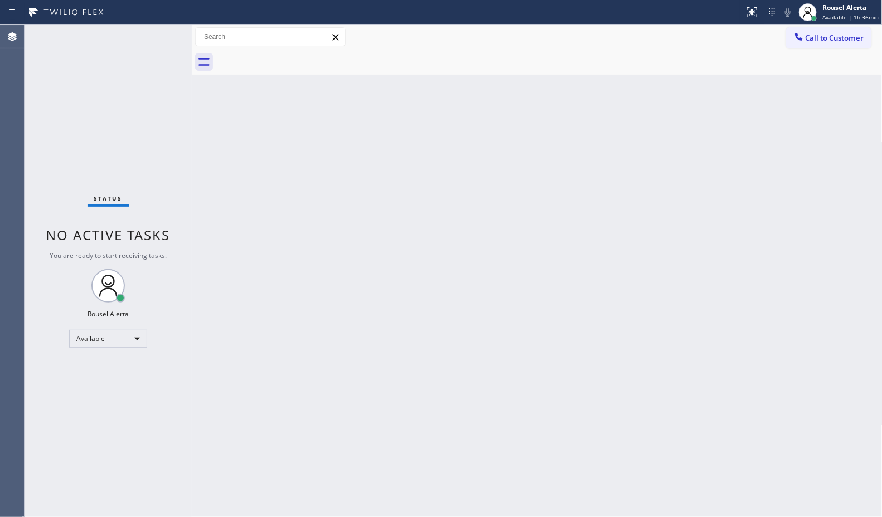
click at [135, 36] on div "Status No active tasks You are ready to start receiving tasks. Rousel Alerta Av…" at bounding box center [108, 271] width 167 height 493
click at [178, 360] on div "Status No active tasks You are ready to start receiving tasks. Rousel Alerta Av…" at bounding box center [108, 271] width 167 height 493
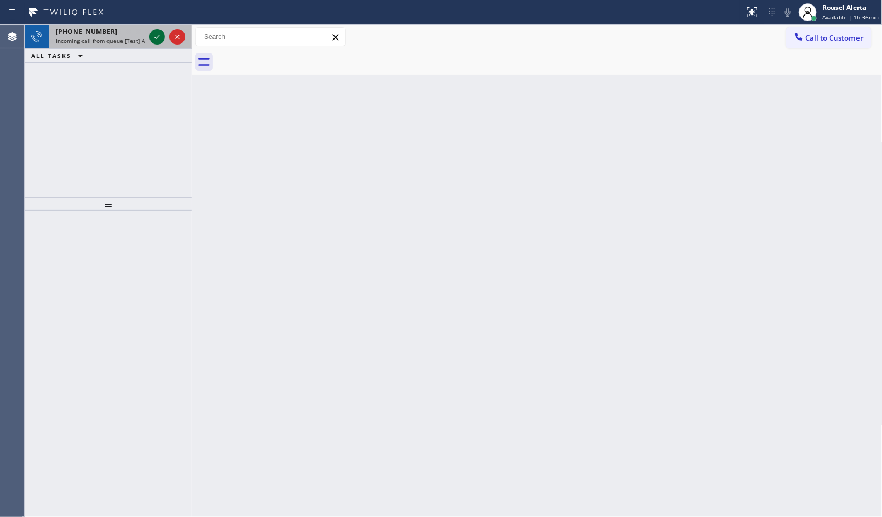
click at [151, 42] on icon at bounding box center [157, 36] width 13 height 13
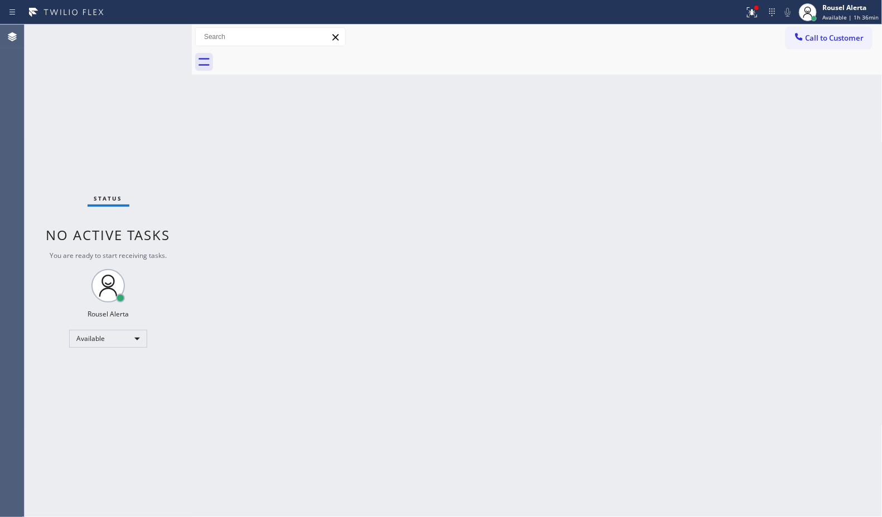
click at [152, 40] on div "Status No active tasks You are ready to start receiving tasks. Rousel Alerta Av…" at bounding box center [108, 271] width 167 height 493
click at [319, 301] on div "Back to Dashboard Change Sender ID Customers Technicians Select a contact Outbo…" at bounding box center [537, 271] width 691 height 493
click at [144, 28] on div "Status No active tasks You are ready to start receiving tasks. Rousel Alerta Av…" at bounding box center [108, 271] width 167 height 493
click at [164, 35] on div "Status No active tasks You are ready to start receiving tasks. Rousel Alerta Av…" at bounding box center [108, 271] width 167 height 493
click at [149, 31] on div "Status No active tasks You are ready to start receiving tasks. Rousel Alerta Av…" at bounding box center [108, 271] width 167 height 493
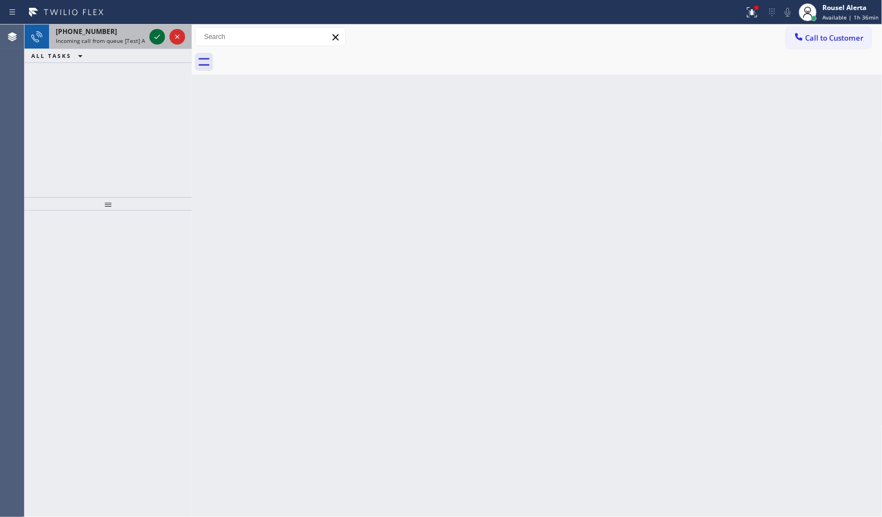
click at [152, 37] on icon at bounding box center [157, 36] width 13 height 13
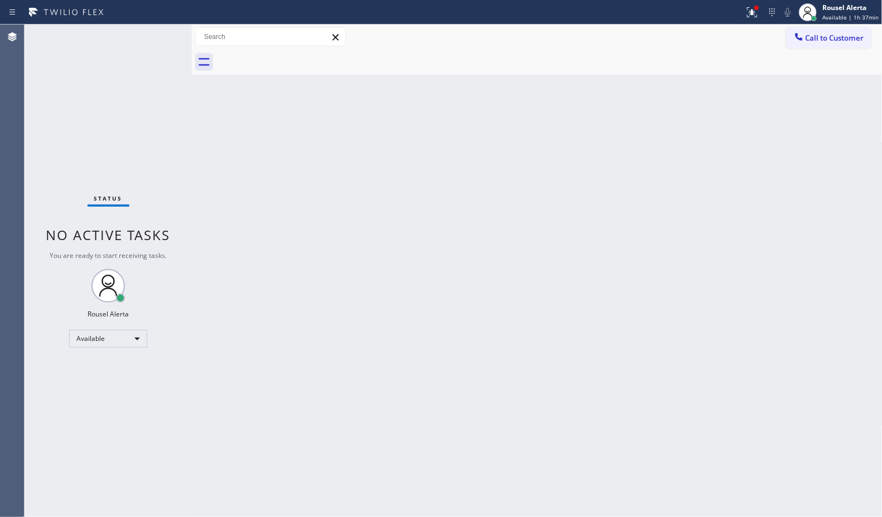
click at [156, 37] on div "Status No active tasks You are ready to start receiving tasks. Rousel Alerta Av…" at bounding box center [108, 271] width 167 height 493
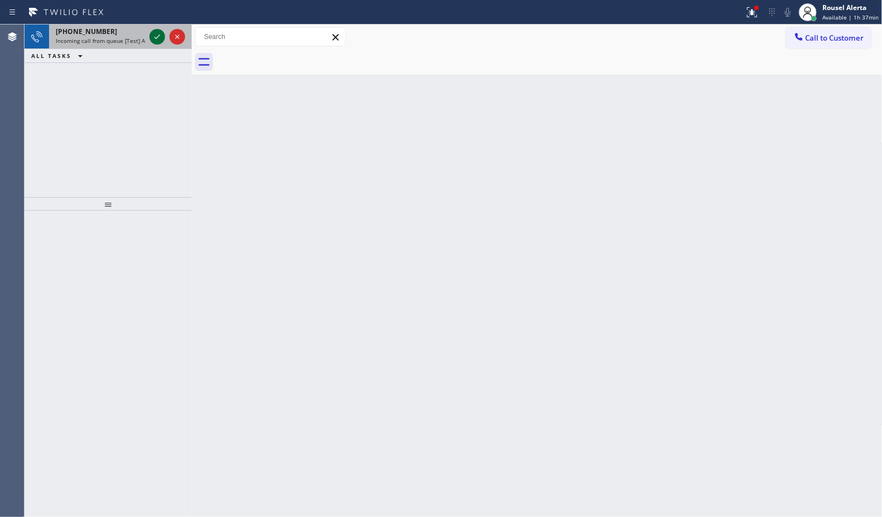
click at [157, 38] on icon at bounding box center [157, 37] width 6 height 4
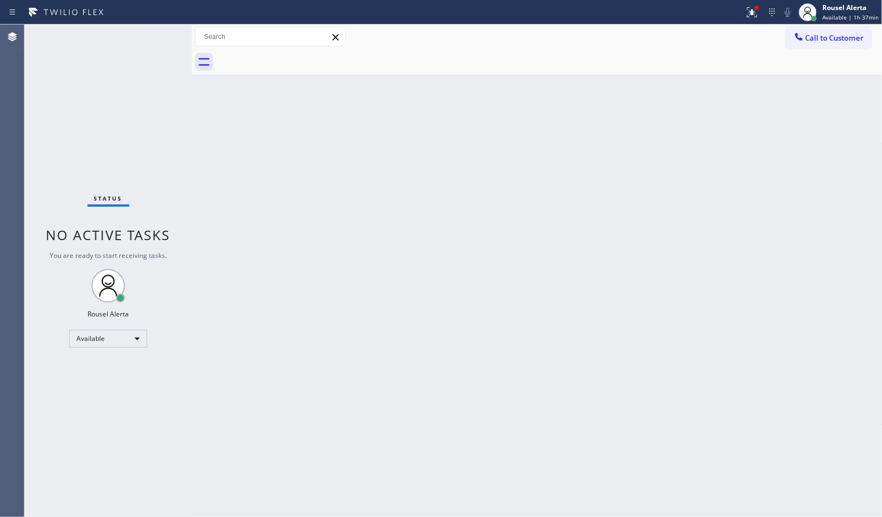
click at [157, 38] on div "Status No active tasks You are ready to start receiving tasks. Rousel Alerta Av…" at bounding box center [108, 271] width 167 height 493
click at [753, 13] on icon at bounding box center [751, 12] width 13 height 13
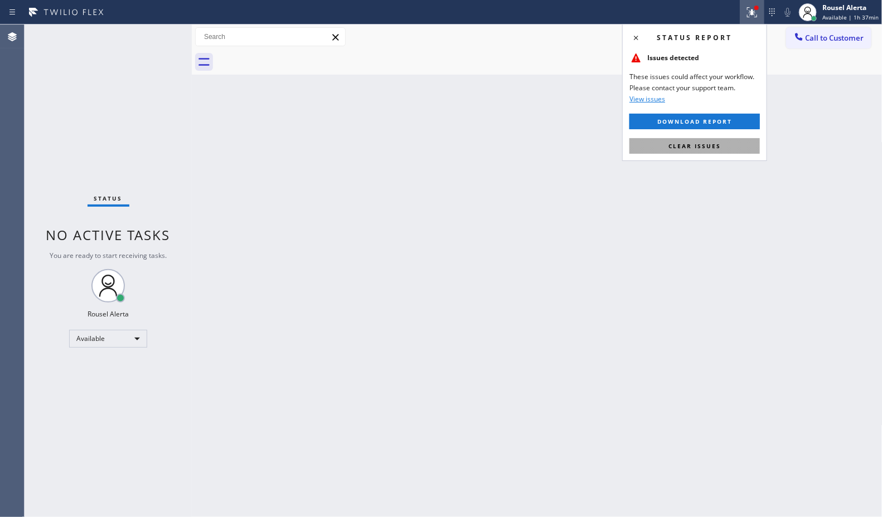
click at [700, 144] on span "Clear issues" at bounding box center [694, 146] width 52 height 8
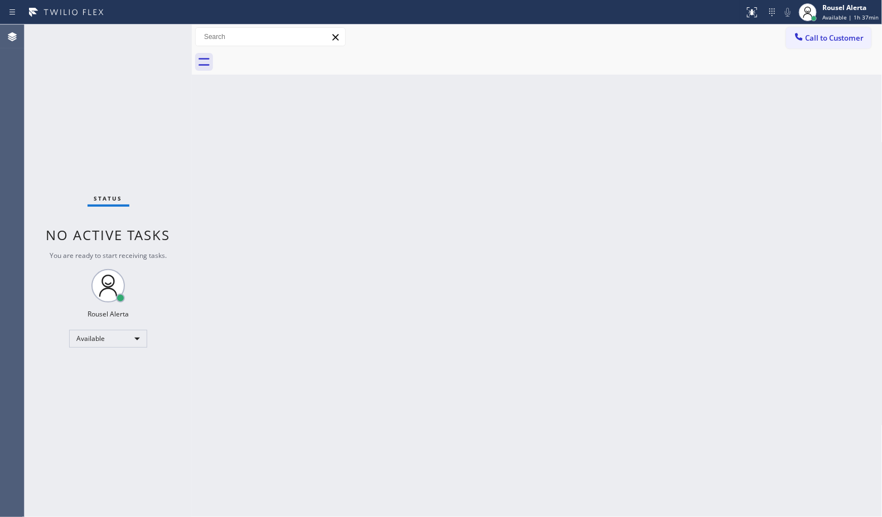
click at [701, 241] on div "Back to Dashboard Change Sender ID Customers Technicians Select a contact Outbo…" at bounding box center [537, 271] width 691 height 493
click at [130, 23] on div "Status report No issues detected If you experience an issue, please download th…" at bounding box center [441, 12] width 882 height 25
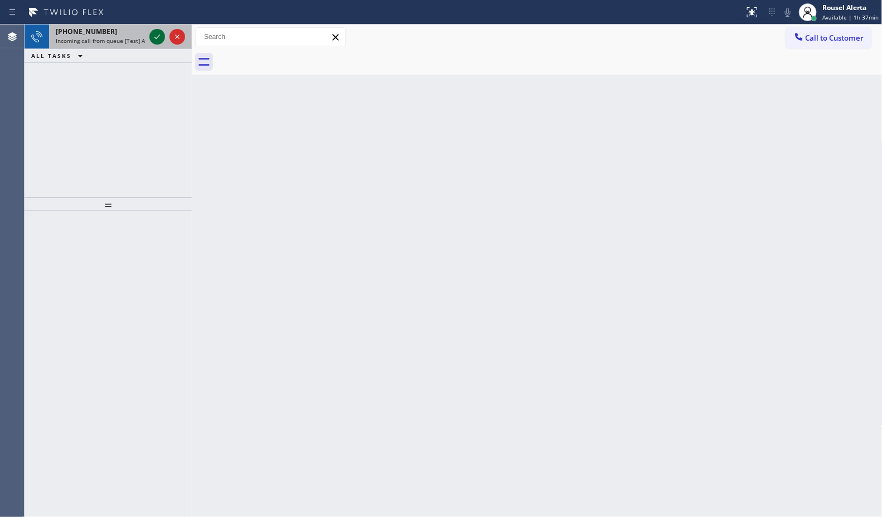
click at [158, 34] on icon at bounding box center [157, 36] width 13 height 13
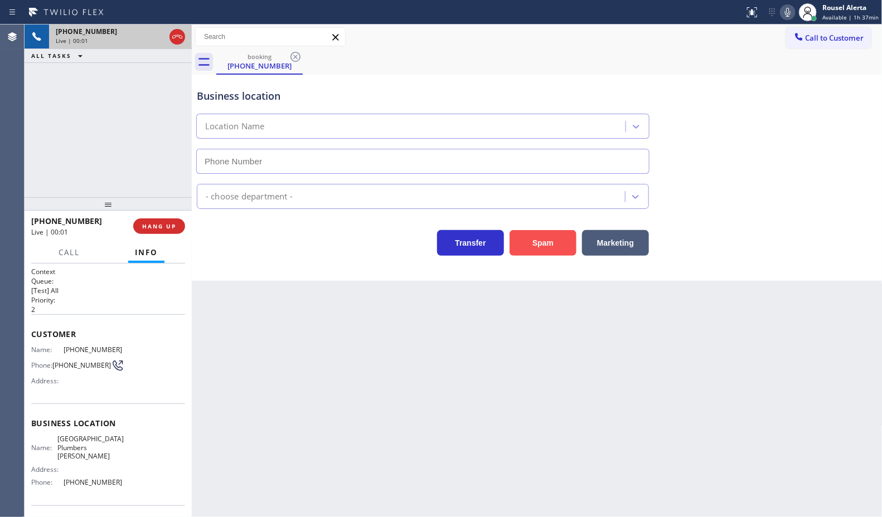
type input "[PHONE_NUMBER]"
click at [534, 237] on button "Spam" at bounding box center [543, 243] width 67 height 26
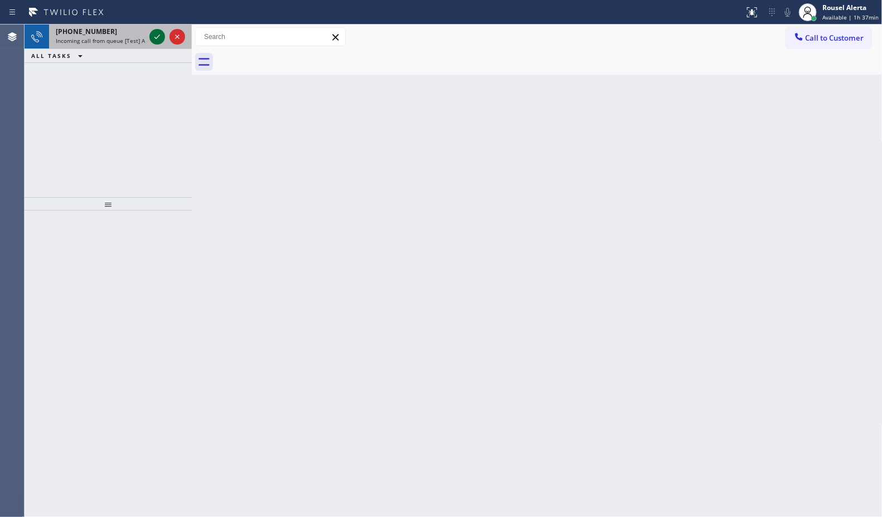
click at [153, 35] on icon at bounding box center [157, 36] width 13 height 13
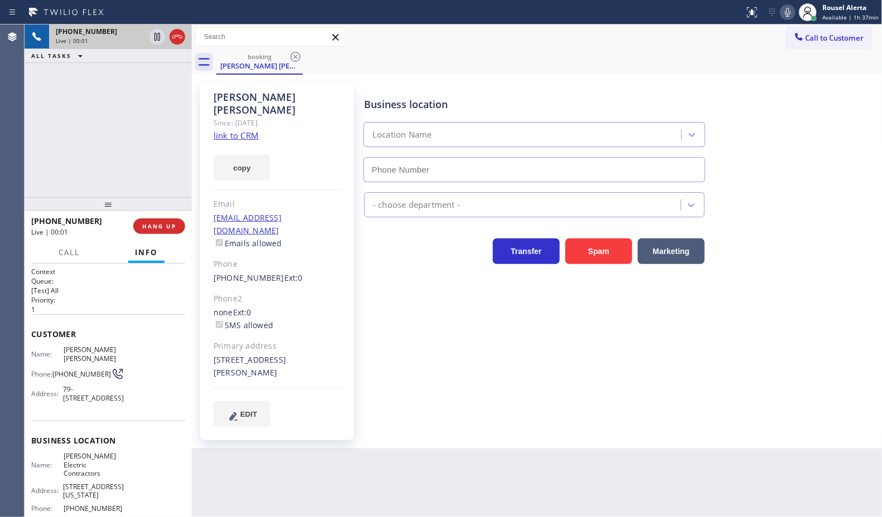
type input "[PHONE_NUMBER]"
click at [249, 130] on link "link to CRM" at bounding box center [236, 135] width 45 height 11
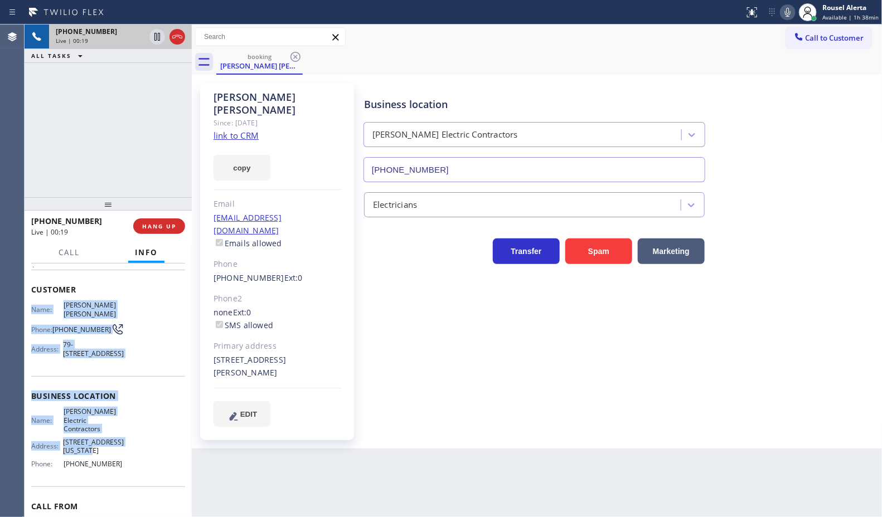
scroll to position [70, 0]
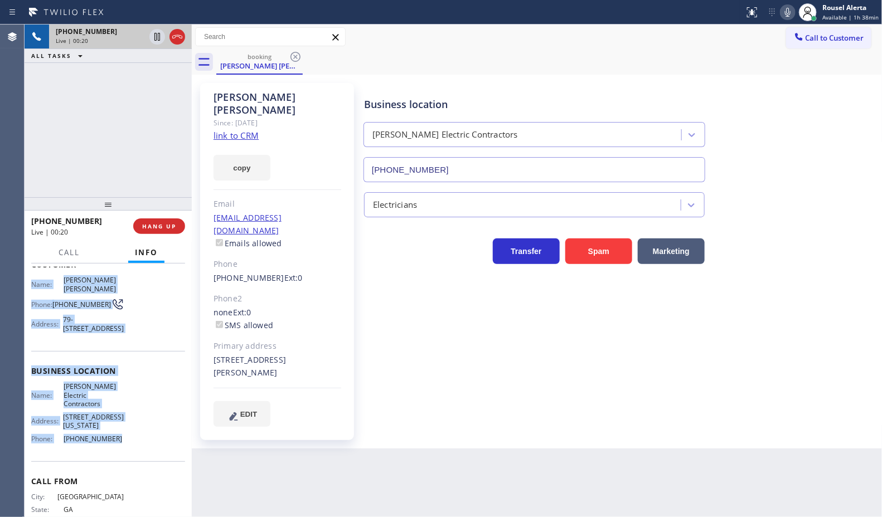
drag, startPoint x: 25, startPoint y: 345, endPoint x: 135, endPoint y: 439, distance: 144.7
click at [135, 439] on div "Context Queue: [Test] All Priority: 1 Customer Name: [PERSON_NAME] [PERSON_NAME…" at bounding box center [108, 391] width 167 height 254
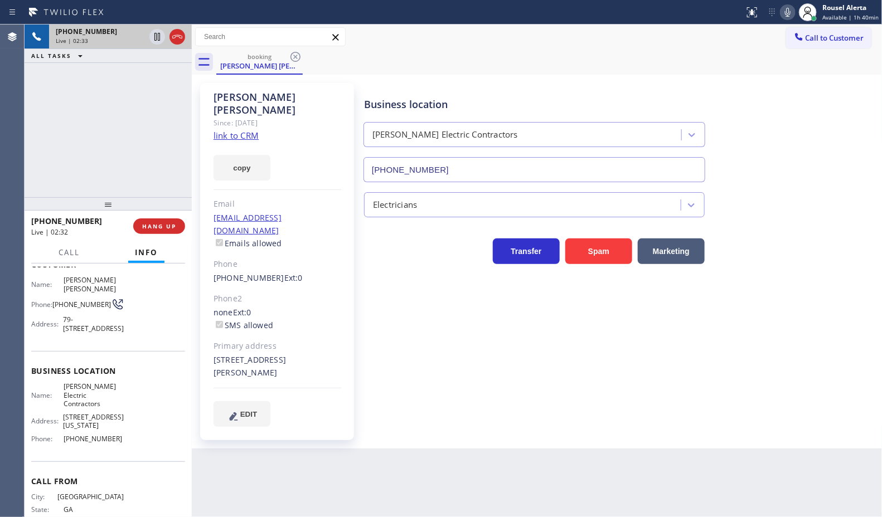
click at [115, 106] on div "[PHONE_NUMBER] Live | 02:33 ALL TASKS ALL TASKS ACTIVE TASKS TASKS IN WRAP UP" at bounding box center [108, 111] width 167 height 173
click at [154, 36] on icon at bounding box center [157, 37] width 6 height 8
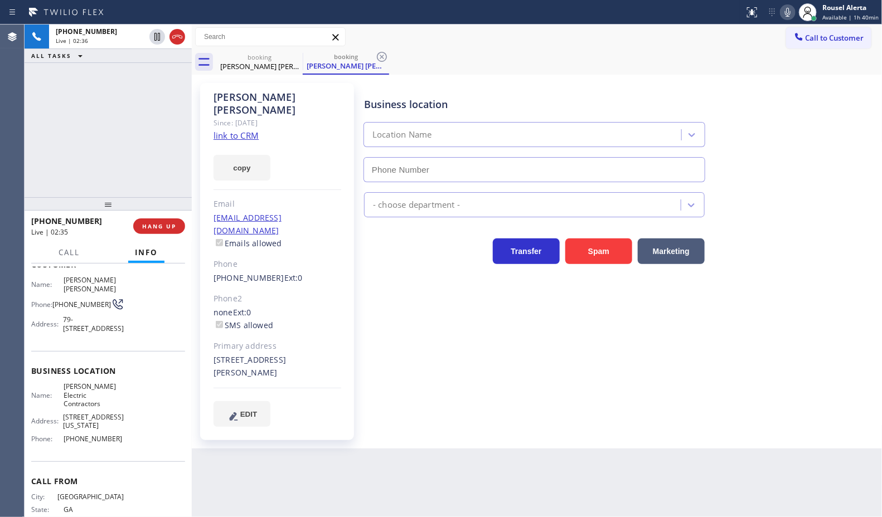
type input "[PHONE_NUMBER]"
click at [788, 16] on icon at bounding box center [787, 12] width 13 height 13
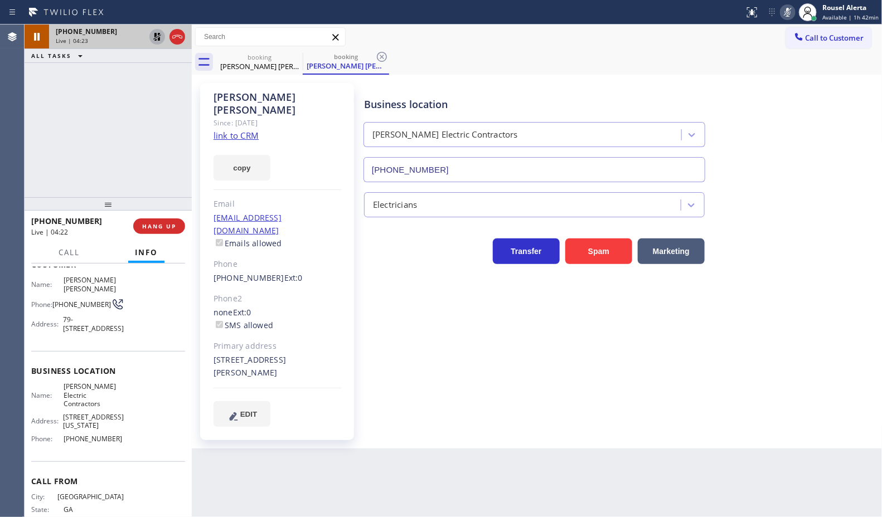
click at [159, 40] on icon at bounding box center [157, 37] width 8 height 8
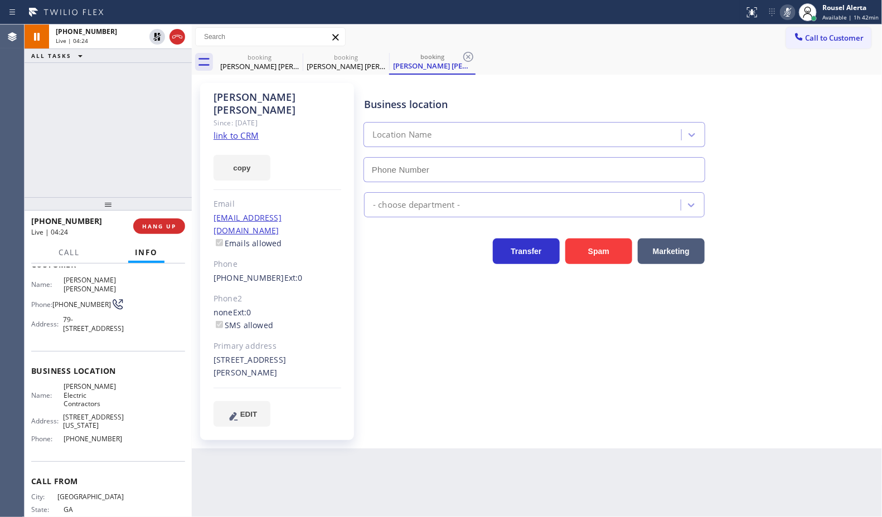
click at [789, 9] on icon at bounding box center [787, 12] width 13 height 13
type input "[PHONE_NUMBER]"
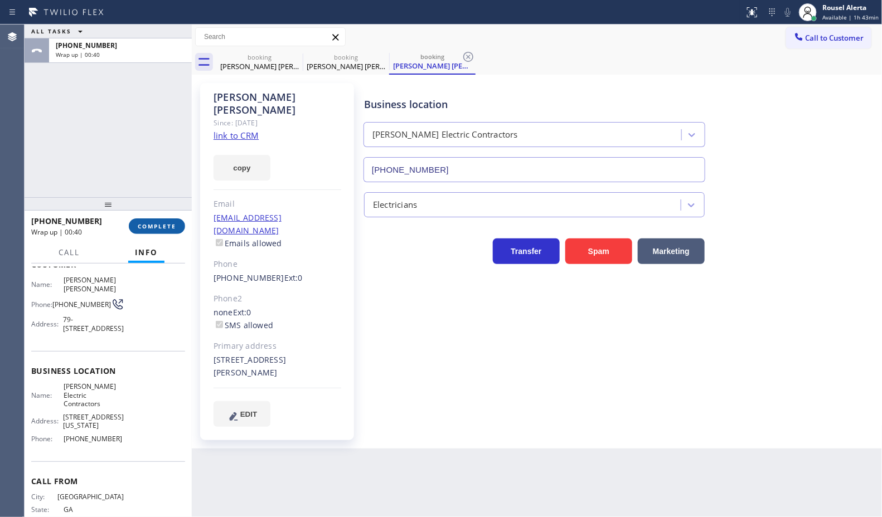
click at [162, 229] on span "COMPLETE" at bounding box center [157, 226] width 38 height 8
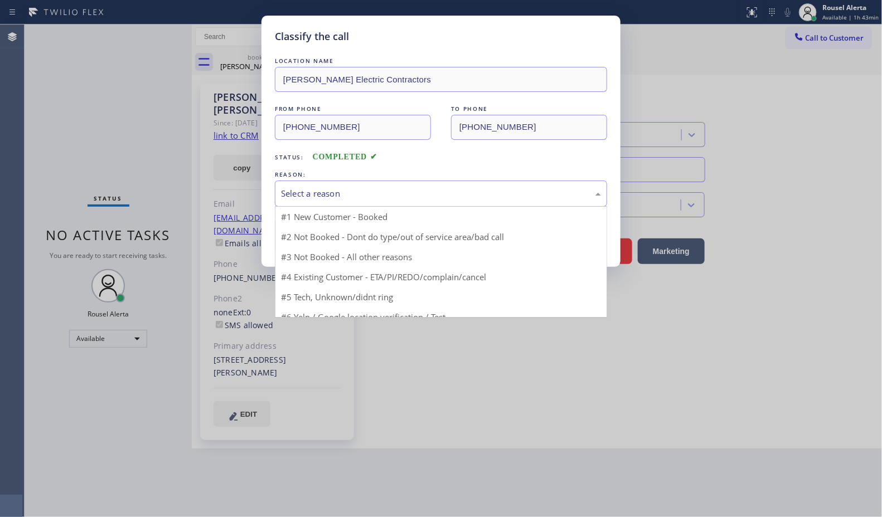
click at [391, 195] on div "Select a reason" at bounding box center [441, 193] width 320 height 13
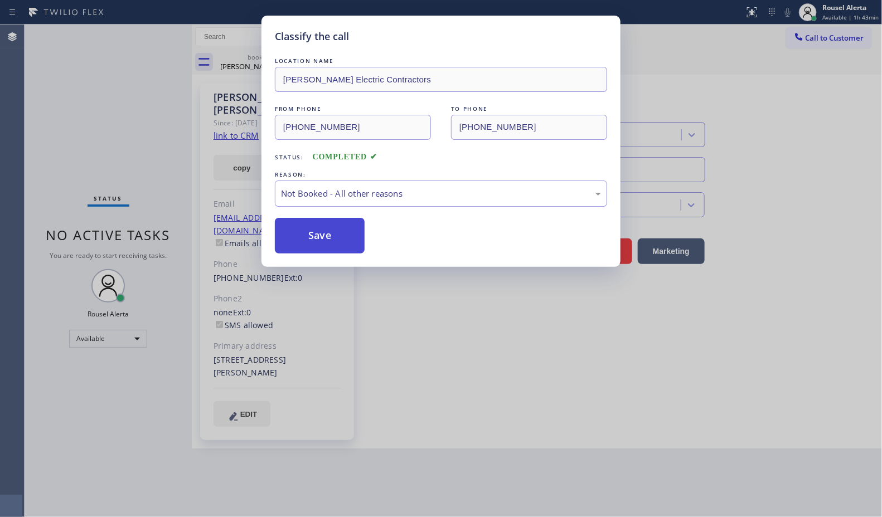
click at [341, 235] on button "Save" at bounding box center [320, 236] width 90 height 36
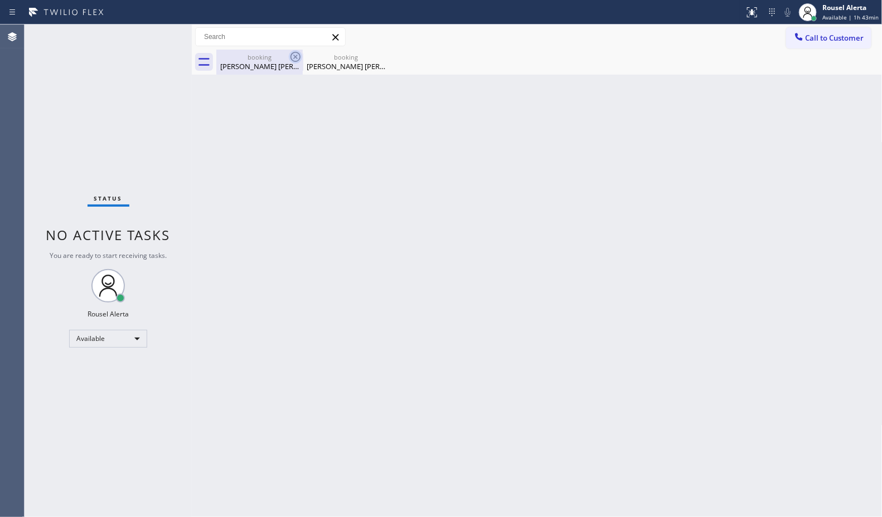
click at [299, 56] on icon at bounding box center [295, 57] width 10 height 10
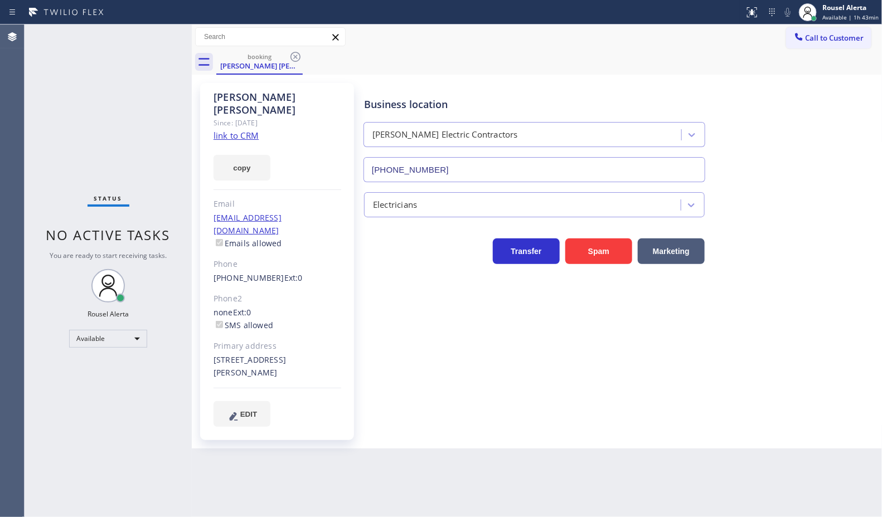
click at [297, 56] on icon at bounding box center [295, 56] width 13 height 13
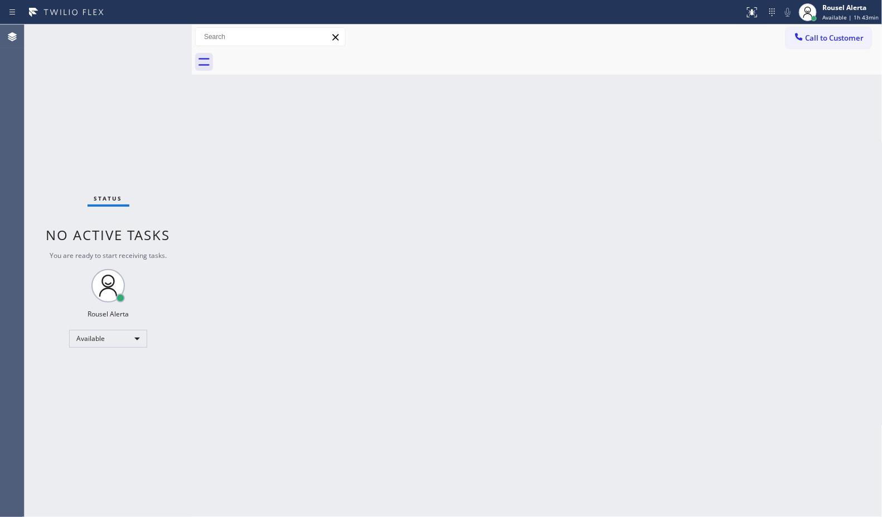
click at [395, 226] on div "Back to Dashboard Change Sender ID Customers Technicians Select a contact Outbo…" at bounding box center [537, 271] width 691 height 493
drag, startPoint x: 467, startPoint y: 210, endPoint x: 407, endPoint y: 106, distance: 119.9
click at [467, 210] on div "Back to Dashboard Change Sender ID Customers Technicians Select a contact Outbo…" at bounding box center [537, 271] width 691 height 493
click at [357, 303] on div "Back to Dashboard Change Sender ID Customers Technicians Select a contact Outbo…" at bounding box center [537, 271] width 691 height 493
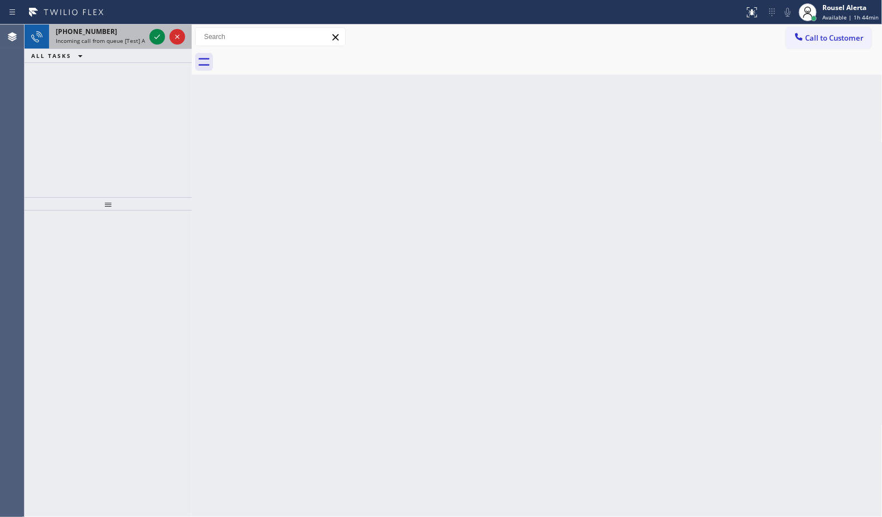
click at [123, 45] on div "[PHONE_NUMBER] Incoming call from queue [Test] All" at bounding box center [98, 37] width 98 height 25
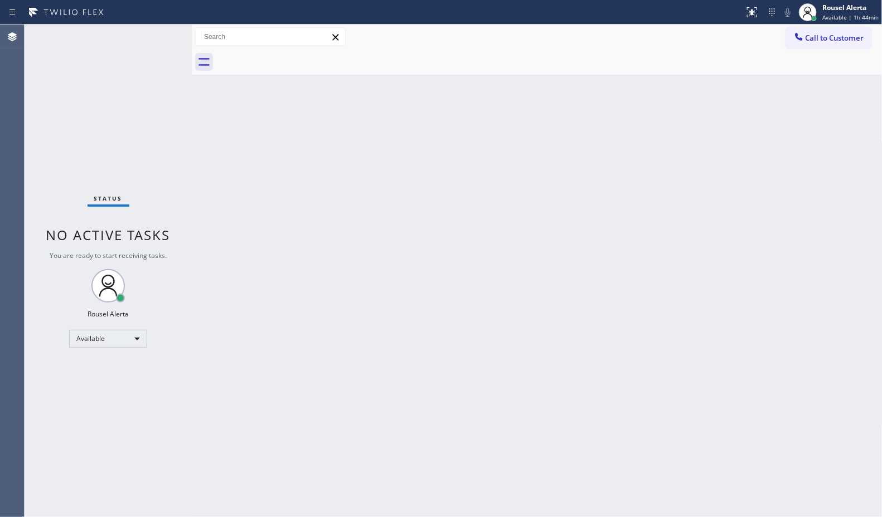
click at [138, 37] on div "Status No active tasks You are ready to start receiving tasks. Rousel Alerta Av…" at bounding box center [108, 271] width 167 height 493
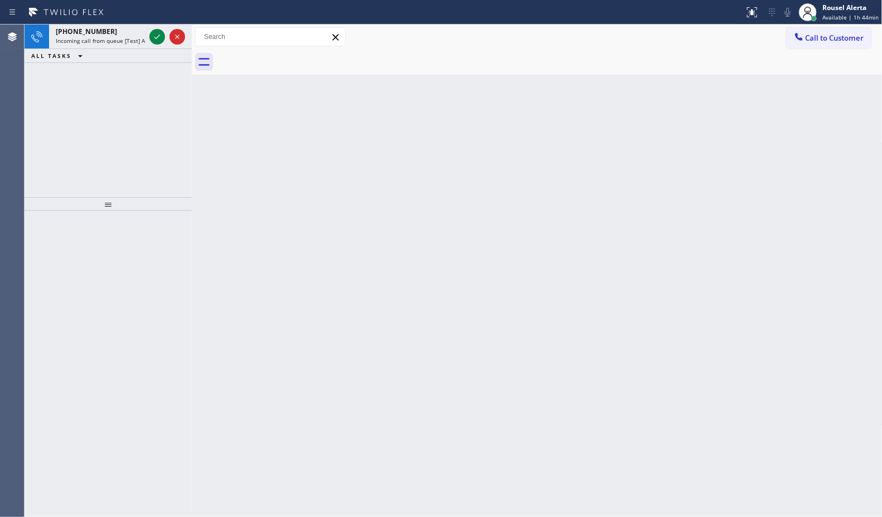
click at [156, 40] on icon at bounding box center [157, 36] width 13 height 13
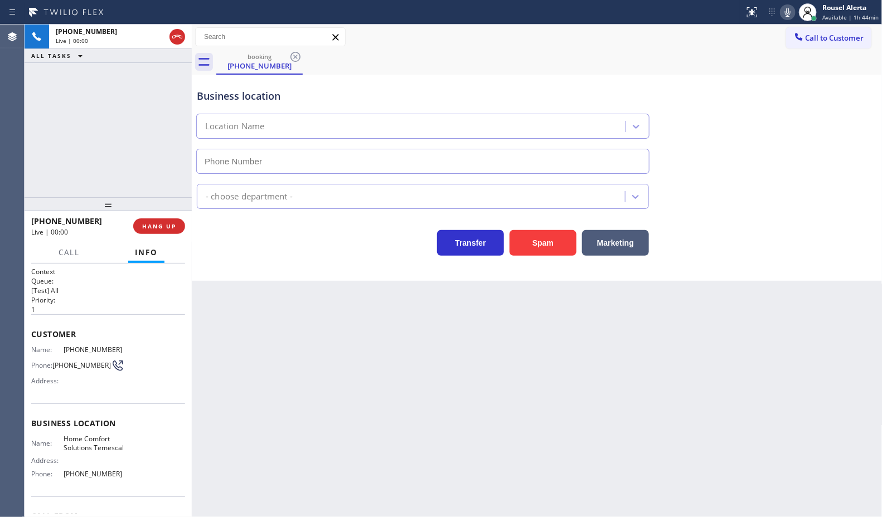
type input "[PHONE_NUMBER]"
click at [350, 361] on div "Back to Dashboard Change Sender ID Customers Technicians Select a contact Outbo…" at bounding box center [537, 271] width 691 height 493
click at [164, 230] on button "HANG UP" at bounding box center [159, 227] width 52 height 16
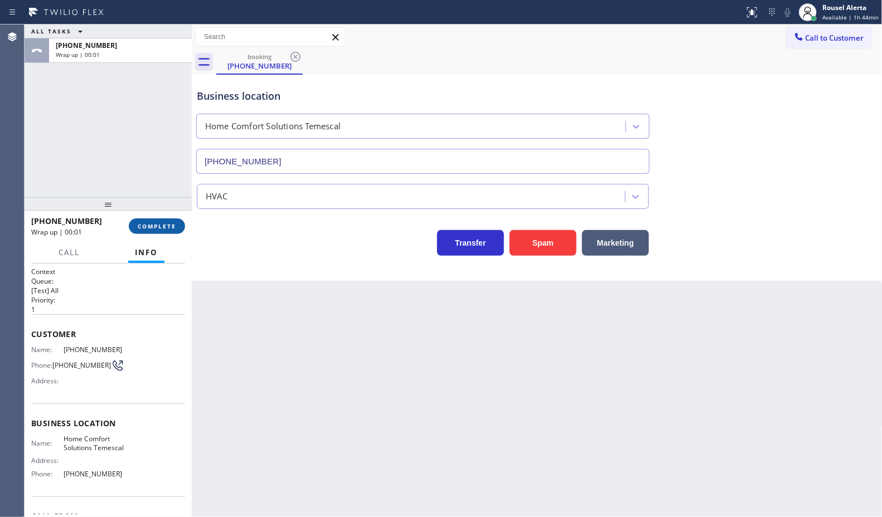
click at [162, 227] on span "COMPLETE" at bounding box center [157, 226] width 38 height 8
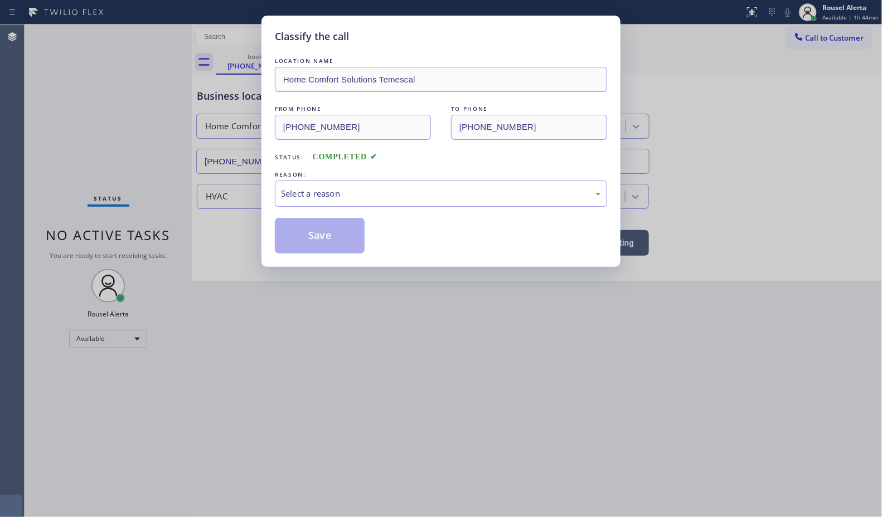
click at [357, 204] on div "Select a reason" at bounding box center [441, 194] width 332 height 26
click at [329, 251] on button "Save" at bounding box center [320, 236] width 90 height 36
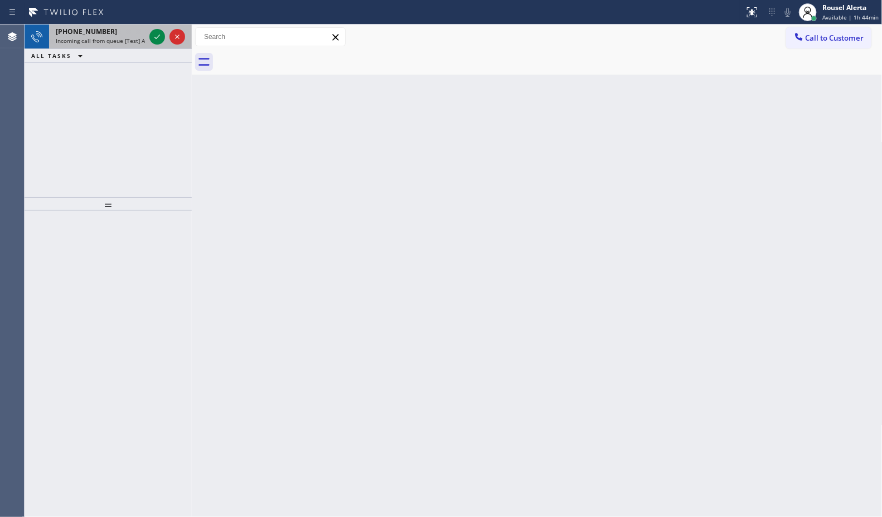
click at [106, 27] on div "[PHONE_NUMBER]" at bounding box center [100, 31] width 89 height 9
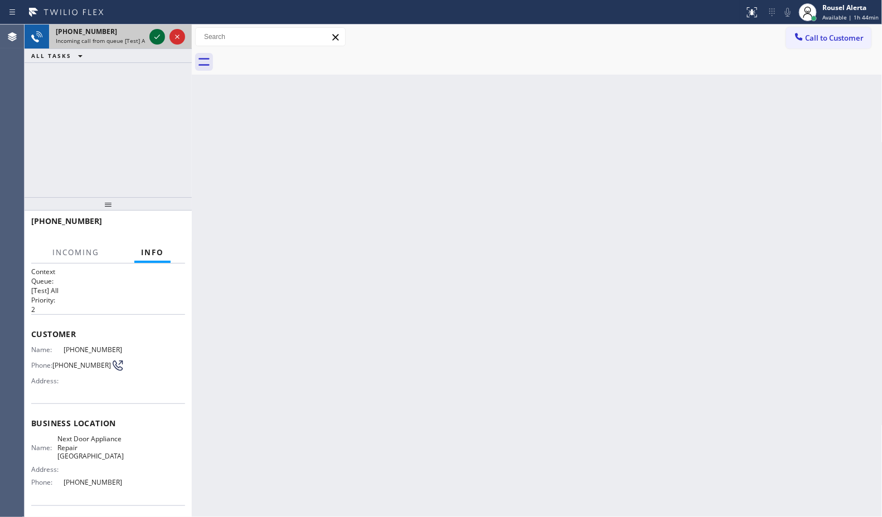
click at [156, 35] on icon at bounding box center [157, 36] width 13 height 13
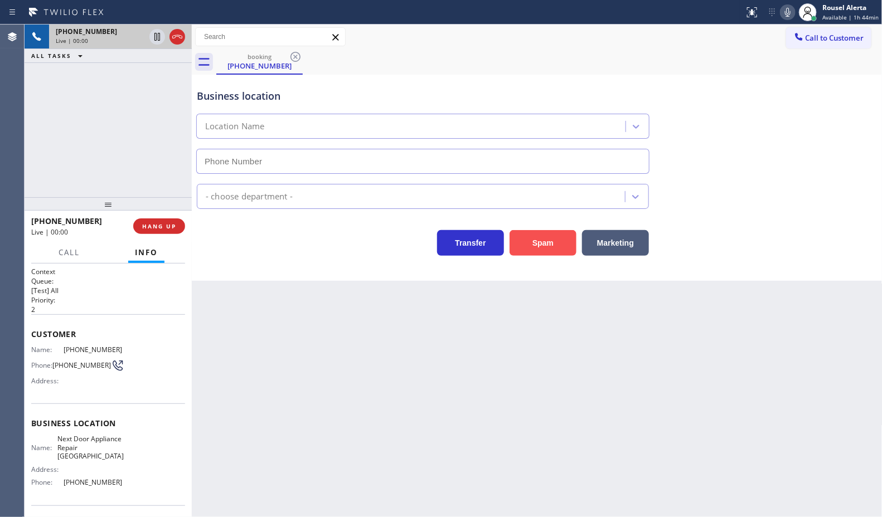
type input "[PHONE_NUMBER]"
click at [530, 245] on button "Spam" at bounding box center [543, 243] width 67 height 26
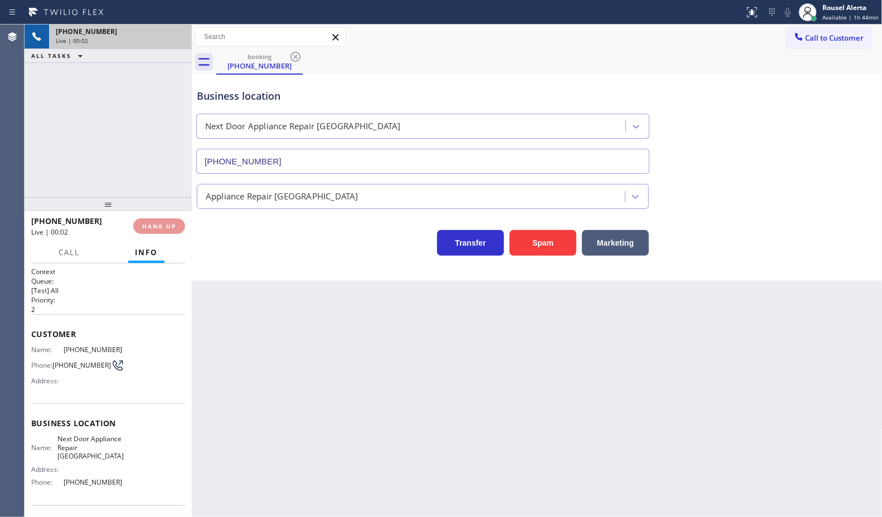
click at [519, 365] on div "Back to Dashboard Change Sender ID Customers Technicians Select a contact Outbo…" at bounding box center [537, 271] width 691 height 493
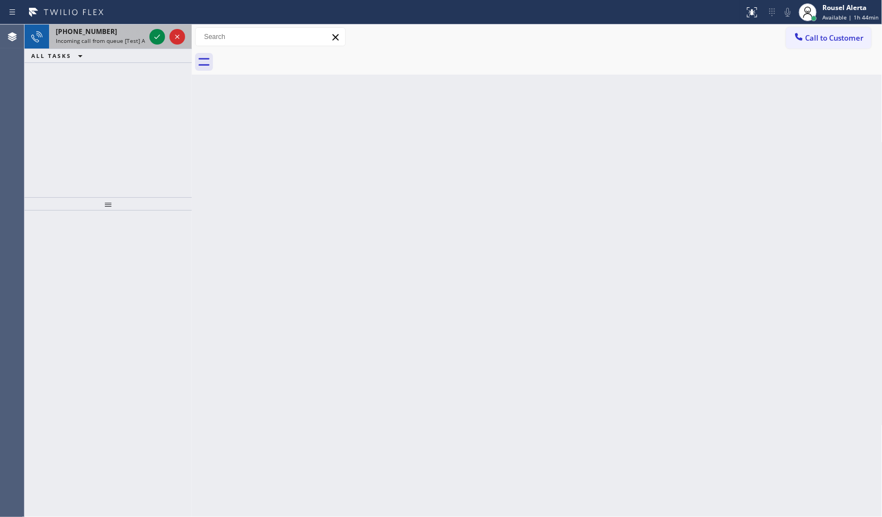
click at [117, 37] on span "Incoming call from queue [Test] All" at bounding box center [102, 41] width 93 height 8
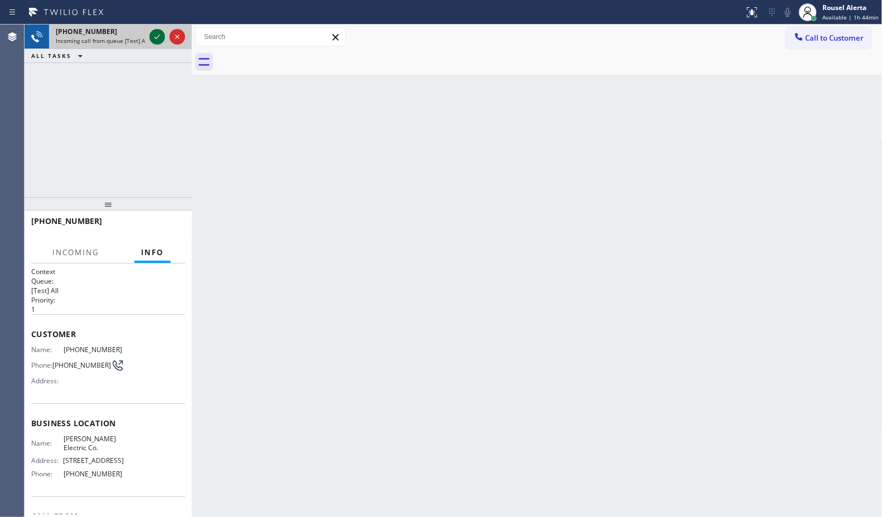
click at [151, 35] on icon at bounding box center [157, 36] width 13 height 13
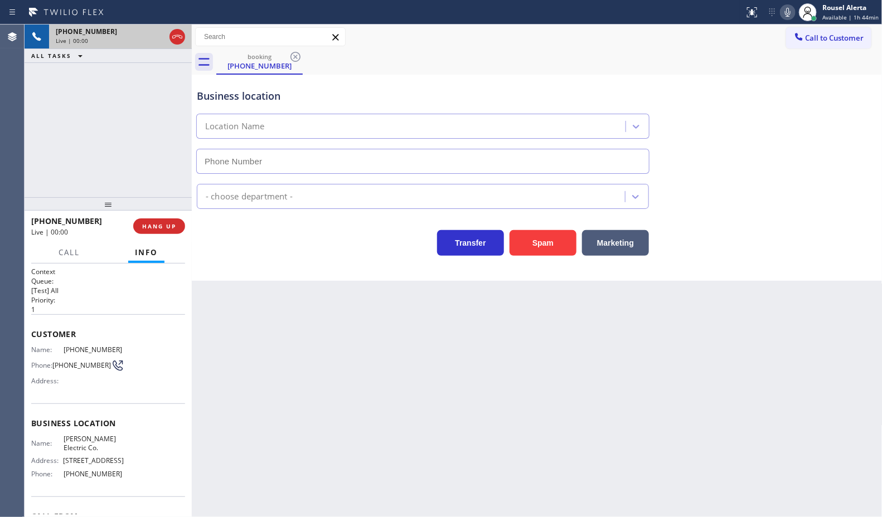
type input "[PHONE_NUMBER]"
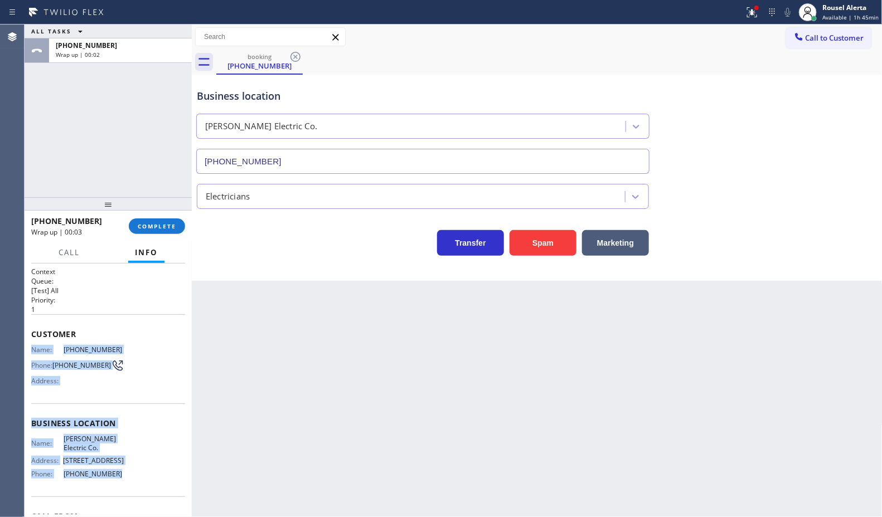
drag, startPoint x: 33, startPoint y: 346, endPoint x: 132, endPoint y: 492, distance: 176.3
click at [132, 492] on div "Context Queue: [Test] All Priority: 1 Customer Name: [PHONE_NUMBER] Phone: [PHO…" at bounding box center [108, 424] width 154 height 314
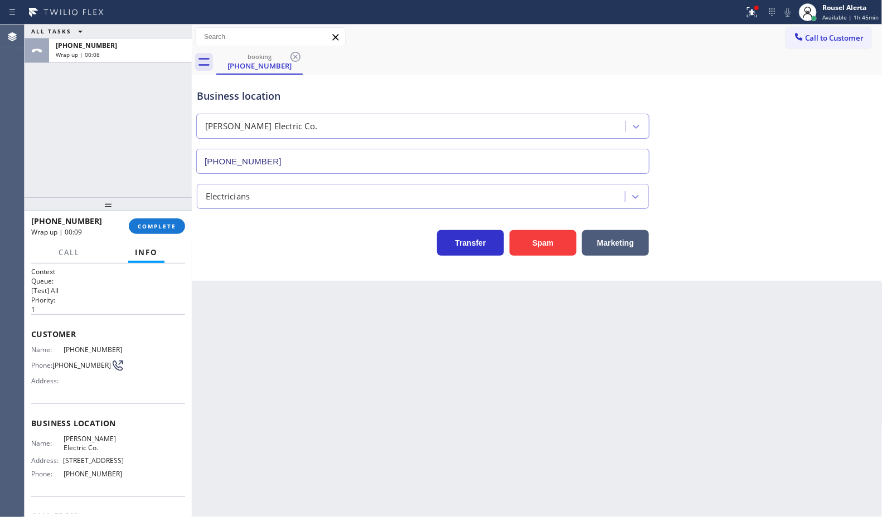
drag, startPoint x: 110, startPoint y: 65, endPoint x: 110, endPoint y: 73, distance: 8.4
click at [110, 72] on div "ALL TASKS ALL TASKS ACTIVE TASKS TASKS IN WRAP UP [PHONE_NUMBER] Wrap up | 00:08" at bounding box center [108, 111] width 167 height 173
click at [159, 232] on button "COMPLETE" at bounding box center [157, 227] width 56 height 16
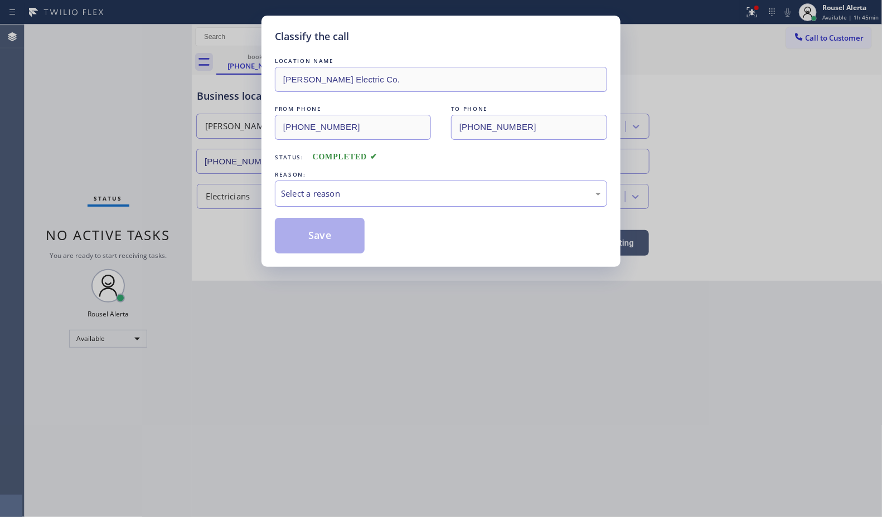
click at [420, 209] on div "LOCATION NAME [PERSON_NAME] Electric Co. FROM PHONE [PHONE_NUMBER] TO PHONE [PH…" at bounding box center [441, 154] width 332 height 198
click at [422, 195] on div "Select a reason" at bounding box center [441, 193] width 320 height 13
click at [343, 238] on button "Save" at bounding box center [320, 236] width 90 height 36
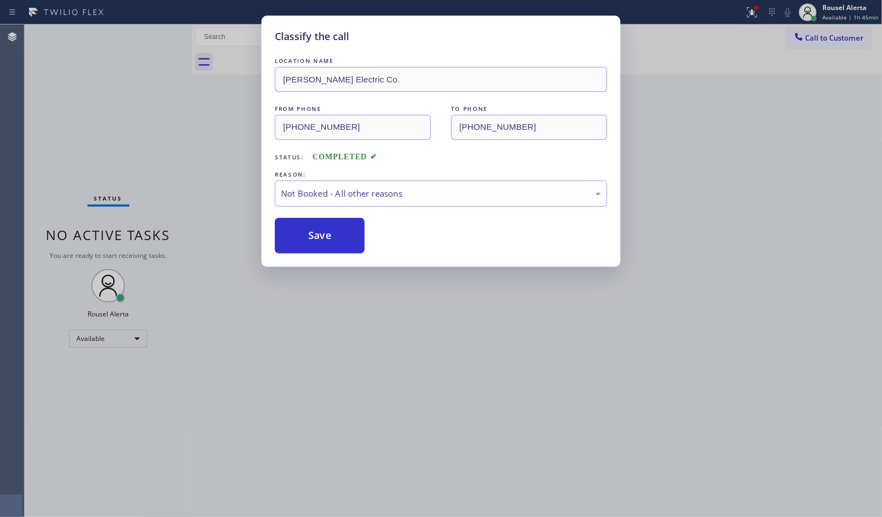
click at [477, 368] on div "Classify the call LOCATION NAME [PERSON_NAME] Electric Co. FROM PHONE [PHONE_NU…" at bounding box center [441, 258] width 882 height 517
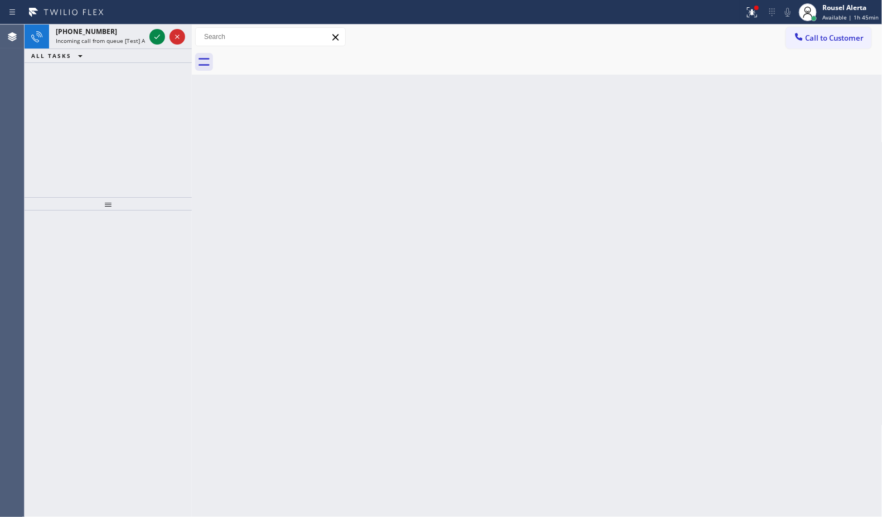
click at [154, 82] on div "[PHONE_NUMBER] Incoming call from queue [Test] All ALL TASKS ALL TASKS ACTIVE T…" at bounding box center [108, 111] width 167 height 173
click at [135, 32] on div "[PHONE_NUMBER]" at bounding box center [100, 31] width 89 height 9
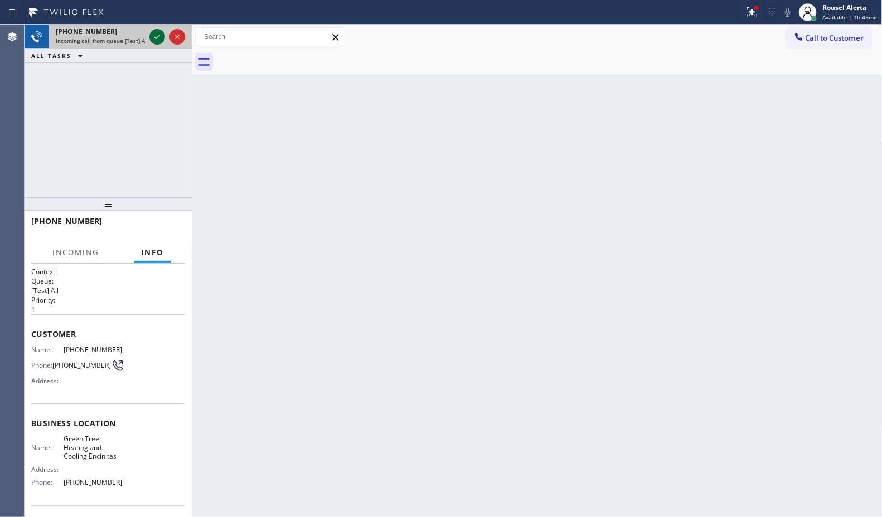
click at [160, 37] on icon at bounding box center [157, 36] width 13 height 13
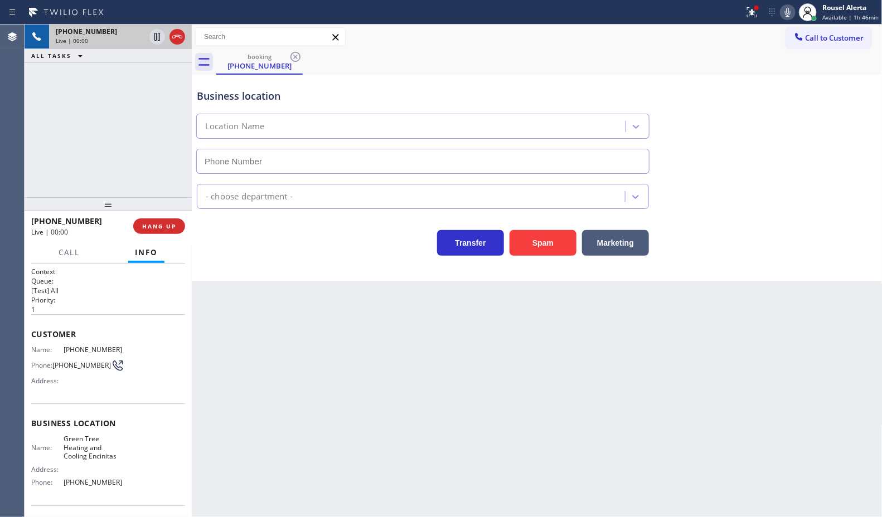
type input "[PHONE_NUMBER]"
click at [154, 66] on div "[PHONE_NUMBER] Live | 00:28 ALL TASKS ALL TASKS ACTIVE TASKS TASKS IN WRAP UP" at bounding box center [108, 111] width 167 height 173
click at [168, 224] on span "HANG UP" at bounding box center [159, 226] width 34 height 8
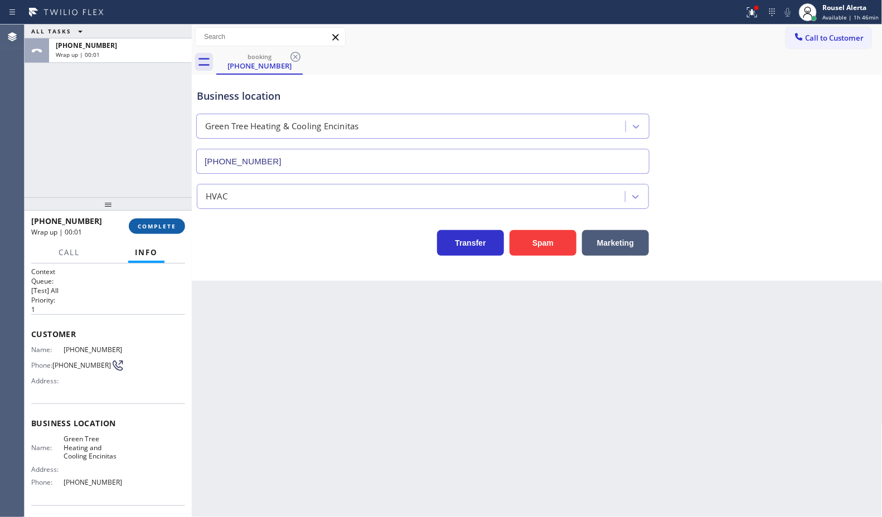
click at [164, 222] on span "COMPLETE" at bounding box center [157, 226] width 38 height 8
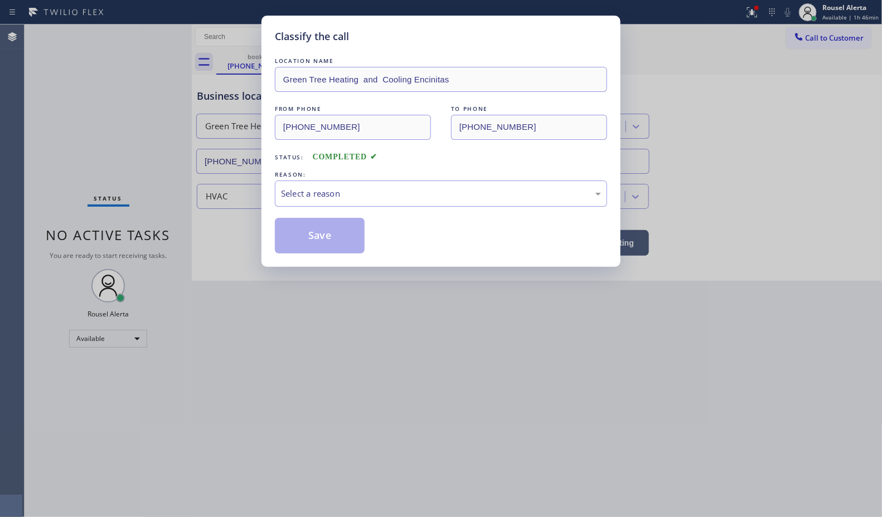
click at [377, 199] on div "Select a reason" at bounding box center [441, 193] width 320 height 13
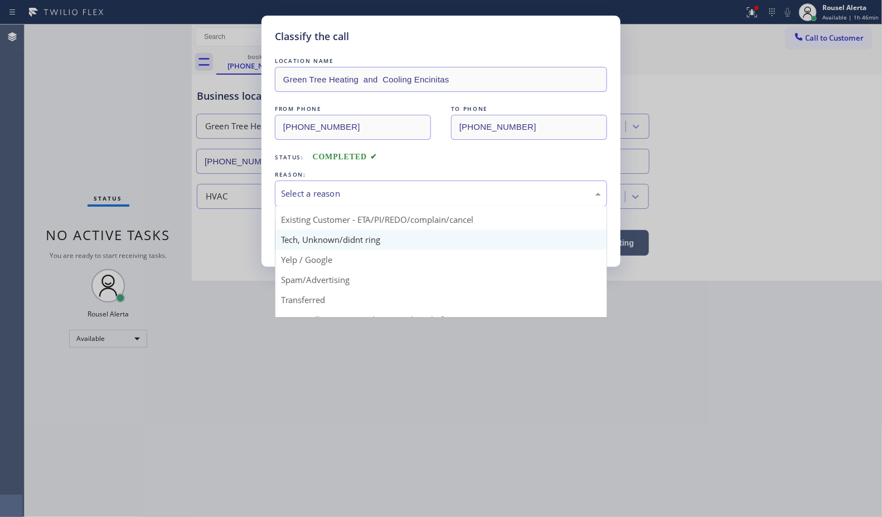
scroll to position [70, 0]
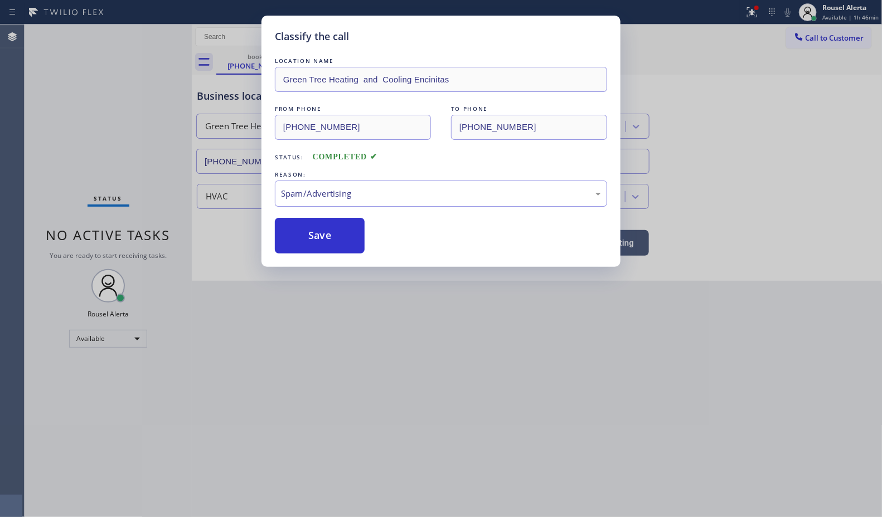
click at [325, 255] on div "Classify the call LOCATION NAME Green Tree Heating and Cooling Encinitas FROM P…" at bounding box center [440, 141] width 359 height 251
drag, startPoint x: 326, startPoint y: 242, endPoint x: 403, endPoint y: 344, distance: 127.3
click at [327, 241] on button "Save" at bounding box center [320, 236] width 90 height 36
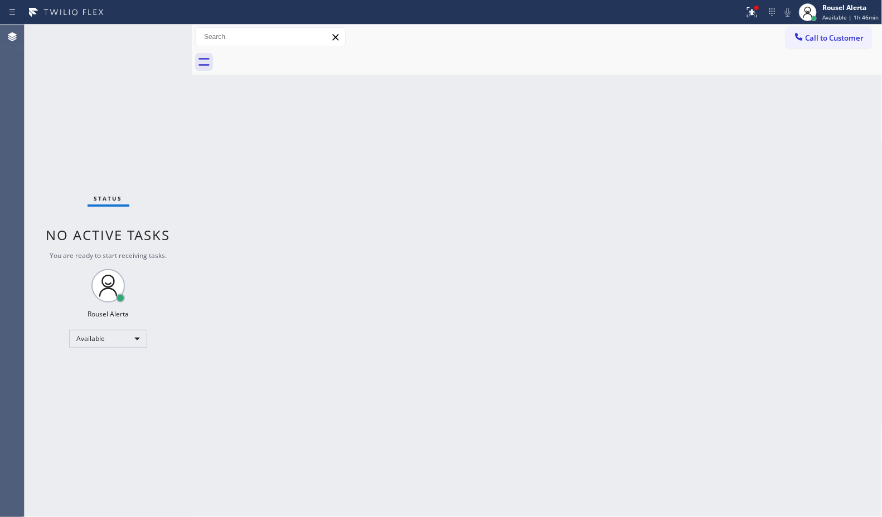
click at [444, 383] on div "Back to Dashboard Change Sender ID Customers Technicians Select a contact Outbo…" at bounding box center [537, 271] width 691 height 493
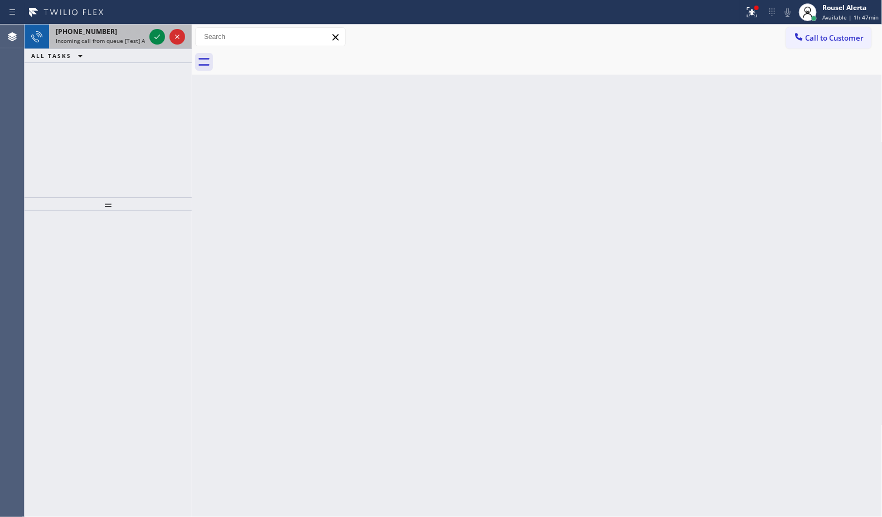
click at [122, 37] on span "Incoming call from queue [Test] All" at bounding box center [102, 41] width 93 height 8
click at [127, 27] on div "[PHONE_NUMBER]" at bounding box center [100, 31] width 89 height 9
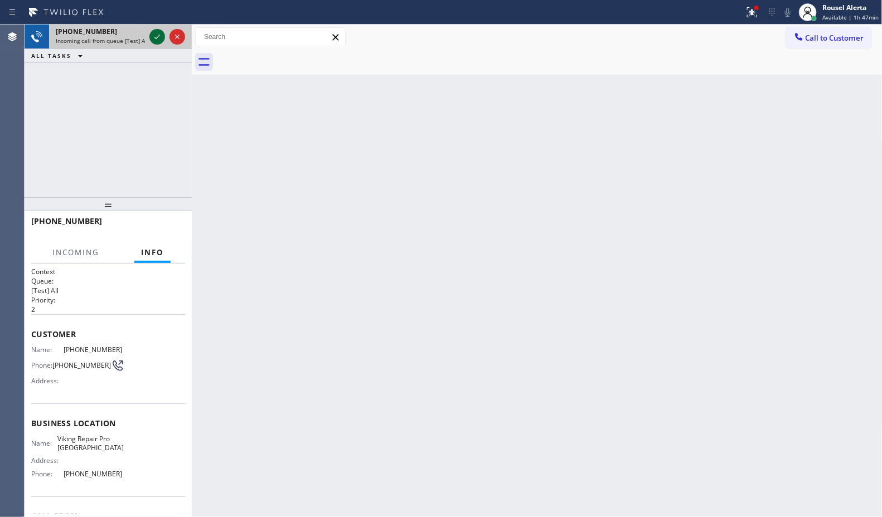
click at [152, 35] on icon at bounding box center [157, 36] width 13 height 13
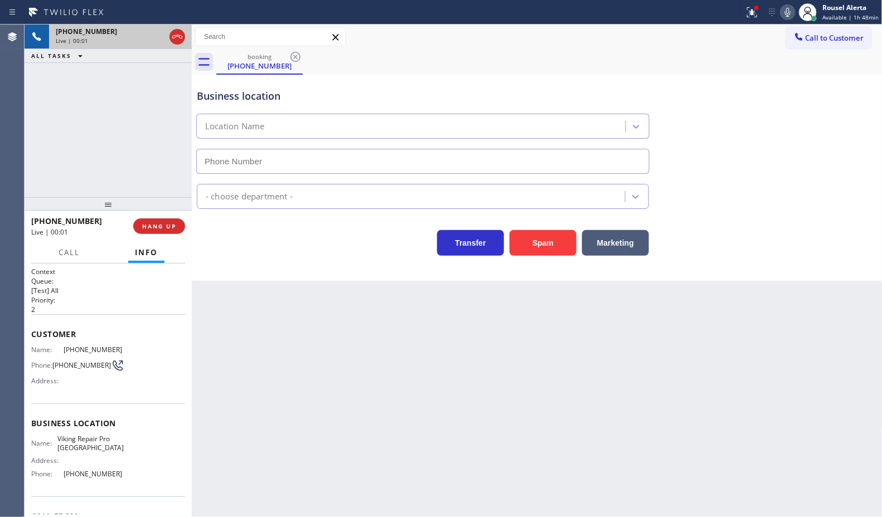
type input "[PHONE_NUMBER]"
click at [546, 246] on button "Spam" at bounding box center [543, 243] width 67 height 26
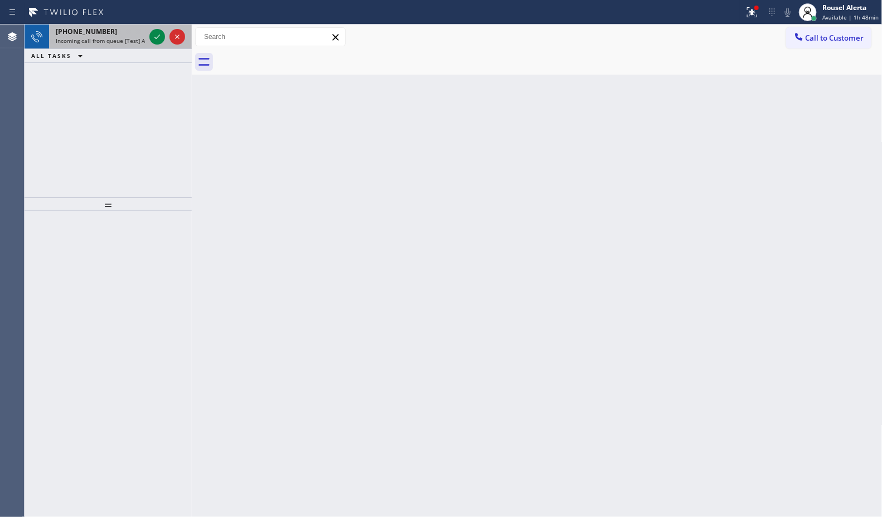
click at [132, 39] on span "Incoming call from queue [Test] All" at bounding box center [102, 41] width 93 height 8
click at [141, 43] on span "Incoming call from queue [Test] All" at bounding box center [102, 41] width 93 height 8
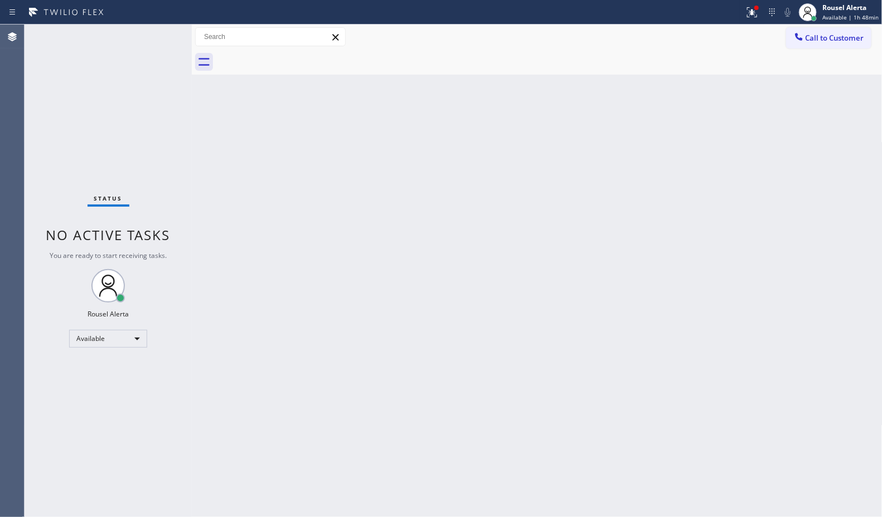
click at [154, 36] on div "Status No active tasks You are ready to start receiving tasks. Rousel Alerta Av…" at bounding box center [108, 271] width 167 height 493
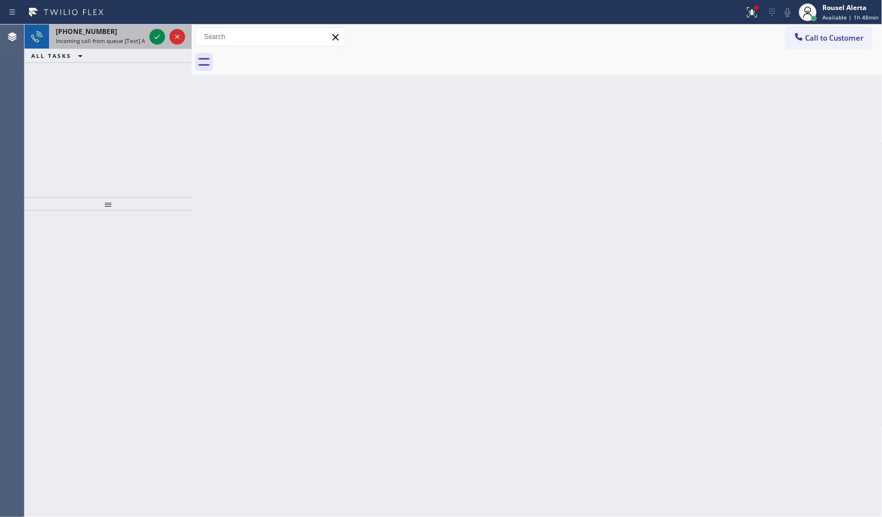
click at [95, 41] on span "Incoming call from queue [Test] All" at bounding box center [102, 41] width 93 height 8
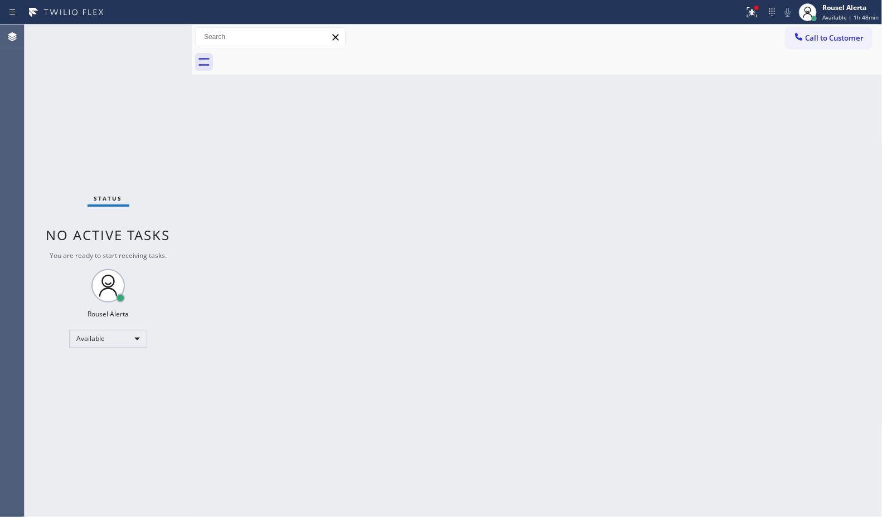
click at [135, 40] on div "Status No active tasks You are ready to start receiving tasks. Rousel Alerta Av…" at bounding box center [108, 271] width 167 height 493
click at [135, 39] on div "Status No active tasks You are ready to start receiving tasks. Rousel Alerta Av…" at bounding box center [108, 271] width 167 height 493
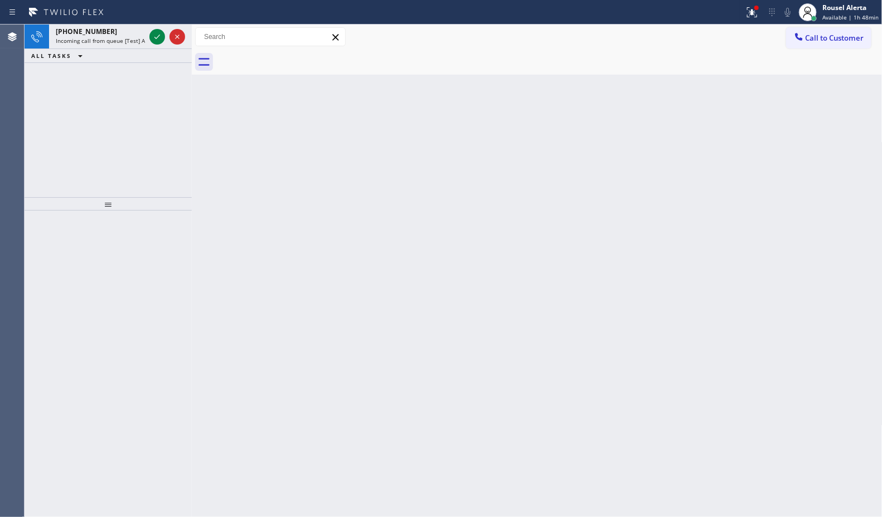
click at [138, 37] on span "Incoming call from queue [Test] All" at bounding box center [102, 41] width 93 height 8
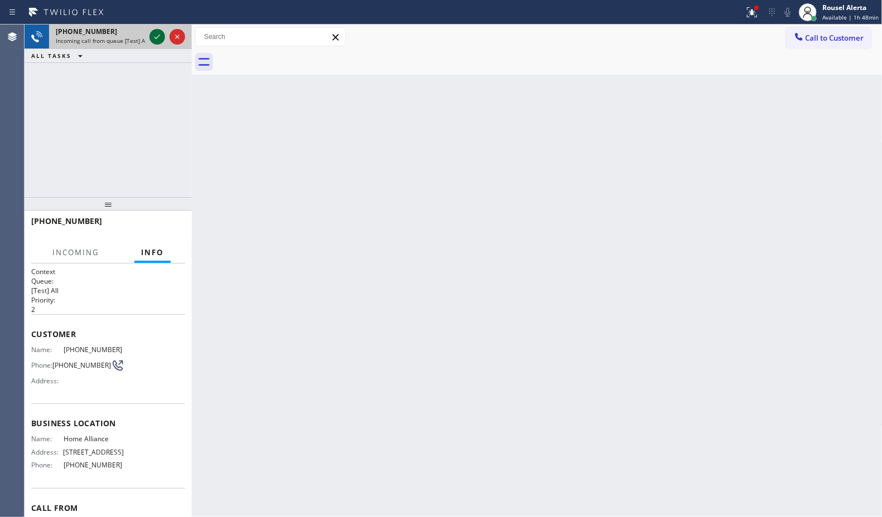
click at [151, 35] on icon at bounding box center [157, 36] width 13 height 13
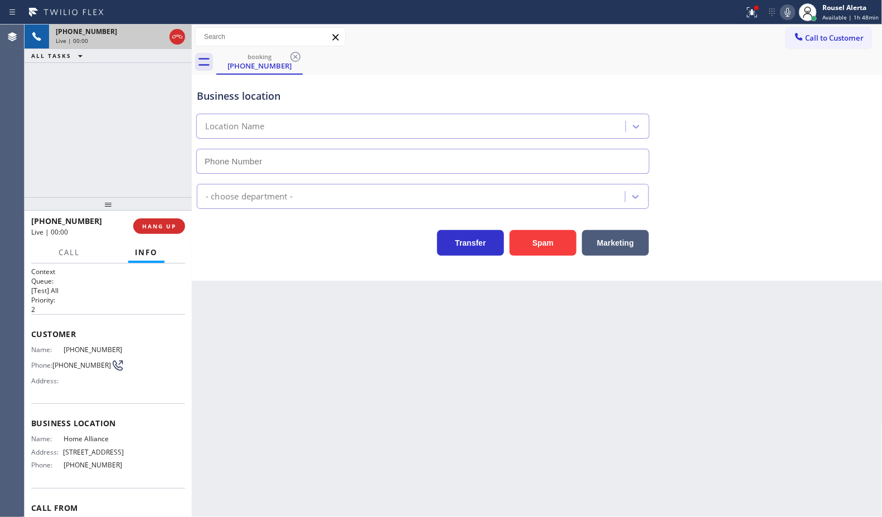
type input "[PHONE_NUMBER]"
click at [270, 338] on div "Back to Dashboard Change Sender ID Customers Technicians Select a contact Outbo…" at bounding box center [537, 271] width 691 height 493
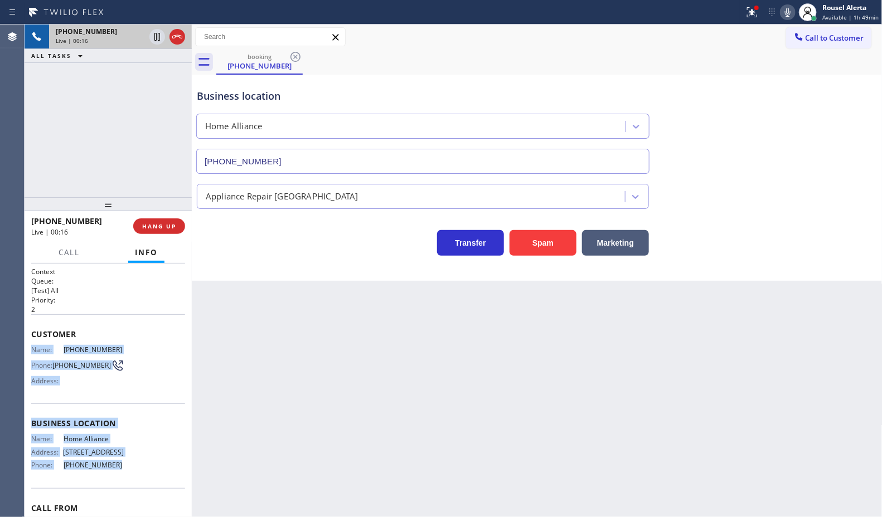
drag, startPoint x: 32, startPoint y: 350, endPoint x: 118, endPoint y: 493, distance: 167.2
click at [118, 493] on div "Context Queue: [Test] All Priority: 2 Customer Name: [PHONE_NUMBER] Phone: [PHO…" at bounding box center [108, 419] width 154 height 305
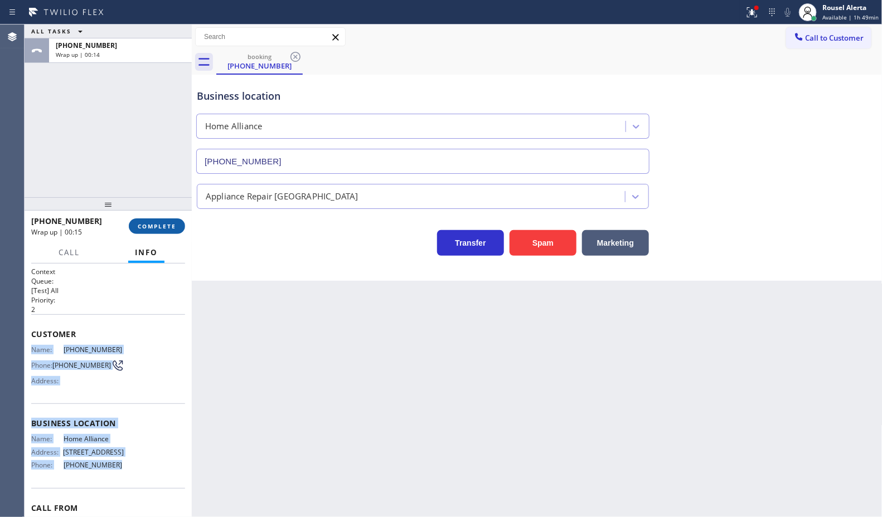
click at [145, 222] on span "COMPLETE" at bounding box center [157, 226] width 38 height 8
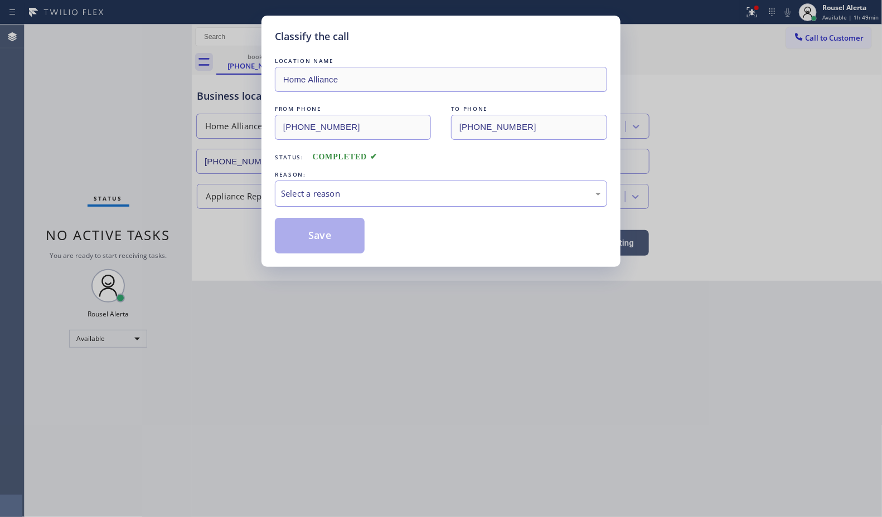
click at [380, 191] on div "Select a reason" at bounding box center [441, 193] width 320 height 13
click at [336, 237] on button "Save" at bounding box center [320, 236] width 90 height 36
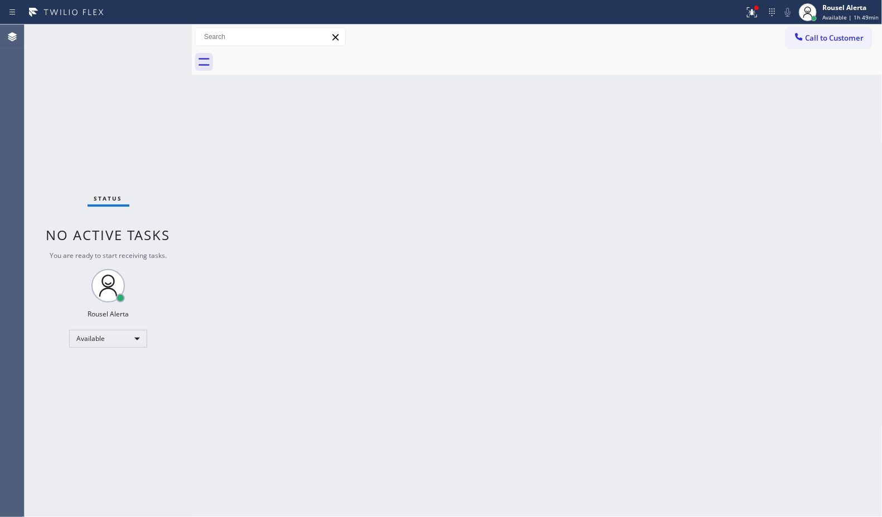
drag, startPoint x: 477, startPoint y: 145, endPoint x: 522, endPoint y: 98, distance: 65.1
click at [478, 145] on div "Back to Dashboard Change Sender ID Customers Technicians Select a contact Outbo…" at bounding box center [537, 271] width 691 height 493
click at [809, 33] on span "Call to Customer" at bounding box center [835, 38] width 59 height 10
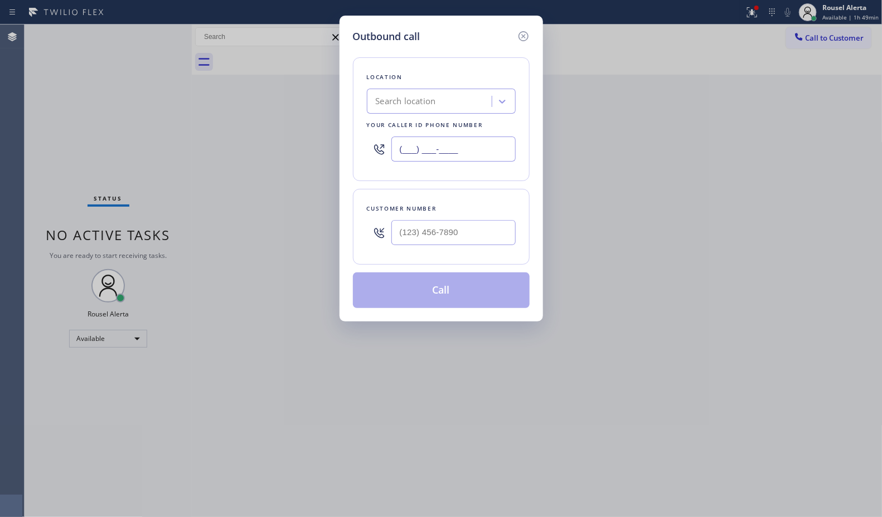
click at [478, 152] on input "(___) ___-____" at bounding box center [453, 149] width 124 height 25
paste input "877) 777-0796"
type input "[PHONE_NUMBER]"
click at [448, 239] on input "(___) ___-____" at bounding box center [453, 232] width 124 height 25
paste input "956) 708-7893"
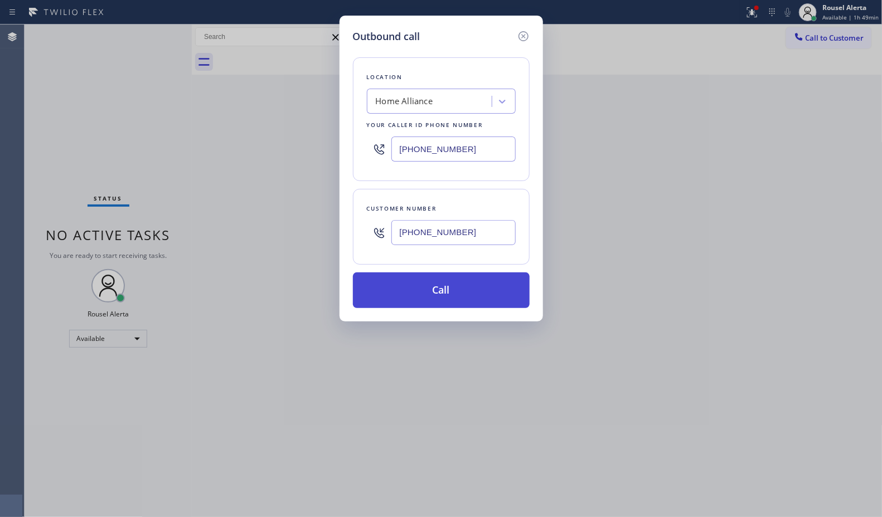
type input "[PHONE_NUMBER]"
click at [455, 297] on button "Call" at bounding box center [441, 291] width 177 height 36
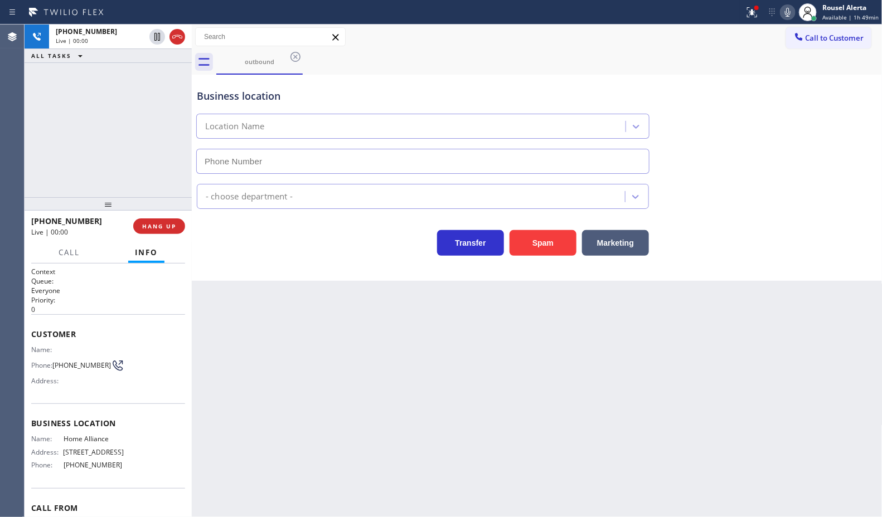
type input "[PHONE_NUMBER]"
click at [257, 348] on div "Back to Dashboard Change Sender ID Customers Technicians Select a contact Outbo…" at bounding box center [537, 271] width 691 height 493
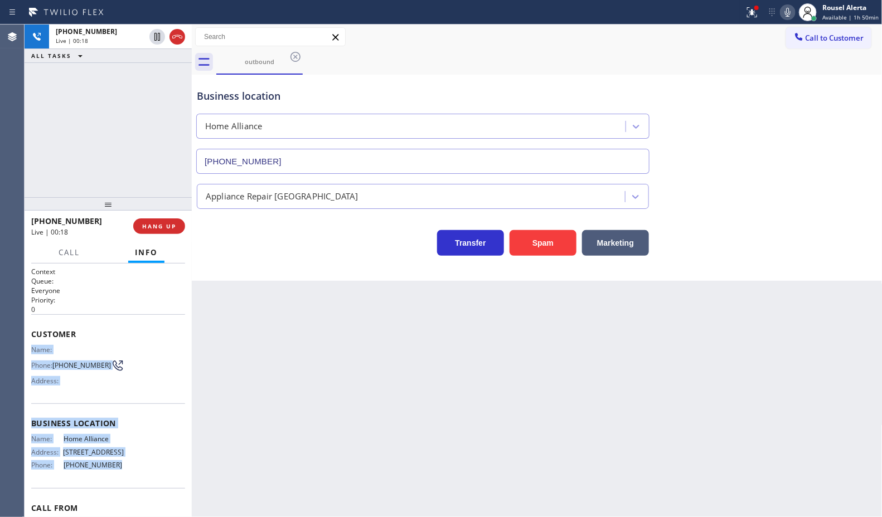
drag, startPoint x: 28, startPoint y: 348, endPoint x: 123, endPoint y: 478, distance: 160.8
click at [123, 478] on div "Context Queue: Everyone Priority: 0 Customer Name: Phone: [PHONE_NUMBER] Addres…" at bounding box center [108, 391] width 167 height 254
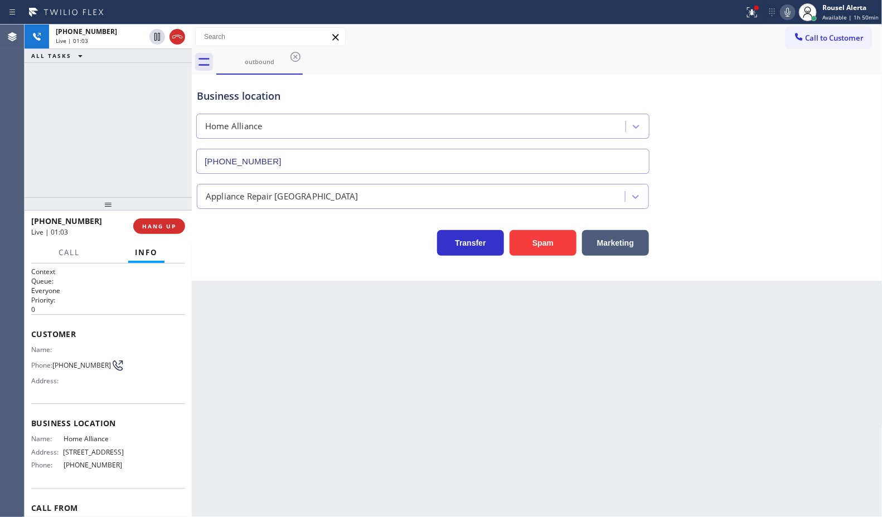
click at [396, 321] on div "Back to Dashboard Change Sender ID Customers Technicians Select a contact Outbo…" at bounding box center [537, 271] width 691 height 493
click at [174, 229] on span "HANG UP" at bounding box center [159, 226] width 34 height 8
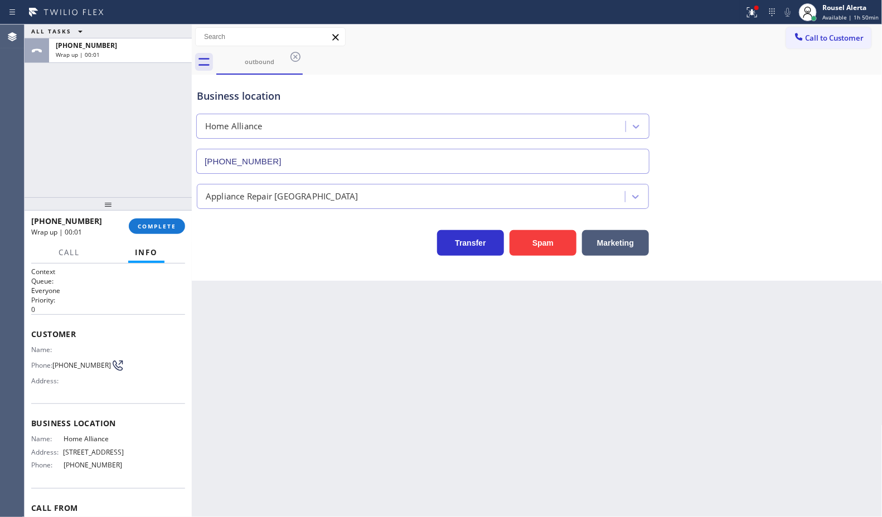
click at [567, 65] on div "outbound" at bounding box center [549, 62] width 666 height 25
click at [751, 18] on icon at bounding box center [751, 12] width 13 height 13
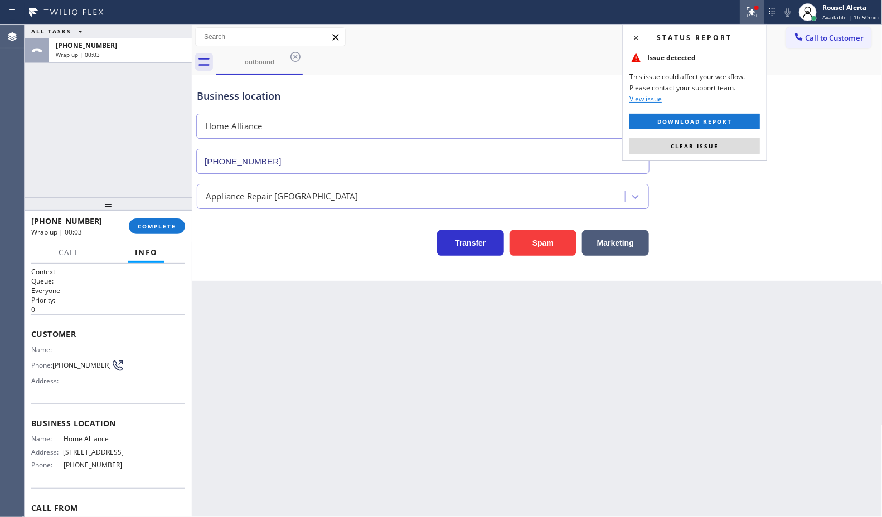
click at [739, 149] on button "Clear issue" at bounding box center [694, 146] width 130 height 16
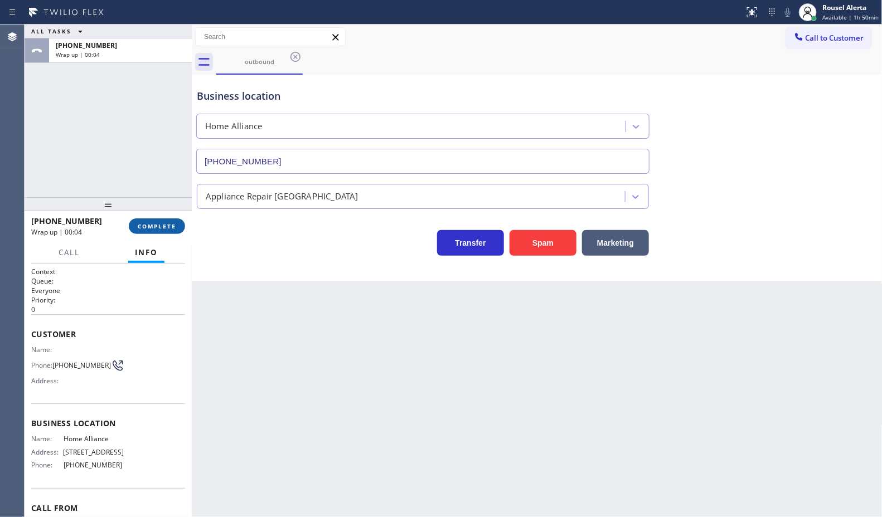
click at [168, 232] on button "COMPLETE" at bounding box center [157, 227] width 56 height 16
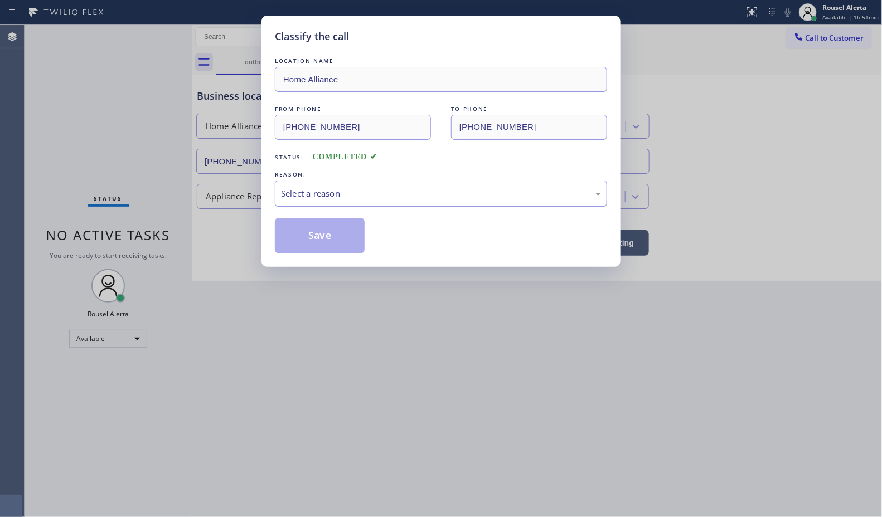
click at [333, 204] on div "Select a reason" at bounding box center [441, 194] width 332 height 26
click at [354, 239] on button "Save" at bounding box center [320, 236] width 90 height 36
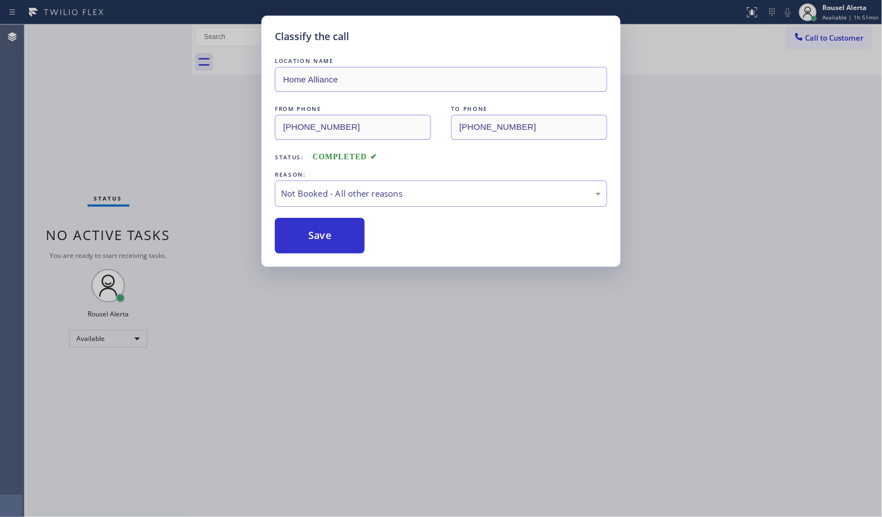
click at [372, 317] on div "Classify the call LOCATION NAME Home Alliance FROM PHONE [PHONE_NUMBER] TO PHON…" at bounding box center [441, 258] width 882 height 517
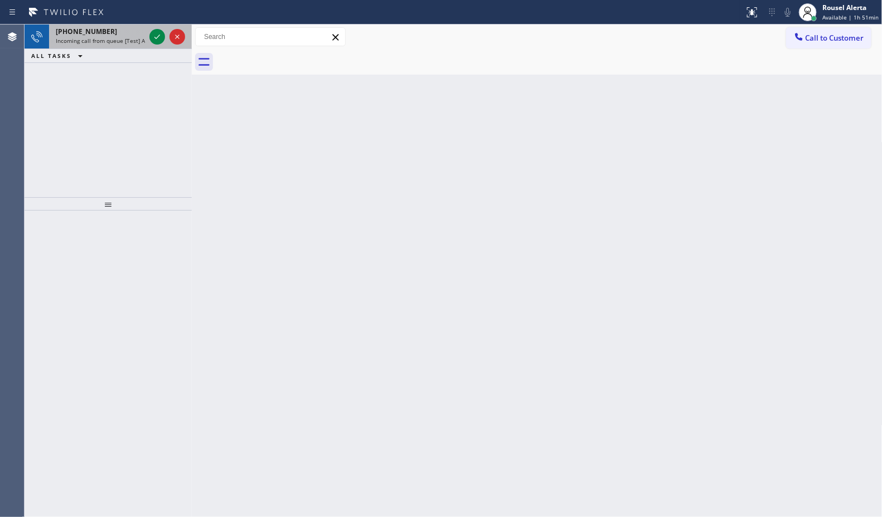
click at [108, 27] on div "[PHONE_NUMBER]" at bounding box center [100, 31] width 89 height 9
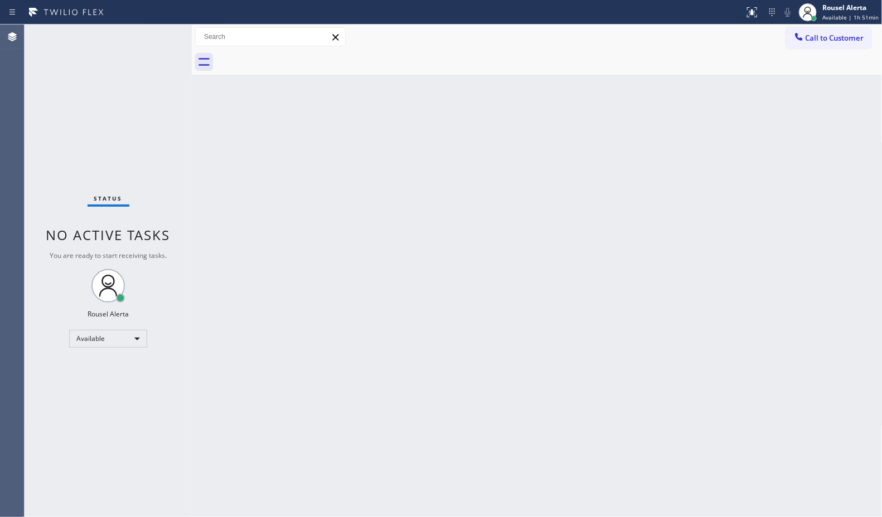
click at [185, 143] on div "Status No active tasks You are ready to start receiving tasks. Rousel Alerta Av…" at bounding box center [108, 271] width 167 height 493
click at [121, 35] on div "Status No active tasks You are ready to start receiving tasks. Rousel Alerta Av…" at bounding box center [108, 271] width 167 height 493
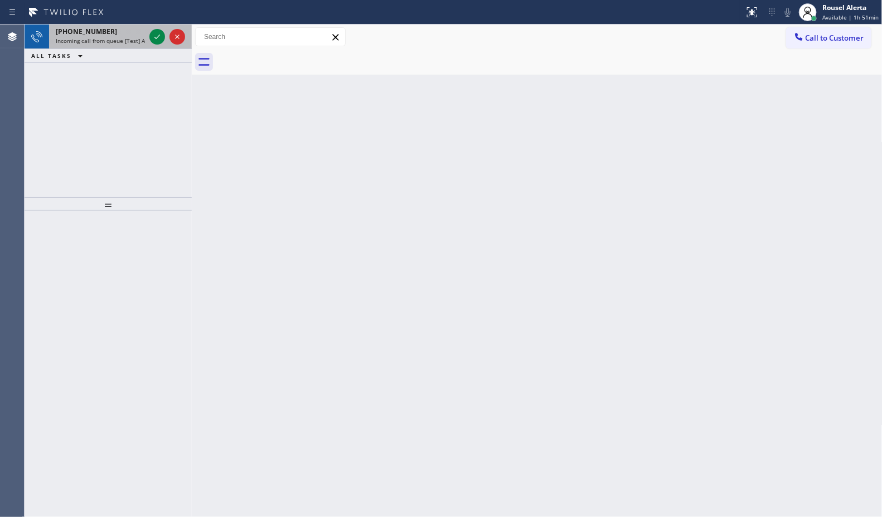
drag, startPoint x: 123, startPoint y: 40, endPoint x: 140, endPoint y: 40, distance: 17.3
click at [123, 40] on span "Incoming call from queue [Test] All" at bounding box center [102, 41] width 93 height 8
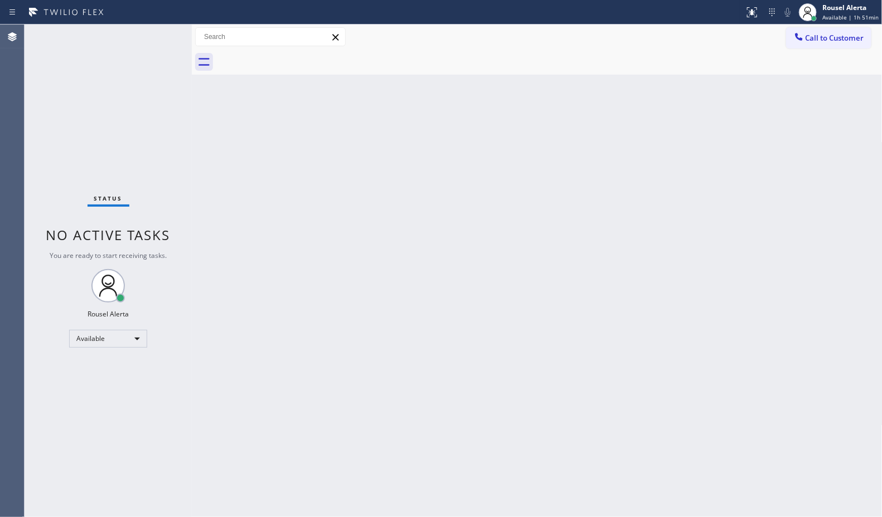
click at [156, 40] on div "Status No active tasks You are ready to start receiving tasks. Rousel Alerta Av…" at bounding box center [108, 271] width 167 height 493
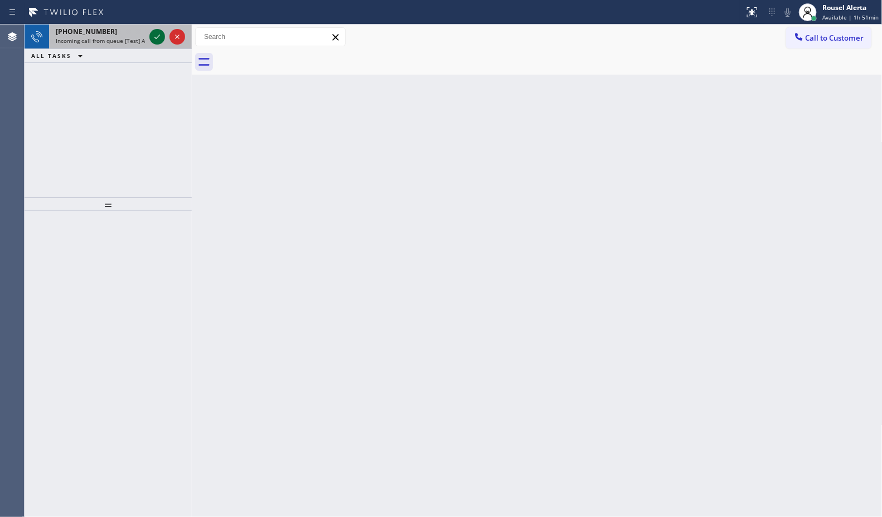
click at [156, 40] on icon at bounding box center [157, 36] width 13 height 13
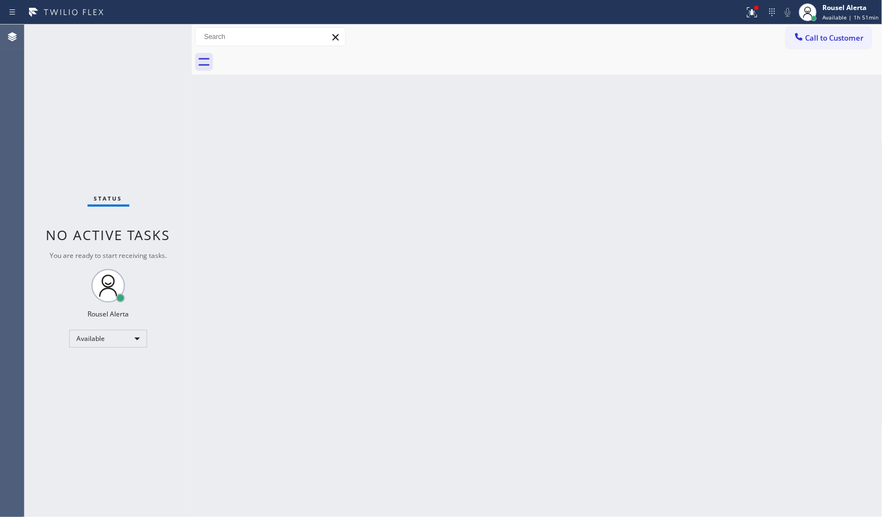
click at [251, 182] on div "Back to Dashboard Change Sender ID Customers Technicians Select a contact Outbo…" at bounding box center [537, 271] width 691 height 493
click at [754, 17] on icon at bounding box center [751, 12] width 13 height 13
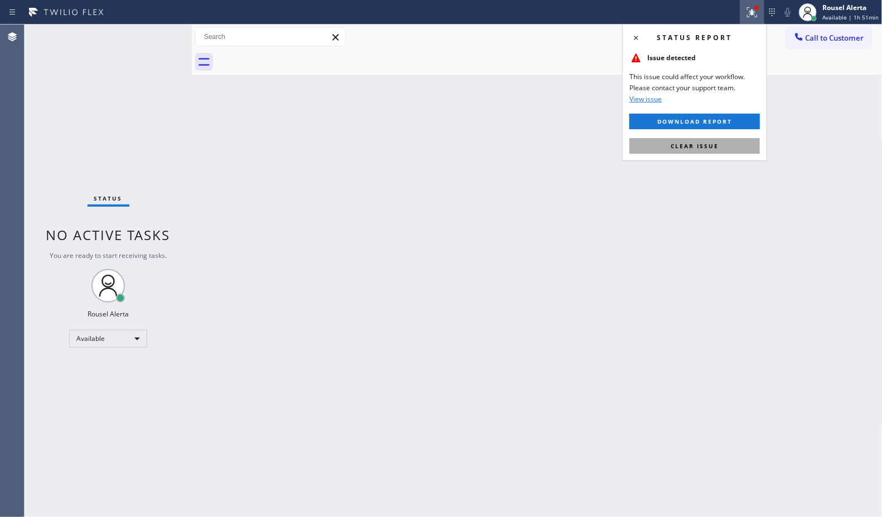
click at [714, 149] on span "Clear issue" at bounding box center [695, 146] width 48 height 8
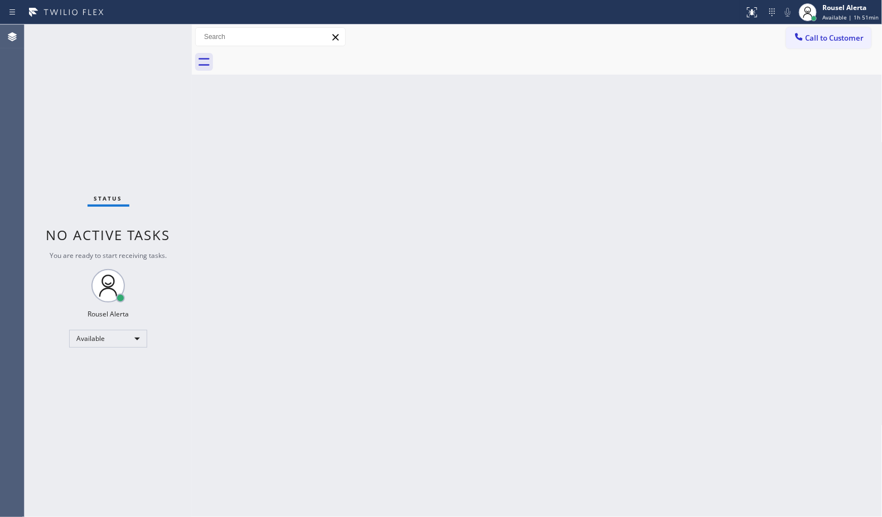
click at [122, 31] on div "Status No active tasks You are ready to start receiving tasks. Rousel Alerta Av…" at bounding box center [108, 271] width 167 height 493
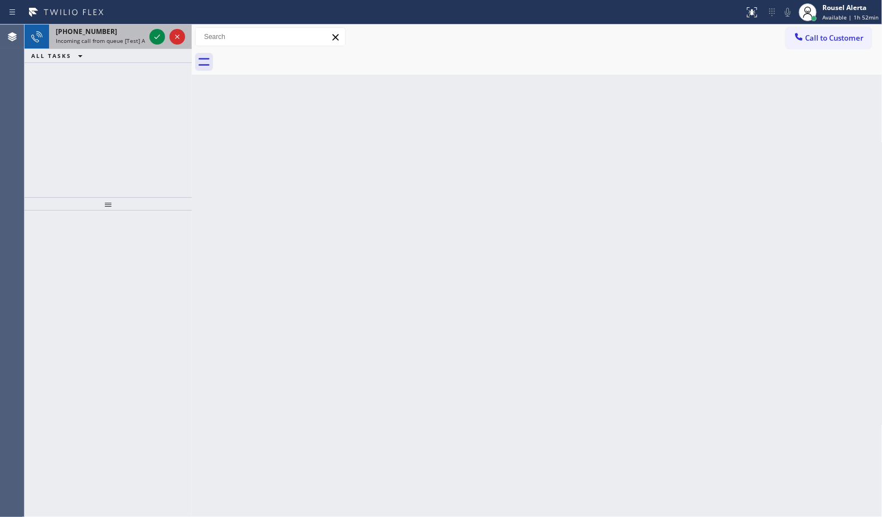
click at [140, 41] on span "Incoming call from queue [Test] All" at bounding box center [102, 41] width 93 height 8
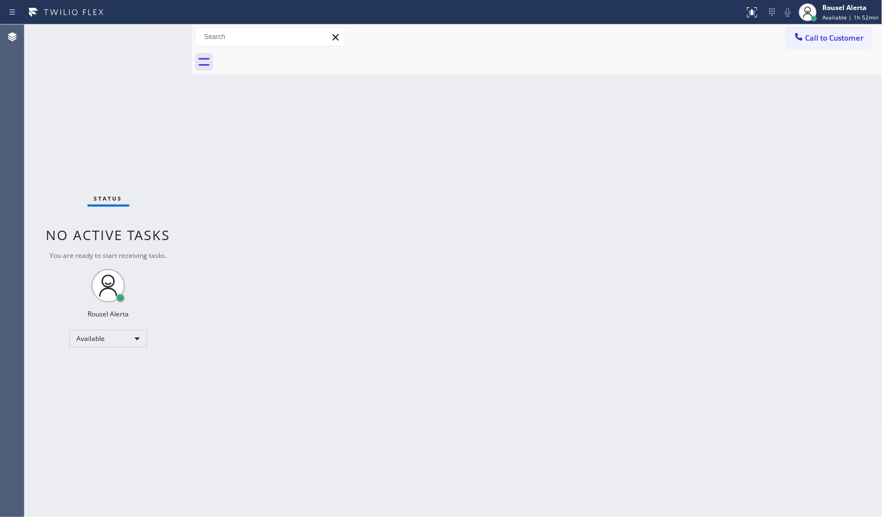
click at [139, 34] on div "Status No active tasks You are ready to start receiving tasks. Rousel Alerta Av…" at bounding box center [108, 271] width 167 height 493
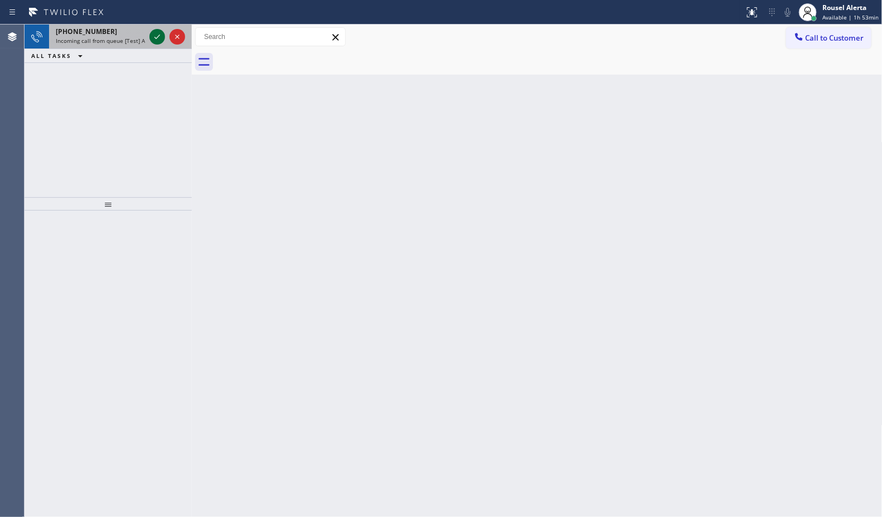
click at [152, 37] on icon at bounding box center [157, 36] width 13 height 13
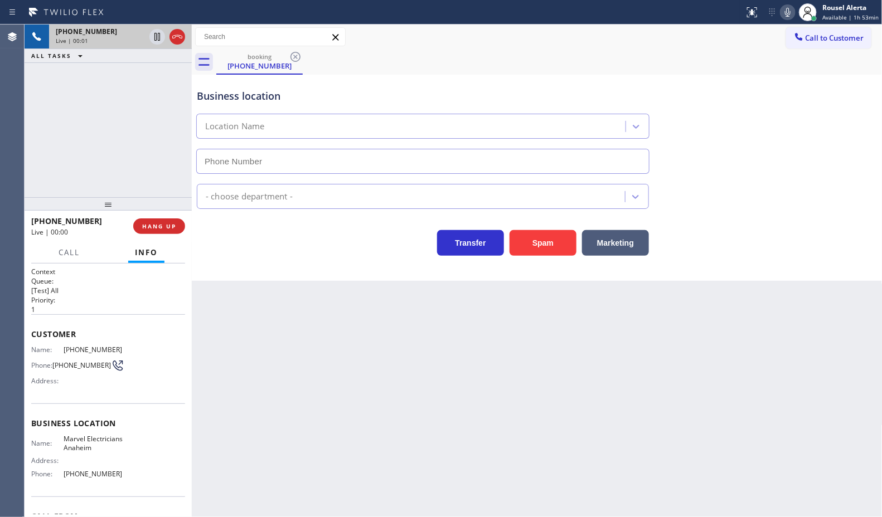
type input "[PHONE_NUMBER]"
click at [310, 332] on div "Back to Dashboard Change Sender ID Customers Technicians Select a contact Outbo…" at bounding box center [537, 271] width 691 height 493
click at [407, 389] on div "Back to Dashboard Change Sender ID Customers Technicians Select a contact Outbo…" at bounding box center [537, 271] width 691 height 493
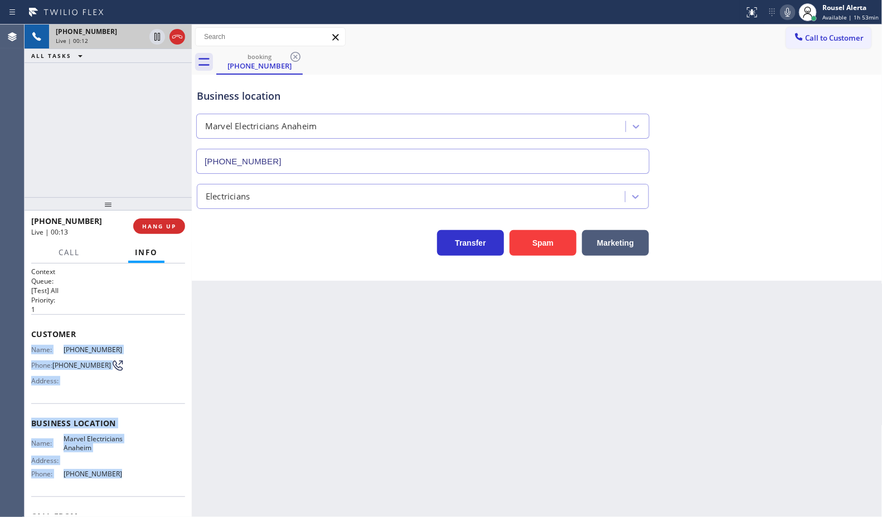
drag, startPoint x: 28, startPoint y: 346, endPoint x: 112, endPoint y: 483, distance: 161.1
click at [112, 483] on div "Context Queue: [Test] All Priority: 1 Customer Name: [PHONE_NUMBER] Phone: [PHO…" at bounding box center [108, 391] width 167 height 254
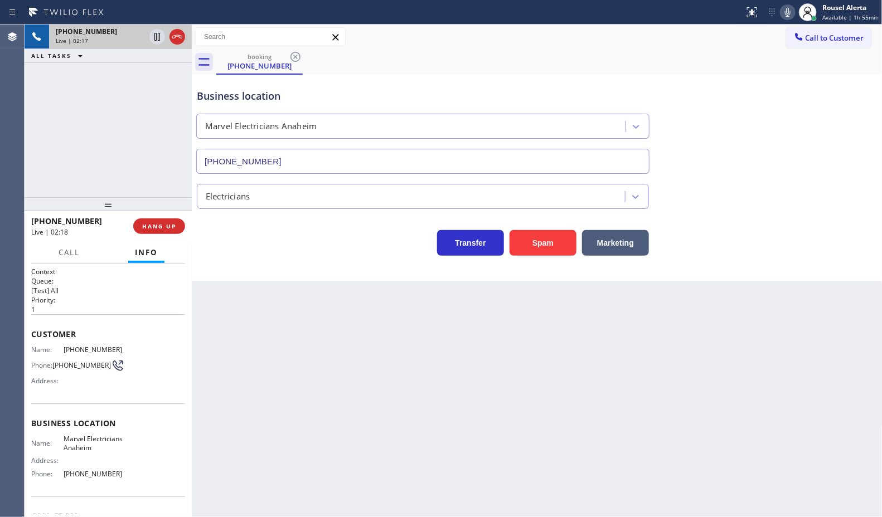
click at [140, 76] on div "[PHONE_NUMBER] Live | 02:17 ALL TASKS ALL TASKS ACTIVE TASKS TASKS IN WRAP UP" at bounding box center [108, 111] width 167 height 173
click at [153, 40] on icon at bounding box center [157, 36] width 13 height 13
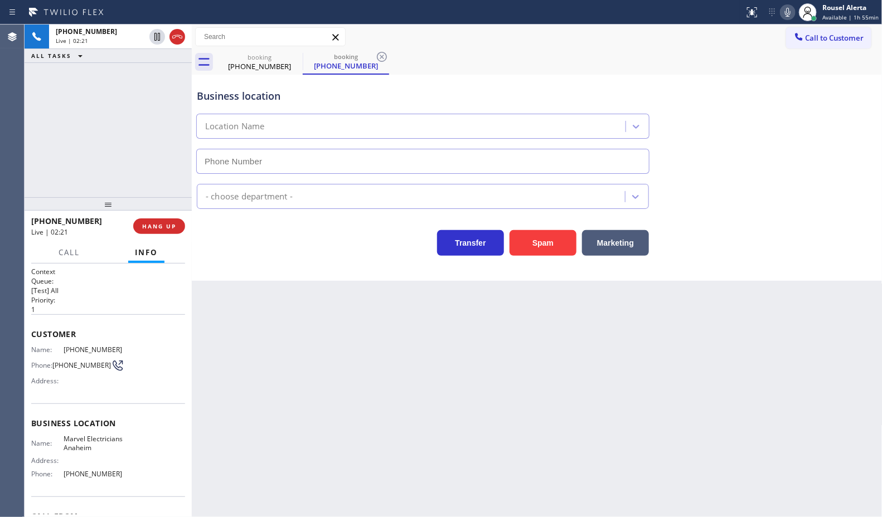
type input "[PHONE_NUMBER]"
click at [790, 15] on icon at bounding box center [787, 12] width 13 height 13
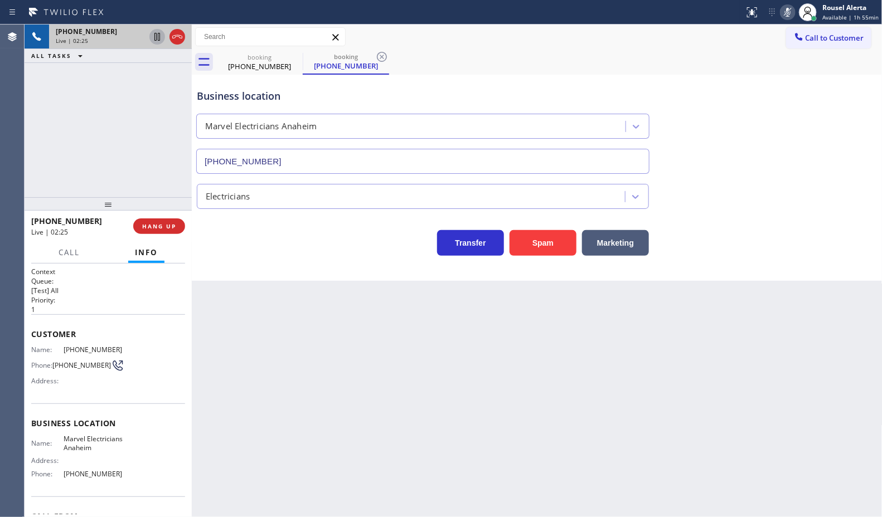
click at [155, 35] on icon at bounding box center [157, 36] width 13 height 13
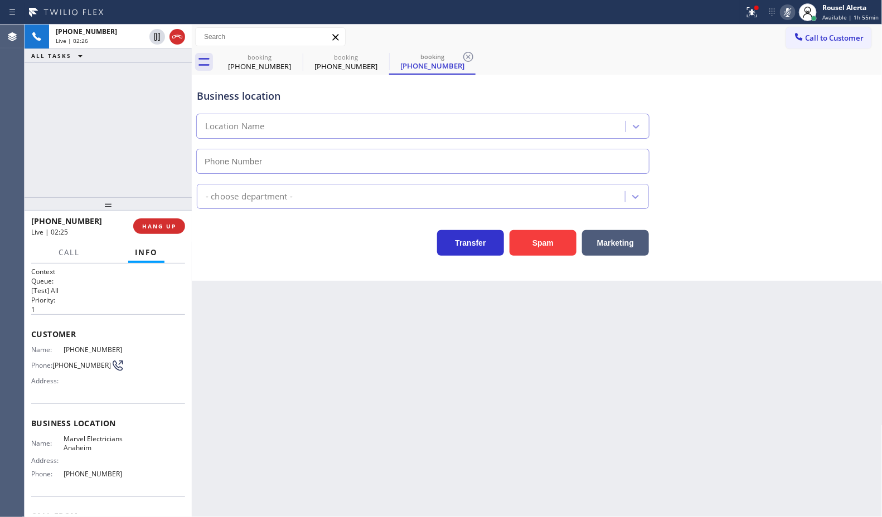
type input "[PHONE_NUMBER]"
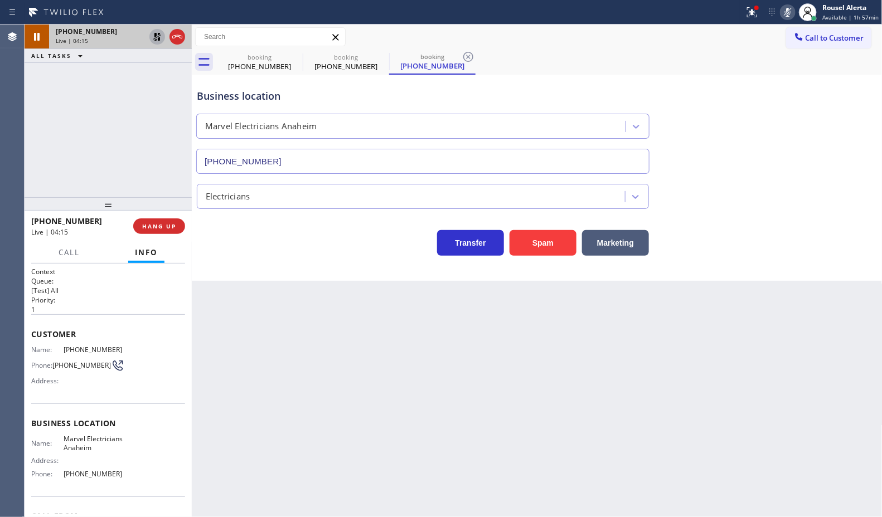
click at [152, 37] on icon at bounding box center [157, 36] width 13 height 13
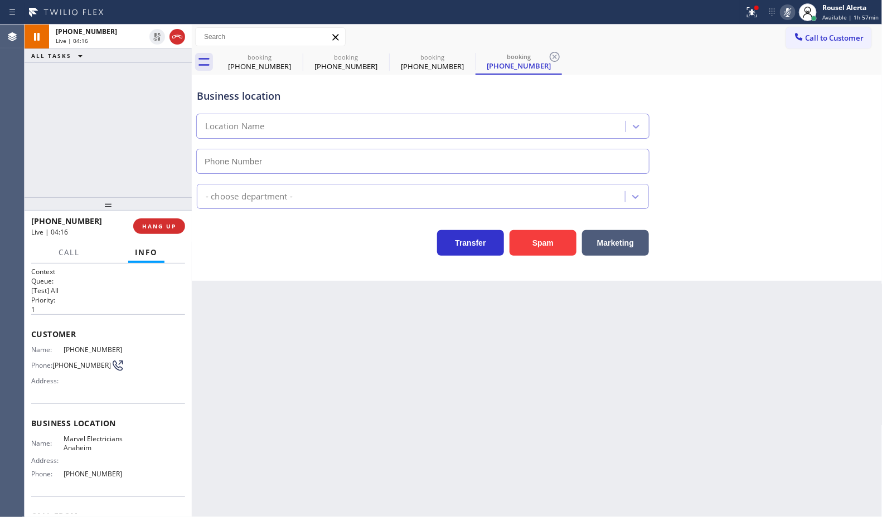
type input "[PHONE_NUMBER]"
click at [789, 12] on rect at bounding box center [788, 11] width 8 height 8
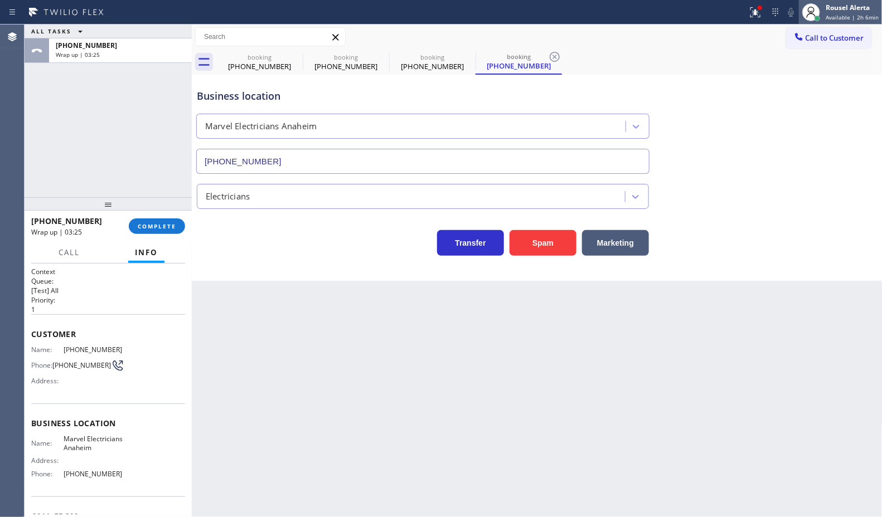
click at [828, 13] on span "Available | 2h 6min" at bounding box center [852, 17] width 53 height 8
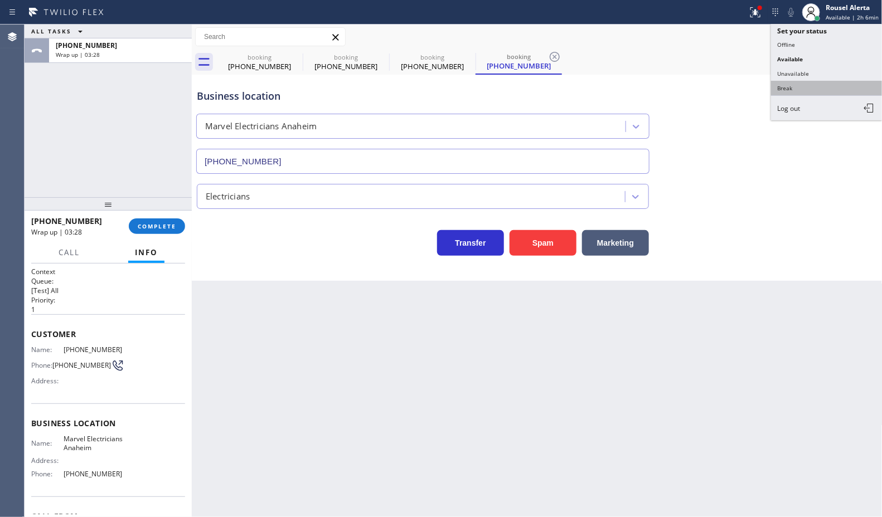
click at [820, 84] on button "Break" at bounding box center [826, 88] width 111 height 14
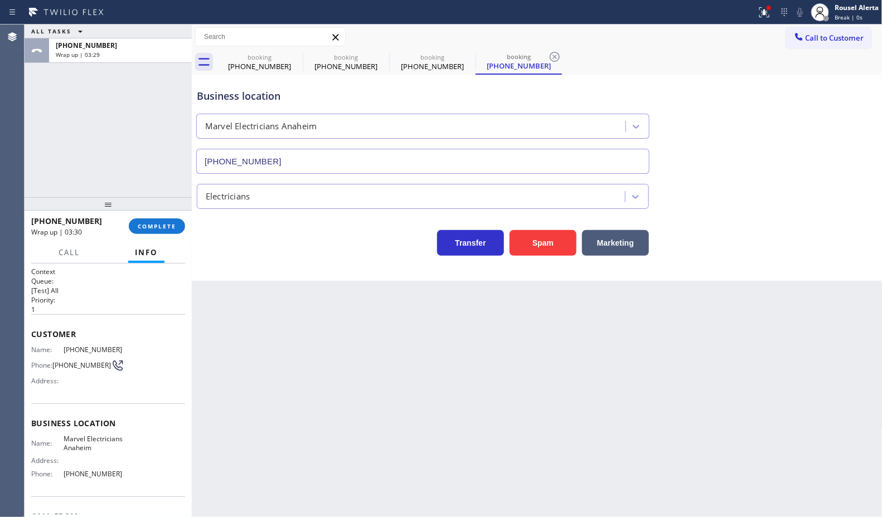
click at [162, 236] on div "+12108542386 Wrap up | 03:30 COMPLETE" at bounding box center [108, 226] width 154 height 29
click at [159, 227] on span "COMPLETE" at bounding box center [157, 226] width 38 height 8
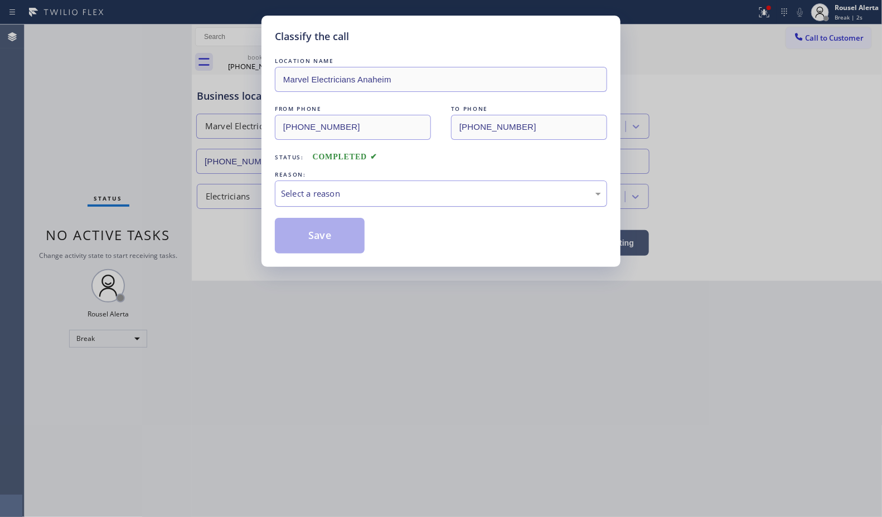
click at [319, 185] on div "Select a reason" at bounding box center [441, 194] width 332 height 26
click at [315, 230] on button "Save" at bounding box center [320, 236] width 90 height 36
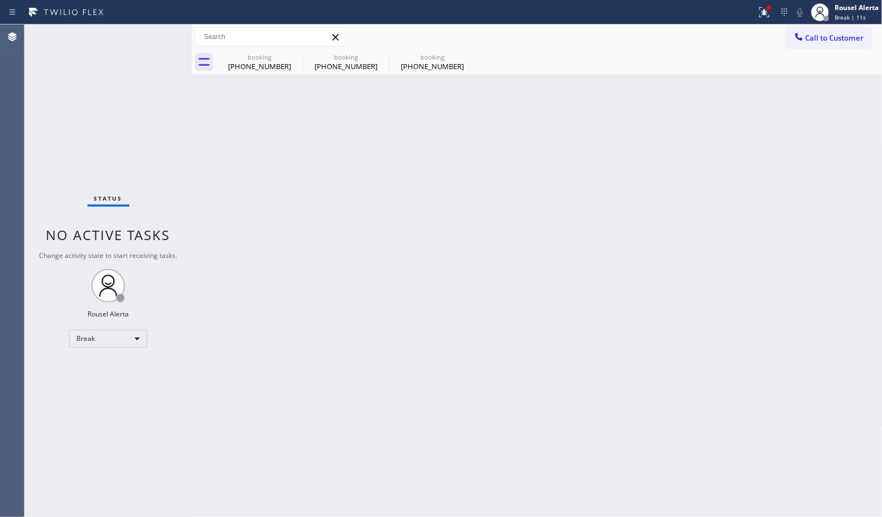
click at [119, 85] on div "Status No active tasks Change activity state to start receiving tasks. Rousel A…" at bounding box center [108, 271] width 167 height 493
click at [294, 57] on icon at bounding box center [295, 57] width 10 height 10
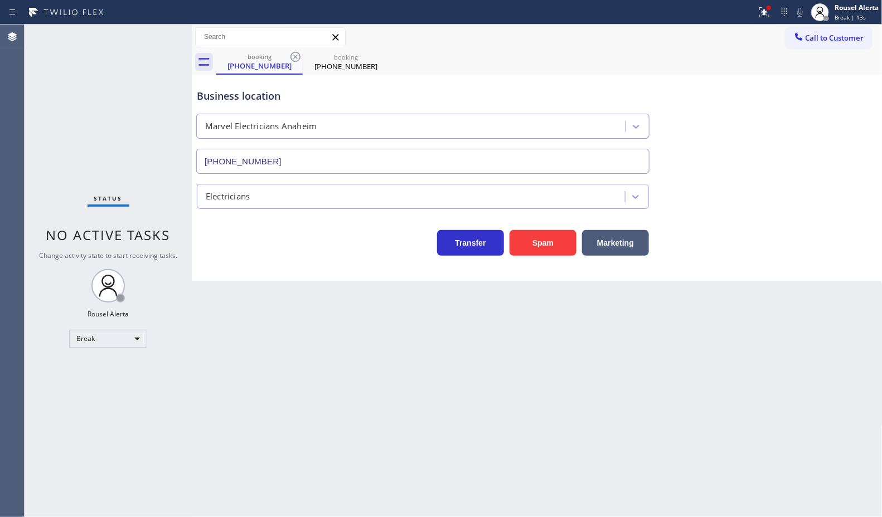
click at [294, 57] on icon at bounding box center [295, 57] width 10 height 10
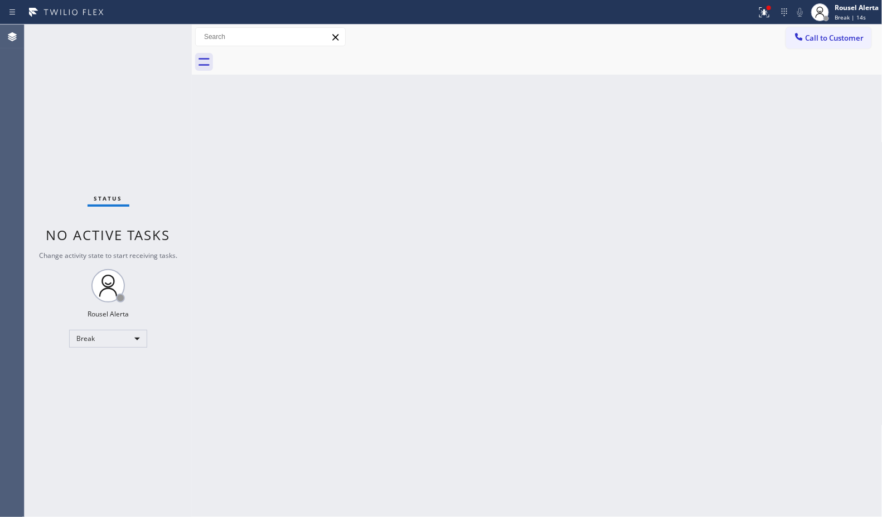
click at [358, 255] on div "Back to Dashboard Change Sender ID Customers Technicians Select a contact Outbo…" at bounding box center [537, 271] width 691 height 493
